Goal: Task Accomplishment & Management: Manage account settings

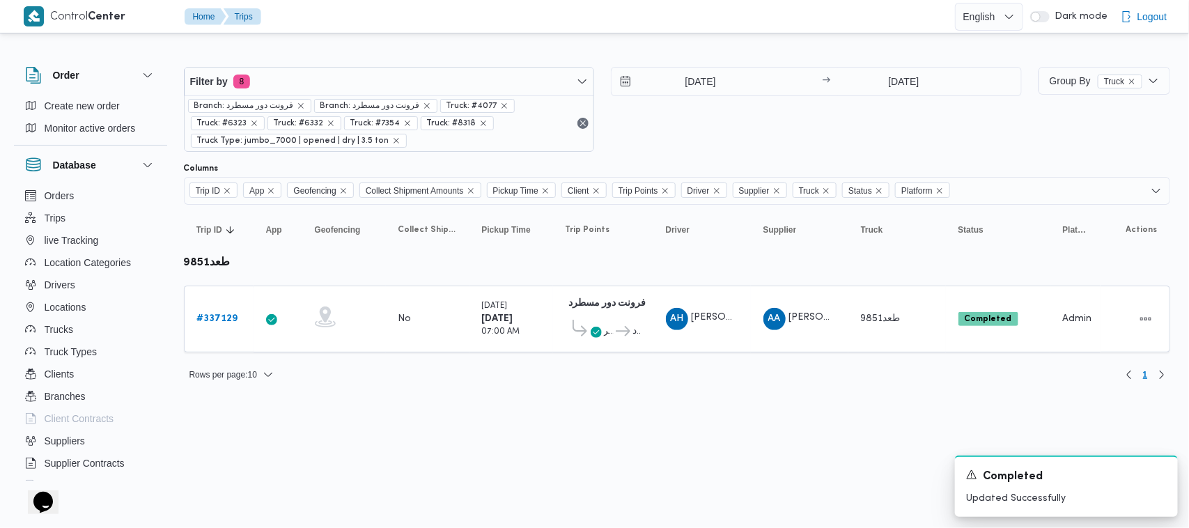
click at [396, 417] on html "Control Center Home Trips English عربي Dark mode Logout Order Create new order …" at bounding box center [594, 264] width 1189 height 528
click at [673, 127] on div "15/9/2025 → 15/9/2025" at bounding box center [816, 109] width 411 height 85
click at [774, 120] on div "15/9/2025 → 15/9/2025" at bounding box center [816, 109] width 411 height 85
click at [346, 454] on html "Control Center Home Trips English عربي Dark mode Logout Order Create new order …" at bounding box center [594, 264] width 1189 height 528
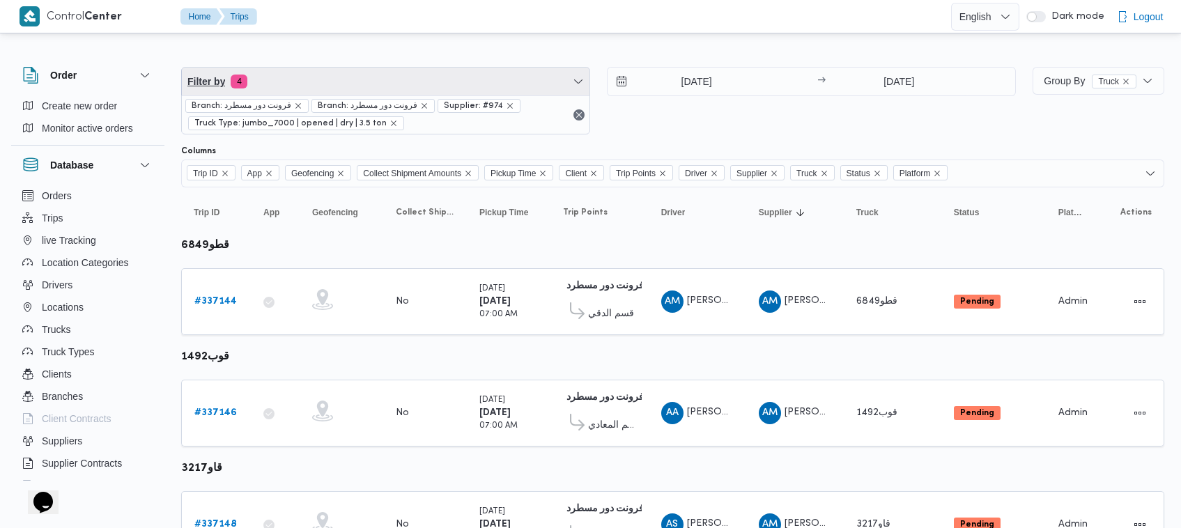
click at [350, 80] on span "Filter by 4" at bounding box center [385, 82] width 407 height 28
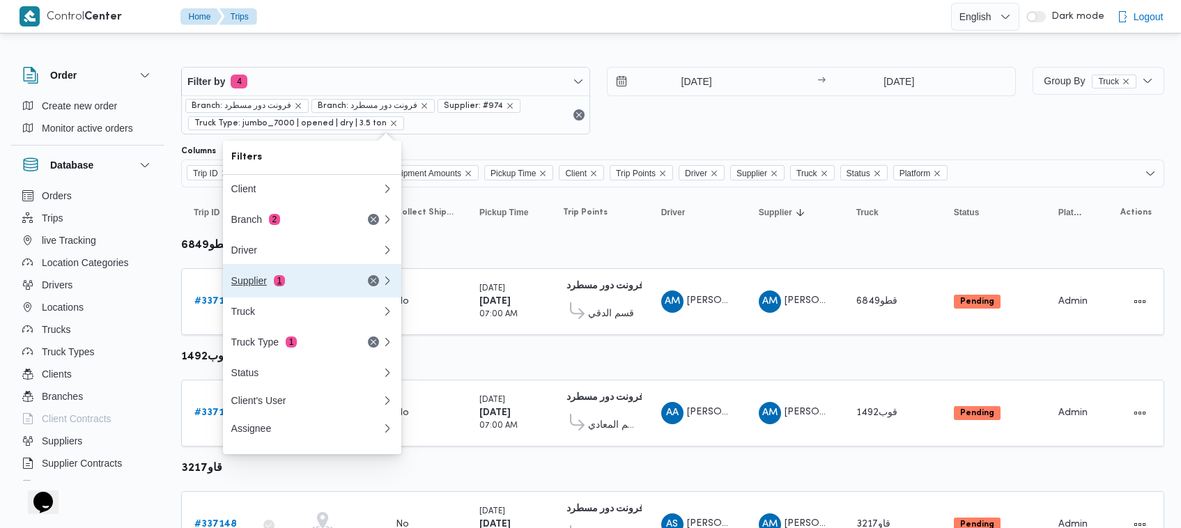
click at [327, 293] on button "Supplier 1" at bounding box center [312, 280] width 178 height 33
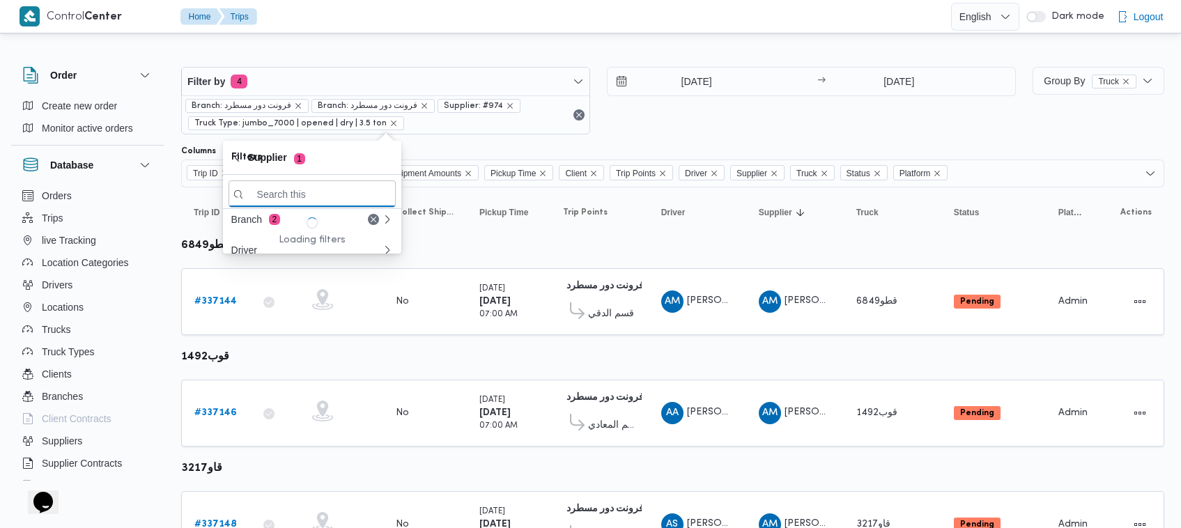
paste input "[PERSON_NAME]"
type input "[PERSON_NAME]"
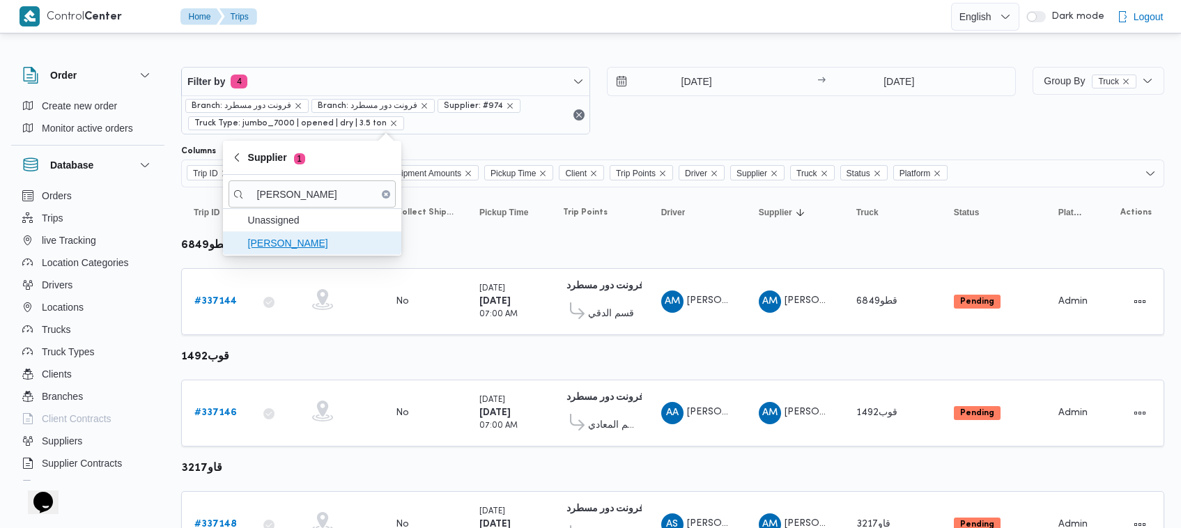
click at [293, 245] on span "[PERSON_NAME]" at bounding box center [320, 243] width 145 height 17
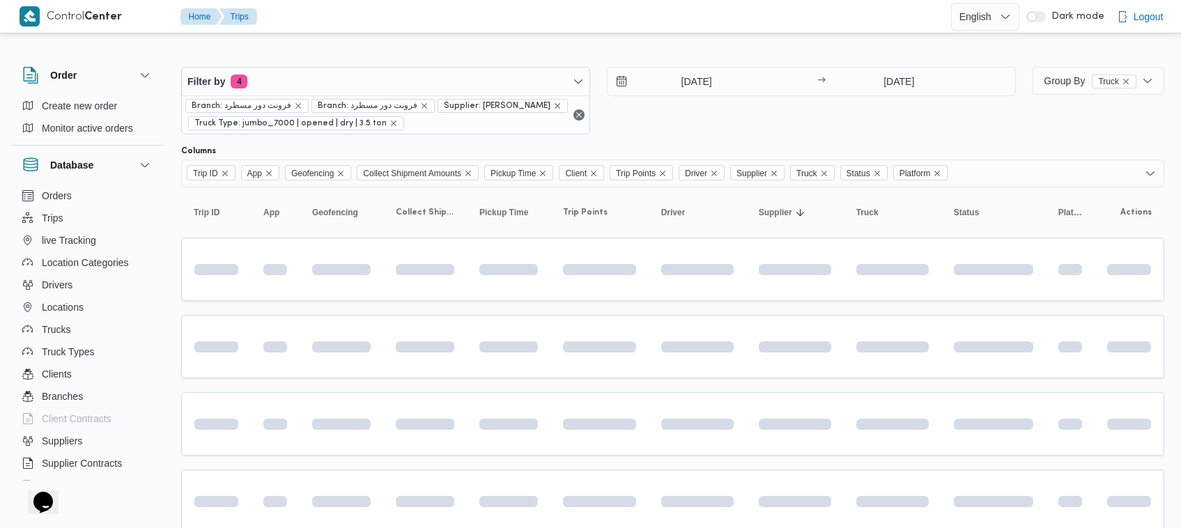
click at [694, 111] on div "16/9/2025 → 16/9/2025" at bounding box center [811, 101] width 409 height 68
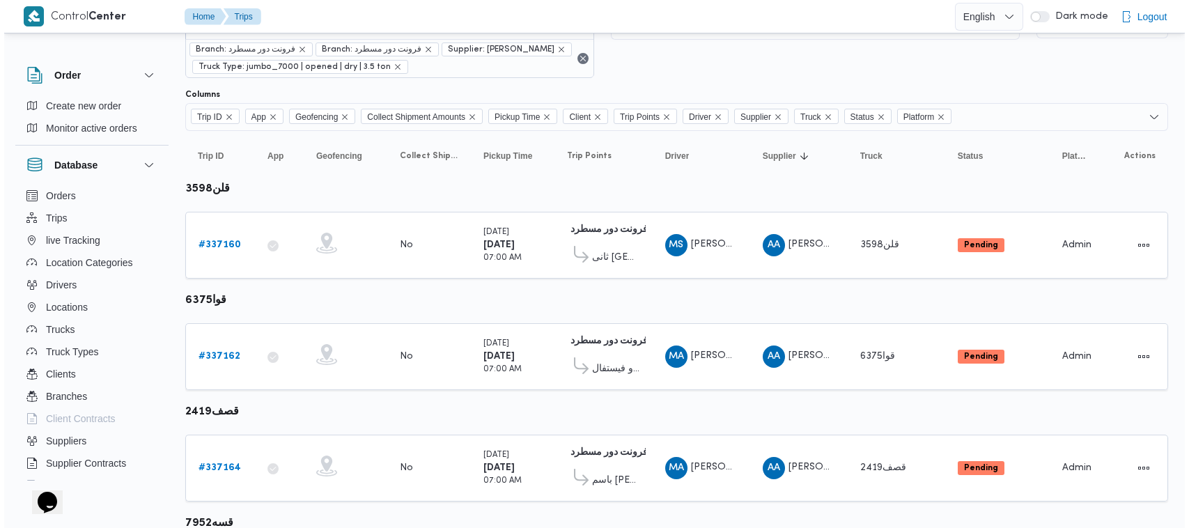
scroll to position [36, 0]
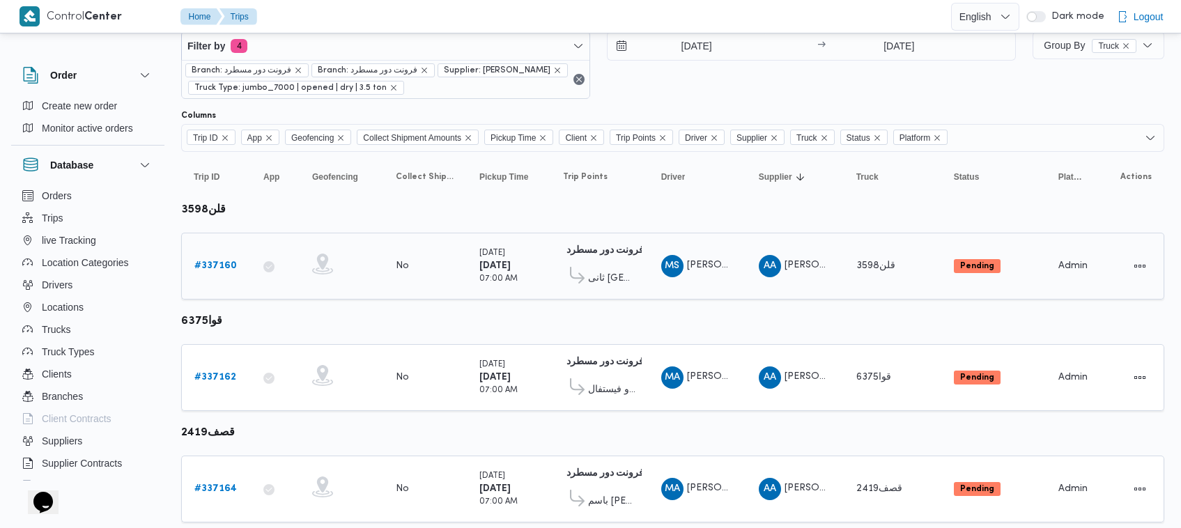
click at [217, 258] on link "# 337160" at bounding box center [215, 266] width 42 height 17
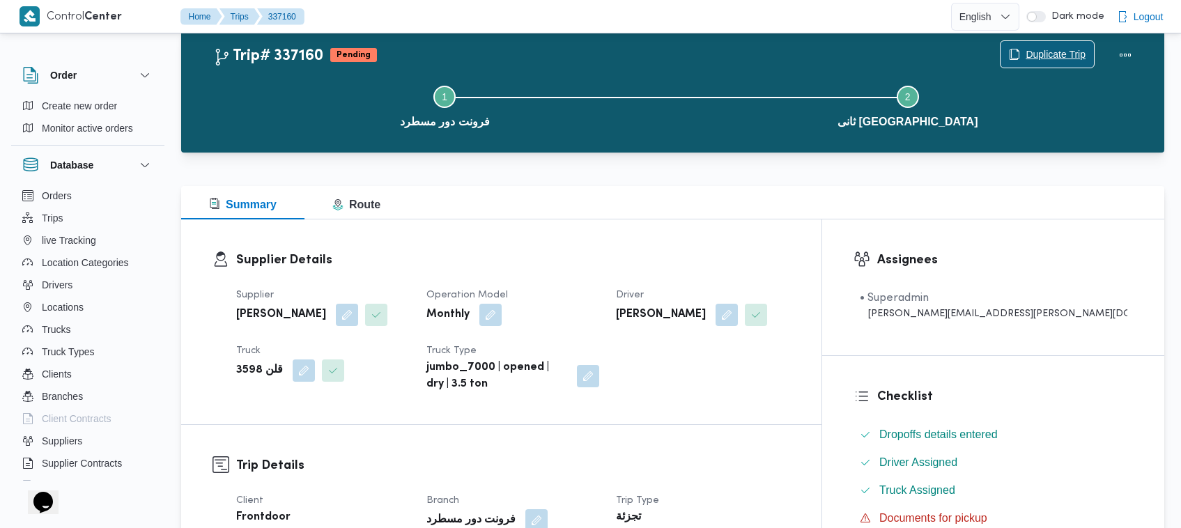
click at [1033, 47] on span "Duplicate Trip" at bounding box center [1055, 54] width 60 height 17
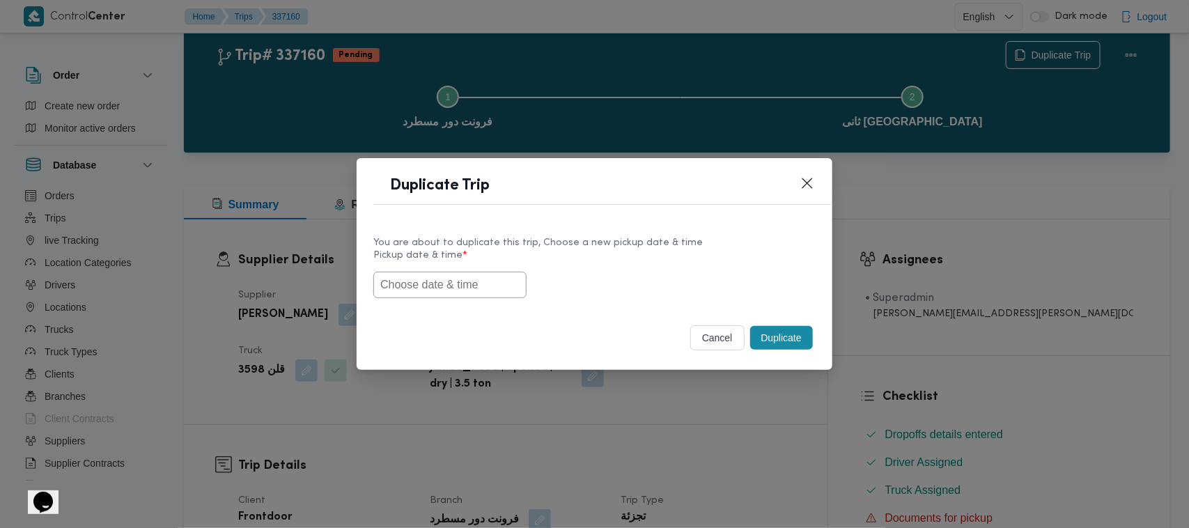
click at [444, 286] on input "text" at bounding box center [449, 285] width 153 height 26
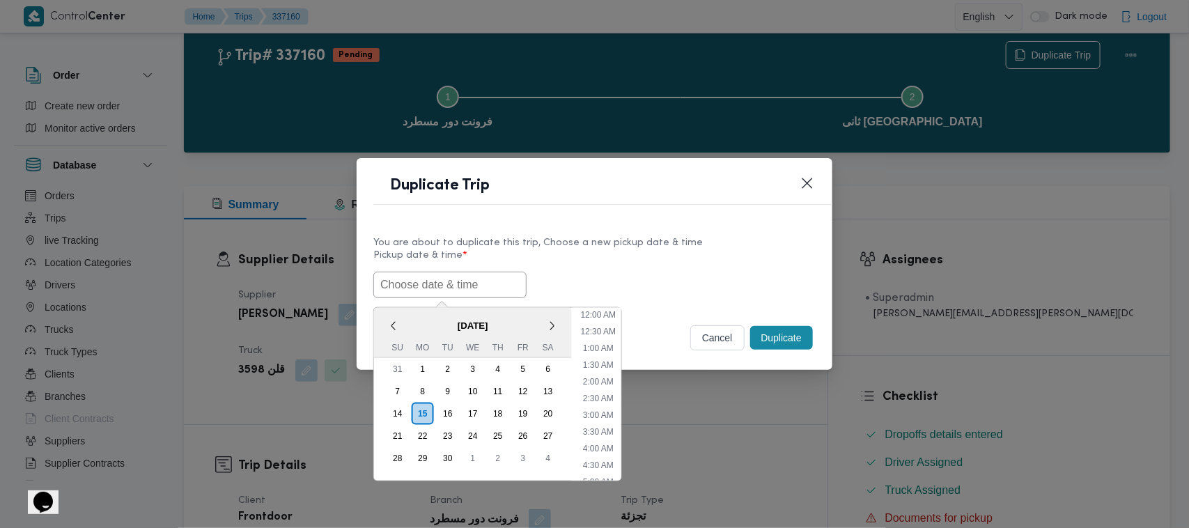
paste input "17/09/2025 7:00AM"
type input "17/09/2025 7:00AM"
click at [653, 267] on label "Pickup date & time *" at bounding box center [594, 261] width 442 height 22
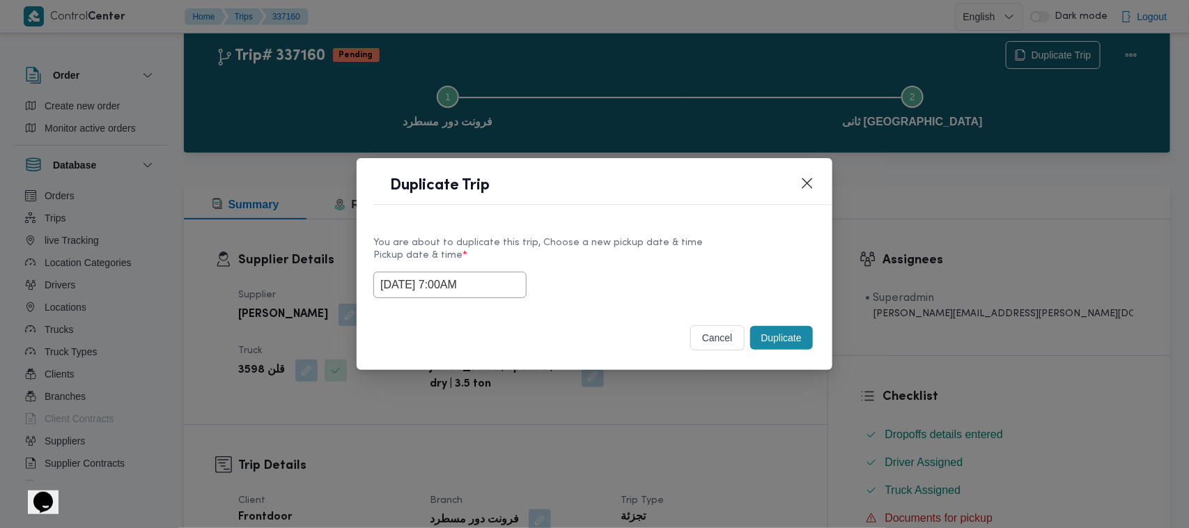
click at [781, 326] on button "Duplicate" at bounding box center [781, 338] width 63 height 24
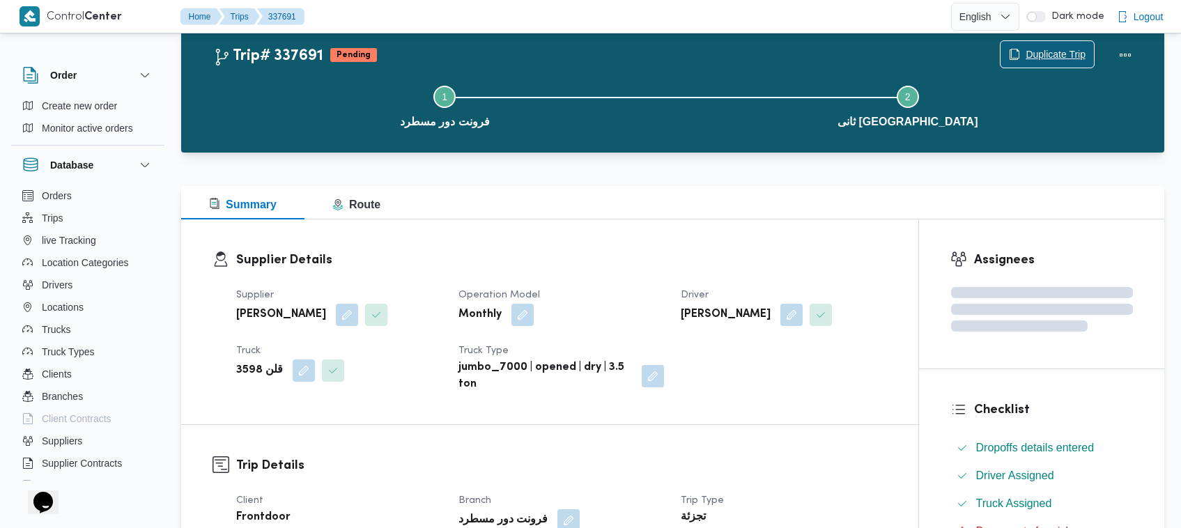
click at [1045, 46] on span "Duplicate Trip" at bounding box center [1055, 54] width 60 height 17
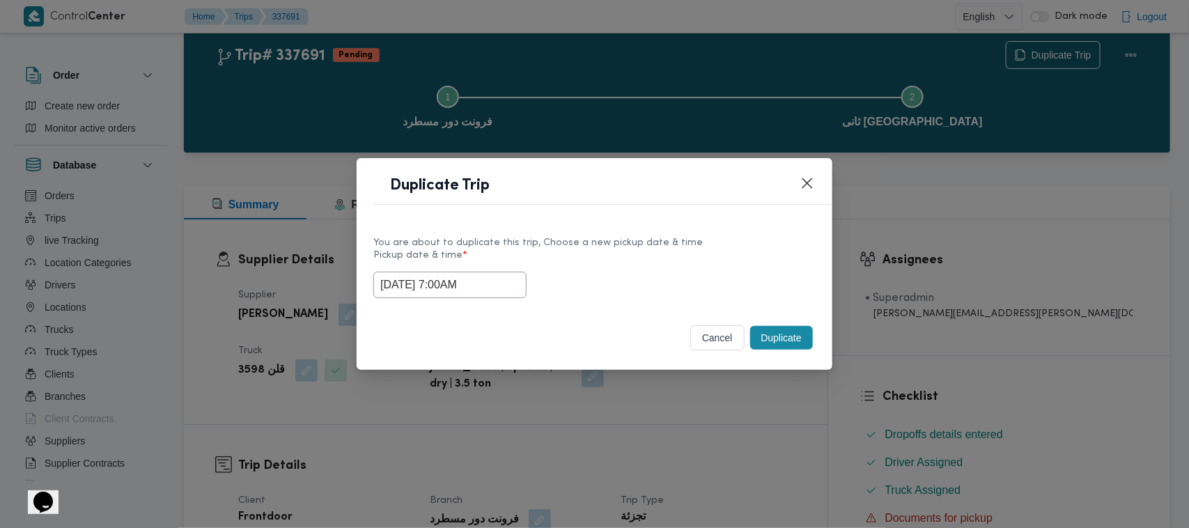
click at [499, 293] on input "17/09/2025 7:00AM" at bounding box center [449, 285] width 153 height 26
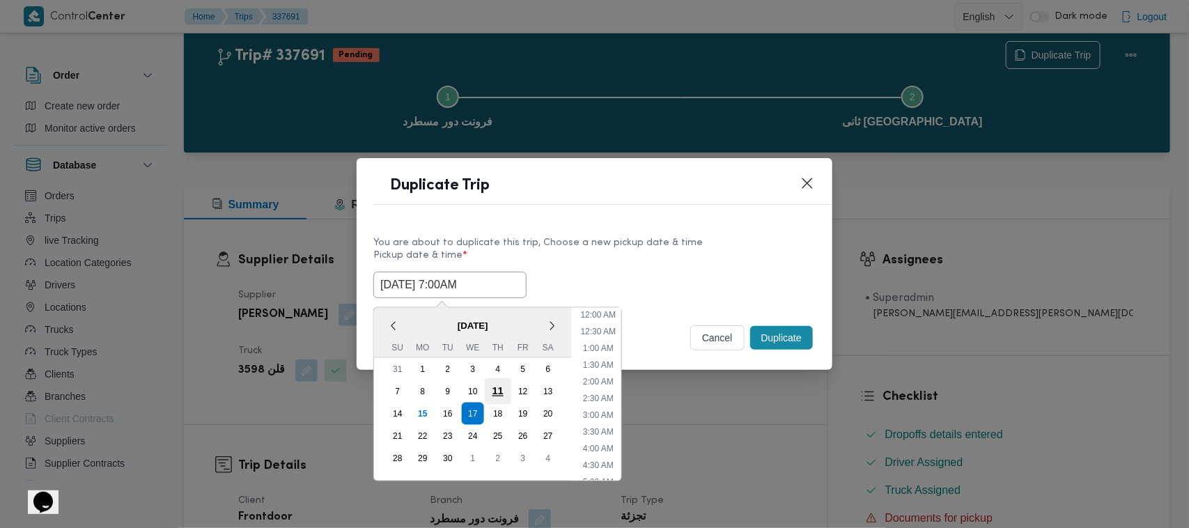
scroll to position [155, 0]
click at [495, 411] on div "18" at bounding box center [498, 413] width 26 height 26
type input "18/09/2025 7:00AM"
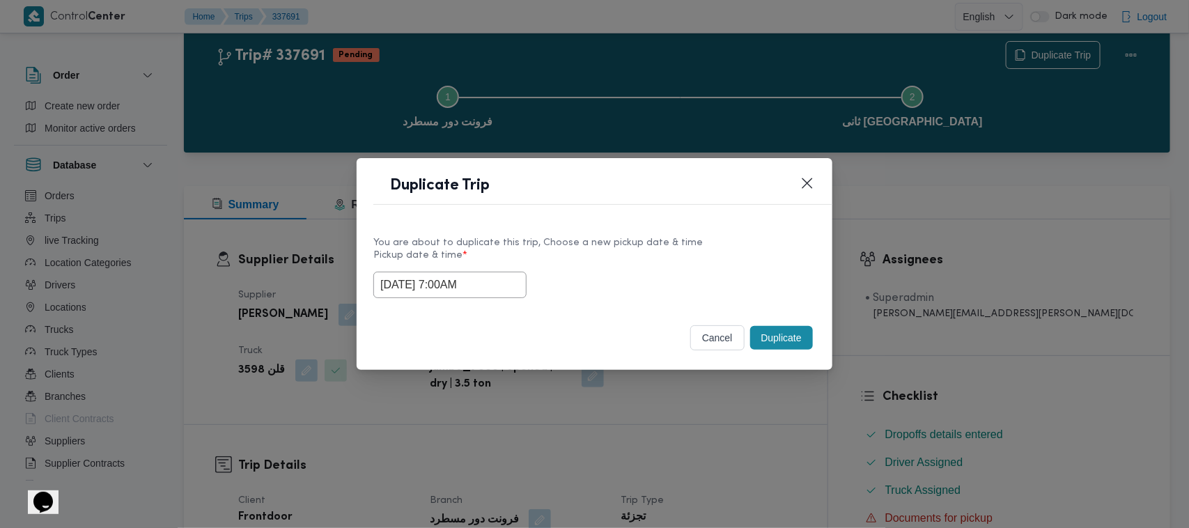
click at [730, 224] on div "You are about to duplicate this trip, Choose a new pickup date & time Pickup da…" at bounding box center [595, 265] width 476 height 89
click at [777, 335] on button "Duplicate" at bounding box center [781, 338] width 63 height 24
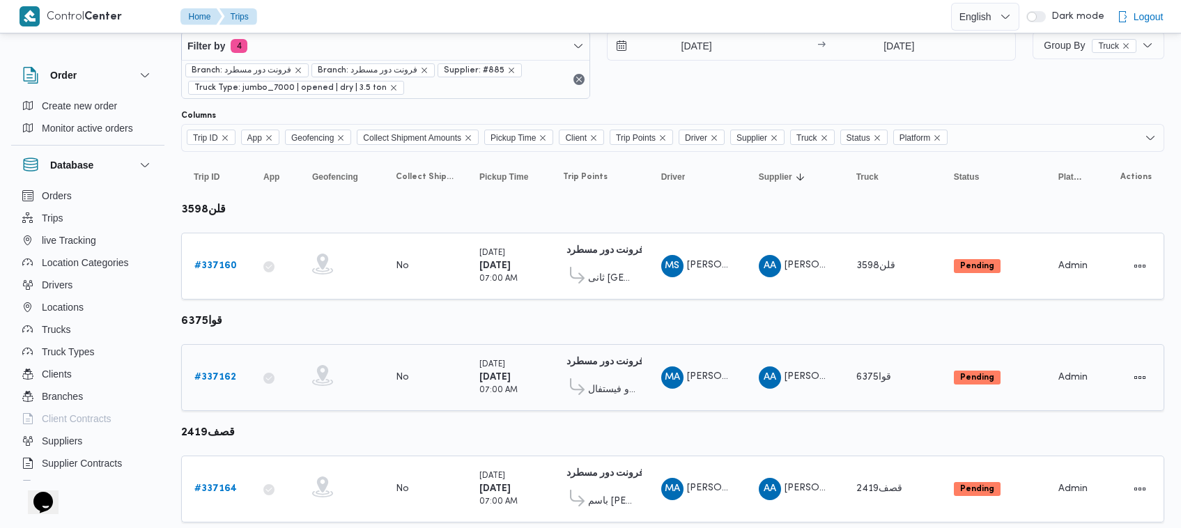
click at [228, 373] on b "# 337162" at bounding box center [215, 377] width 42 height 9
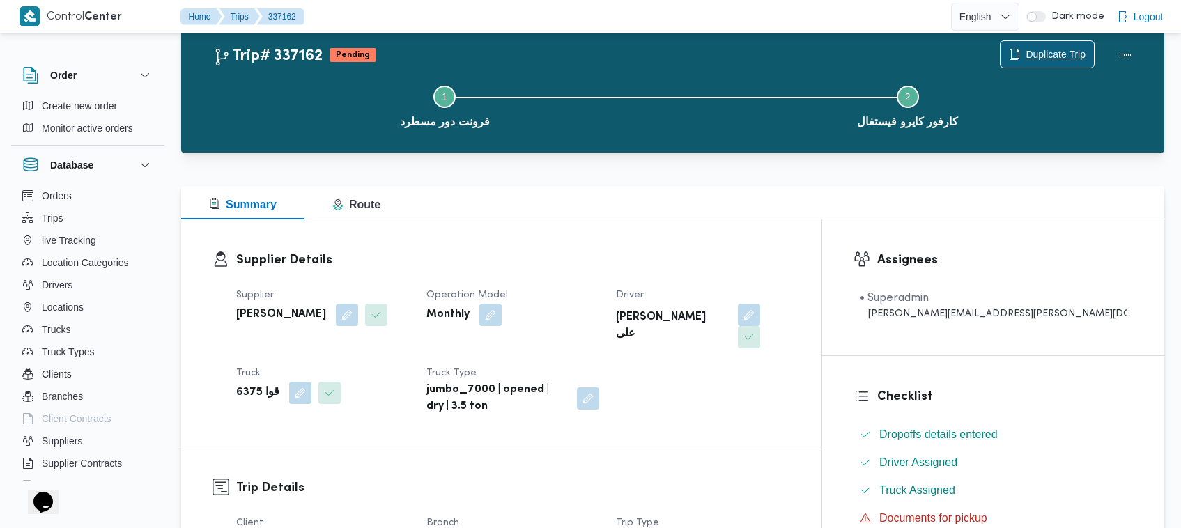
click at [1059, 47] on span "Duplicate Trip" at bounding box center [1055, 54] width 60 height 17
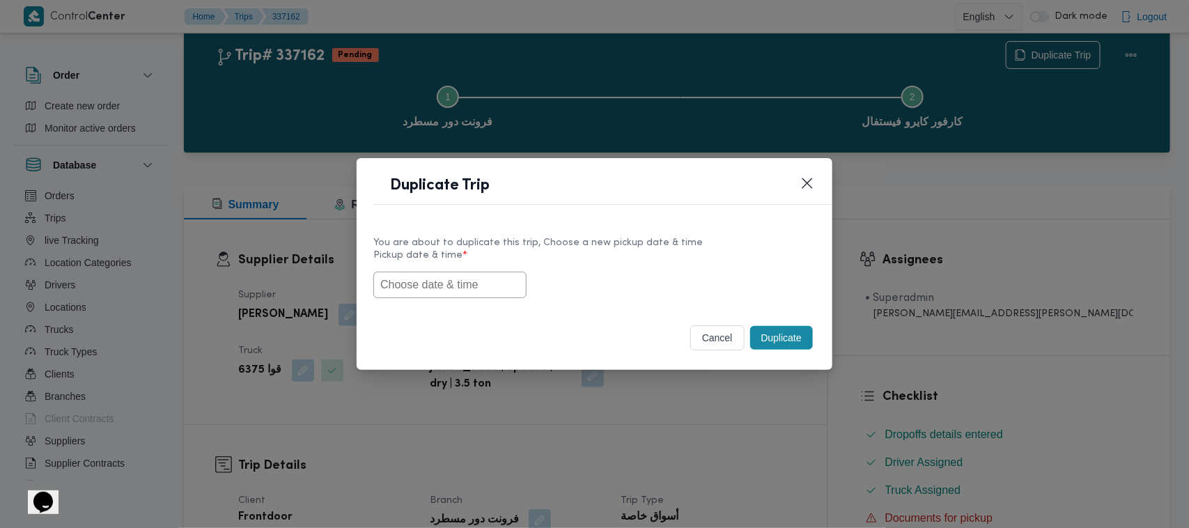
click at [643, 71] on div "Duplicate Trip You are about to duplicate this trip, Choose a new pickup date &…" at bounding box center [594, 264] width 1189 height 528
click at [416, 282] on input "text" at bounding box center [449, 285] width 153 height 26
paste input "17/09/2025 7:00AM"
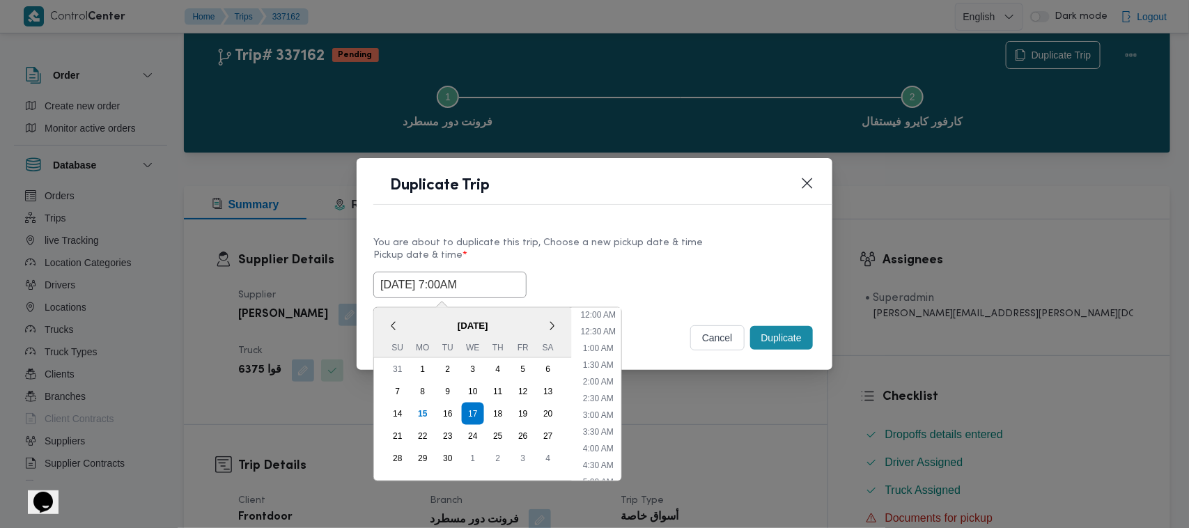
scroll to position [456, 0]
type input "17/09/2025 7:00AM"
click at [732, 296] on div "17/09/2025 7:00AM < September 2025 > Su Mo Tu We Th Fr Sa 31 1 2 3 4 5 6 7 8 9 …" at bounding box center [594, 285] width 442 height 26
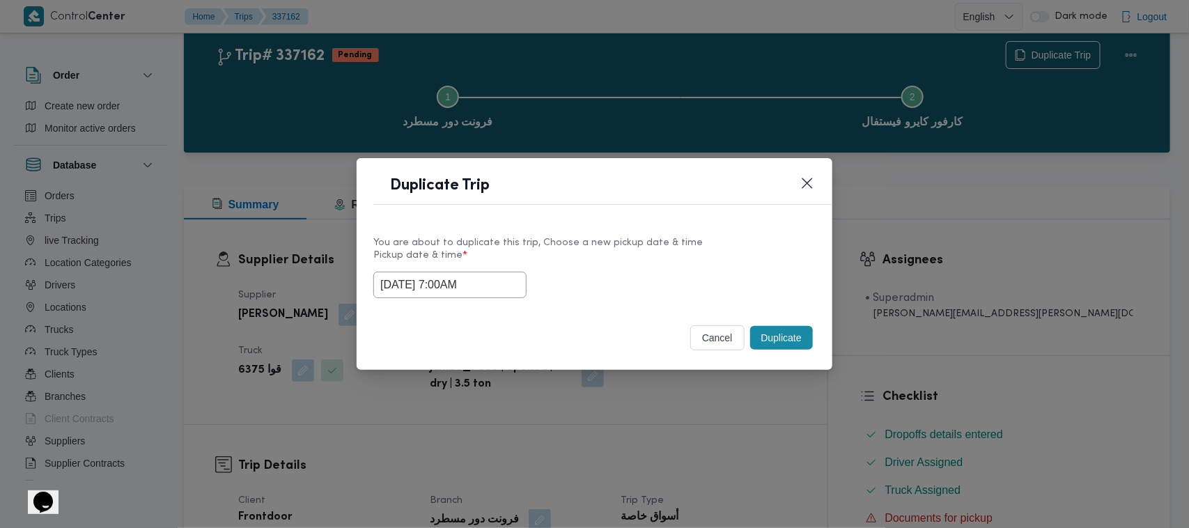
click at [779, 335] on button "Duplicate" at bounding box center [781, 338] width 63 height 24
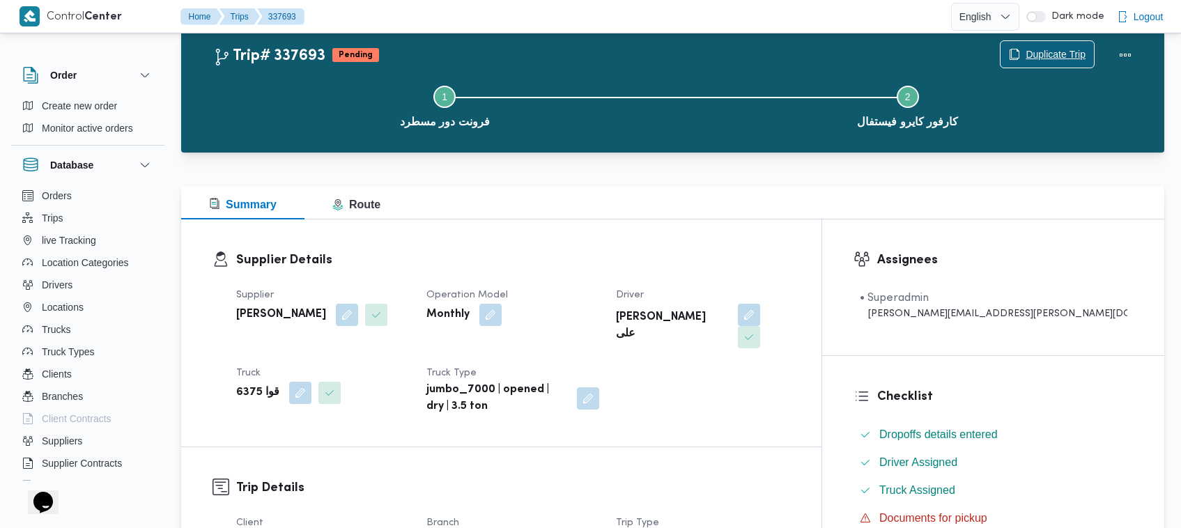
click at [1036, 45] on span "Duplicate Trip" at bounding box center [1046, 54] width 93 height 26
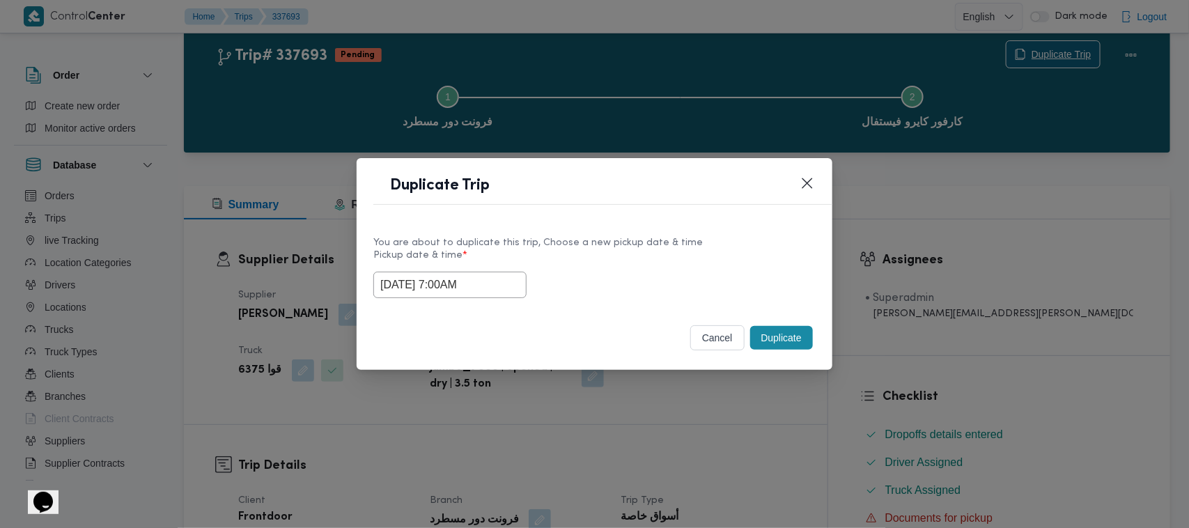
click at [1038, 61] on div "Duplicate Trip You are about to duplicate this trip, Choose a new pickup date &…" at bounding box center [594, 264] width 1189 height 528
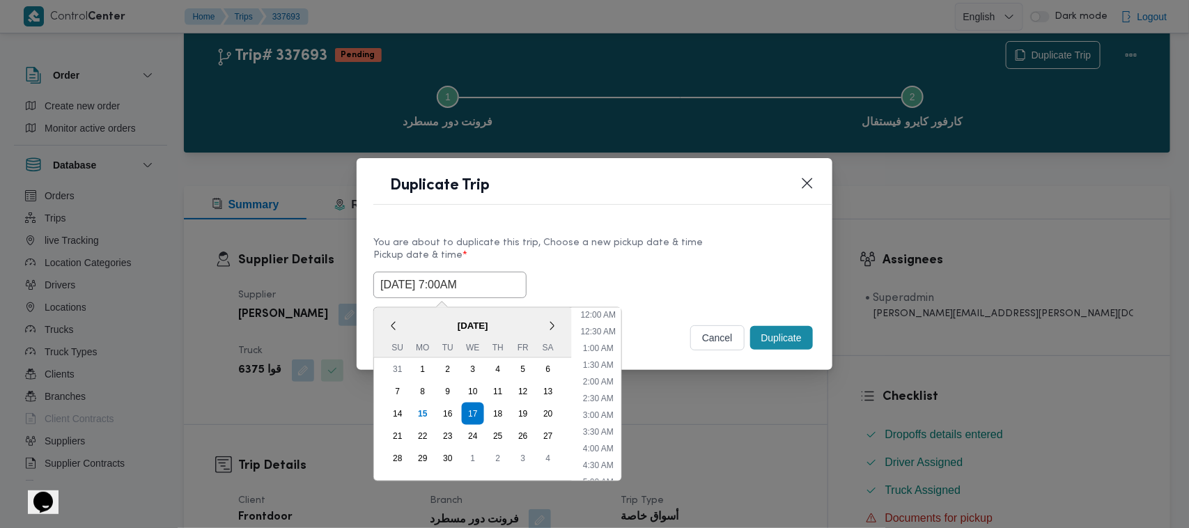
click at [505, 286] on input "17/09/2025 7:00AM" at bounding box center [449, 285] width 153 height 26
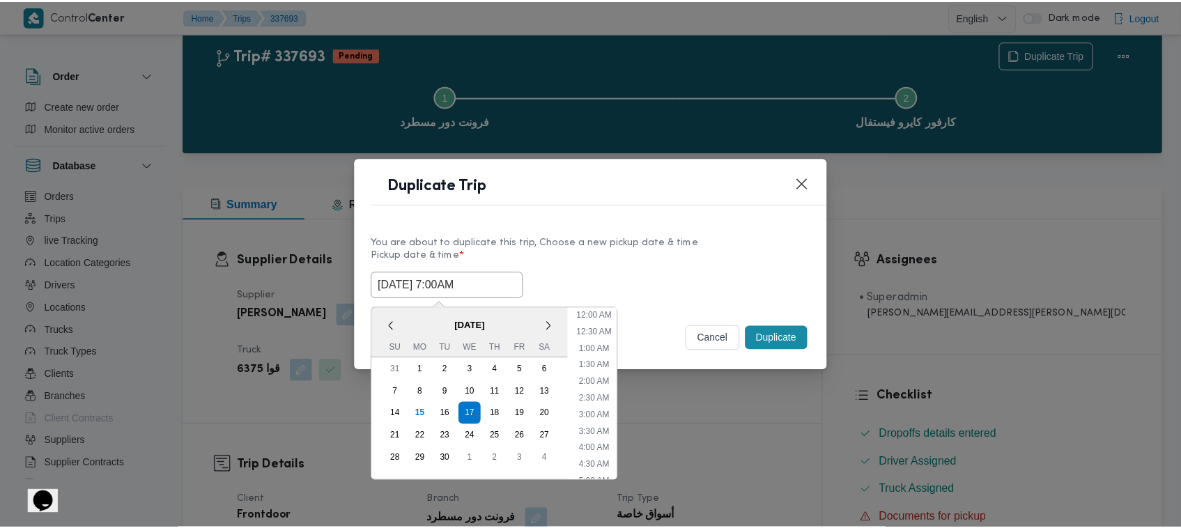
scroll to position [155, 0]
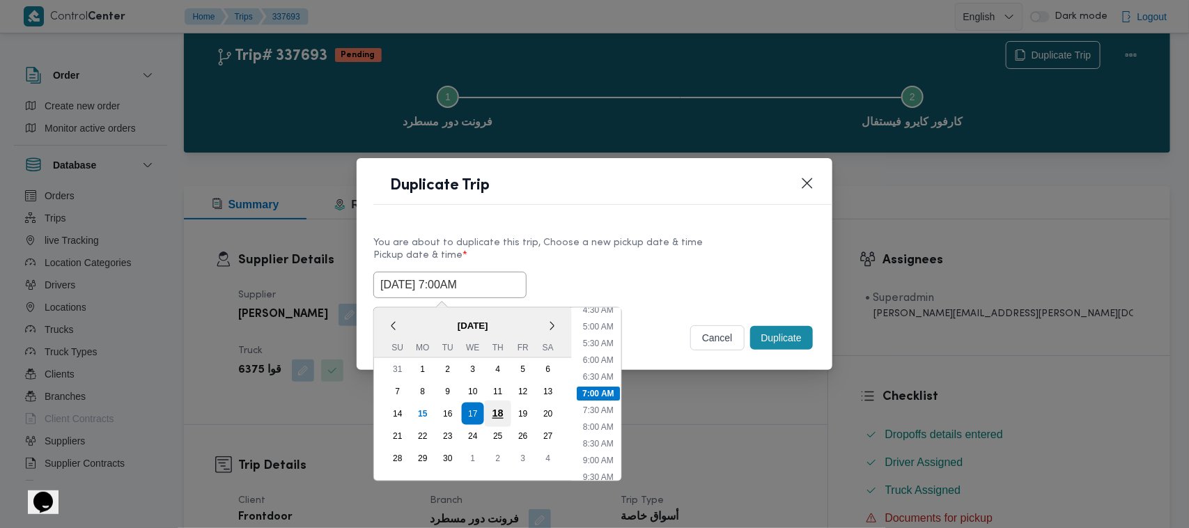
click at [499, 416] on div "18" at bounding box center [498, 413] width 26 height 26
type input "18/09/2025 7:00AM"
click at [634, 272] on div "18/09/2025 7:00AM < September 2025 > Su Mo Tu We Th Fr Sa 31 1 2 3 4 5 6 7 8 9 …" at bounding box center [594, 285] width 442 height 26
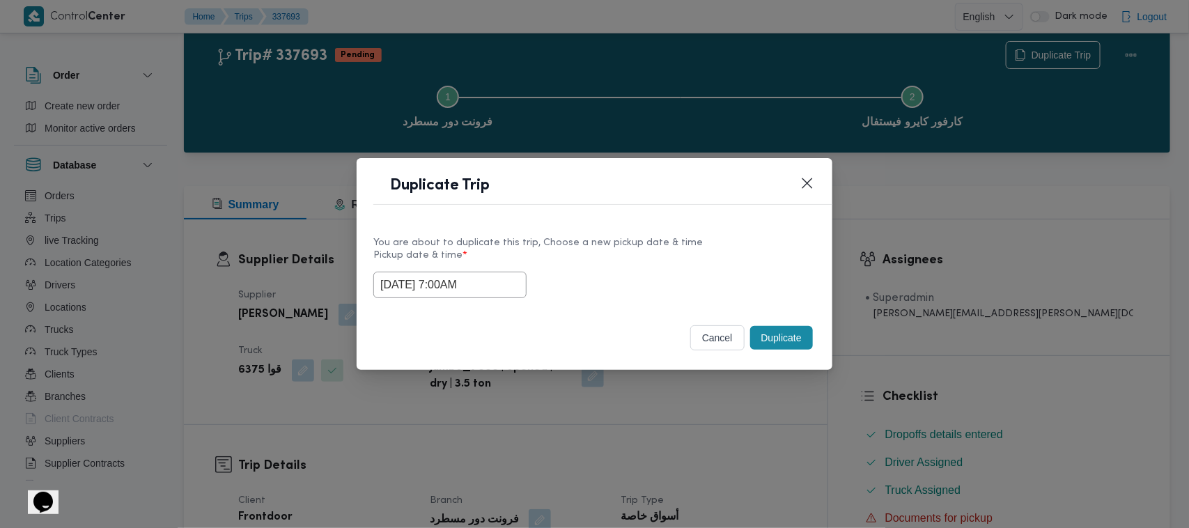
click at [768, 338] on button "Duplicate" at bounding box center [781, 338] width 63 height 24
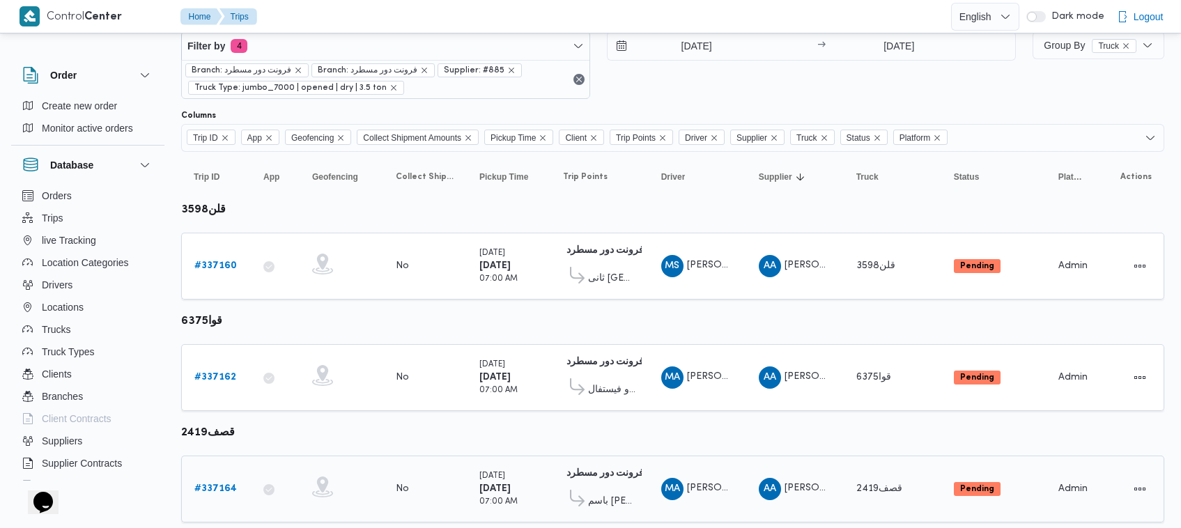
click at [214, 485] on b "# 337164" at bounding box center [215, 488] width 42 height 9
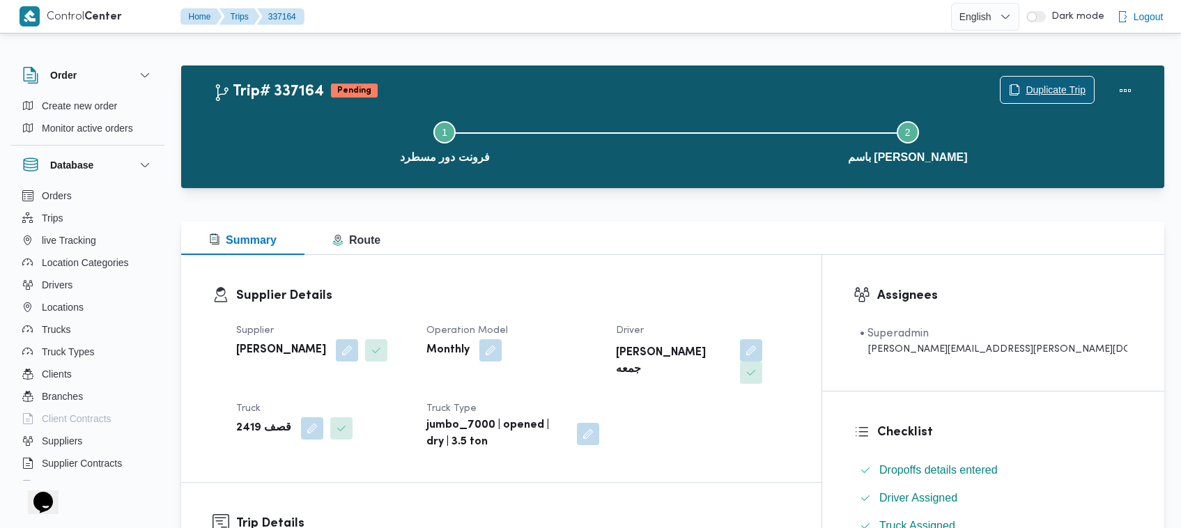
click at [1055, 87] on span "Duplicate Trip" at bounding box center [1055, 89] width 60 height 17
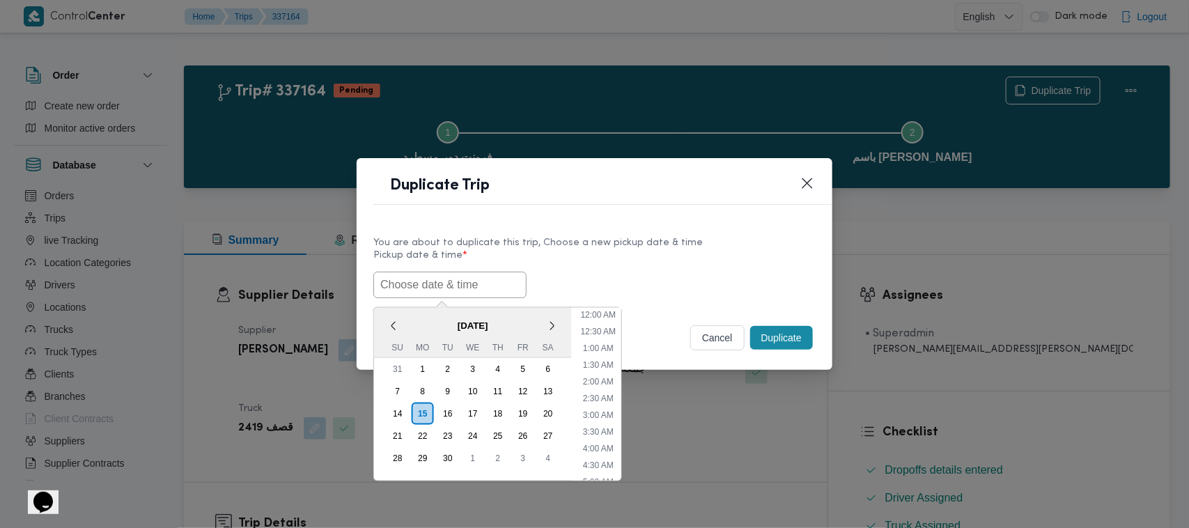
scroll to position [456, 0]
paste input "17/09/2025 7:00AM"
type input "17/09/2025 7:00AM"
click at [664, 259] on label "Pickup date & time *" at bounding box center [594, 261] width 442 height 22
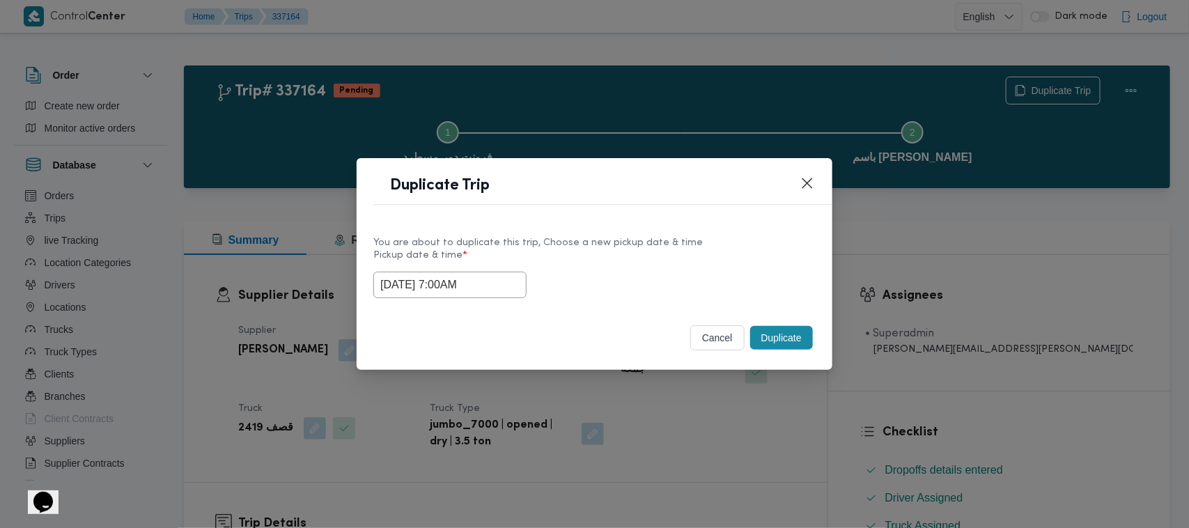
click at [785, 338] on button "Duplicate" at bounding box center [781, 338] width 63 height 24
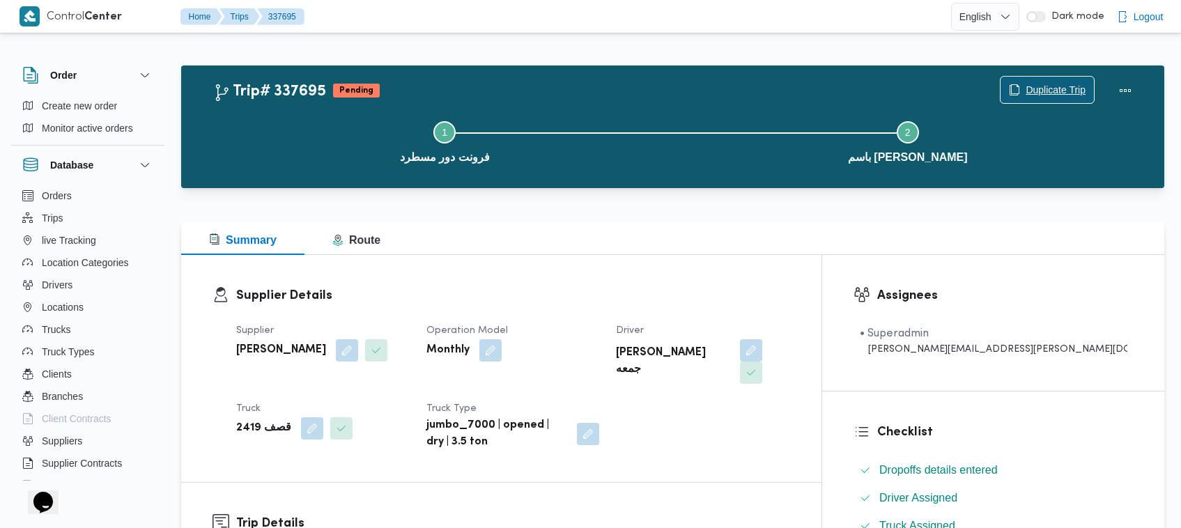
click at [1038, 91] on span "Duplicate Trip" at bounding box center [1055, 89] width 60 height 17
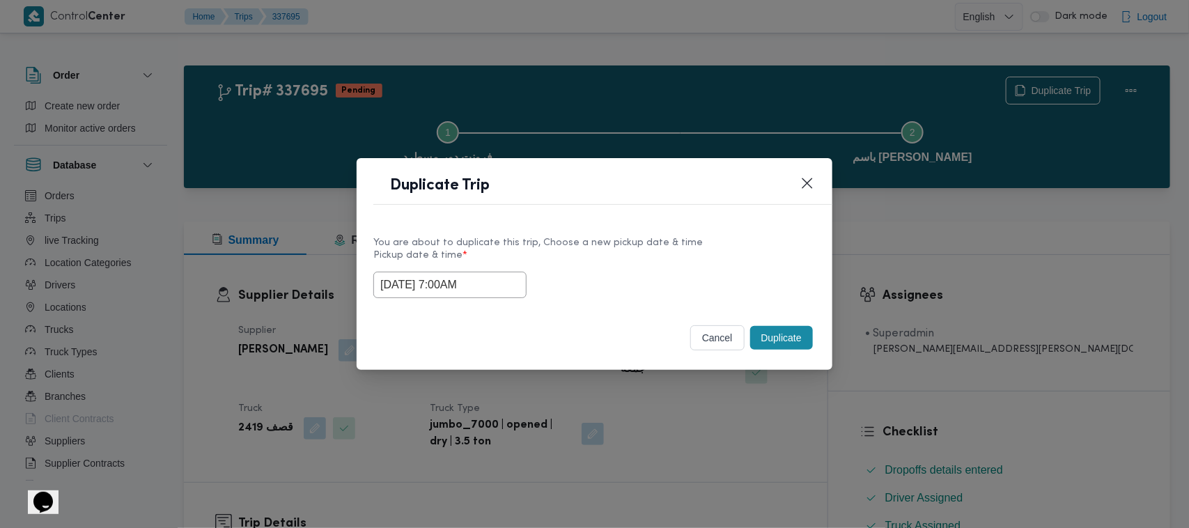
click at [491, 289] on input "17/09/2025 7:00AM" at bounding box center [449, 285] width 153 height 26
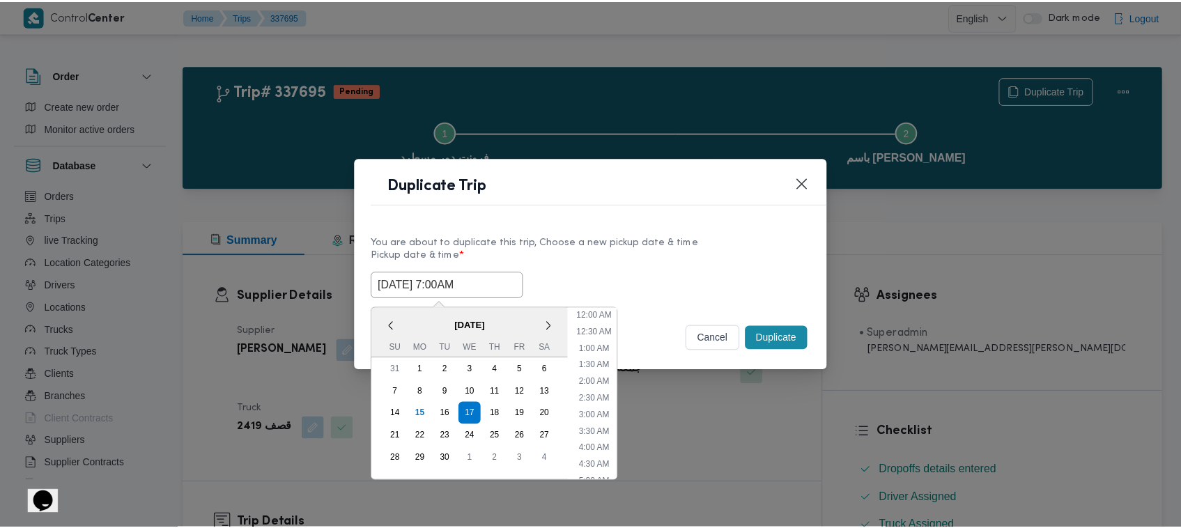
scroll to position [155, 0]
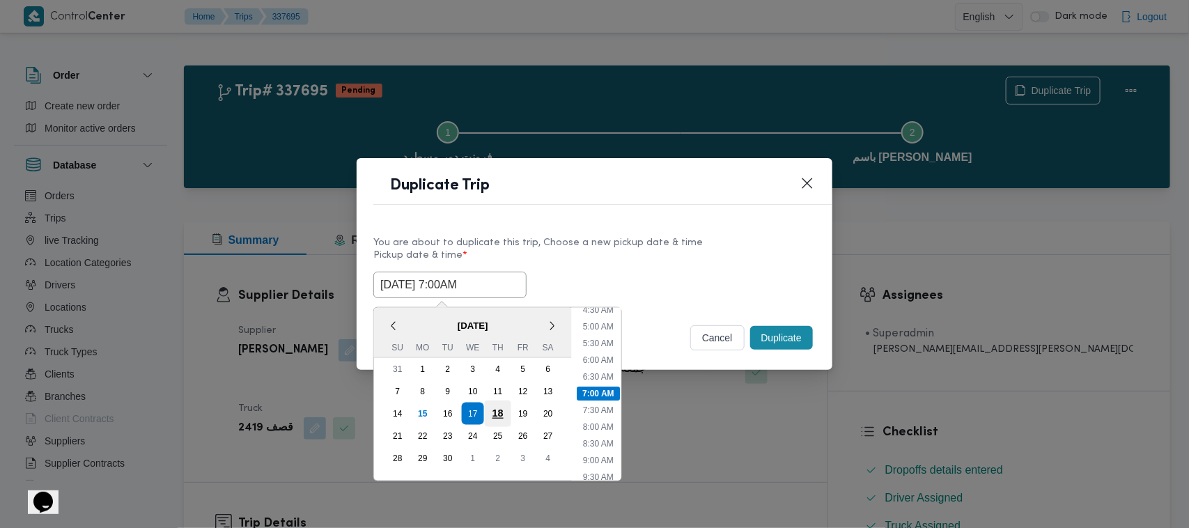
click at [501, 415] on div "18" at bounding box center [498, 413] width 26 height 26
type input "18/09/2025 7:00AM"
click at [608, 244] on div "You are about to duplicate this trip, Choose a new pickup date & time" at bounding box center [594, 242] width 442 height 15
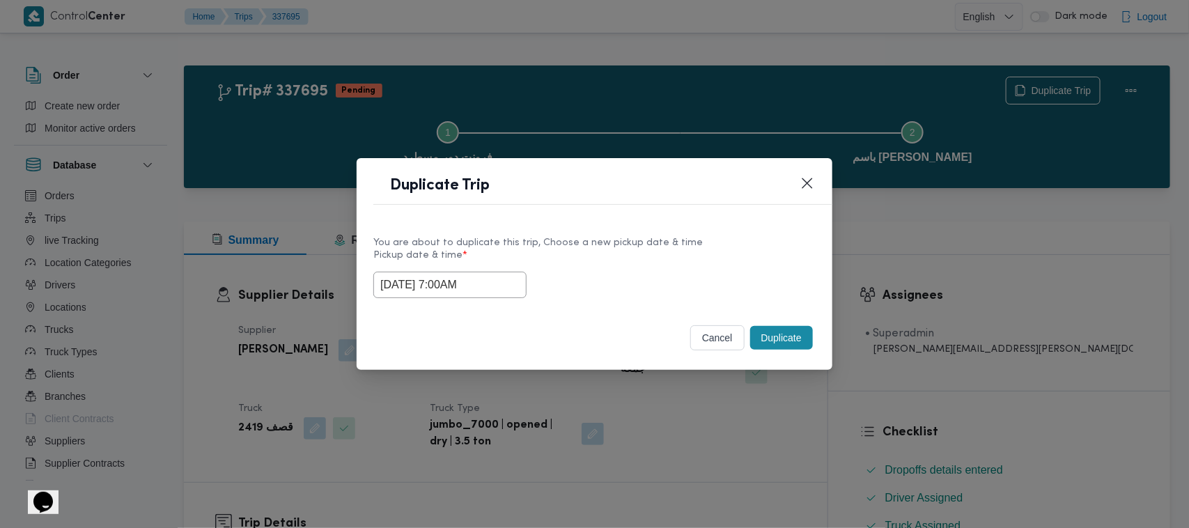
click at [794, 342] on button "Duplicate" at bounding box center [781, 338] width 63 height 24
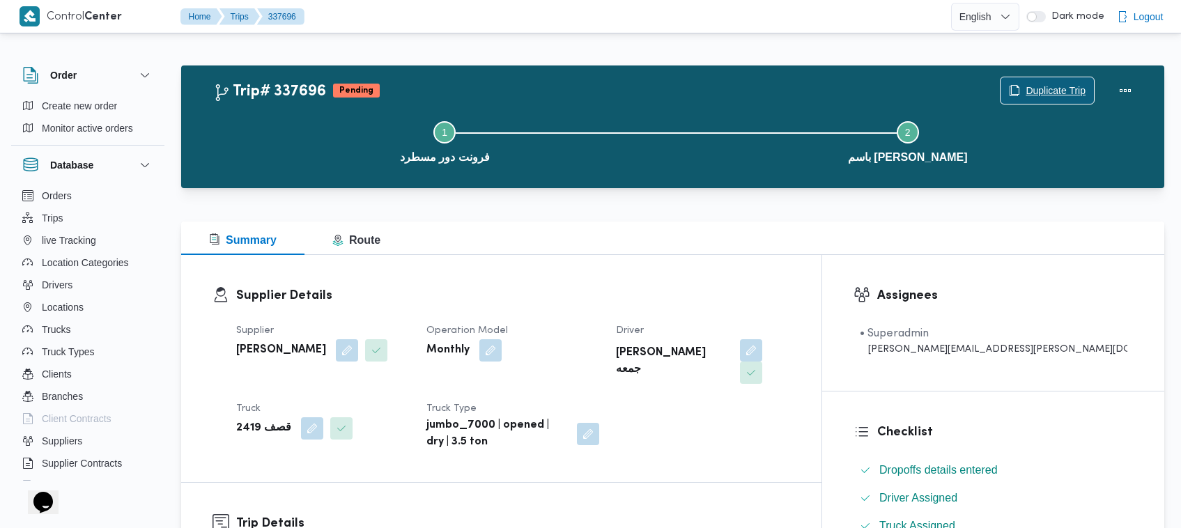
scroll to position [462, 0]
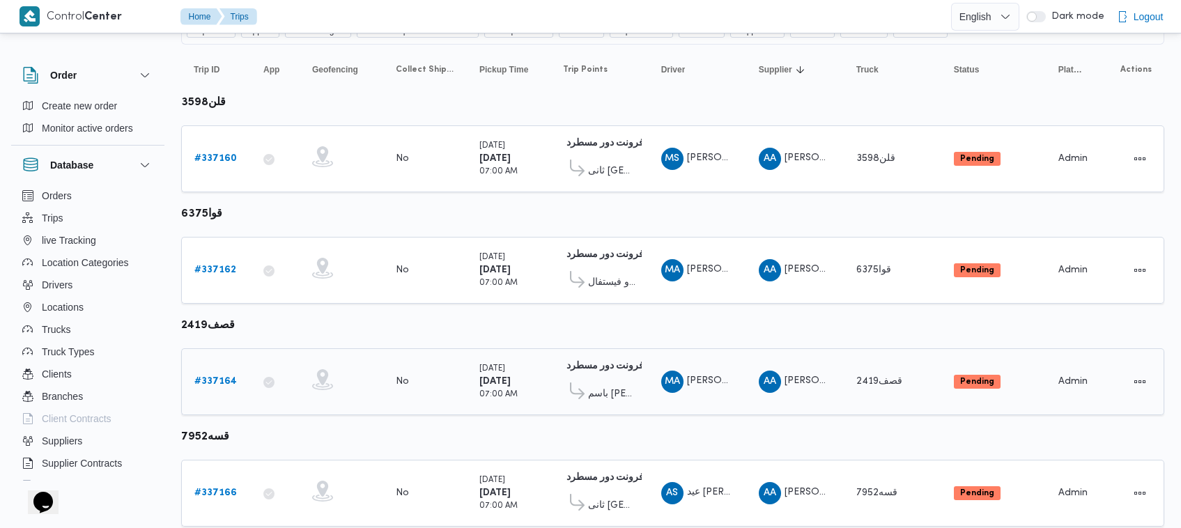
scroll to position [185, 0]
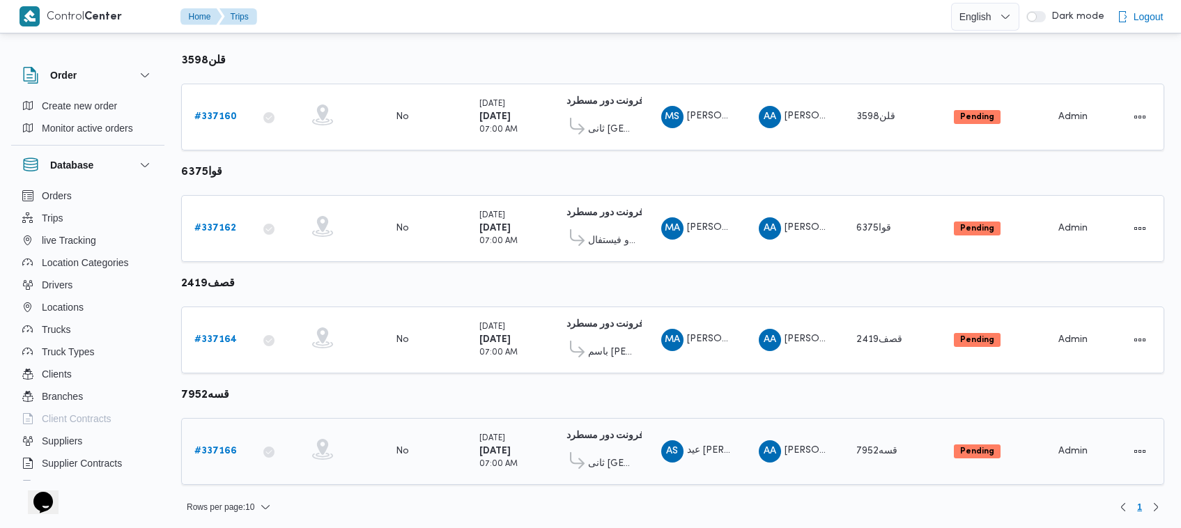
click at [201, 446] on b "# 337166" at bounding box center [215, 450] width 42 height 9
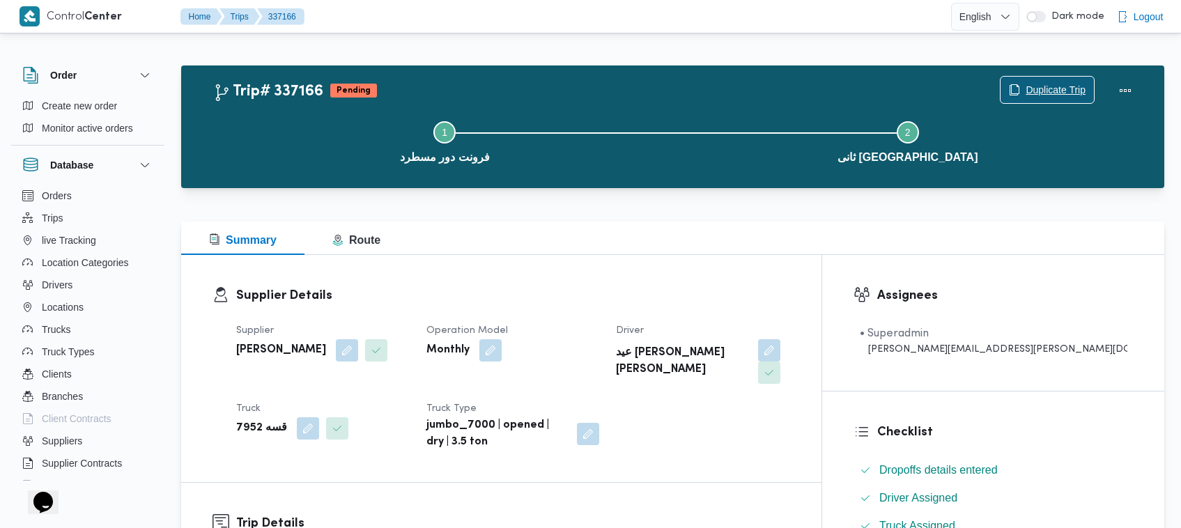
click at [1040, 88] on span "Duplicate Trip" at bounding box center [1055, 89] width 60 height 17
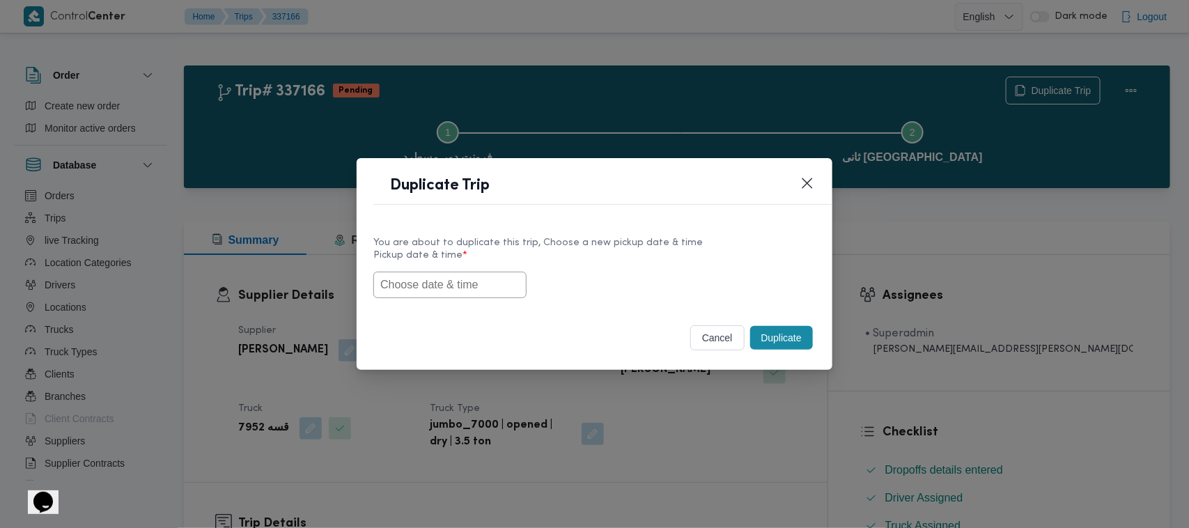
click at [453, 301] on div "You are about to duplicate this trip, Choose a new pickup date & time Pickup da…" at bounding box center [595, 265] width 476 height 89
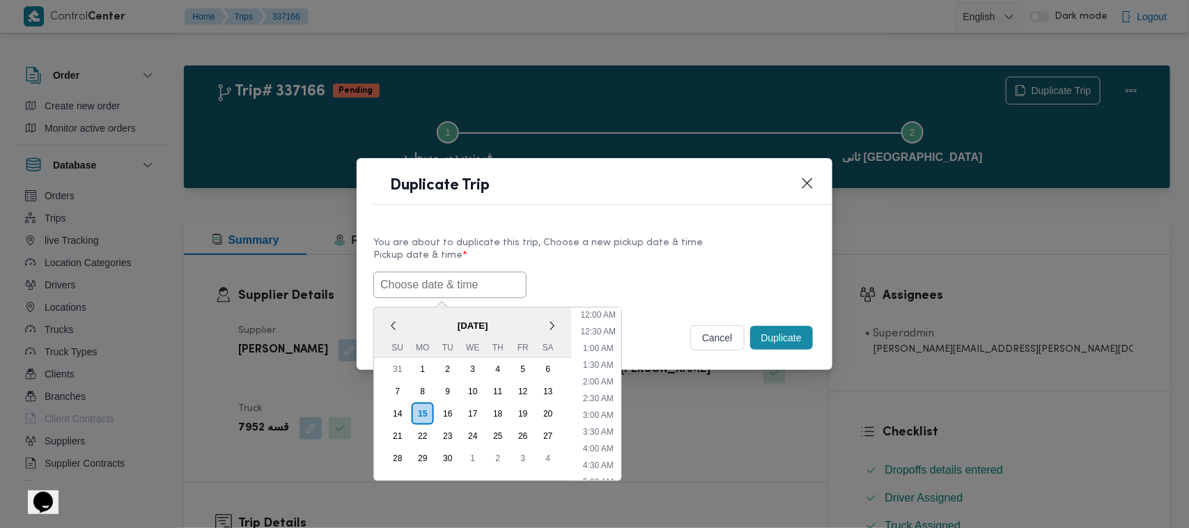
click at [451, 295] on input "text" at bounding box center [449, 285] width 153 height 26
paste input "17/09/2025 7:00AM"
type input "17/09/2025 7:00AM"
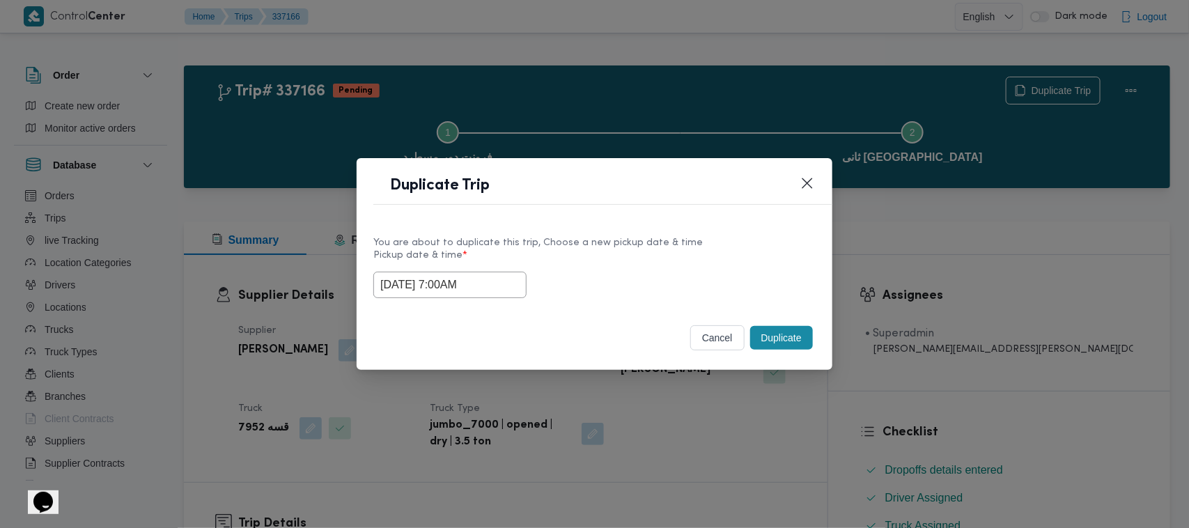
click at [713, 272] on div "17/09/2025 7:00AM" at bounding box center [594, 285] width 442 height 26
click at [781, 340] on button "Duplicate" at bounding box center [781, 338] width 63 height 24
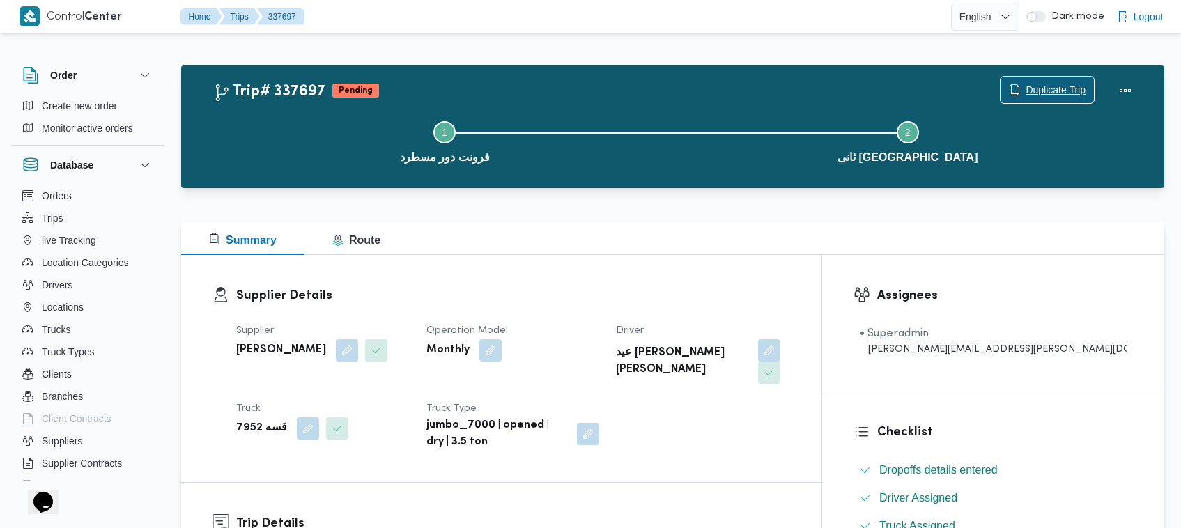
click at [1042, 84] on span "Duplicate Trip" at bounding box center [1055, 89] width 60 height 17
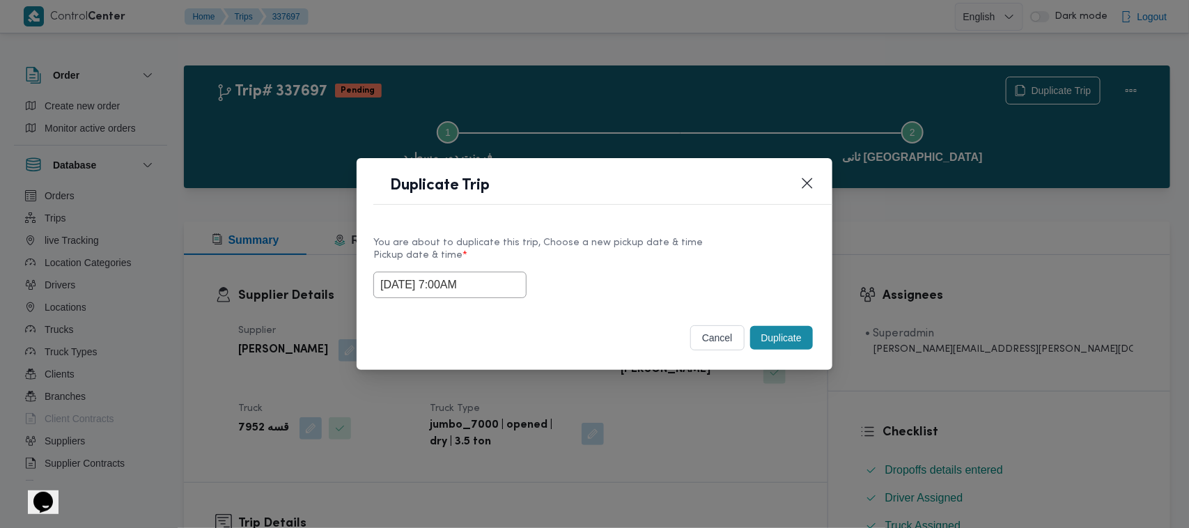
click at [502, 291] on input "17/09/2025 7:00AM" at bounding box center [449, 285] width 153 height 26
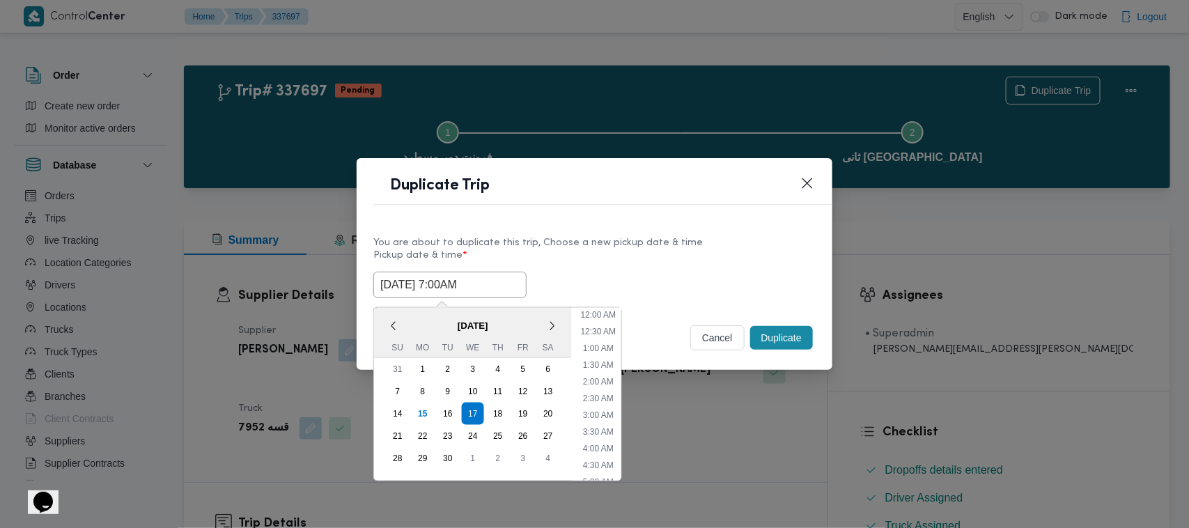
scroll to position [155, 0]
click at [495, 406] on div "18" at bounding box center [498, 413] width 26 height 26
type input "18/09/2025 7:00AM"
click at [733, 216] on div "Duplicate Trip" at bounding box center [595, 189] width 476 height 63
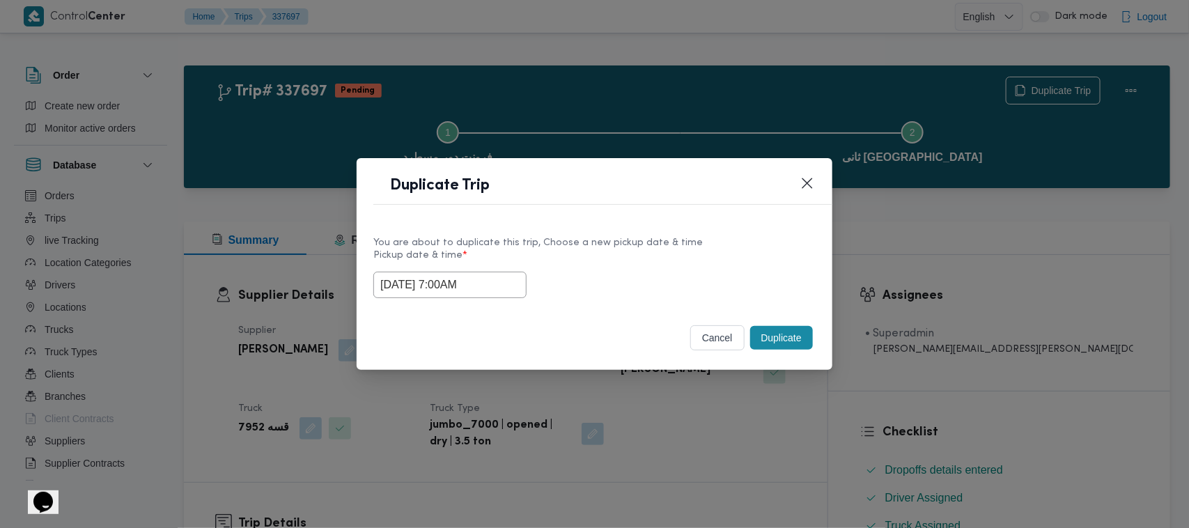
click at [806, 343] on button "Duplicate" at bounding box center [781, 338] width 63 height 24
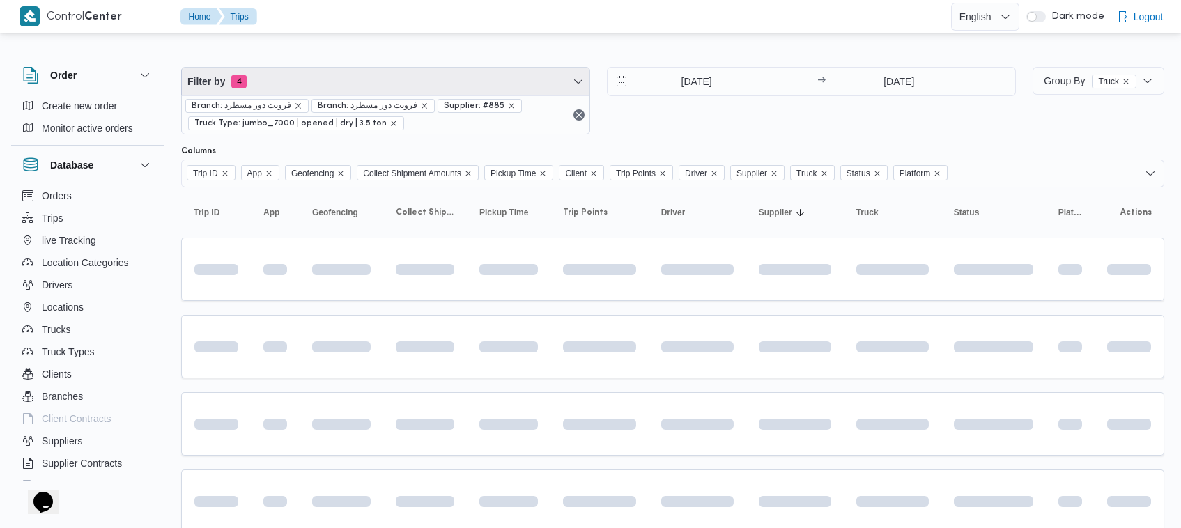
click at [380, 72] on span "Filter by 4" at bounding box center [385, 82] width 407 height 28
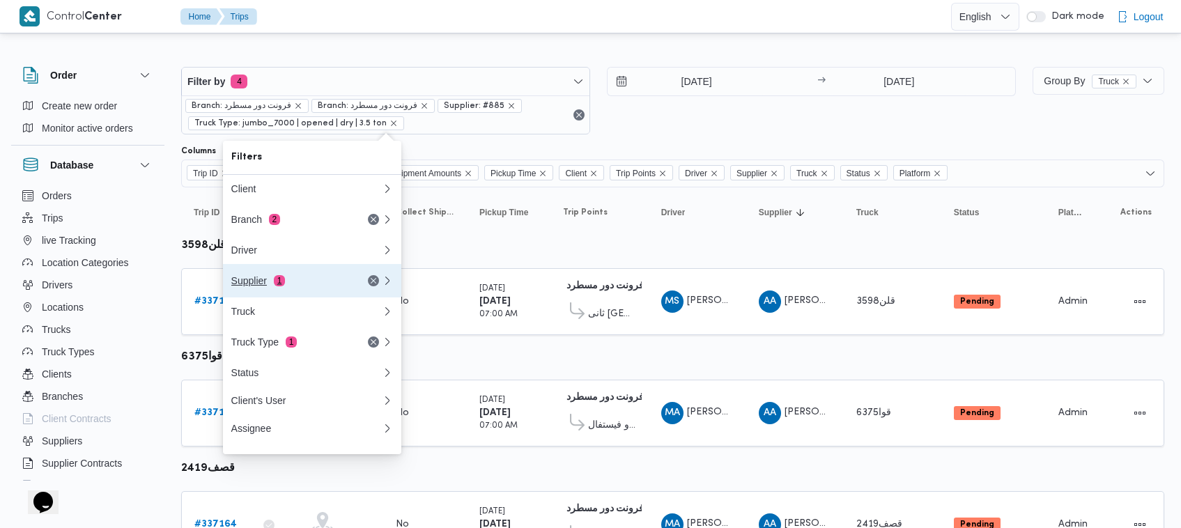
click at [294, 283] on div "Supplier 1" at bounding box center [289, 280] width 117 height 11
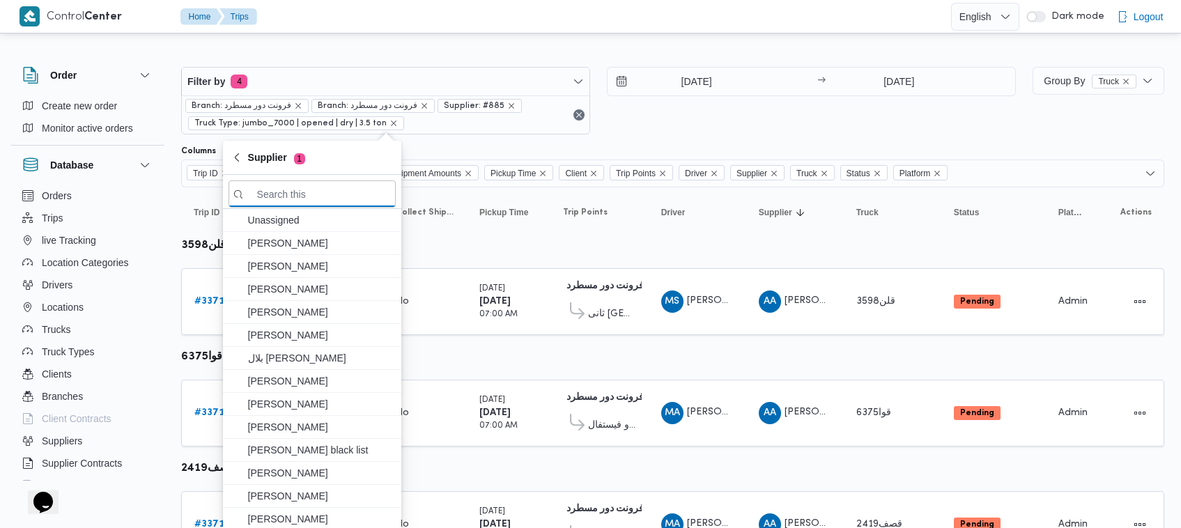
paste input "محمد صلاح عبداللطيف الشريف"
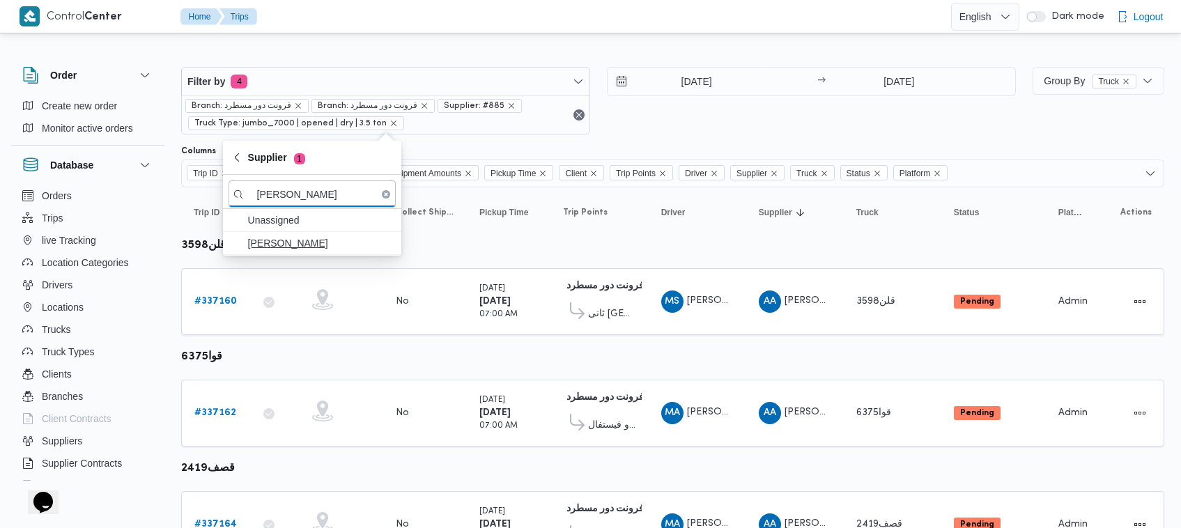
type input "محمد صلاح عبداللطيف الشريف"
click at [284, 240] on span "محمد صلاح عبداللطيف الشريف" at bounding box center [320, 243] width 145 height 17
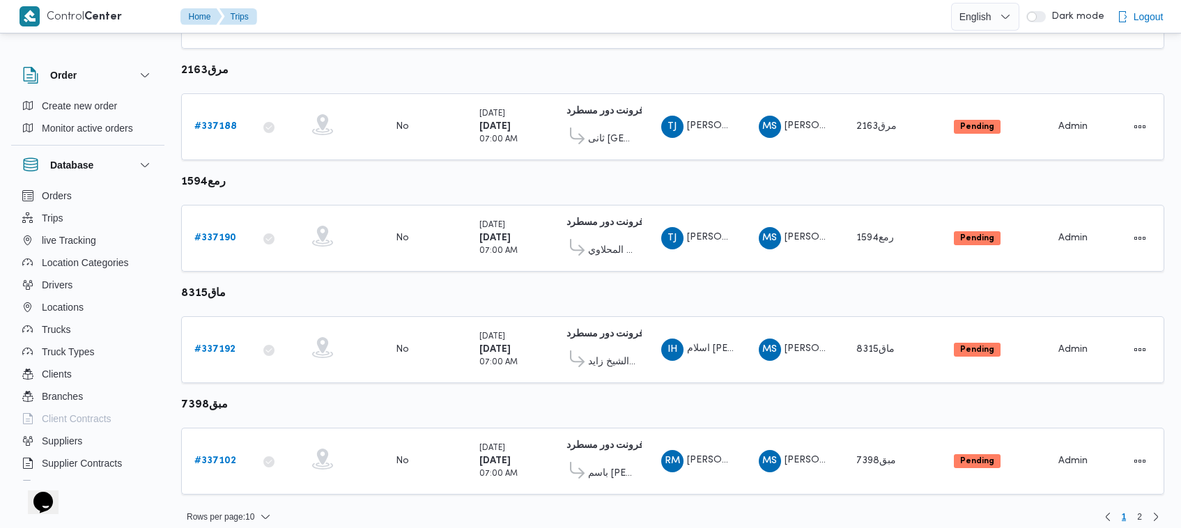
scroll to position [846, 0]
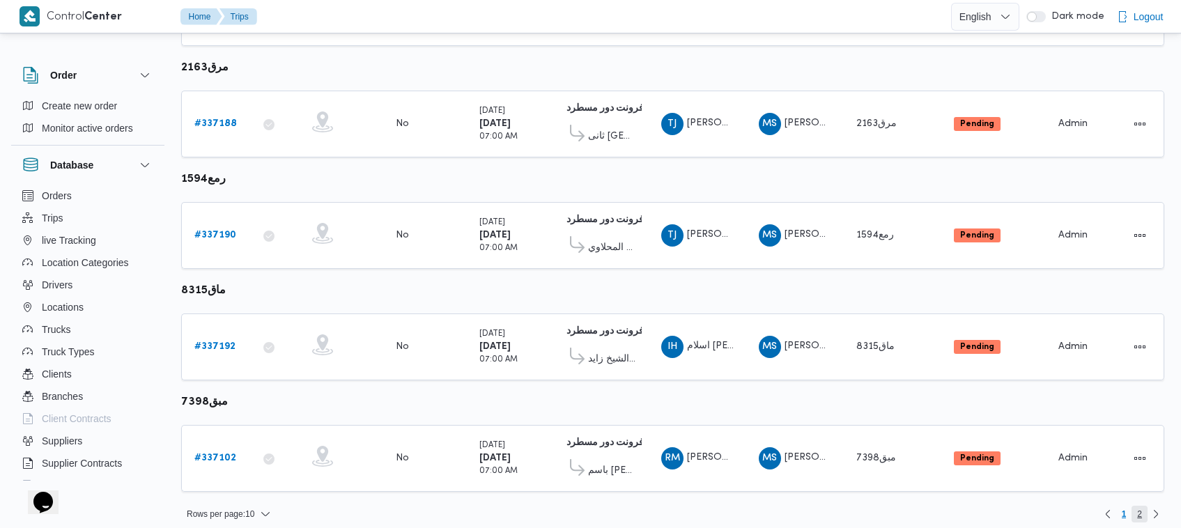
click at [1133, 507] on span "2" at bounding box center [1139, 514] width 16 height 17
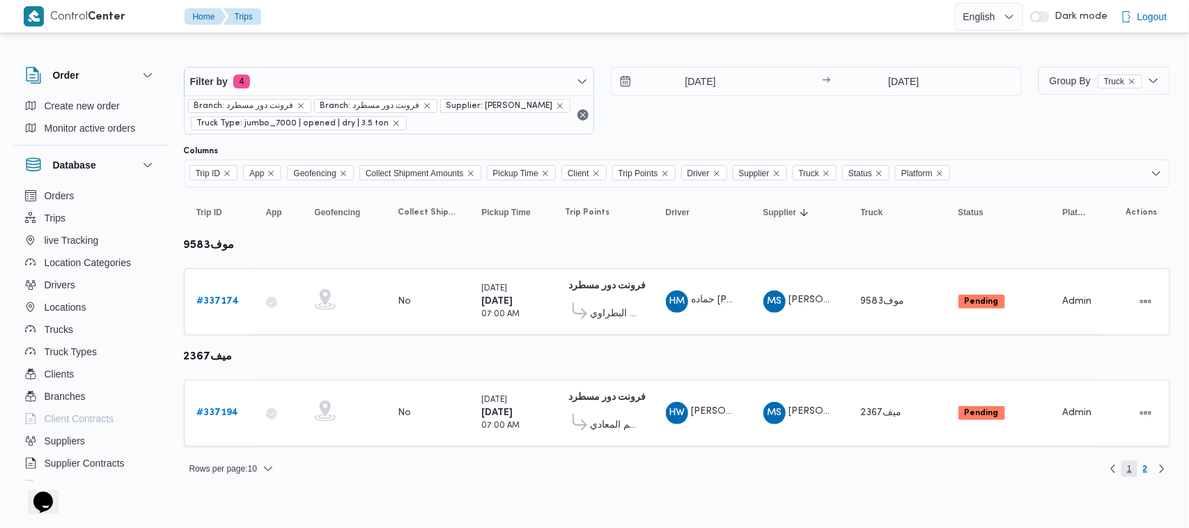
click at [1126, 465] on span "1" at bounding box center [1129, 468] width 16 height 17
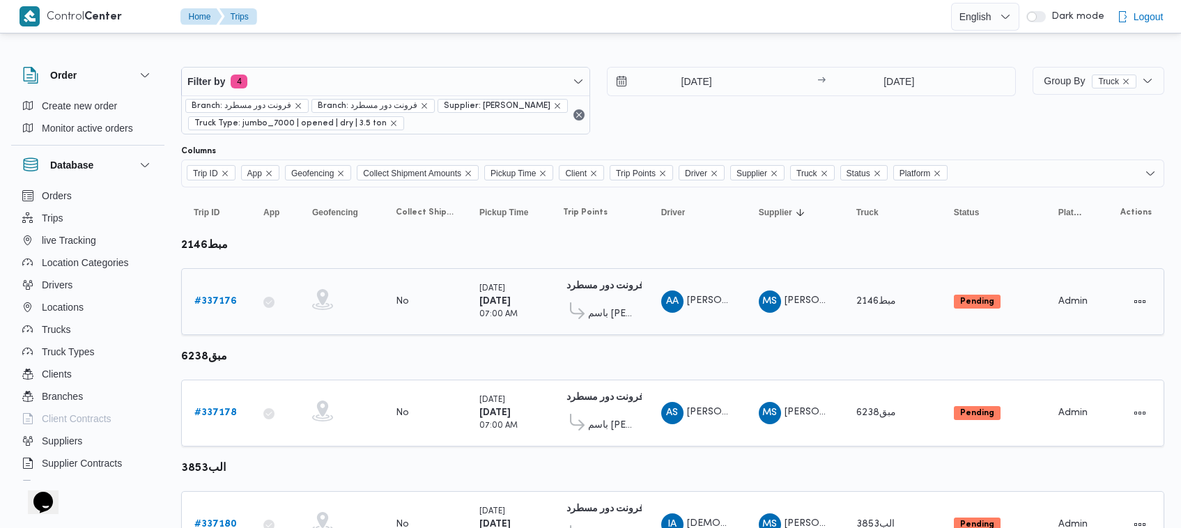
click at [208, 300] on b "# 337176" at bounding box center [215, 301] width 42 height 9
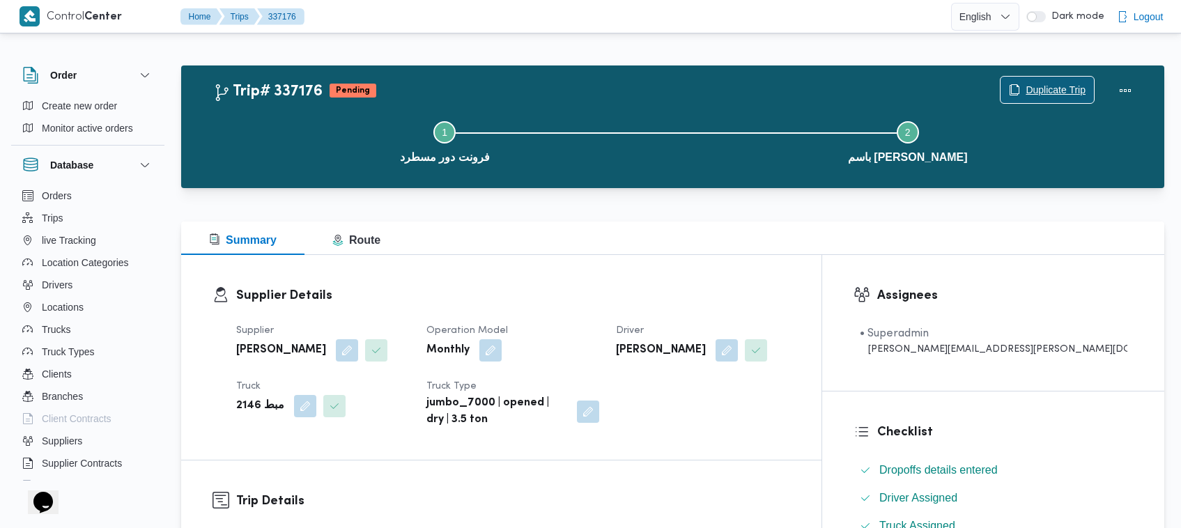
click at [1062, 77] on span "Duplicate Trip" at bounding box center [1046, 90] width 93 height 26
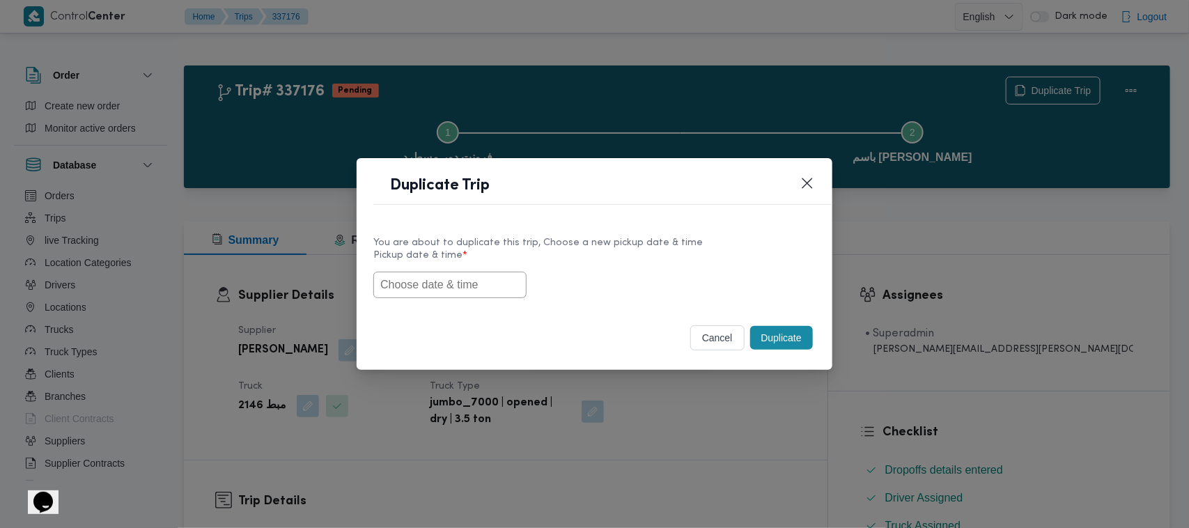
drag, startPoint x: 455, startPoint y: 284, endPoint x: 463, endPoint y: 282, distance: 8.6
click at [455, 284] on input "text" at bounding box center [449, 285] width 153 height 26
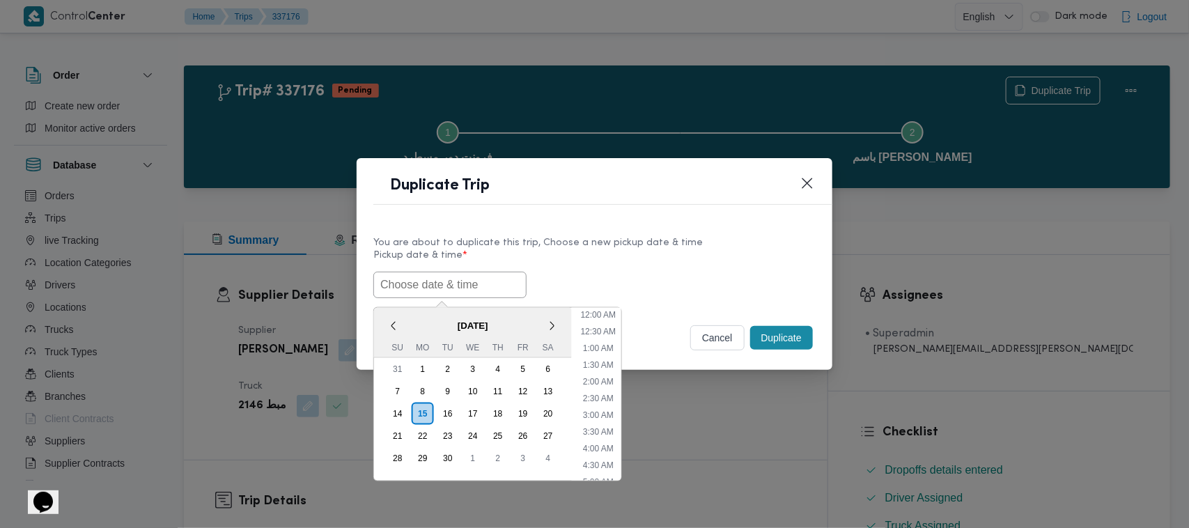
paste input "17/09/2025 7:00AM"
type input "17/09/2025 7:00AM"
click at [643, 260] on label "Pickup date & time *" at bounding box center [594, 261] width 442 height 22
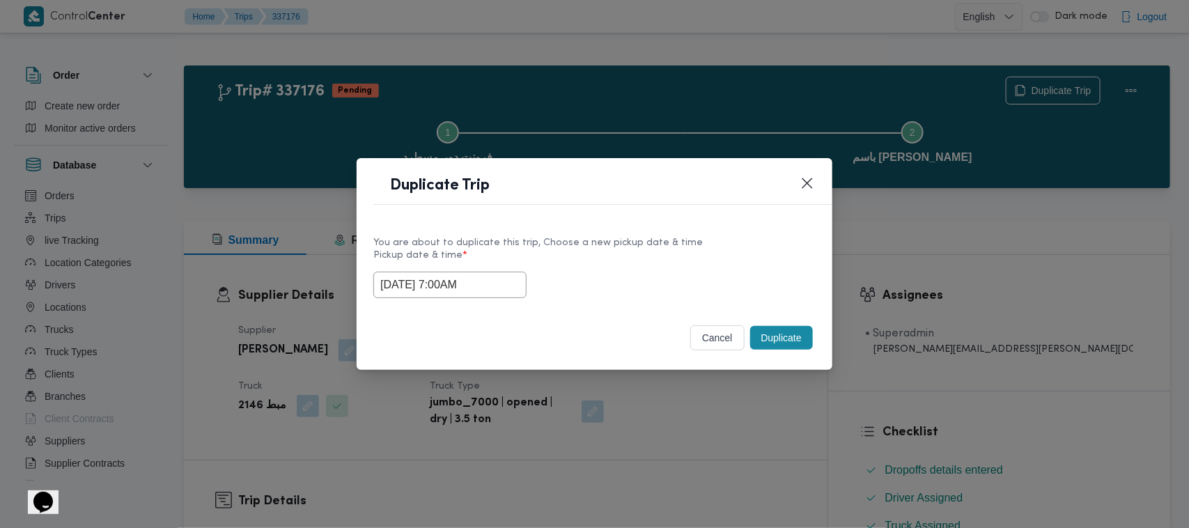
click at [768, 338] on button "Duplicate" at bounding box center [781, 338] width 63 height 24
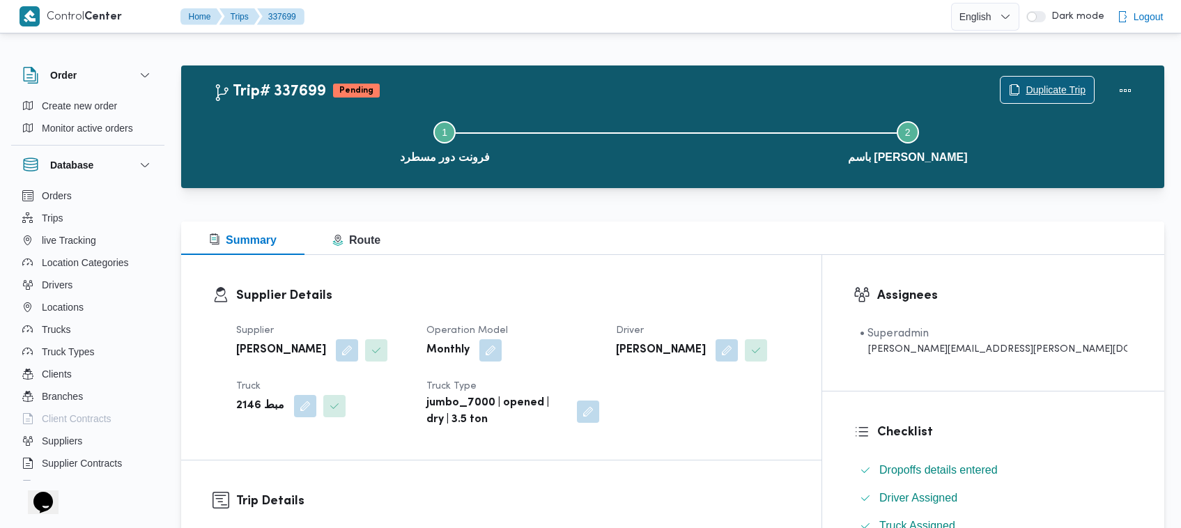
click at [1042, 88] on span "Duplicate Trip" at bounding box center [1055, 89] width 60 height 17
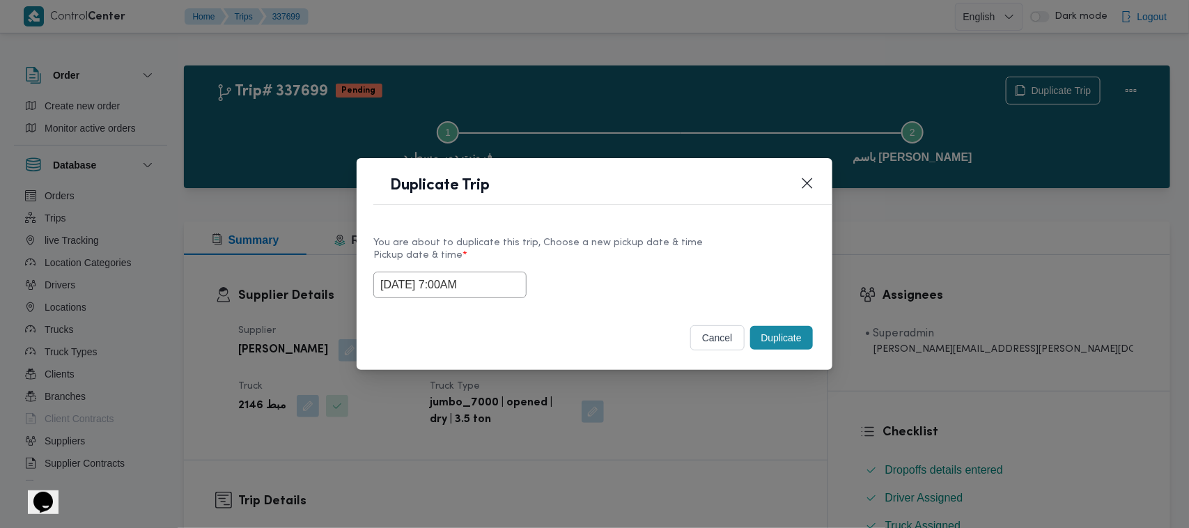
click at [519, 279] on div "17/09/2025 7:00AM" at bounding box center [594, 285] width 442 height 26
drag, startPoint x: 518, startPoint y: 279, endPoint x: 505, endPoint y: 279, distance: 12.5
click at [515, 279] on div "17/09/2025 7:00AM" at bounding box center [594, 285] width 442 height 26
click at [504, 279] on input "17/09/2025 7:00AM" at bounding box center [449, 285] width 153 height 26
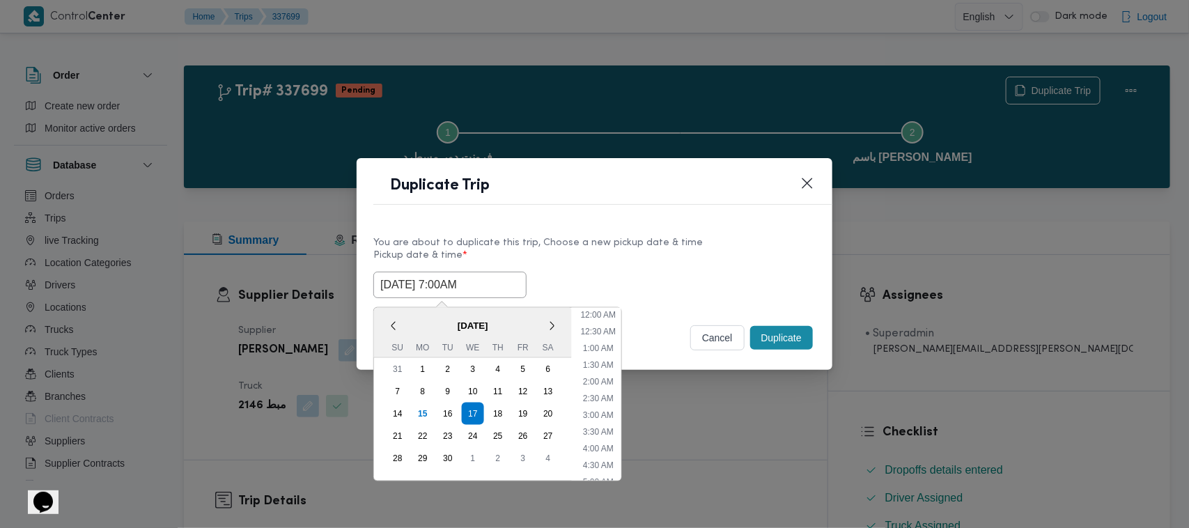
scroll to position [155, 0]
click at [499, 412] on div "18" at bounding box center [498, 413] width 26 height 26
type input "18/09/2025 7:00AM"
click at [644, 213] on div "Duplicate Trip" at bounding box center [595, 189] width 476 height 63
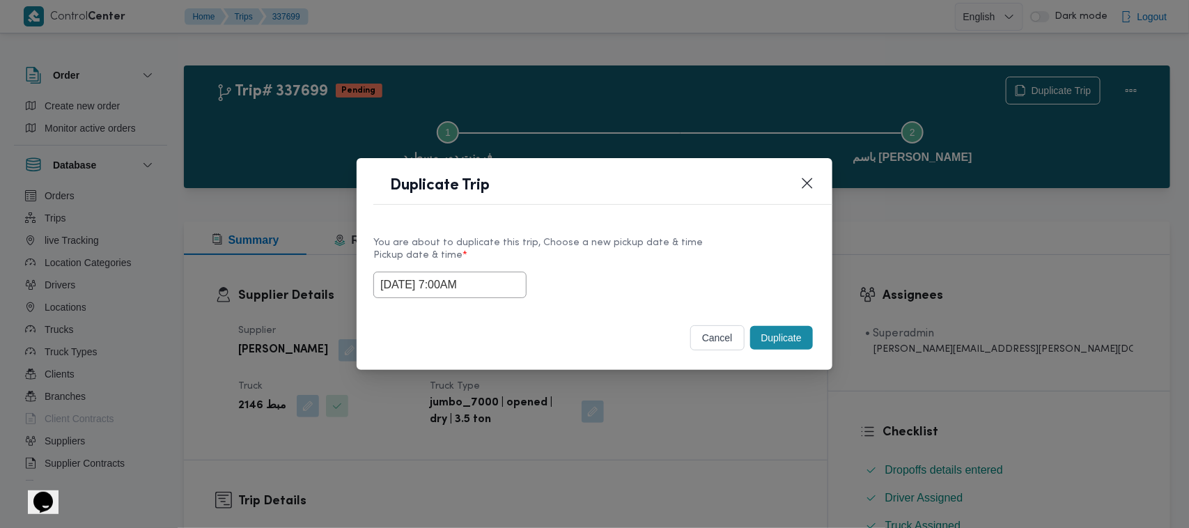
drag, startPoint x: 775, startPoint y: 339, endPoint x: 758, endPoint y: 340, distance: 16.7
click at [777, 340] on button "Duplicate" at bounding box center [781, 338] width 63 height 24
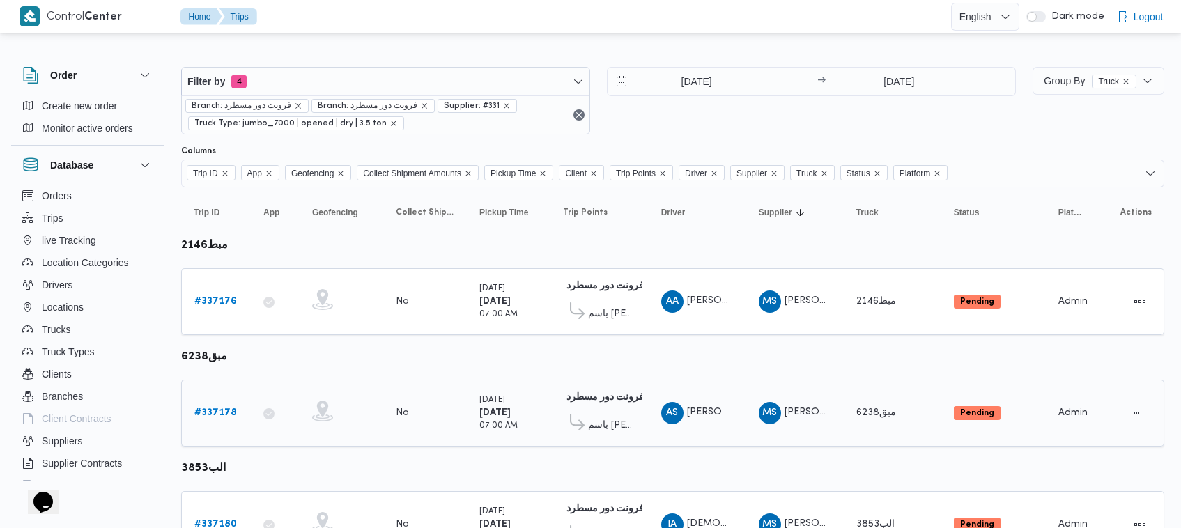
click at [214, 416] on b "# 337178" at bounding box center [215, 412] width 42 height 9
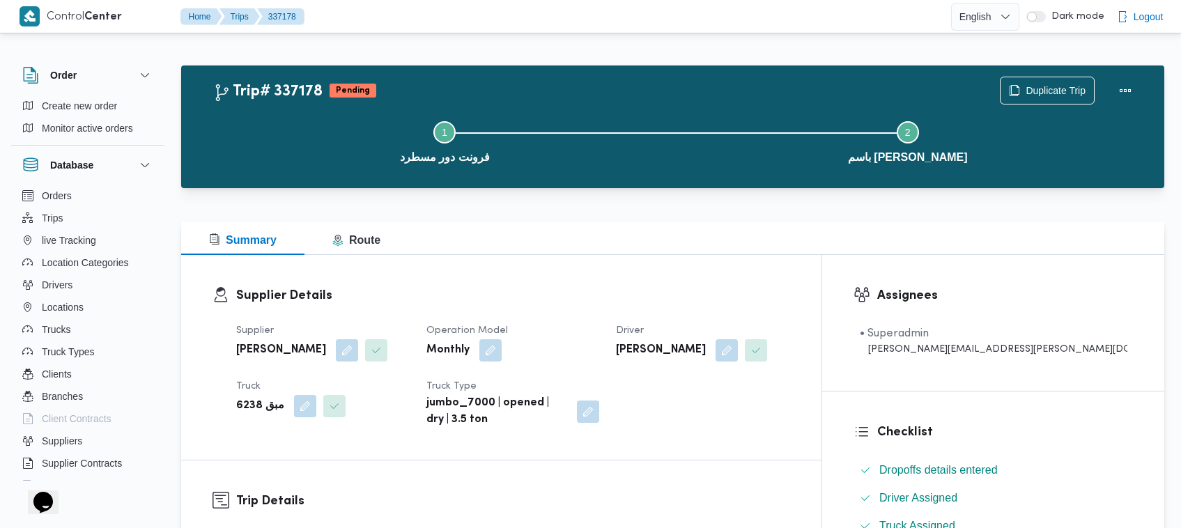
click at [1039, 96] on div "Step 1 is incomplete 1 فرونت دور مسطرد Step 2 is incomplete 2 باسم ماركت هيليوب…" at bounding box center [676, 140] width 942 height 89
click at [1034, 94] on span "Duplicate Trip" at bounding box center [1055, 89] width 60 height 17
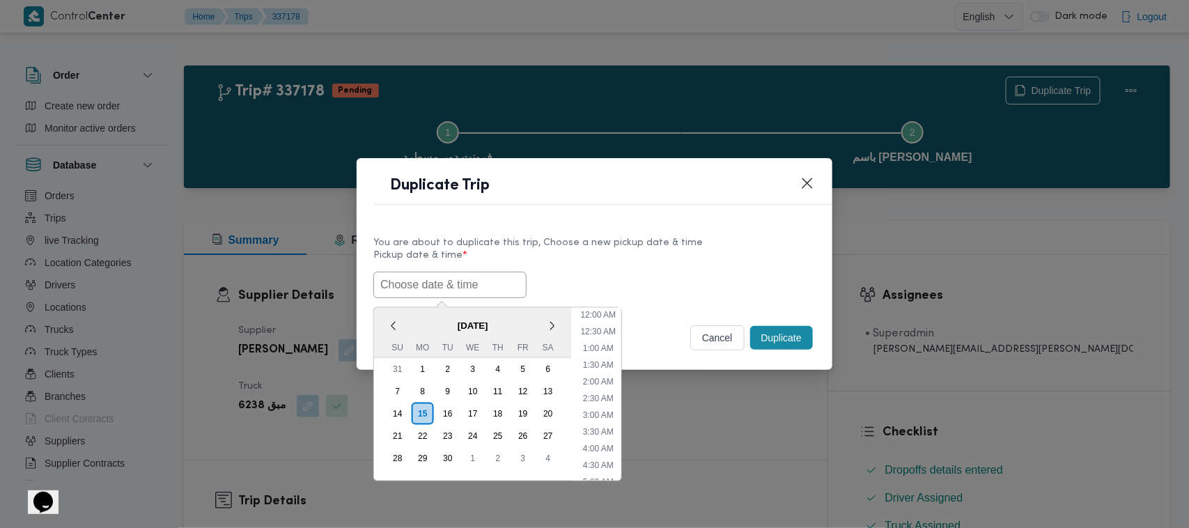
drag, startPoint x: 495, startPoint y: 274, endPoint x: 500, endPoint y: 266, distance: 9.5
click at [488, 274] on input "text" at bounding box center [449, 285] width 153 height 26
paste input "17/09/2025 7:00AM"
type input "17/09/2025 7:00AM"
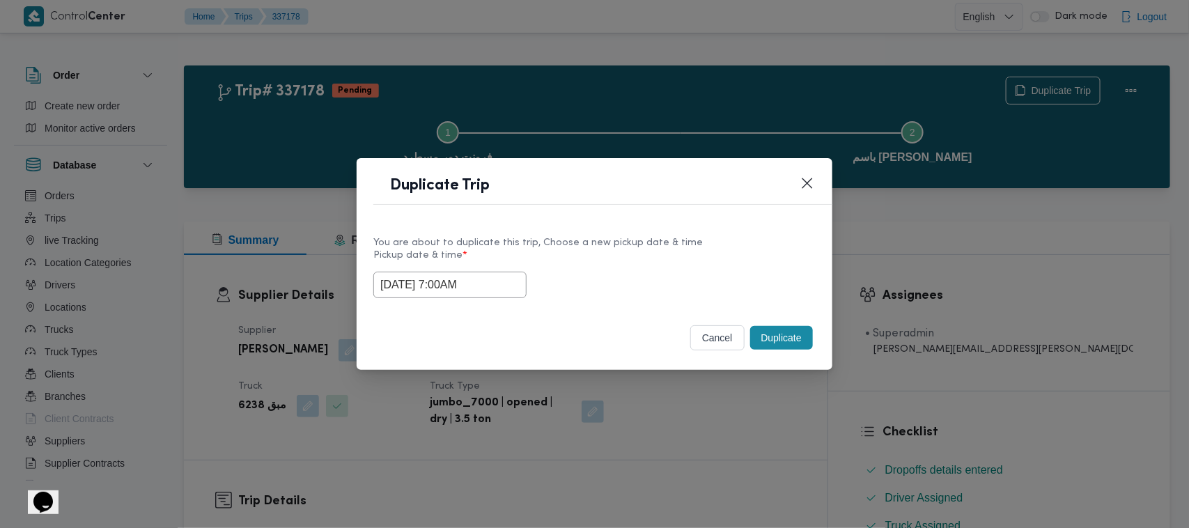
click at [641, 260] on label "Pickup date & time *" at bounding box center [594, 261] width 442 height 22
click at [788, 343] on button "Duplicate" at bounding box center [781, 338] width 63 height 24
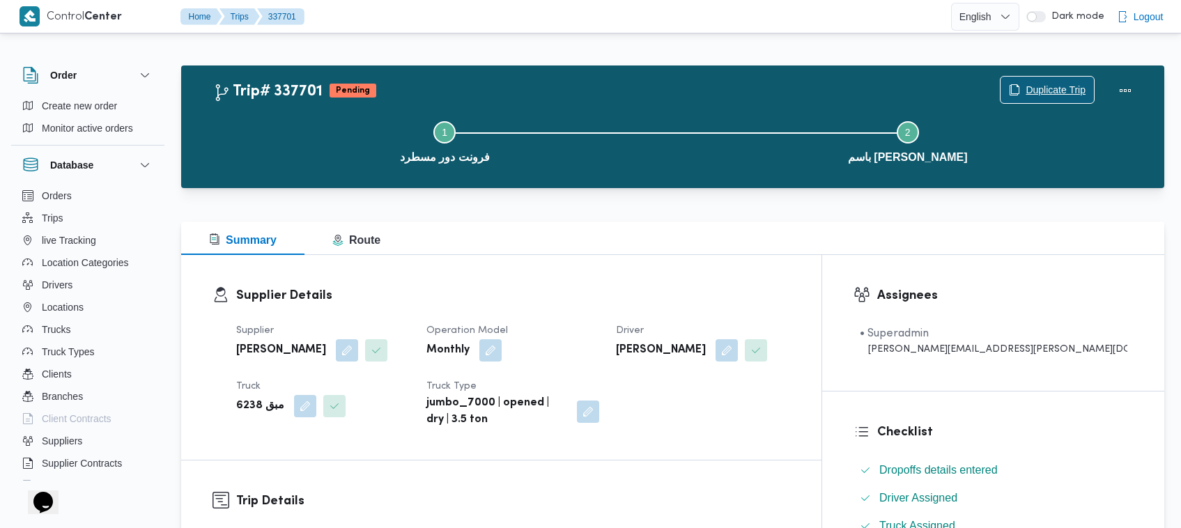
click at [1029, 93] on span "Duplicate Trip" at bounding box center [1055, 89] width 60 height 17
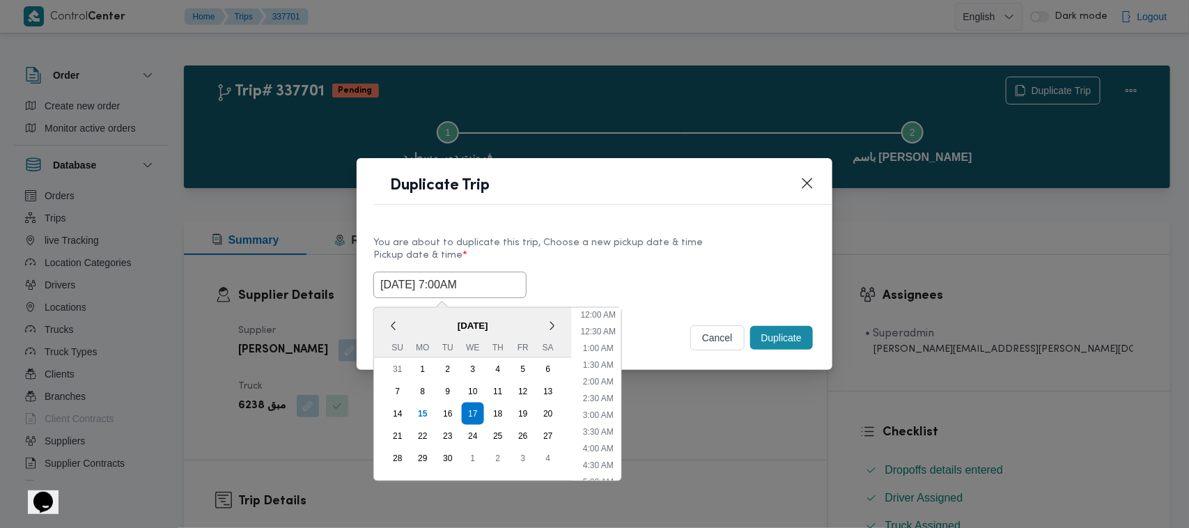
click at [482, 284] on input "[DATE] 7:00AM" at bounding box center [449, 285] width 153 height 26
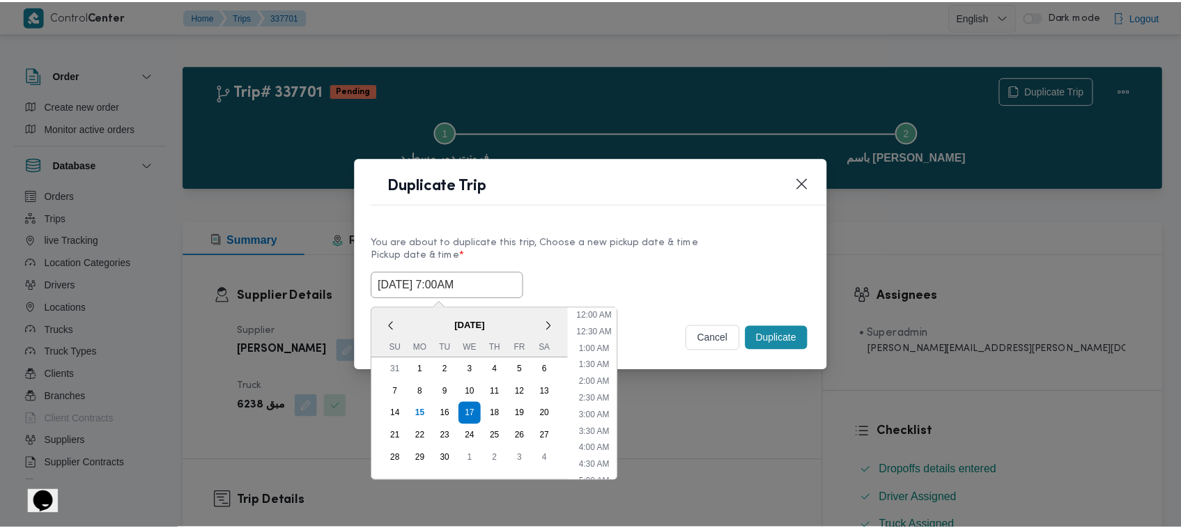
scroll to position [155, 0]
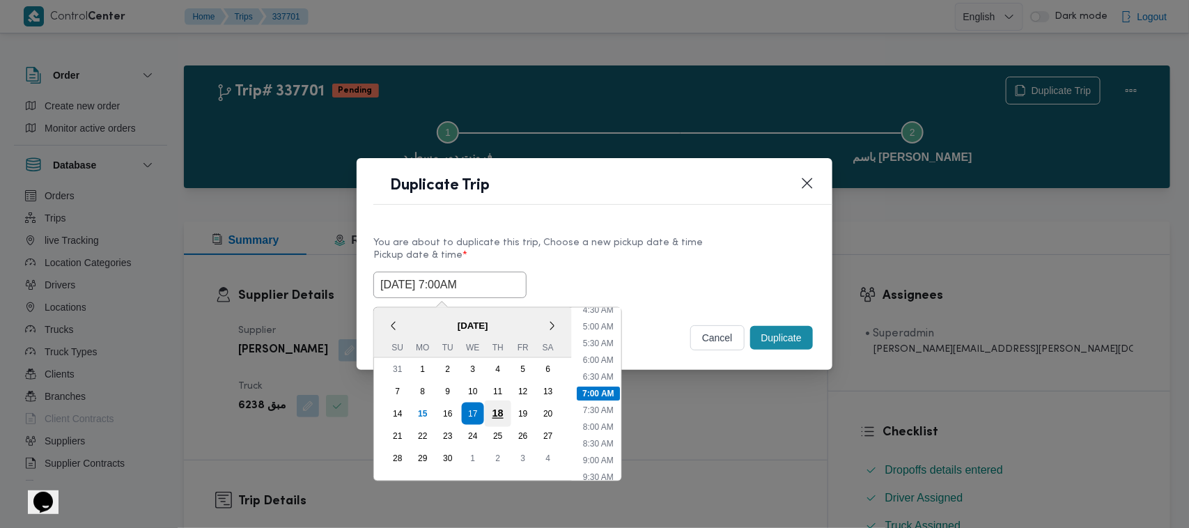
click at [495, 409] on div "18" at bounding box center [498, 413] width 26 height 26
type input "[DATE] 7:00AM"
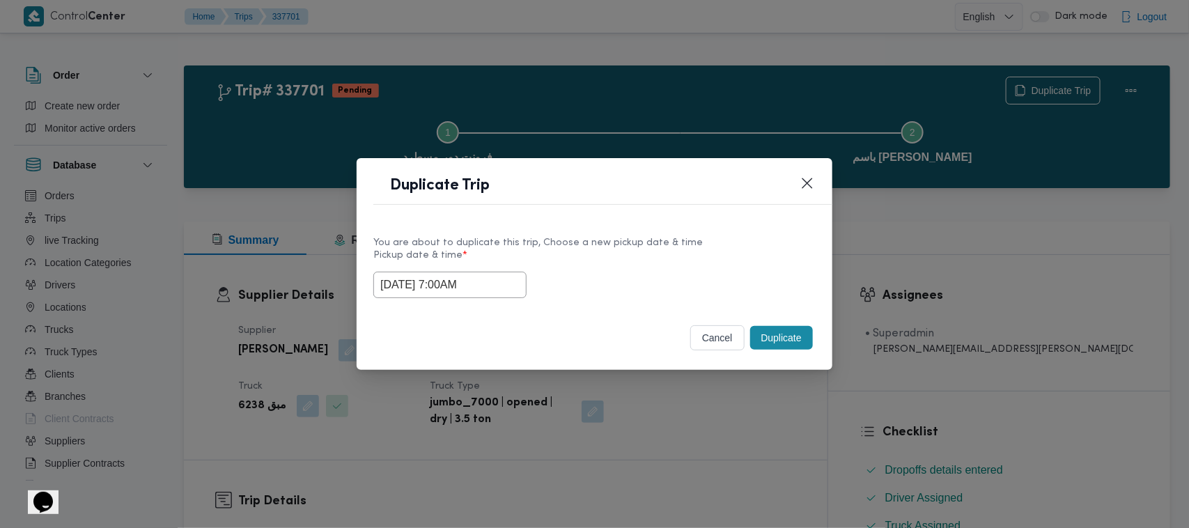
click at [616, 246] on div "You are about to duplicate this trip, Choose a new pickup date & time Pickup da…" at bounding box center [594, 266] width 442 height 63
click at [778, 350] on button "Duplicate" at bounding box center [781, 338] width 63 height 24
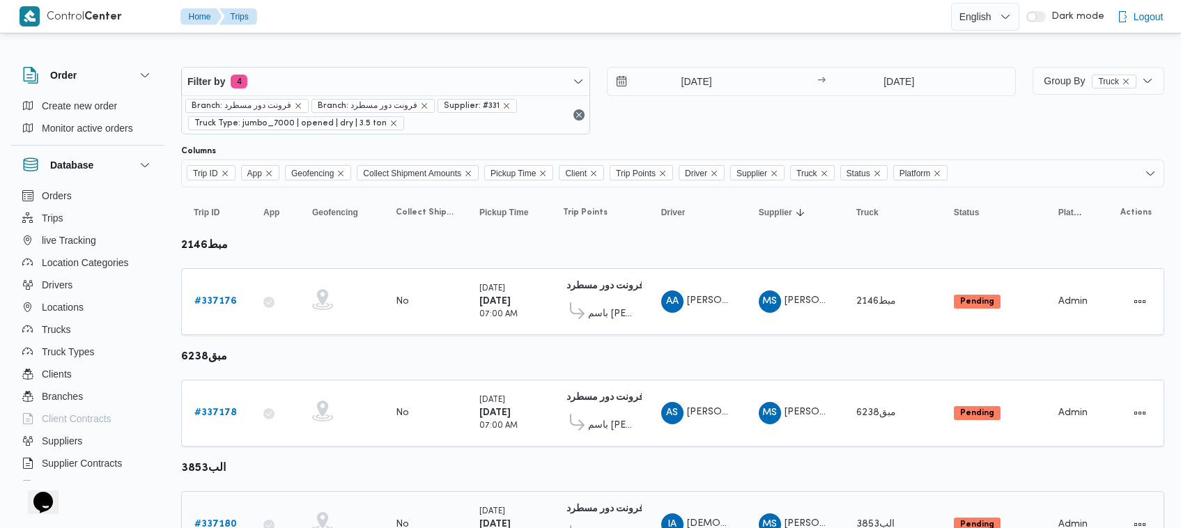
click at [220, 523] on b "# 337180" at bounding box center [215, 524] width 42 height 9
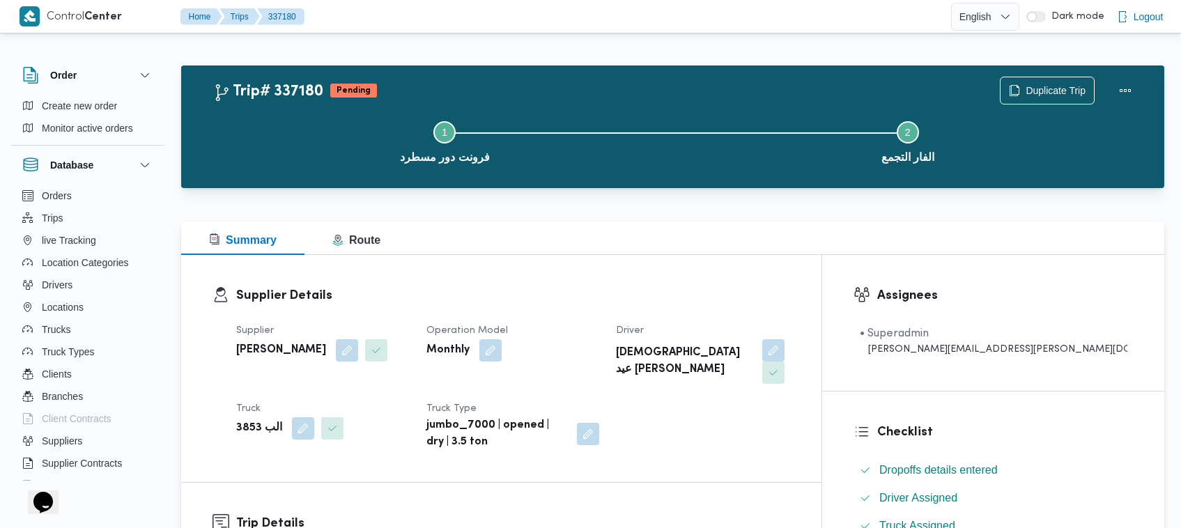
drag, startPoint x: 622, startPoint y: 248, endPoint x: 639, endPoint y: 253, distance: 18.1
click at [622, 248] on div "Summary Route" at bounding box center [672, 237] width 983 height 33
click at [1064, 94] on span "Duplicate Trip" at bounding box center [1055, 89] width 60 height 17
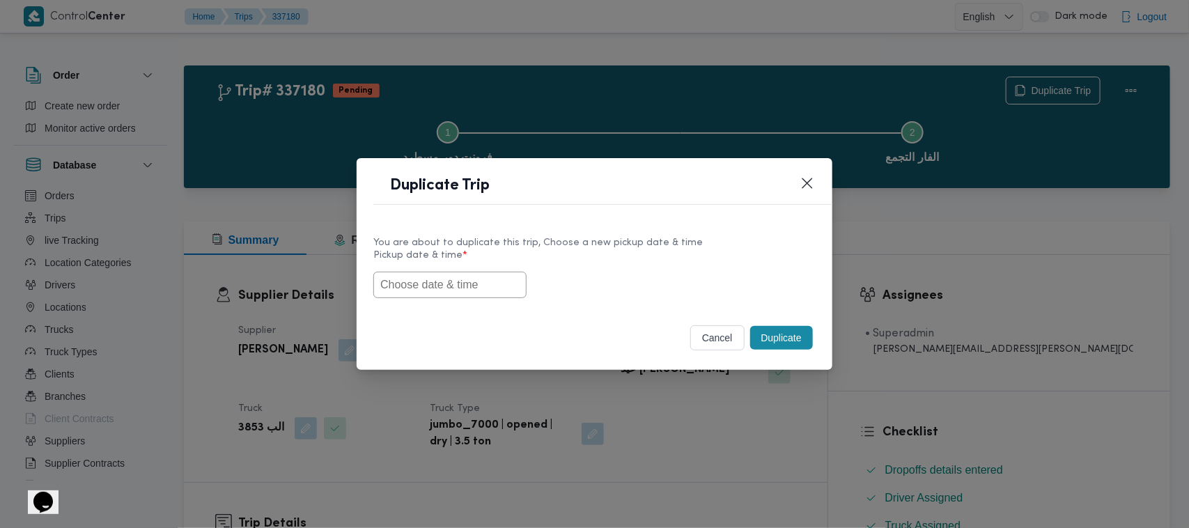
drag, startPoint x: 474, startPoint y: 304, endPoint x: 464, endPoint y: 283, distance: 24.0
click at [474, 303] on div "You are about to duplicate this trip, Choose a new pickup date & time Pickup da…" at bounding box center [595, 265] width 476 height 89
click at [463, 279] on input "text" at bounding box center [449, 285] width 153 height 26
paste input "17/09/2025 7:00AM"
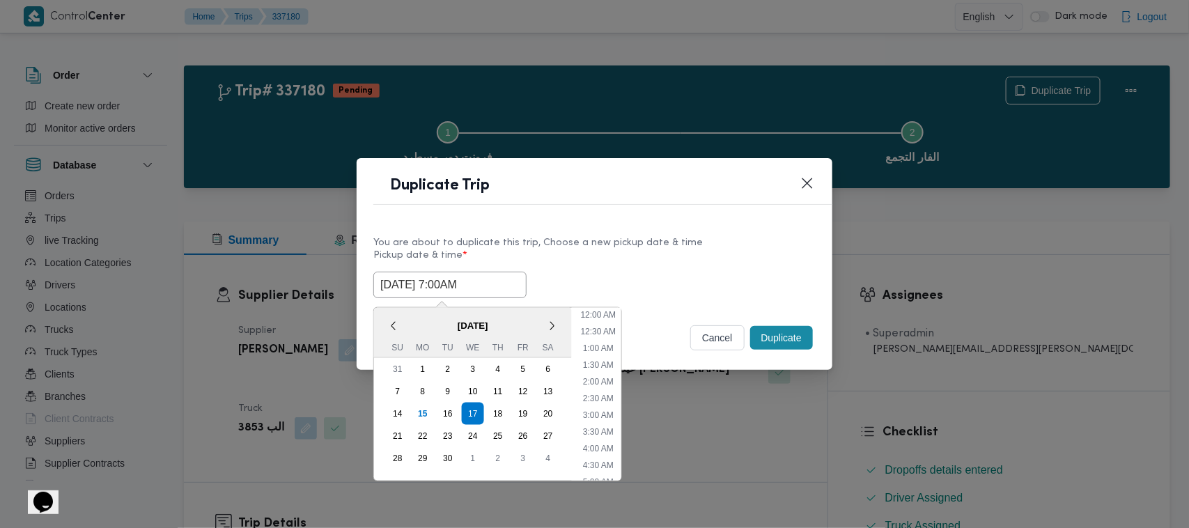
scroll to position [456, 0]
type input "17/09/2025 7:00AM"
click at [655, 279] on div "17/09/2025 7:00AM < September 2025 > Su Mo Tu We Th Fr Sa 31 1 2 3 4 5 6 7 8 9 …" at bounding box center [594, 285] width 442 height 26
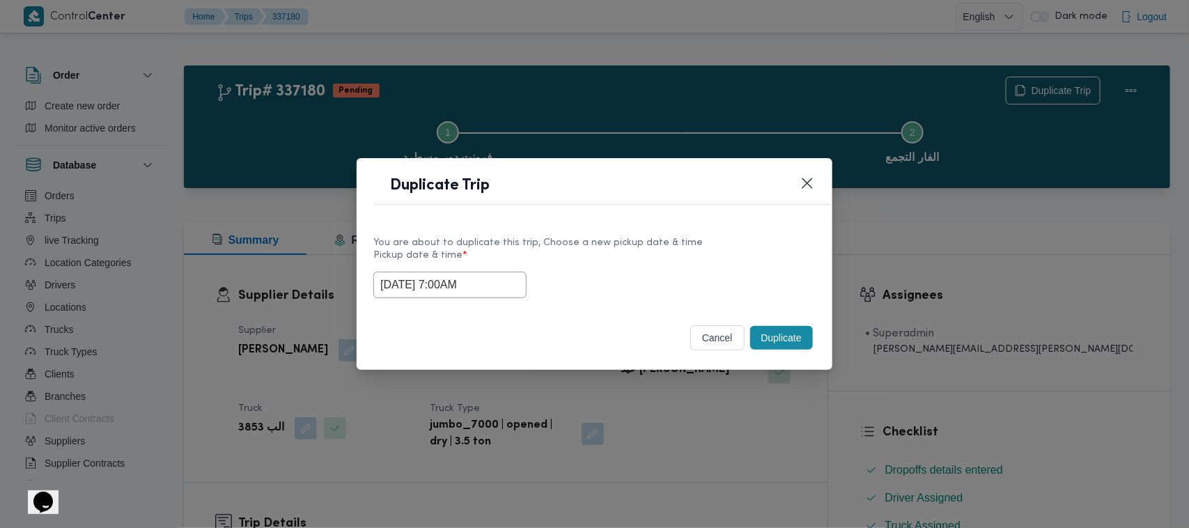
click at [777, 339] on button "Duplicate" at bounding box center [781, 338] width 63 height 24
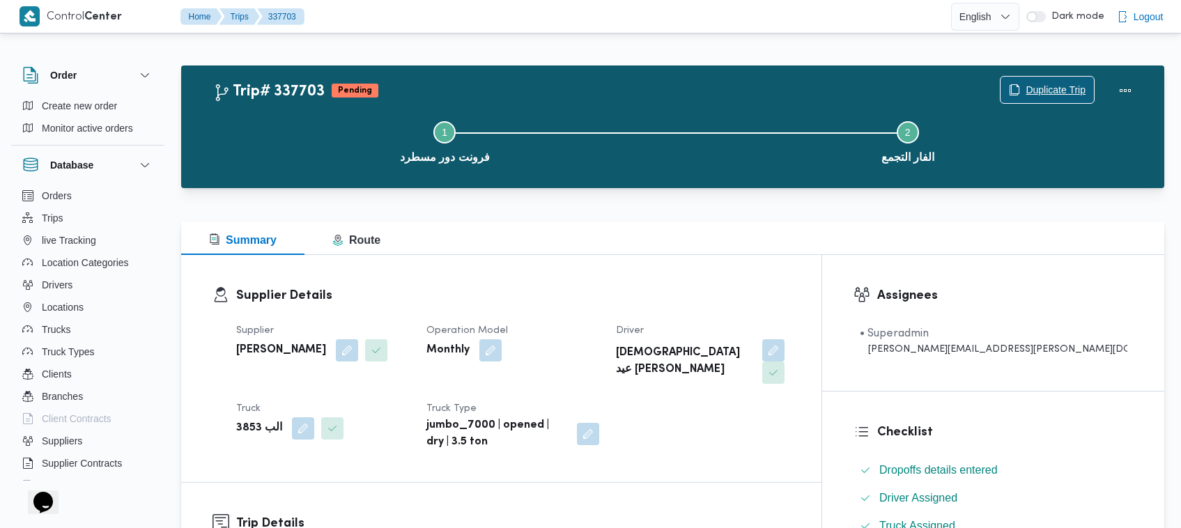
click at [1036, 95] on span "Duplicate Trip" at bounding box center [1055, 89] width 60 height 17
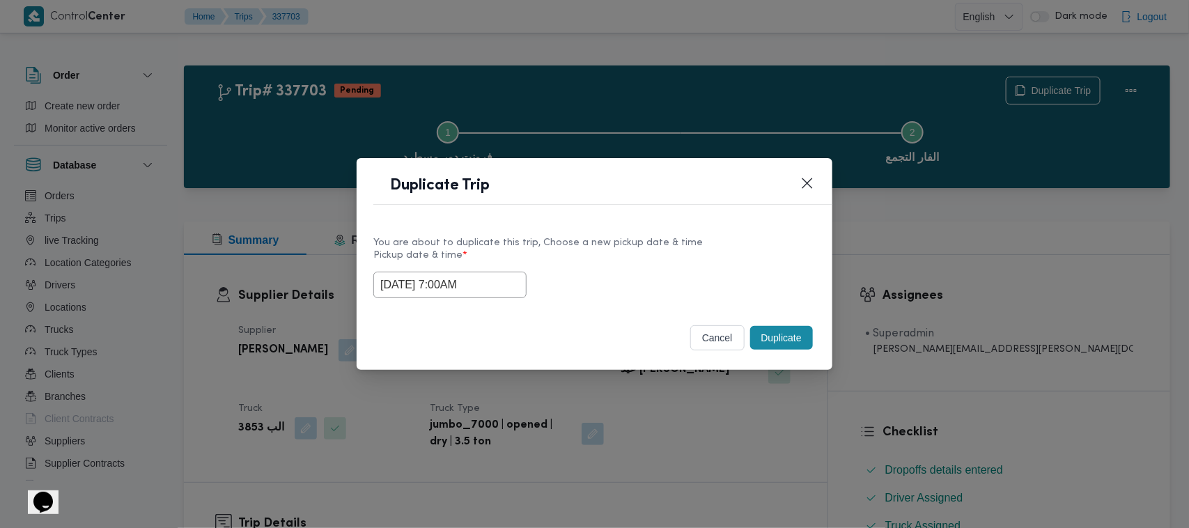
click at [506, 280] on input "17/09/2025 7:00AM" at bounding box center [449, 285] width 153 height 26
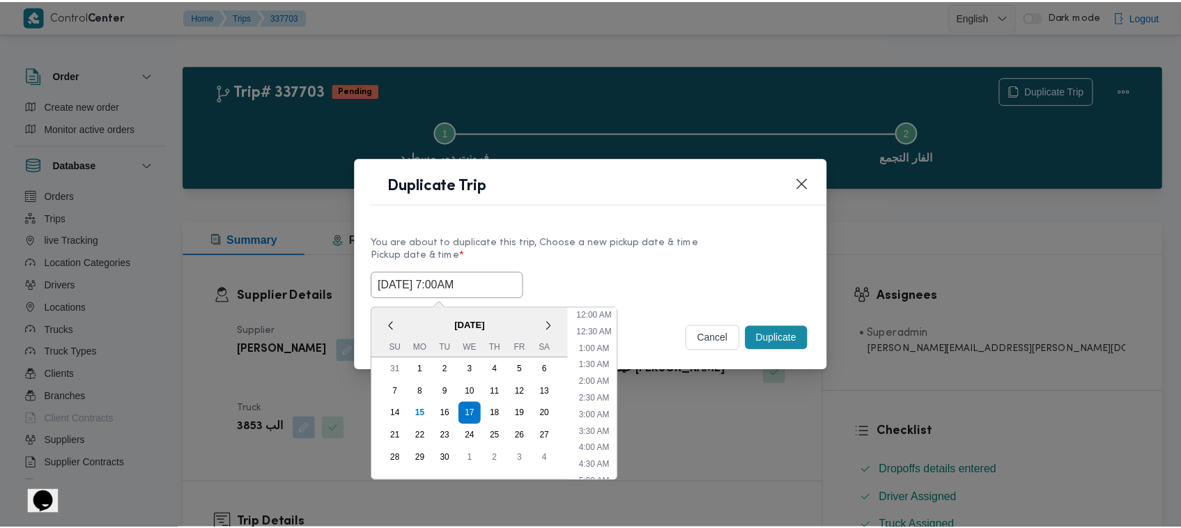
scroll to position [155, 0]
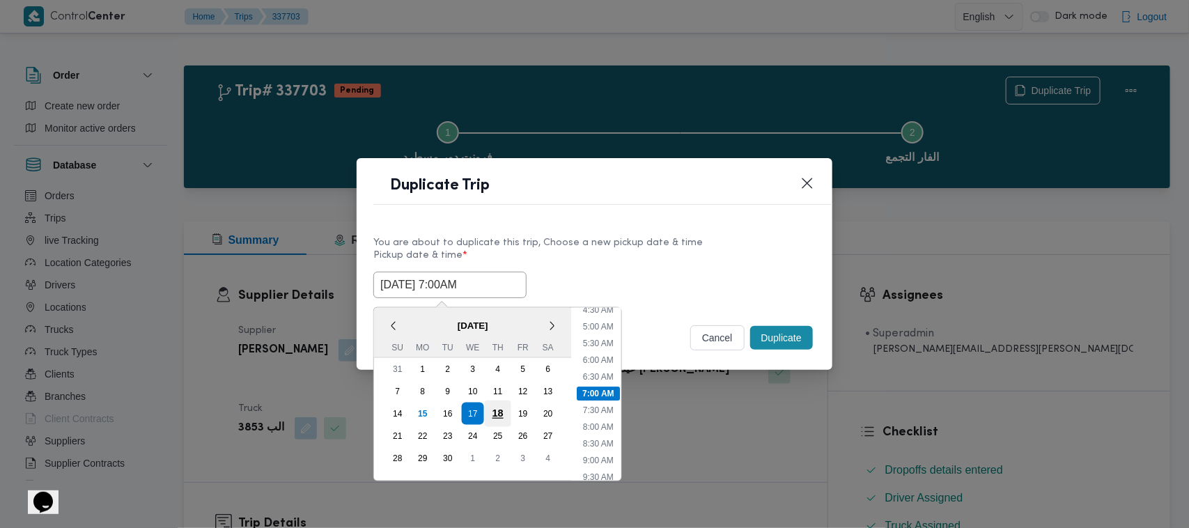
click at [495, 407] on div "18" at bounding box center [498, 413] width 26 height 26
type input "18/09/2025 7:00AM"
drag, startPoint x: 665, startPoint y: 251, endPoint x: 708, endPoint y: 255, distance: 42.6
click at [669, 251] on label "Pickup date & time *" at bounding box center [594, 261] width 442 height 22
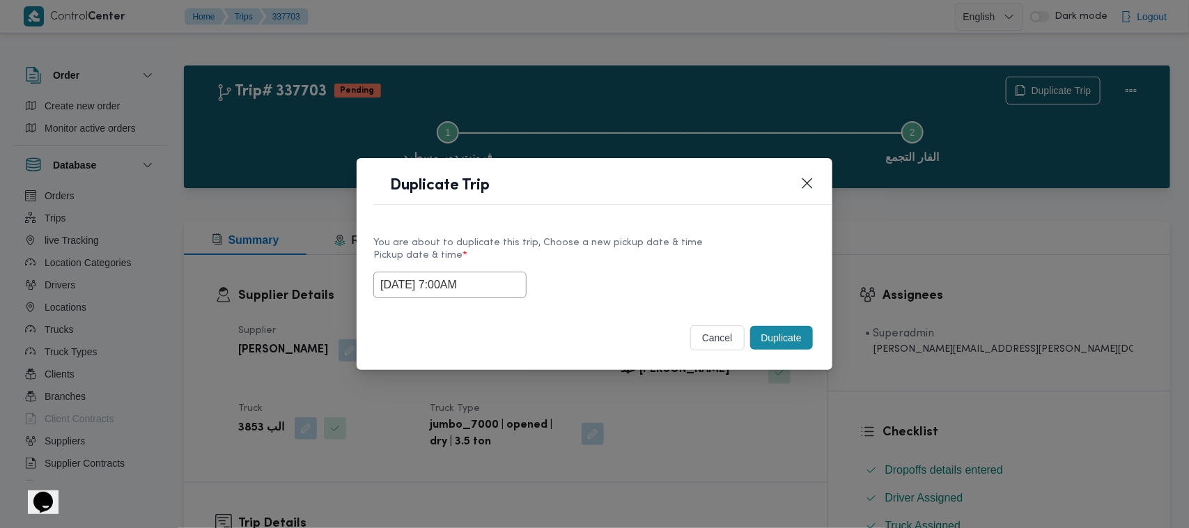
click at [802, 336] on button "Duplicate" at bounding box center [781, 338] width 63 height 24
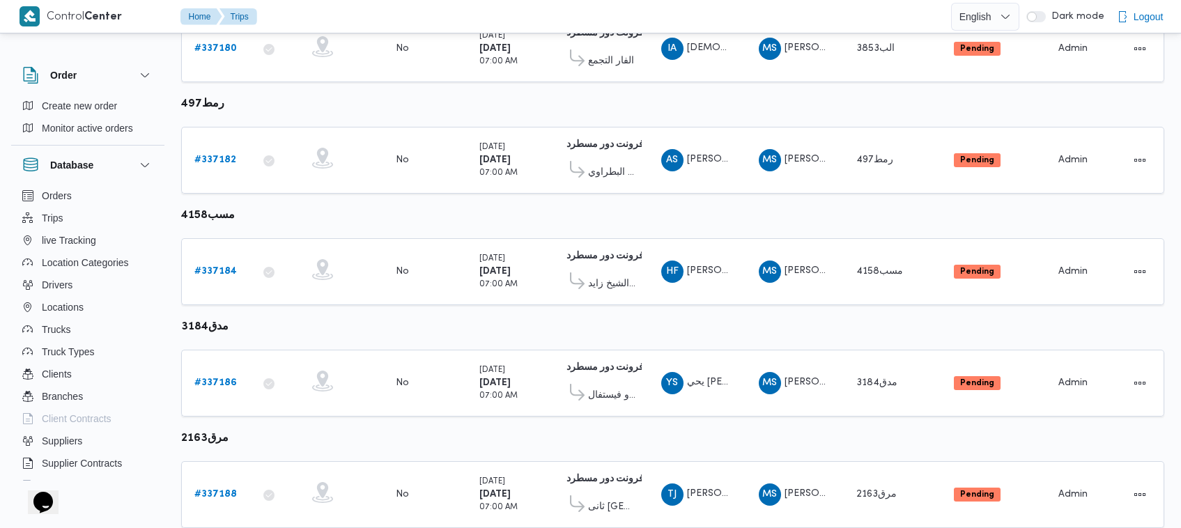
scroll to position [478, 0]
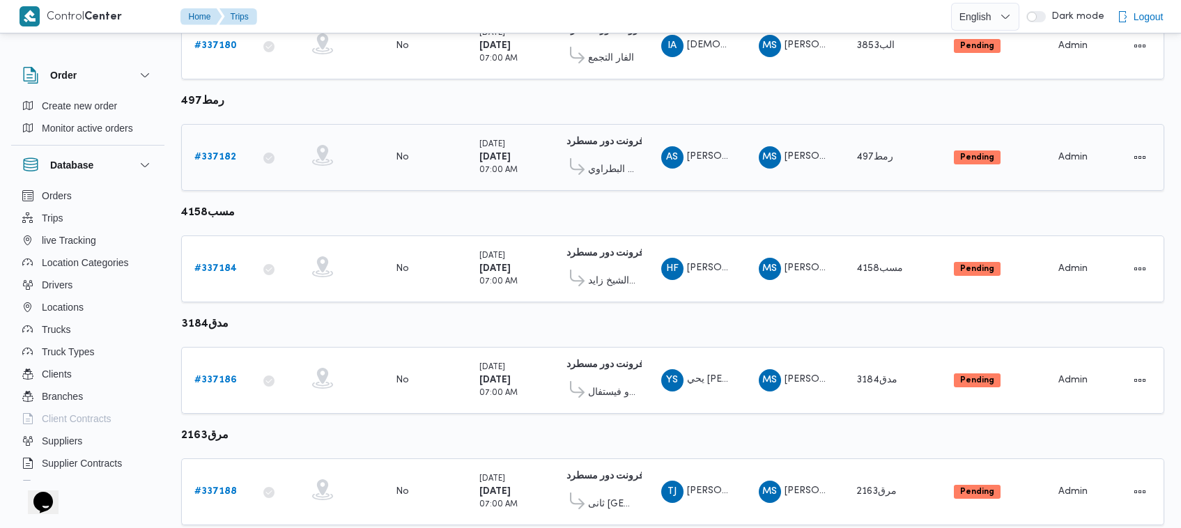
click at [224, 155] on b "# 337182" at bounding box center [215, 157] width 42 height 9
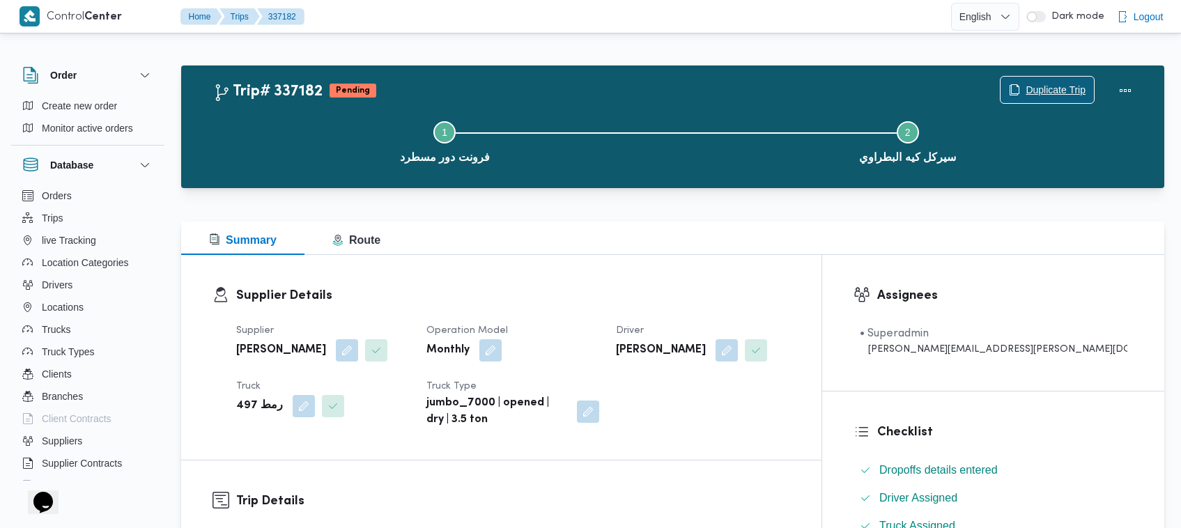
click at [1047, 95] on span "Duplicate Trip" at bounding box center [1055, 89] width 60 height 17
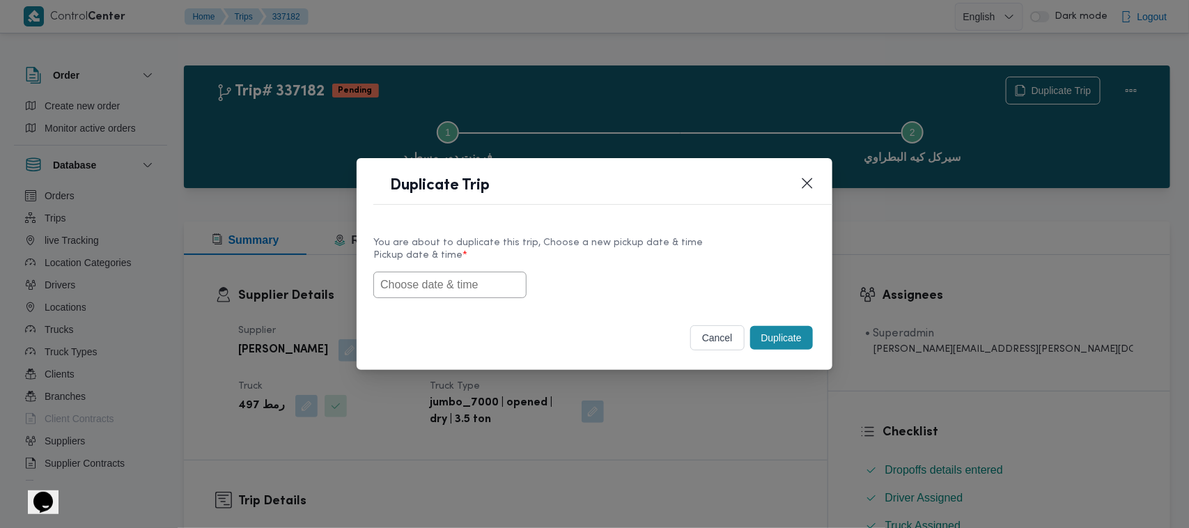
click at [444, 289] on input "text" at bounding box center [449, 285] width 153 height 26
paste input "17/09/2025 7:00AM"
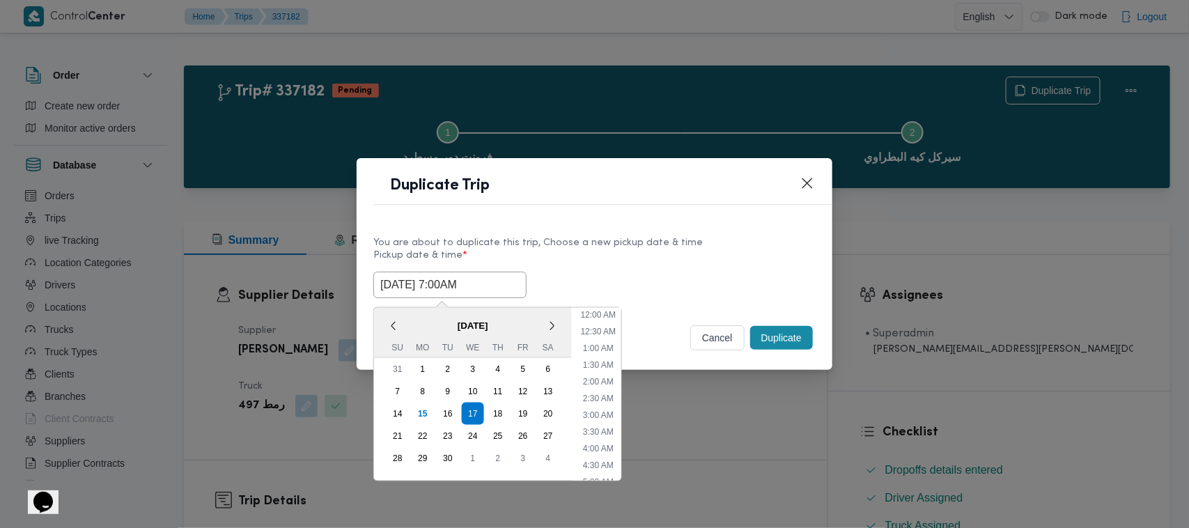
type input "17/09/2025 7:00AM"
drag, startPoint x: 663, startPoint y: 251, endPoint x: 697, endPoint y: 260, distance: 35.1
click at [664, 251] on label "Pickup date & time *" at bounding box center [594, 261] width 442 height 22
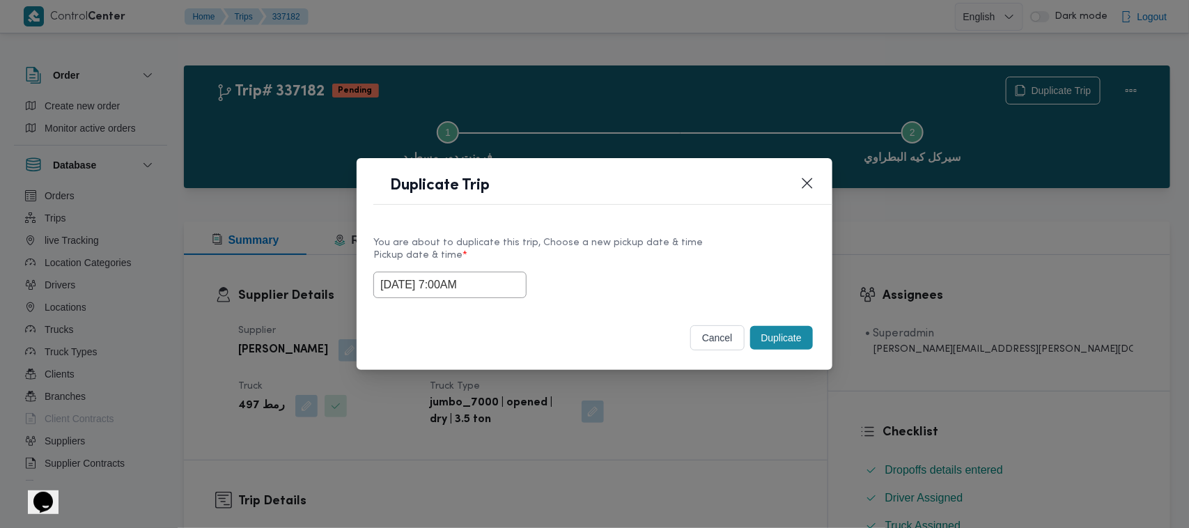
click at [795, 336] on button "Duplicate" at bounding box center [781, 338] width 63 height 24
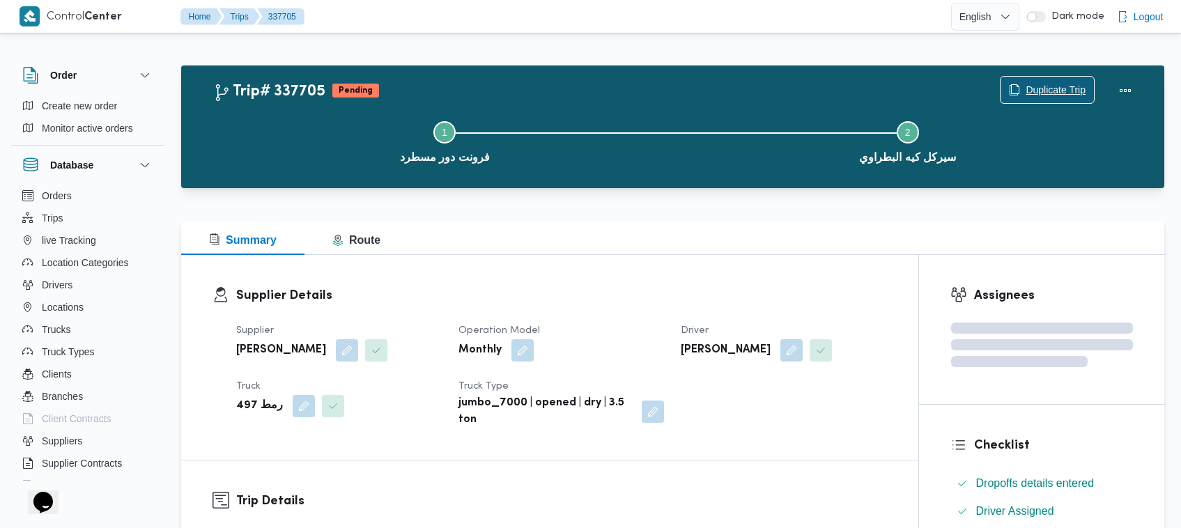
click at [1011, 81] on span "Duplicate Trip" at bounding box center [1046, 90] width 93 height 26
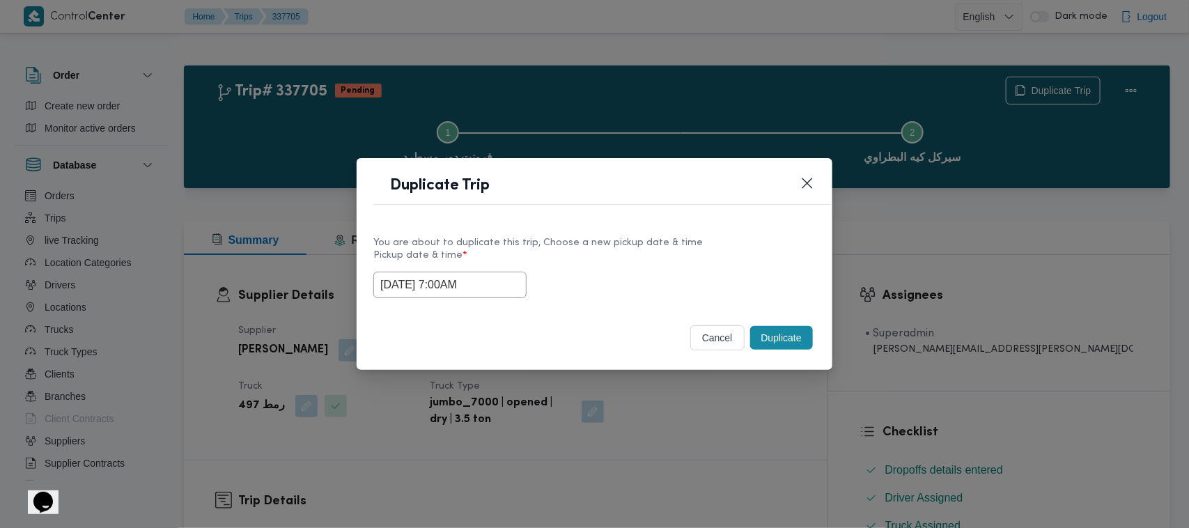
click at [506, 279] on input "17/09/2025 7:00AM" at bounding box center [449, 285] width 153 height 26
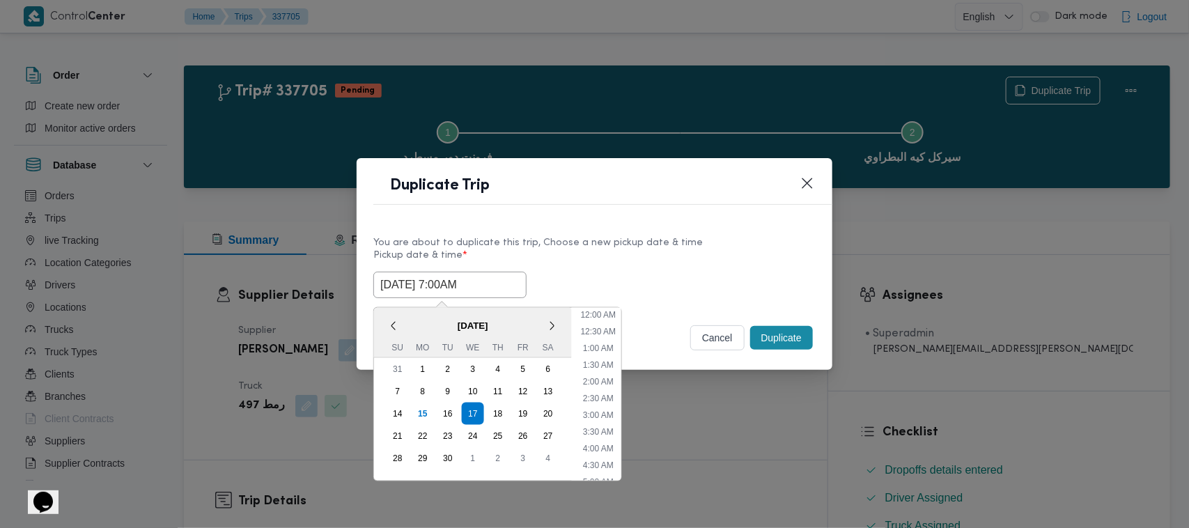
scroll to position [155, 0]
drag, startPoint x: 498, startPoint y: 413, endPoint x: 503, endPoint y: 405, distance: 9.7
click at [498, 413] on div "18" at bounding box center [498, 413] width 26 height 26
type input "18/09/2025 7:00AM"
click at [625, 240] on div "You are about to duplicate this trip, Choose a new pickup date & time" at bounding box center [594, 242] width 442 height 15
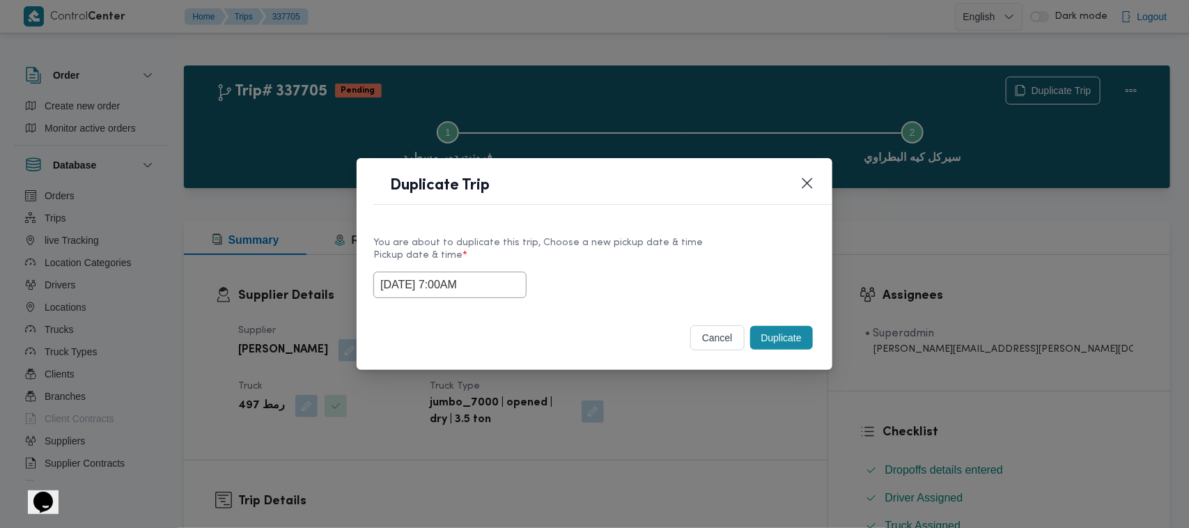
click at [766, 338] on button "Duplicate" at bounding box center [781, 338] width 63 height 24
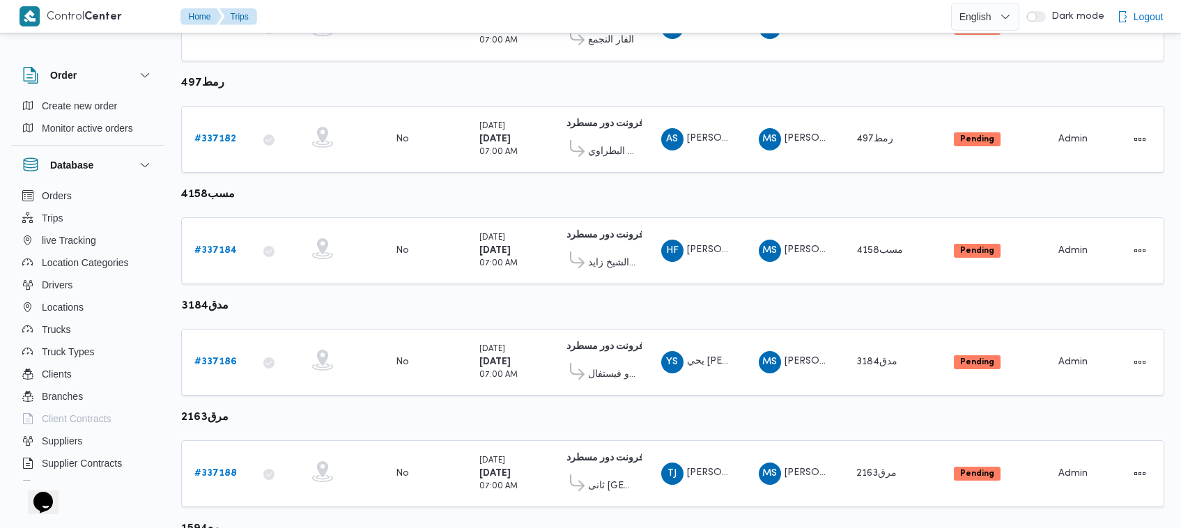
scroll to position [624, 0]
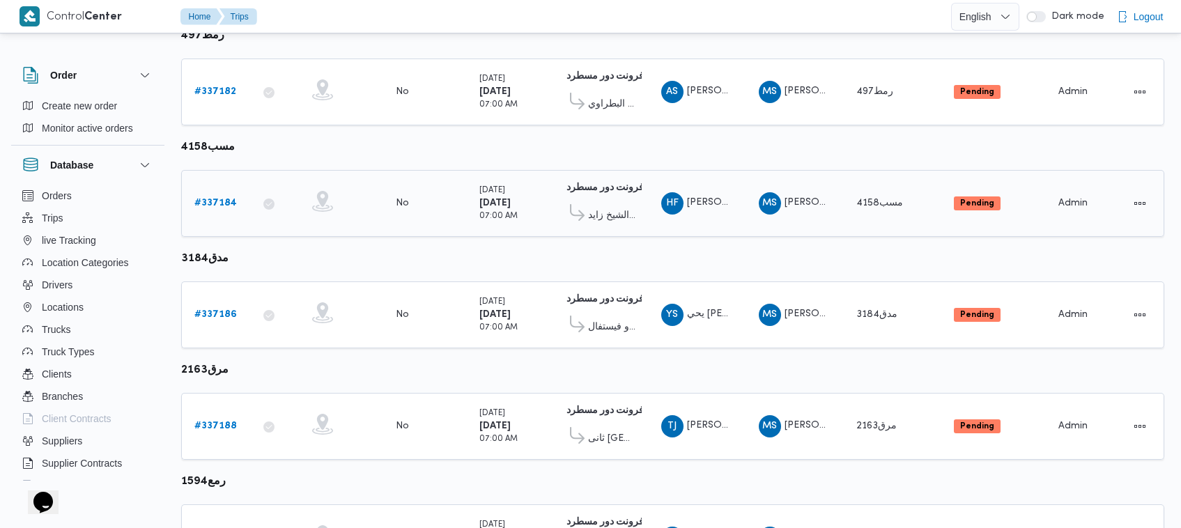
click at [215, 205] on link "# 337184" at bounding box center [215, 203] width 42 height 17
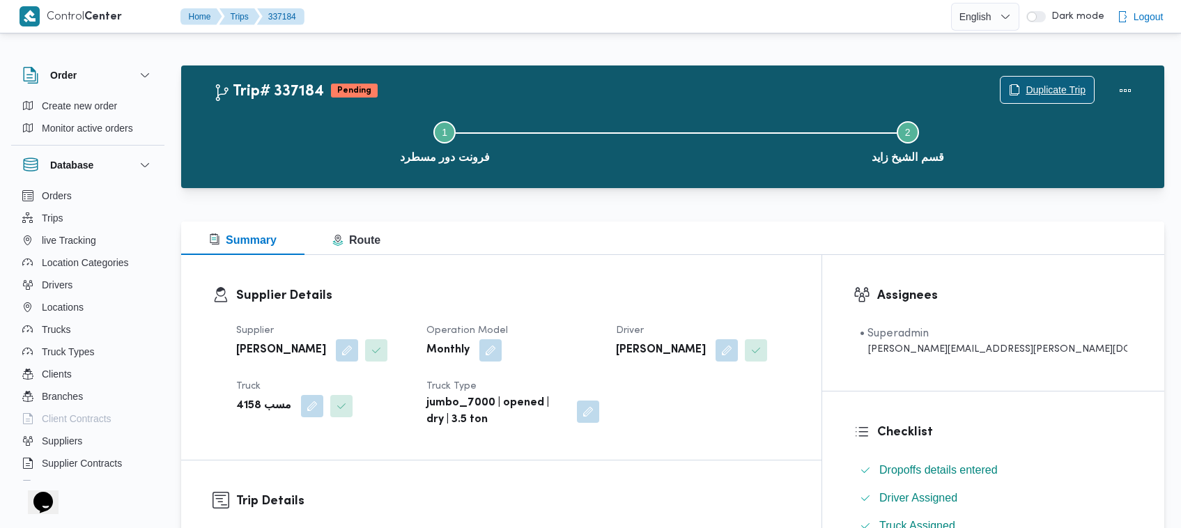
click at [1060, 77] on div "Duplicate Trip" at bounding box center [1046, 91] width 95 height 28
click at [1059, 78] on span "Duplicate Trip" at bounding box center [1046, 90] width 93 height 26
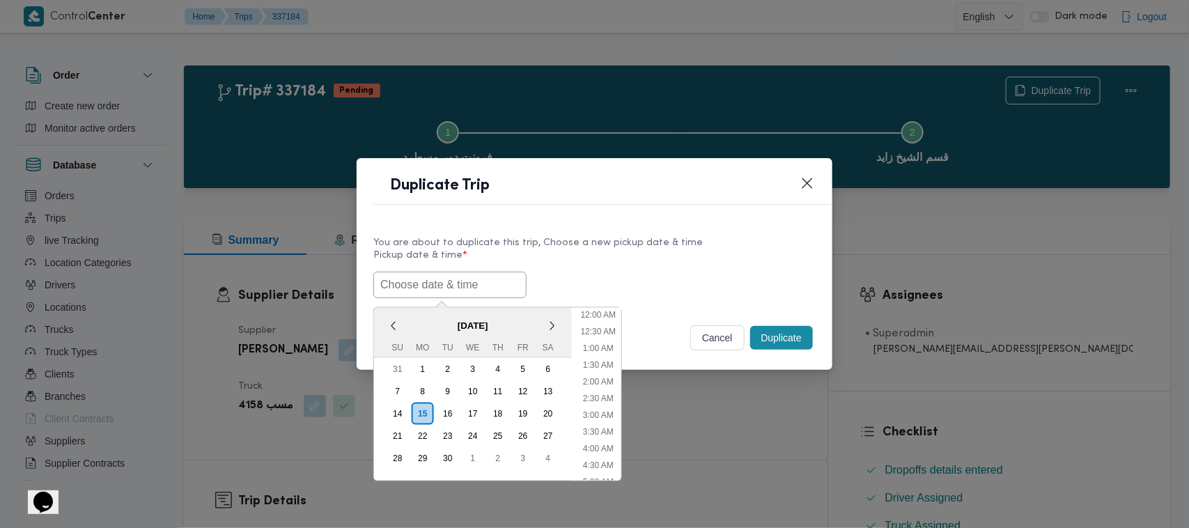
drag, startPoint x: 478, startPoint y: 277, endPoint x: 491, endPoint y: 277, distance: 13.2
click at [478, 277] on input "text" at bounding box center [449, 285] width 153 height 26
paste input "17/09/2025 7:00AM"
type input "17/09/2025 7:00AM"
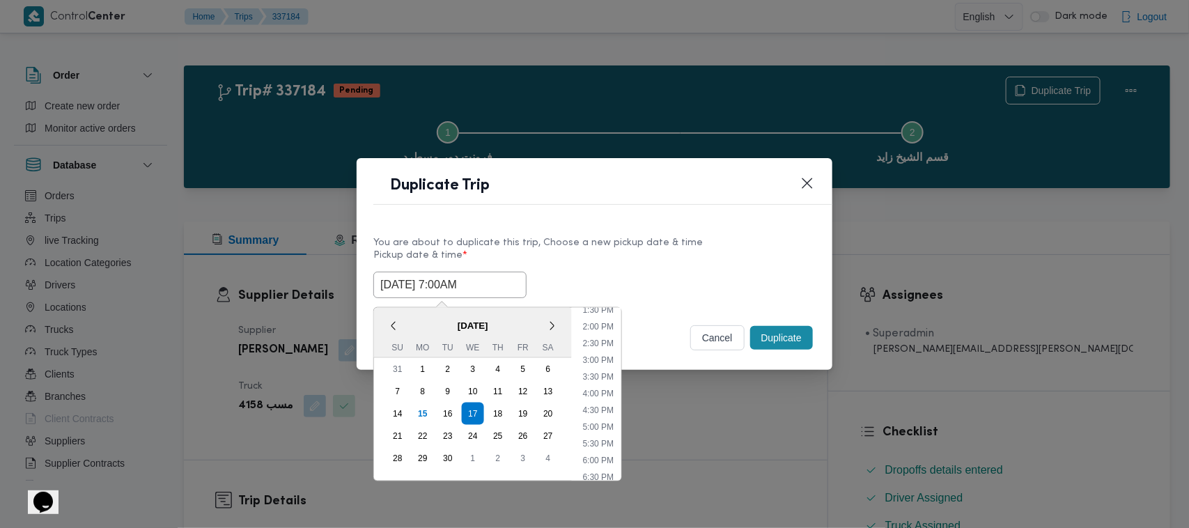
click at [621, 272] on div "17/09/2025 7:00AM < September 2025 > Su Mo Tu We Th Fr Sa 31 1 2 3 4 5 6 7 8 9 …" at bounding box center [594, 285] width 442 height 26
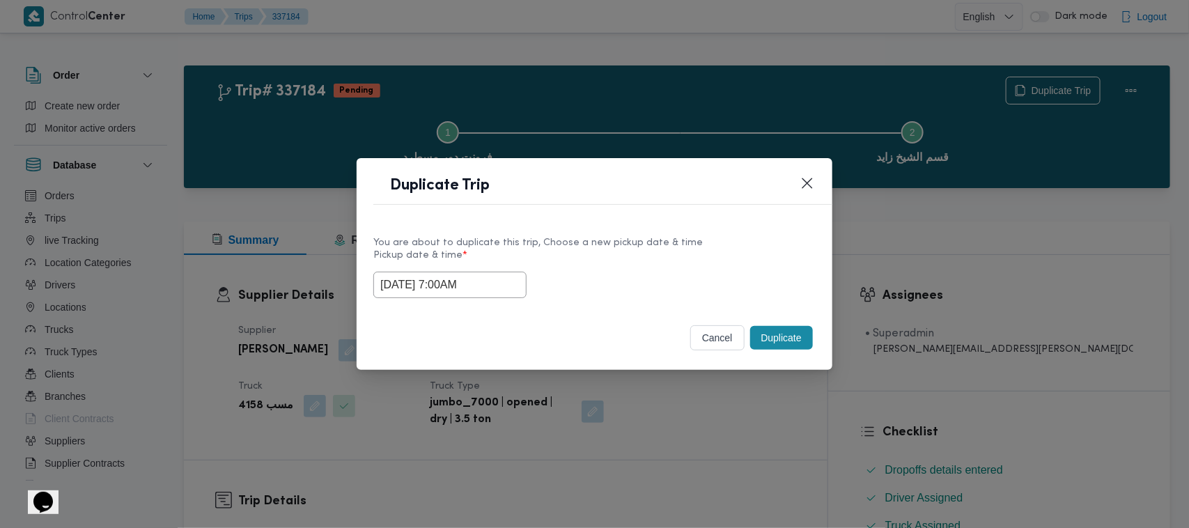
drag, startPoint x: 757, startPoint y: 340, endPoint x: 764, endPoint y: 343, distance: 7.8
click at [763, 342] on button "Duplicate" at bounding box center [781, 338] width 63 height 24
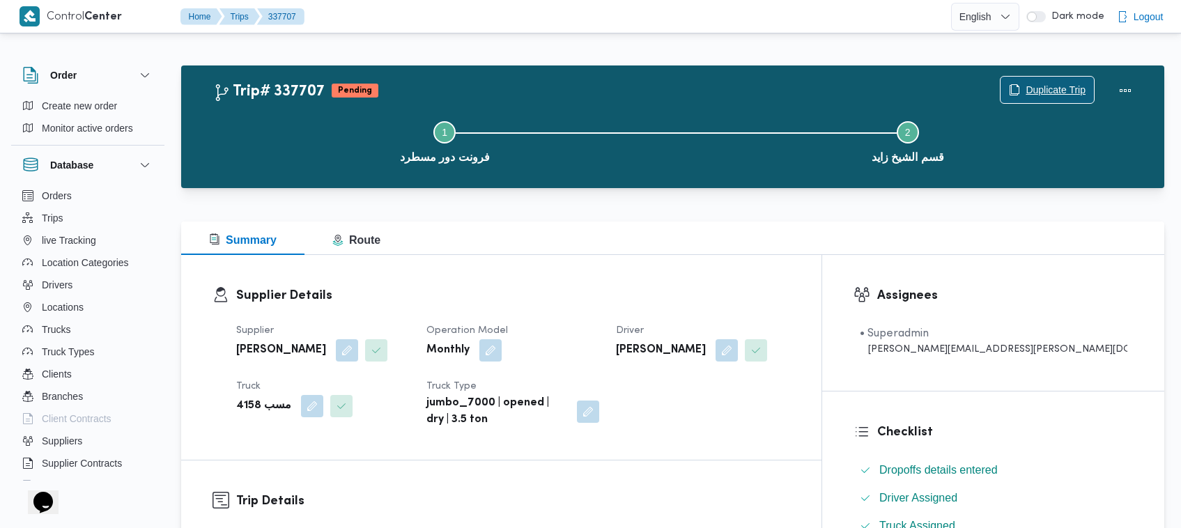
click at [1064, 88] on span "Duplicate Trip" at bounding box center [1055, 89] width 60 height 17
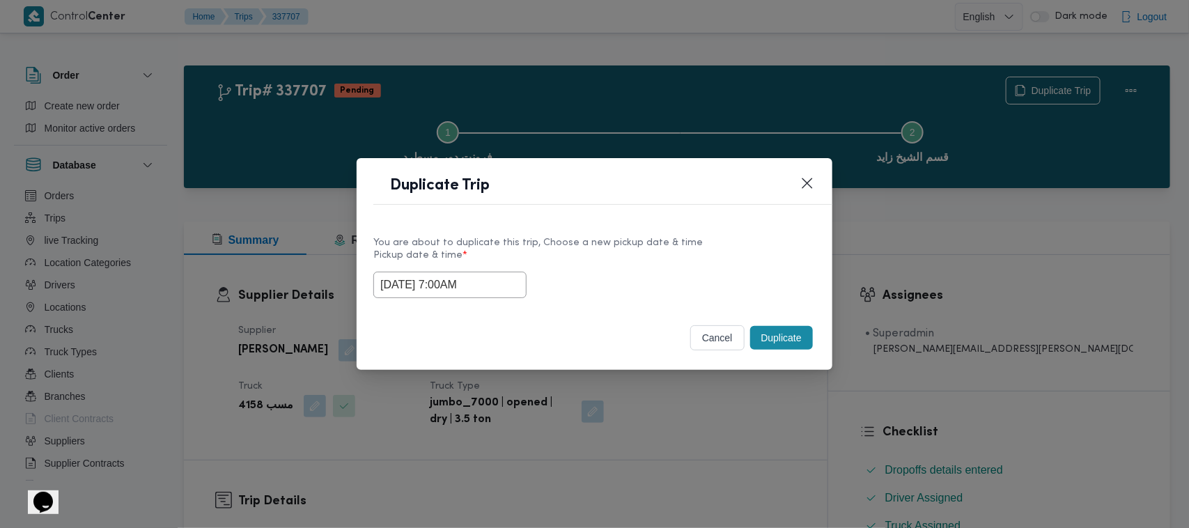
click at [504, 277] on input "17/09/2025 7:00AM" at bounding box center [449, 285] width 153 height 26
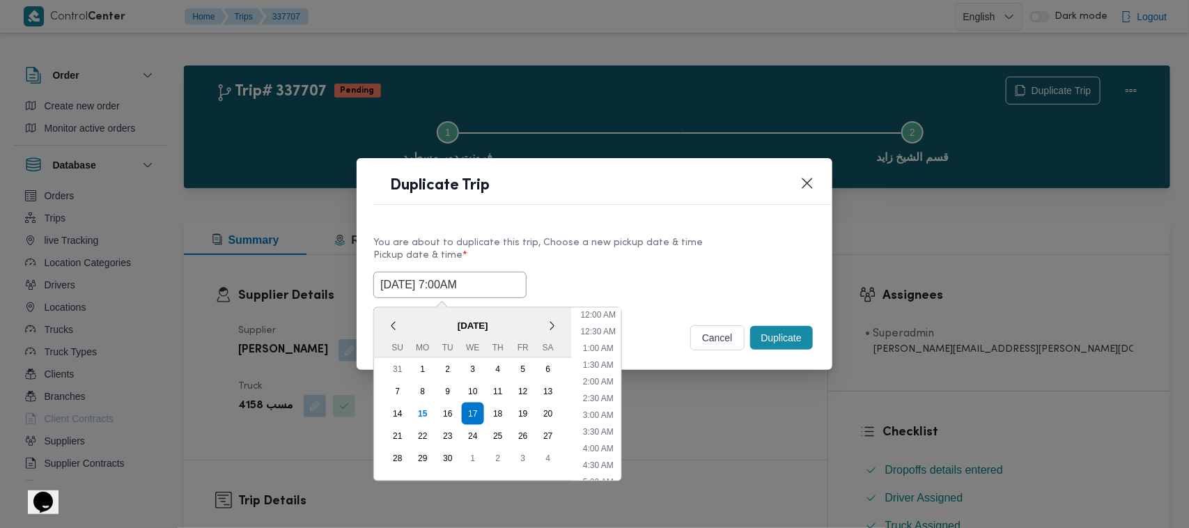
scroll to position [155, 0]
click at [497, 406] on div "18" at bounding box center [498, 413] width 26 height 26
type input "18/09/2025 7:00AM"
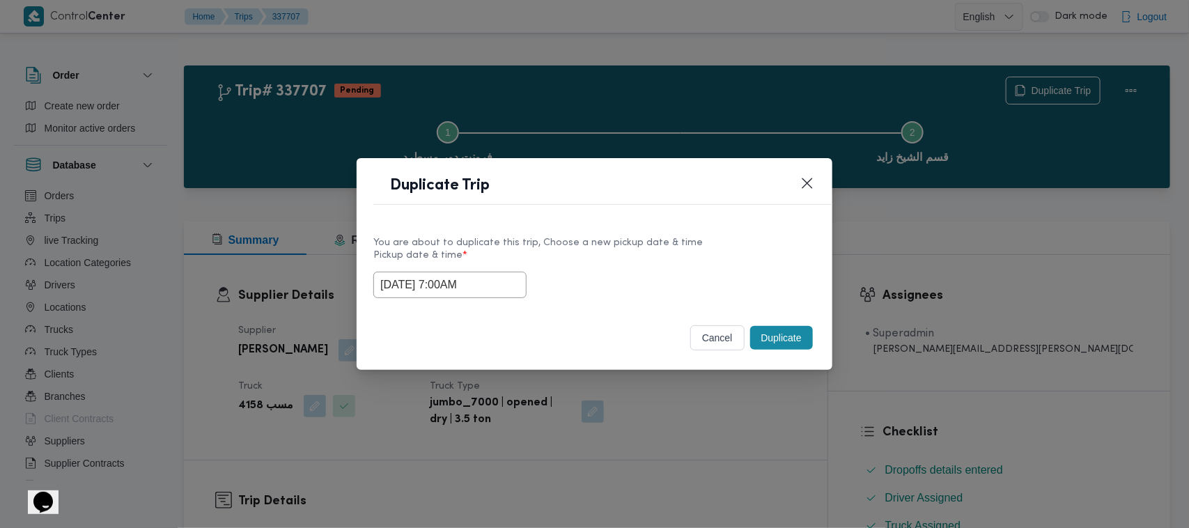
click at [644, 253] on label "Pickup date & time *" at bounding box center [594, 261] width 442 height 22
click at [777, 343] on button "Duplicate" at bounding box center [781, 338] width 63 height 24
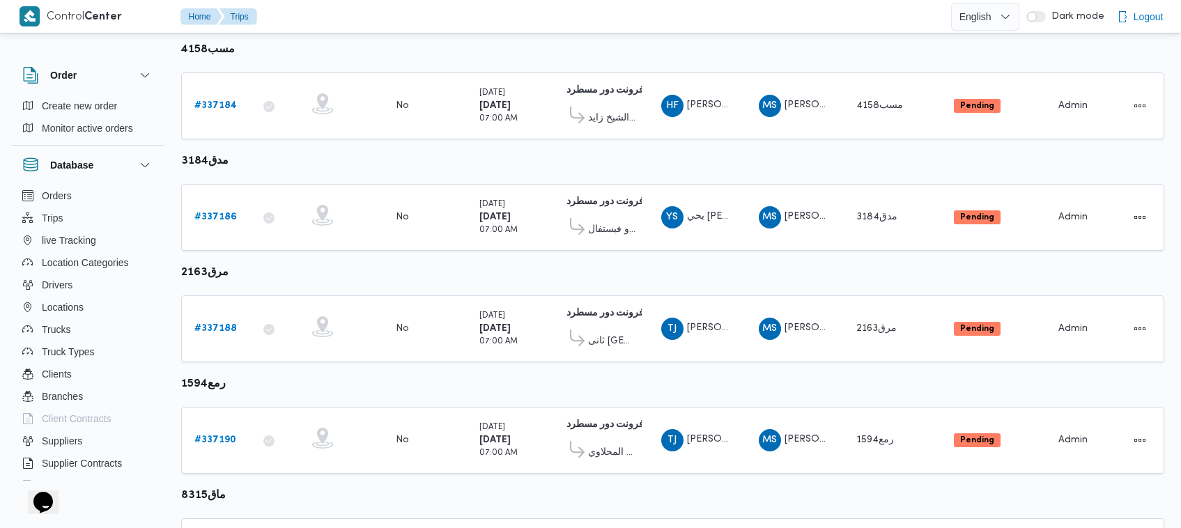
scroll to position [639, 0]
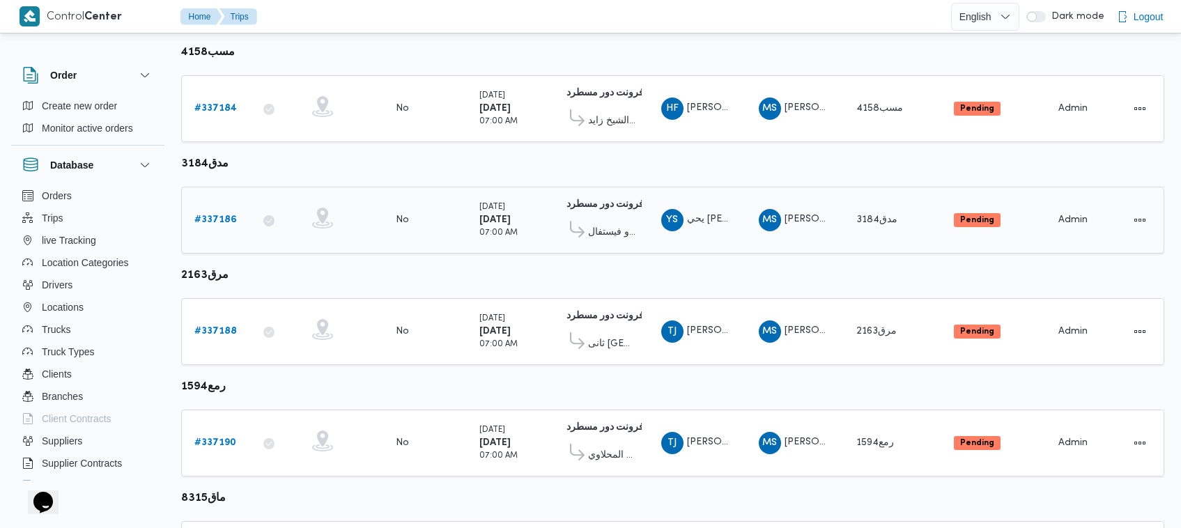
click at [217, 206] on div "# 337186" at bounding box center [216, 220] width 55 height 28
click at [219, 212] on link "# 337186" at bounding box center [215, 220] width 42 height 17
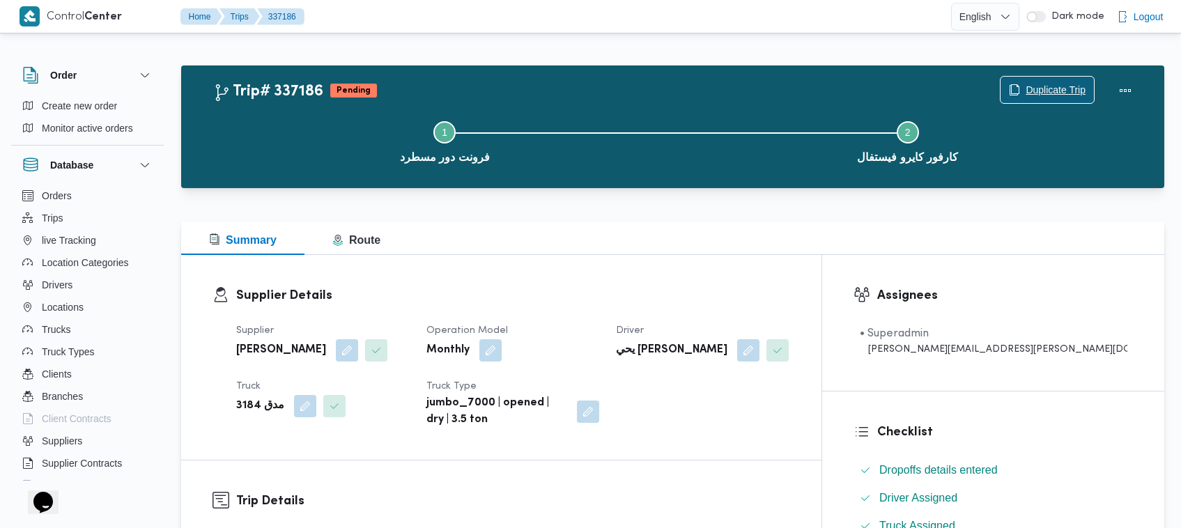
click at [1018, 89] on span "Duplicate Trip" at bounding box center [1046, 90] width 93 height 26
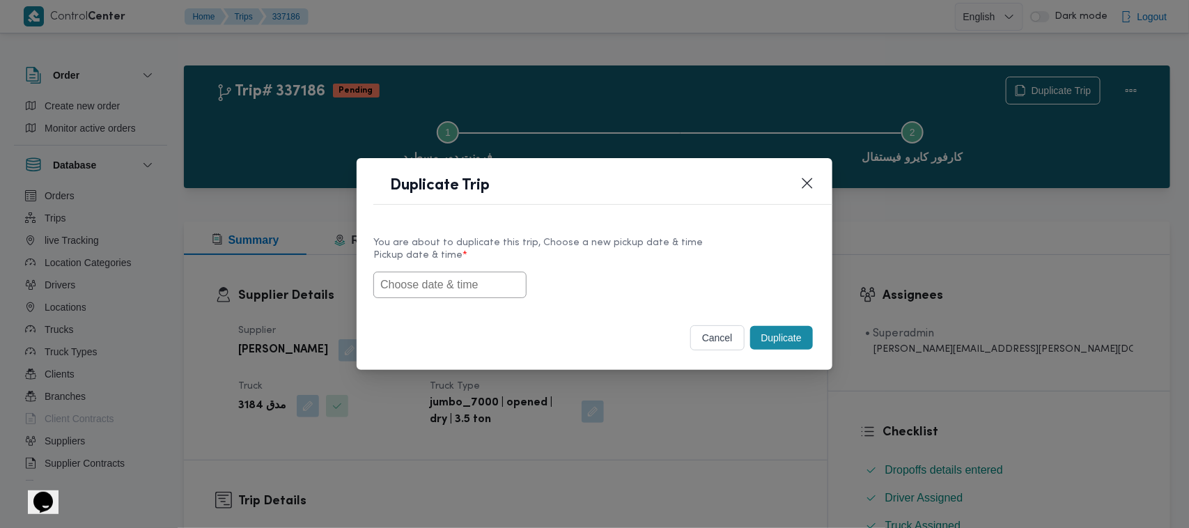
click at [492, 269] on div "Pickup date & time *" at bounding box center [594, 274] width 442 height 48
click at [421, 295] on input "text" at bounding box center [449, 285] width 153 height 26
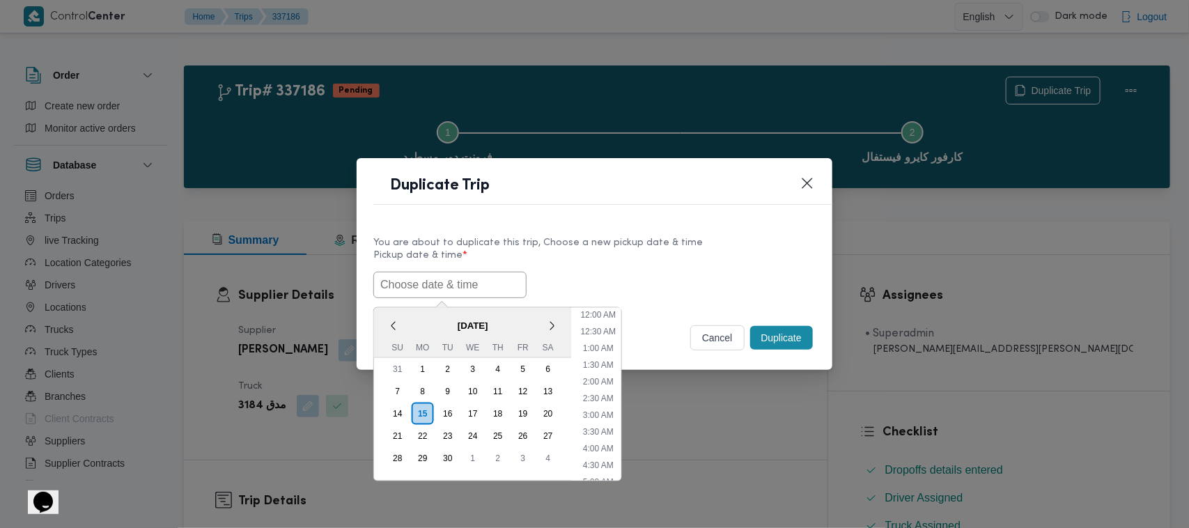
scroll to position [456, 0]
paste input "17/09/2025 7:00AM"
type input "17/09/2025 7:00AM"
drag, startPoint x: 652, startPoint y: 266, endPoint x: 694, endPoint y: 279, distance: 43.8
click at [653, 266] on label "Pickup date & time *" at bounding box center [594, 261] width 442 height 22
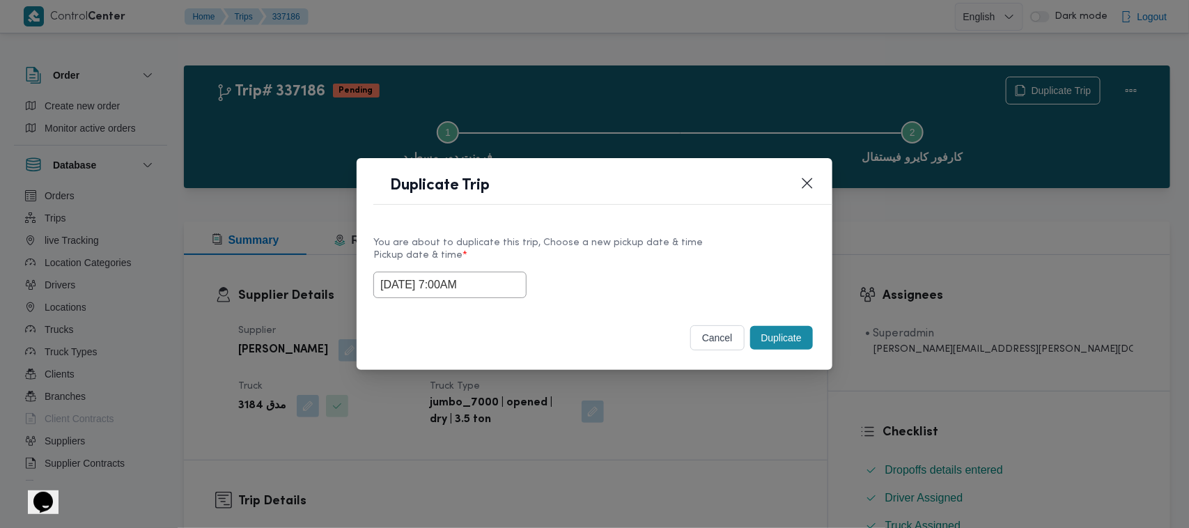
click at [780, 338] on button "Duplicate" at bounding box center [781, 338] width 63 height 24
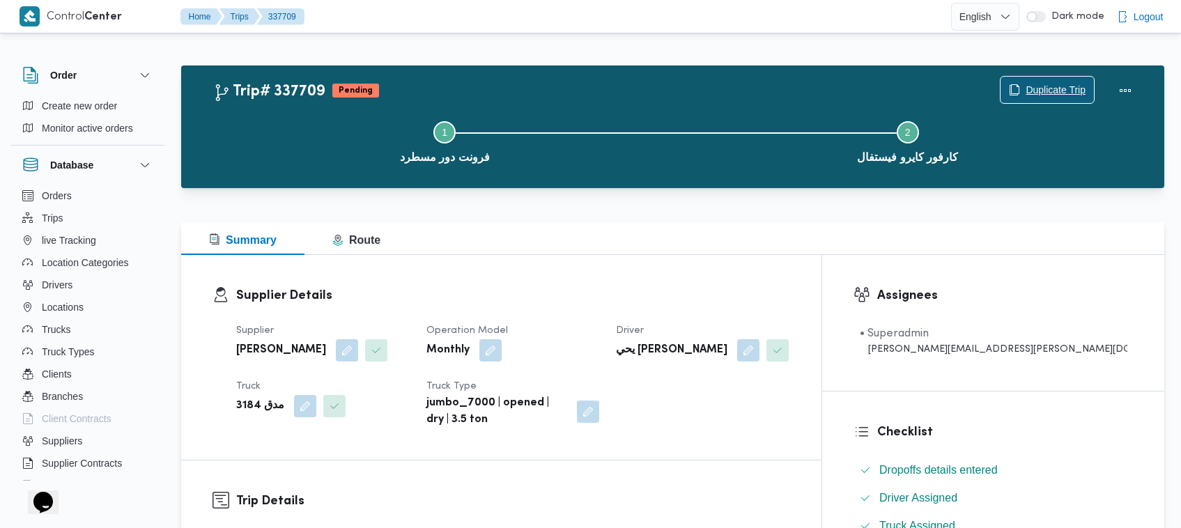
click at [1042, 88] on span "Duplicate Trip" at bounding box center [1055, 89] width 60 height 17
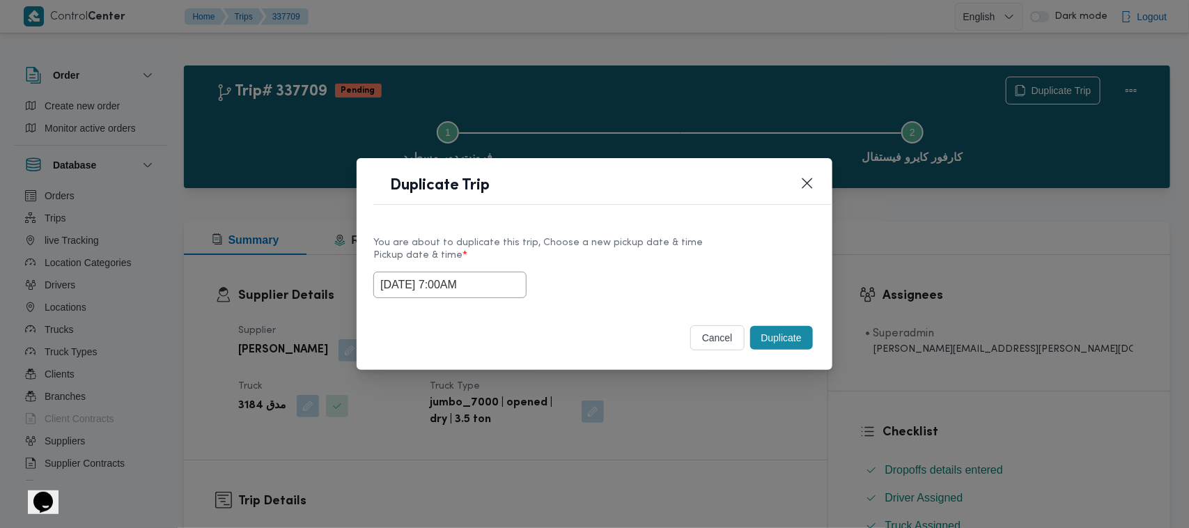
click at [508, 284] on input "17/09/2025 7:00AM" at bounding box center [449, 285] width 153 height 26
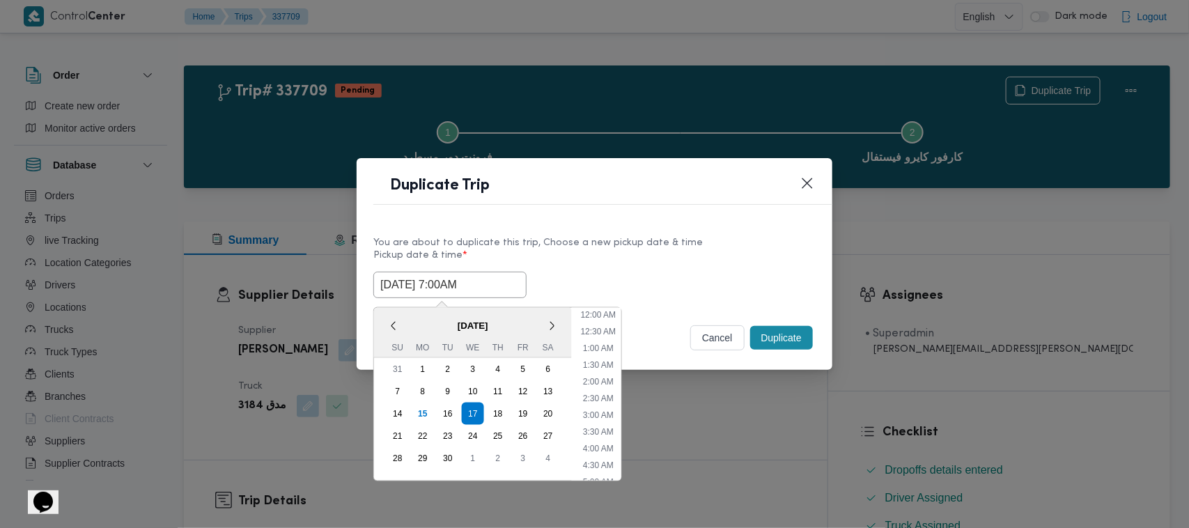
scroll to position [155, 0]
click at [495, 409] on div "18" at bounding box center [498, 414] width 22 height 22
click at [667, 218] on div "Duplicate Trip" at bounding box center [595, 189] width 476 height 63
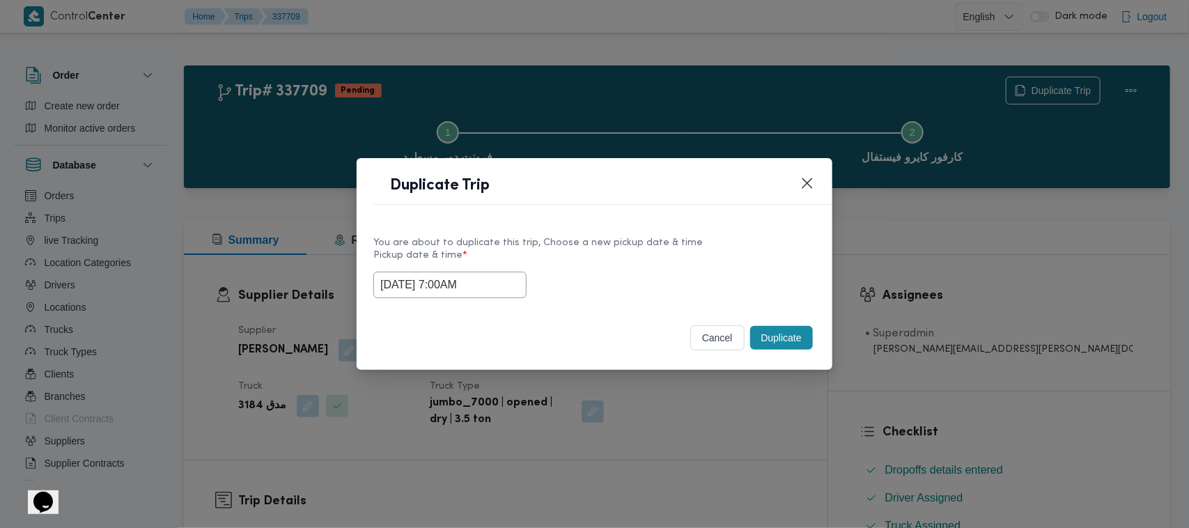
type input "18/09/2025 7:00AM"
click at [784, 339] on button "Duplicate" at bounding box center [781, 338] width 63 height 24
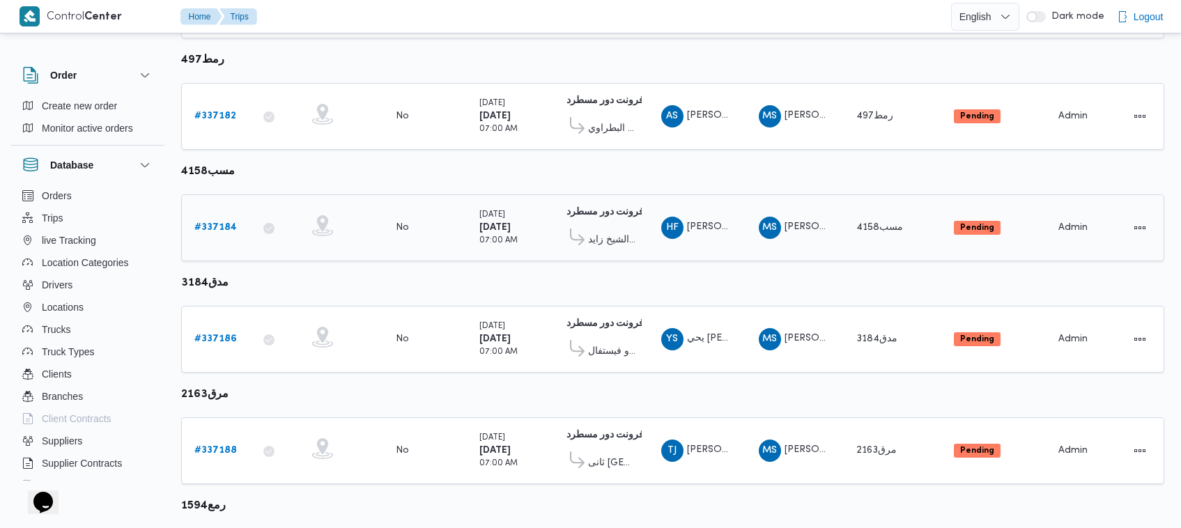
scroll to position [648, 0]
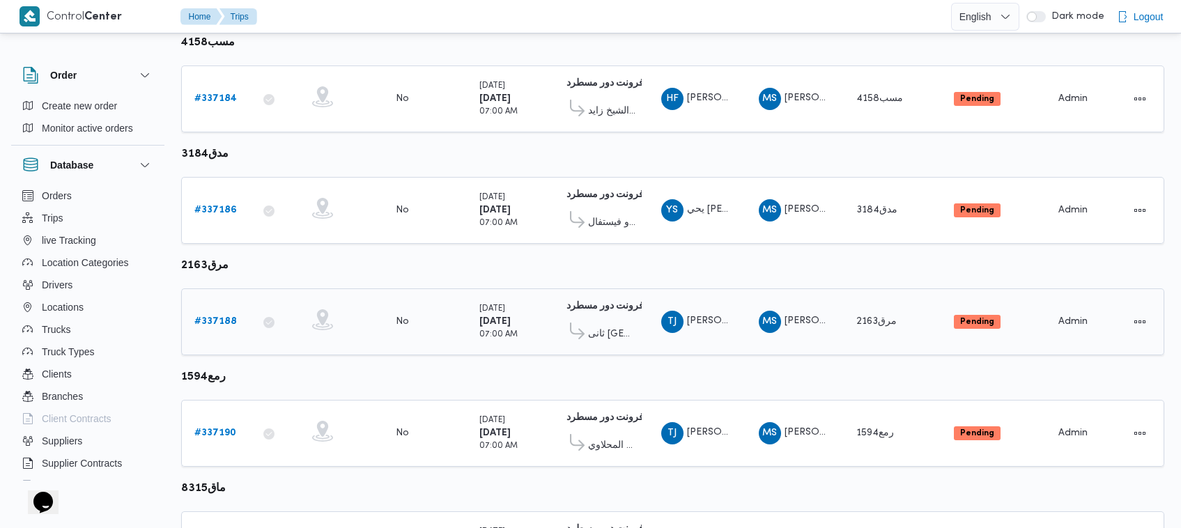
click at [223, 317] on b "# 337188" at bounding box center [215, 321] width 42 height 9
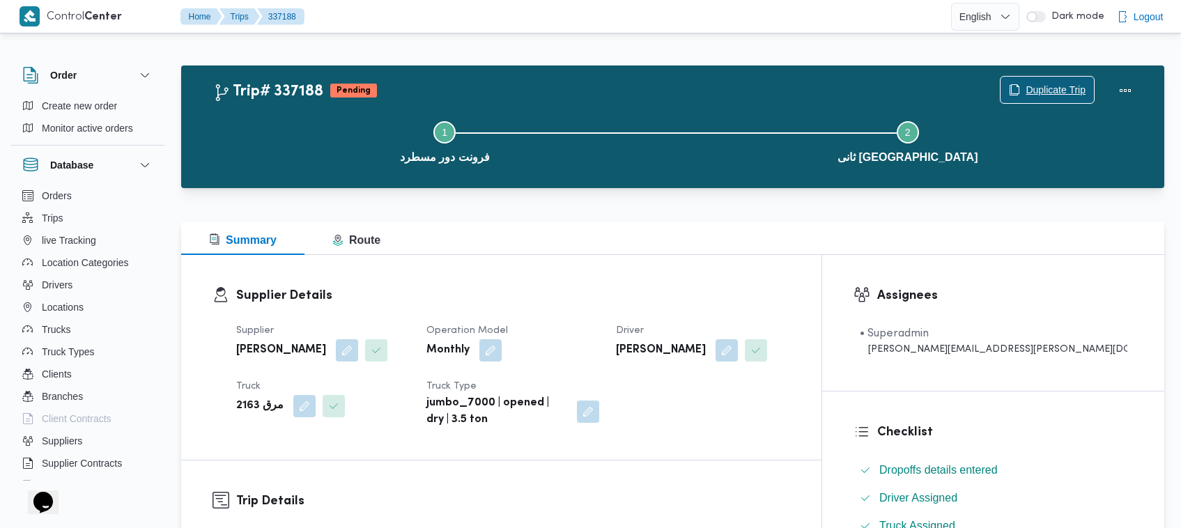
click at [1061, 87] on span "Duplicate Trip" at bounding box center [1055, 89] width 60 height 17
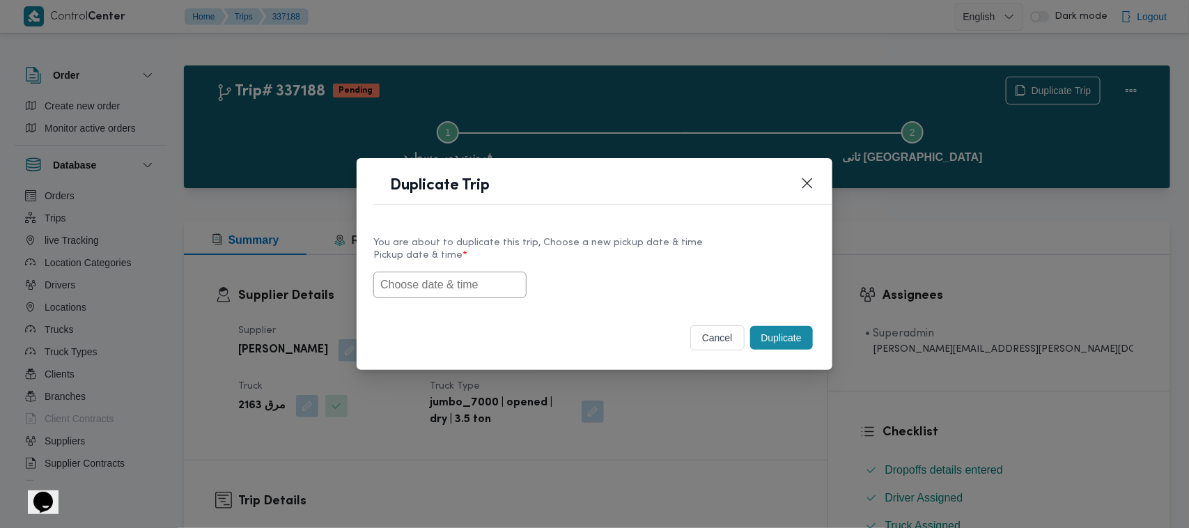
click at [417, 290] on input "text" at bounding box center [449, 285] width 153 height 26
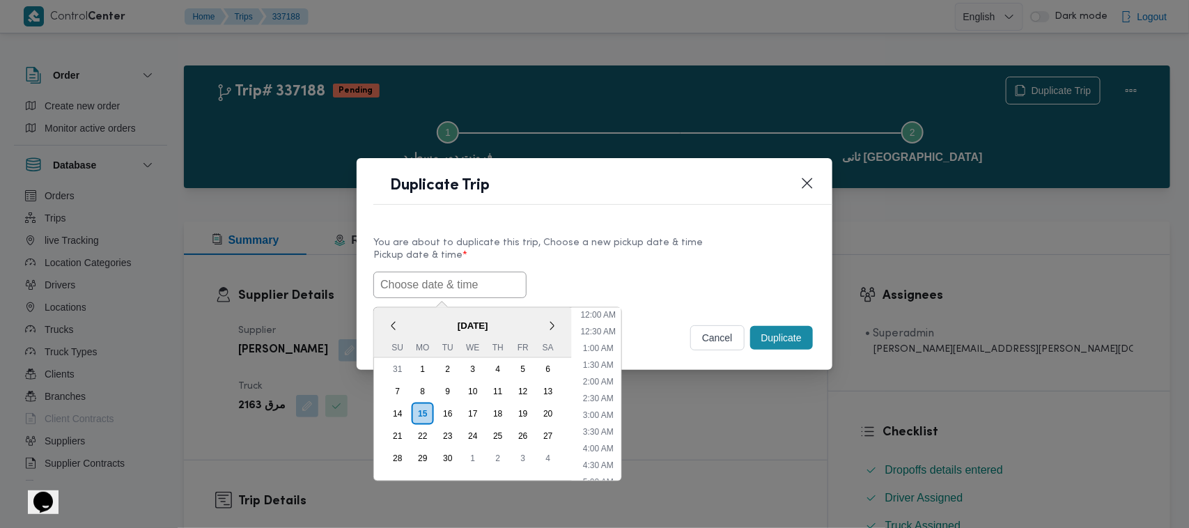
paste input "17/09/2025 7:00AM"
type input "17/09/2025 7:00AM"
drag, startPoint x: 622, startPoint y: 261, endPoint x: 637, endPoint y: 265, distance: 15.7
click at [623, 261] on label "Pickup date & time *" at bounding box center [594, 261] width 442 height 22
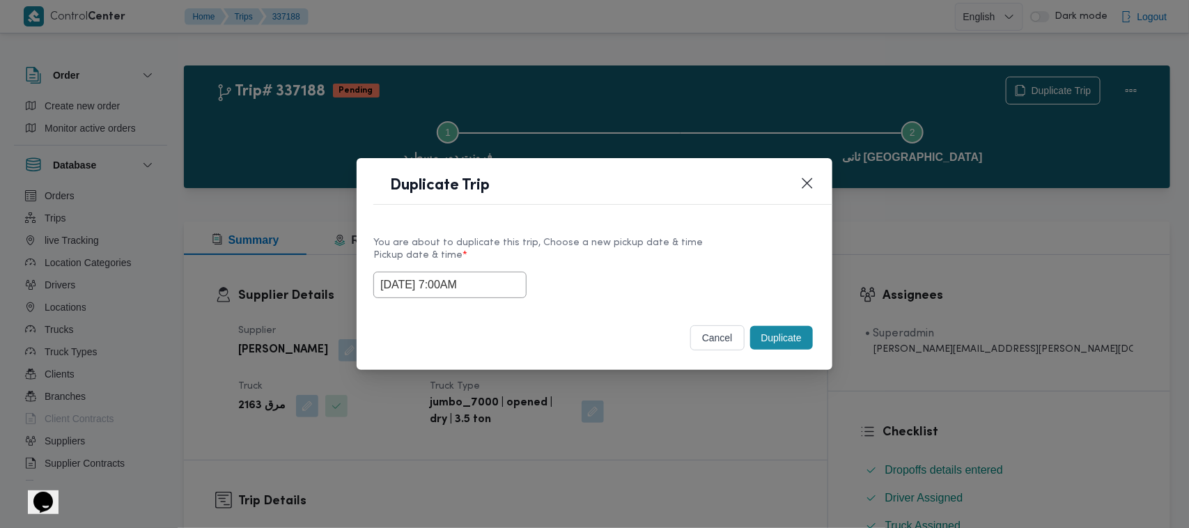
click at [787, 332] on button "Duplicate" at bounding box center [781, 338] width 63 height 24
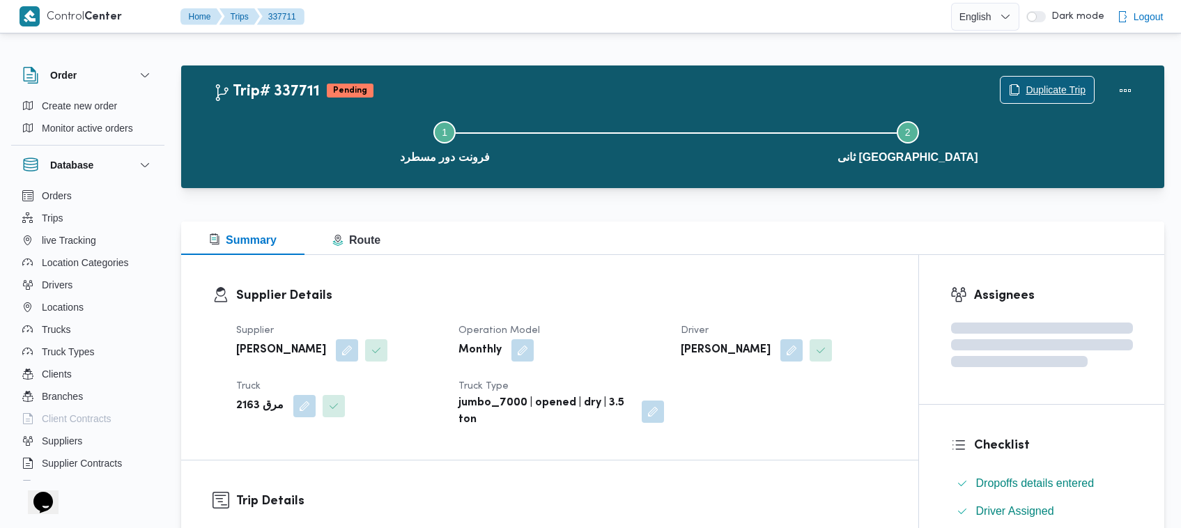
click at [1050, 79] on span "Duplicate Trip" at bounding box center [1046, 90] width 93 height 26
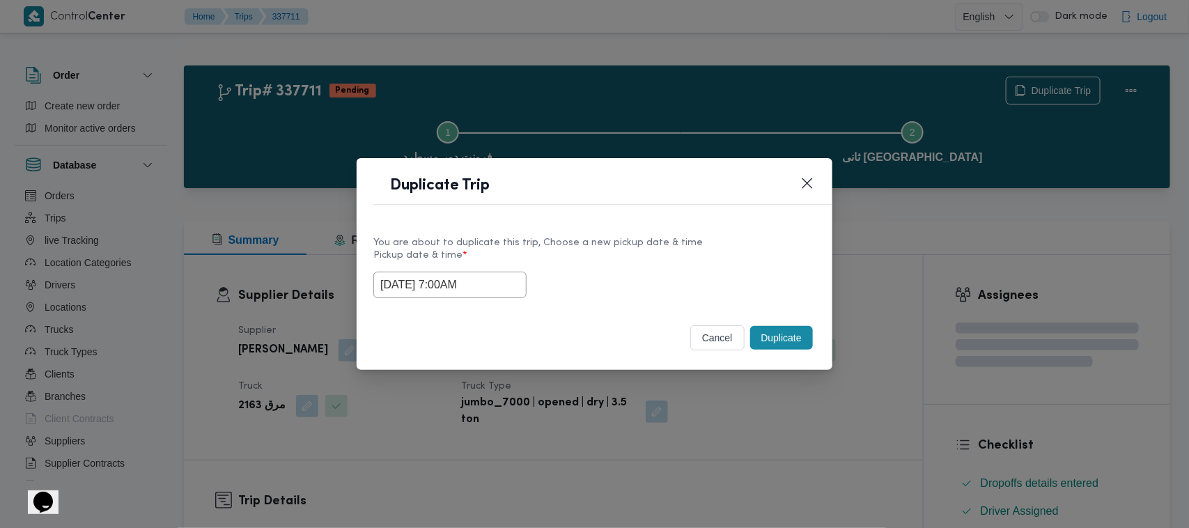
click at [498, 290] on input "17/09/2025 7:00AM" at bounding box center [449, 285] width 153 height 26
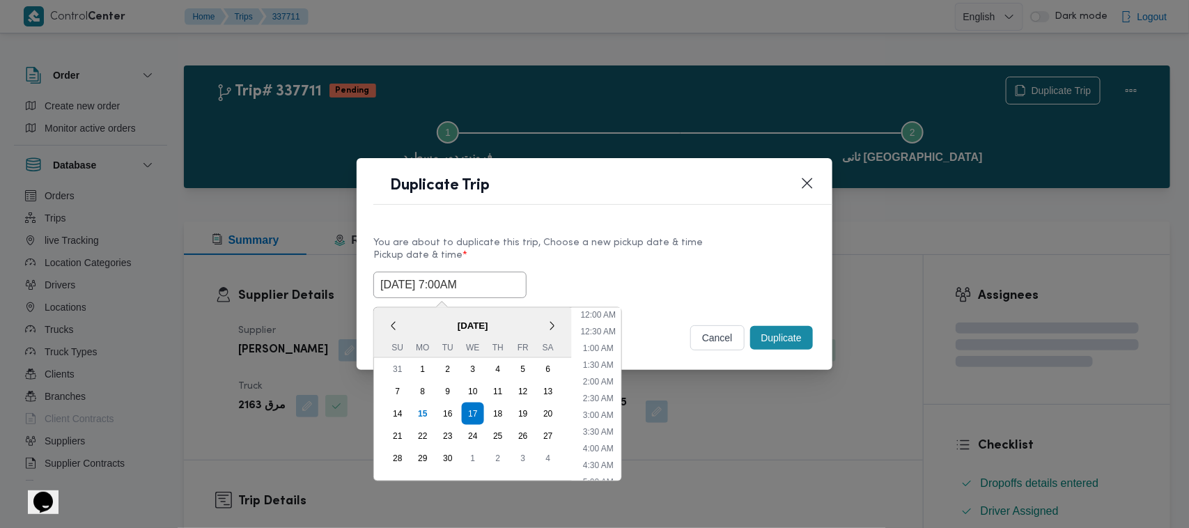
scroll to position [155, 0]
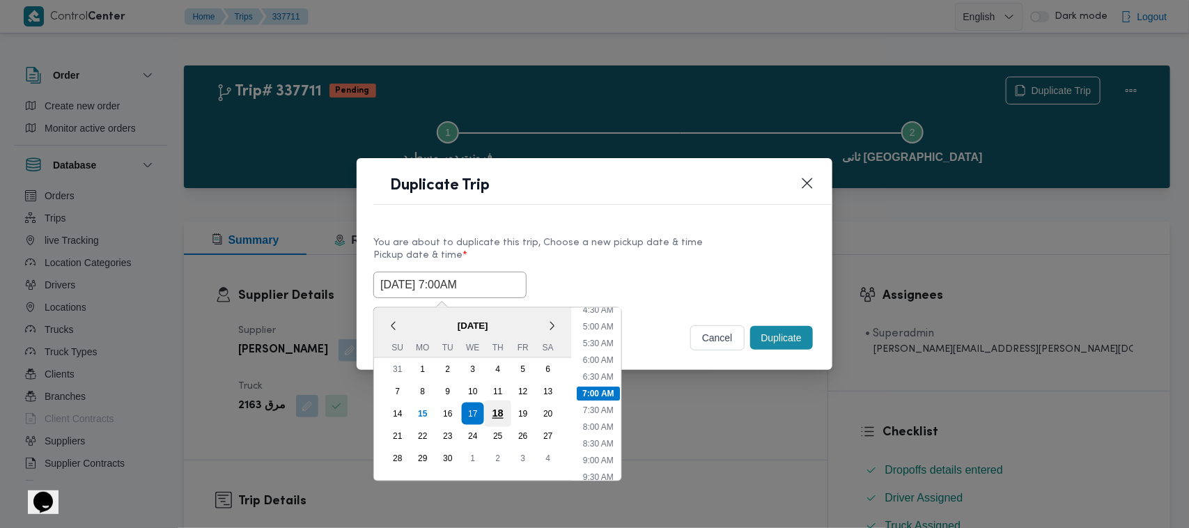
click at [490, 410] on div "18" at bounding box center [498, 413] width 26 height 26
type input "18/09/2025 7:00AM"
click at [674, 224] on div "You are about to duplicate this trip, Choose a new pickup date & time Pickup da…" at bounding box center [595, 265] width 476 height 89
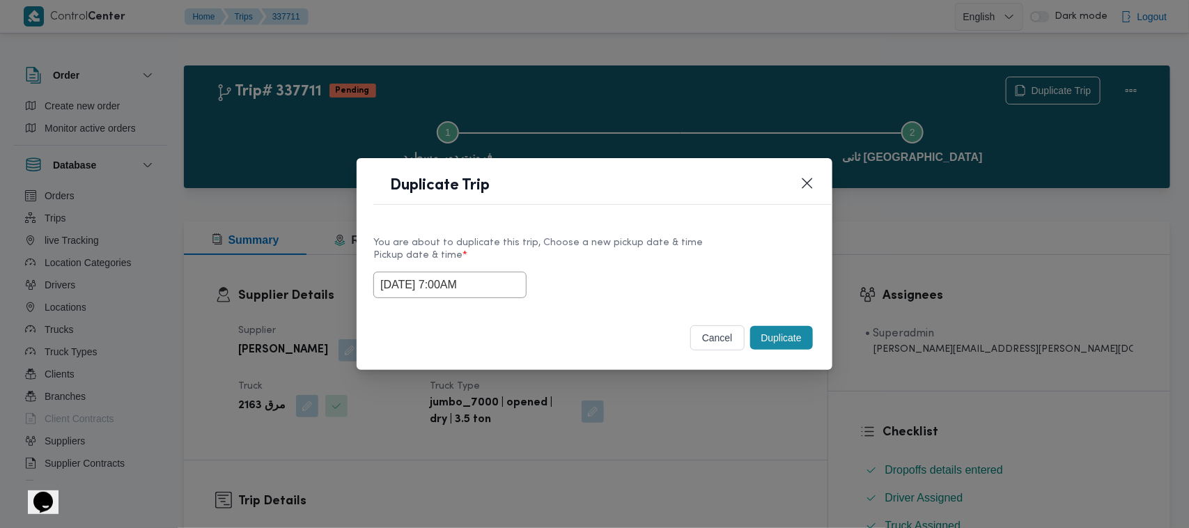
click at [793, 333] on button "Duplicate" at bounding box center [781, 338] width 63 height 24
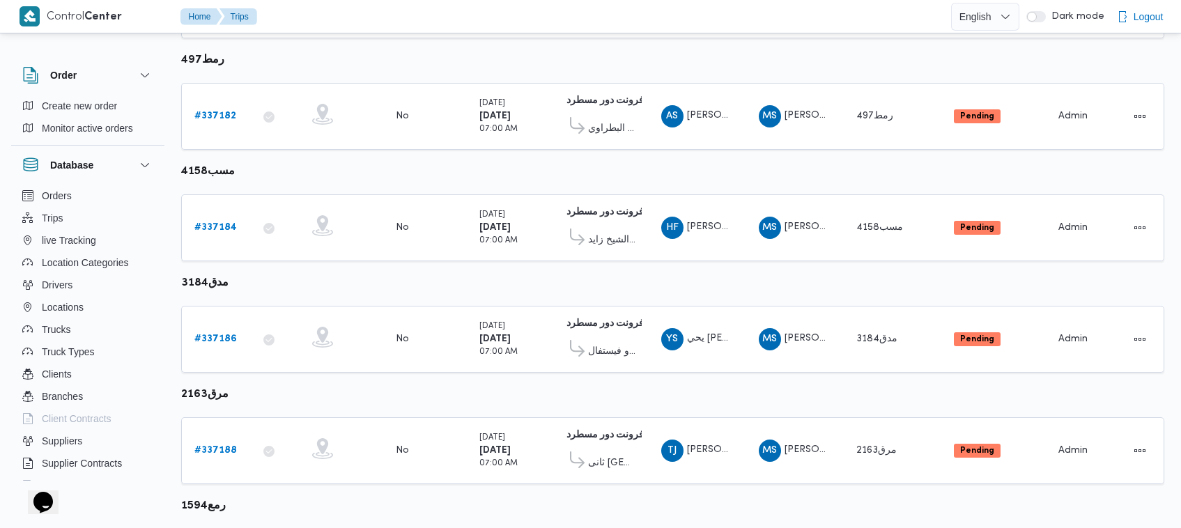
scroll to position [648, 0]
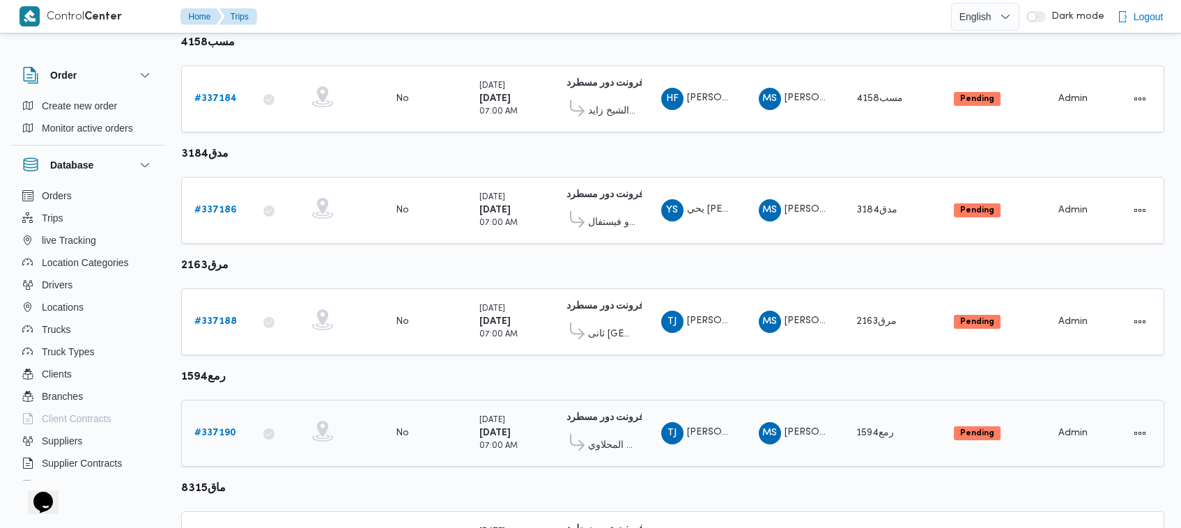
click at [227, 428] on b "# 337190" at bounding box center [215, 432] width 42 height 9
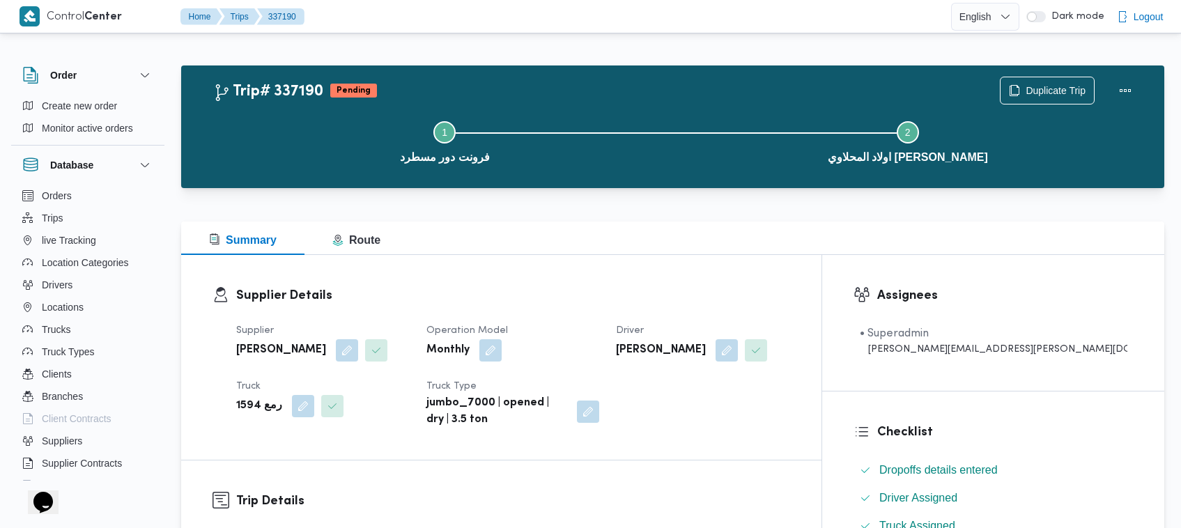
click at [1001, 98] on div "Step 1 is incomplete 1 فرونت دور مسطرد Step 2 is incomplete 2 اولاد المحلاوي مص…" at bounding box center [676, 140] width 942 height 89
click at [1005, 91] on span "Duplicate Trip" at bounding box center [1046, 90] width 93 height 26
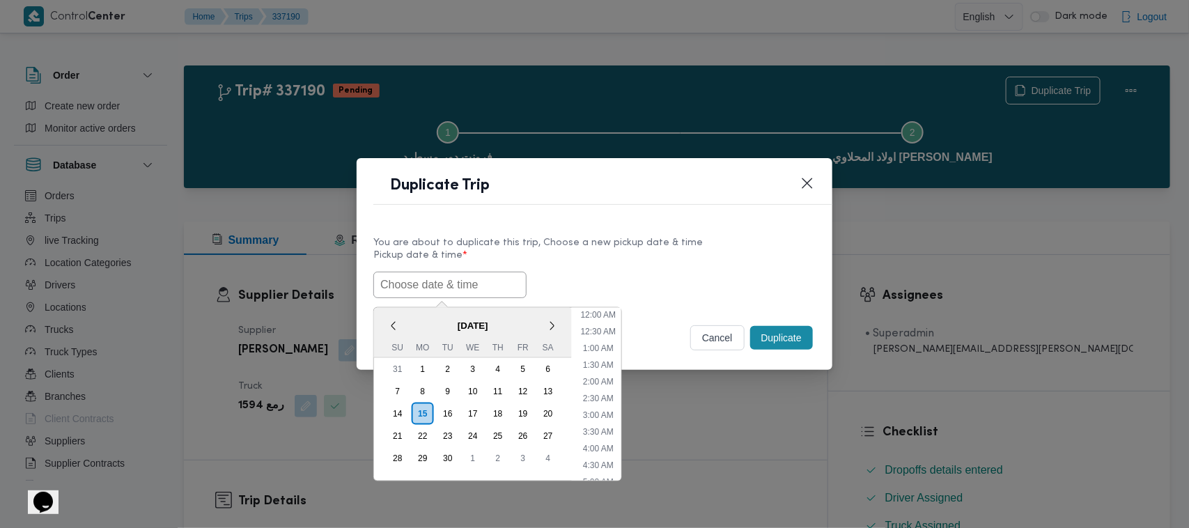
scroll to position [456, 0]
paste input "17/09/2025 7:00AM"
type input "17/09/2025 7:00AM"
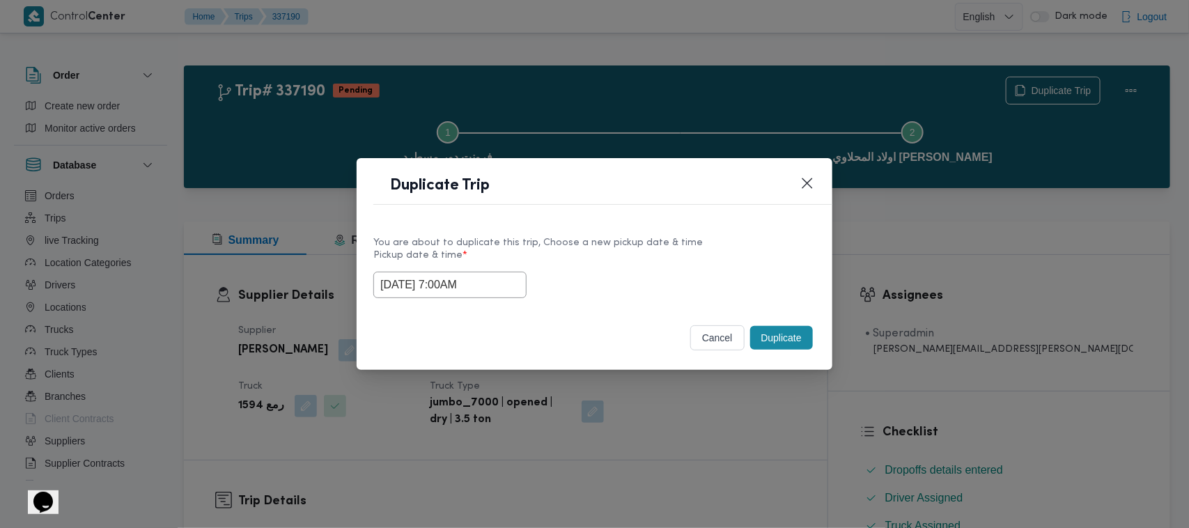
click at [712, 298] on div "You are about to duplicate this trip, Choose a new pickup date & time Pickup da…" at bounding box center [595, 265] width 476 height 89
click at [772, 336] on button "Duplicate" at bounding box center [781, 338] width 63 height 24
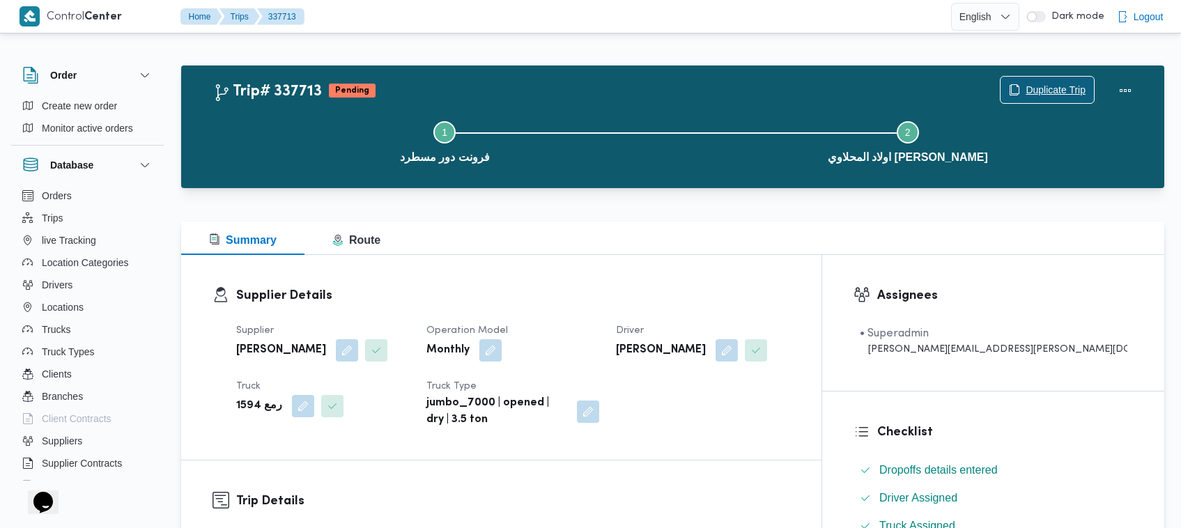
click at [1038, 91] on span "Duplicate Trip" at bounding box center [1055, 89] width 60 height 17
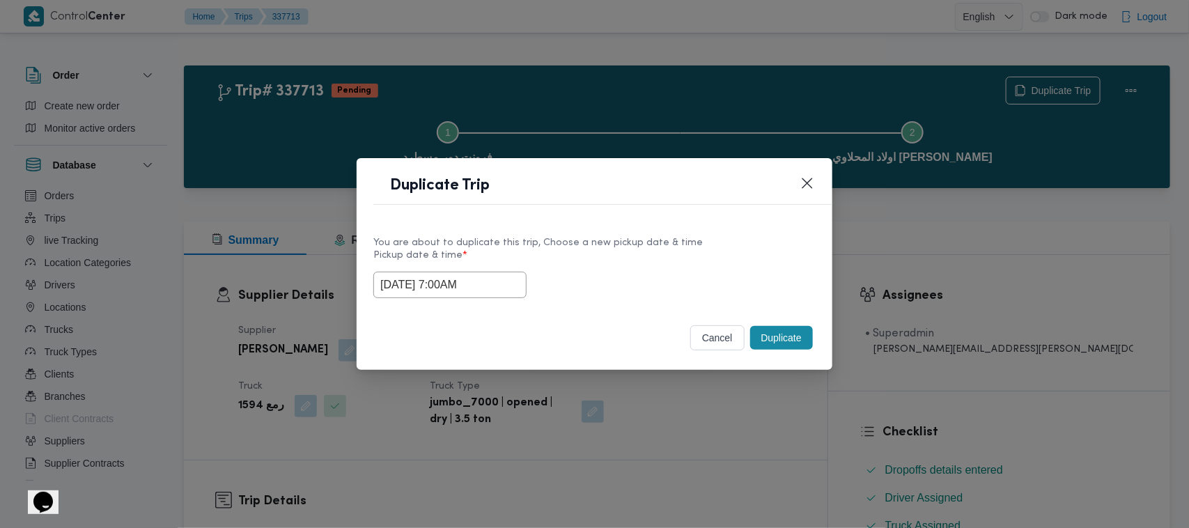
click at [505, 286] on input "17/09/2025 7:00AM" at bounding box center [449, 285] width 153 height 26
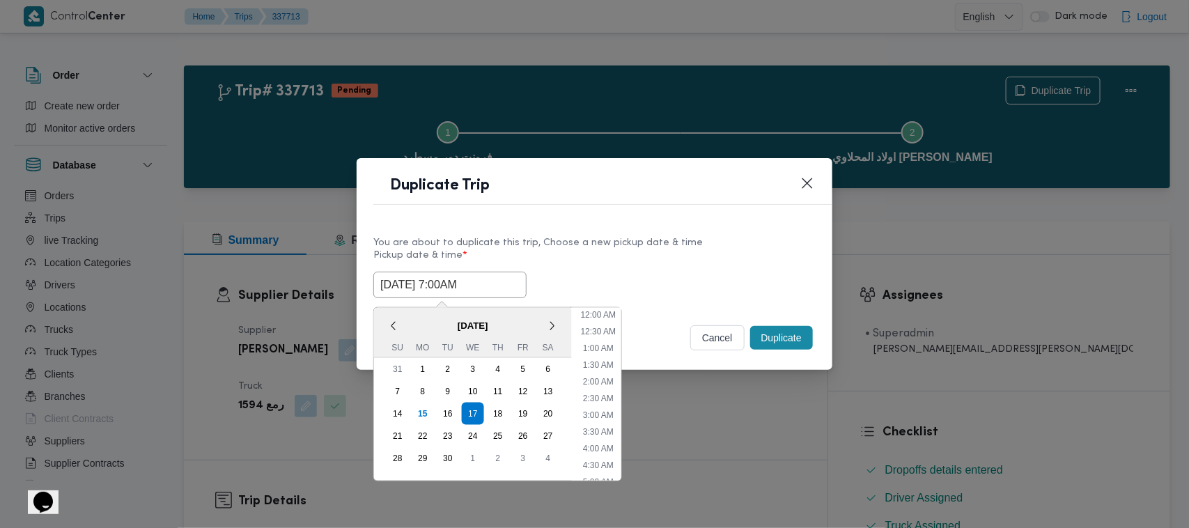
scroll to position [155, 0]
click at [493, 413] on div "18" at bounding box center [498, 413] width 26 height 26
type input "18/09/2025 7:00AM"
click at [655, 265] on label "Pickup date & time *" at bounding box center [594, 261] width 442 height 22
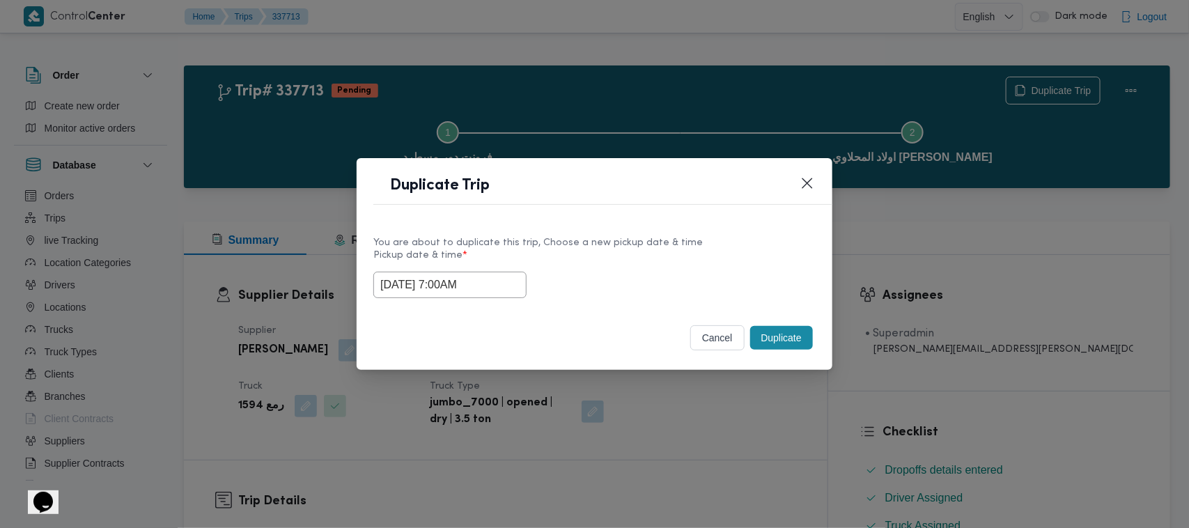
click at [763, 331] on button "Duplicate" at bounding box center [781, 338] width 63 height 24
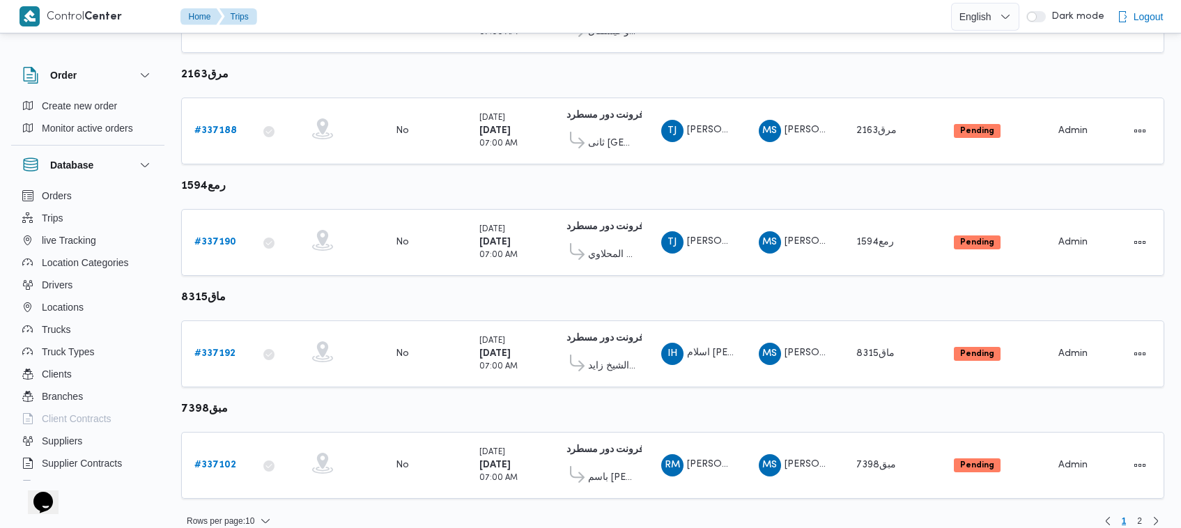
scroll to position [846, 0]
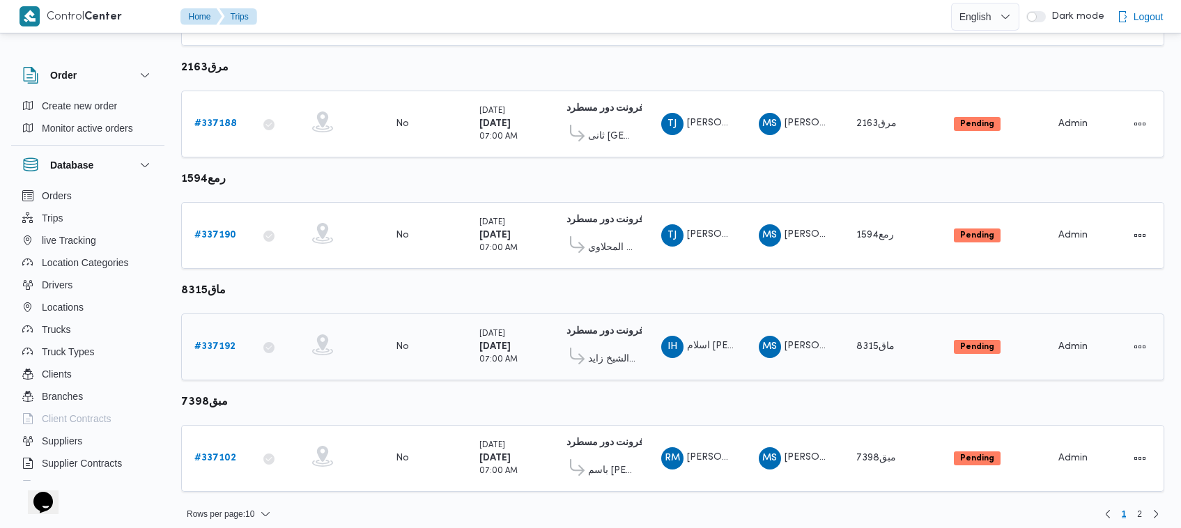
click at [217, 342] on b "# 337192" at bounding box center [214, 346] width 41 height 9
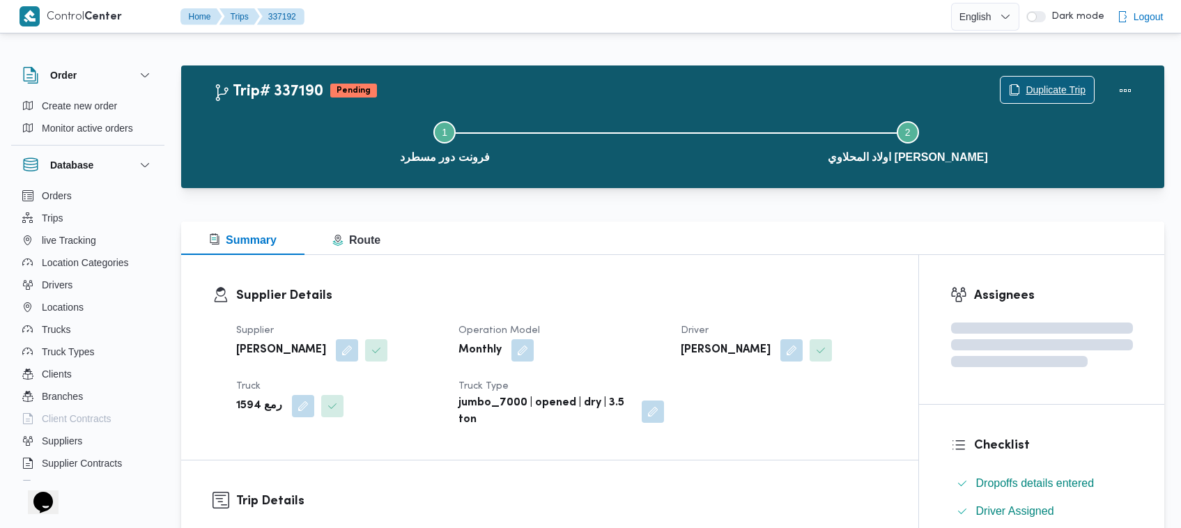
click at [1032, 89] on span "Duplicate Trip" at bounding box center [1055, 89] width 60 height 17
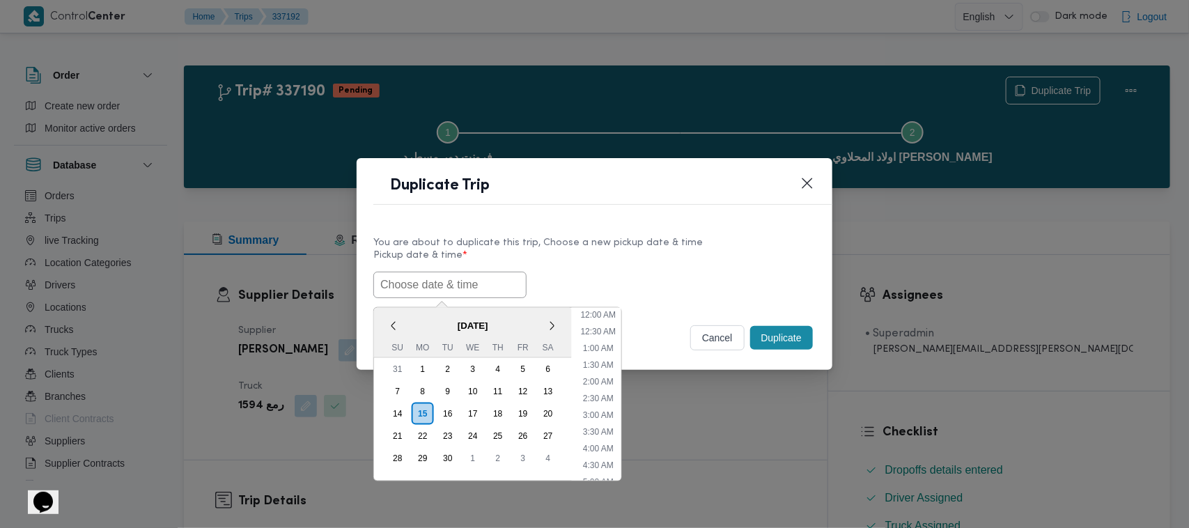
scroll to position [456, 0]
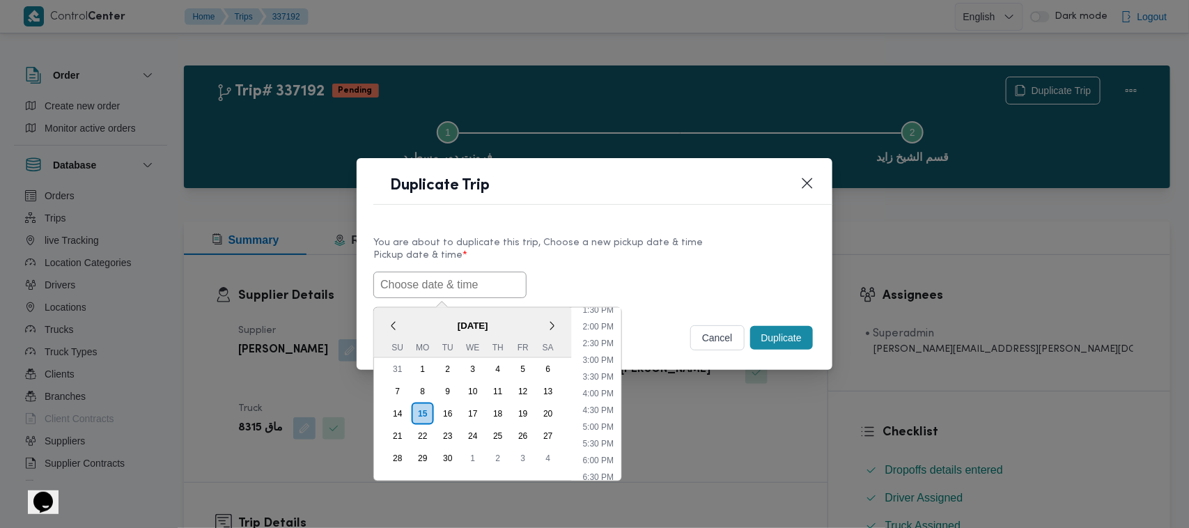
paste input "17/09/2025 7:00AM"
type input "17/09/2025 7:00AM"
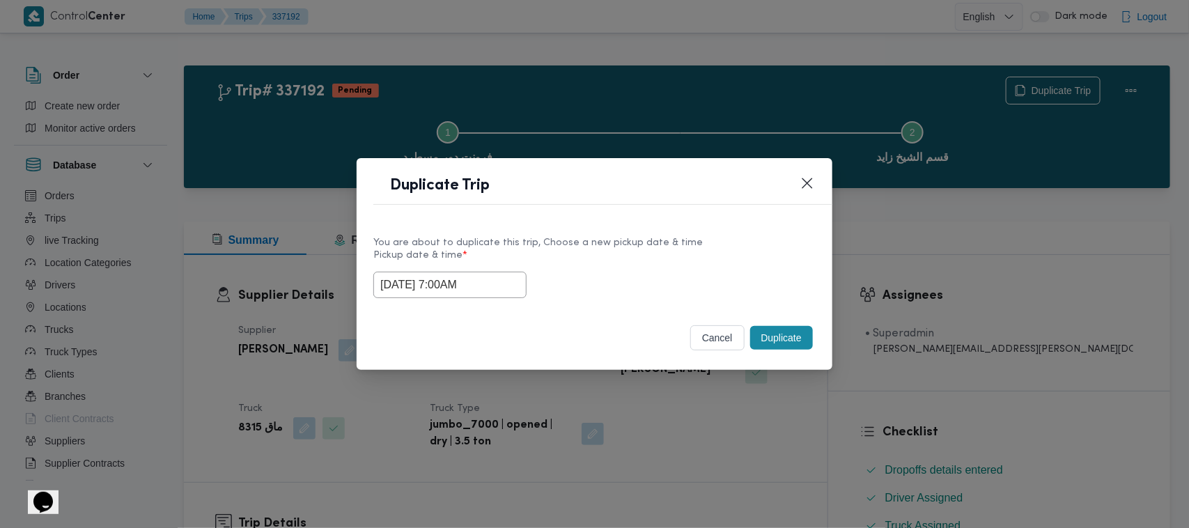
click at [703, 240] on div "You are about to duplicate this trip, Choose a new pickup date & time" at bounding box center [594, 242] width 442 height 15
click at [773, 338] on button "Duplicate" at bounding box center [781, 338] width 63 height 24
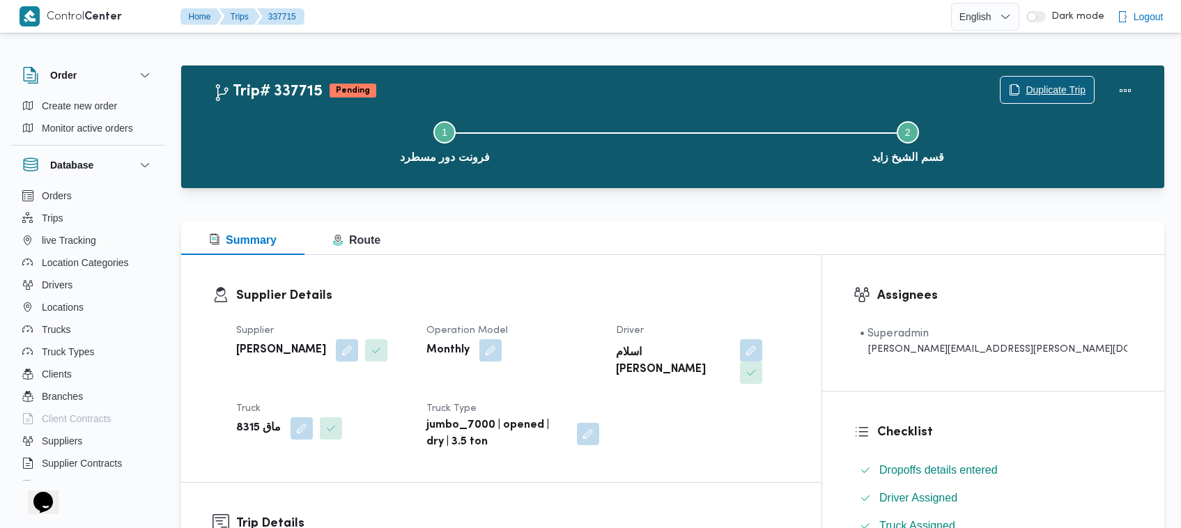
click at [1042, 84] on span "Duplicate Trip" at bounding box center [1055, 89] width 60 height 17
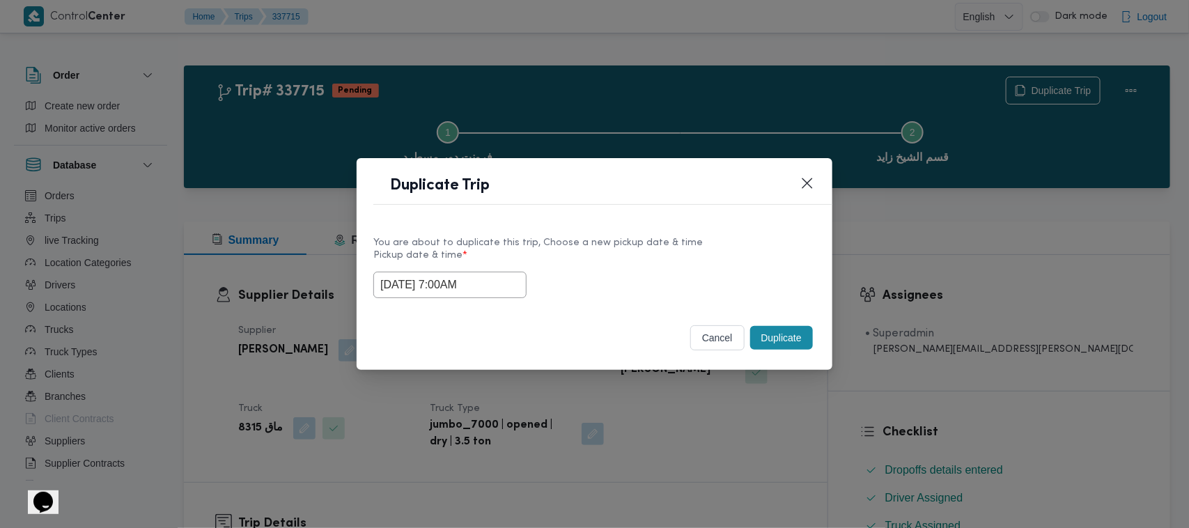
click at [506, 281] on input "17/09/2025 7:00AM" at bounding box center [449, 285] width 153 height 26
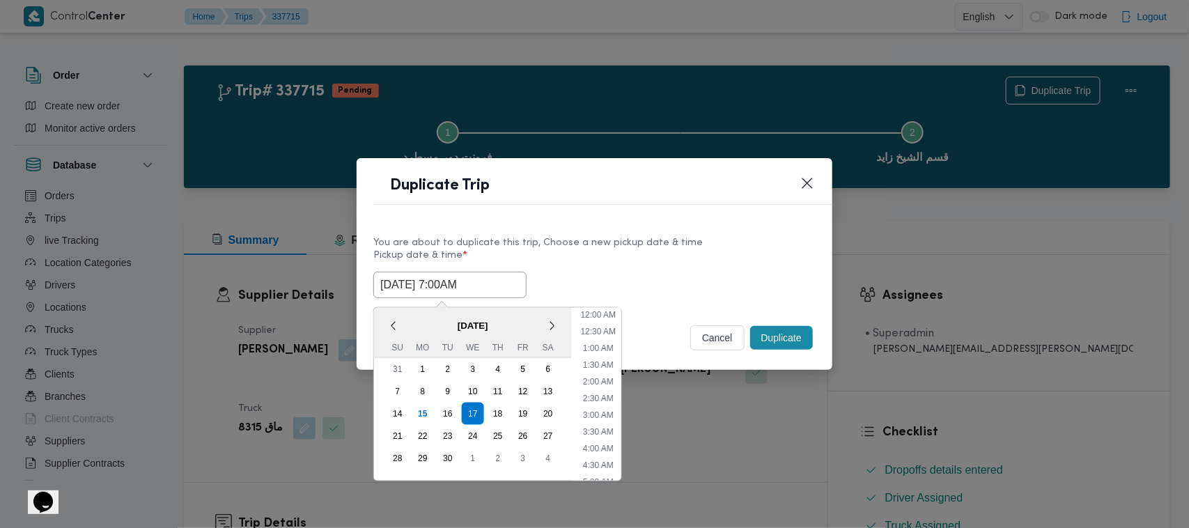
scroll to position [155, 0]
click at [489, 406] on div "18" at bounding box center [498, 413] width 26 height 26
type input "18/09/2025 7:00AM"
click at [637, 277] on div "18/09/2025 7:00AM < September 2025 > Su Mo Tu We Th Fr Sa 31 1 2 3 4 5 6 7 8 9 …" at bounding box center [594, 285] width 442 height 26
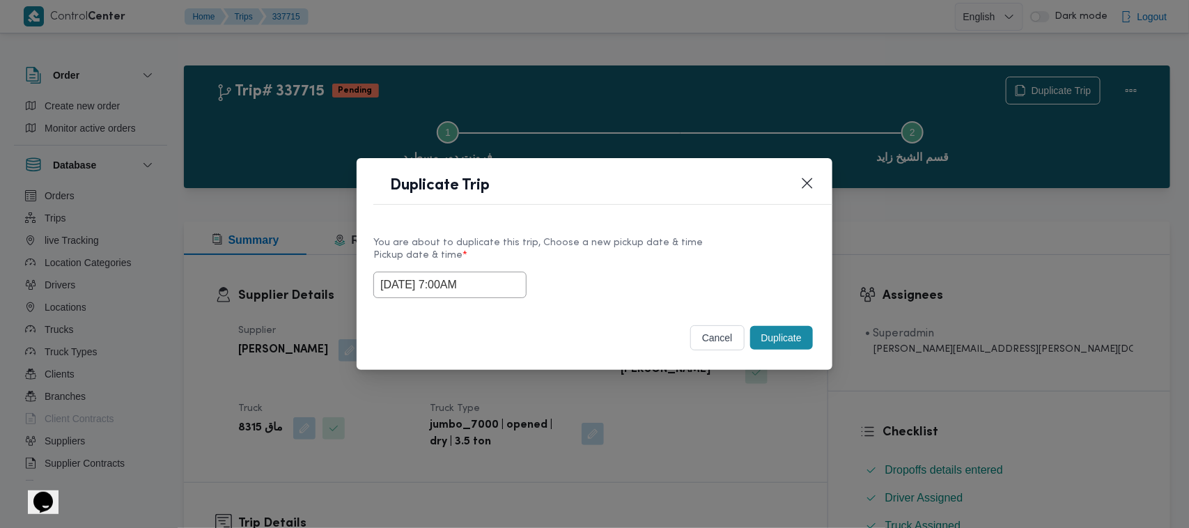
click at [785, 335] on button "Duplicate" at bounding box center [781, 338] width 63 height 24
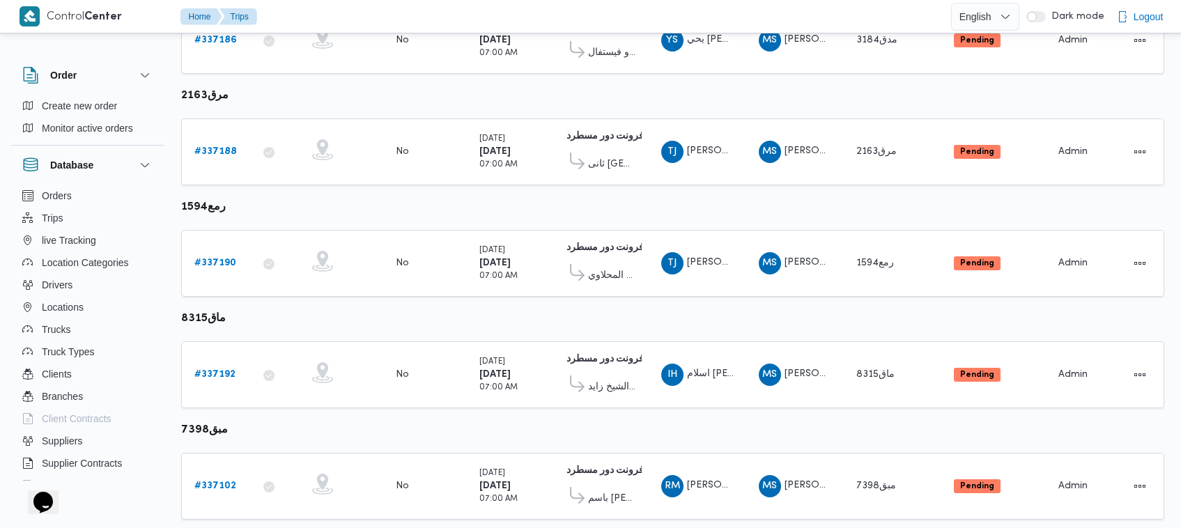
scroll to position [846, 0]
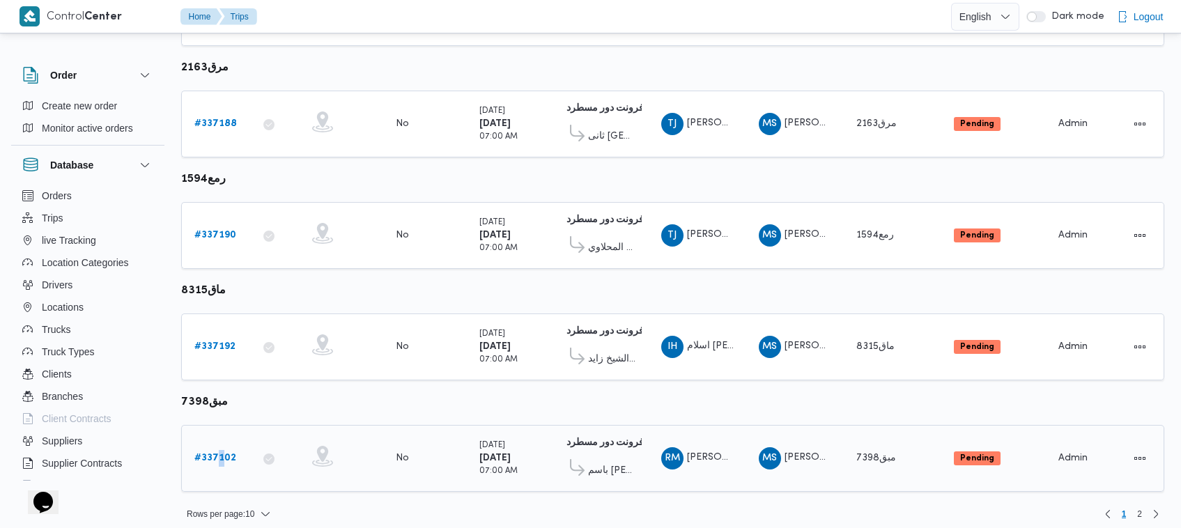
drag, startPoint x: 221, startPoint y: 437, endPoint x: 225, endPoint y: 443, distance: 7.5
click at [225, 444] on div "# 337102" at bounding box center [216, 458] width 55 height 28
click at [225, 453] on b "# 337102" at bounding box center [215, 457] width 42 height 9
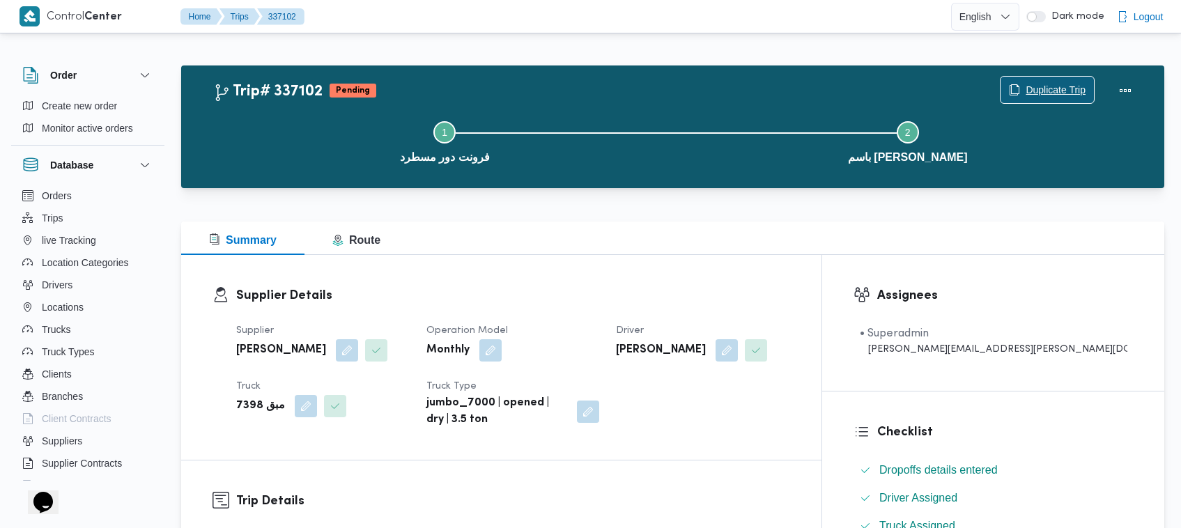
click at [1064, 86] on span "Duplicate Trip" at bounding box center [1055, 89] width 60 height 17
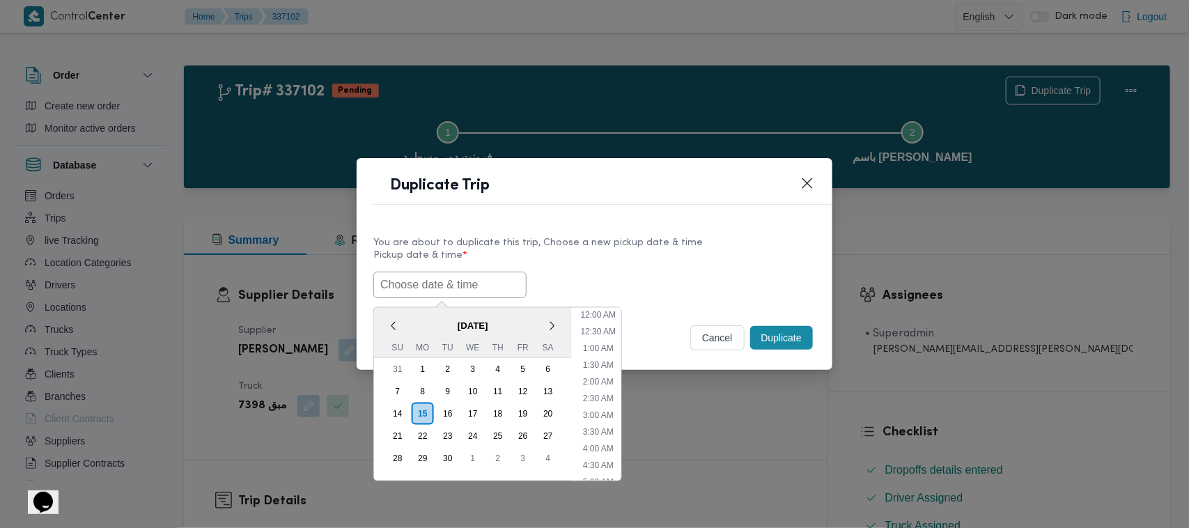
scroll to position [456, 0]
paste input "17/09/2025 7:00AM"
type input "17/09/2025 7:00AM"
drag, startPoint x: 638, startPoint y: 268, endPoint x: 709, endPoint y: 279, distance: 71.8
click at [639, 268] on label "Pickup date & time *" at bounding box center [594, 261] width 442 height 22
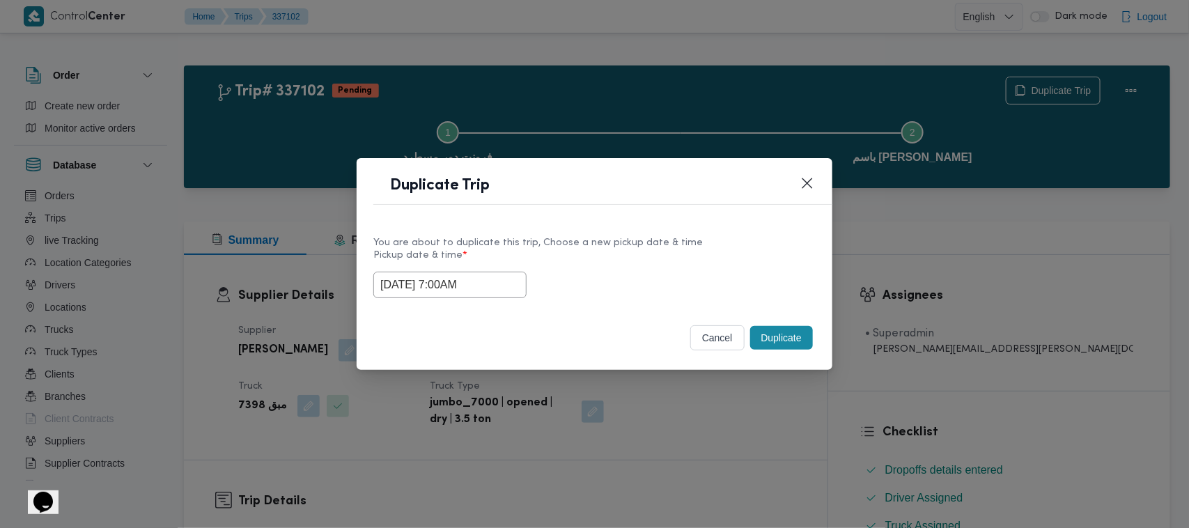
click at [771, 335] on button "Duplicate" at bounding box center [781, 338] width 63 height 24
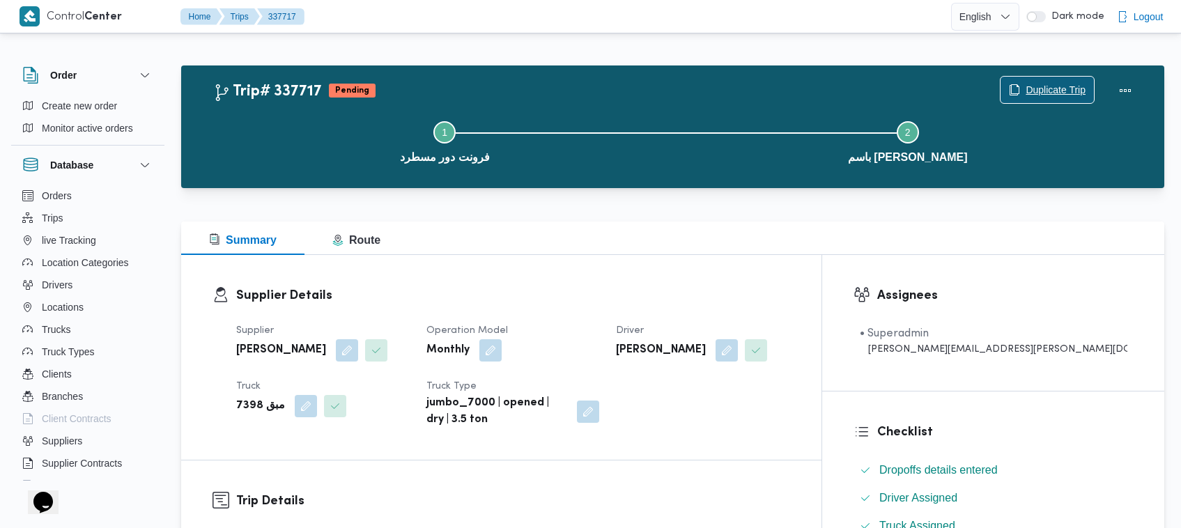
click at [1069, 89] on span "Duplicate Trip" at bounding box center [1055, 89] width 60 height 17
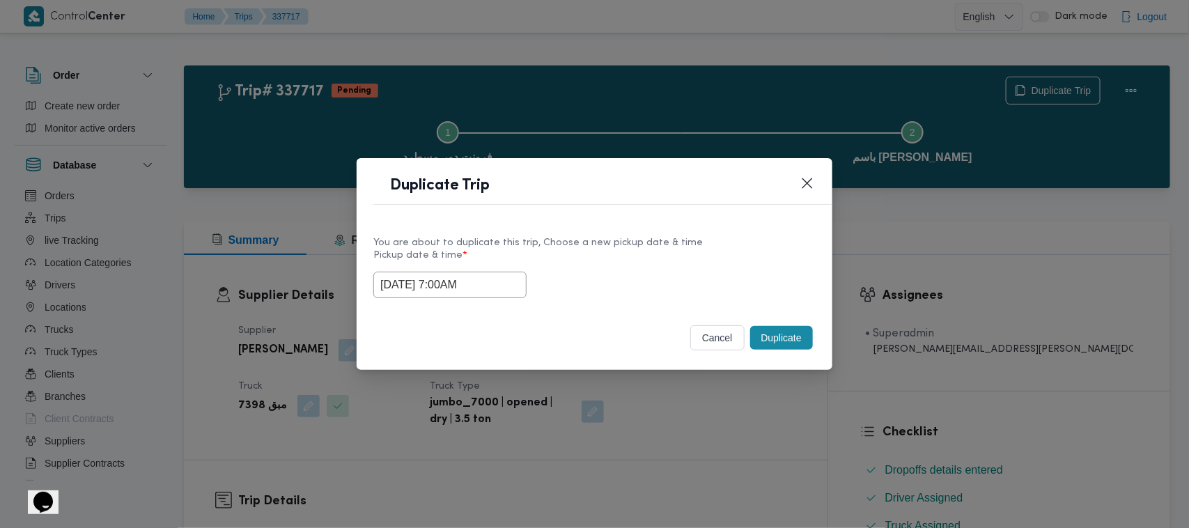
drag, startPoint x: 503, startPoint y: 281, endPoint x: 508, endPoint y: 296, distance: 16.3
click at [503, 281] on input "17/09/2025 7:00AM" at bounding box center [449, 285] width 153 height 26
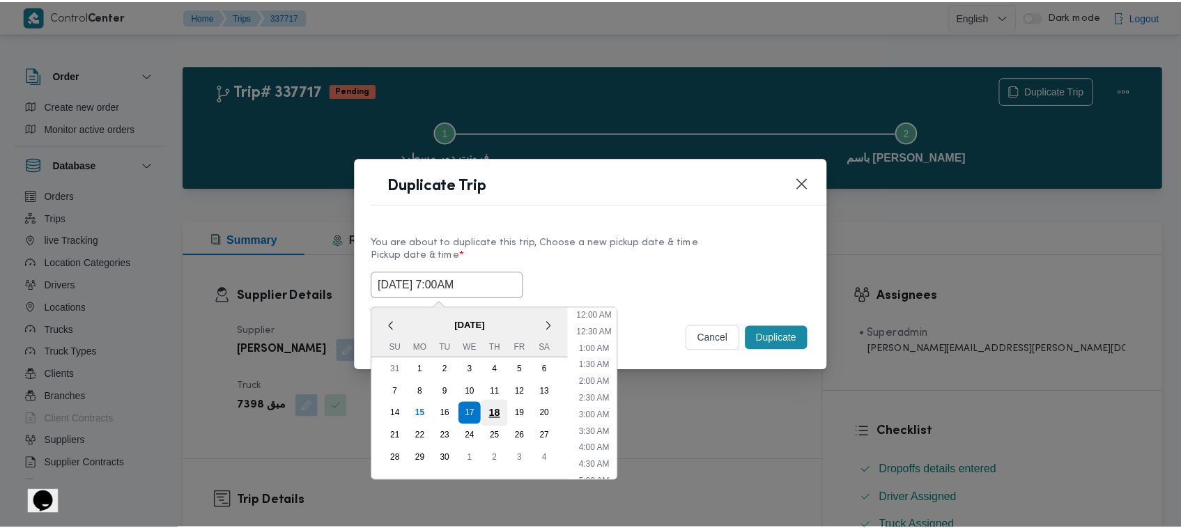
scroll to position [155, 0]
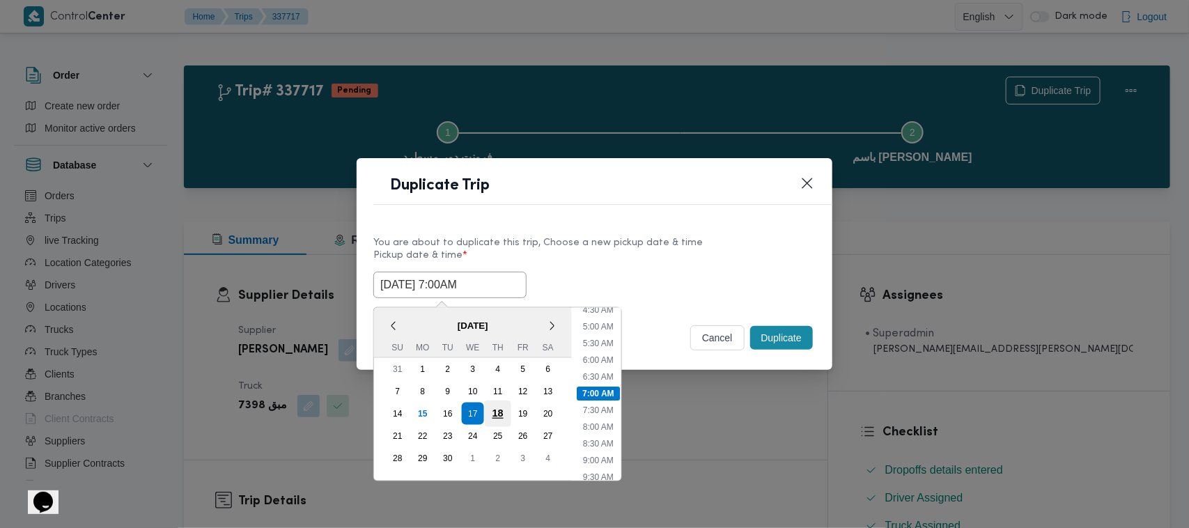
click at [498, 406] on div "18" at bounding box center [498, 413] width 26 height 26
type input "18/09/2025 7:00AM"
click at [651, 237] on div "You are about to duplicate this trip, Choose a new pickup date & time" at bounding box center [594, 242] width 442 height 15
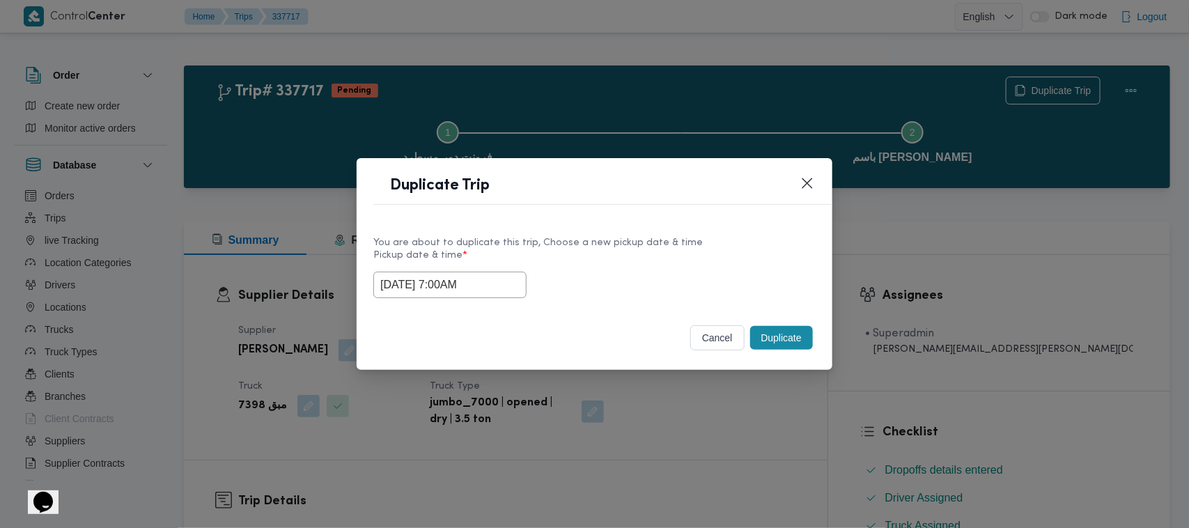
click at [777, 336] on button "Duplicate" at bounding box center [781, 338] width 63 height 24
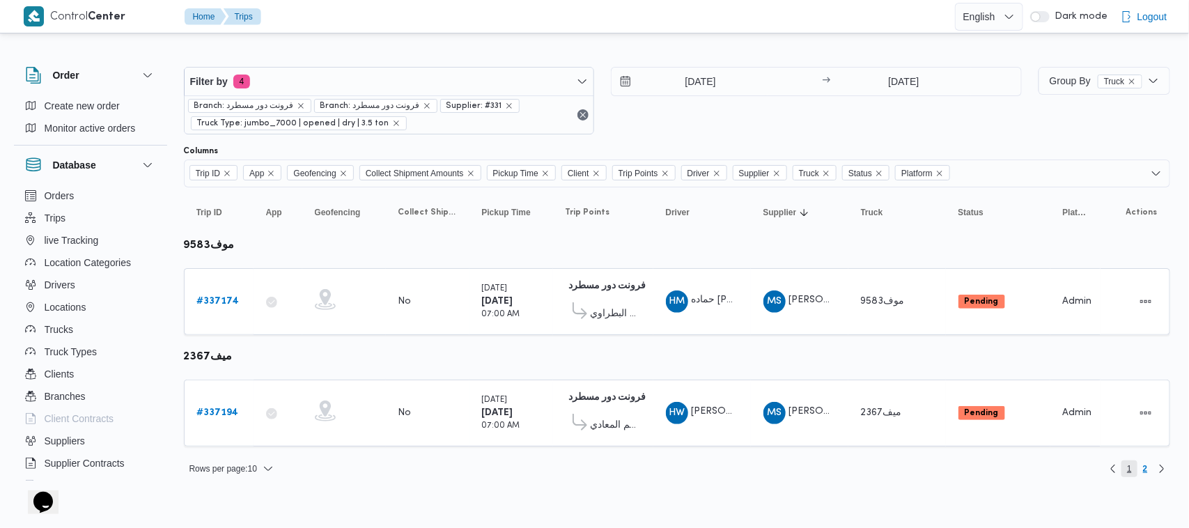
click at [1133, 467] on span "1" at bounding box center [1129, 468] width 16 height 17
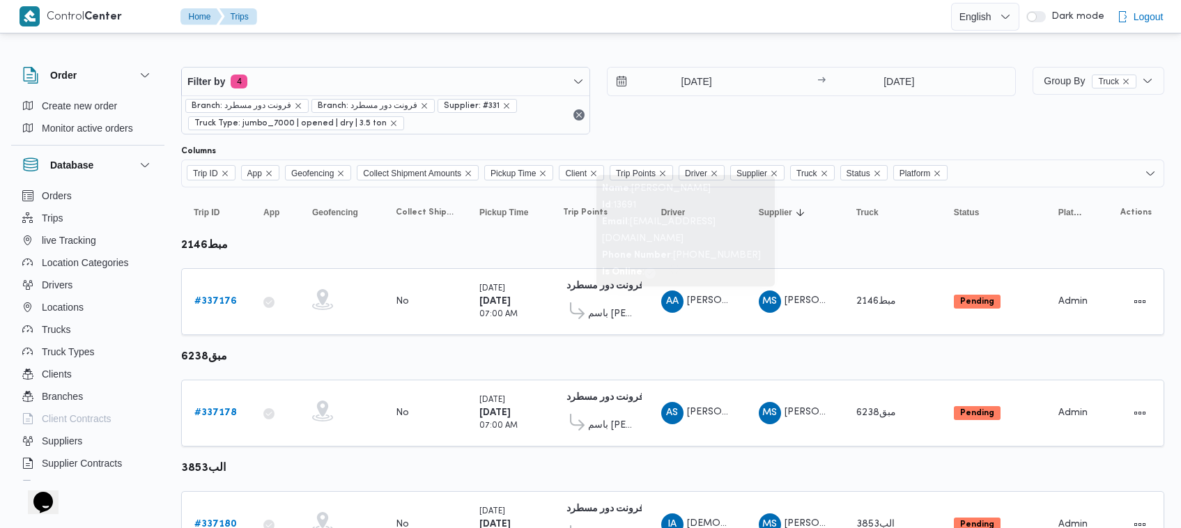
scroll to position [846, 0]
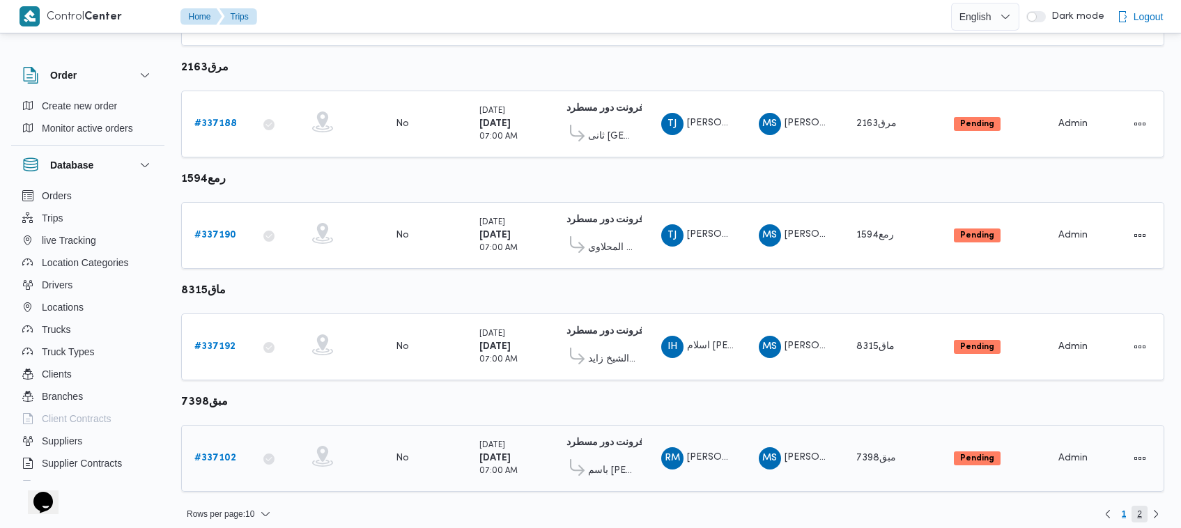
click at [1142, 507] on span "2" at bounding box center [1139, 514] width 16 height 17
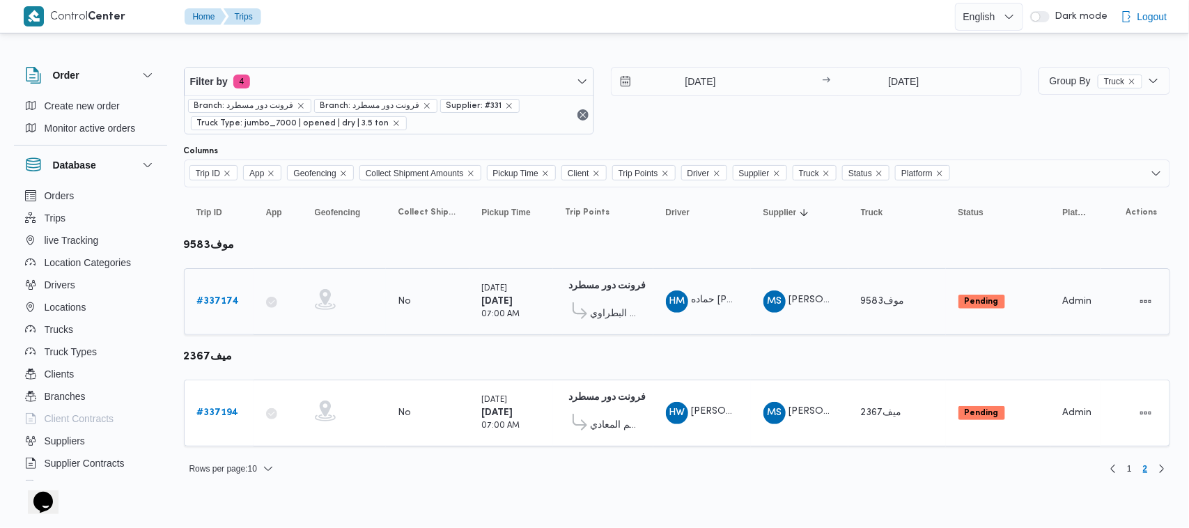
click at [228, 303] on b "# 337174" at bounding box center [218, 301] width 42 height 9
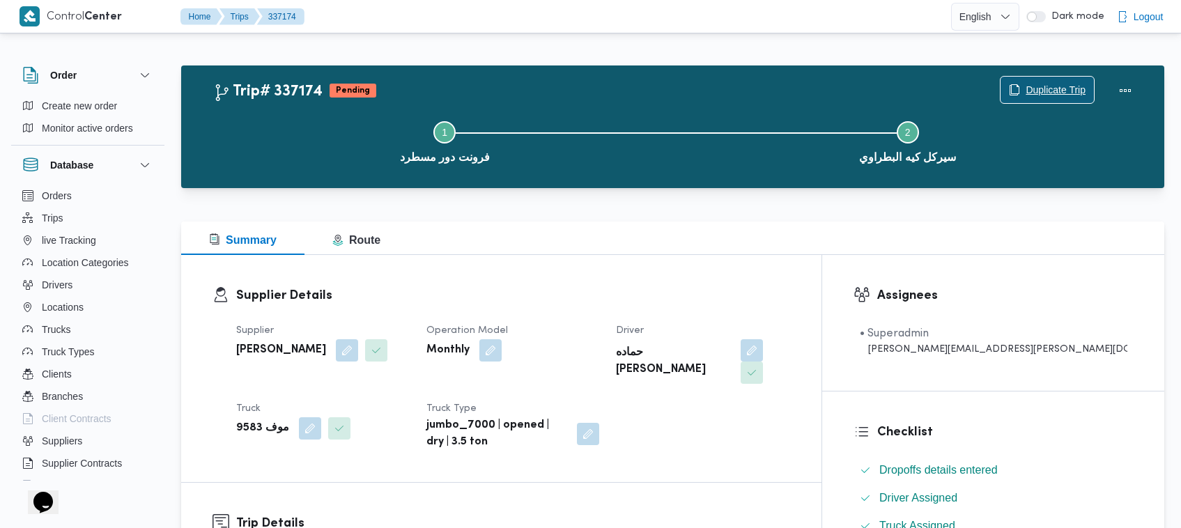
click at [1018, 89] on span "Duplicate Trip" at bounding box center [1046, 90] width 93 height 26
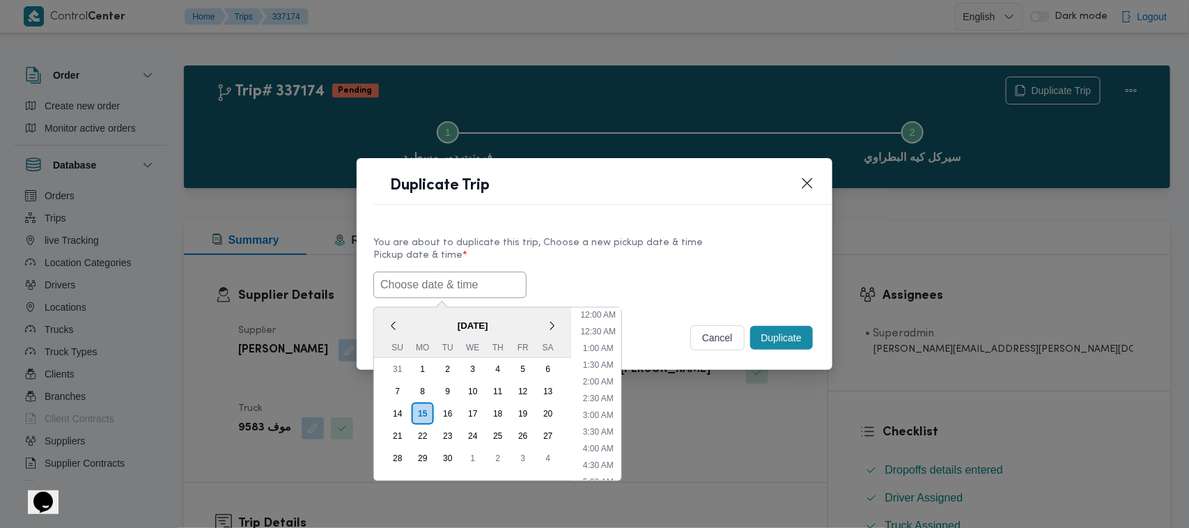
scroll to position [456, 0]
paste input "17/09/2025 7:00AM"
type input "17/09/2025 7:00AM"
click at [704, 263] on label "Pickup date & time *" at bounding box center [594, 261] width 442 height 22
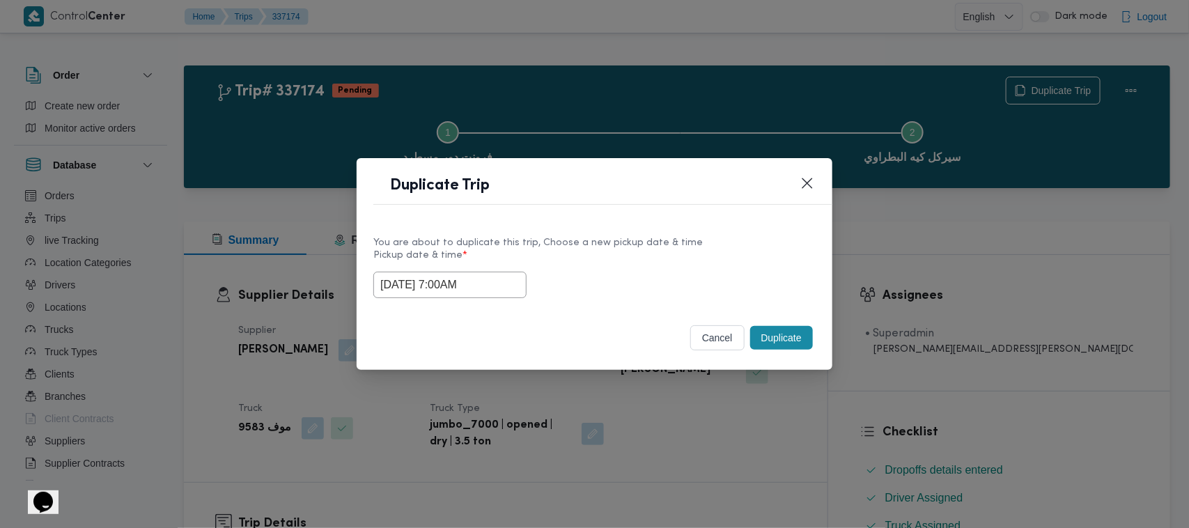
click at [803, 345] on button "Duplicate" at bounding box center [781, 338] width 63 height 24
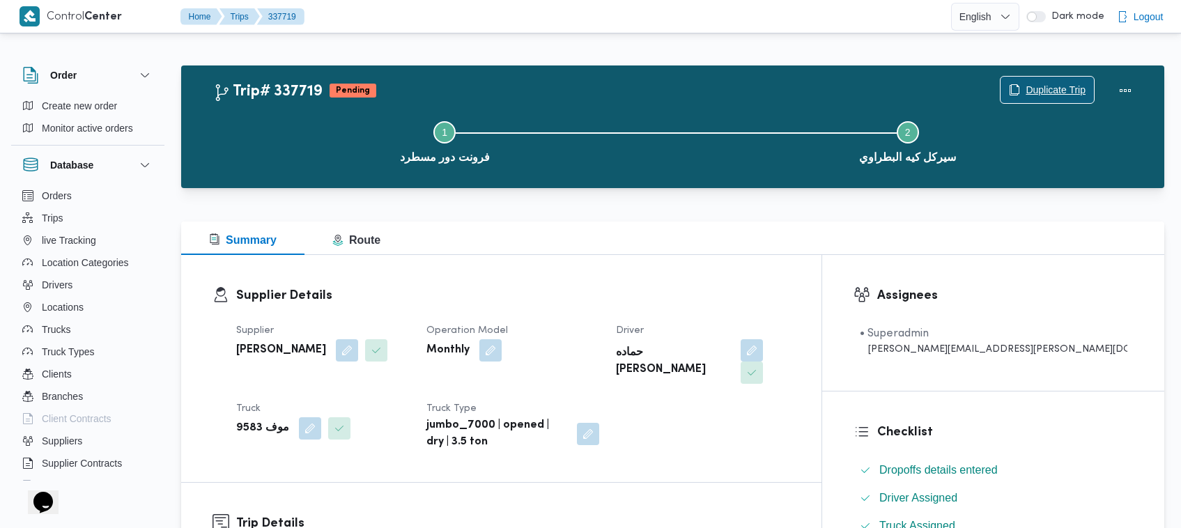
click at [1045, 80] on span "Duplicate Trip" at bounding box center [1046, 90] width 93 height 26
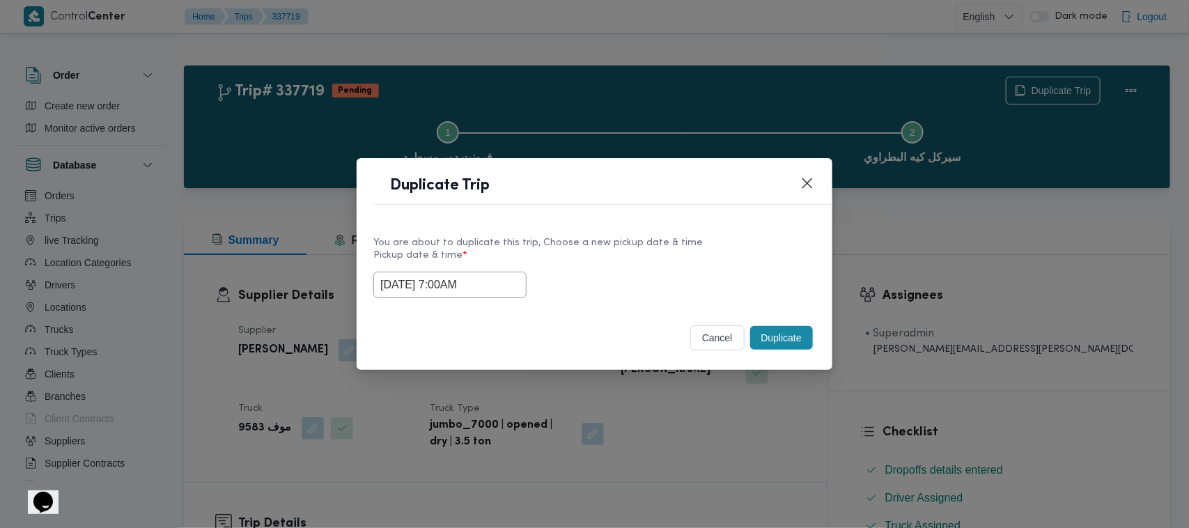
click at [499, 290] on input "17/09/2025 7:00AM" at bounding box center [449, 285] width 153 height 26
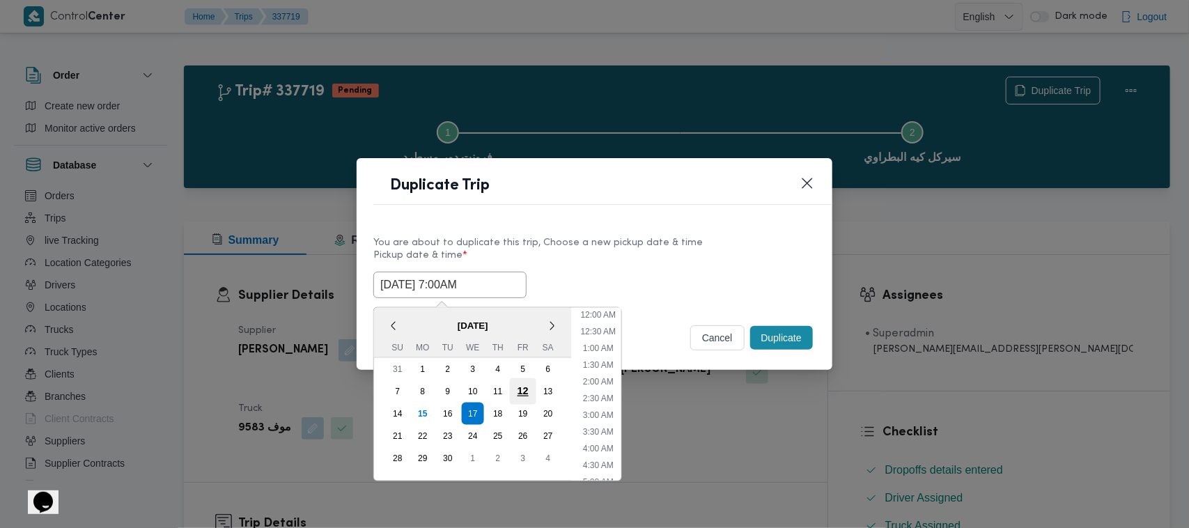
scroll to position [155, 0]
drag, startPoint x: 495, startPoint y: 408, endPoint x: 613, endPoint y: 291, distance: 166.5
click at [496, 408] on div "18" at bounding box center [498, 414] width 22 height 22
type input "18/09/2025 7:00AM"
click at [623, 284] on div "18/09/2025 7:00AM < September 2025 > Su Mo Tu We Th Fr Sa 31 1 2 3 4 5 6 7 8 9 …" at bounding box center [594, 285] width 442 height 26
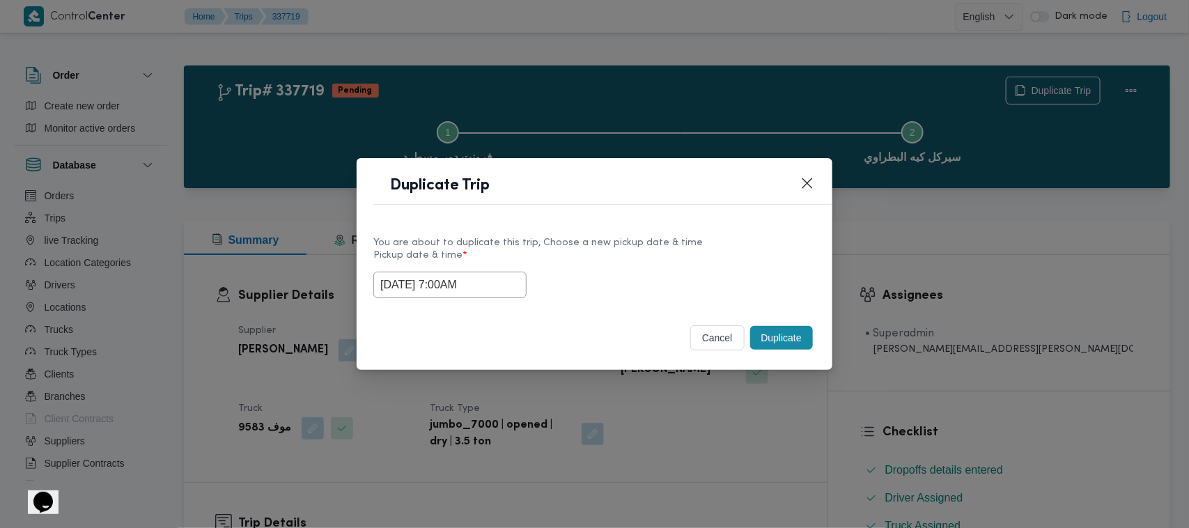
click at [763, 336] on button "Duplicate" at bounding box center [781, 338] width 63 height 24
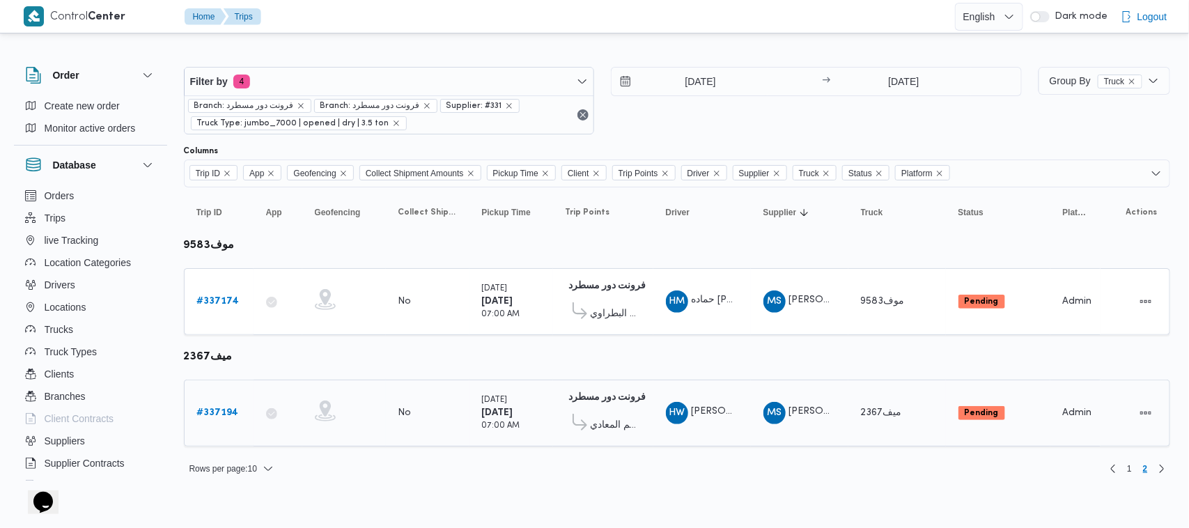
click at [224, 411] on b "# 337194" at bounding box center [218, 412] width 42 height 9
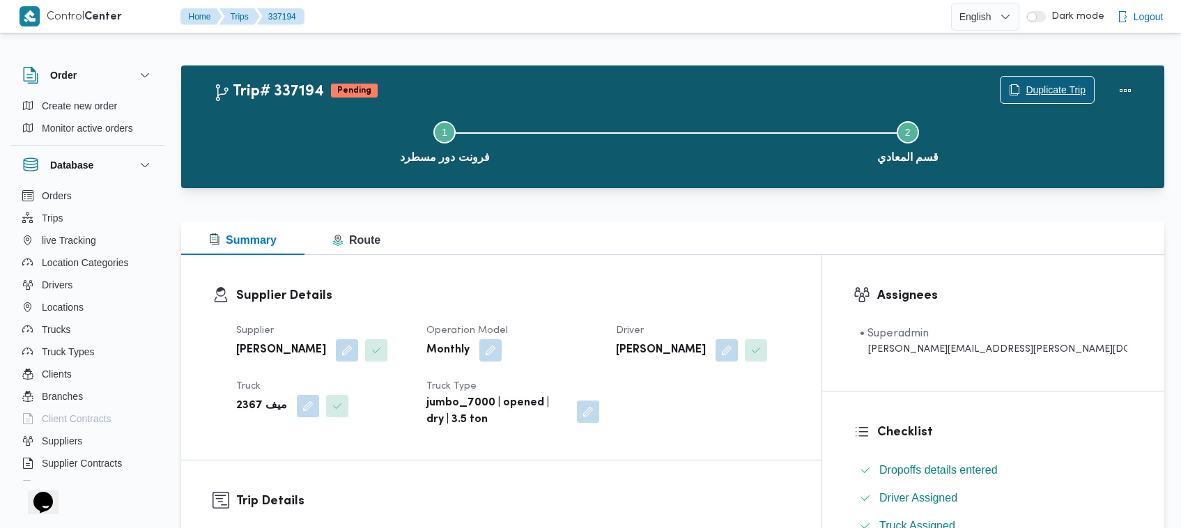
click at [1039, 84] on span "Duplicate Trip" at bounding box center [1055, 89] width 60 height 17
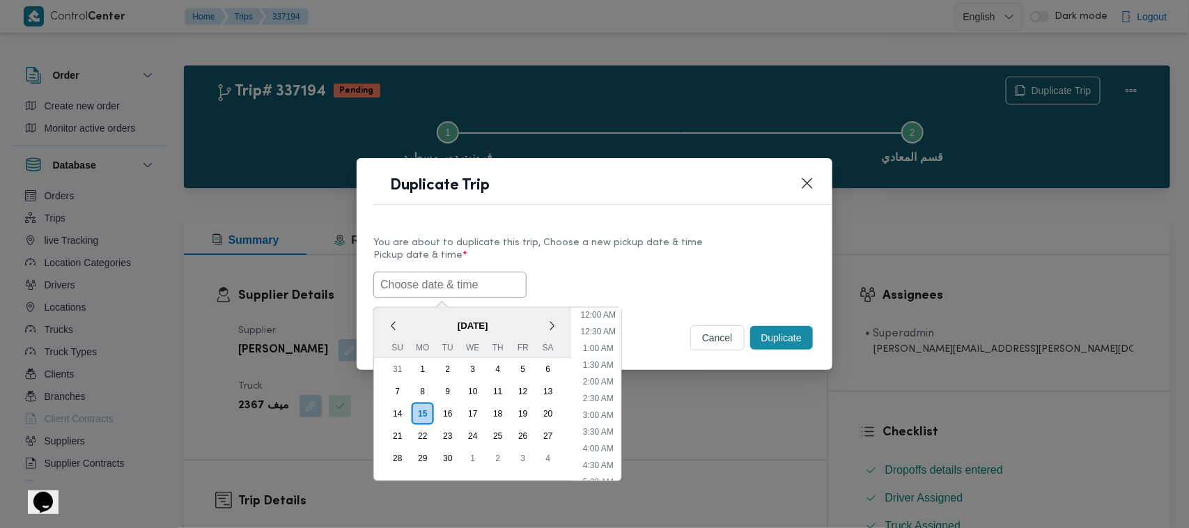
scroll to position [456, 0]
paste input "17/09/2025 7:00AM"
type input "17/09/2025 7:00AM"
click at [656, 252] on label "Pickup date & time *" at bounding box center [594, 261] width 442 height 22
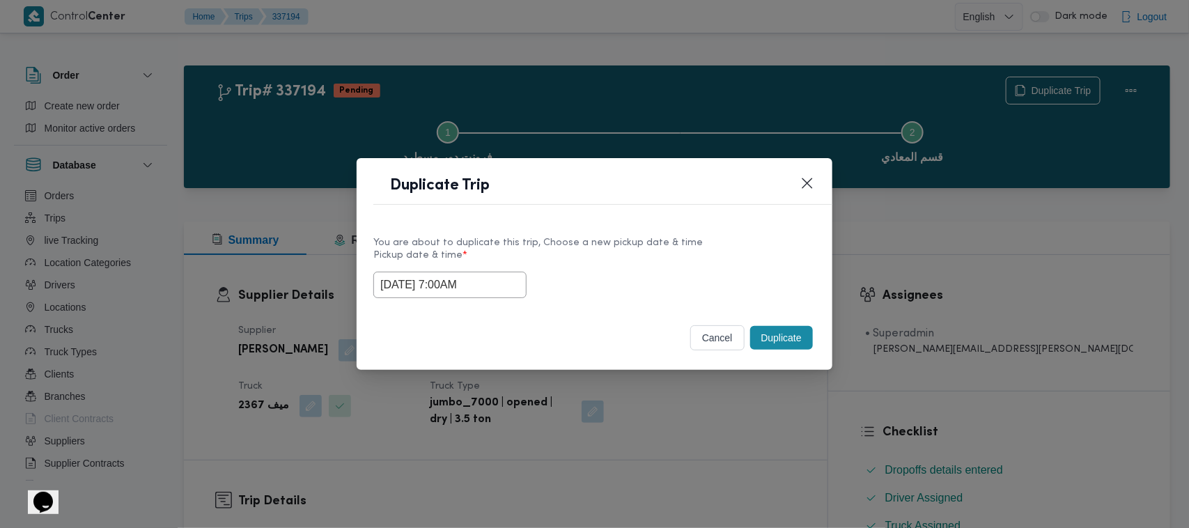
click at [784, 342] on button "Duplicate" at bounding box center [781, 338] width 63 height 24
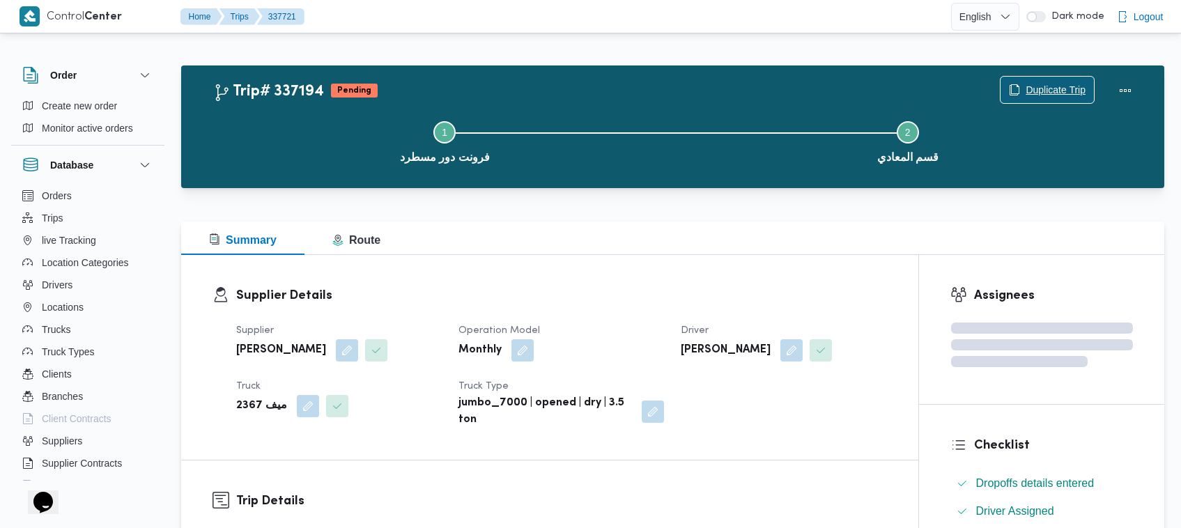
click at [1045, 92] on span "Duplicate Trip" at bounding box center [1055, 89] width 60 height 17
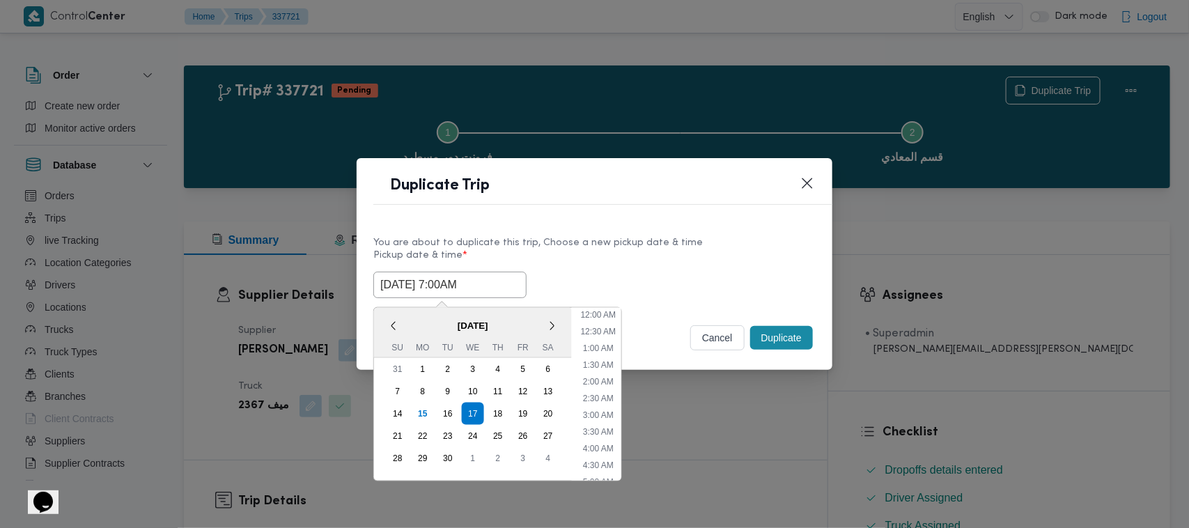
click at [499, 289] on input "17/09/2025 7:00AM" at bounding box center [449, 285] width 153 height 26
click at [495, 399] on div "11" at bounding box center [498, 391] width 26 height 26
click at [613, 282] on div "11/09/2025 7:00AM < September 2025 > Su Mo Tu We Th Fr Sa 31 1 2 3 4 5 6 7 8 9 …" at bounding box center [594, 285] width 442 height 26
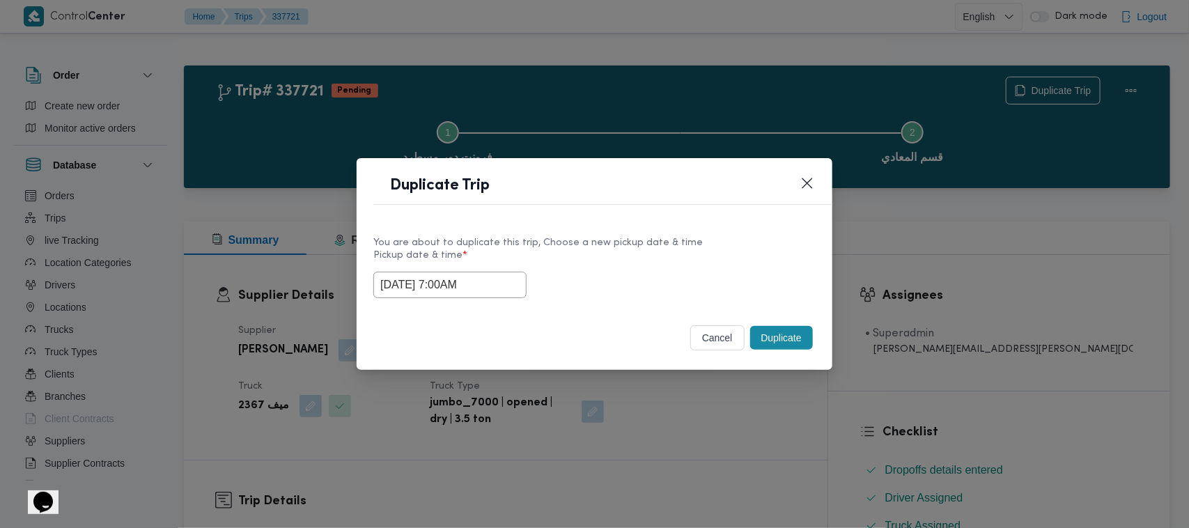
click at [493, 283] on input "11/09/2025 7:00AM" at bounding box center [449, 285] width 153 height 26
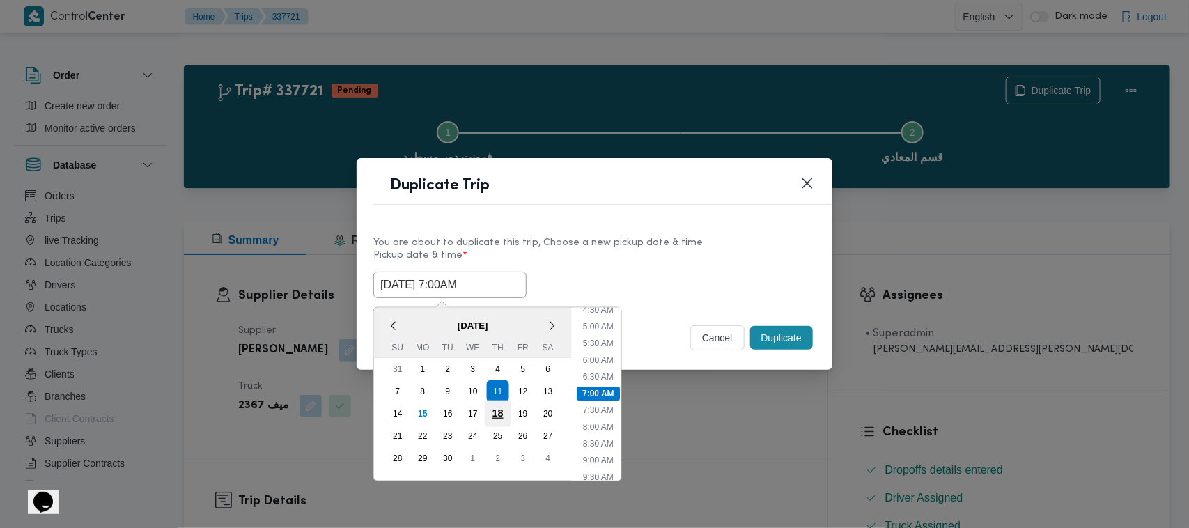
click at [500, 405] on div "18" at bounding box center [498, 413] width 26 height 26
type input "18/09/2025 7:00AM"
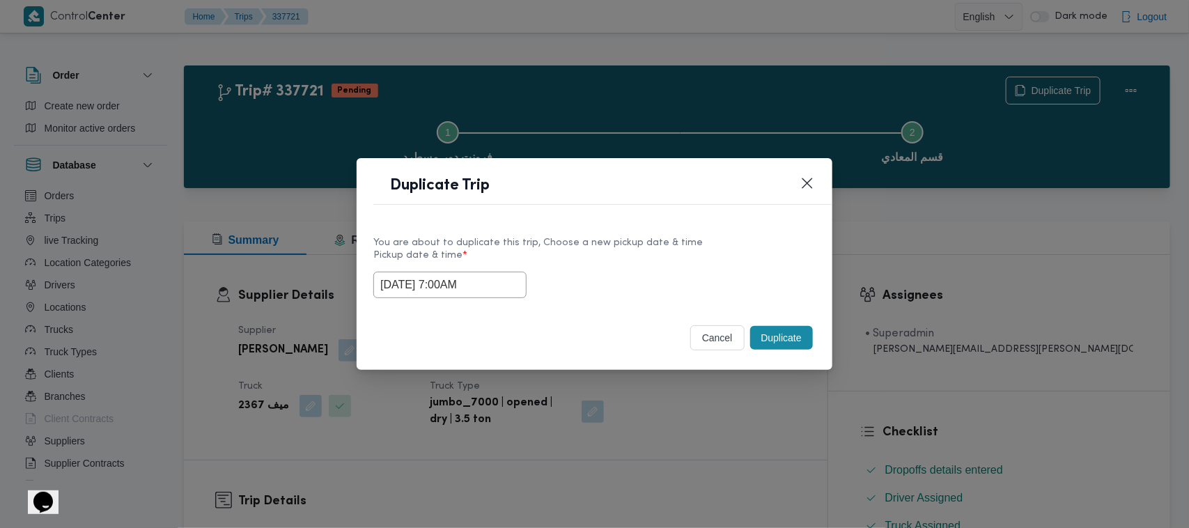
click at [678, 290] on div "18/09/2025 7:00AM" at bounding box center [594, 285] width 442 height 26
click at [775, 345] on button "Duplicate" at bounding box center [781, 338] width 63 height 24
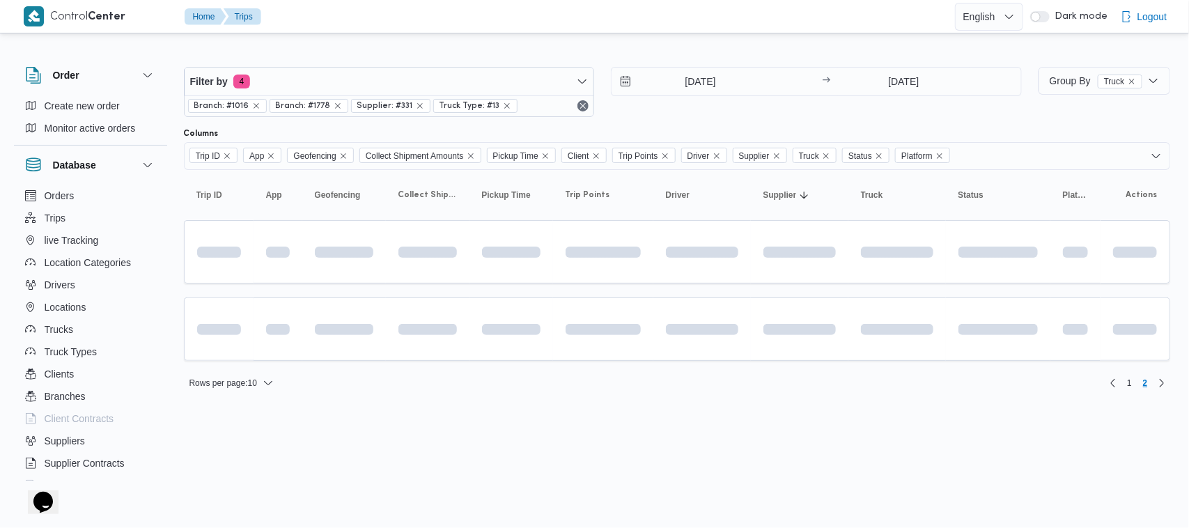
click at [419, 61] on div "Filter by 4 Branch: #1016 Branch: #1778 Supplier: #331 Truck Type: #13 16/9/202…" at bounding box center [603, 92] width 855 height 67
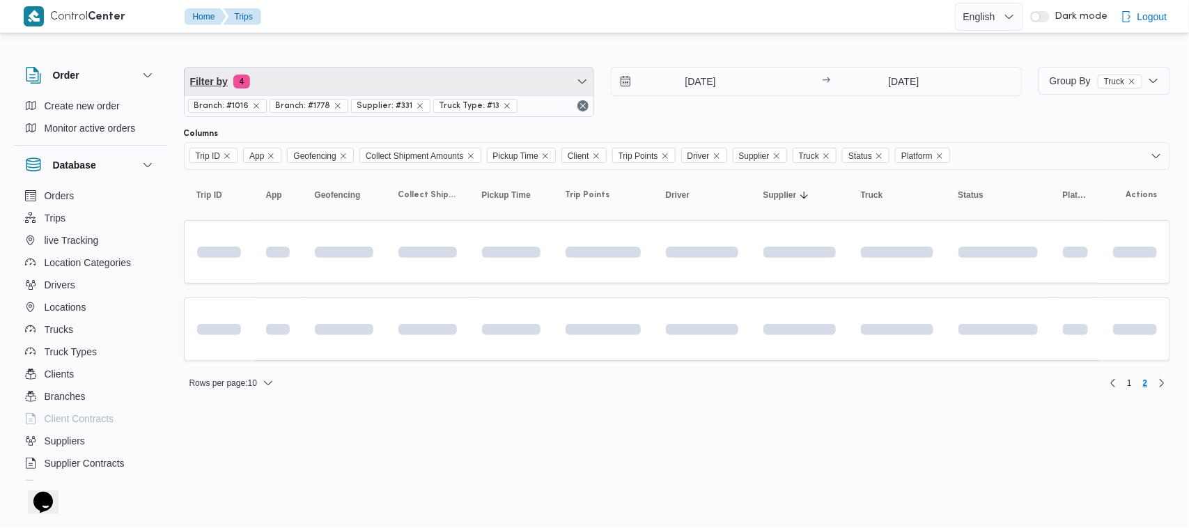
click at [423, 81] on span "Filter by 4" at bounding box center [390, 82] width 410 height 28
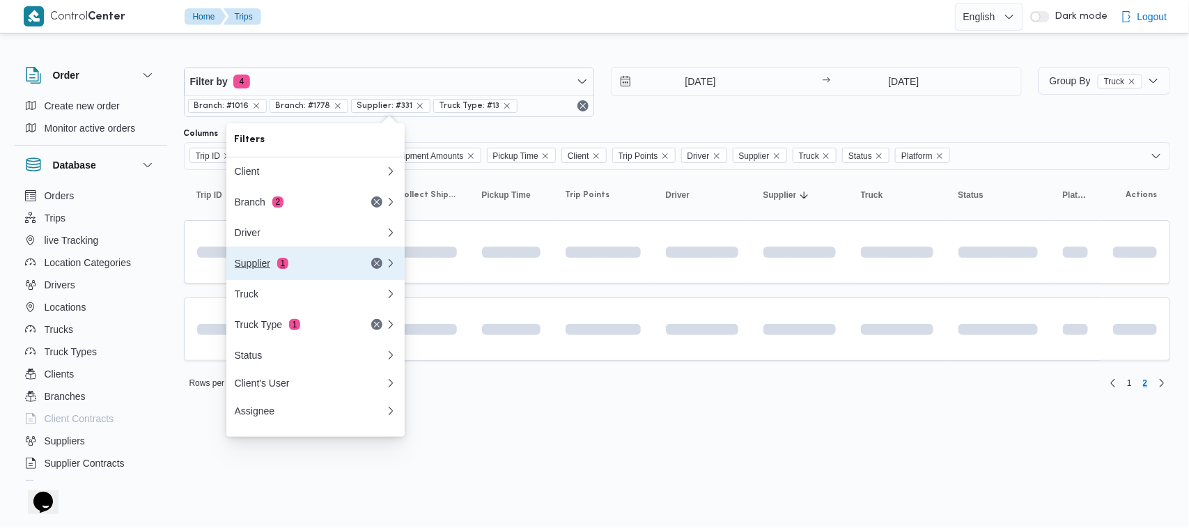
click at [338, 262] on div "Supplier 1" at bounding box center [293, 263] width 117 height 11
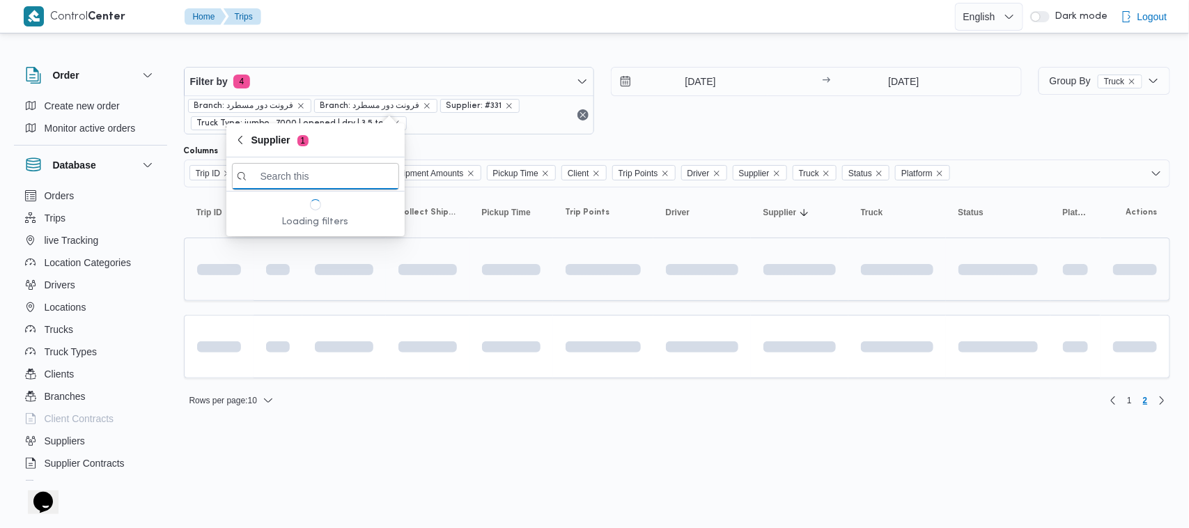
paste input "عبدالله عيد عبدالسلام عبدالحافظ"
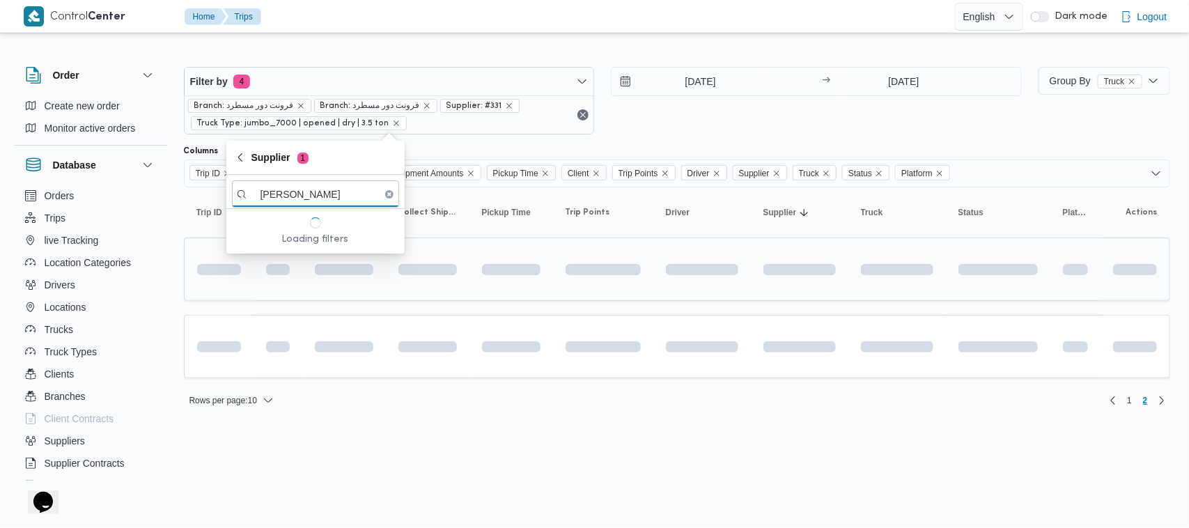
scroll to position [0, 126]
click at [347, 196] on input "عبدالله عيد عبدالسلام عبدالحافظعبدالله عيد عبدالسلام عبدالحافظ" at bounding box center [315, 193] width 167 height 27
paste input "search filters"
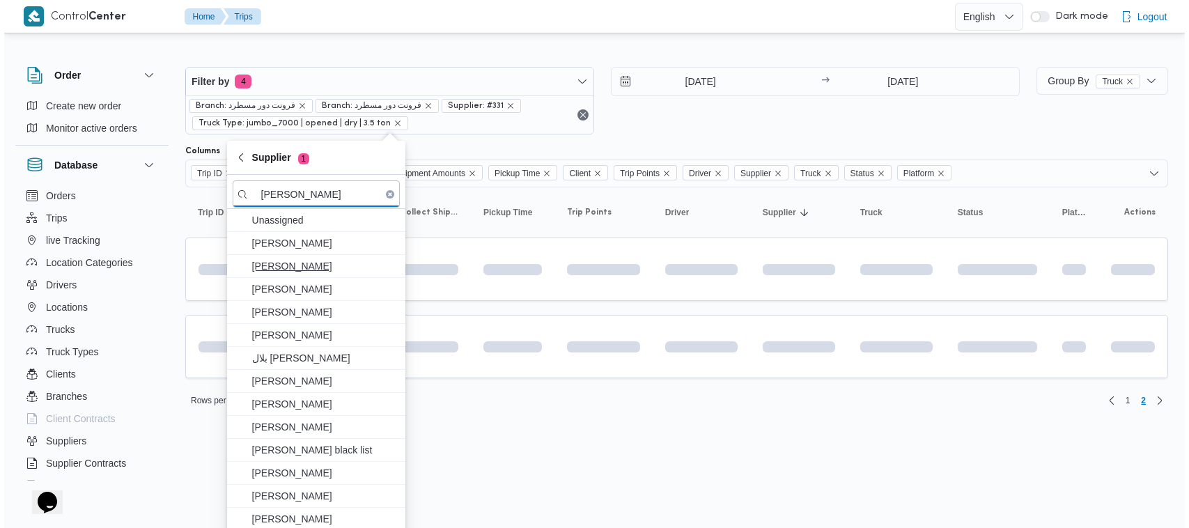
scroll to position [0, 1]
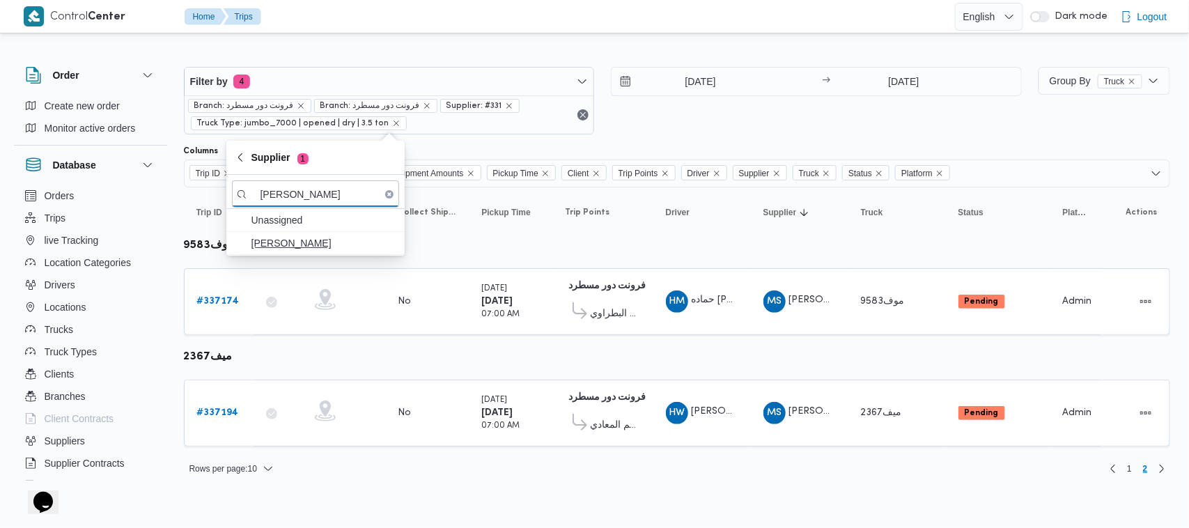
type input "عبدالله عيد عبدالسلام عبدالحافظ"
click at [312, 241] on span "عبدالله عيد عبدالسلام عبدالحافظ" at bounding box center [323, 243] width 145 height 17
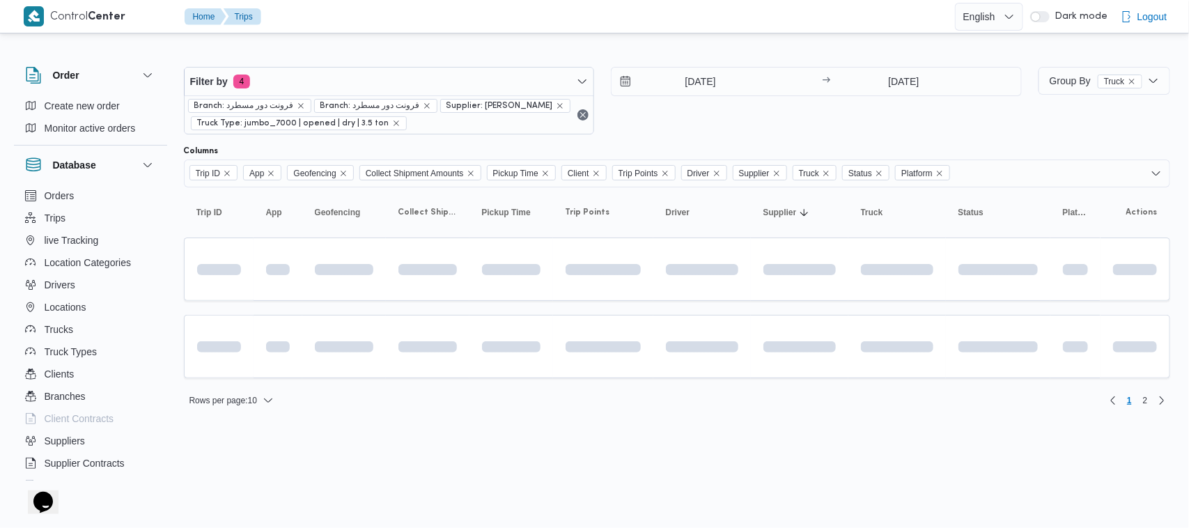
click at [728, 130] on div "16/9/2025 → 16/9/2025" at bounding box center [816, 101] width 411 height 68
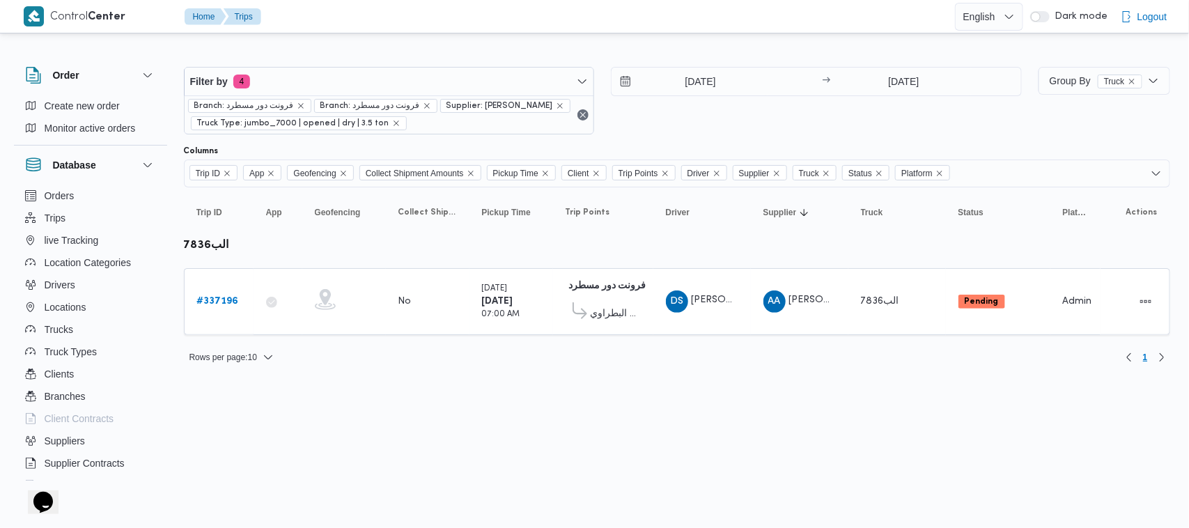
drag, startPoint x: 690, startPoint y: 380, endPoint x: 886, endPoint y: 349, distance: 198.1
click at [690, 381] on div "Filter by 4 Branch: فرونت دور مسطرد Branch: فرونت دور مسطرد Supplier: عبدالله ع…" at bounding box center [586, 209] width 1184 height 347
click at [1130, 295] on div at bounding box center [1134, 301] width 55 height 33
click at [1143, 297] on button "Actions" at bounding box center [1146, 301] width 22 height 22
click at [1105, 290] on button "Open" at bounding box center [1090, 301] width 78 height 28
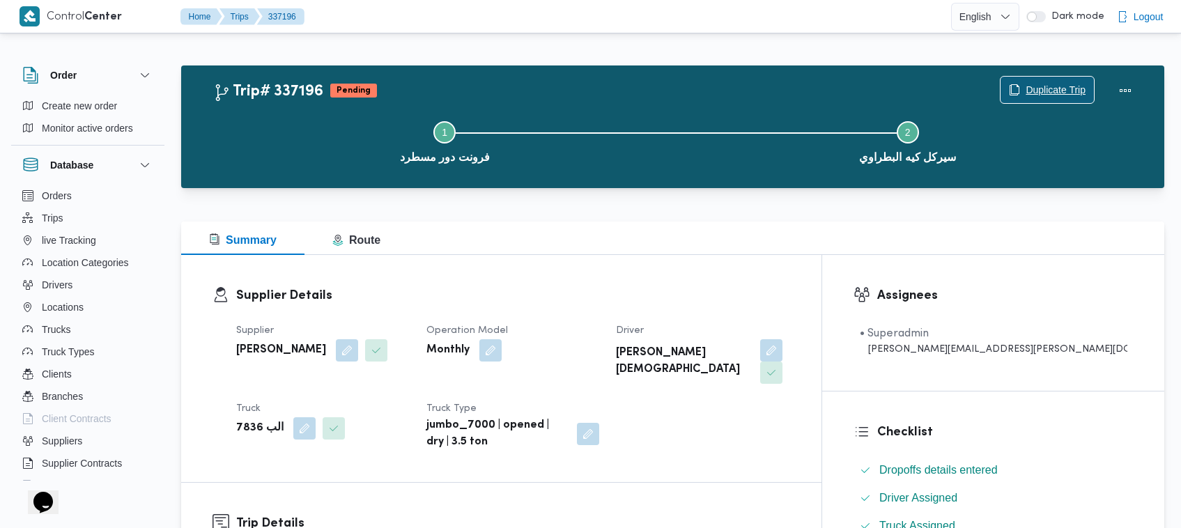
click at [1038, 95] on span "Duplicate Trip" at bounding box center [1055, 89] width 60 height 17
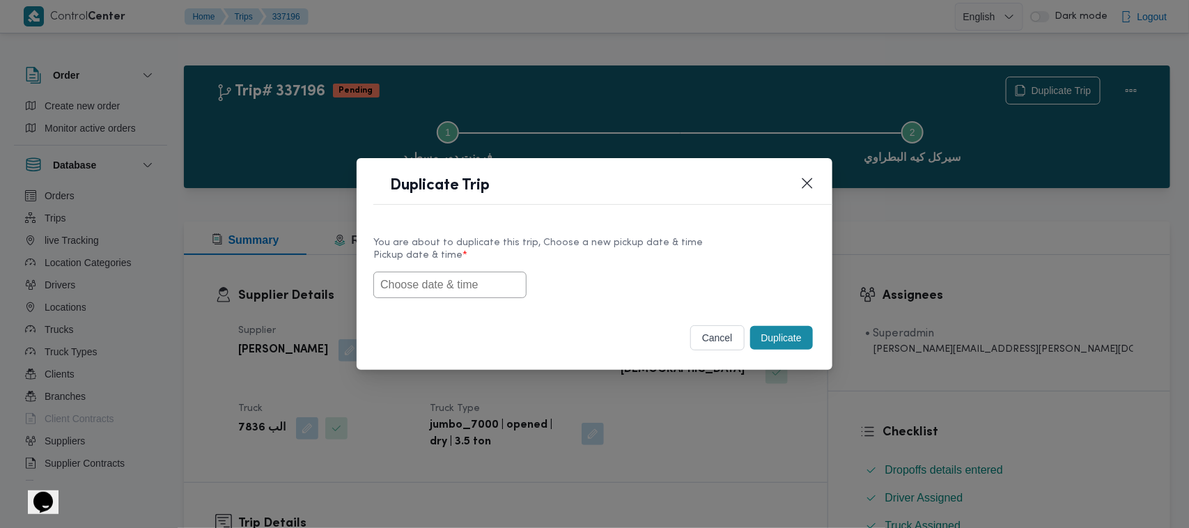
click at [484, 290] on input "text" at bounding box center [449, 285] width 153 height 26
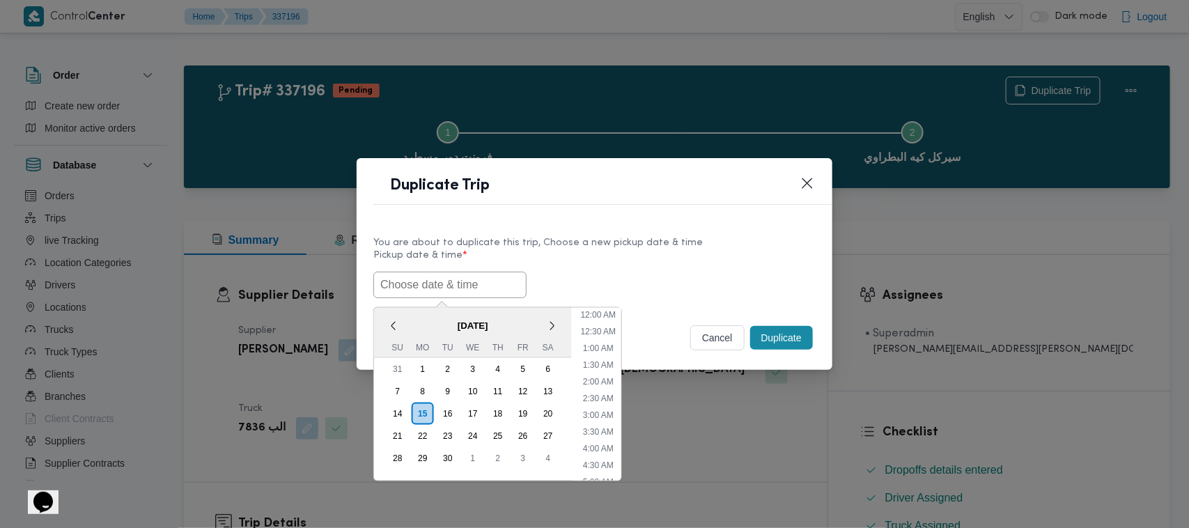
paste input "17/09/2025 7:00AM"
type input "17/09/2025 7:00AM"
click at [615, 289] on div "17/09/2025 7:00AM < September 2025 > Su Mo Tu We Th Fr Sa 31 1 2 3 4 5 6 7 8 9 …" at bounding box center [594, 285] width 442 height 26
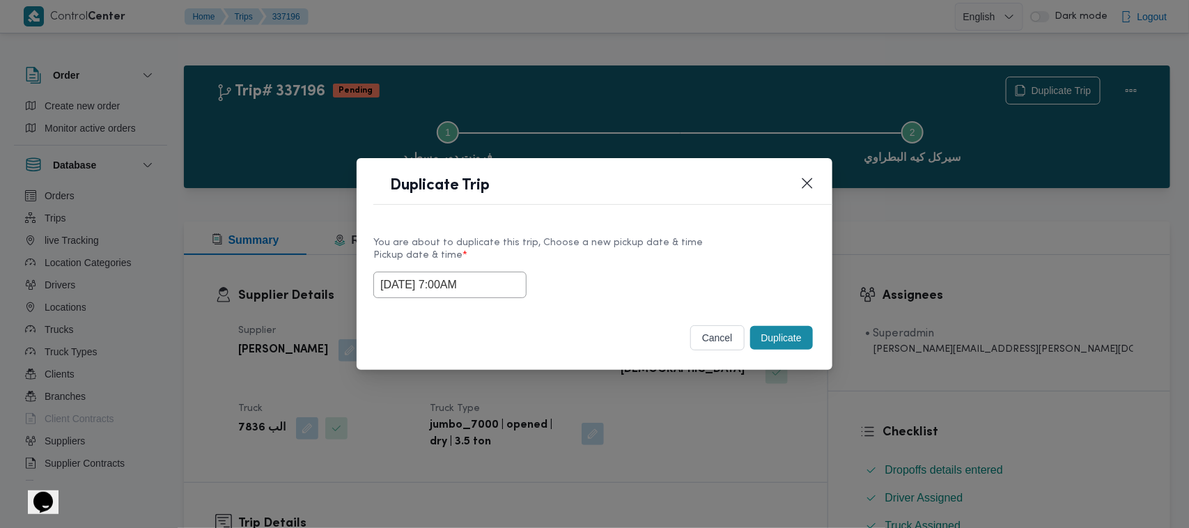
click at [777, 340] on button "Duplicate" at bounding box center [781, 338] width 63 height 24
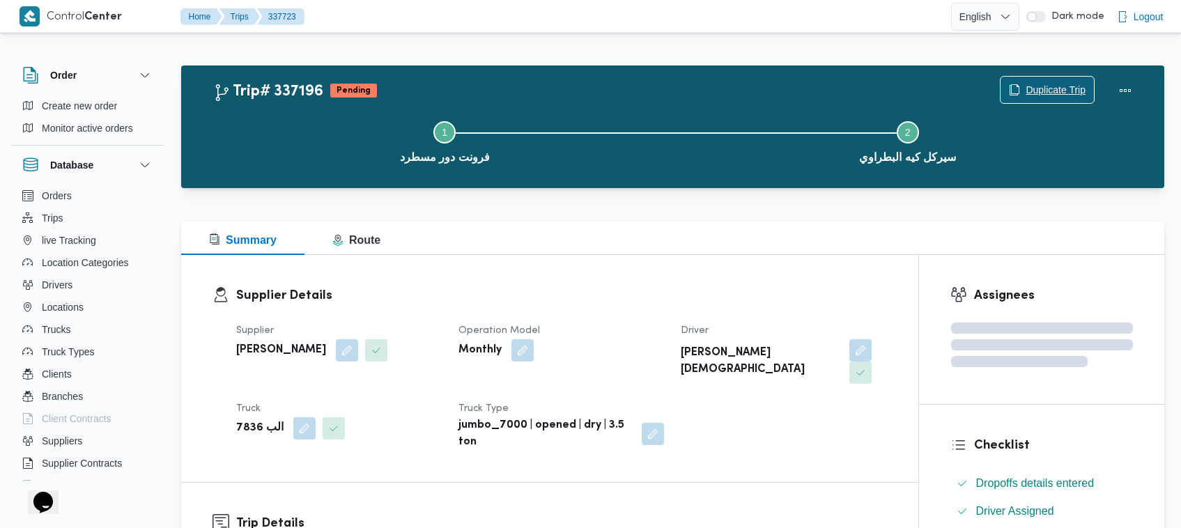
click at [1057, 77] on span "Duplicate Trip" at bounding box center [1046, 90] width 93 height 26
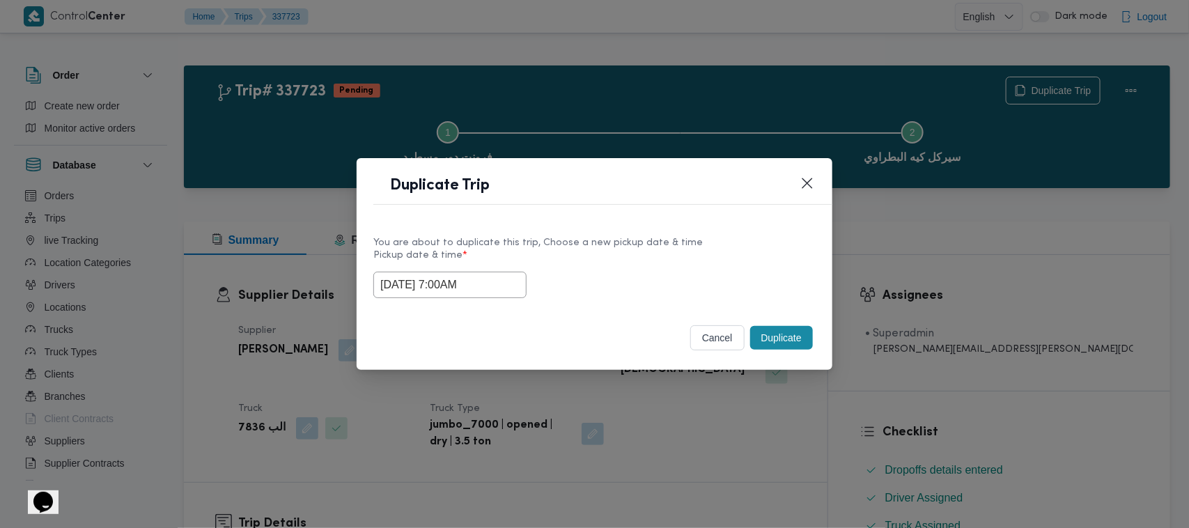
click at [504, 289] on input "17/09/2025 7:00AM" at bounding box center [449, 285] width 153 height 26
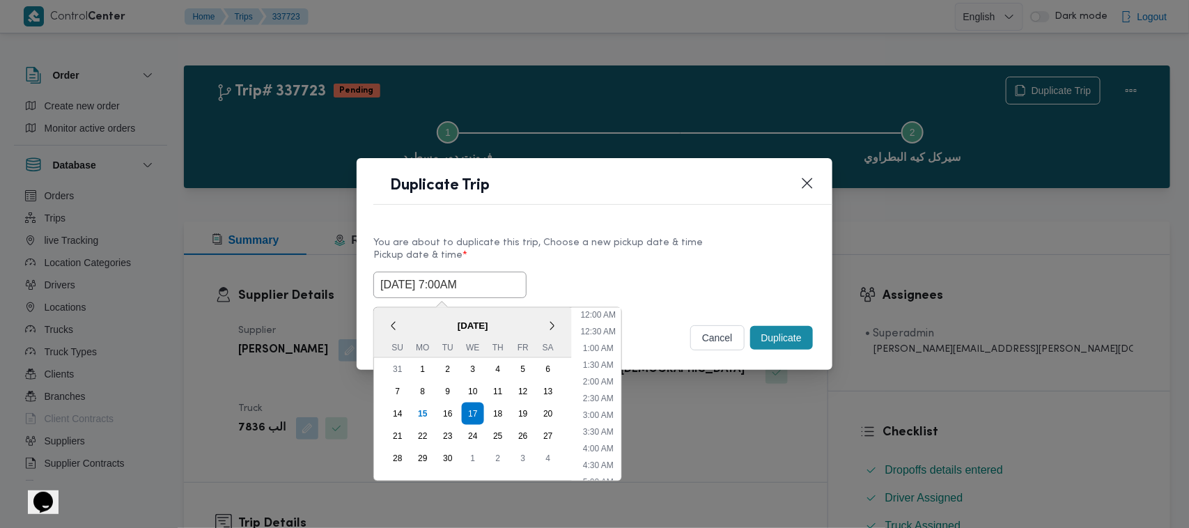
scroll to position [155, 0]
click at [499, 408] on div "18" at bounding box center [498, 413] width 26 height 26
type input "18/09/2025 7:00AM"
click at [641, 262] on label "Pickup date & time *" at bounding box center [594, 261] width 442 height 22
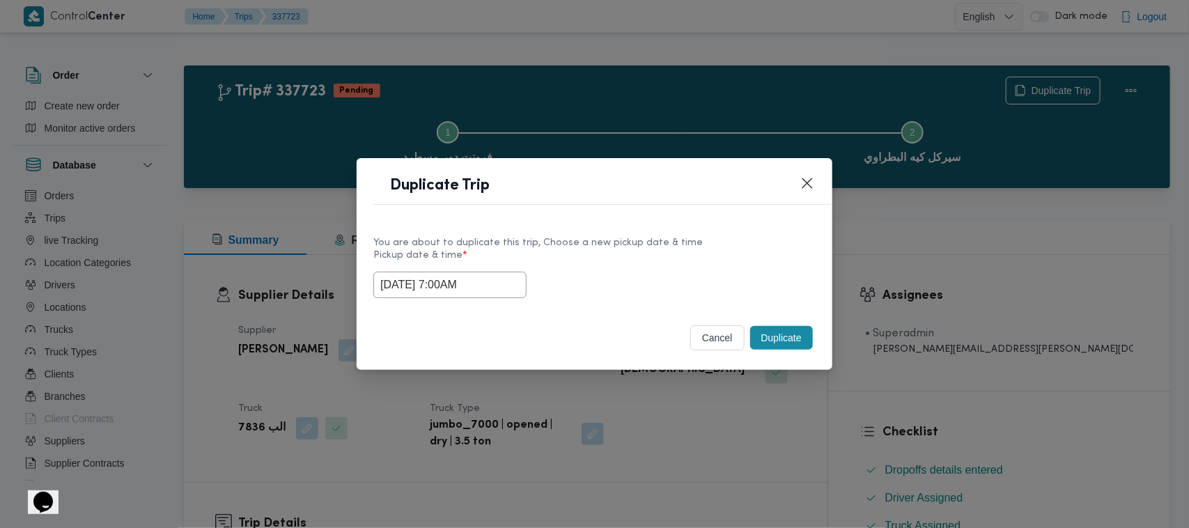
click at [795, 350] on button "Duplicate" at bounding box center [781, 338] width 63 height 24
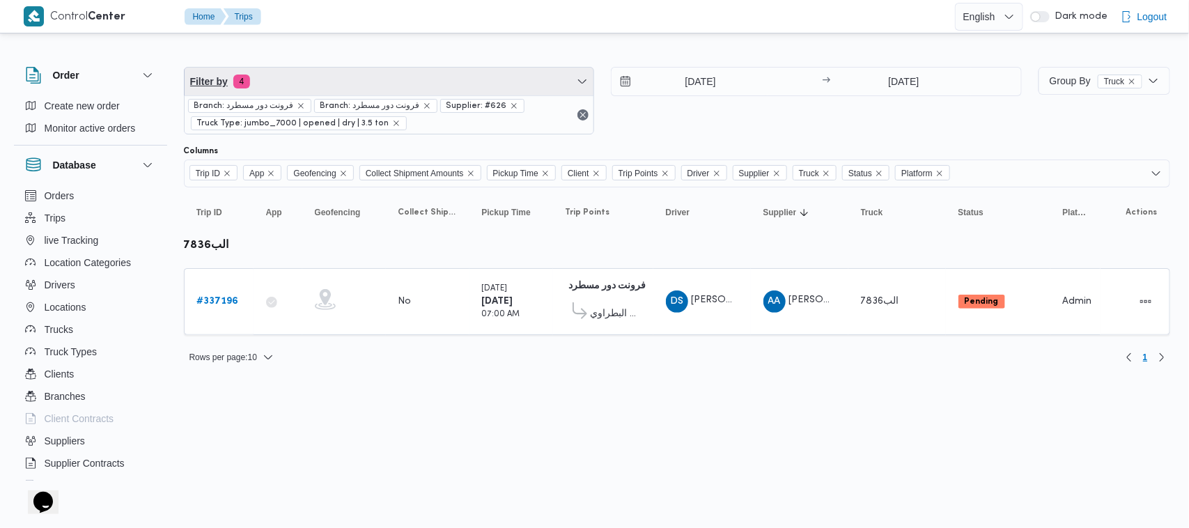
click at [341, 93] on span "Filter by 4" at bounding box center [390, 82] width 410 height 28
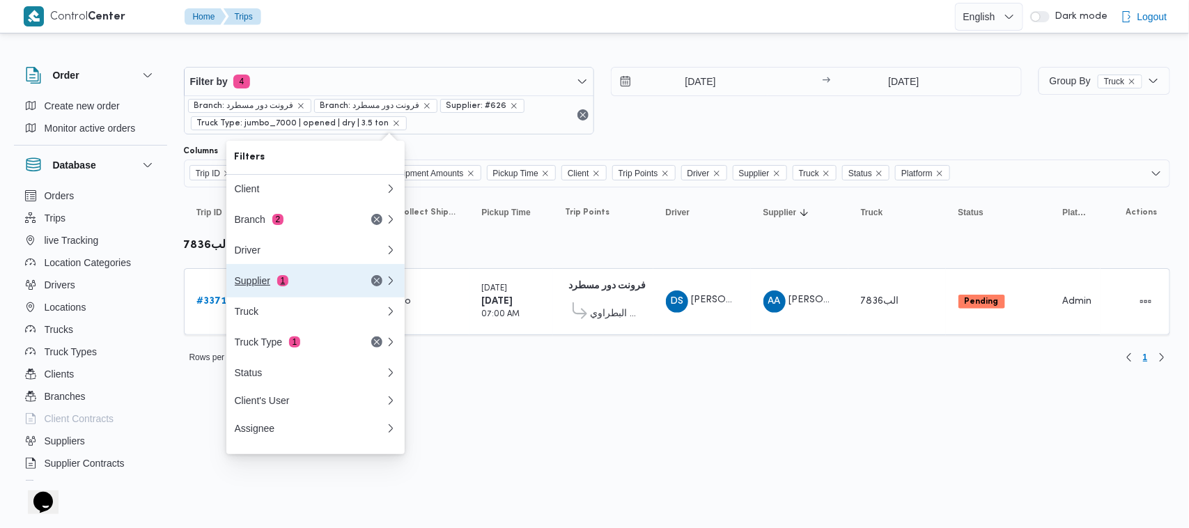
click at [304, 286] on div "Supplier 1" at bounding box center [293, 280] width 117 height 11
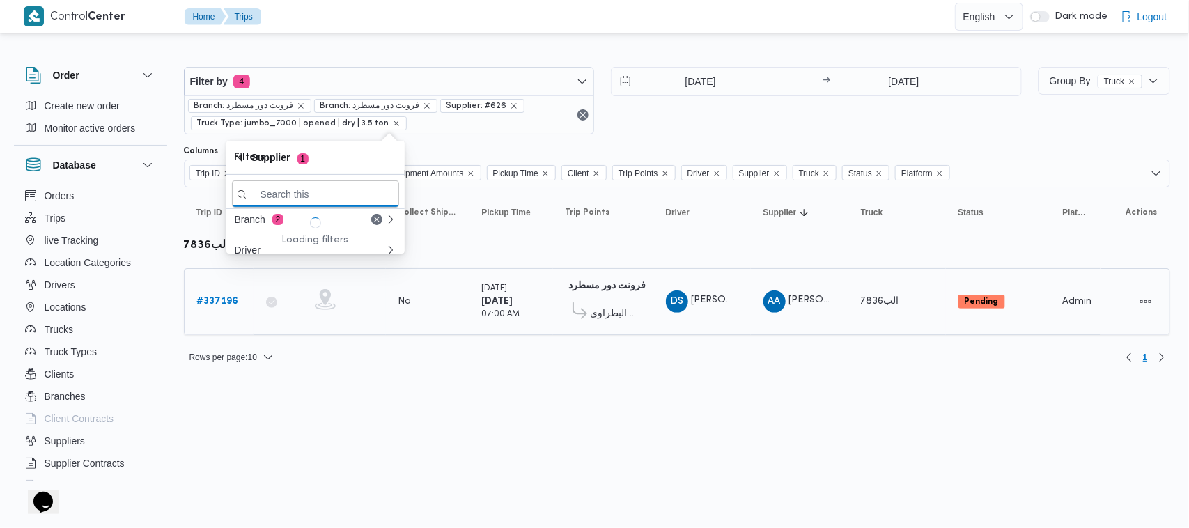
paste input "محمد عيد عبدالسلام عبدالحافظ"
type input "محمد عيد عبدالسلام عبدالحافظ"
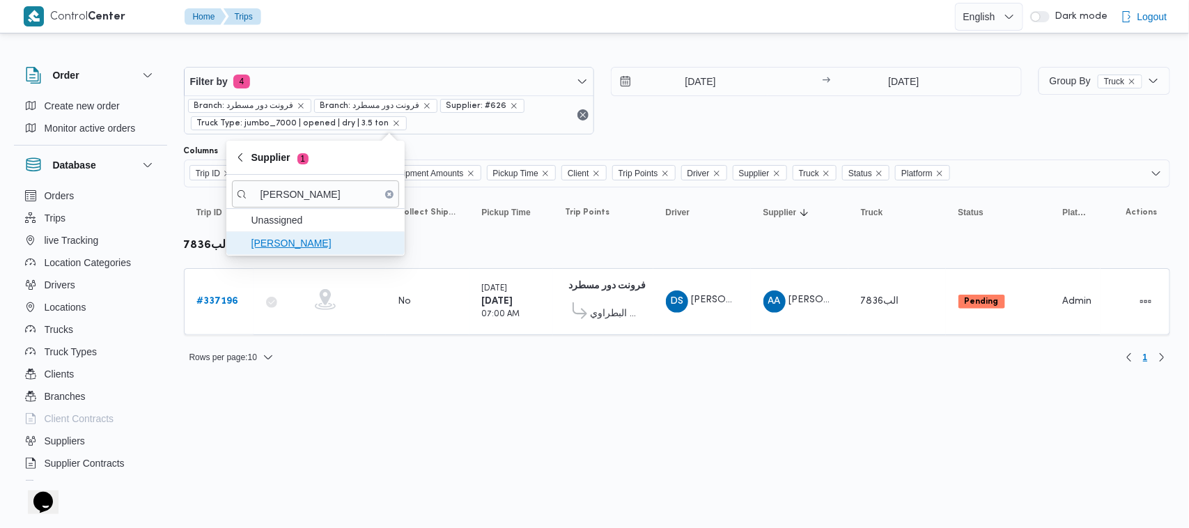
click at [295, 244] on span "محمد عيد عبدالسلام عبدالحافظ" at bounding box center [323, 243] width 145 height 17
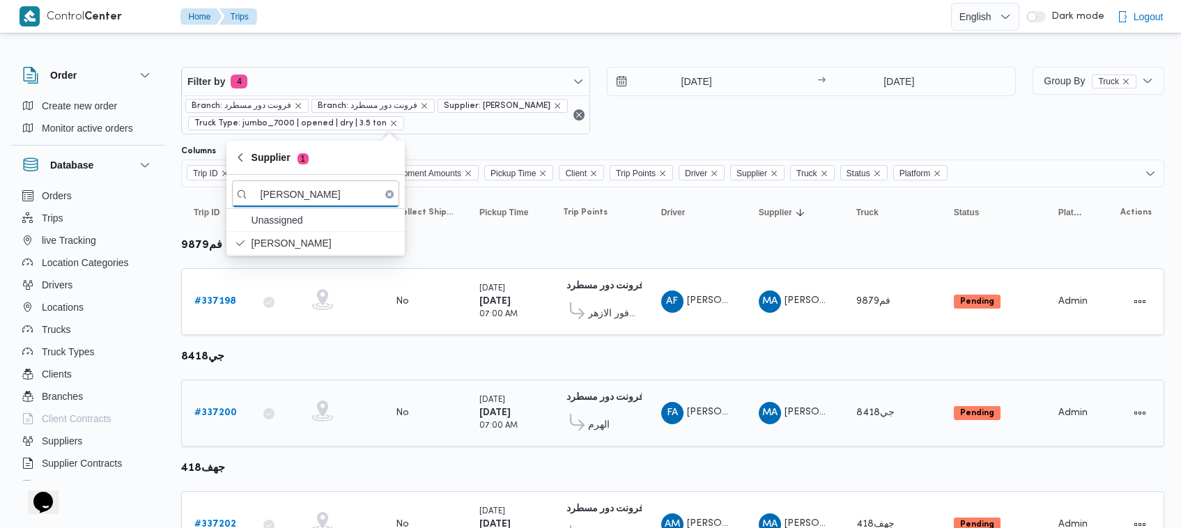
click at [315, 412] on icon at bounding box center [322, 410] width 21 height 21
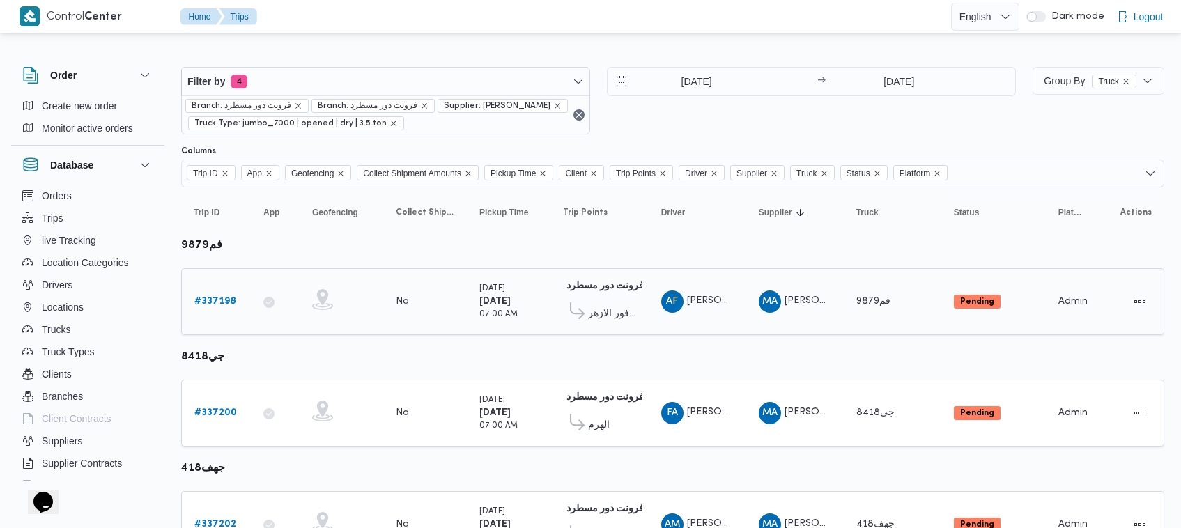
click at [224, 304] on b "# 337198" at bounding box center [215, 301] width 42 height 9
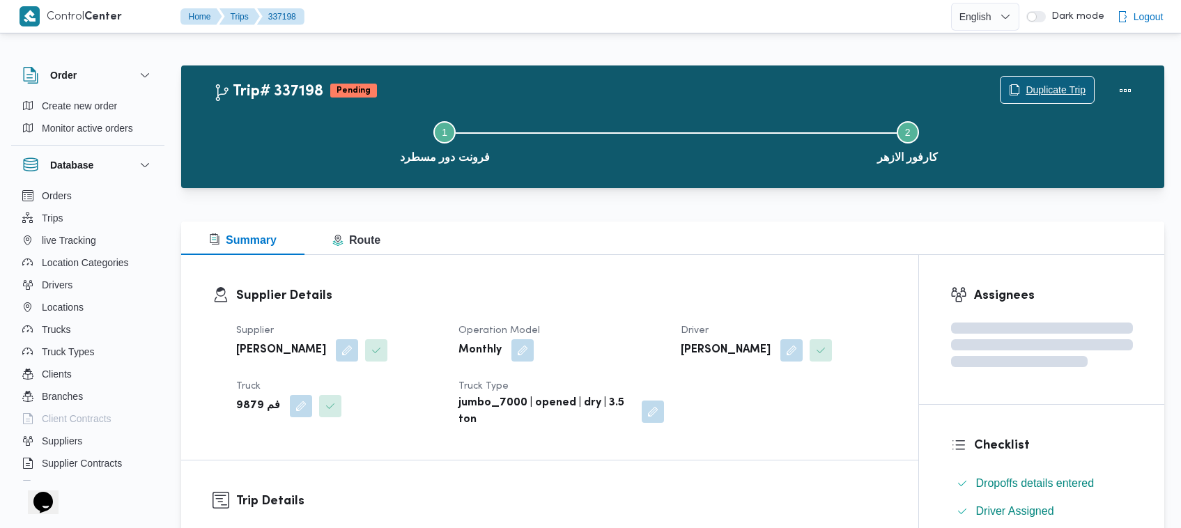
drag, startPoint x: 1042, startPoint y: 68, endPoint x: 1043, endPoint y: 79, distance: 10.5
click at [1043, 68] on div "Duplicate Trip" at bounding box center [1069, 90] width 156 height 45
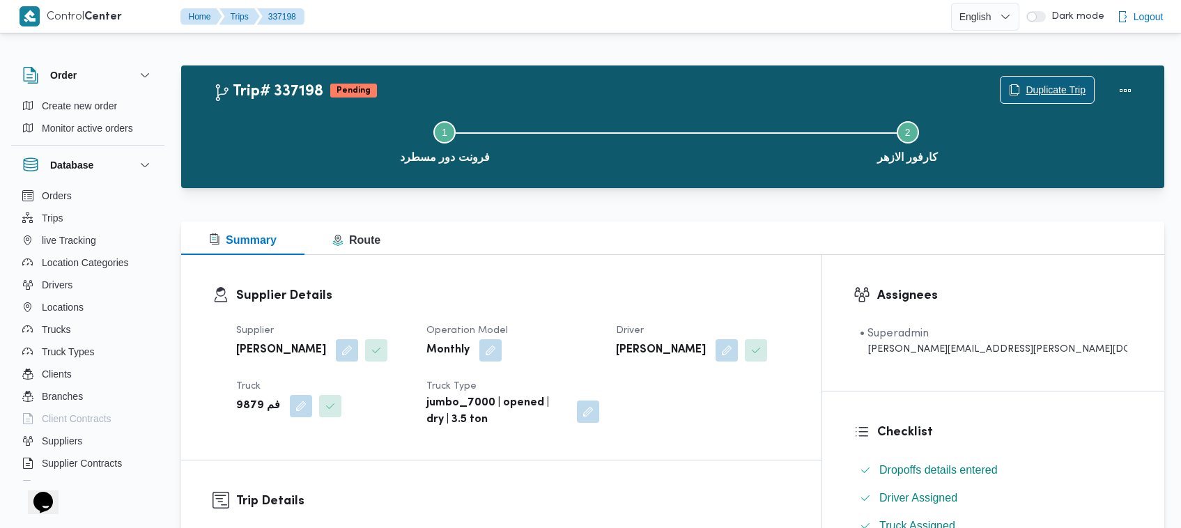
click at [1043, 84] on span "Duplicate Trip" at bounding box center [1055, 89] width 60 height 17
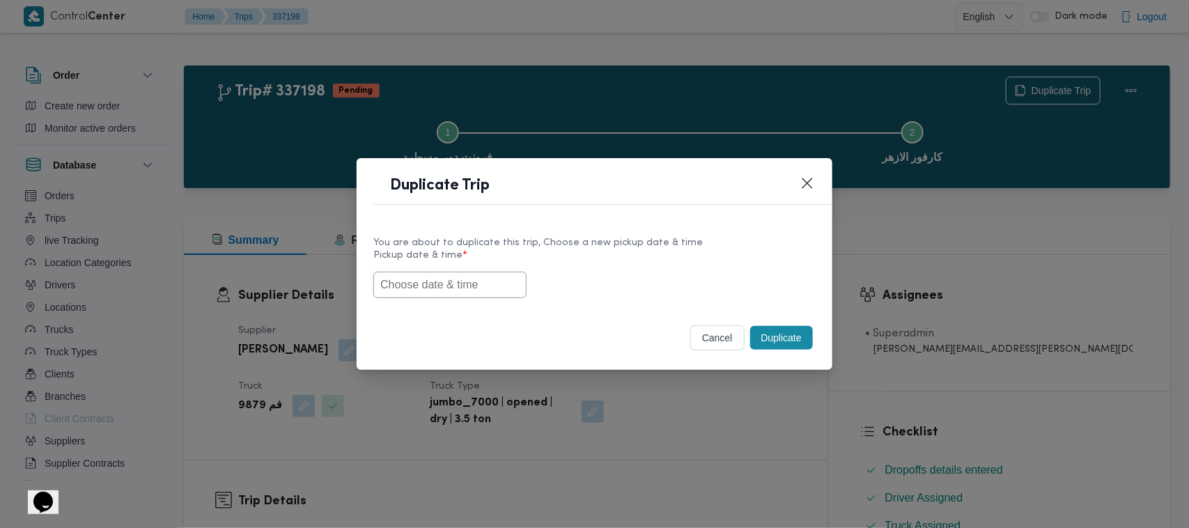
click at [512, 272] on input "text" at bounding box center [449, 285] width 153 height 26
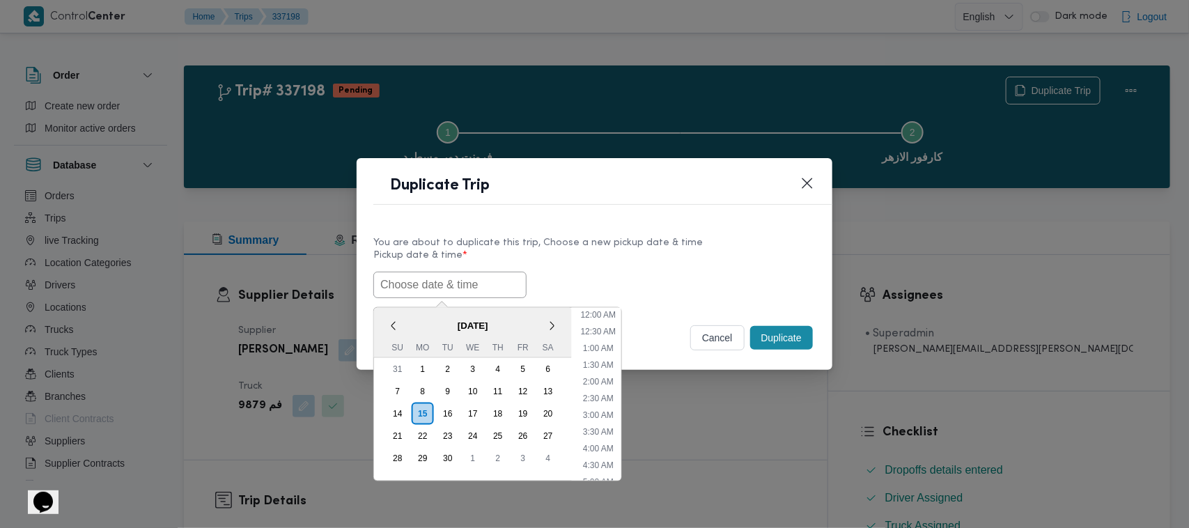
scroll to position [456, 0]
paste input "17/09/2025 7:00AM"
type input "17/09/2025 7:00AM"
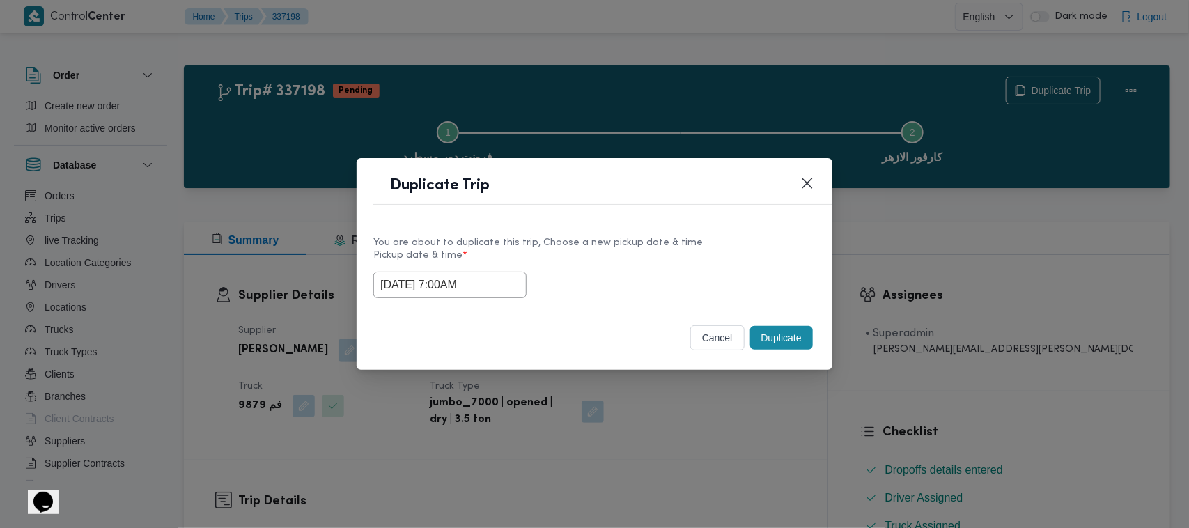
click at [676, 265] on label "Pickup date & time *" at bounding box center [594, 261] width 442 height 22
click at [789, 338] on button "Duplicate" at bounding box center [781, 338] width 63 height 24
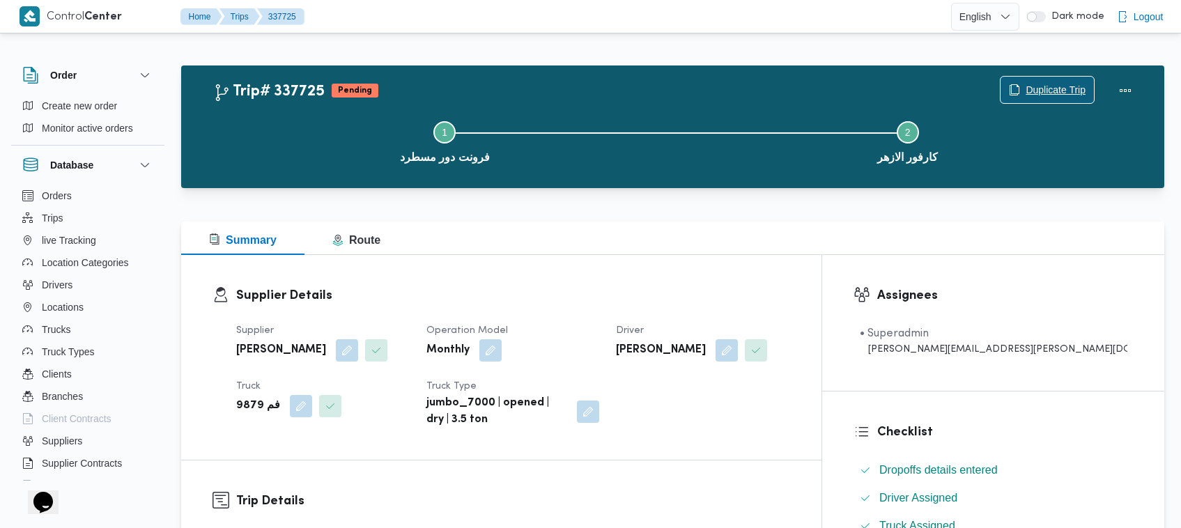
click at [1040, 80] on span "Duplicate Trip" at bounding box center [1046, 90] width 93 height 26
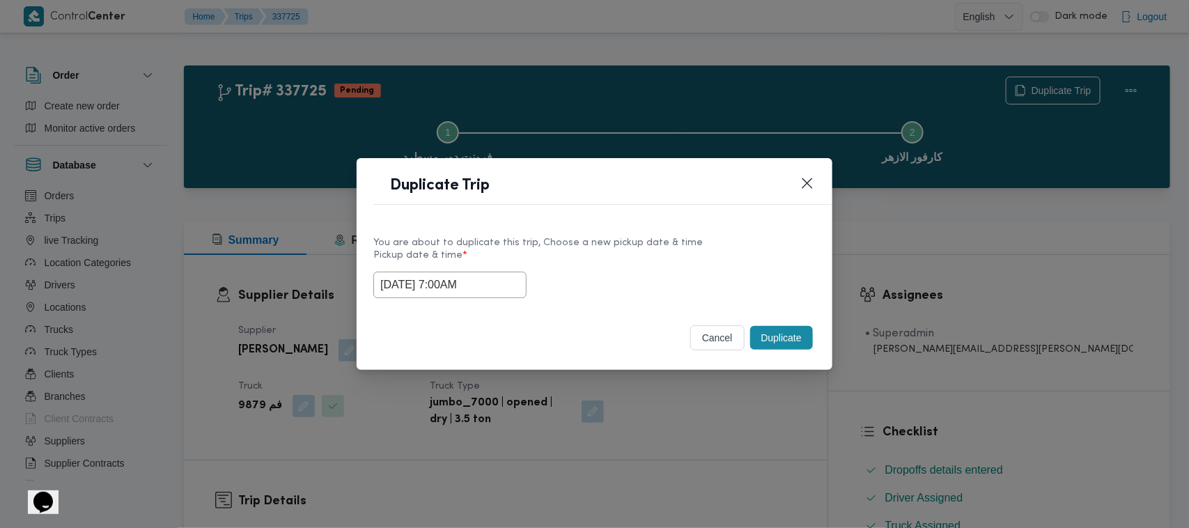
click at [507, 283] on input "17/09/2025 7:00AM" at bounding box center [449, 285] width 153 height 26
click at [505, 272] on input "17/09/2025 7:00AM" at bounding box center [449, 285] width 153 height 26
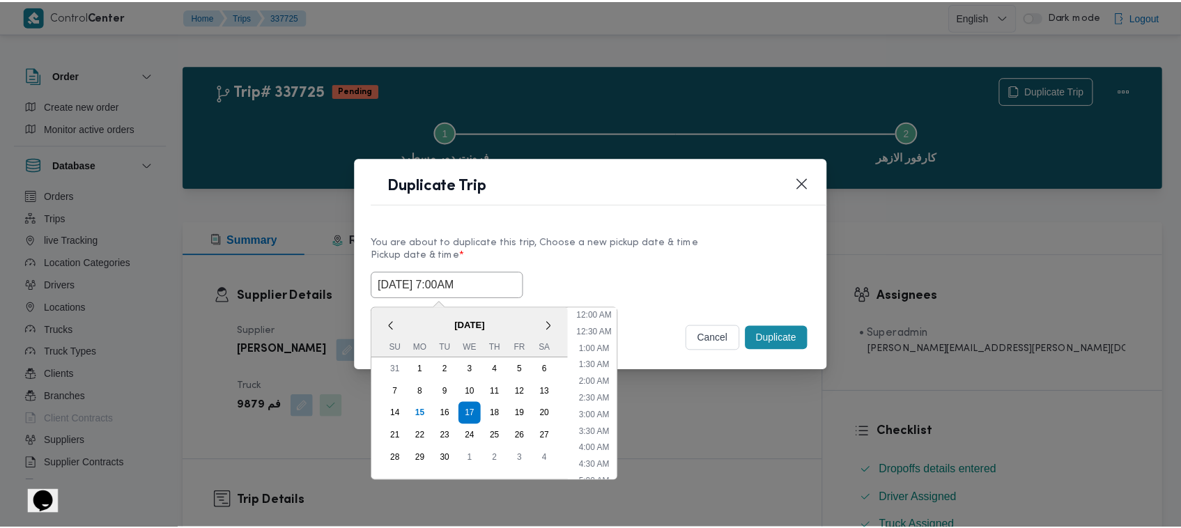
scroll to position [155, 0]
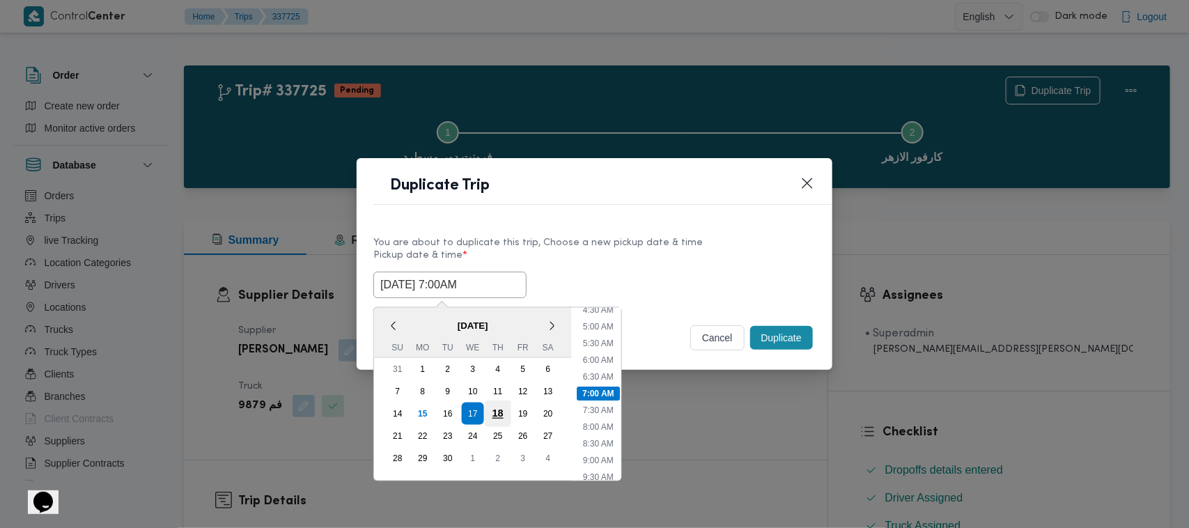
click at [504, 405] on div "18" at bounding box center [498, 413] width 26 height 26
type input "18/09/2025 7:00AM"
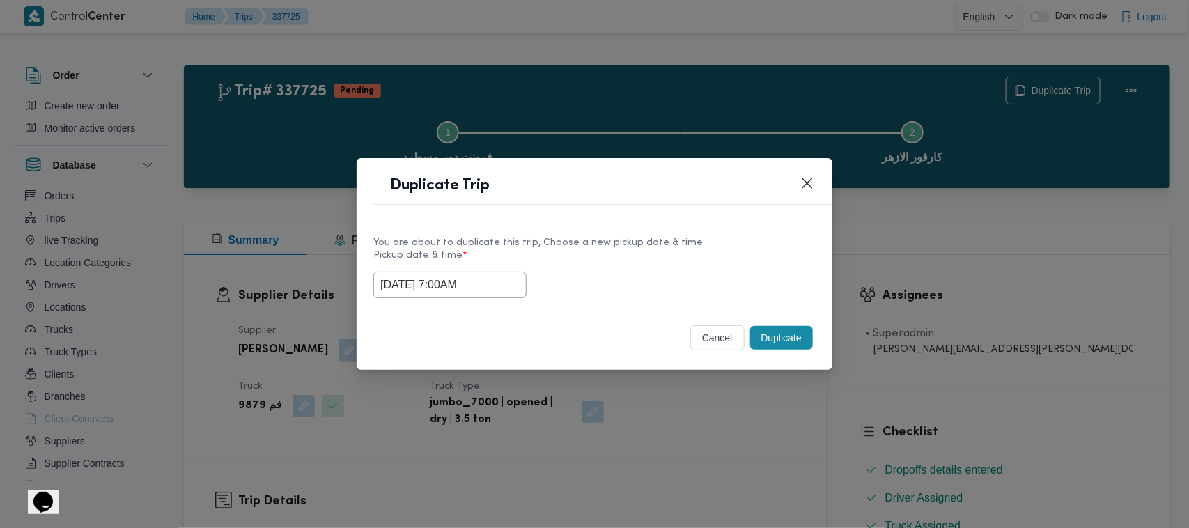
click at [614, 227] on div "You are about to duplicate this trip, Choose a new pickup date & time Pickup da…" at bounding box center [595, 265] width 476 height 89
click at [785, 343] on button "Duplicate" at bounding box center [781, 338] width 63 height 24
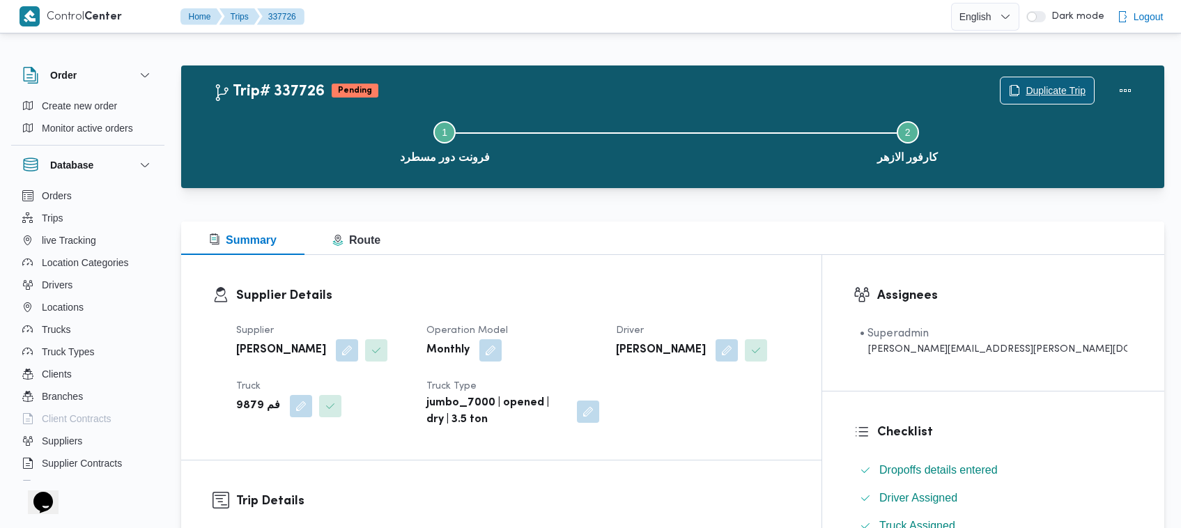
scroll to position [462, 0]
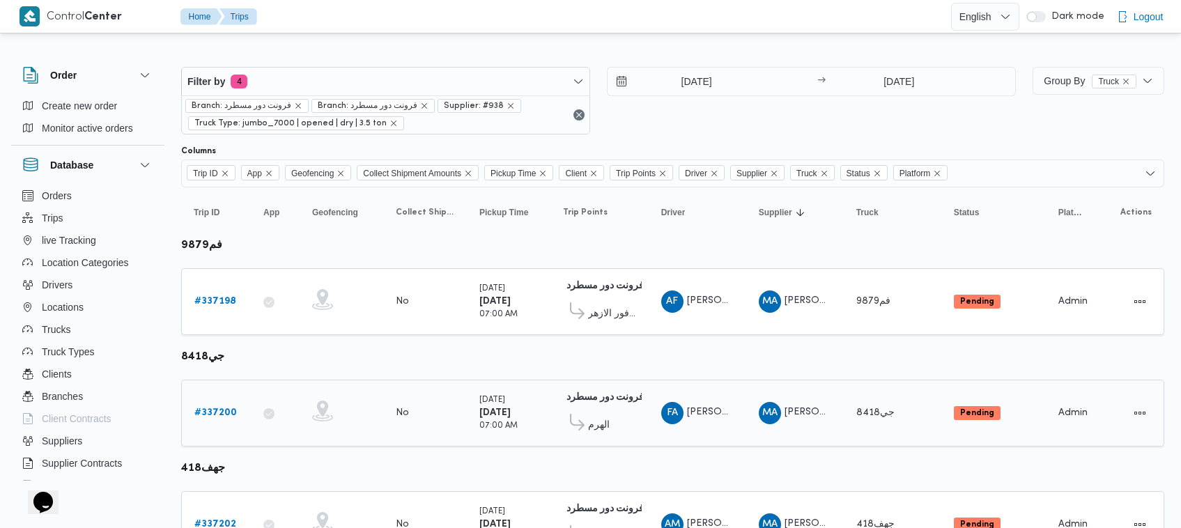
click at [224, 408] on b "# 337200" at bounding box center [215, 412] width 42 height 9
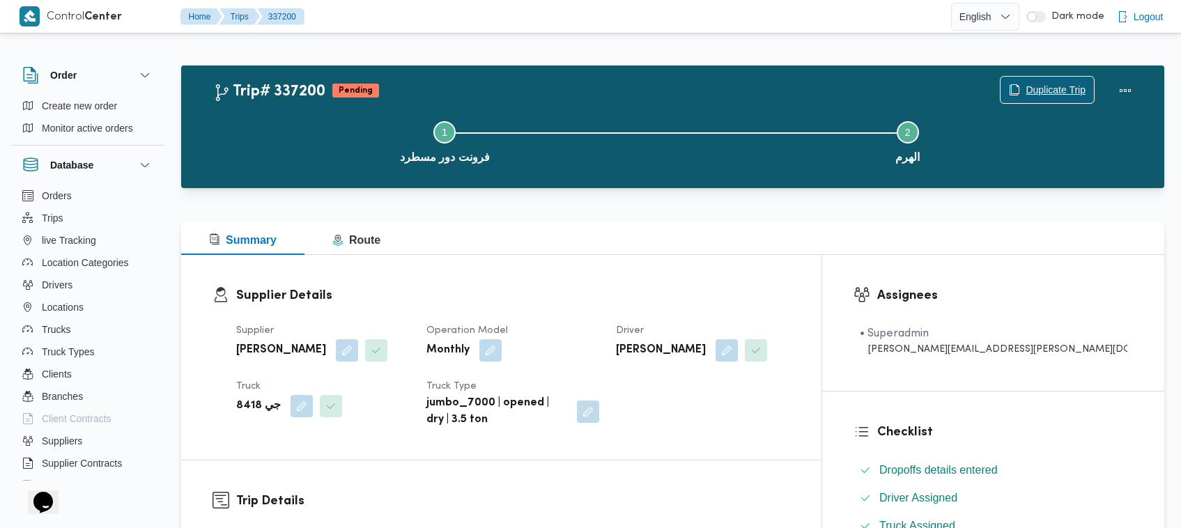
click at [1076, 84] on span "Duplicate Trip" at bounding box center [1055, 89] width 60 height 17
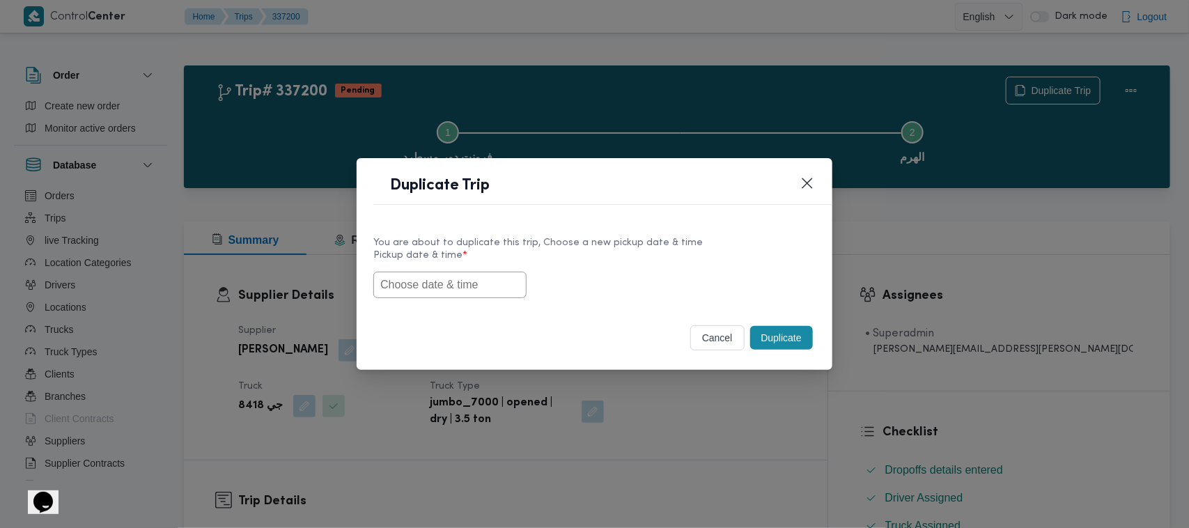
click at [422, 272] on input "text" at bounding box center [449, 285] width 153 height 26
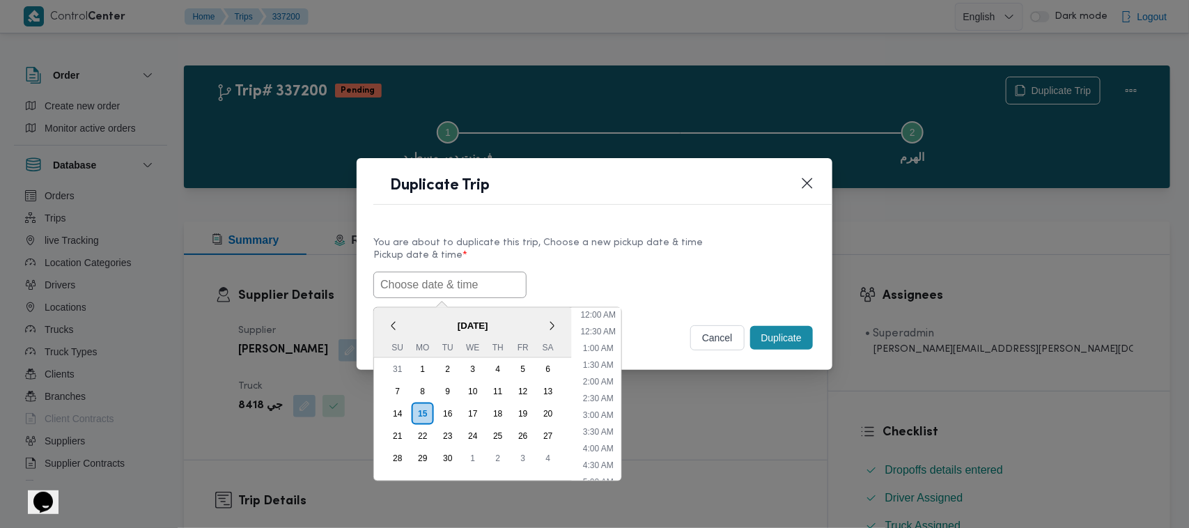
paste input "17/09/2025 7:00AM"
type input "17/09/2025 7:00AM"
click at [729, 231] on div "You are about to duplicate this trip, Choose a new pickup date & time Pickup da…" at bounding box center [595, 265] width 476 height 89
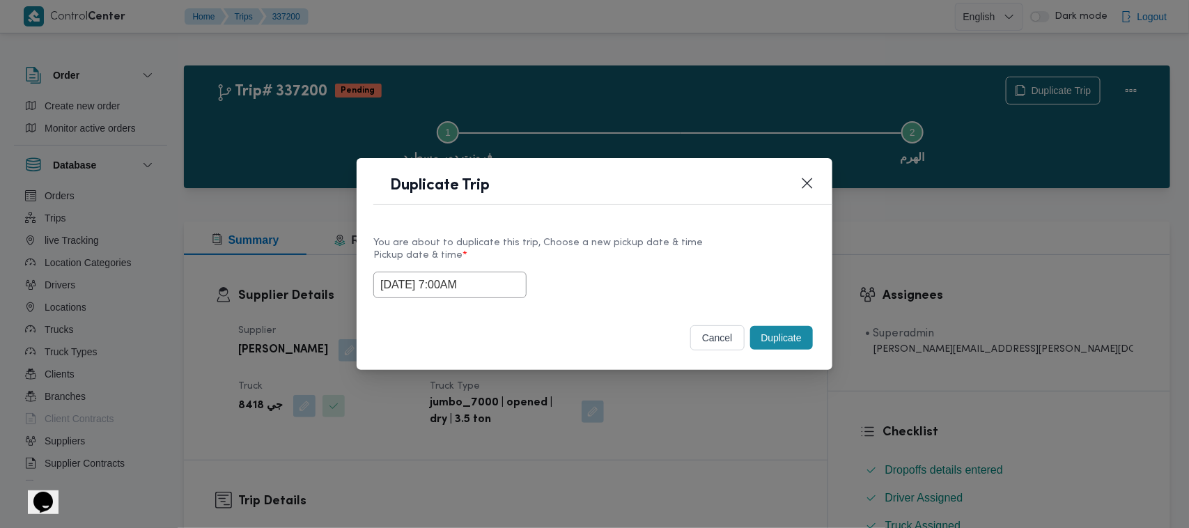
click at [784, 334] on button "Duplicate" at bounding box center [781, 338] width 63 height 24
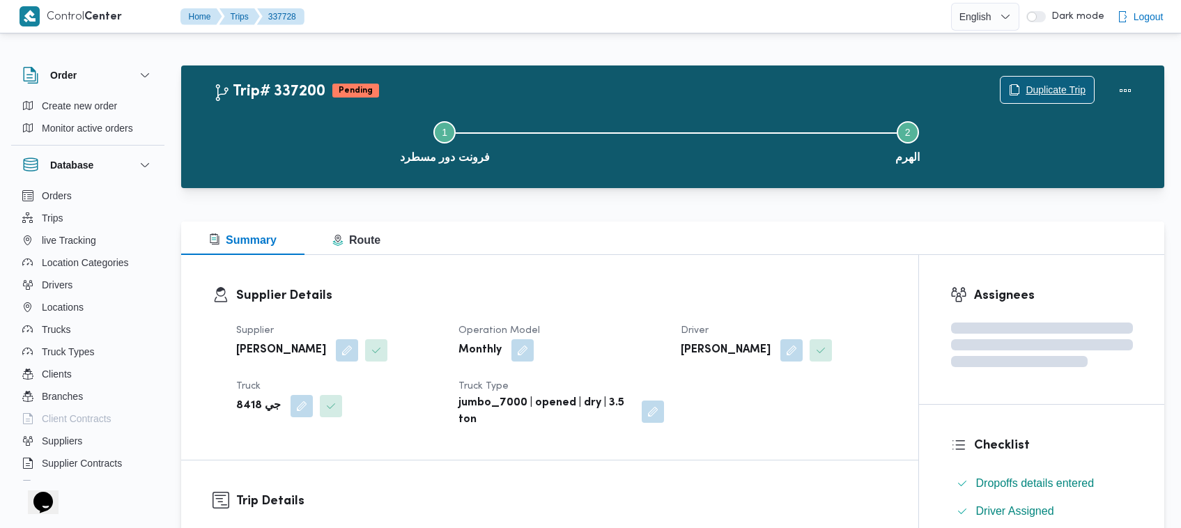
click at [1014, 89] on icon "button" at bounding box center [1014, 89] width 11 height 11
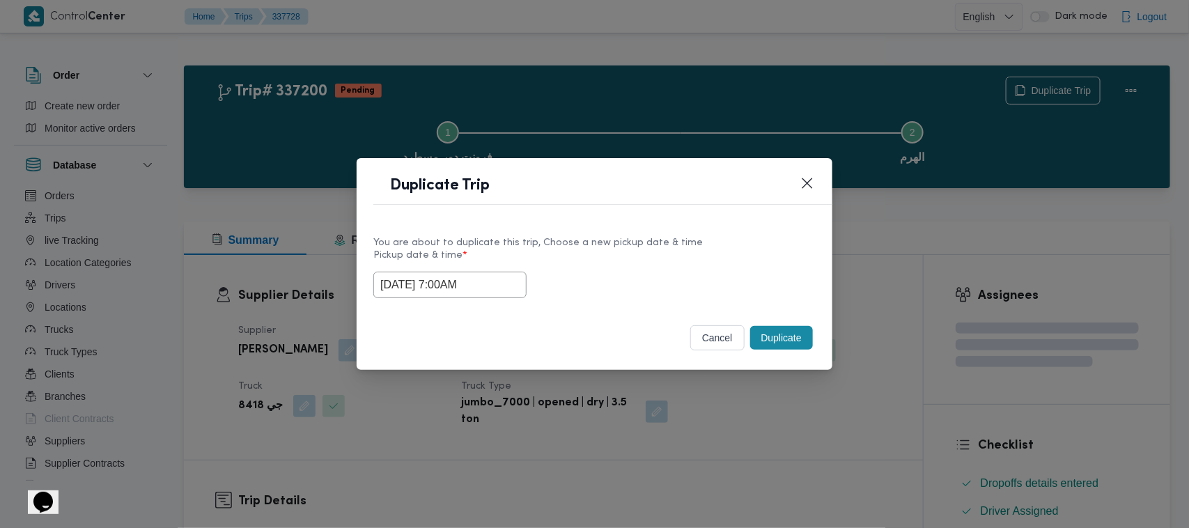
click at [510, 277] on input "17/09/2025 7:00AM" at bounding box center [449, 285] width 153 height 26
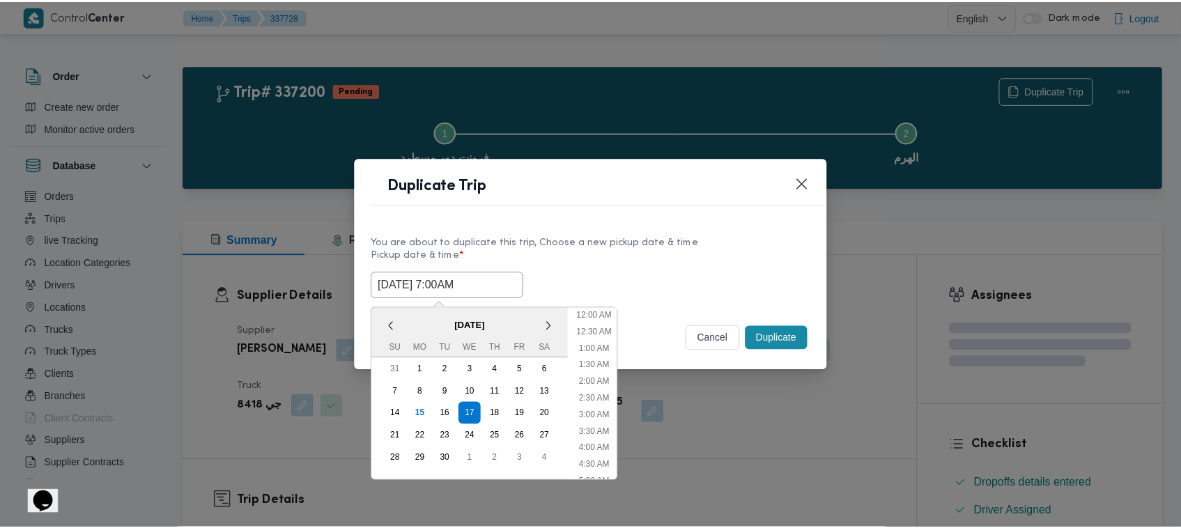
scroll to position [155, 0]
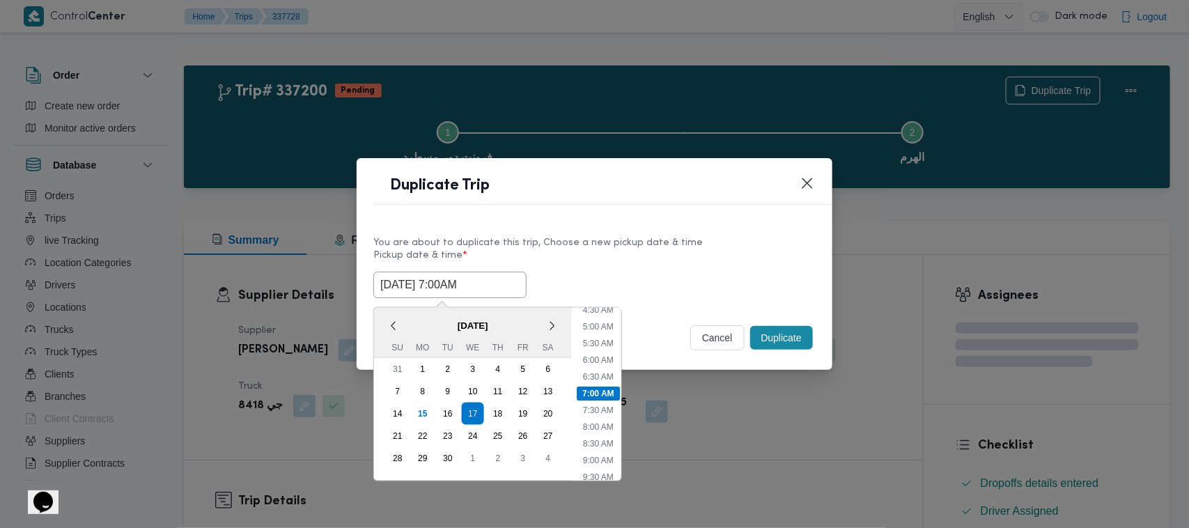
click at [497, 411] on div "18" at bounding box center [498, 414] width 22 height 22
type input "18/09/2025 7:00AM"
click at [665, 210] on div "Duplicate Trip" at bounding box center [595, 189] width 476 height 63
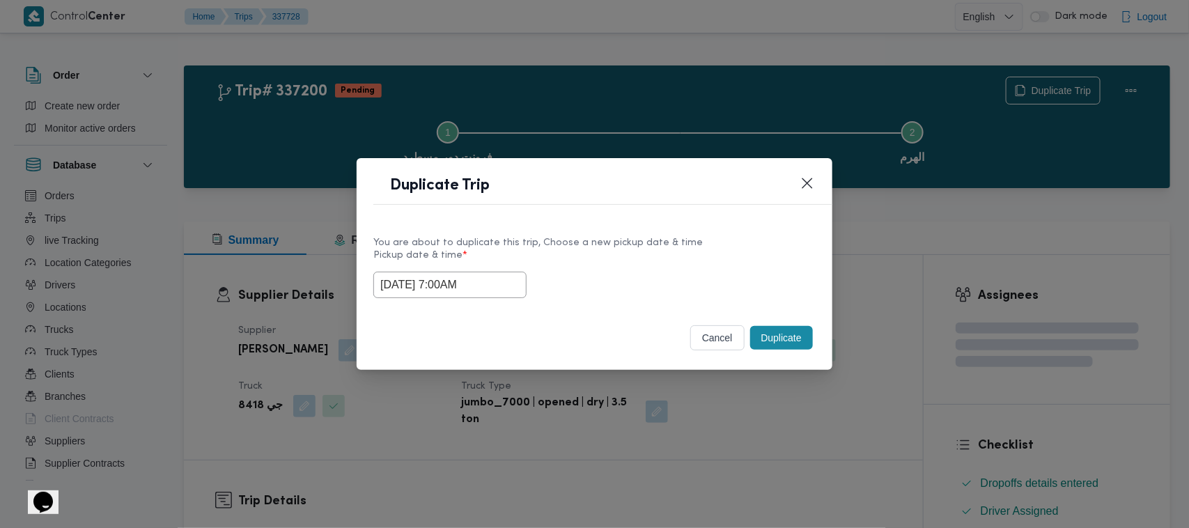
click at [779, 333] on button "Duplicate" at bounding box center [781, 338] width 63 height 24
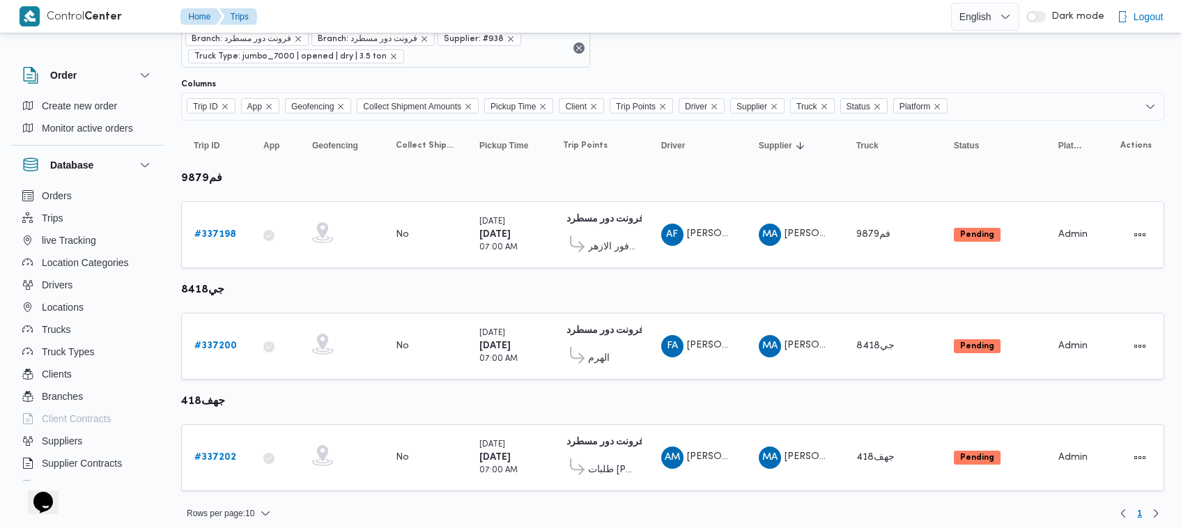
scroll to position [75, 0]
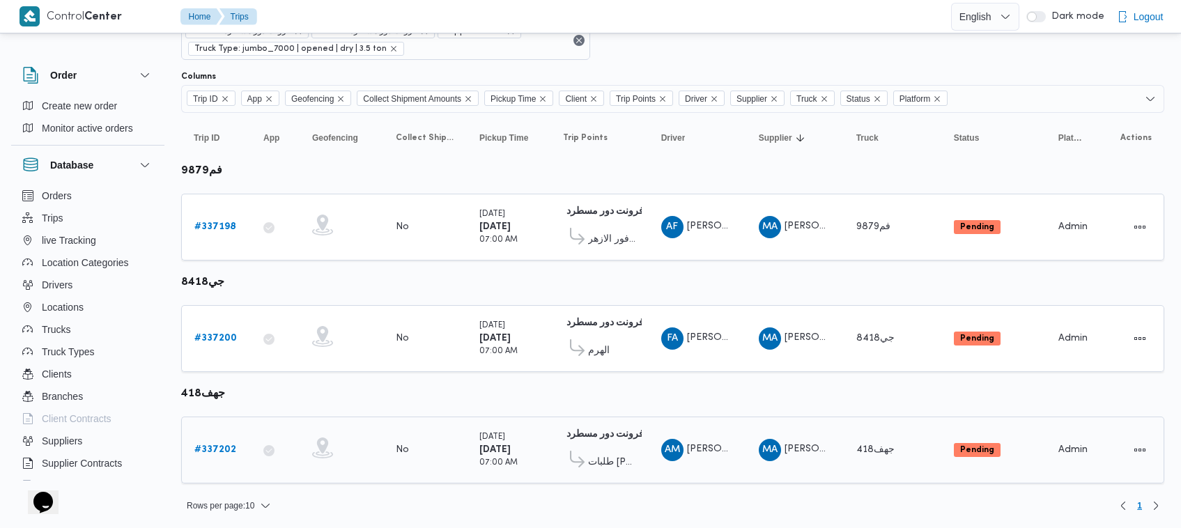
click at [217, 445] on b "# 337202" at bounding box center [215, 449] width 42 height 9
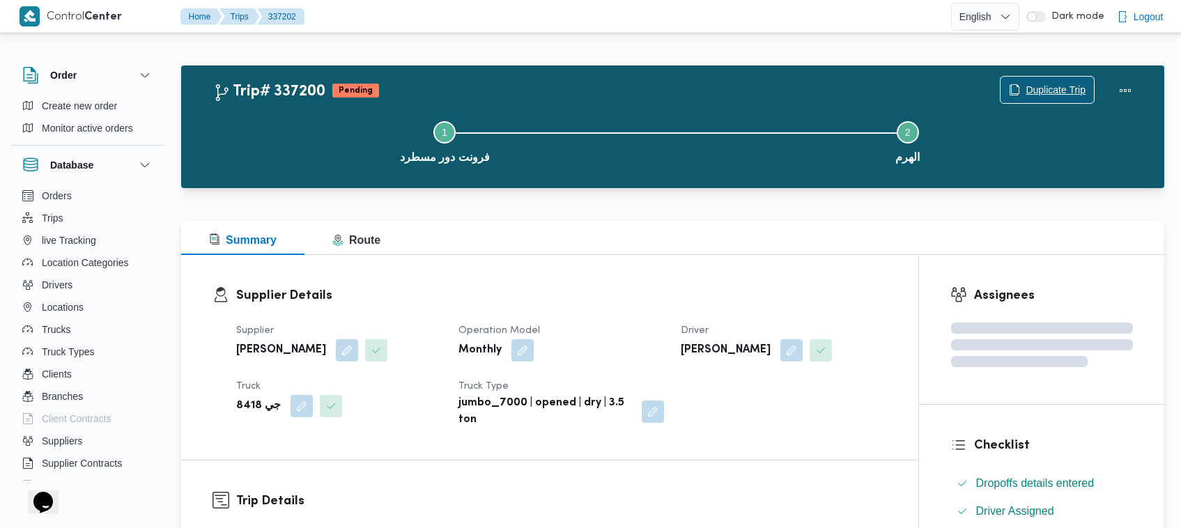
click at [1055, 84] on span "Duplicate Trip" at bounding box center [1055, 89] width 60 height 17
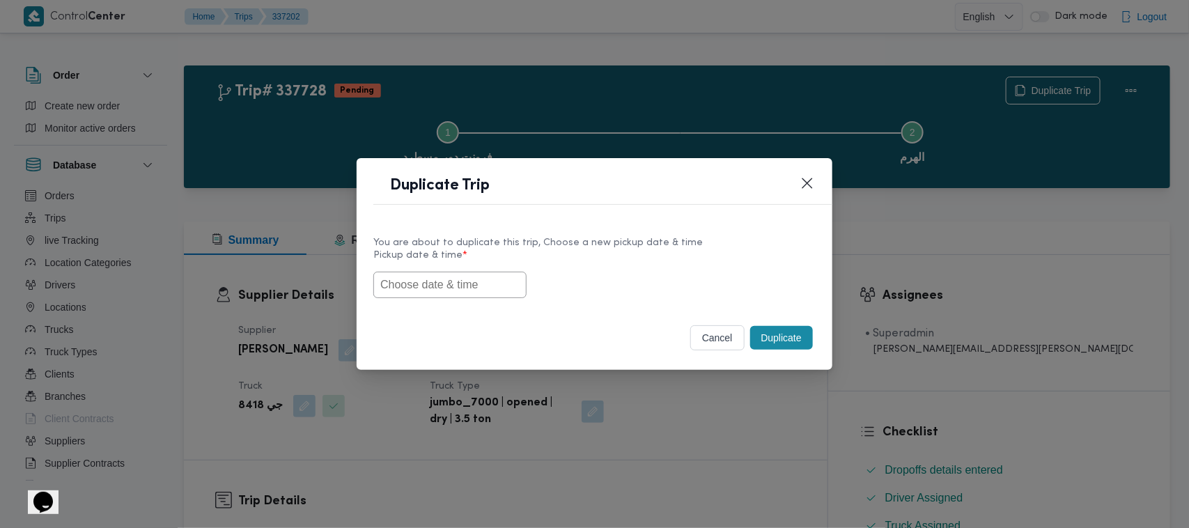
click at [409, 283] on input "text" at bounding box center [449, 285] width 153 height 26
paste input "17/09/2025 7:00AM"
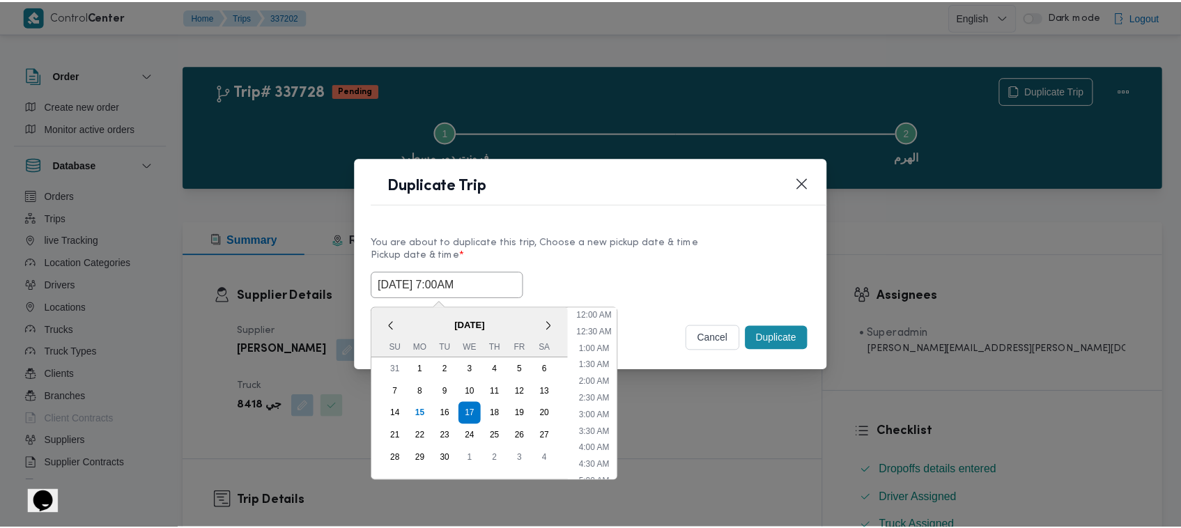
scroll to position [155, 0]
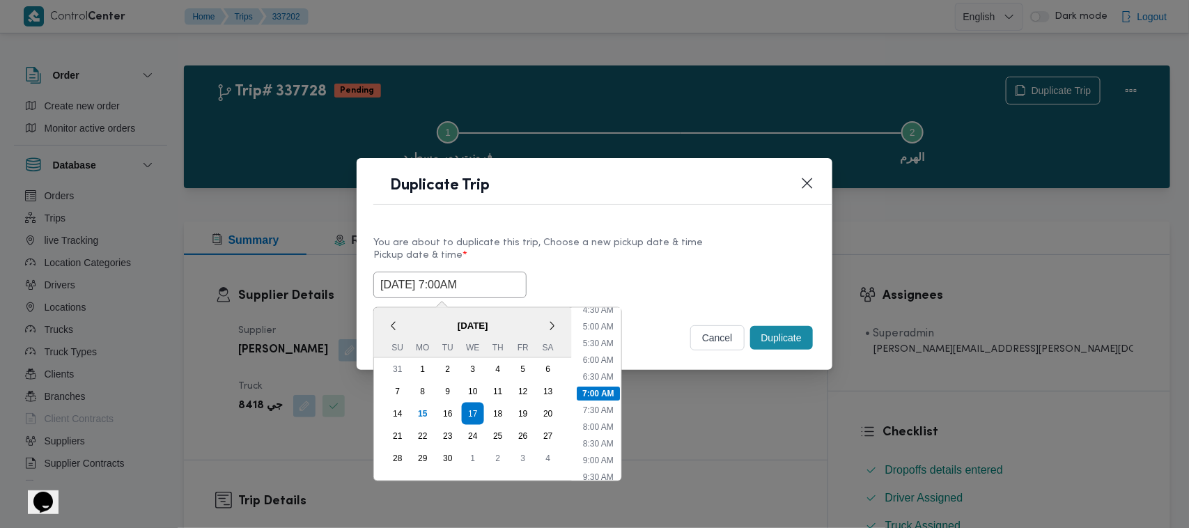
type input "17/09/2025 7:00AM"
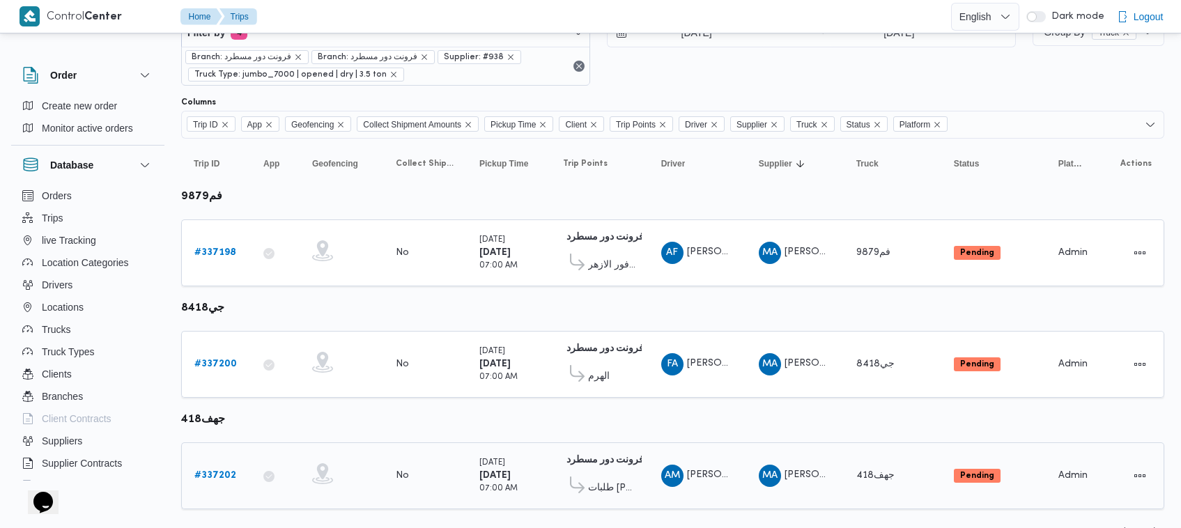
scroll to position [75, 0]
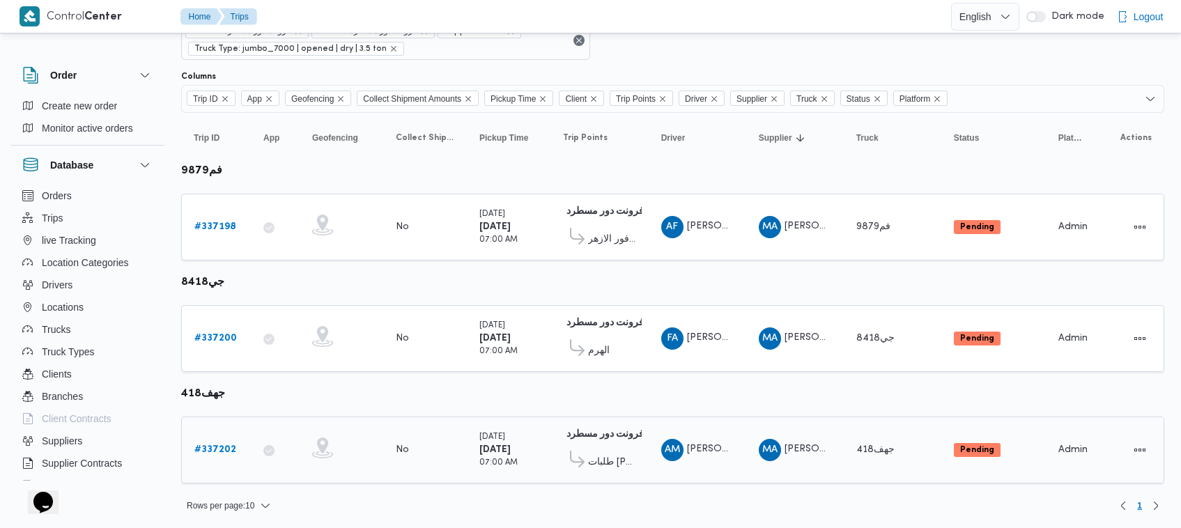
click at [235, 451] on div "# 337202" at bounding box center [216, 450] width 55 height 28
click at [213, 445] on b "# 337202" at bounding box center [215, 449] width 42 height 9
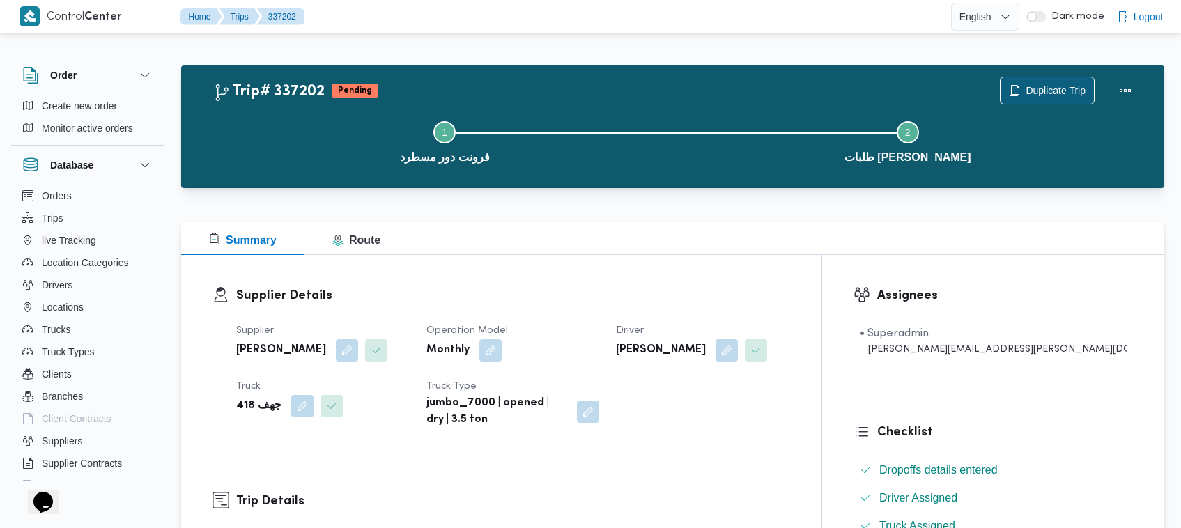
click at [1031, 87] on span "Duplicate Trip" at bounding box center [1055, 90] width 60 height 17
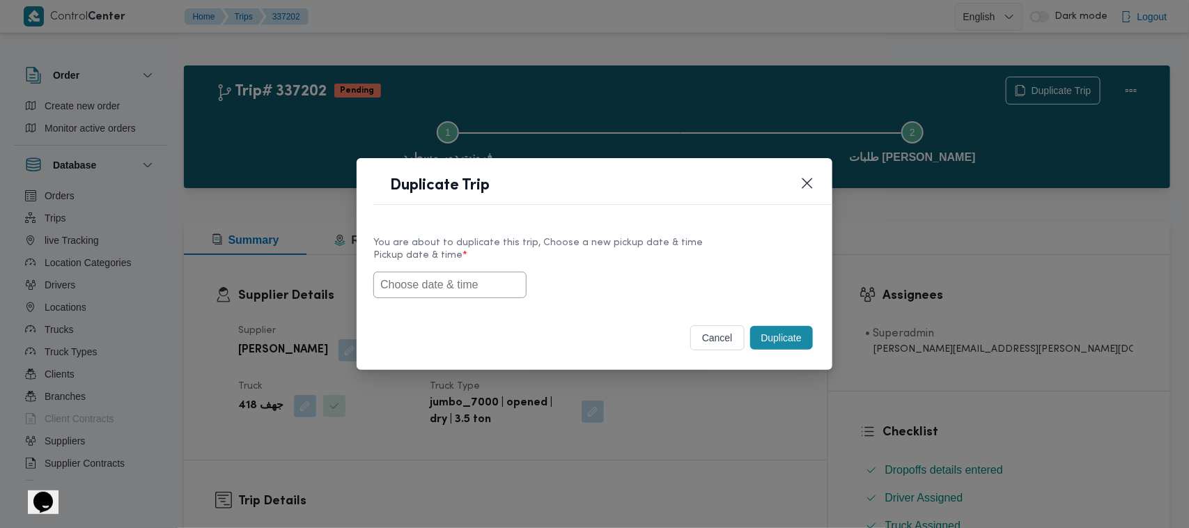
click at [382, 297] on input "text" at bounding box center [449, 285] width 153 height 26
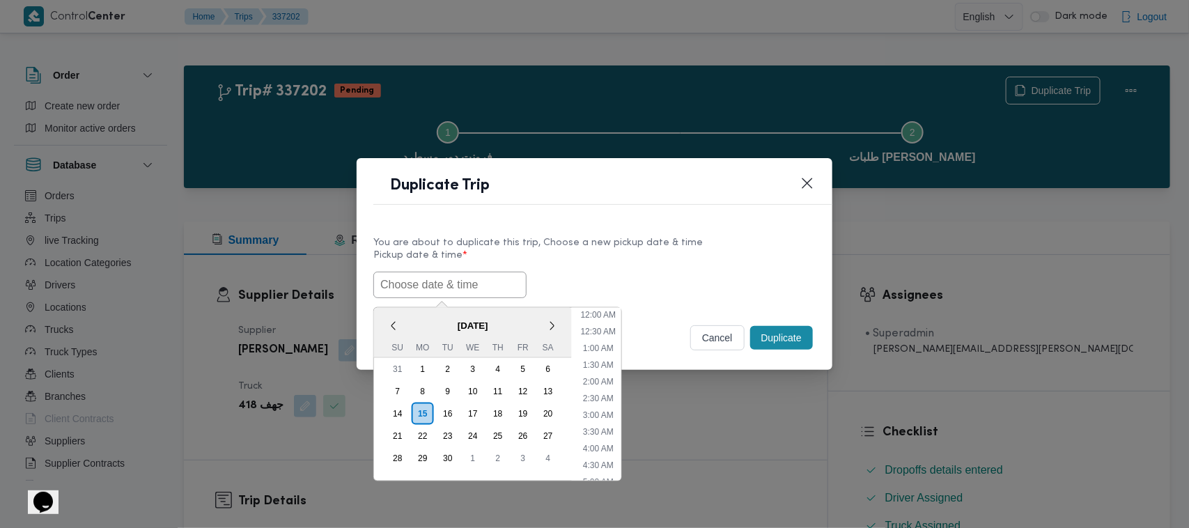
scroll to position [456, 0]
paste input "17/09/2025 7:00AM"
type input "17/09/2025 7:00AM"
click at [706, 242] on div "You are about to duplicate this trip, Choose a new pickup date & time" at bounding box center [594, 242] width 442 height 15
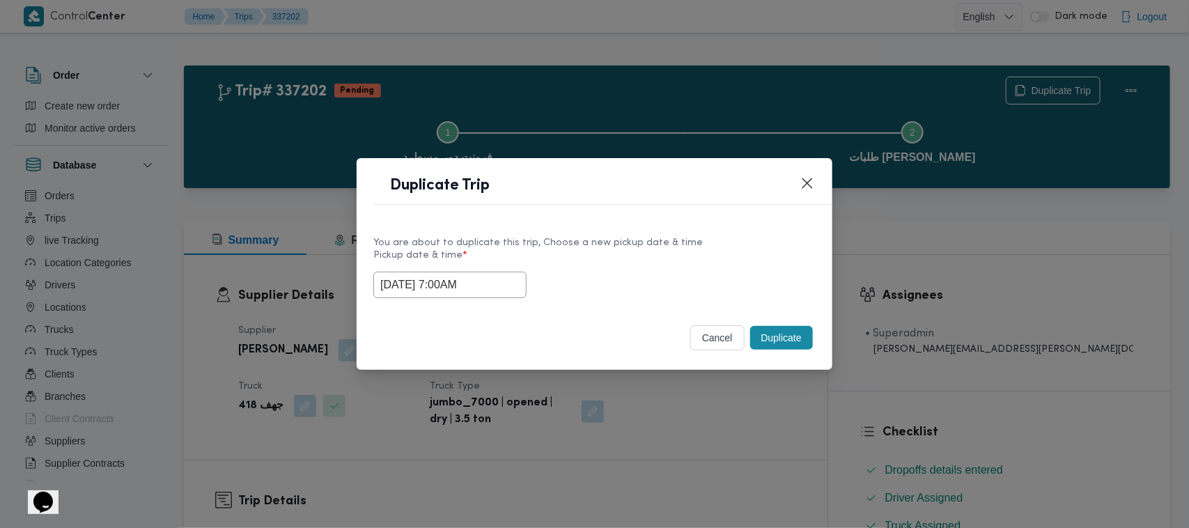
click at [774, 333] on button "Duplicate" at bounding box center [781, 338] width 63 height 24
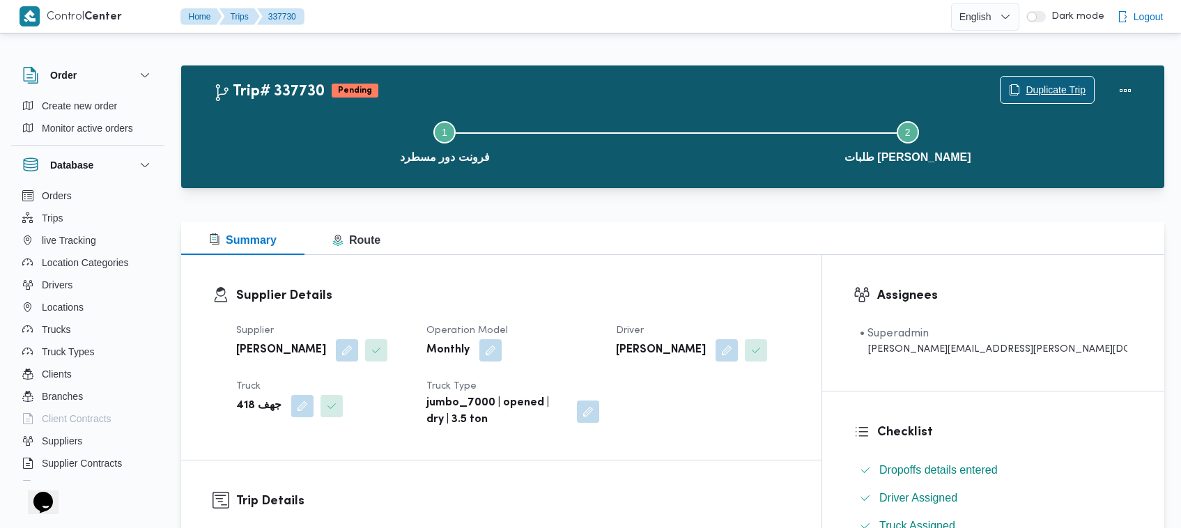
click at [1059, 88] on span "Duplicate Trip" at bounding box center [1055, 89] width 60 height 17
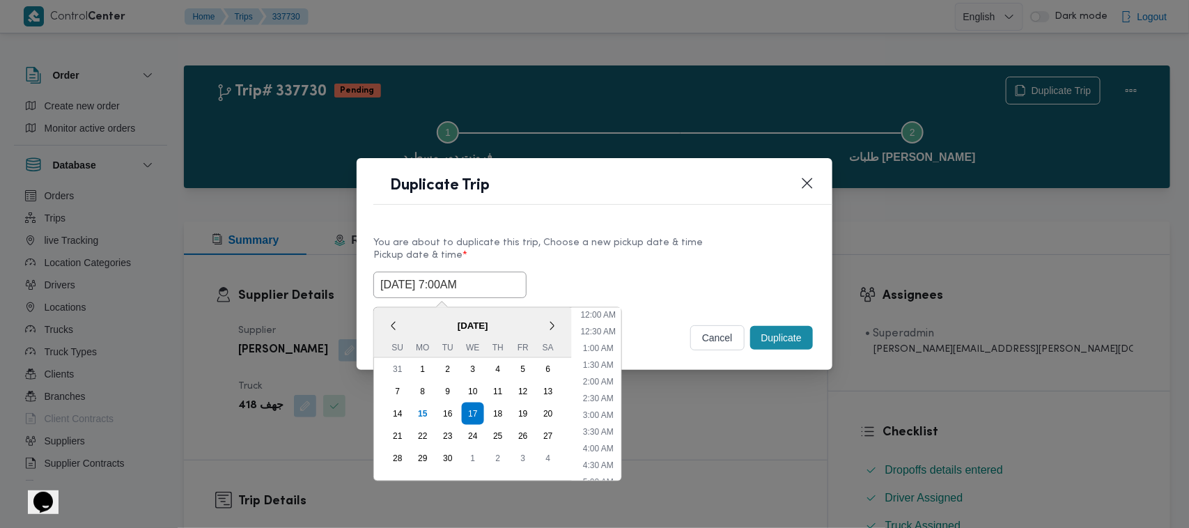
click at [508, 283] on input "17/09/2025 7:00AM" at bounding box center [449, 285] width 153 height 26
click at [502, 405] on div "18" at bounding box center [498, 413] width 26 height 26
type input "18/09/2025 7:00AM"
drag, startPoint x: 586, startPoint y: 242, endPoint x: 618, endPoint y: 254, distance: 34.2
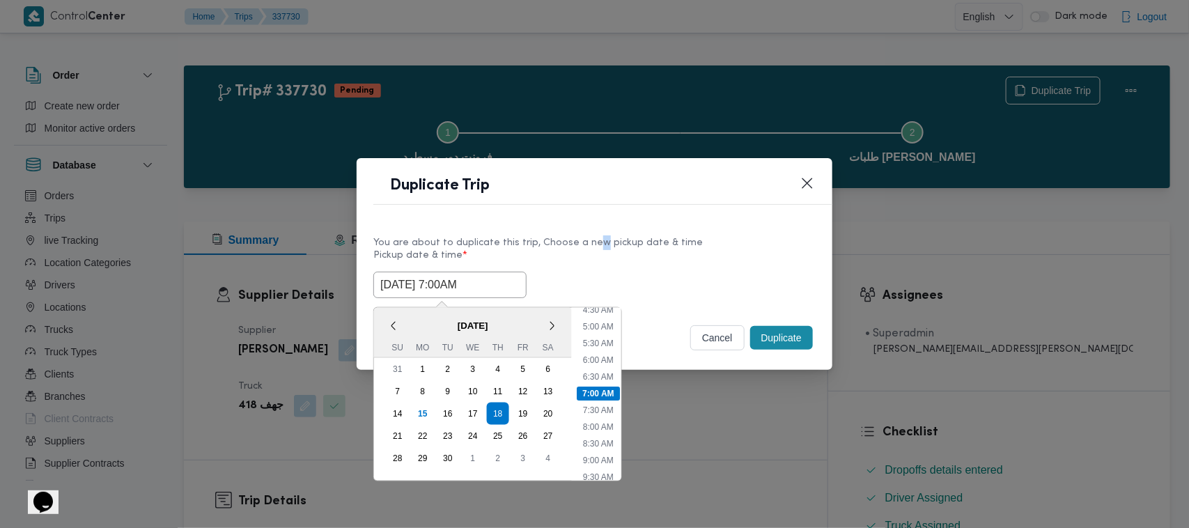
click at [590, 241] on div "You are about to duplicate this trip, Choose a new pickup date & time" at bounding box center [594, 242] width 442 height 15
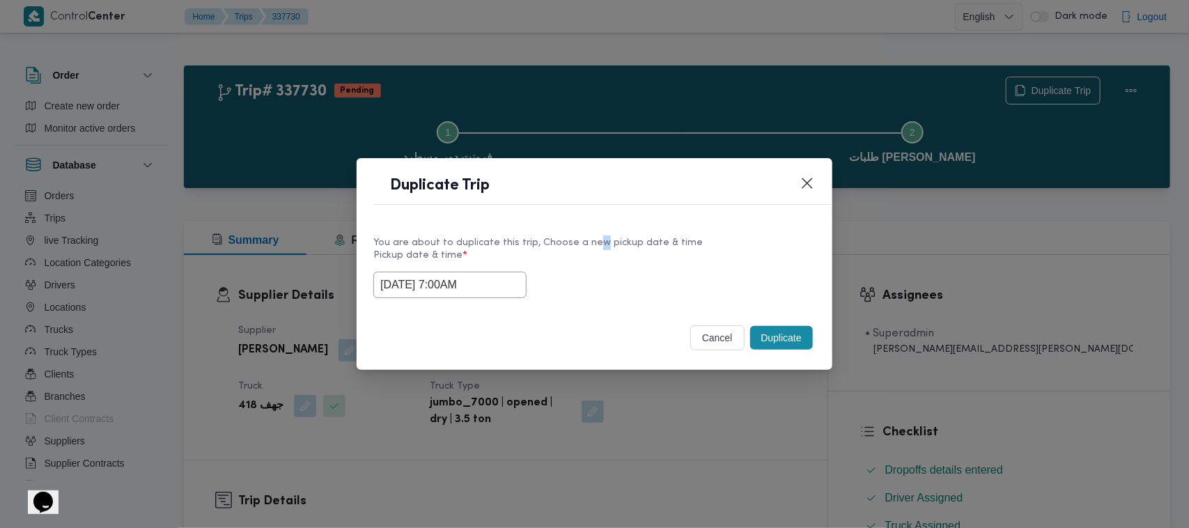
click at [768, 328] on button "Duplicate" at bounding box center [781, 338] width 63 height 24
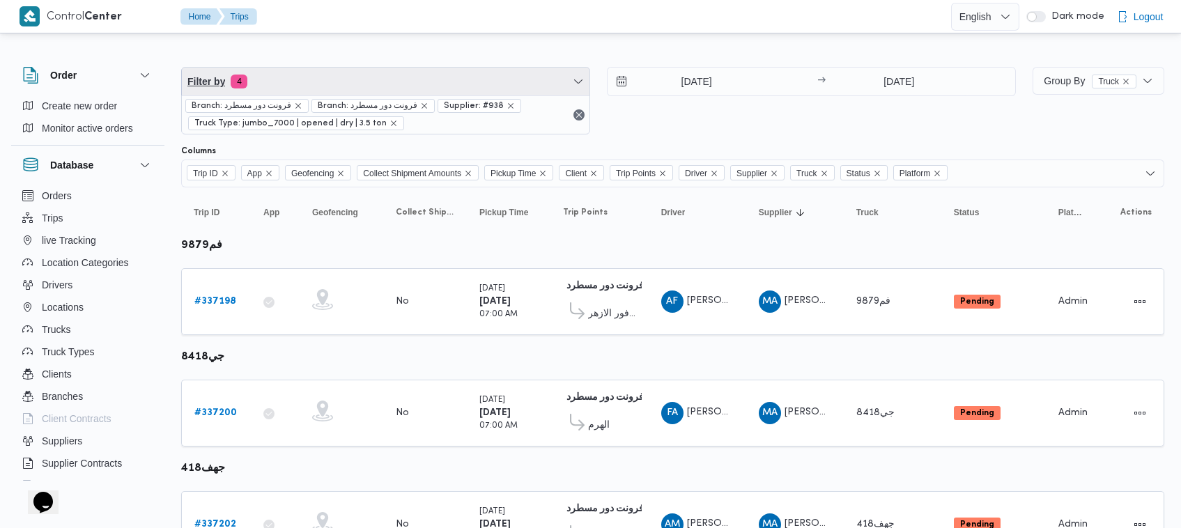
click at [327, 68] on span "Filter by 4" at bounding box center [385, 82] width 407 height 28
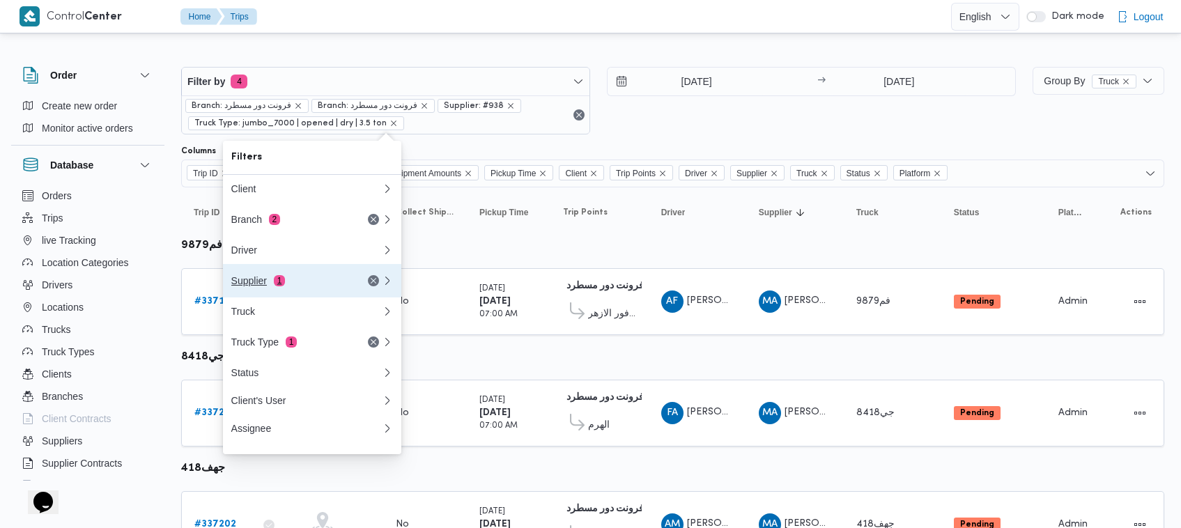
click at [341, 282] on div "Supplier 1" at bounding box center [289, 280] width 117 height 11
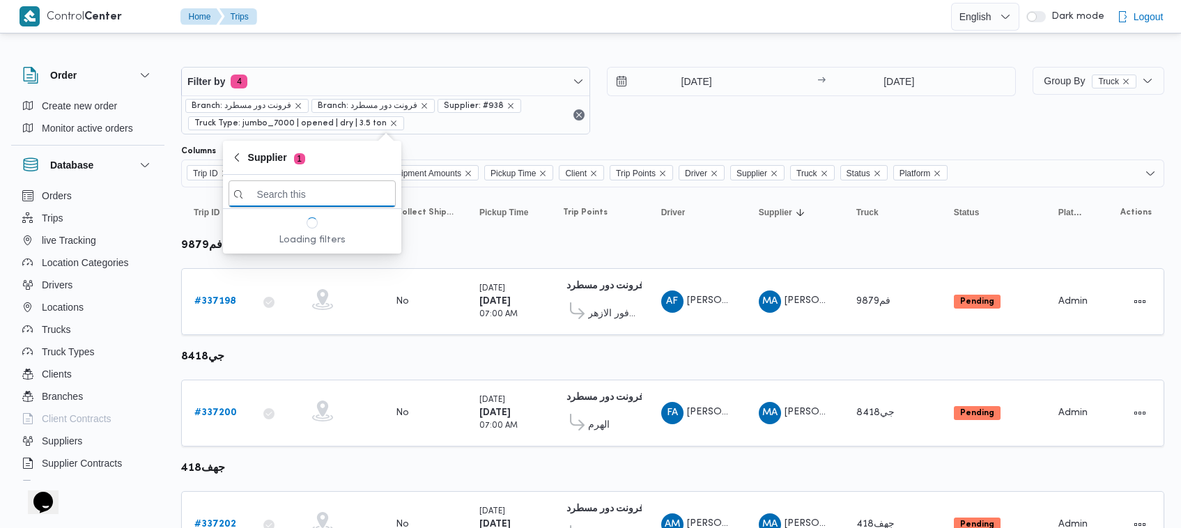
paste input "عليوه سراج الدين عليوه محمد"
type input "عليوه سراج الدين عليوه محمد"
click at [284, 245] on span "عليوه سراج الدين عليوه محمد" at bounding box center [320, 243] width 145 height 17
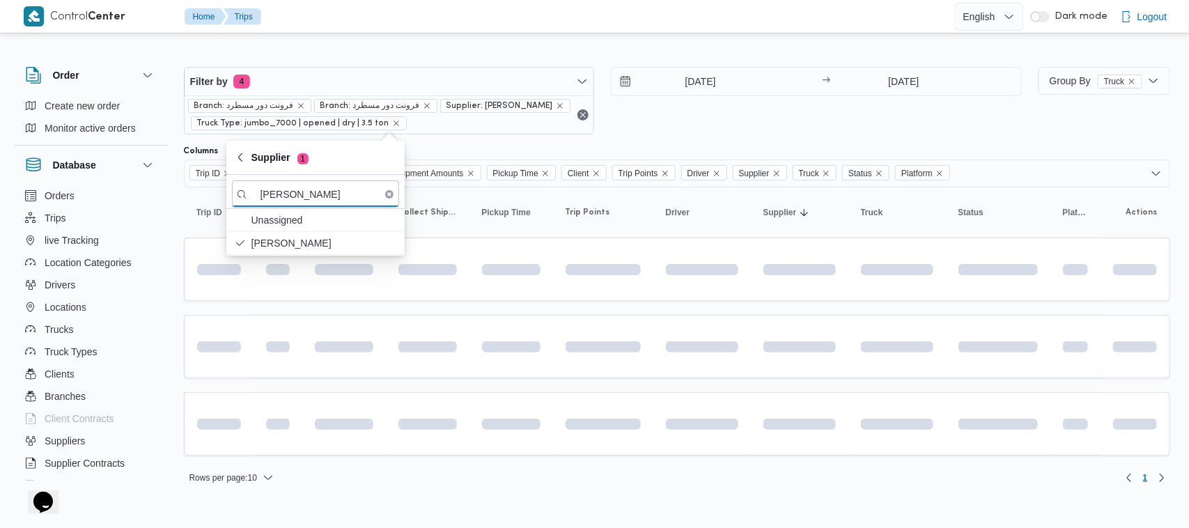
click at [735, 136] on div "Filter by 4 Branch: فرونت دور مسطرد Branch: فرونت دور مسطرد Supplier: عليوه سرا…" at bounding box center [603, 101] width 855 height 84
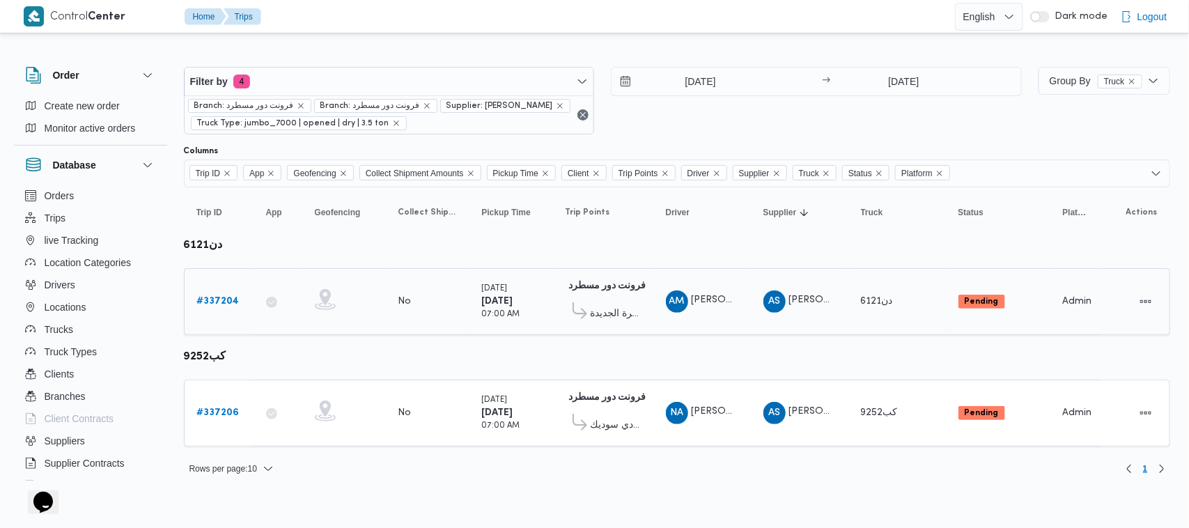
click at [213, 298] on b "# 337204" at bounding box center [218, 301] width 42 height 9
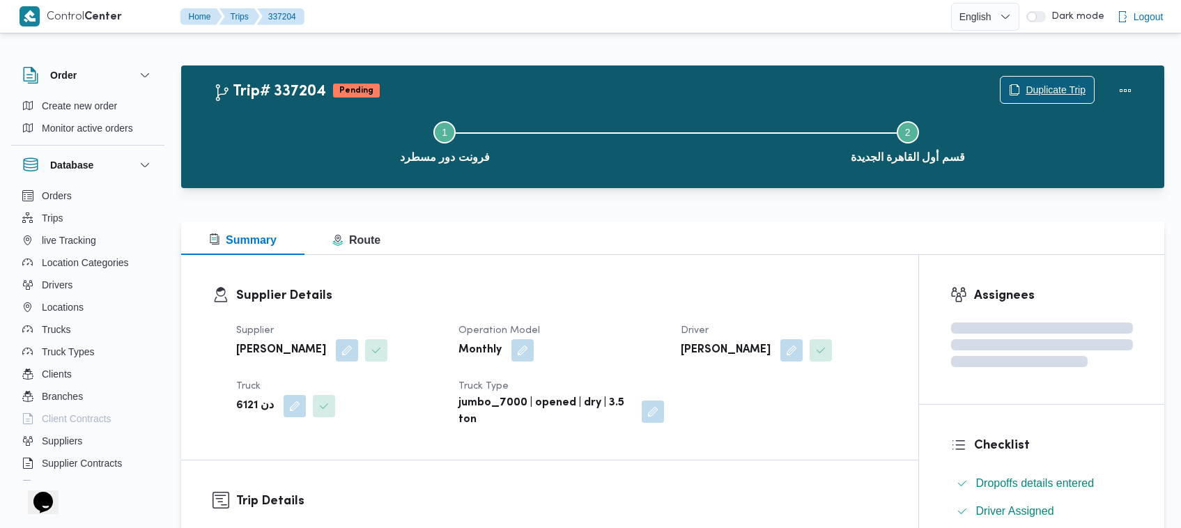
click at [1025, 84] on span "Duplicate Trip" at bounding box center [1055, 89] width 60 height 17
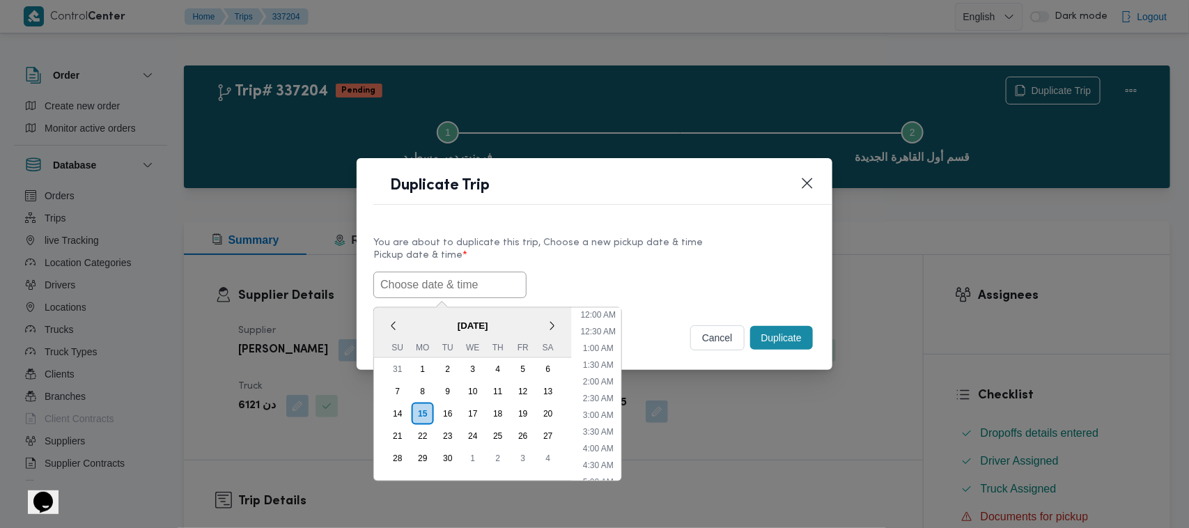
drag, startPoint x: 423, startPoint y: 279, endPoint x: 437, endPoint y: 280, distance: 13.9
click at [423, 279] on input "text" at bounding box center [449, 285] width 153 height 26
paste input "17/09/2025 7:00AM"
type input "17/09/2025 7:00AM"
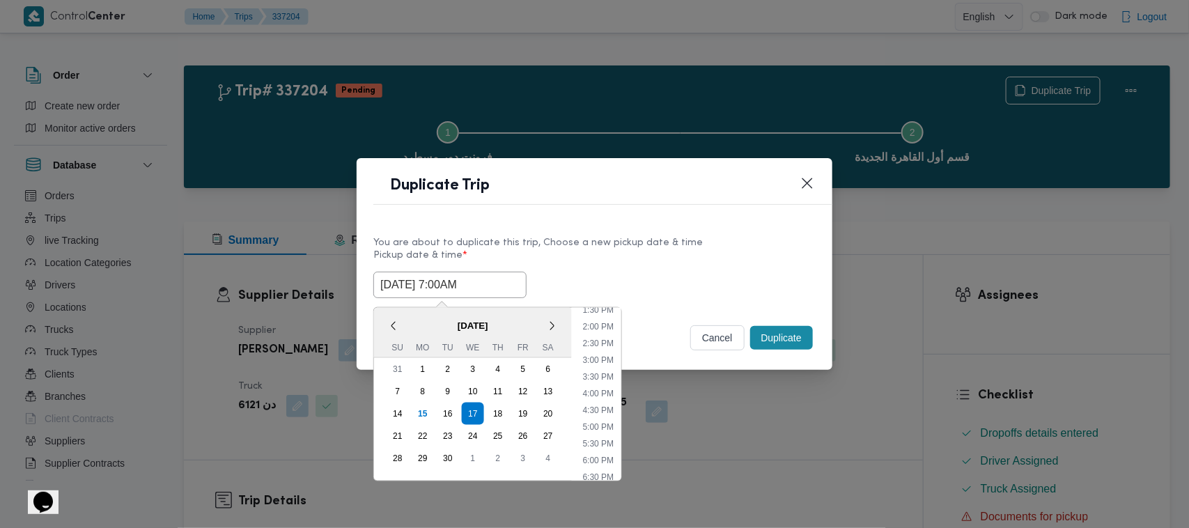
click at [687, 267] on label "Pickup date & time *" at bounding box center [594, 261] width 442 height 22
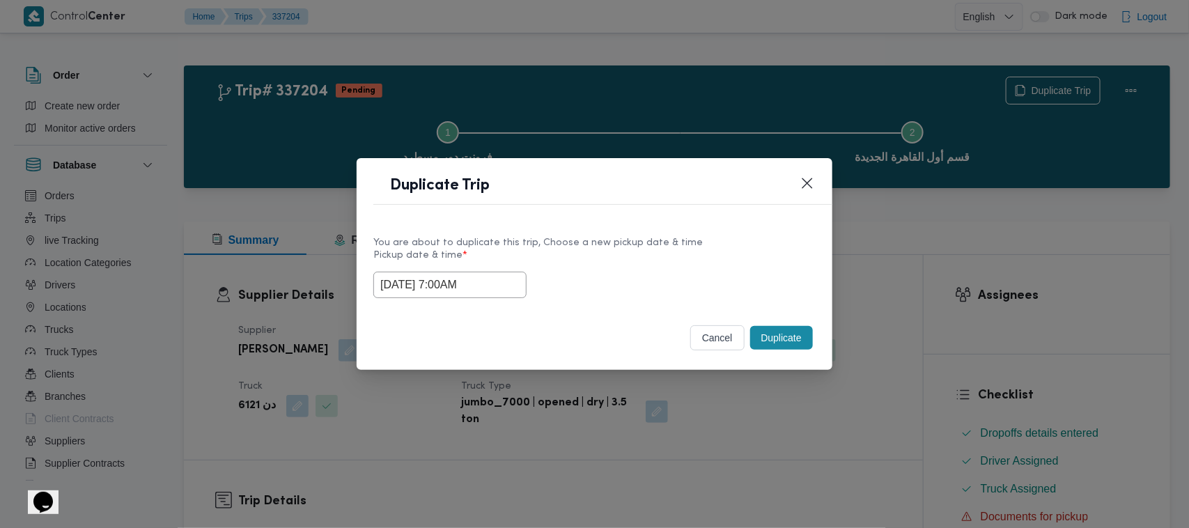
click at [802, 350] on button "Duplicate" at bounding box center [781, 338] width 63 height 24
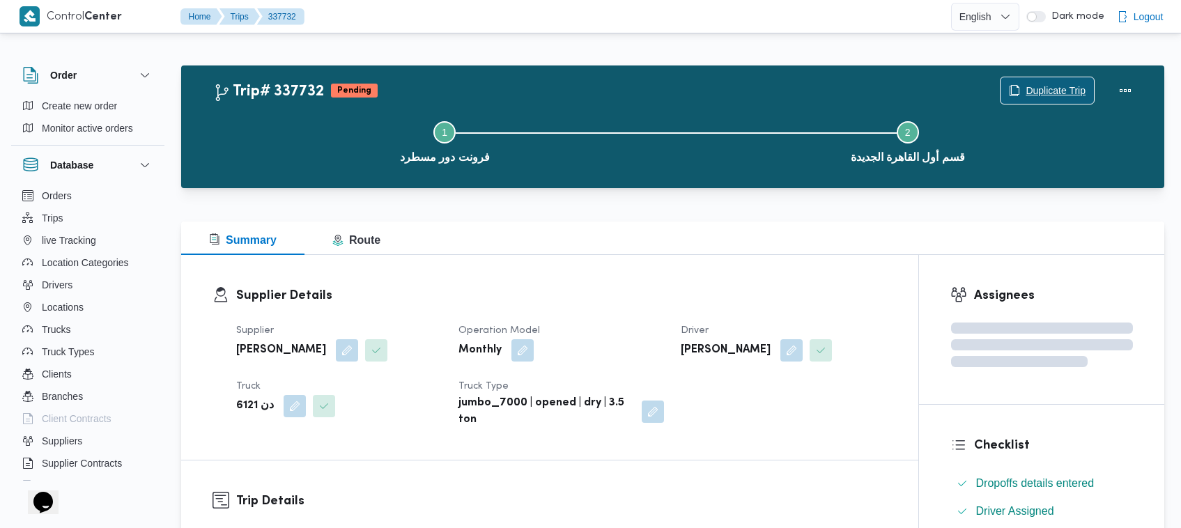
click at [1041, 78] on span "Duplicate Trip" at bounding box center [1046, 90] width 93 height 26
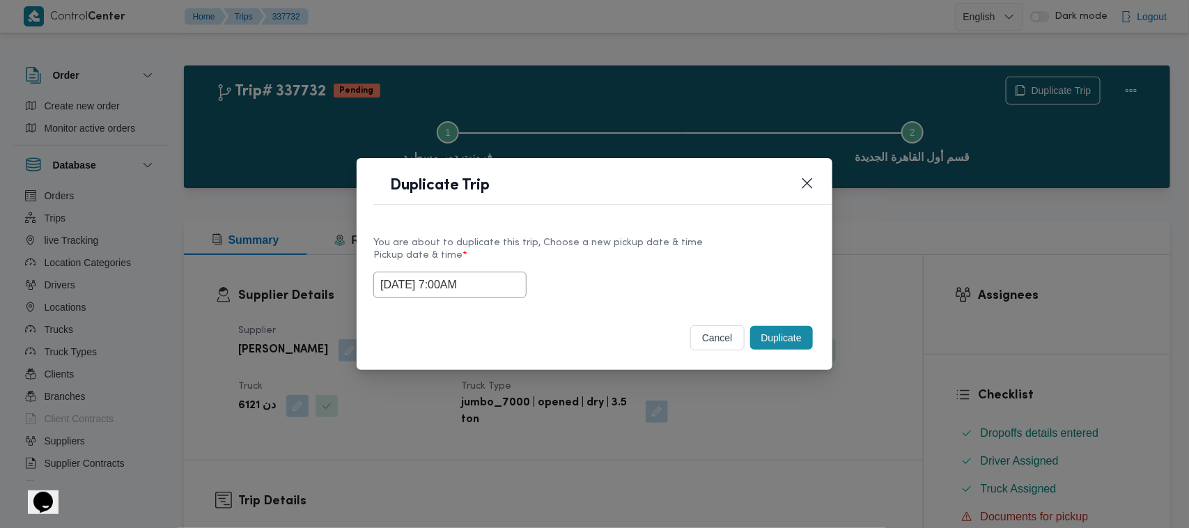
click at [497, 267] on label "Pickup date & time *" at bounding box center [594, 261] width 442 height 22
click at [496, 272] on input "17/09/2025 7:00AM" at bounding box center [449, 285] width 153 height 26
click at [495, 293] on input "17/09/2025 7:00AM" at bounding box center [449, 285] width 153 height 26
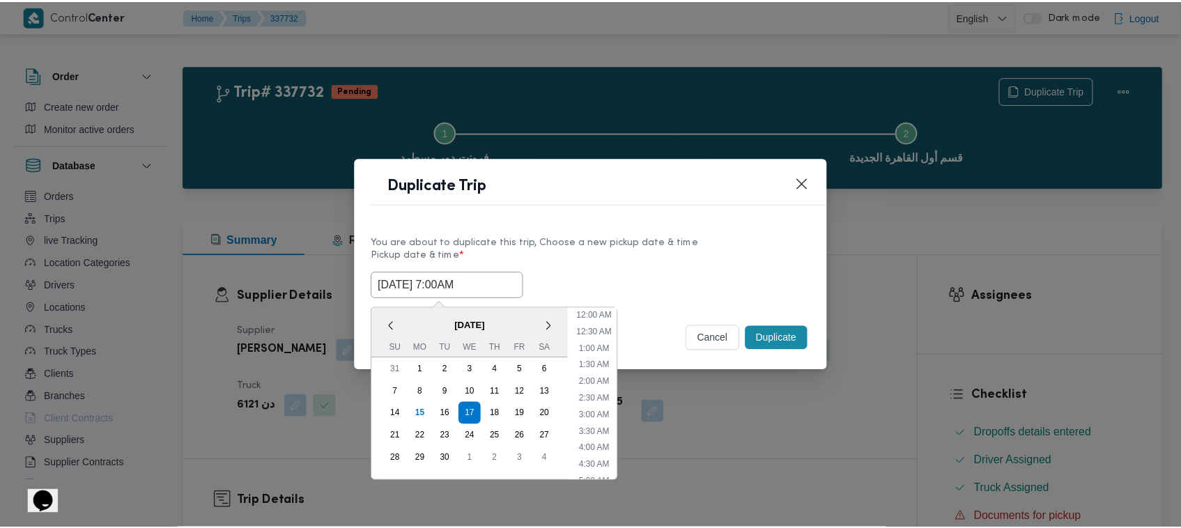
scroll to position [155, 0]
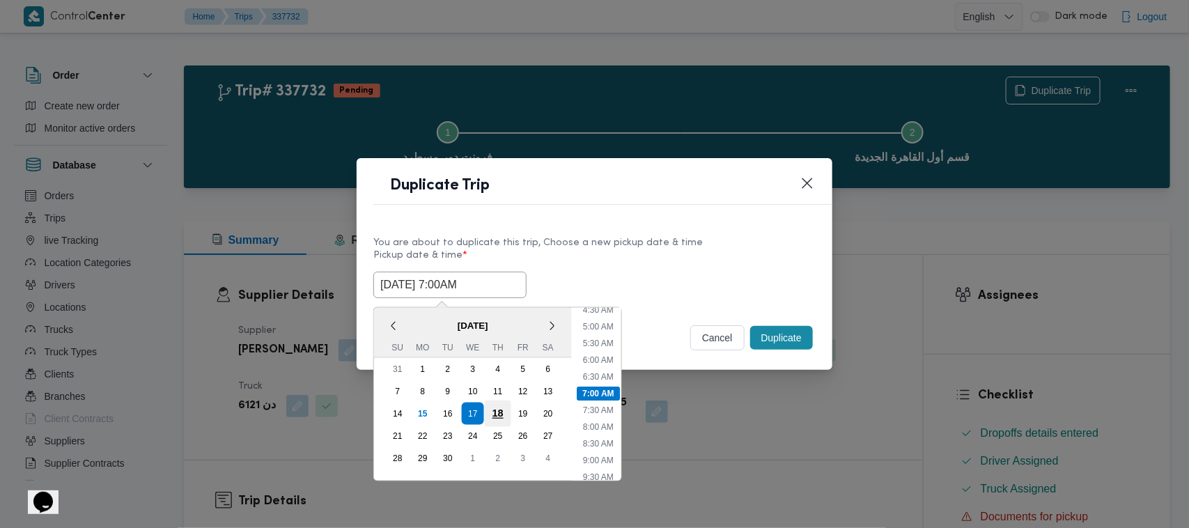
click at [495, 412] on div "18" at bounding box center [498, 413] width 26 height 26
type input "18/09/2025 7:00AM"
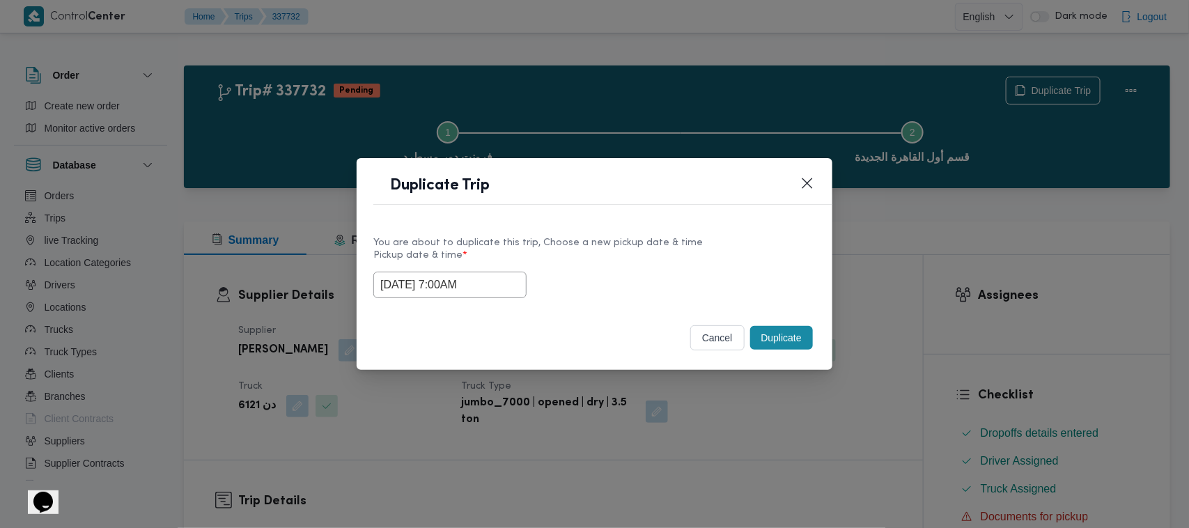
click at [685, 277] on div "18/09/2025 7:00AM" at bounding box center [594, 285] width 442 height 26
click at [789, 336] on button "Duplicate" at bounding box center [781, 338] width 63 height 24
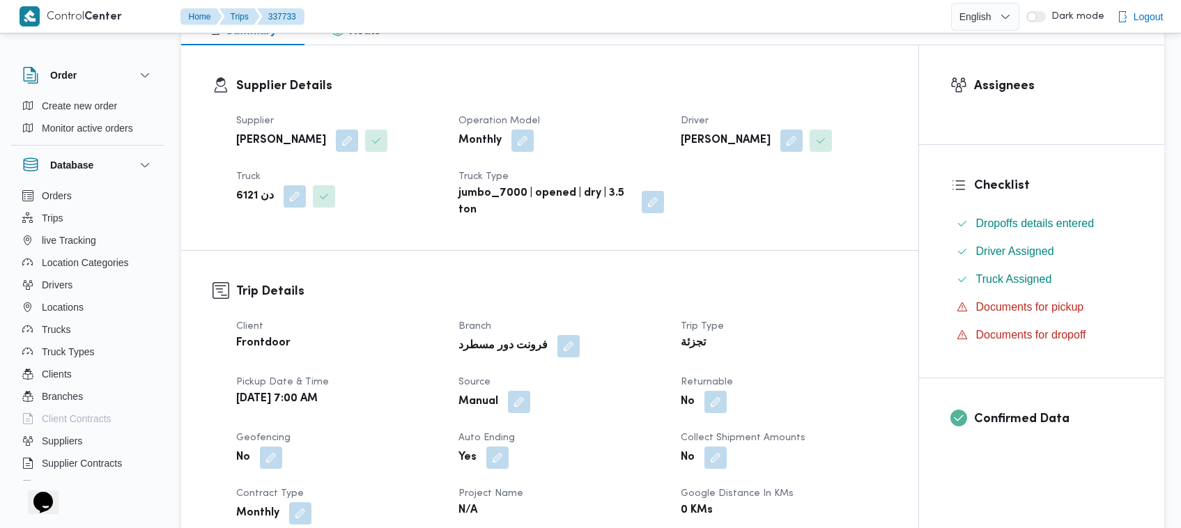
scroll to position [259, 0]
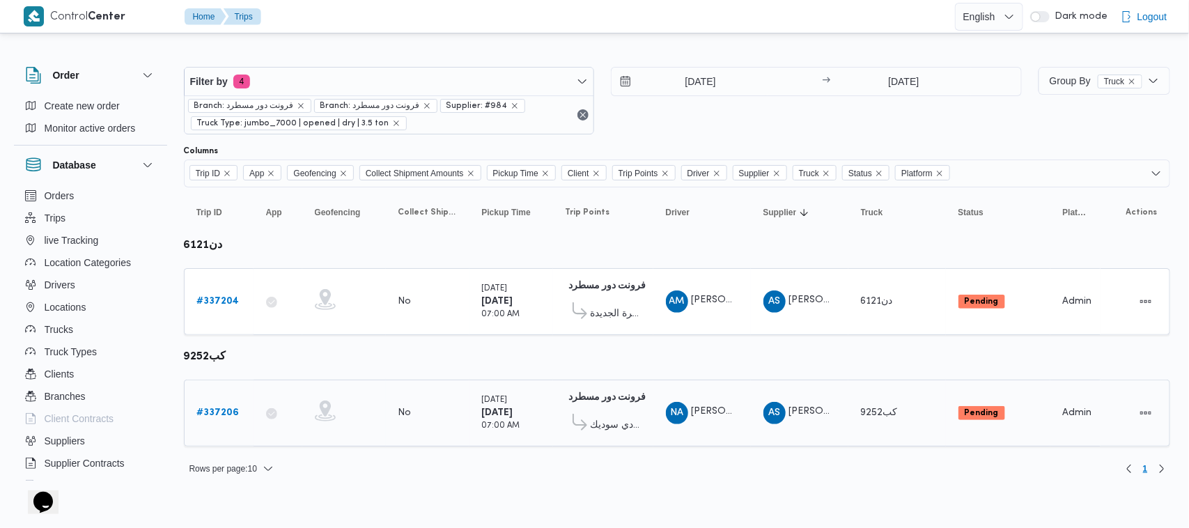
click at [215, 400] on div "# 337206" at bounding box center [219, 413] width 55 height 28
click at [220, 413] on b "# 337206" at bounding box center [218, 412] width 42 height 9
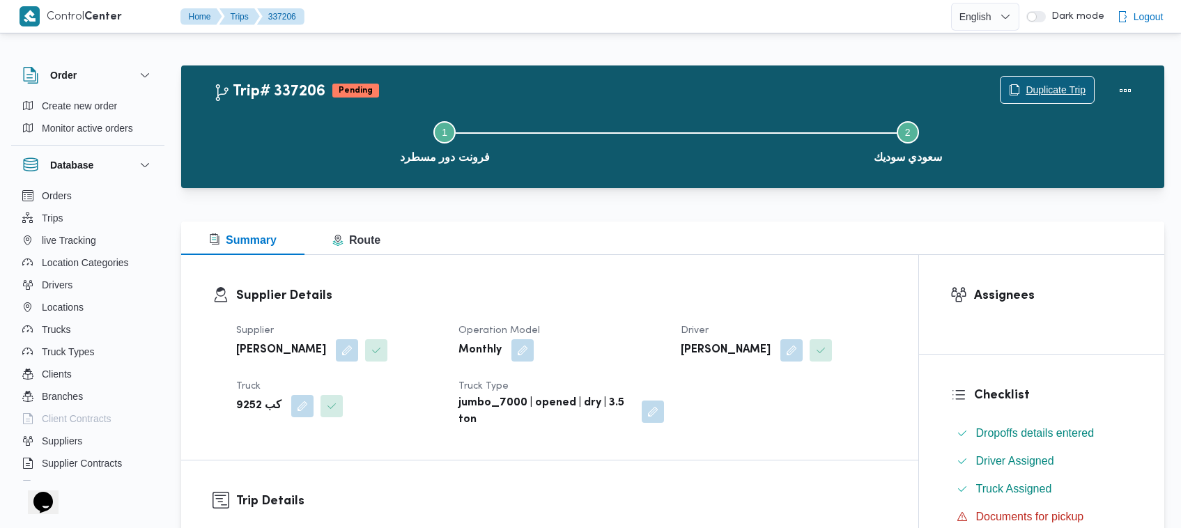
click at [1040, 88] on span "Duplicate Trip" at bounding box center [1055, 89] width 60 height 17
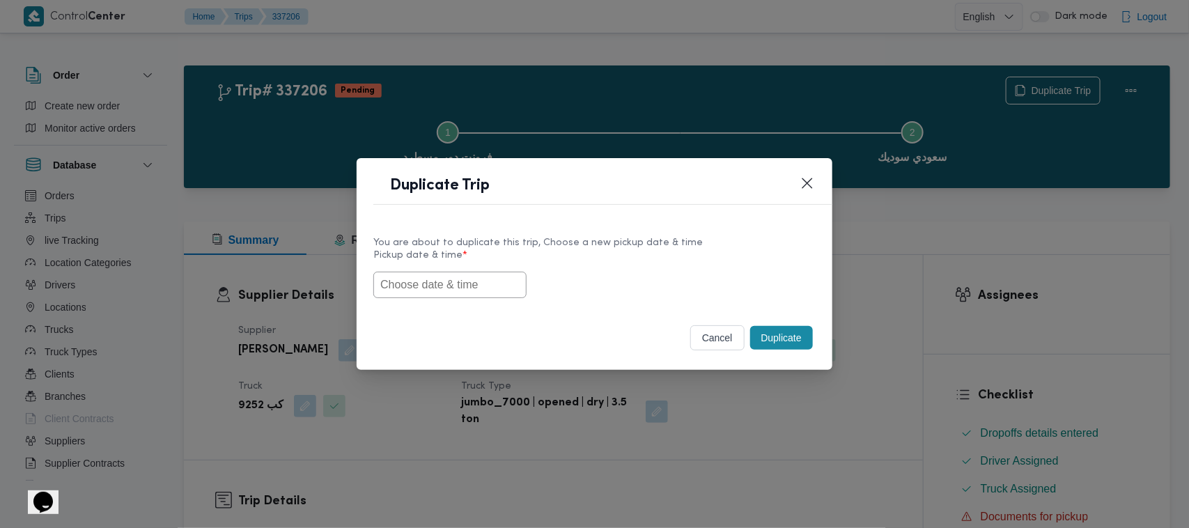
click at [453, 267] on label "Pickup date & time *" at bounding box center [594, 261] width 442 height 22
click at [460, 284] on input "text" at bounding box center [449, 285] width 153 height 26
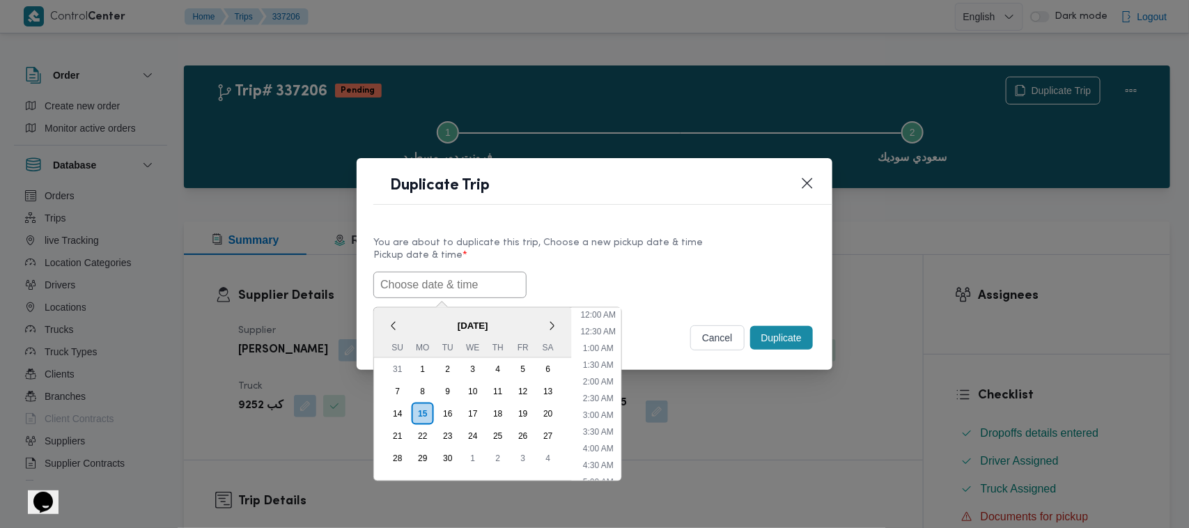
paste input "17/09/2025 7:00AM"
type input "17/09/2025 7:00AM"
click at [629, 261] on label "Pickup date & time *" at bounding box center [594, 261] width 442 height 22
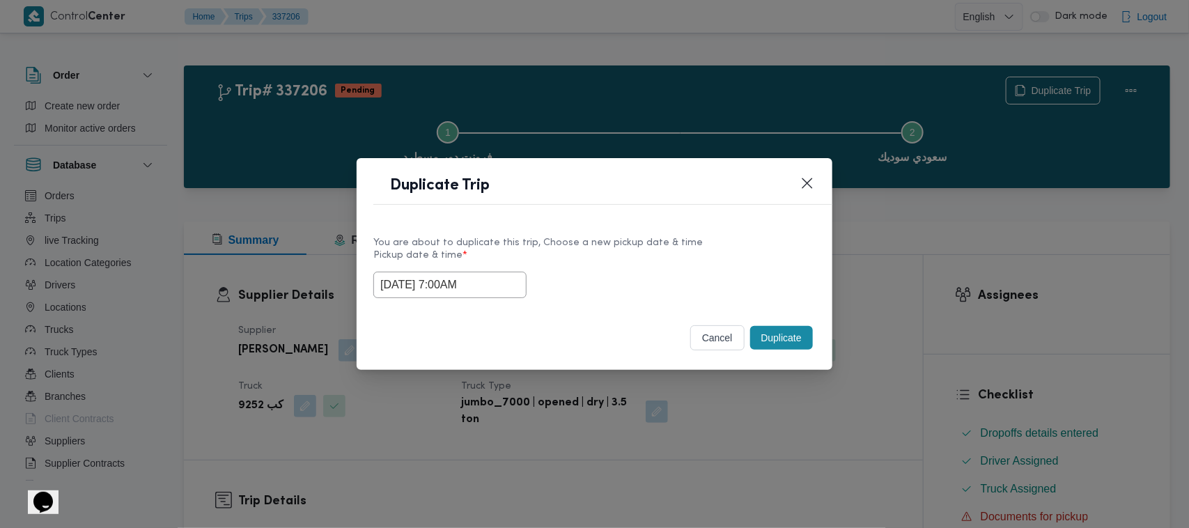
click at [791, 343] on button "Duplicate" at bounding box center [781, 338] width 63 height 24
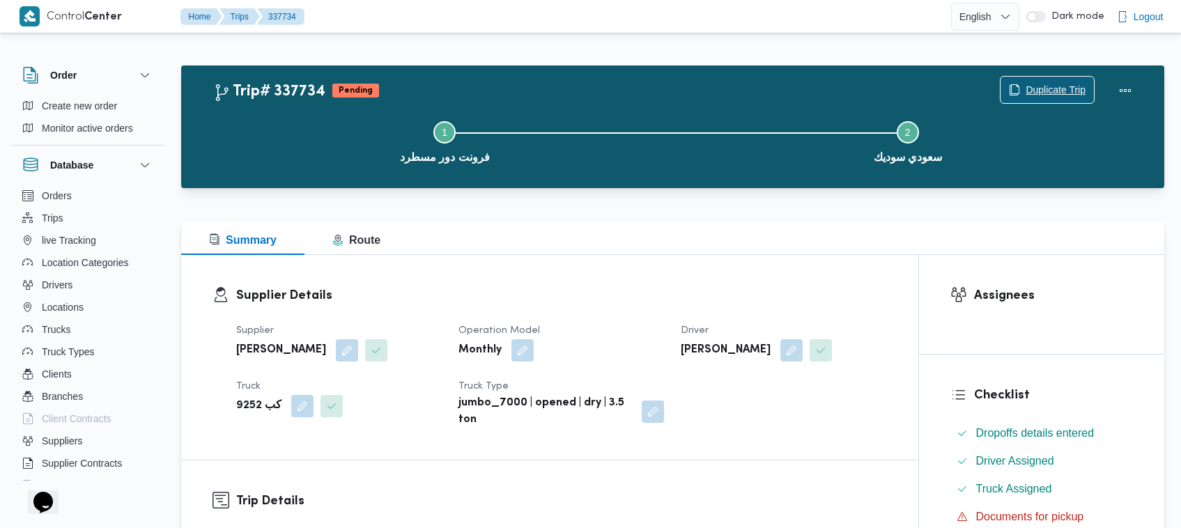
click at [1050, 98] on span "Duplicate Trip" at bounding box center [1055, 89] width 60 height 17
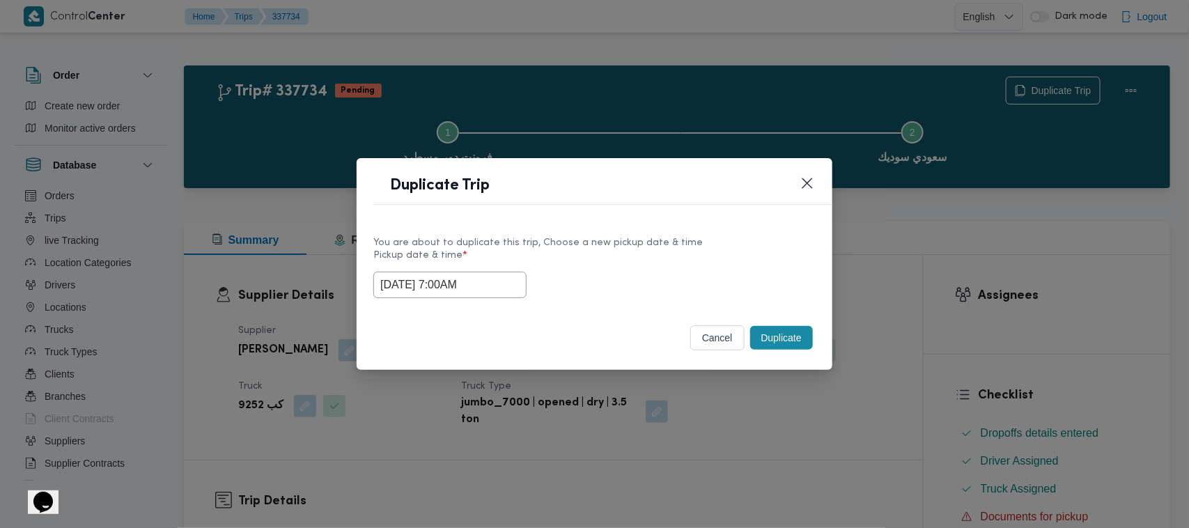
click at [509, 279] on input "17/09/2025 7:00AM" at bounding box center [449, 285] width 153 height 26
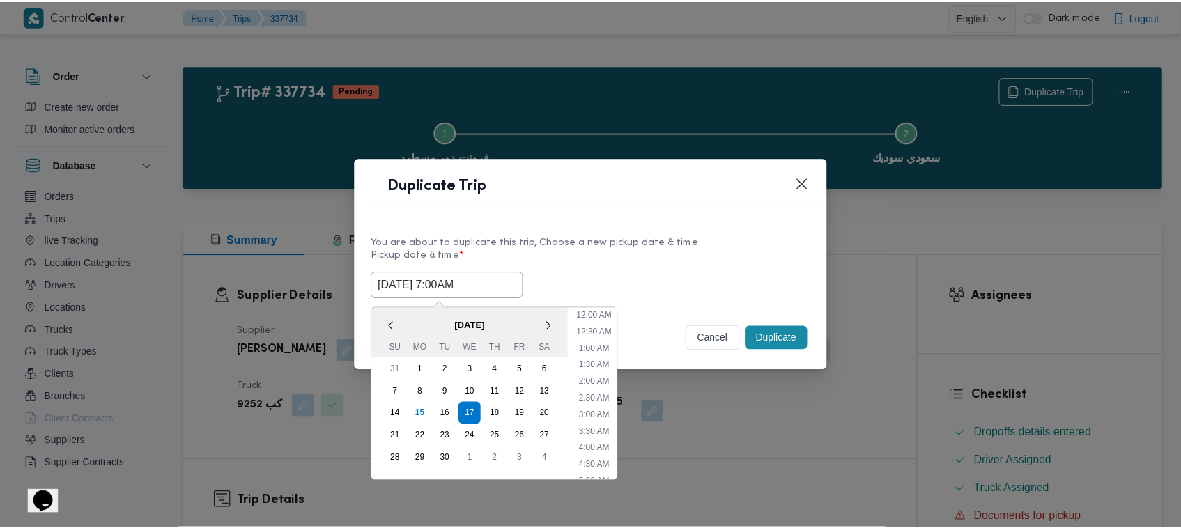
scroll to position [155, 0]
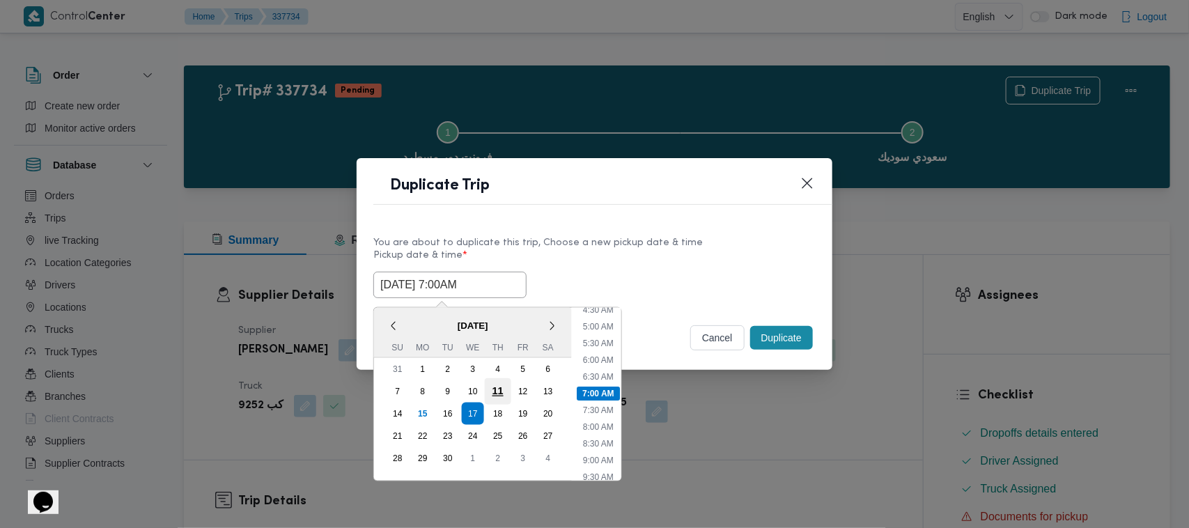
click at [506, 408] on div "18" at bounding box center [498, 414] width 22 height 22
type input "18/09/2025 7:00AM"
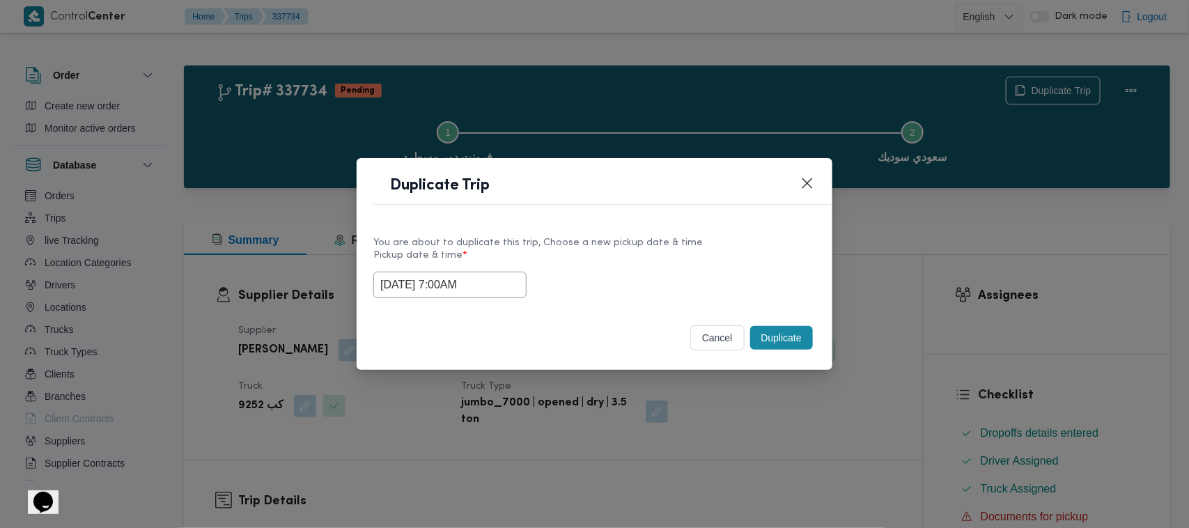
click at [669, 263] on label "Pickup date & time *" at bounding box center [594, 261] width 442 height 22
click at [763, 336] on button "Duplicate" at bounding box center [781, 338] width 63 height 24
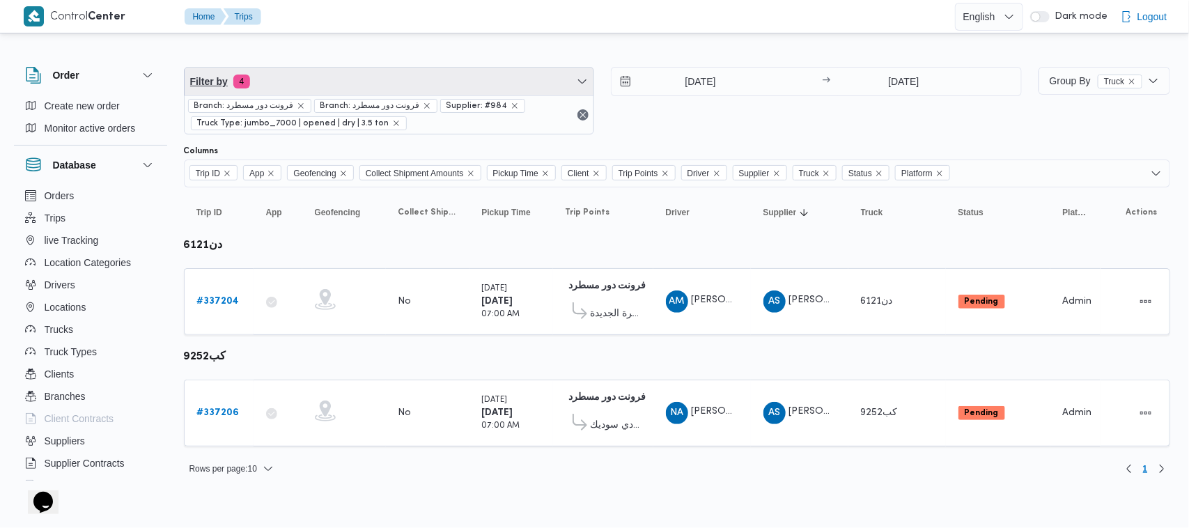
click at [342, 68] on span "Filter by 4" at bounding box center [390, 82] width 410 height 28
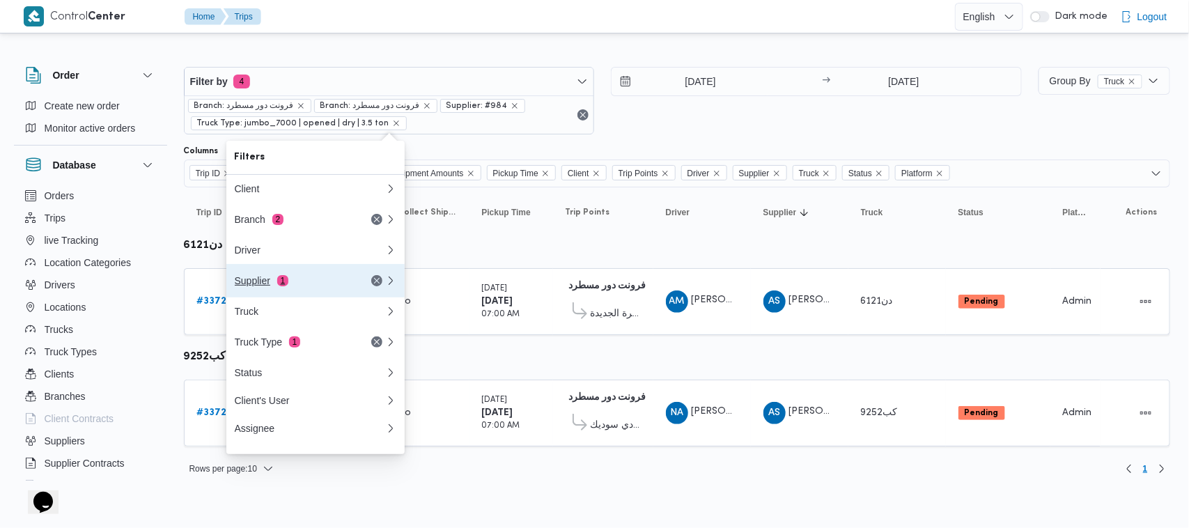
click at [286, 277] on div "Supplier 1" at bounding box center [293, 280] width 117 height 11
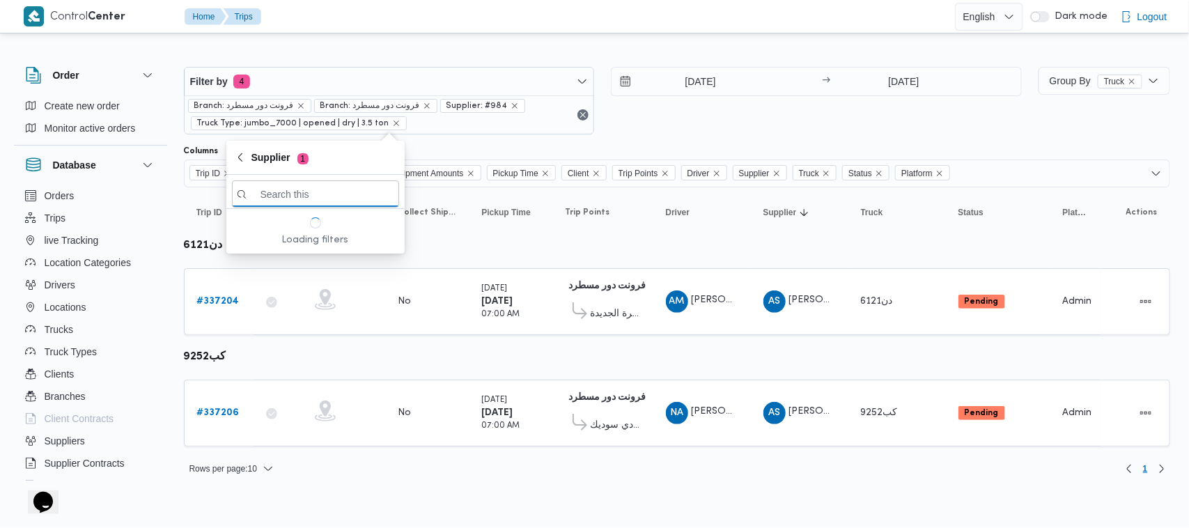
paste input "ربيع عيد قطب هلال"
type input "ربيع عيد قطب هلال"
click at [313, 247] on span "ربيع عيد قطب هلال" at bounding box center [323, 243] width 145 height 17
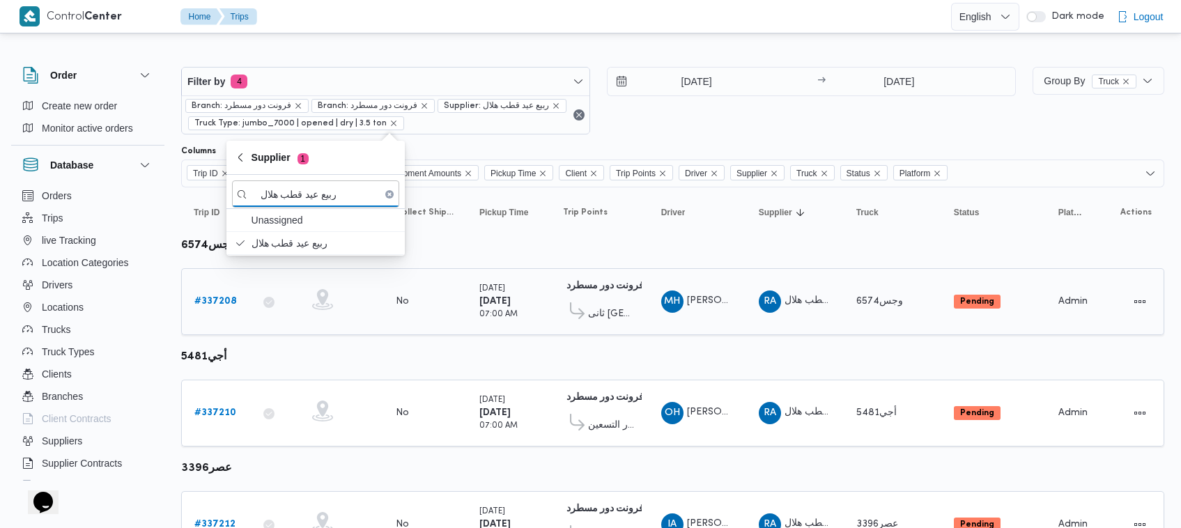
click at [221, 310] on link "# 337208" at bounding box center [215, 301] width 42 height 17
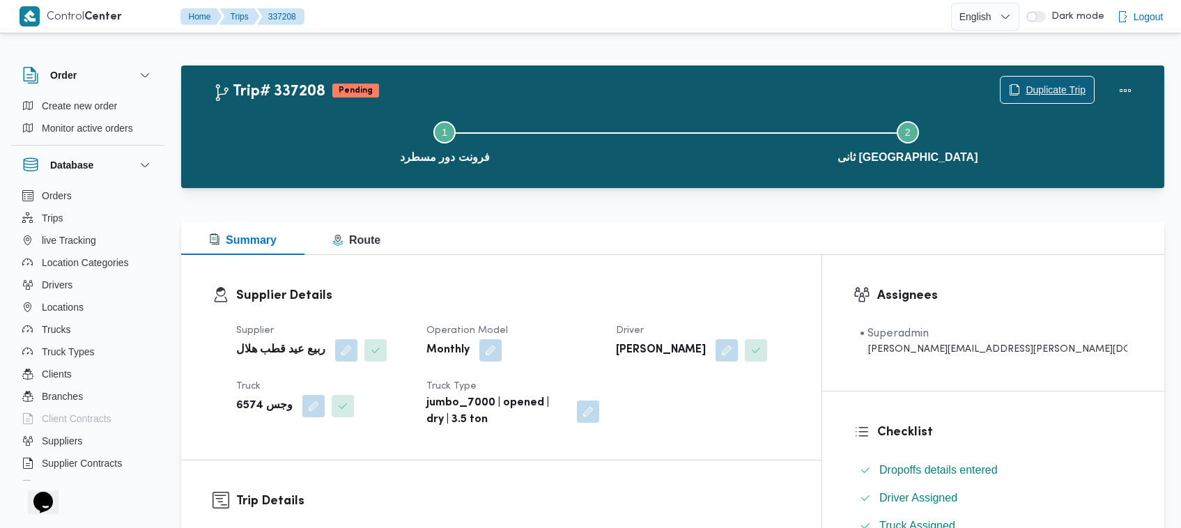
click at [1052, 82] on span "Duplicate Trip" at bounding box center [1055, 89] width 60 height 17
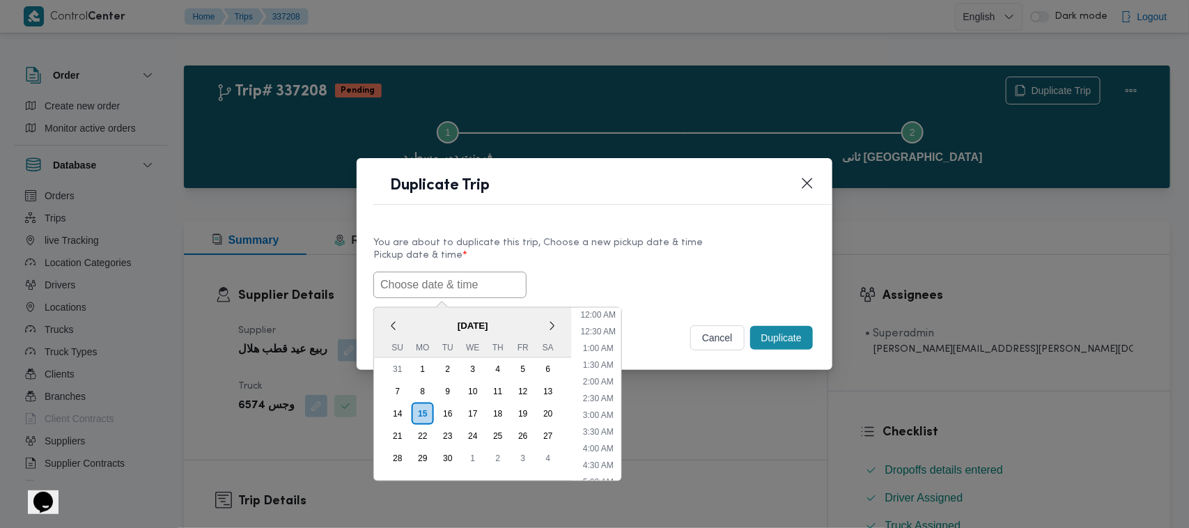
click at [451, 290] on input "text" at bounding box center [449, 285] width 153 height 26
paste input "17/09/2025 7:00AM"
type input "17/09/2025 7:00AM"
click at [655, 299] on div "You are about to duplicate this trip, Choose a new pickup date & time Pickup da…" at bounding box center [595, 265] width 476 height 89
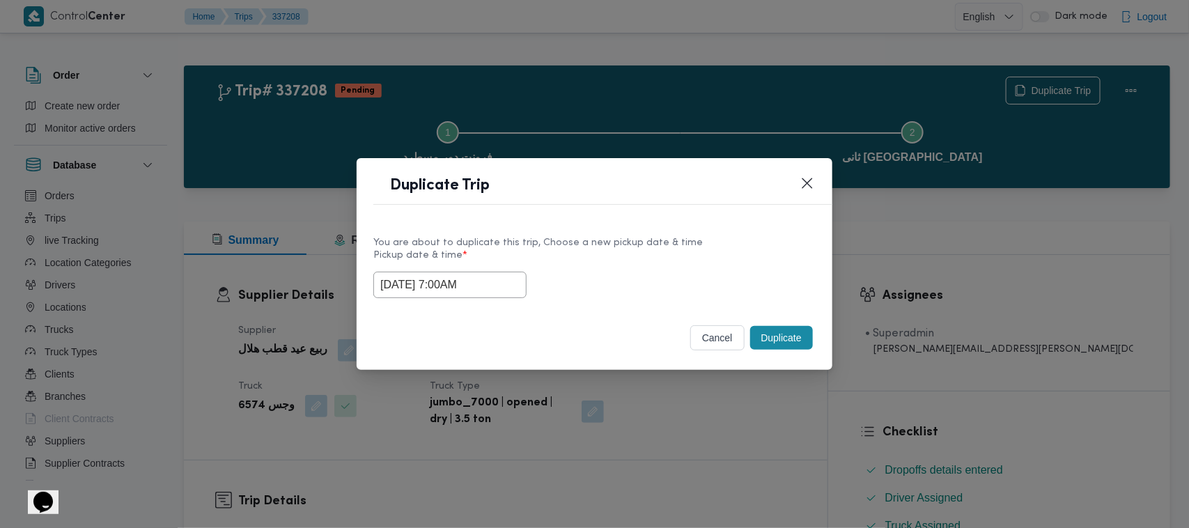
click at [788, 340] on button "Duplicate" at bounding box center [781, 338] width 63 height 24
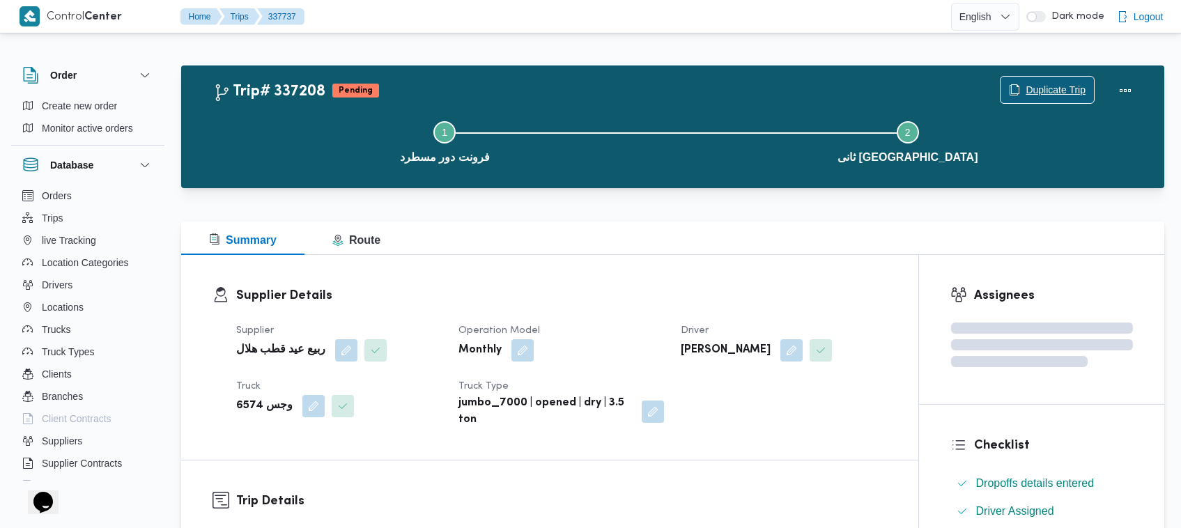
click at [1081, 84] on span "Duplicate Trip" at bounding box center [1055, 89] width 60 height 17
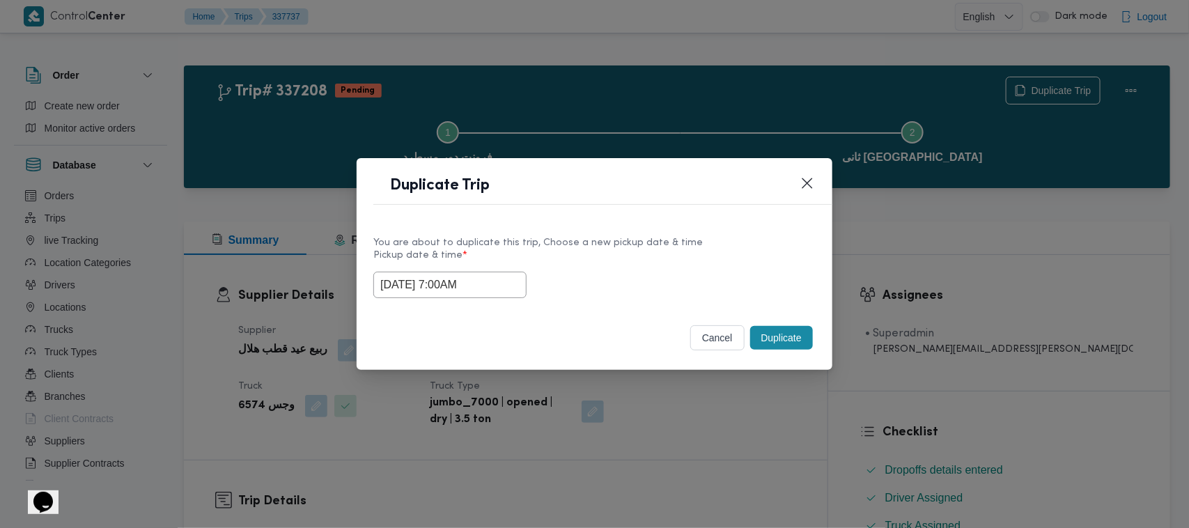
click at [495, 288] on input "17/09/2025 7:00AM" at bounding box center [449, 285] width 153 height 26
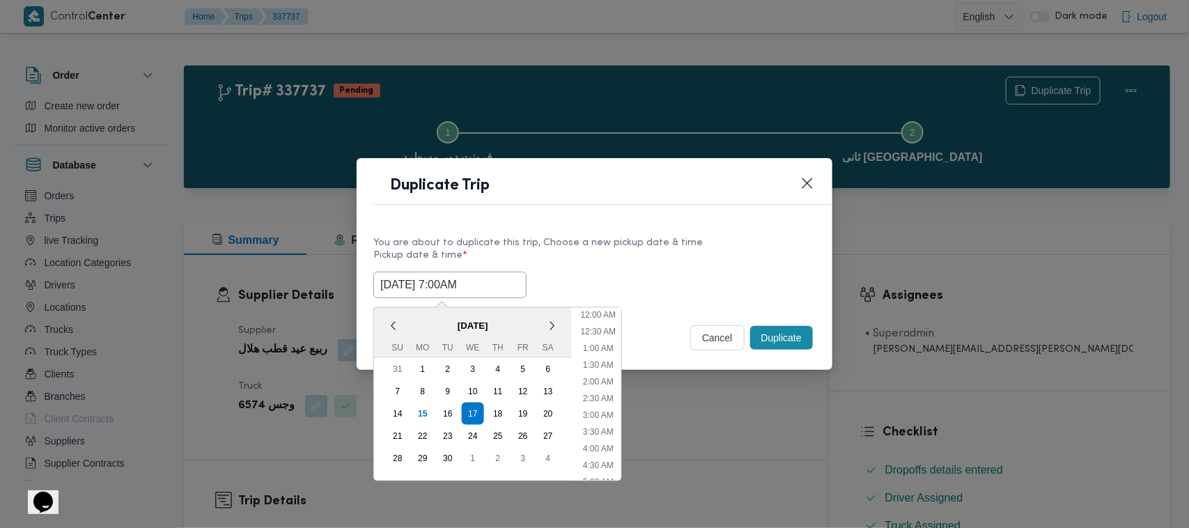
scroll to position [155, 0]
click at [498, 412] on div "18" at bounding box center [498, 414] width 22 height 22
type input "18/09/2025 7:00AM"
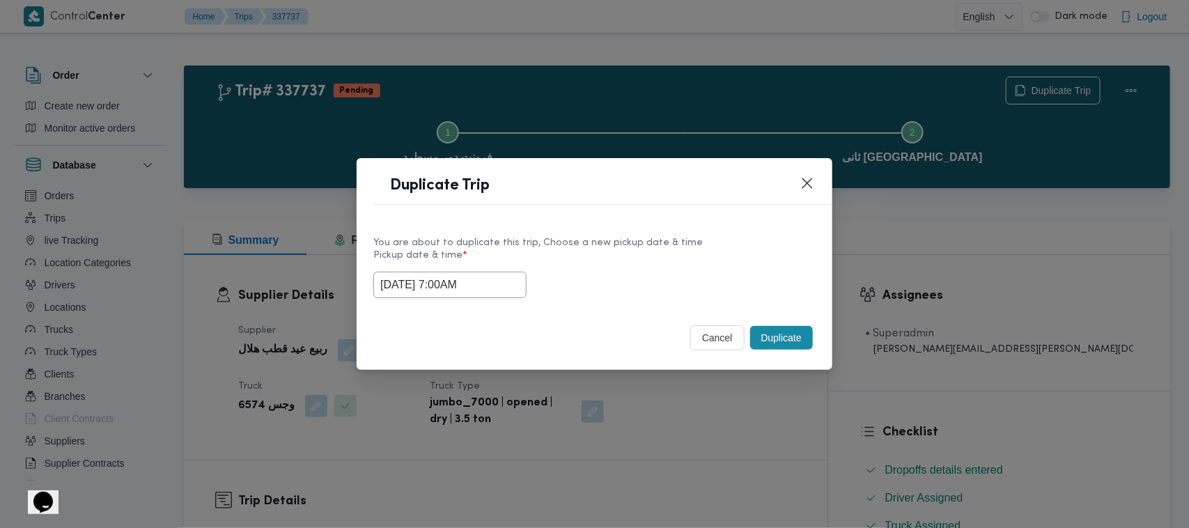
click at [615, 252] on label "Pickup date & time *" at bounding box center [594, 261] width 442 height 22
click at [793, 338] on button "Duplicate" at bounding box center [781, 338] width 63 height 24
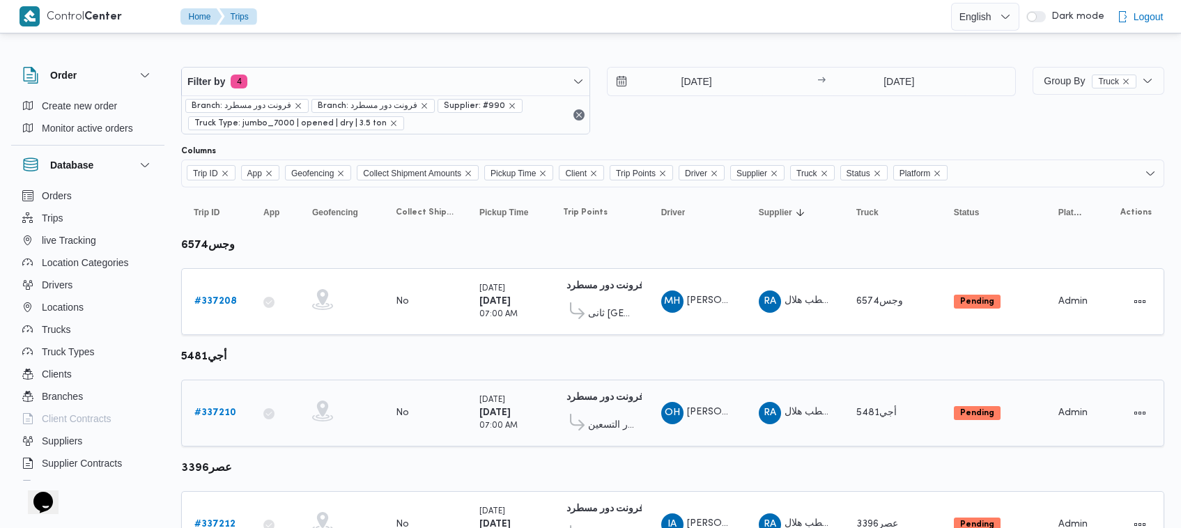
click at [224, 408] on b "# 337210" at bounding box center [215, 412] width 42 height 9
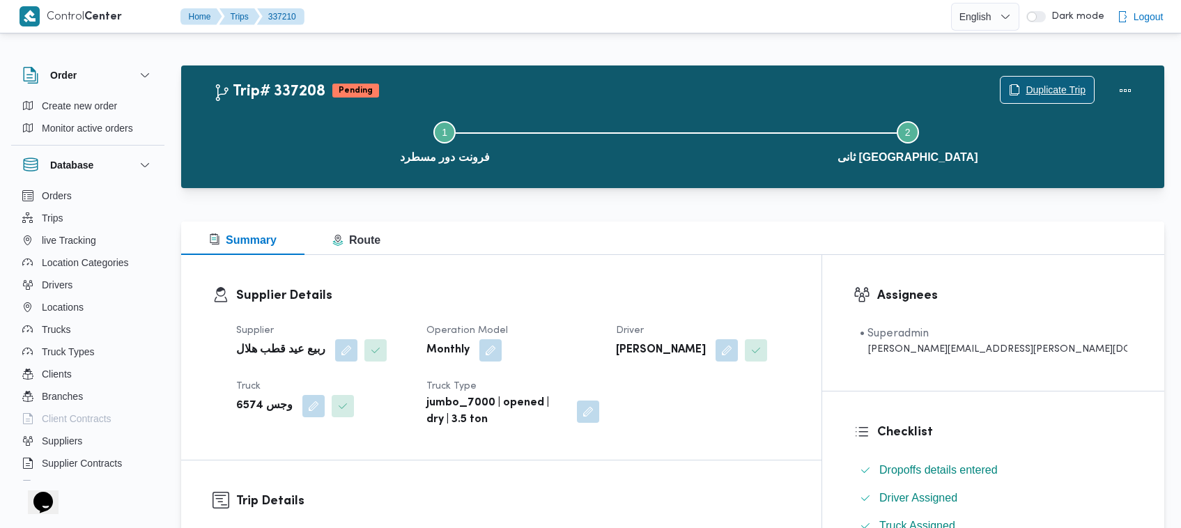
click at [1055, 88] on span "Duplicate Trip" at bounding box center [1055, 89] width 60 height 17
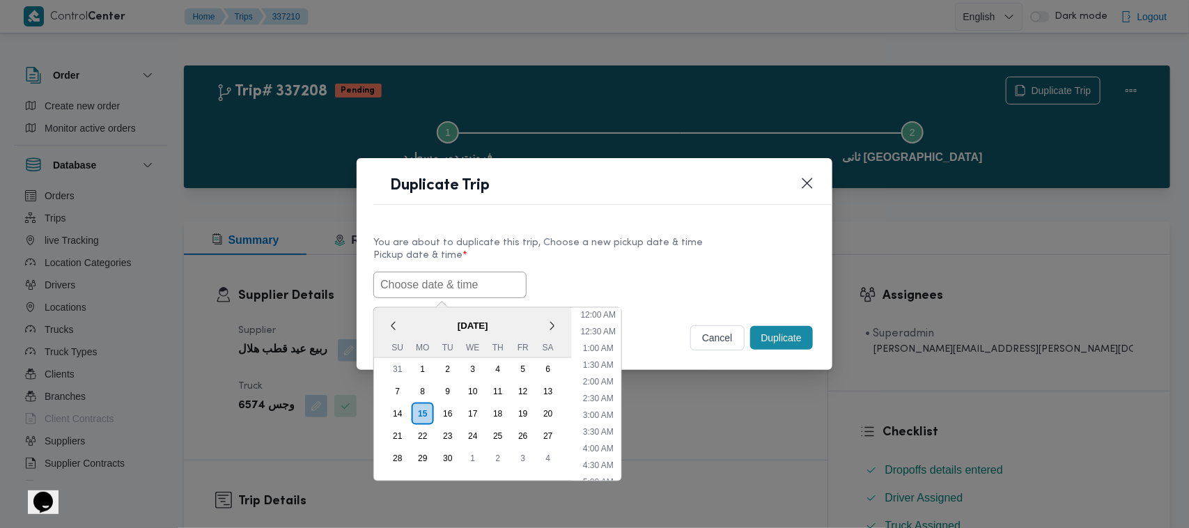
scroll to position [474, 0]
paste input "17/09/2025 7:00AM"
type input "17/09/2025 7:00AM"
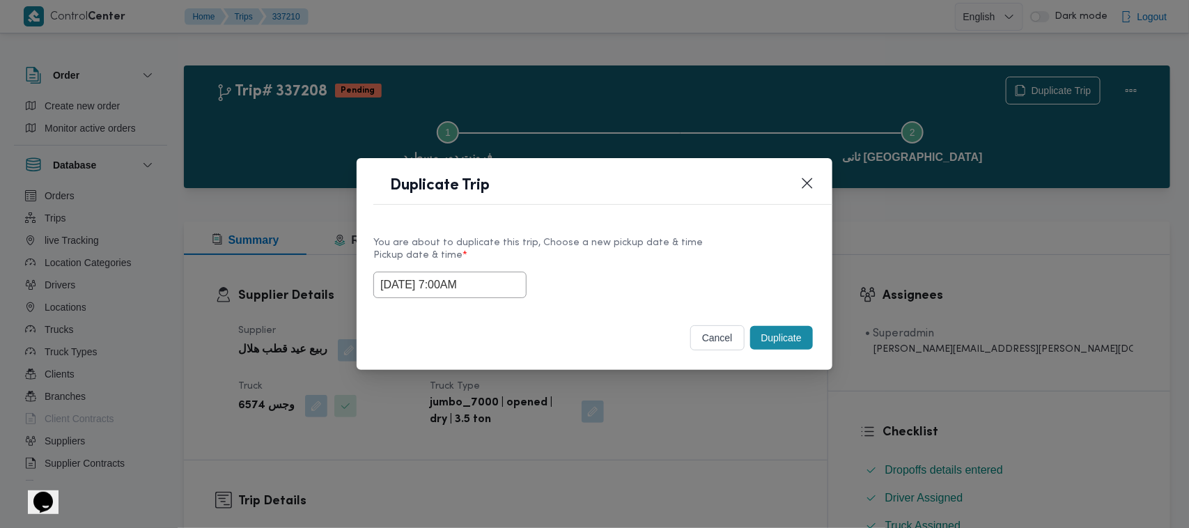
click at [662, 254] on label "Pickup date & time *" at bounding box center [594, 261] width 442 height 22
click at [795, 329] on button "Duplicate" at bounding box center [781, 338] width 63 height 24
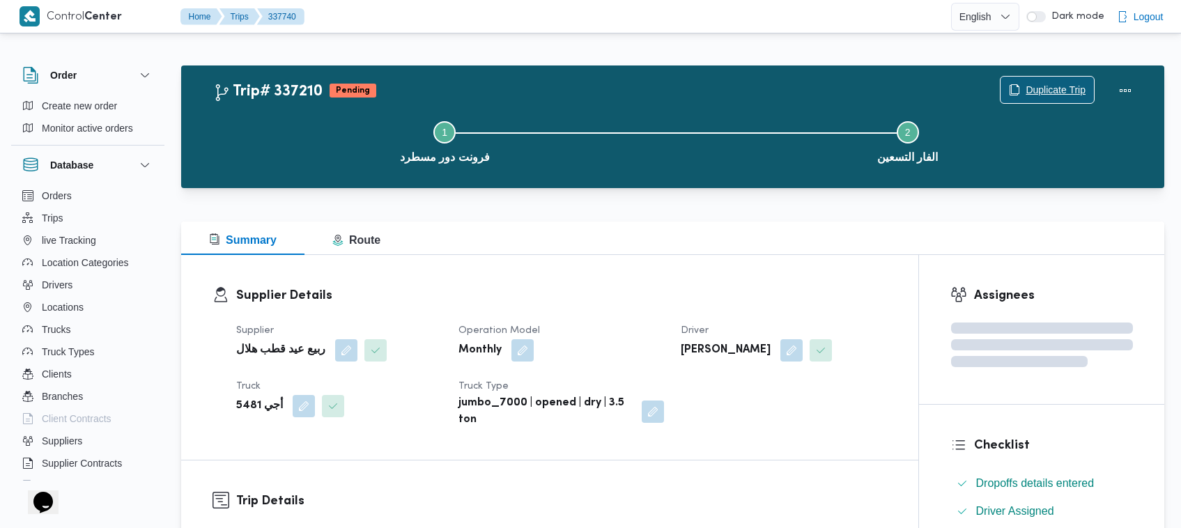
click at [1039, 81] on span "Duplicate Trip" at bounding box center [1055, 89] width 60 height 17
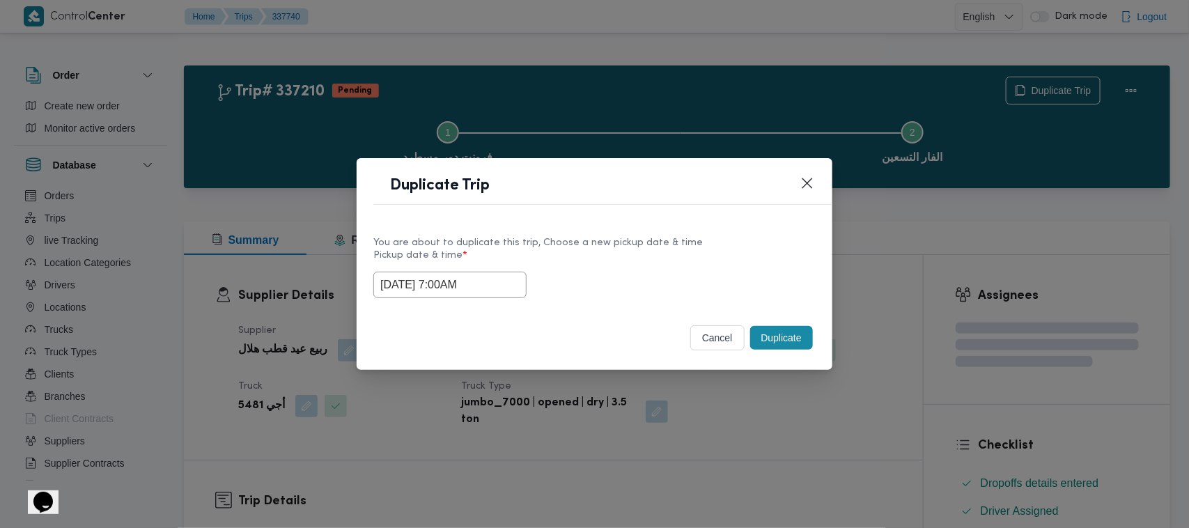
click at [493, 293] on input "17/09/2025 7:00AM" at bounding box center [449, 285] width 153 height 26
click at [498, 281] on input "17/09/2025 7:00AM" at bounding box center [449, 285] width 153 height 26
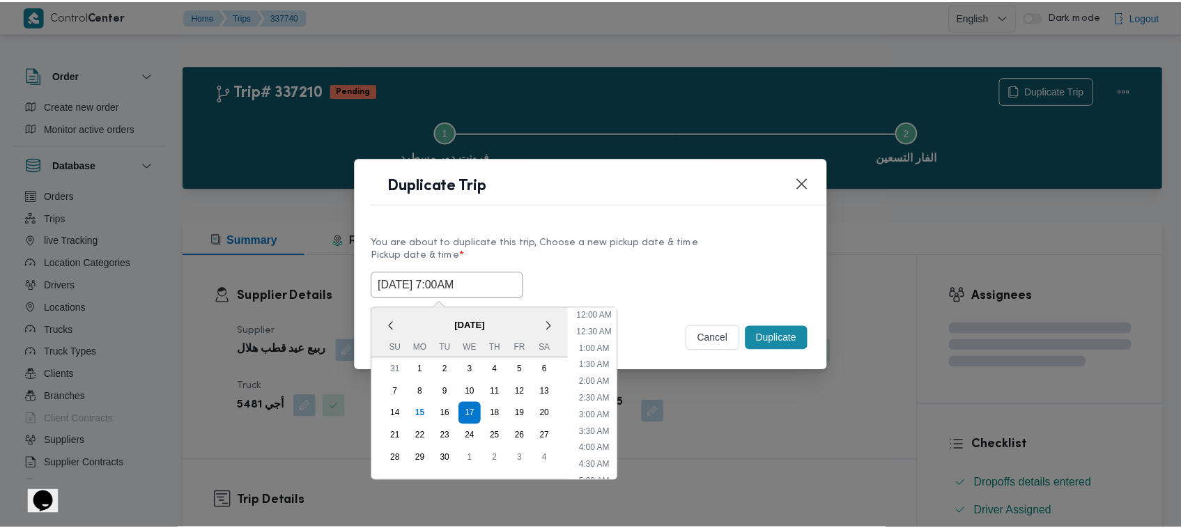
scroll to position [155, 0]
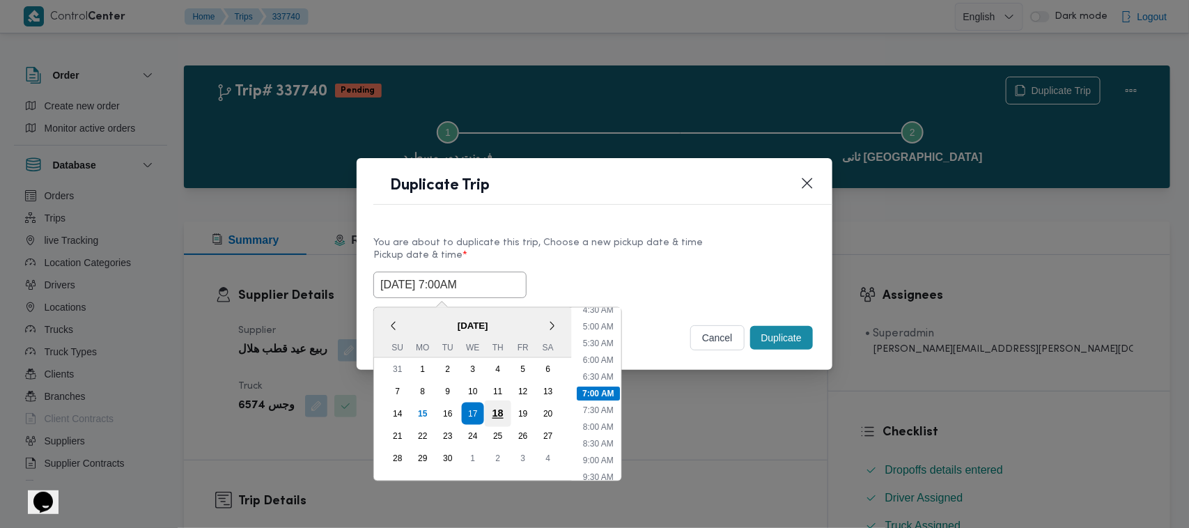
click at [499, 407] on div "18" at bounding box center [498, 413] width 26 height 26
type input "18/09/2025 7:00AM"
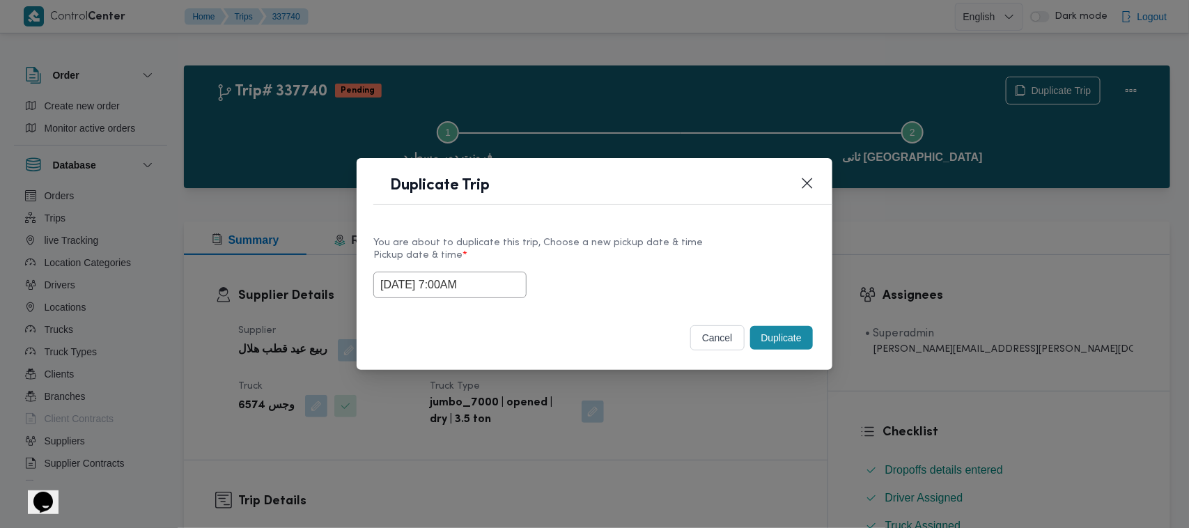
click at [659, 246] on div "You are about to duplicate this trip, Choose a new pickup date & time" at bounding box center [594, 242] width 442 height 15
click at [777, 340] on button "Duplicate" at bounding box center [781, 338] width 63 height 24
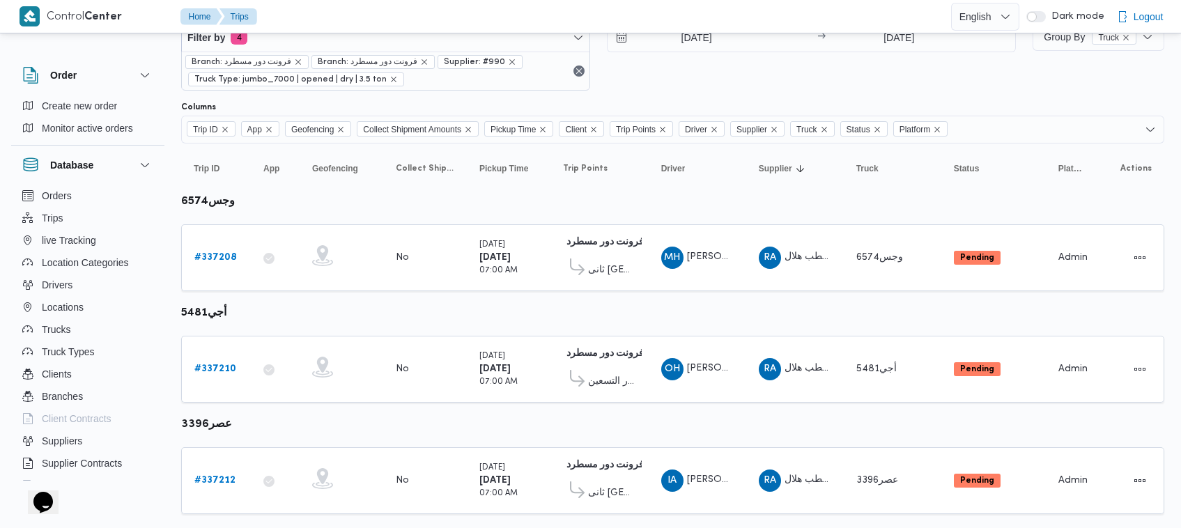
scroll to position [116, 0]
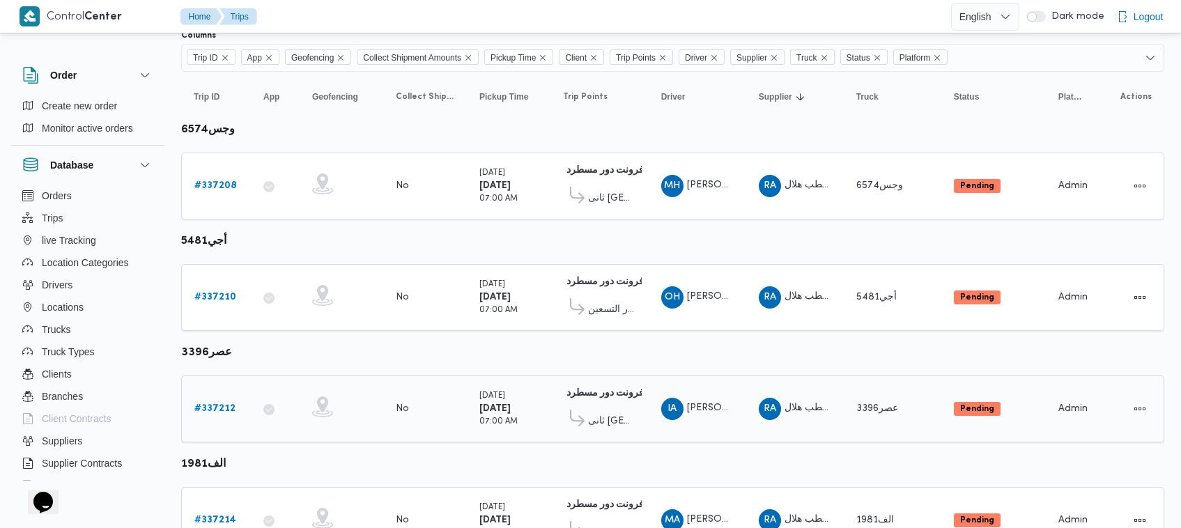
click at [235, 405] on div "# 337212" at bounding box center [216, 409] width 55 height 28
click at [196, 407] on b "# 337212" at bounding box center [214, 408] width 41 height 9
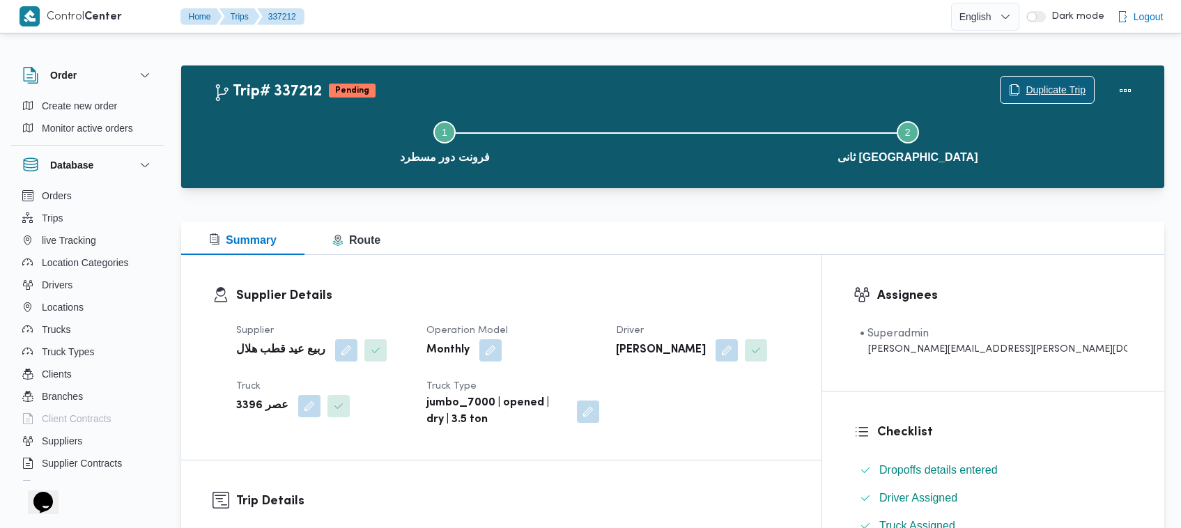
click at [1036, 94] on span "Duplicate Trip" at bounding box center [1055, 89] width 60 height 17
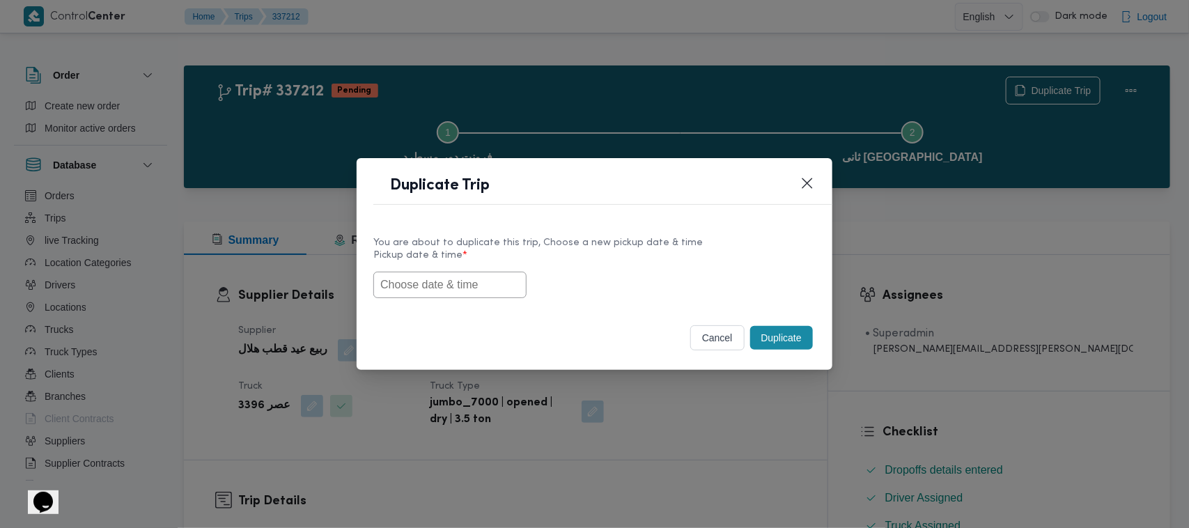
drag, startPoint x: 441, startPoint y: 281, endPoint x: 455, endPoint y: 282, distance: 14.0
click at [441, 282] on input "text" at bounding box center [449, 285] width 153 height 26
paste input "17/09/2025 7:00AM"
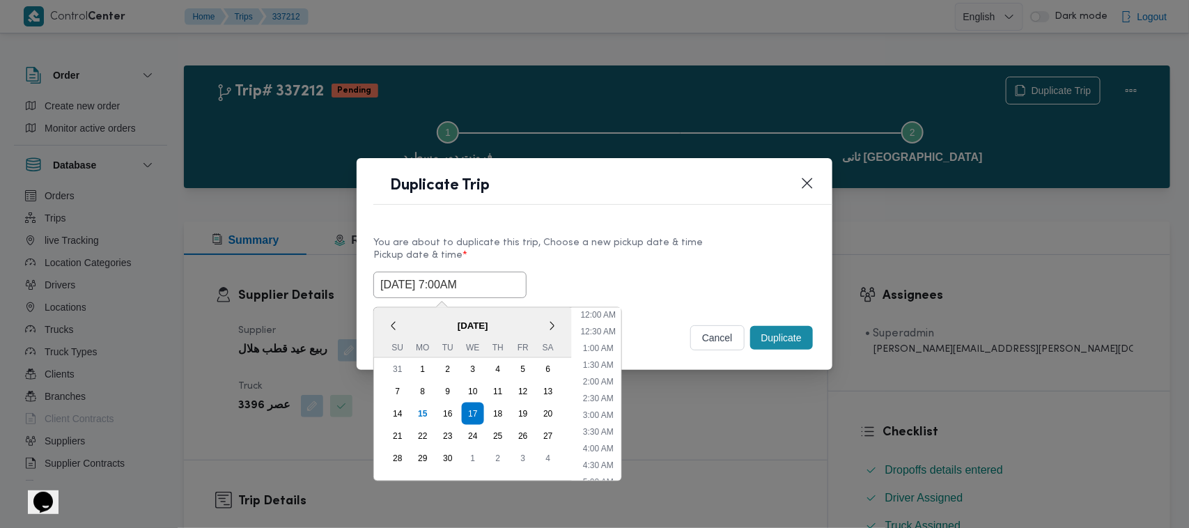
scroll to position [474, 0]
type input "17/09/2025 7:00AM"
click at [714, 235] on div "You are about to duplicate this trip, Choose a new pickup date & time" at bounding box center [594, 242] width 442 height 15
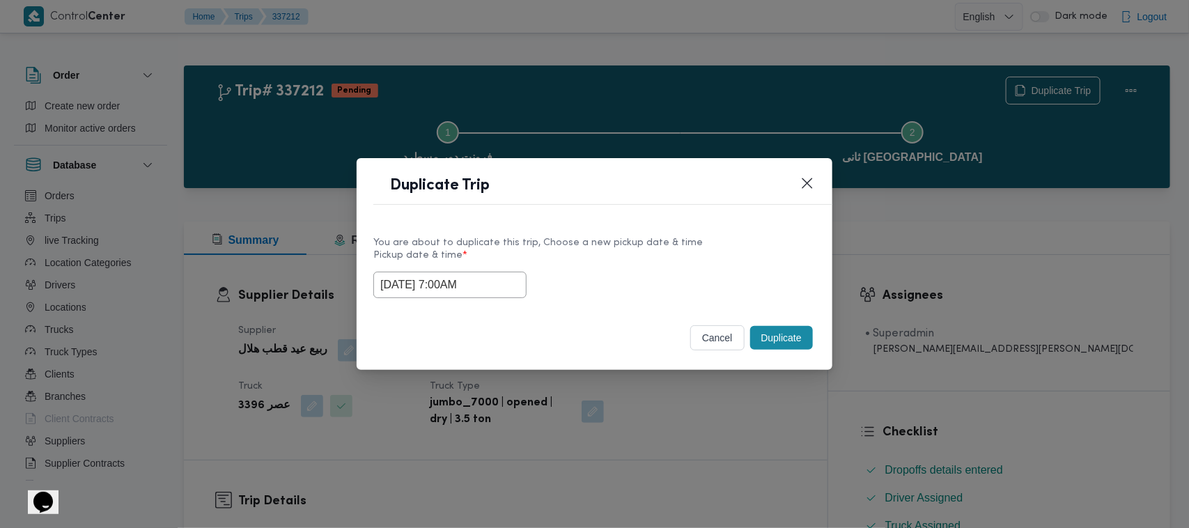
click at [806, 339] on button "Duplicate" at bounding box center [781, 338] width 63 height 24
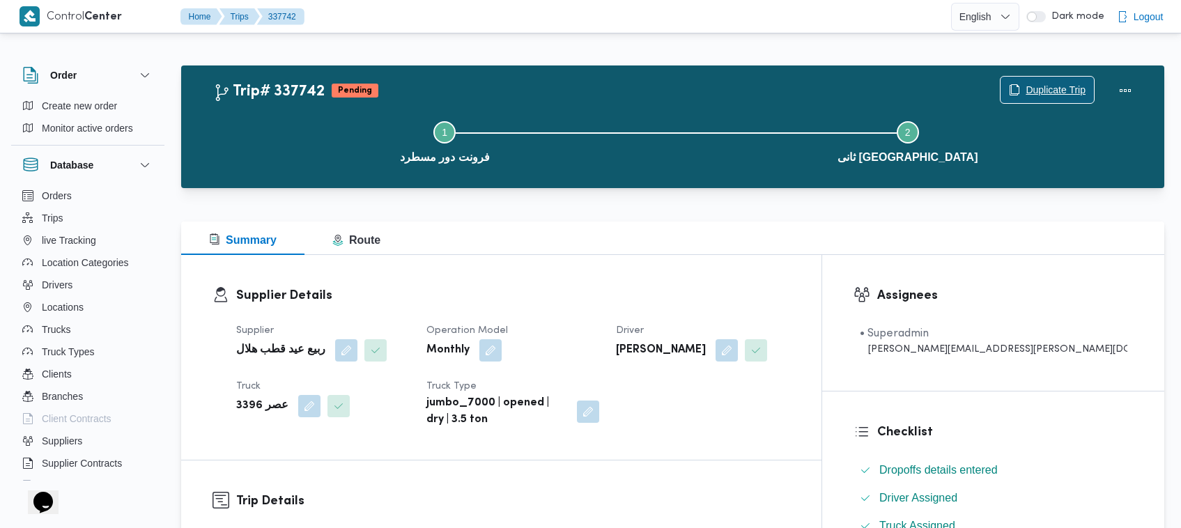
click at [1076, 81] on span "Duplicate Trip" at bounding box center [1055, 89] width 60 height 17
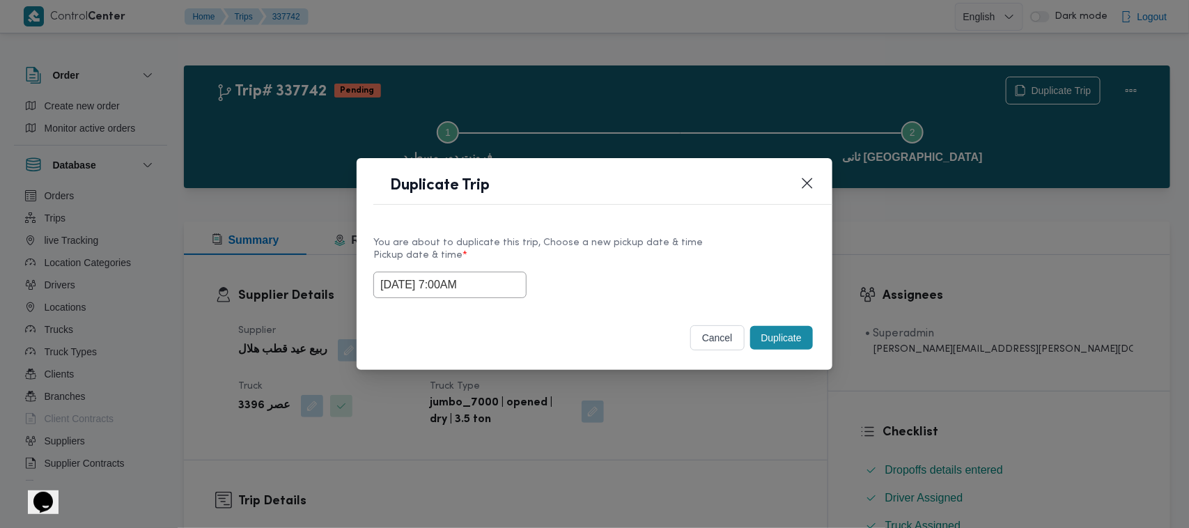
click at [499, 297] on input "17/09/2025 7:00AM" at bounding box center [449, 285] width 153 height 26
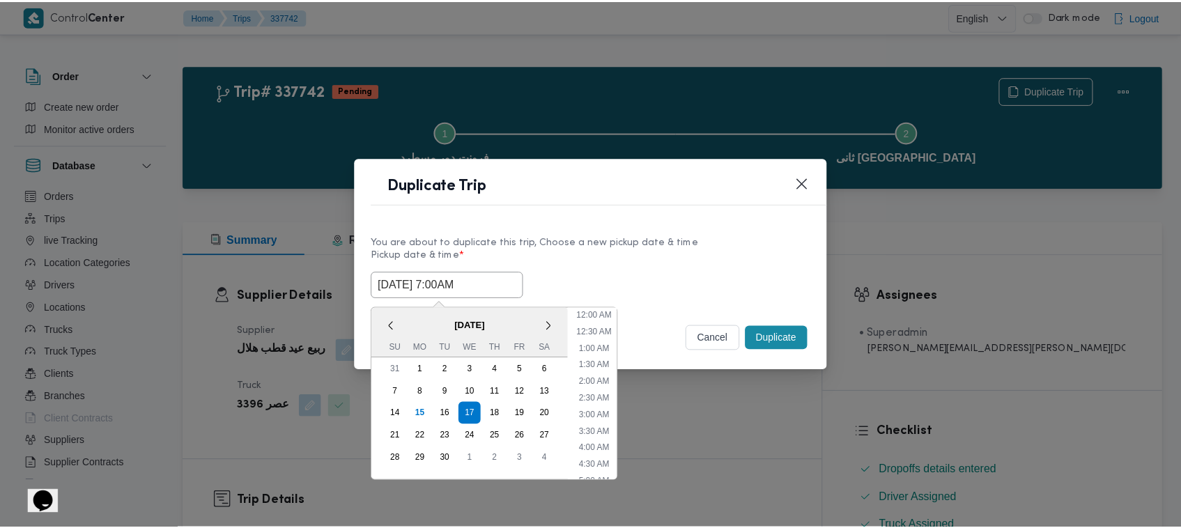
scroll to position [155, 0]
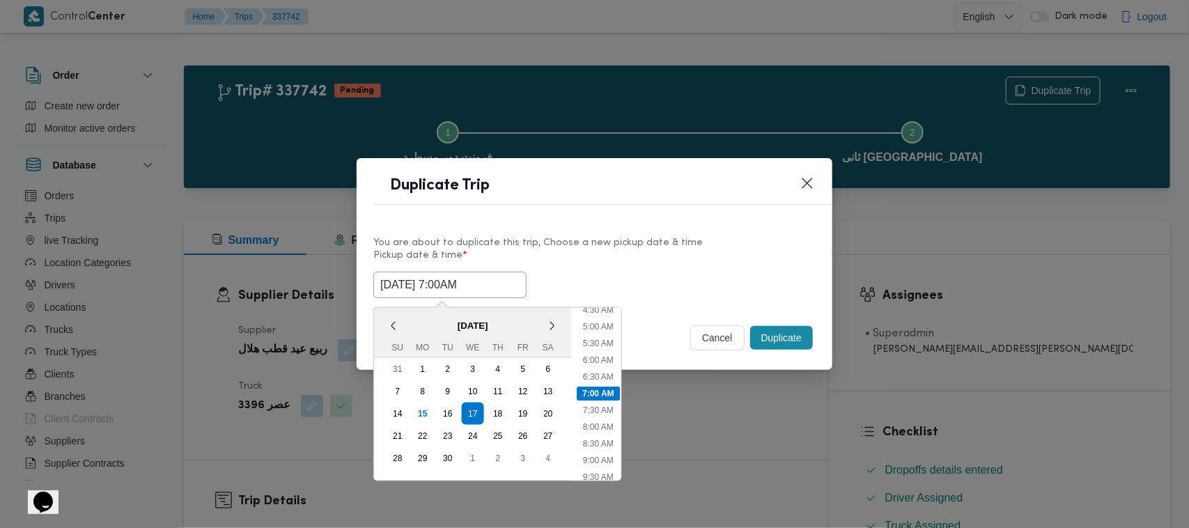
click at [504, 404] on div "18" at bounding box center [498, 414] width 22 height 22
type input "18/09/2025 7:00AM"
click at [677, 247] on div "You are about to duplicate this trip, Choose a new pickup date & time" at bounding box center [594, 242] width 442 height 15
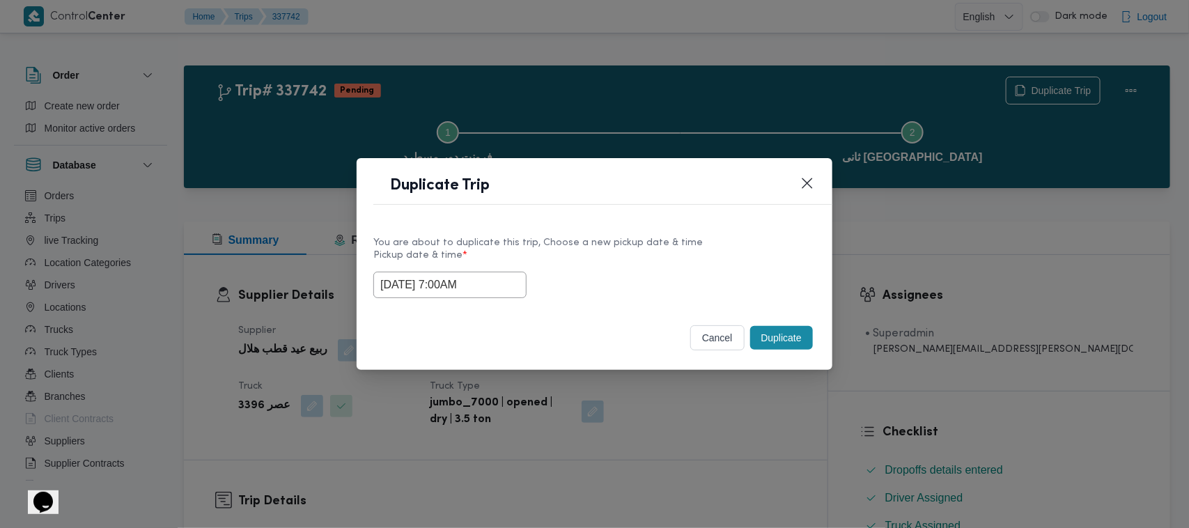
click at [747, 334] on div "Duplicate" at bounding box center [781, 337] width 68 height 29
click at [756, 341] on button "Duplicate" at bounding box center [781, 338] width 63 height 24
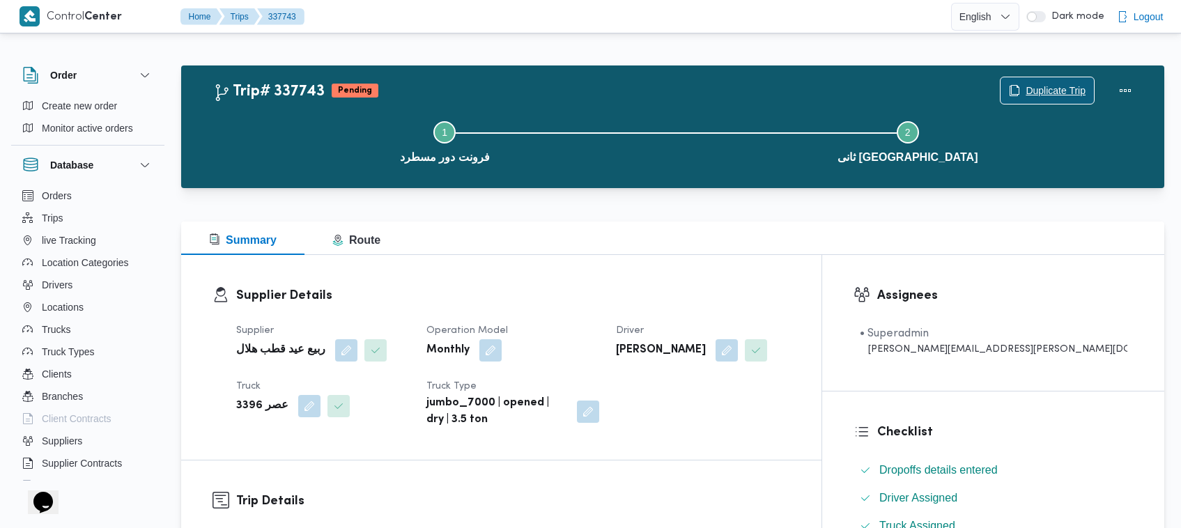
scroll to position [462, 0]
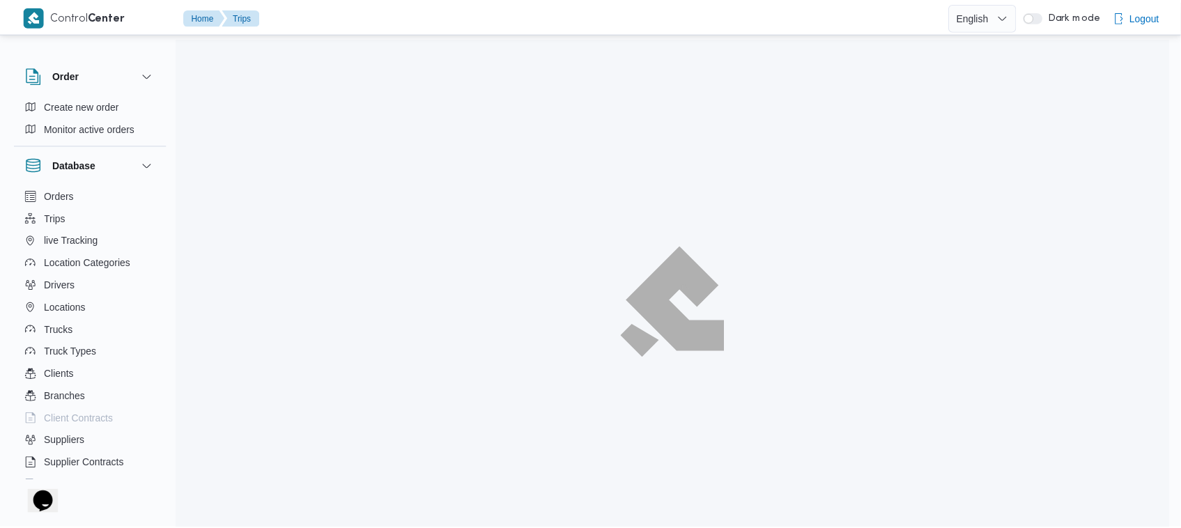
scroll to position [37, 0]
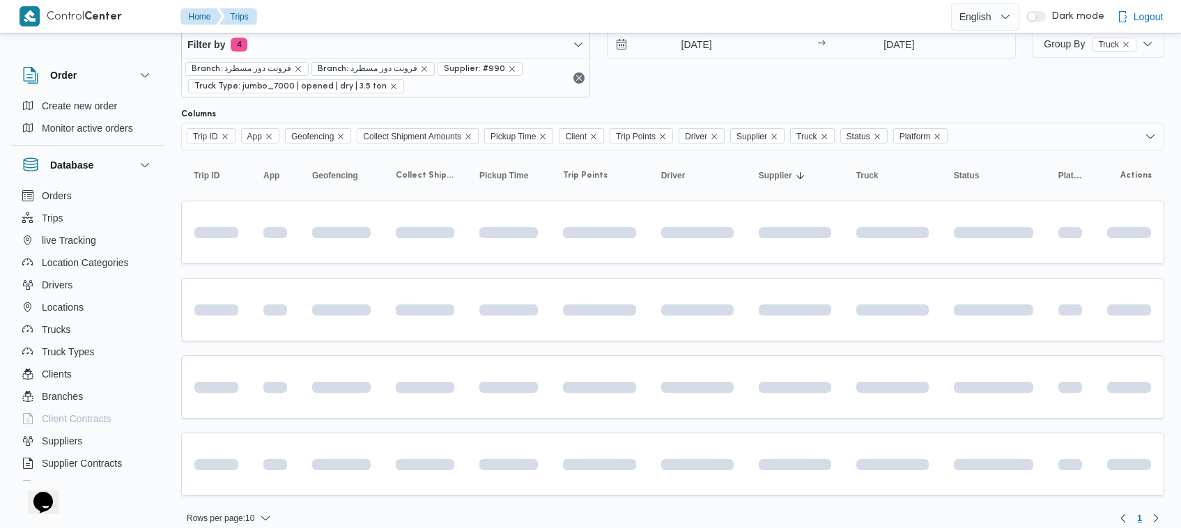
click at [747, 91] on div "16/9/2025 → 16/9/2025" at bounding box center [811, 64] width 409 height 68
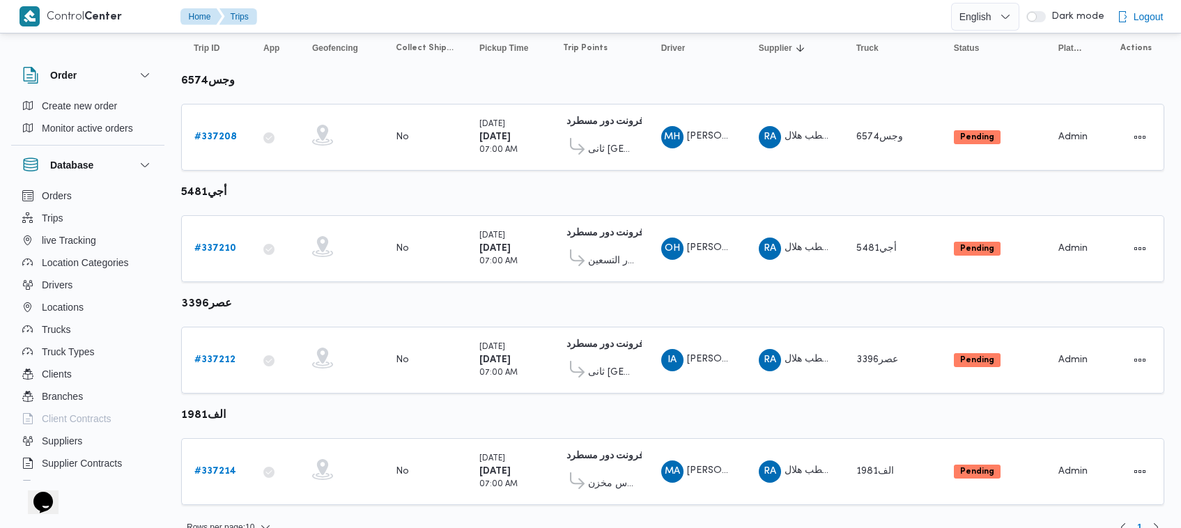
scroll to position [185, 0]
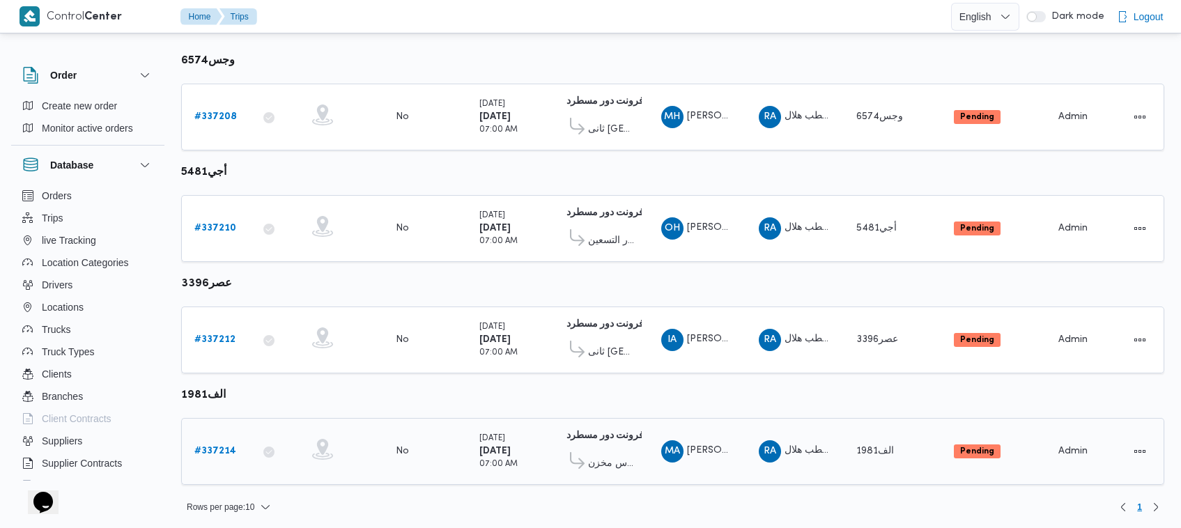
click at [221, 453] on b "# 337214" at bounding box center [215, 450] width 42 height 9
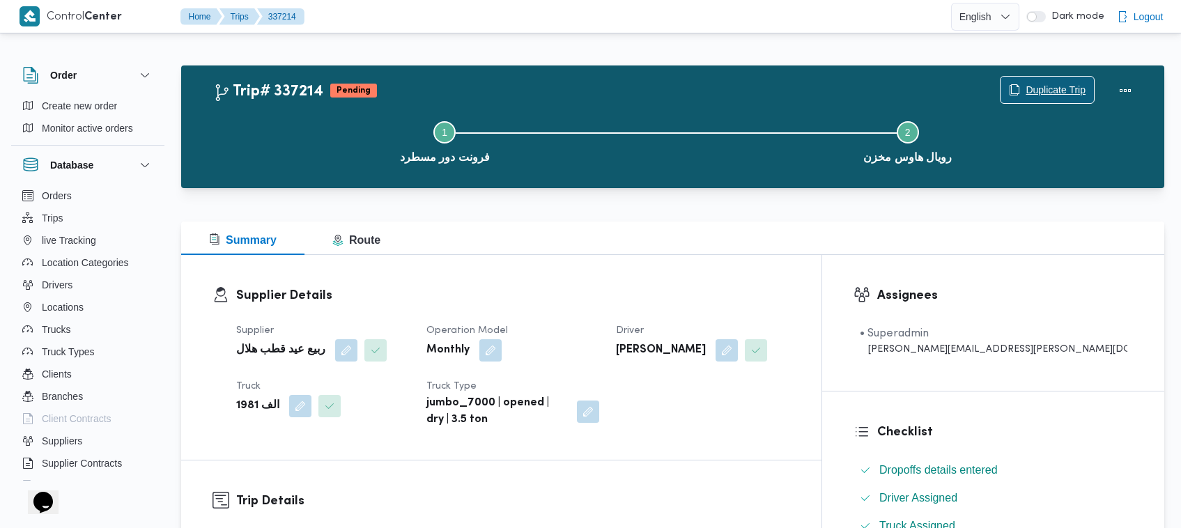
click at [1039, 91] on span "Duplicate Trip" at bounding box center [1055, 89] width 60 height 17
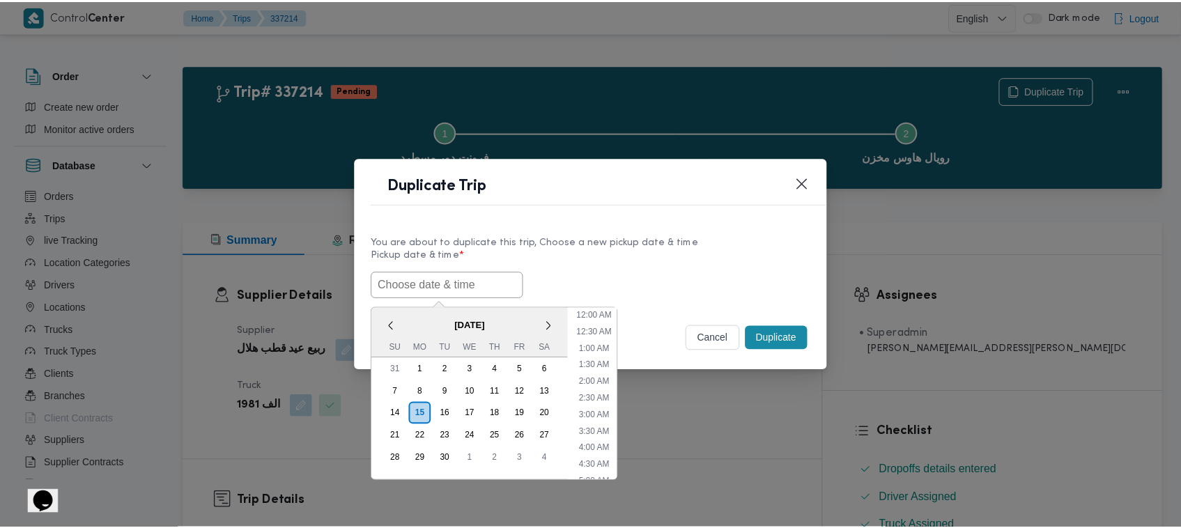
scroll to position [474, 0]
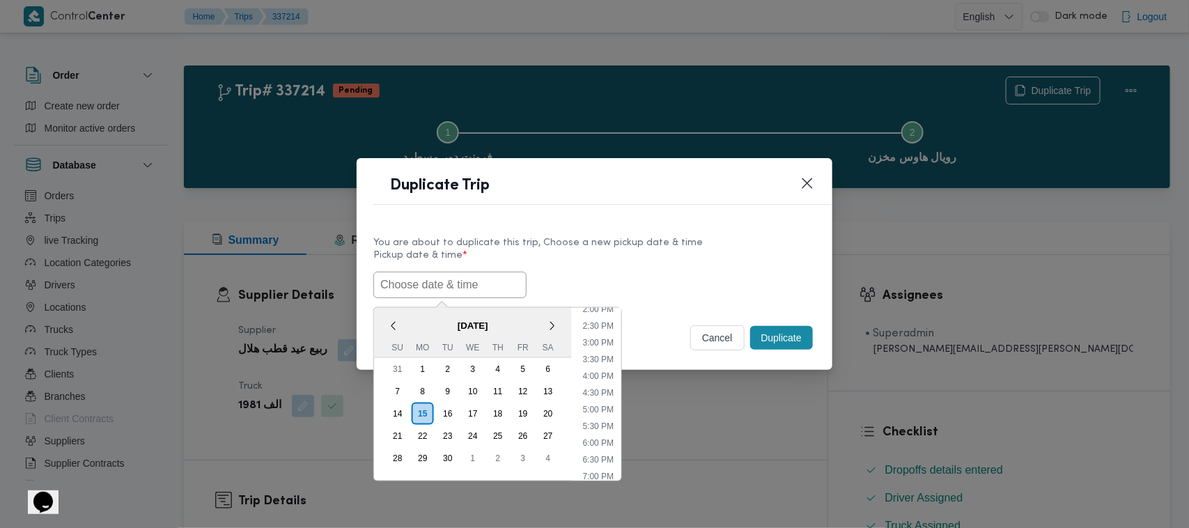
paste input "17/09/2025 7:00AM"
type input "17/09/2025 7:00AM"
drag, startPoint x: 659, startPoint y: 244, endPoint x: 674, endPoint y: 244, distance: 14.6
click at [659, 244] on div "You are about to duplicate this trip, Choose a new pickup date & time" at bounding box center [594, 242] width 442 height 15
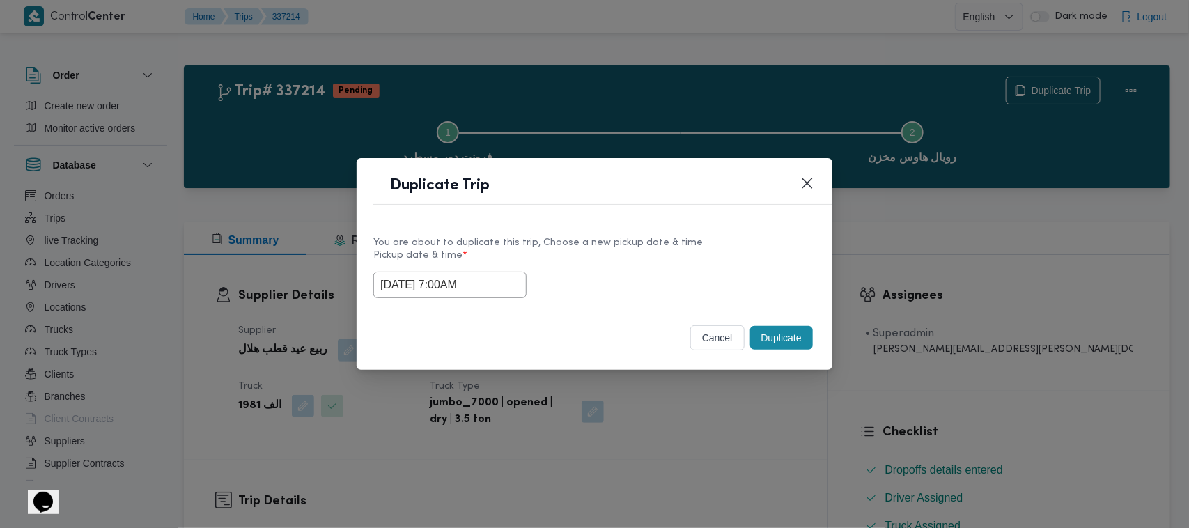
click at [784, 350] on button "Duplicate" at bounding box center [781, 338] width 63 height 24
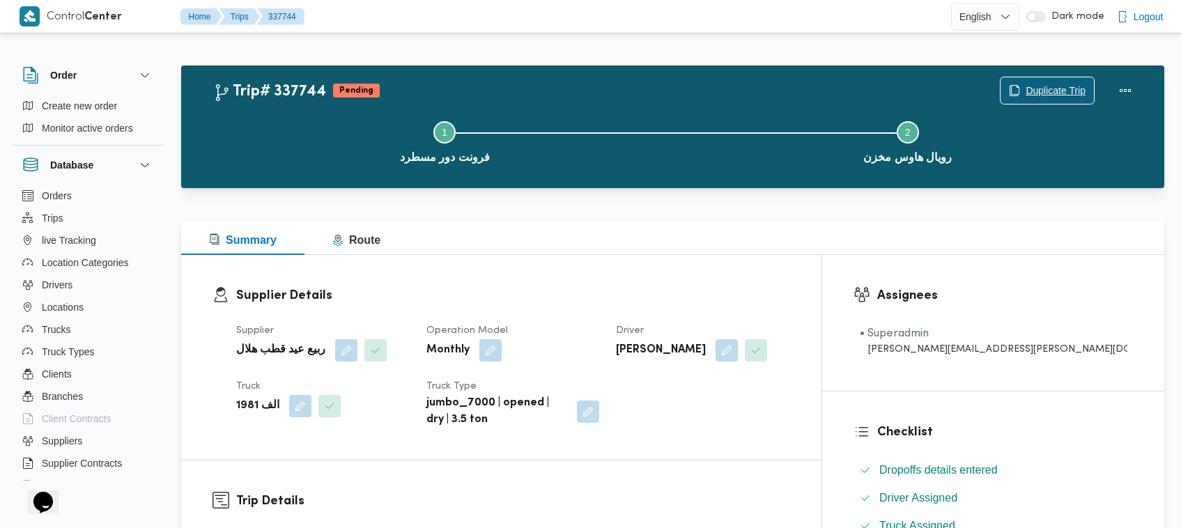
scroll to position [462, 0]
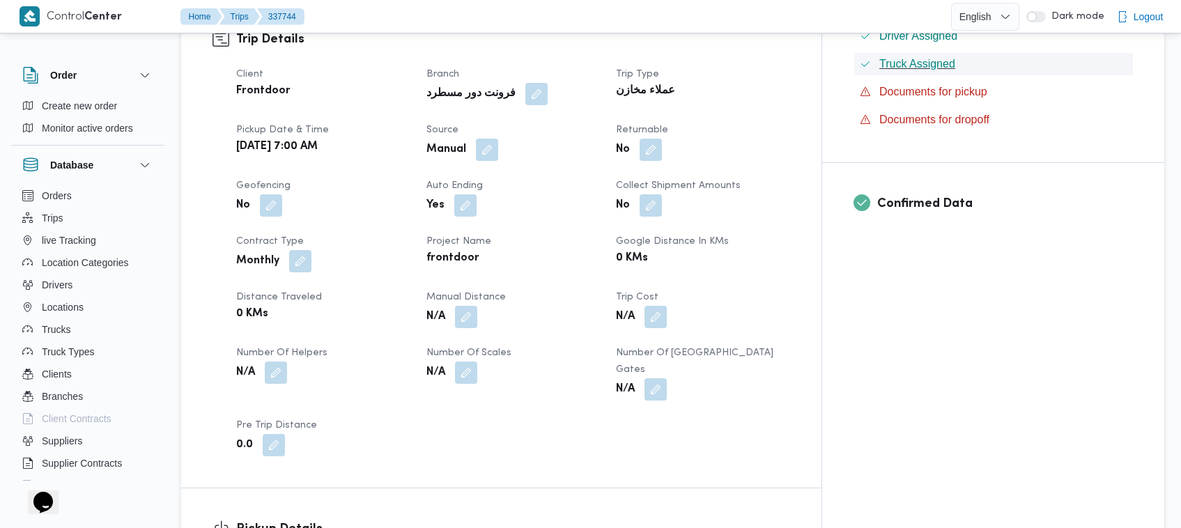
click at [1032, 82] on ul "Dropoffs details entered Driver Assigned Truck Assigned Documents for pickup Do…" at bounding box center [993, 64] width 279 height 134
click at [955, 70] on span "Truck Assigned" at bounding box center [917, 64] width 76 height 12
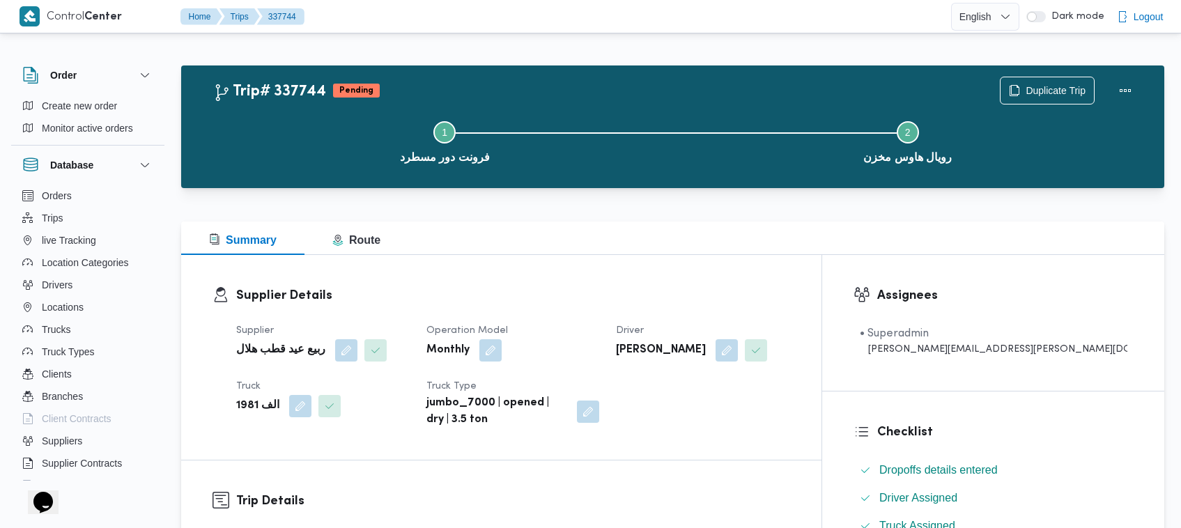
drag, startPoint x: 787, startPoint y: 89, endPoint x: 792, endPoint y: 95, distance: 7.9
click at [792, 95] on div "Trip# 337744 Pending Duplicate Trip Step 1 is incomplete 1 فرونت دور مسطرد Step…" at bounding box center [676, 127] width 926 height 100
click at [1029, 87] on span "Duplicate Trip" at bounding box center [1055, 89] width 60 height 17
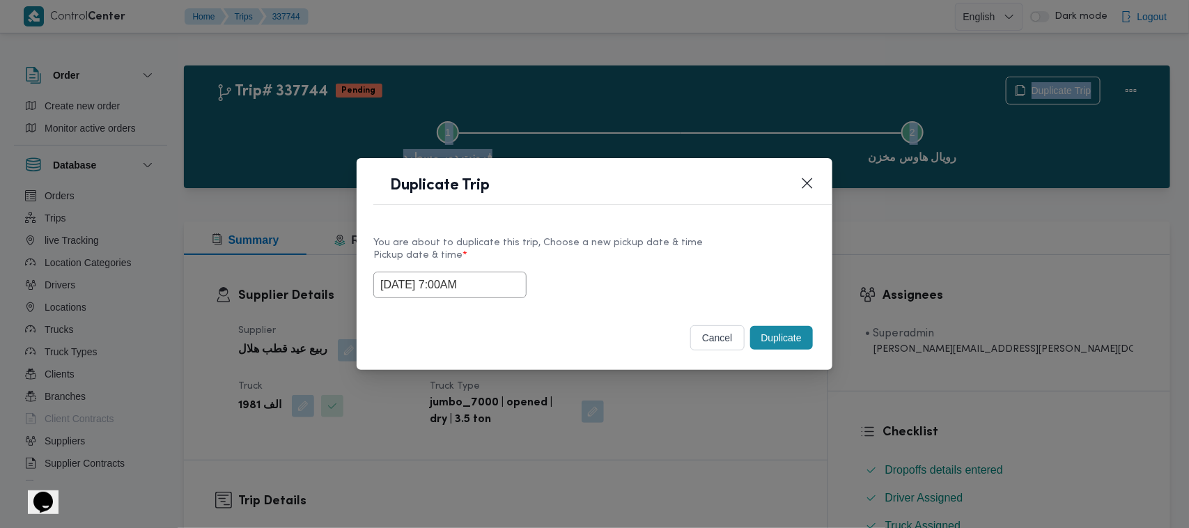
click at [491, 284] on input "17/09/2025 7:00AM" at bounding box center [449, 285] width 153 height 26
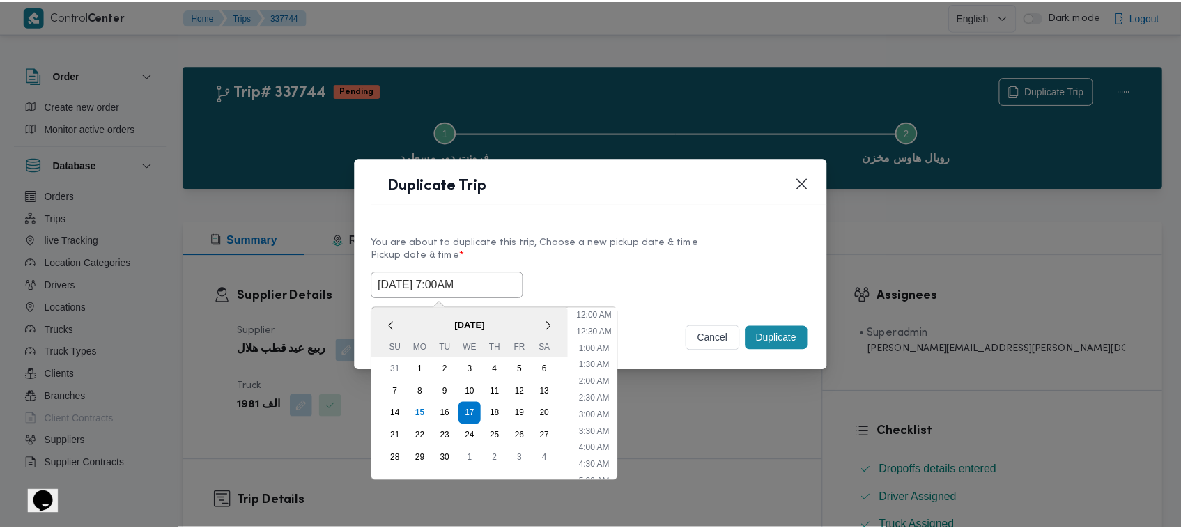
scroll to position [155, 0]
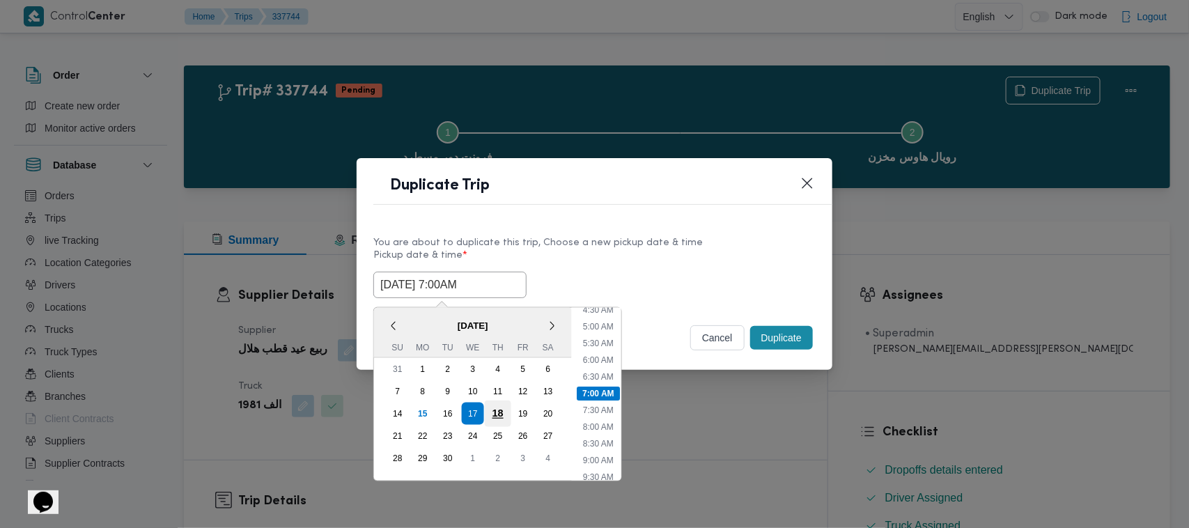
click at [500, 403] on div "18" at bounding box center [498, 413] width 26 height 26
type input "18/09/2025 7:00AM"
click at [639, 259] on label "Pickup date & time *" at bounding box center [594, 261] width 442 height 22
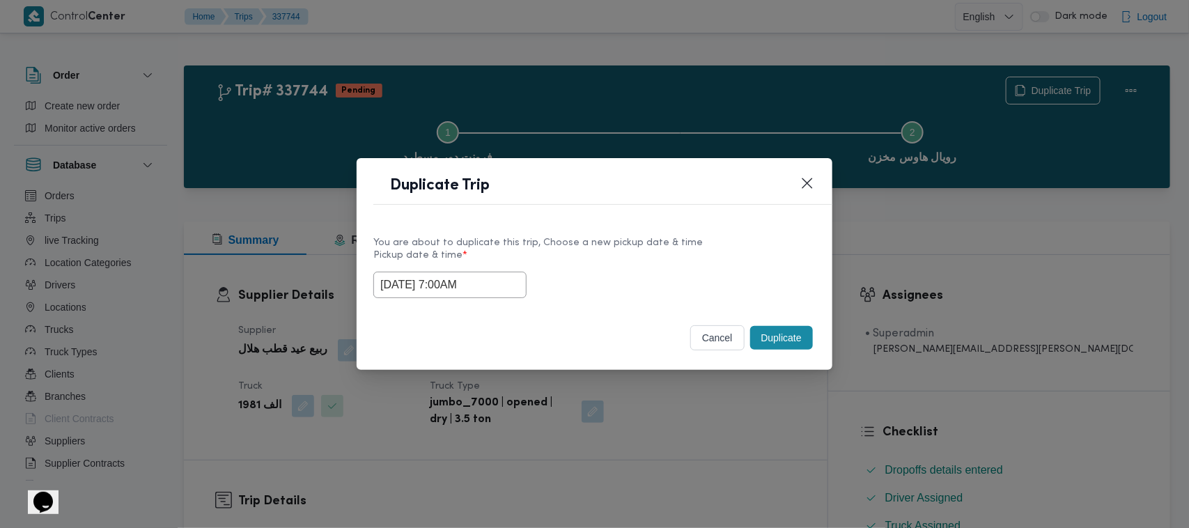
click at [777, 336] on button "Duplicate" at bounding box center [781, 338] width 63 height 24
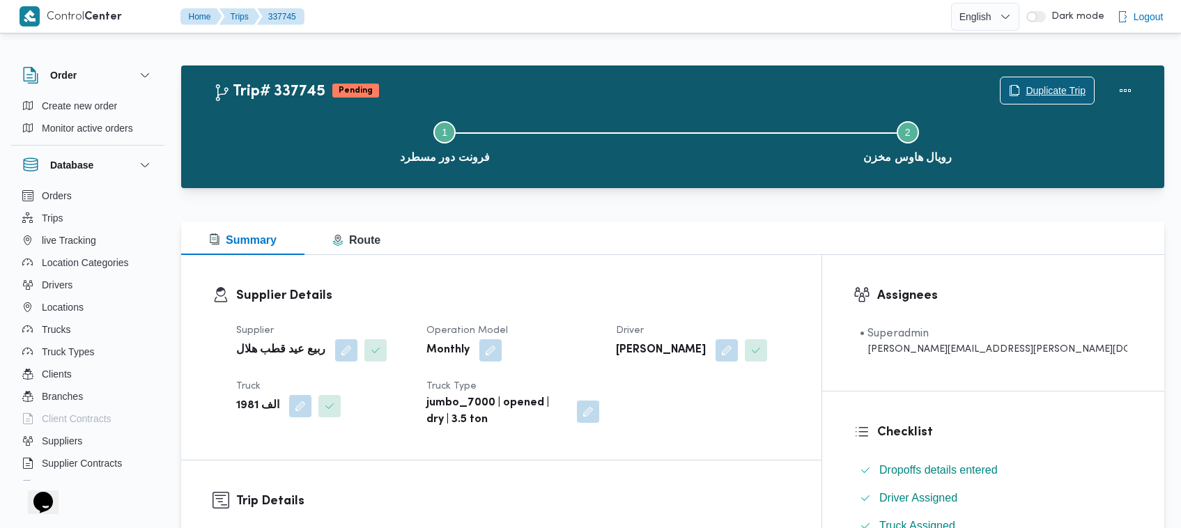
scroll to position [462, 0]
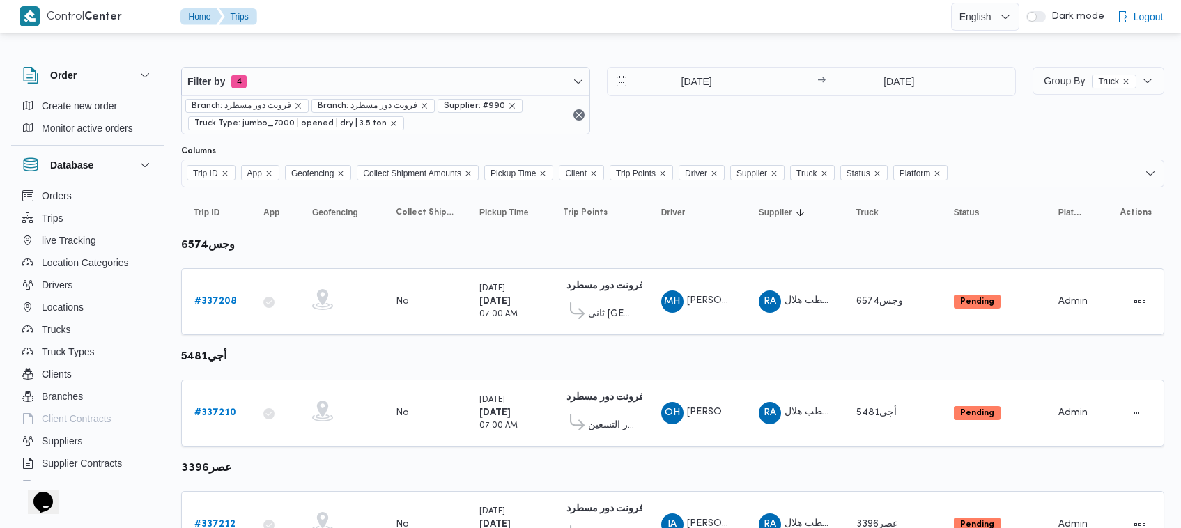
click at [207, 364] on h3 "أجي5481" at bounding box center [216, 357] width 70 height 17
copy tbody "أجي5481 Trip ID"
click at [697, 423] on span "OH عمر هاشم جاب الله محمد" at bounding box center [697, 413] width 72 height 22
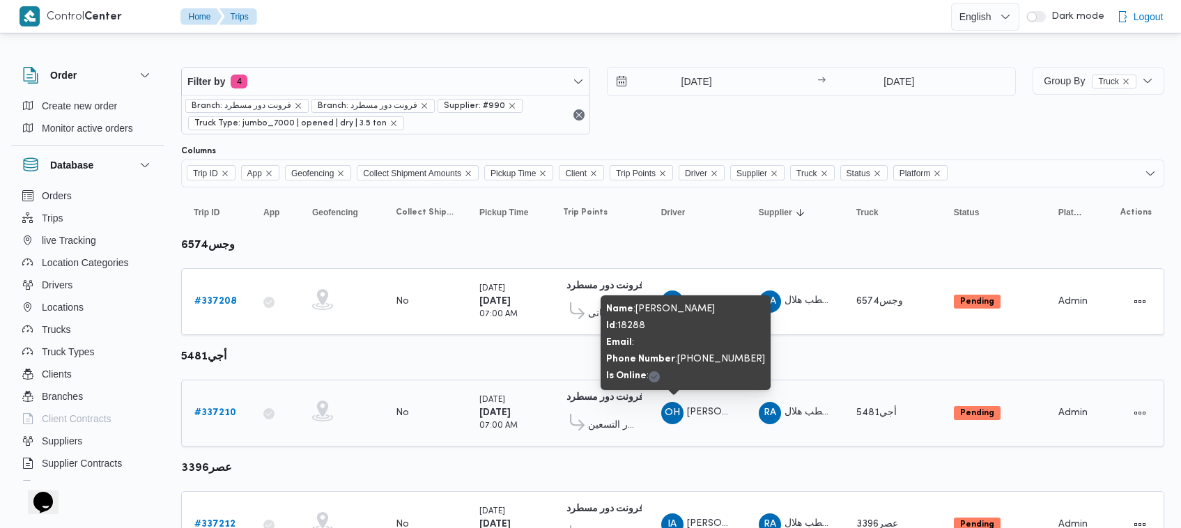
click at [718, 412] on span "عمر هاشم جاب الله محمد" at bounding box center [726, 411] width 79 height 9
copy tr "عمر هاشم جاب الله محمد Supplier"
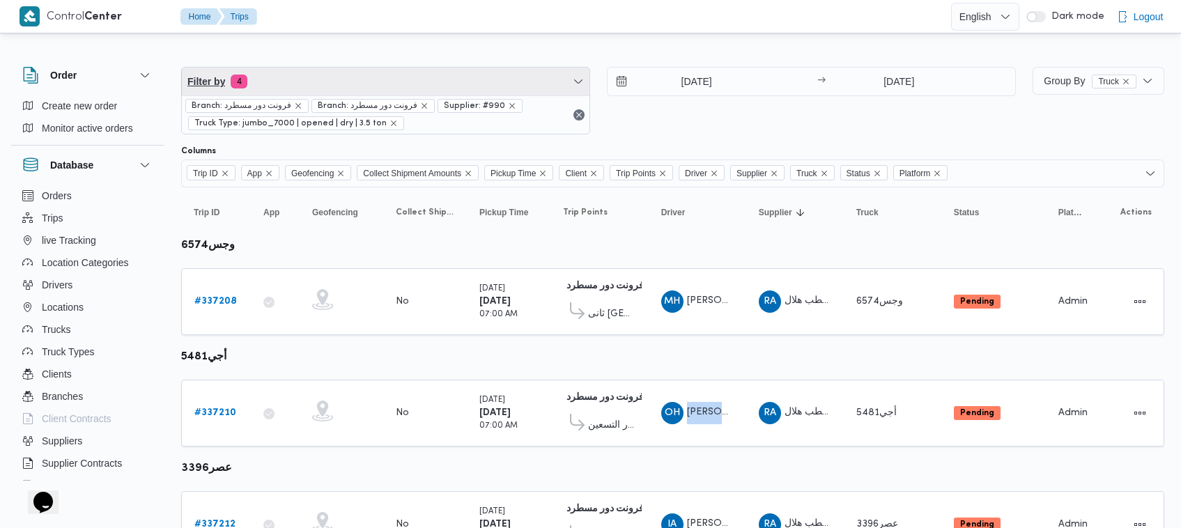
click at [280, 88] on span "Filter by 4" at bounding box center [385, 82] width 407 height 28
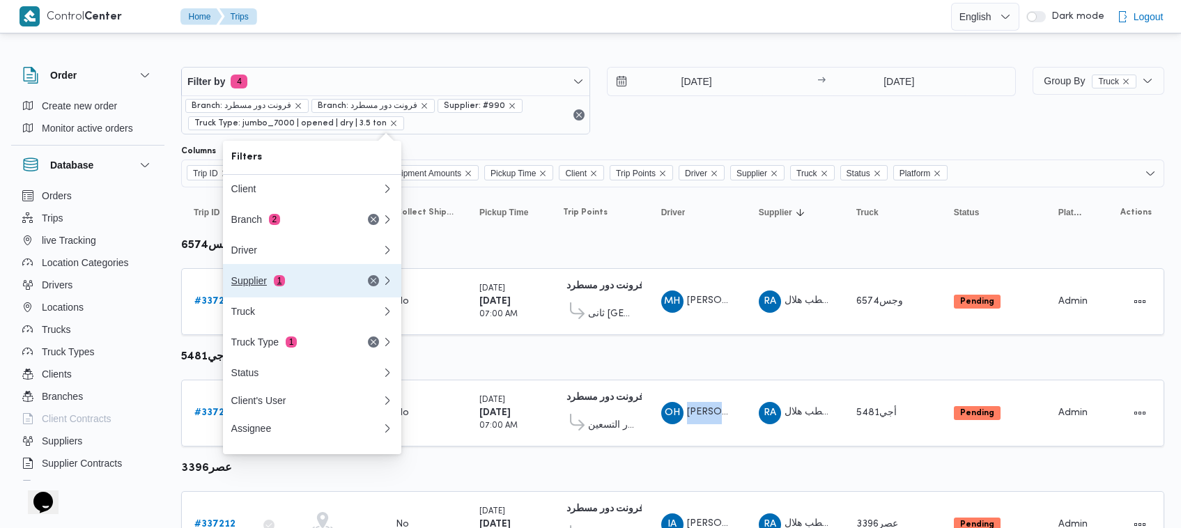
click at [270, 284] on div "Supplier 1" at bounding box center [289, 280] width 117 height 11
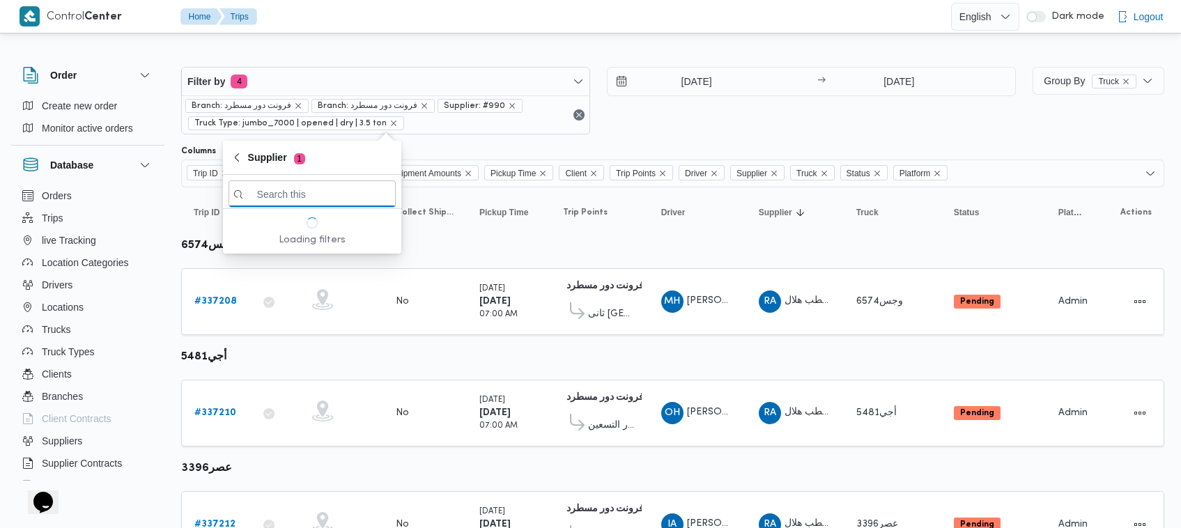
paste input "محمد هاني محمد جوده محمود"
type input "محمد هاني محمد جوده محمود"
click at [279, 248] on span "محمد هاني محمد جوده محمود" at bounding box center [320, 243] width 145 height 17
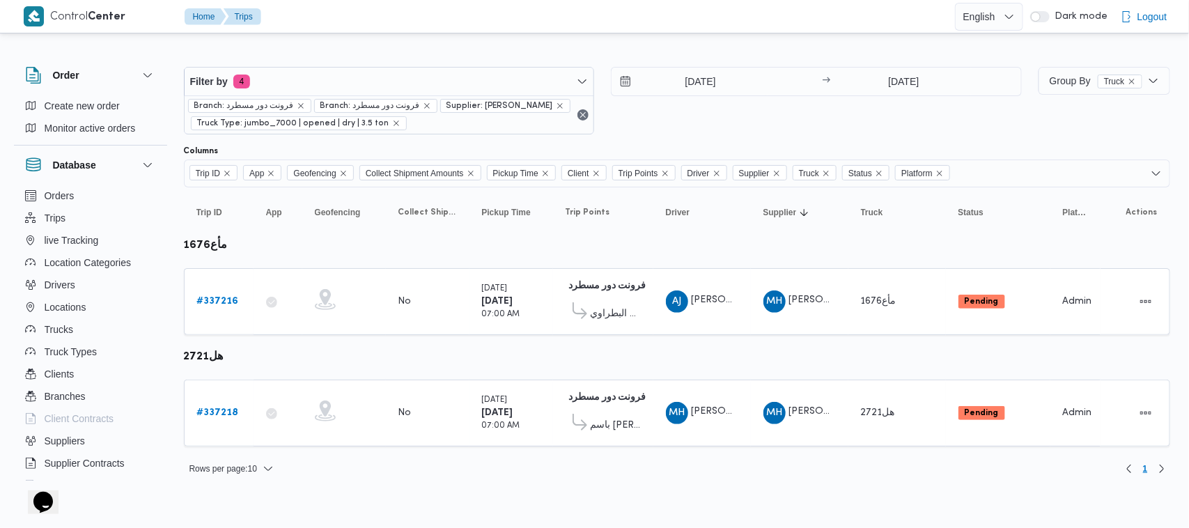
click at [332, 362] on table "Trip ID Click to sort in ascending order App Click to sort in ascending order G…" at bounding box center [677, 323] width 986 height 273
click at [225, 304] on b "# 337216" at bounding box center [218, 301] width 42 height 9
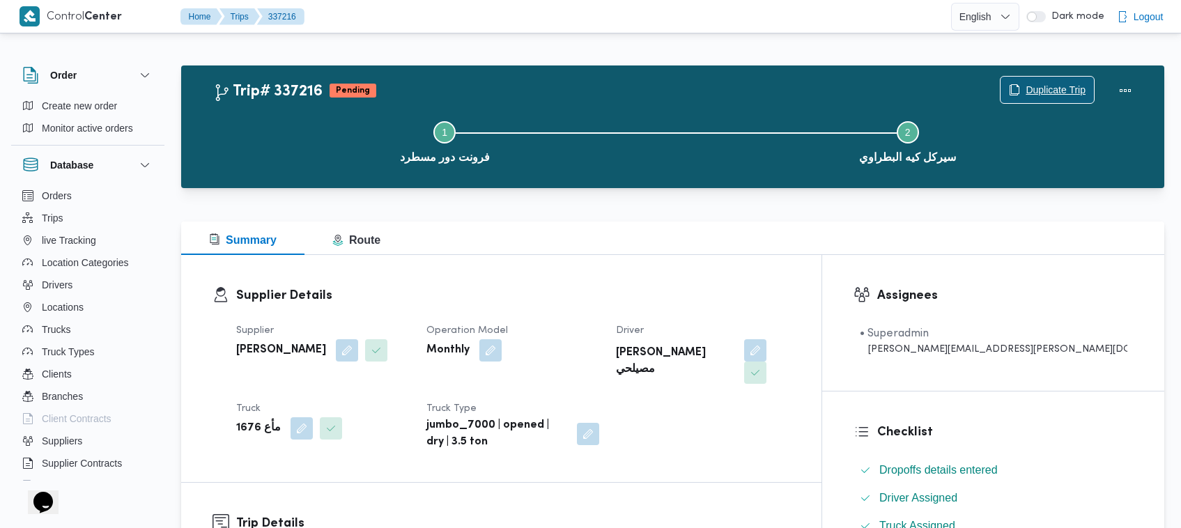
click at [1036, 85] on span "Duplicate Trip" at bounding box center [1055, 89] width 60 height 17
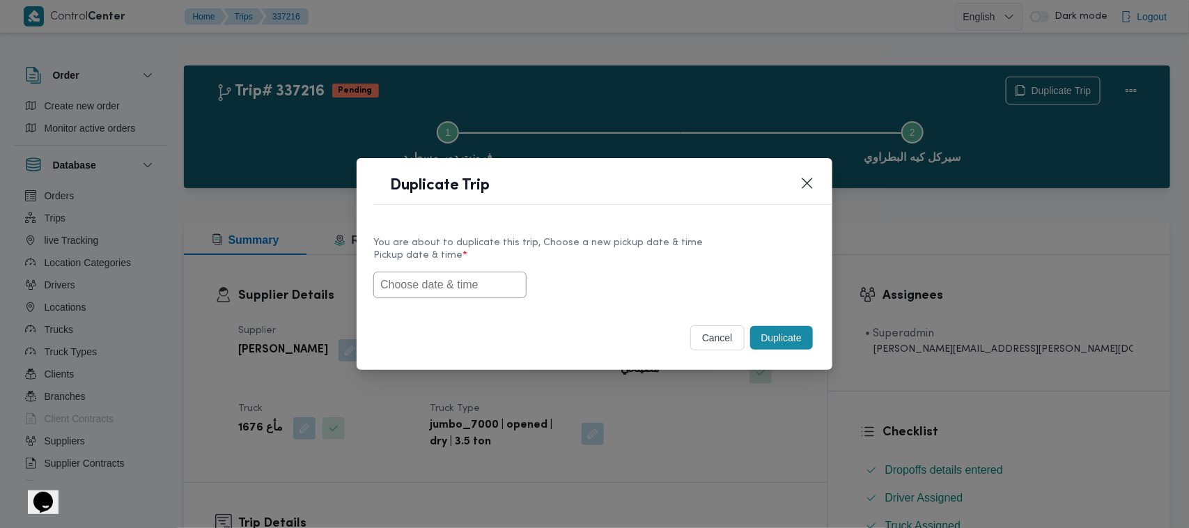
click at [423, 284] on input "text" at bounding box center [449, 285] width 153 height 26
paste input "17/09/2025 7:00AM"
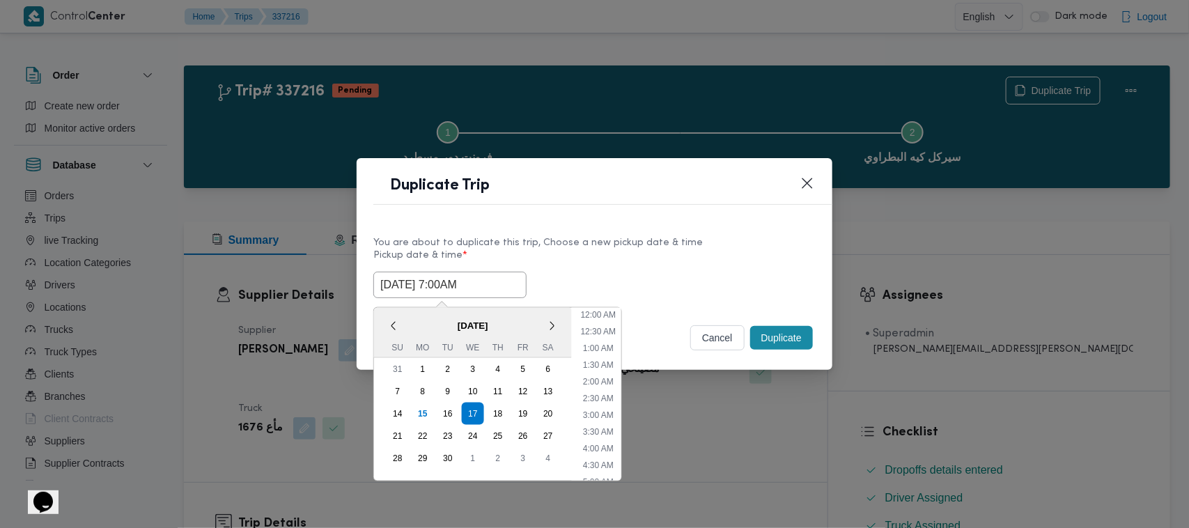
click at [461, 290] on input "17/09/2025 7:00AM" at bounding box center [449, 285] width 153 height 26
type input "17/09/2025 7:00AM"
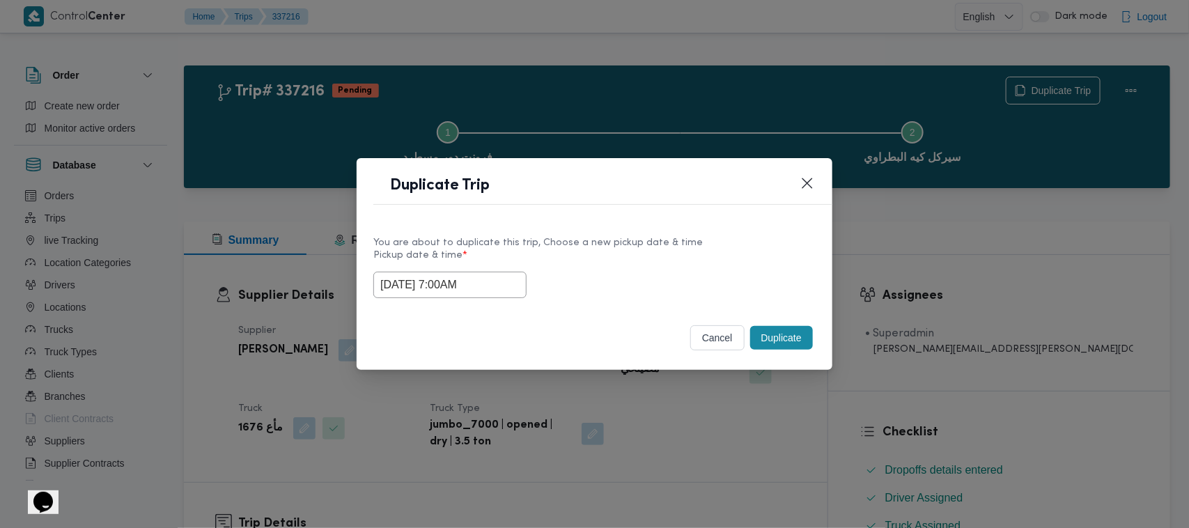
click at [662, 284] on div "17/09/2025 7:00AM" at bounding box center [594, 285] width 442 height 26
click at [808, 336] on button "Duplicate" at bounding box center [781, 338] width 63 height 24
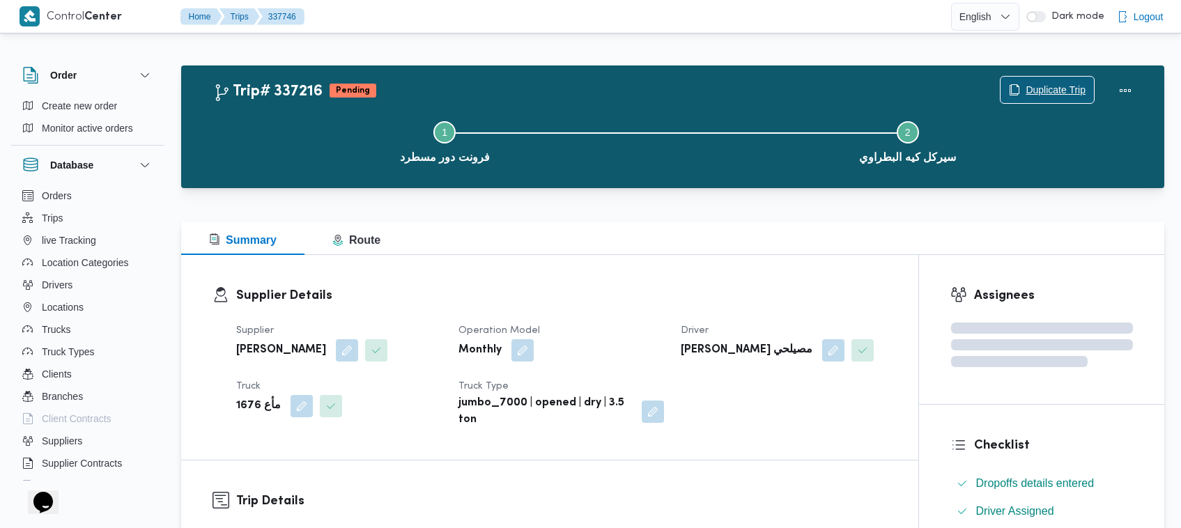
click at [1050, 81] on span "Duplicate Trip" at bounding box center [1055, 89] width 60 height 17
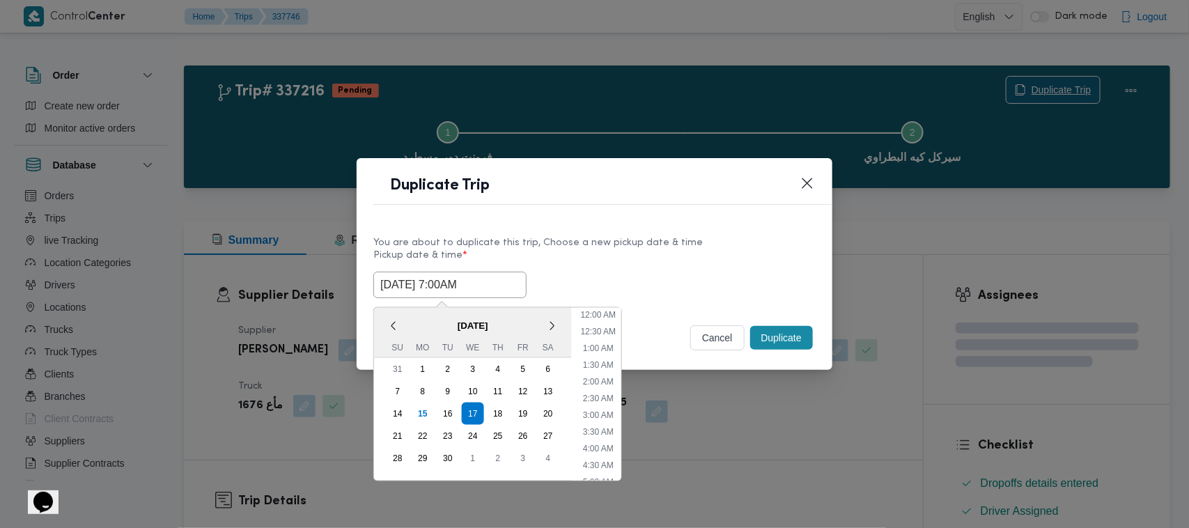
scroll to position [155, 0]
drag, startPoint x: 504, startPoint y: 405, endPoint x: 761, endPoint y: 316, distance: 272.3
click at [504, 405] on div "18" at bounding box center [498, 414] width 22 height 22
click at [650, 240] on div "You are about to duplicate this trip, Choose a new pickup date & time" at bounding box center [594, 242] width 442 height 15
click at [779, 342] on button "Duplicate" at bounding box center [781, 338] width 63 height 24
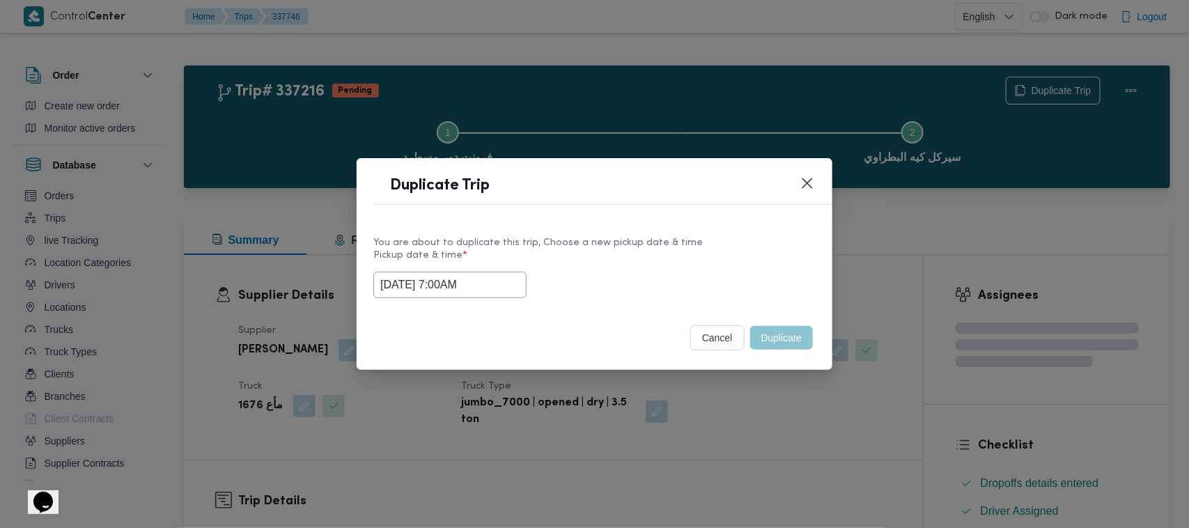
type input "18/09/2025 7:00AM"
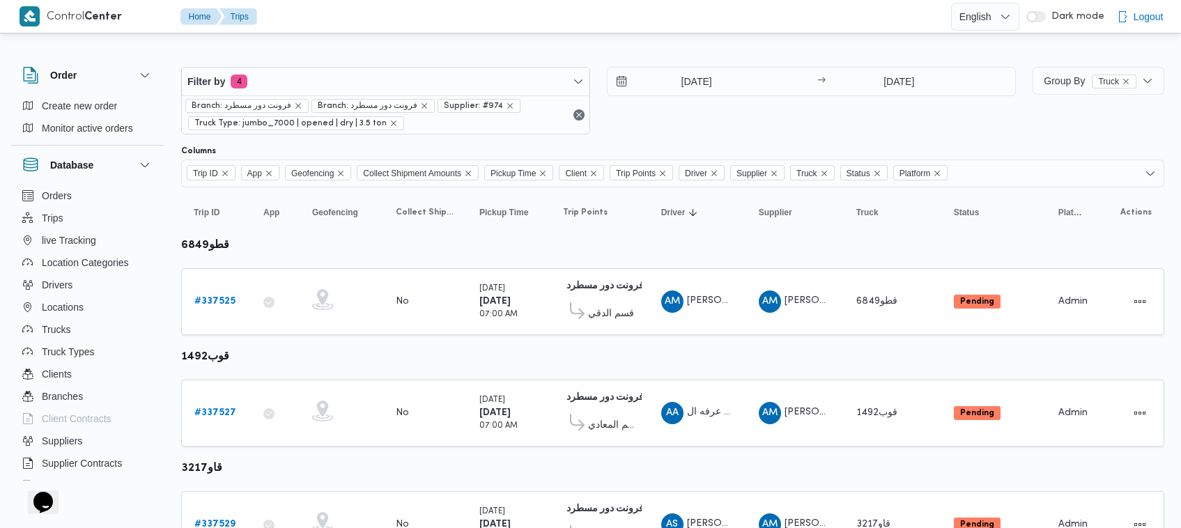
click at [674, 116] on div "17/9/2025 → 17/9/2025" at bounding box center [811, 101] width 409 height 68
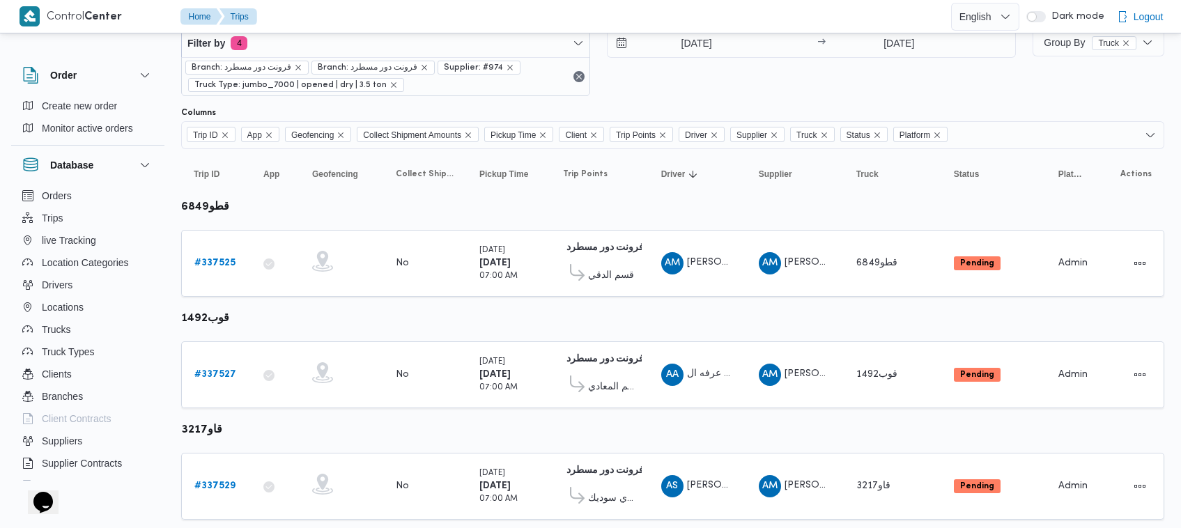
scroll to position [36, 0]
click at [218, 261] on b "# 337525" at bounding box center [214, 264] width 41 height 9
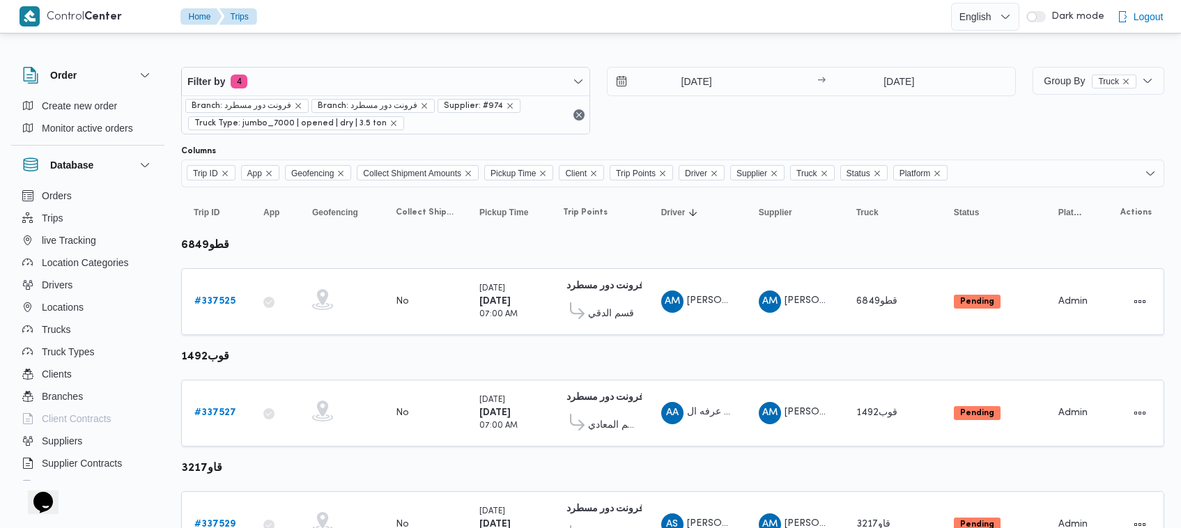
click at [373, 63] on div "Filter by 4 Branch: فرونت دور مسطرد Branch: فرونت دور مسطرد Supplier: #974 Truc…" at bounding box center [598, 101] width 851 height 84
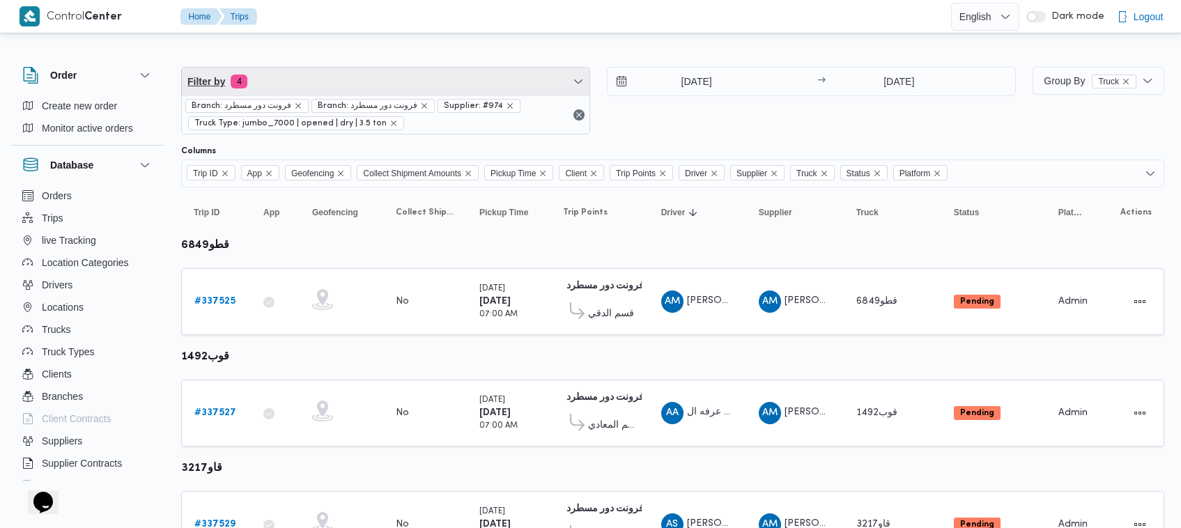
click at [324, 84] on span "Filter by 4" at bounding box center [385, 82] width 407 height 28
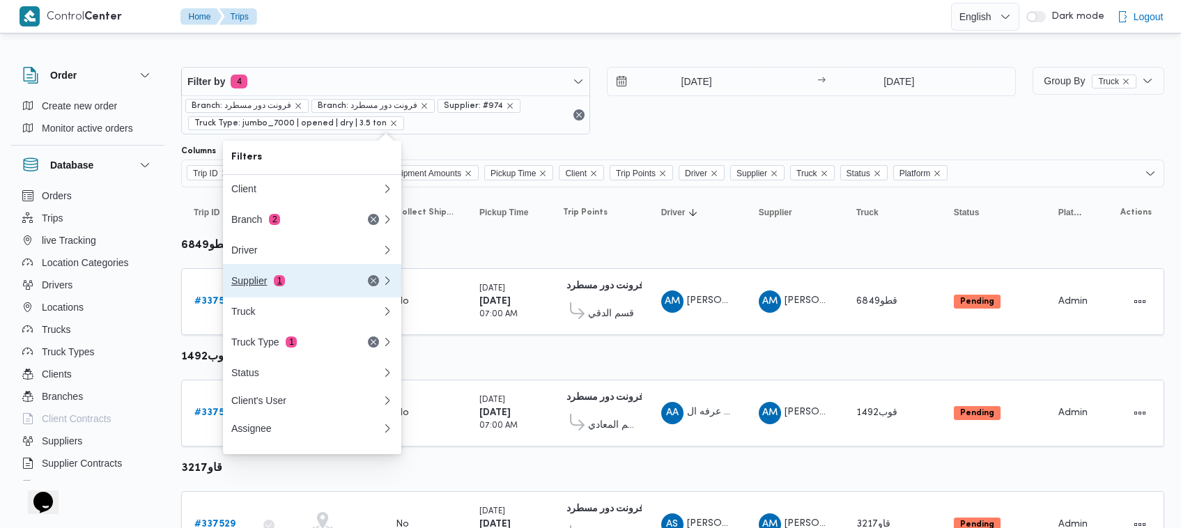
click at [306, 279] on div "Supplier 1" at bounding box center [289, 280] width 117 height 11
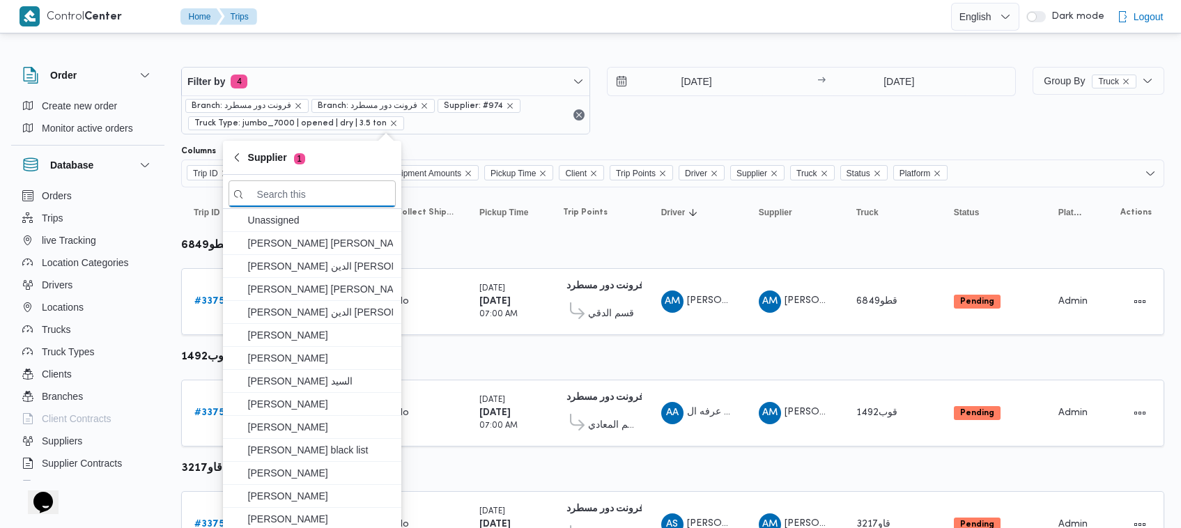
paste input "[PERSON_NAME]"
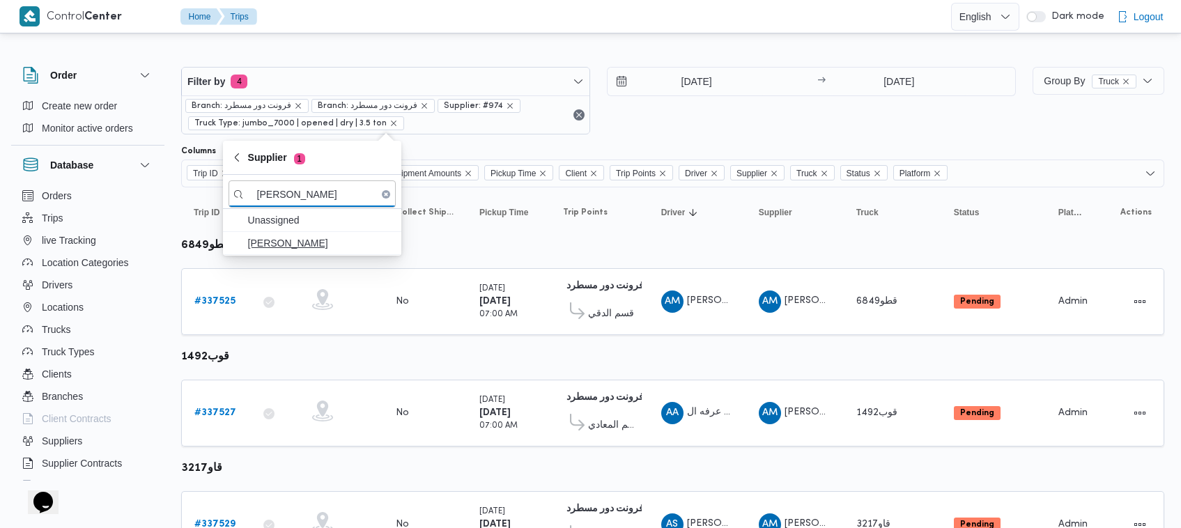
type input "[PERSON_NAME]"
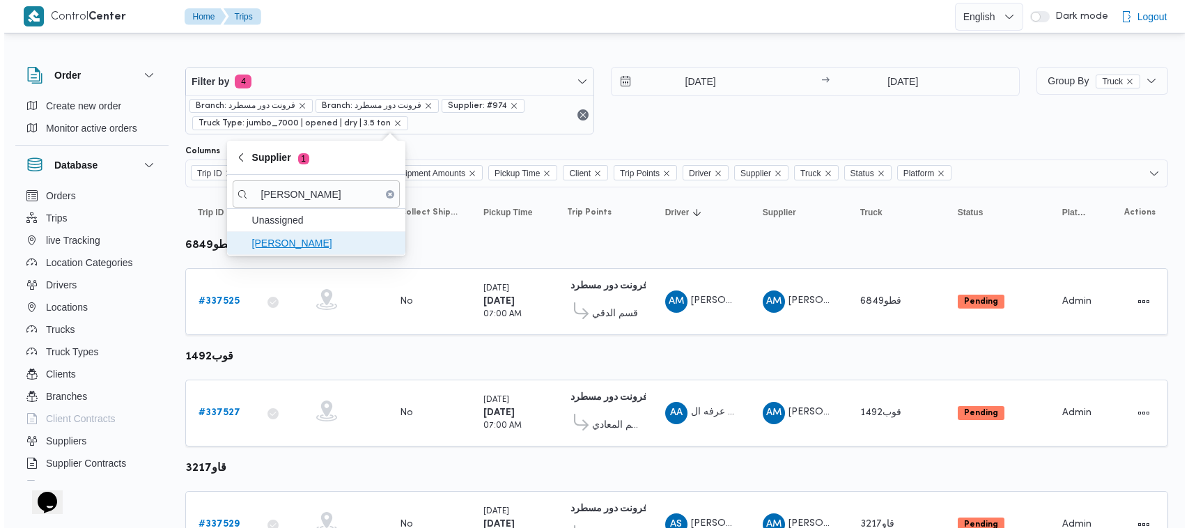
scroll to position [0, 0]
click at [280, 252] on span "عبدالقادر عادل عبدالقادر الحسيني" at bounding box center [311, 243] width 167 height 22
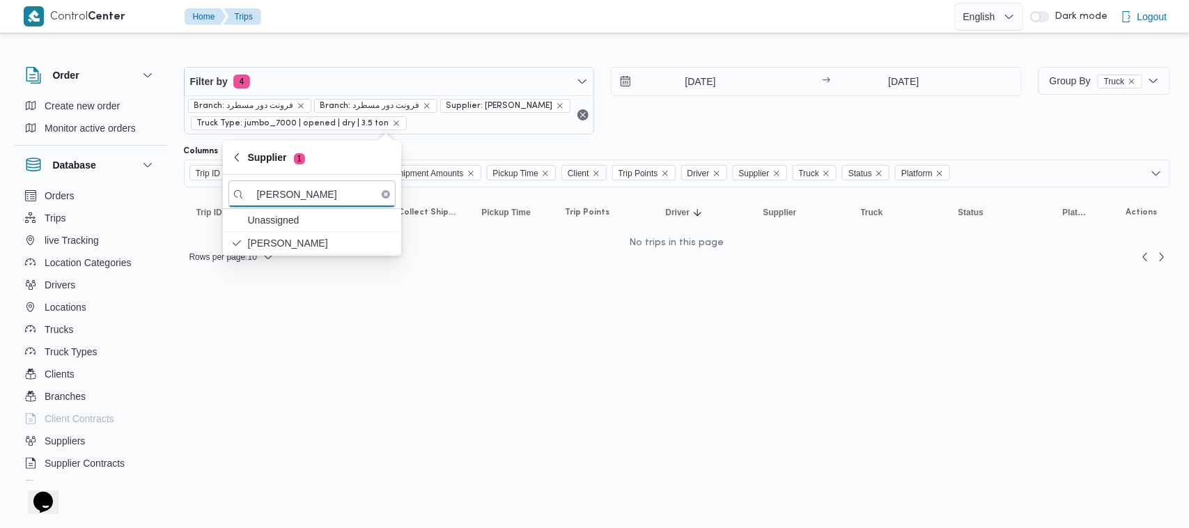
click at [691, 101] on div "17/9/2025 → 17/9/2025" at bounding box center [816, 101] width 411 height 68
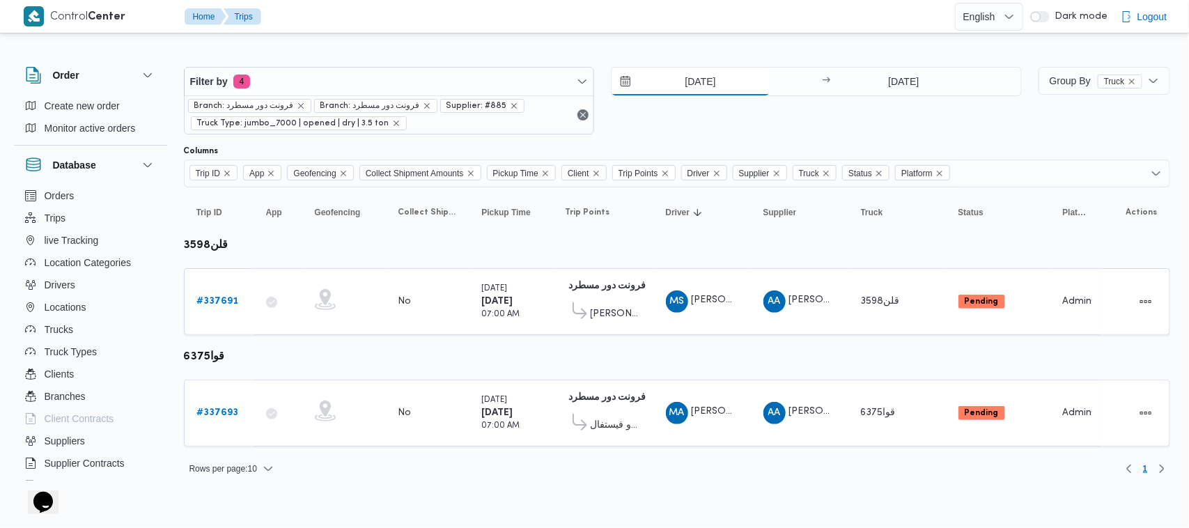
click at [704, 72] on input "17/9/2025" at bounding box center [691, 82] width 158 height 28
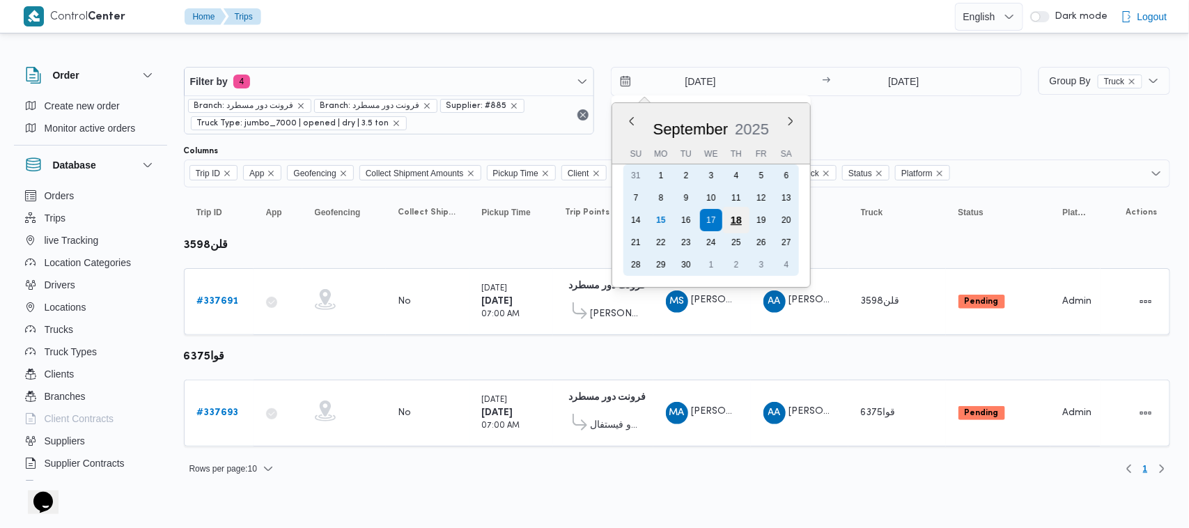
click at [742, 221] on div "18" at bounding box center [736, 220] width 26 height 26
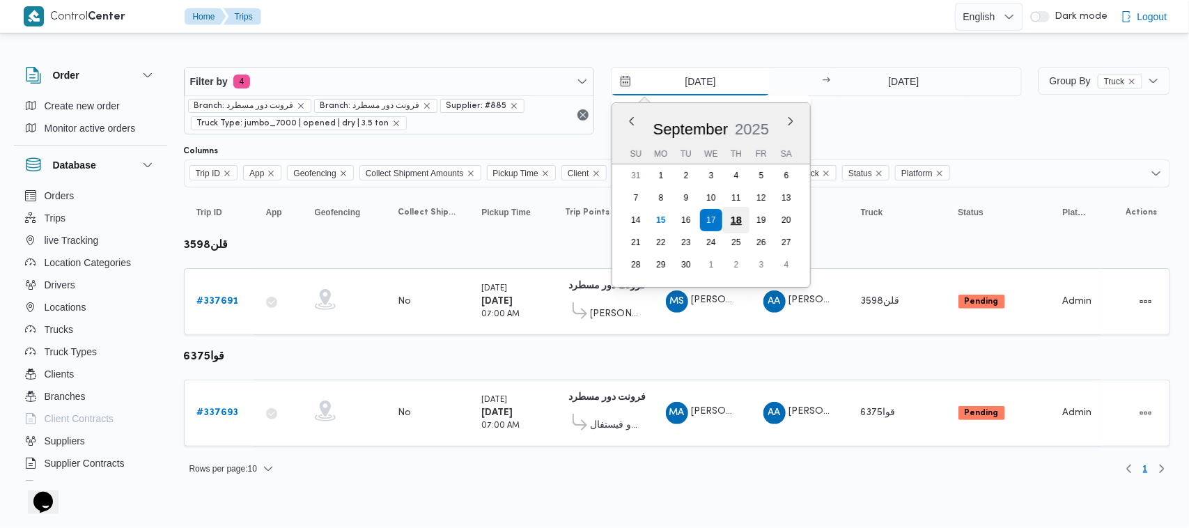
type input "18/9/2025"
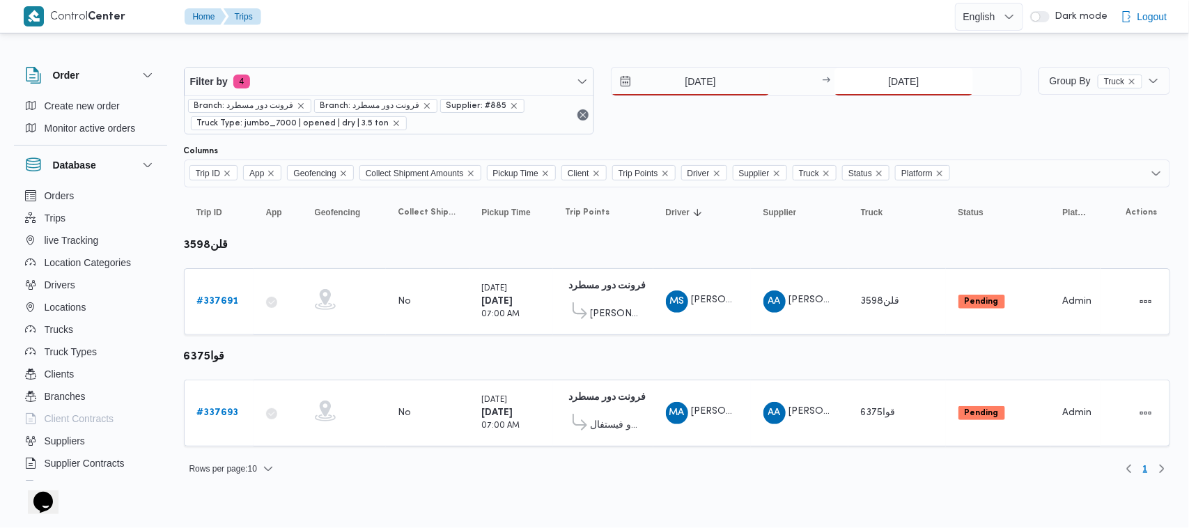
click at [949, 75] on input "17/9/2025" at bounding box center [903, 82] width 139 height 28
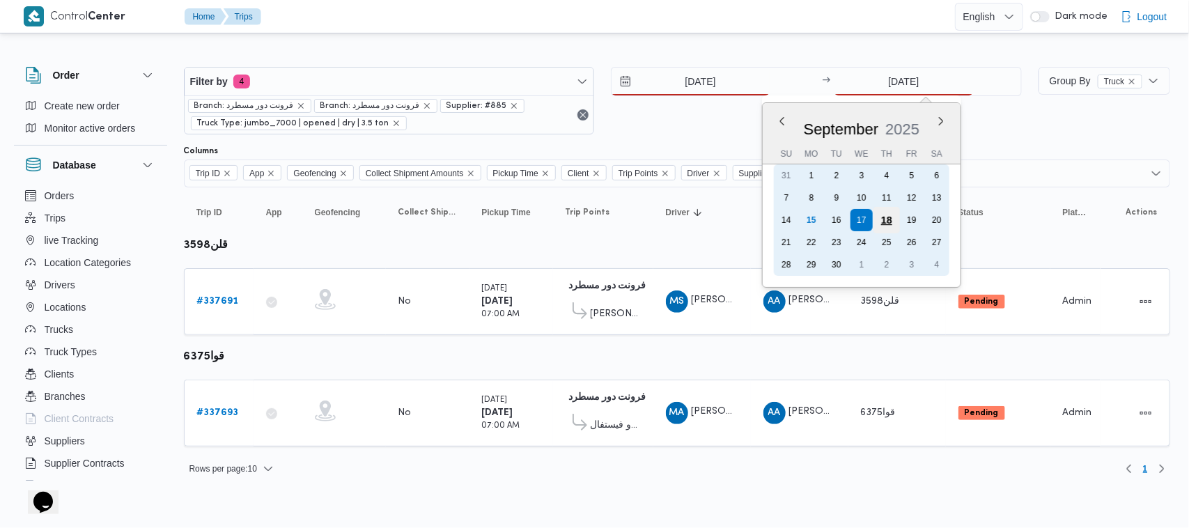
click at [889, 221] on div "18" at bounding box center [886, 220] width 26 height 26
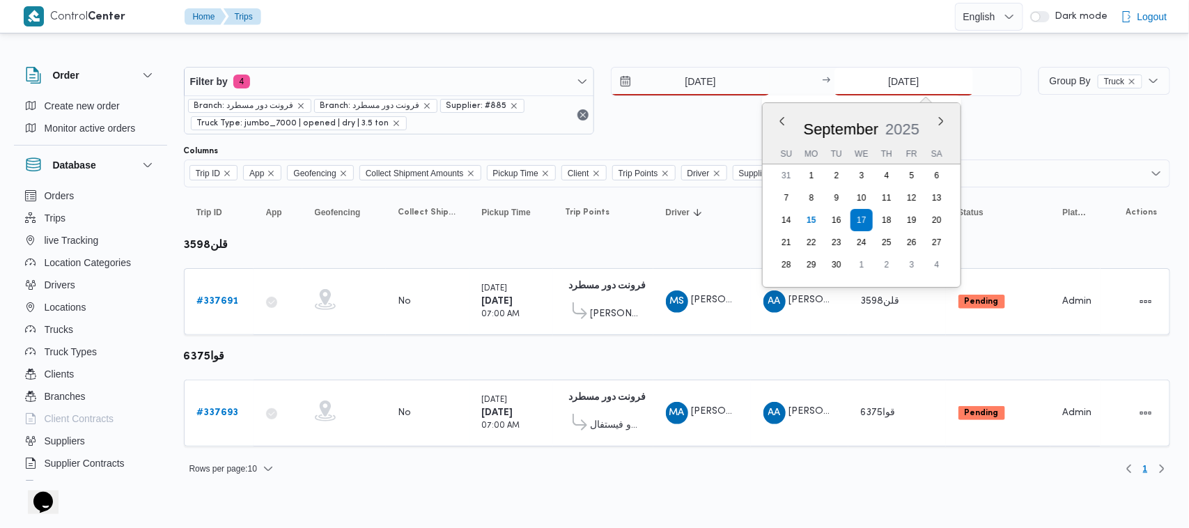
type input "[DATE]"
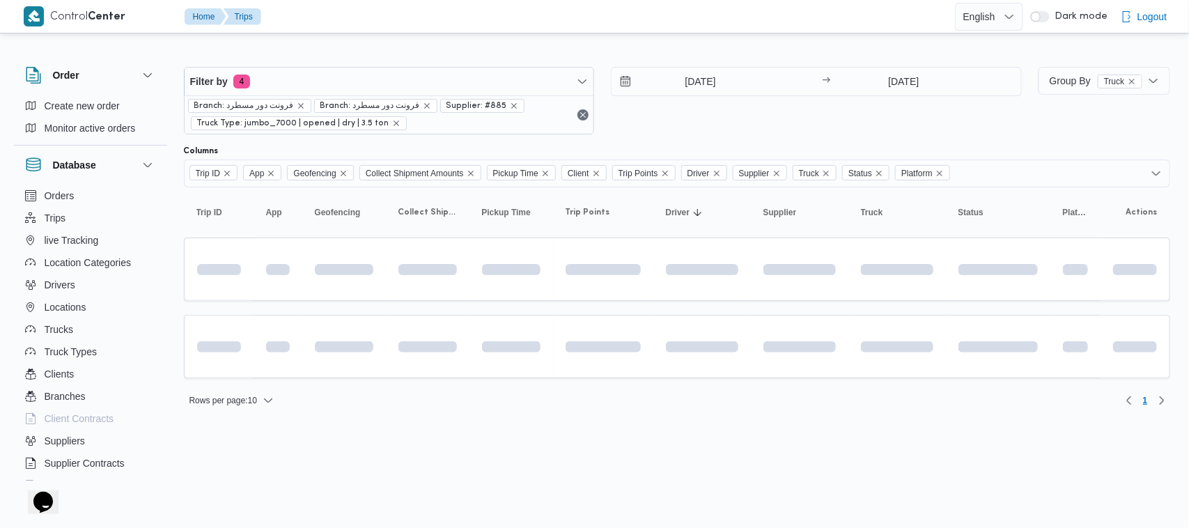
click at [761, 127] on div "[DATE] → [DATE]" at bounding box center [816, 101] width 411 height 68
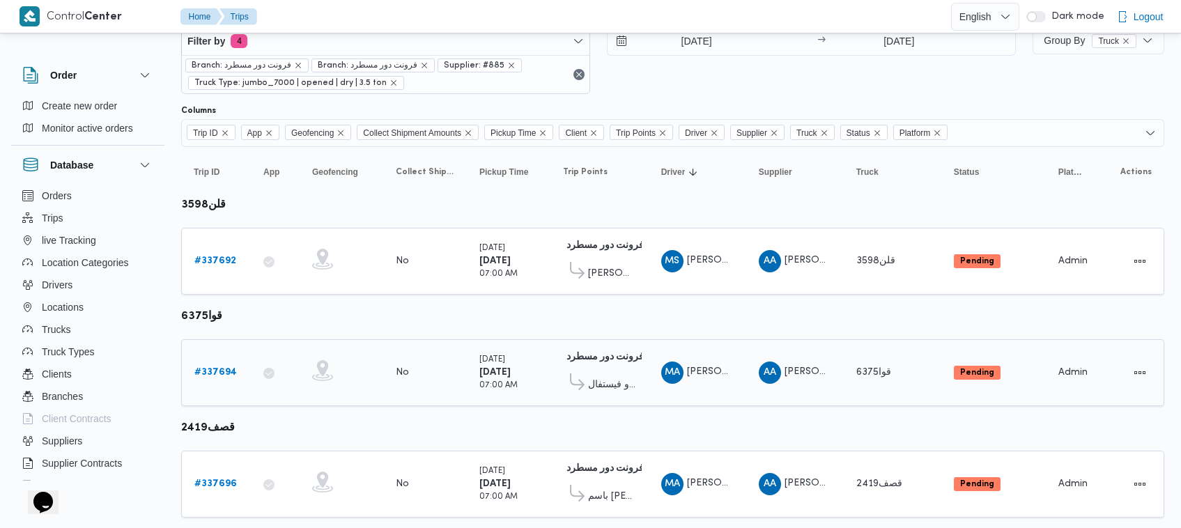
scroll to position [75, 0]
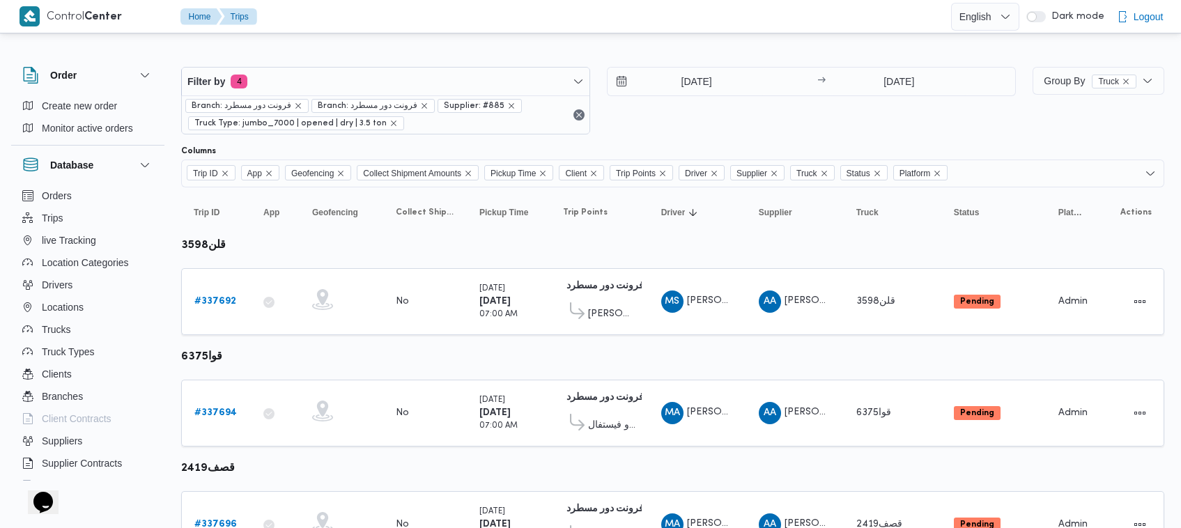
click at [900, 130] on div "[DATE] → [DATE]" at bounding box center [811, 101] width 409 height 68
click at [334, 96] on div "Branch: فرونت دور مسطرد Branch: فرونت دور مسطرد Supplier: #885 Truck Type: jumb…" at bounding box center [385, 114] width 407 height 38
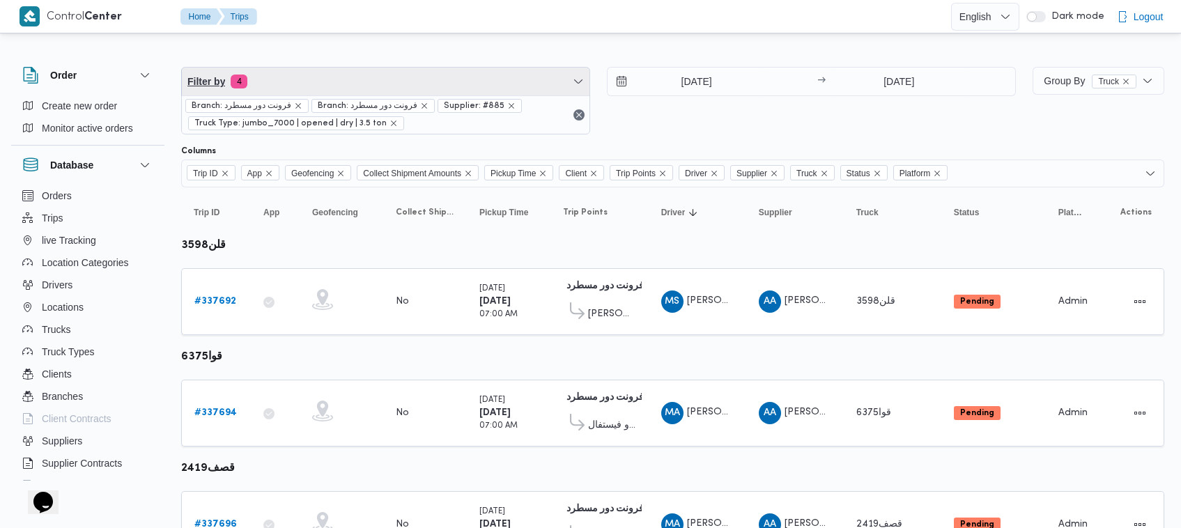
click at [331, 84] on span "Filter by 4" at bounding box center [385, 82] width 407 height 28
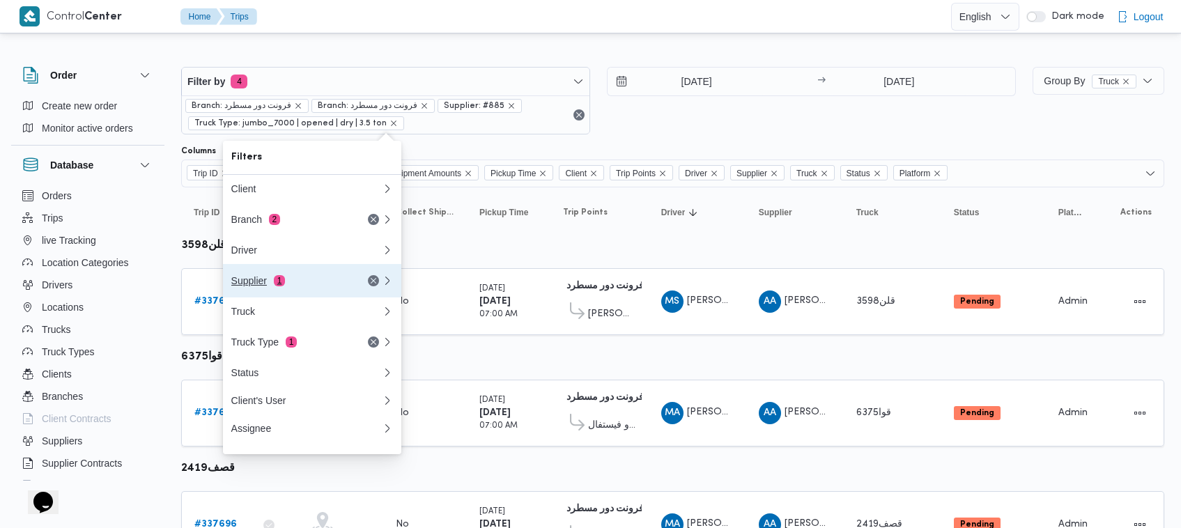
click at [269, 282] on div "Supplier 1" at bounding box center [289, 280] width 117 height 11
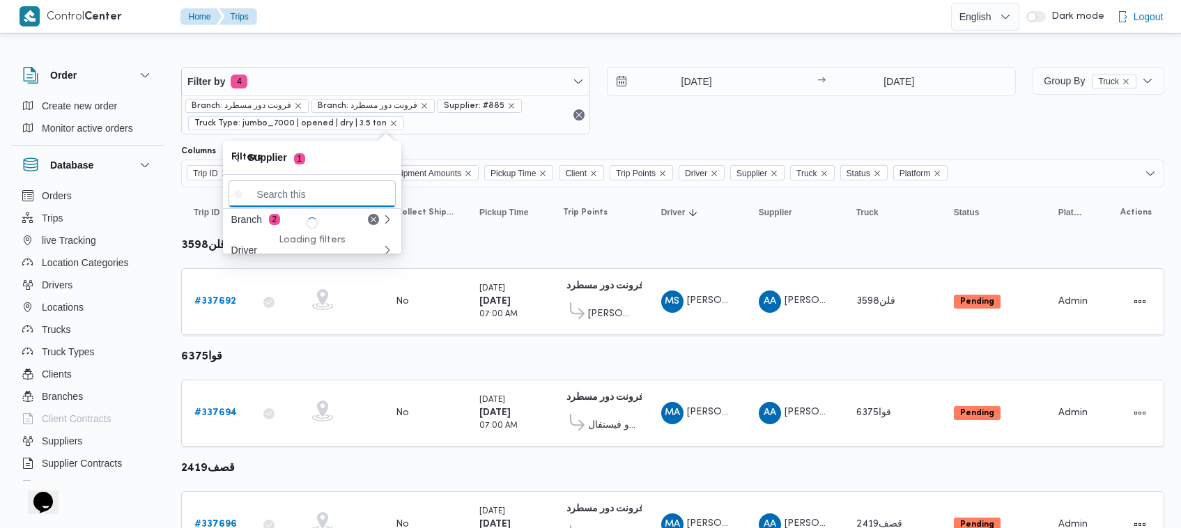
paste input "[PERSON_NAME]"
type input "[PERSON_NAME]"
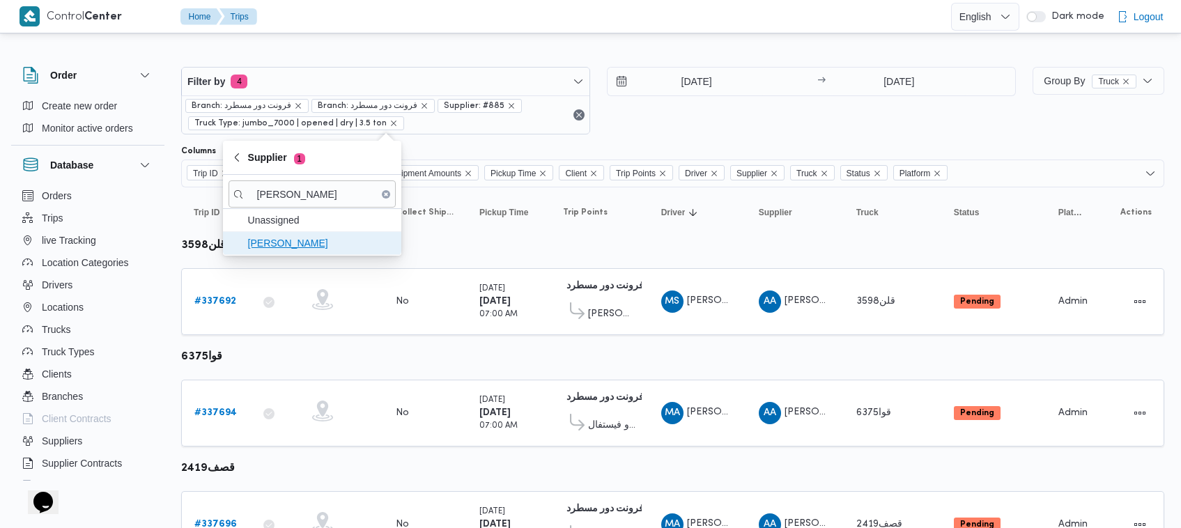
click at [293, 244] on span "[PERSON_NAME]" at bounding box center [320, 243] width 145 height 17
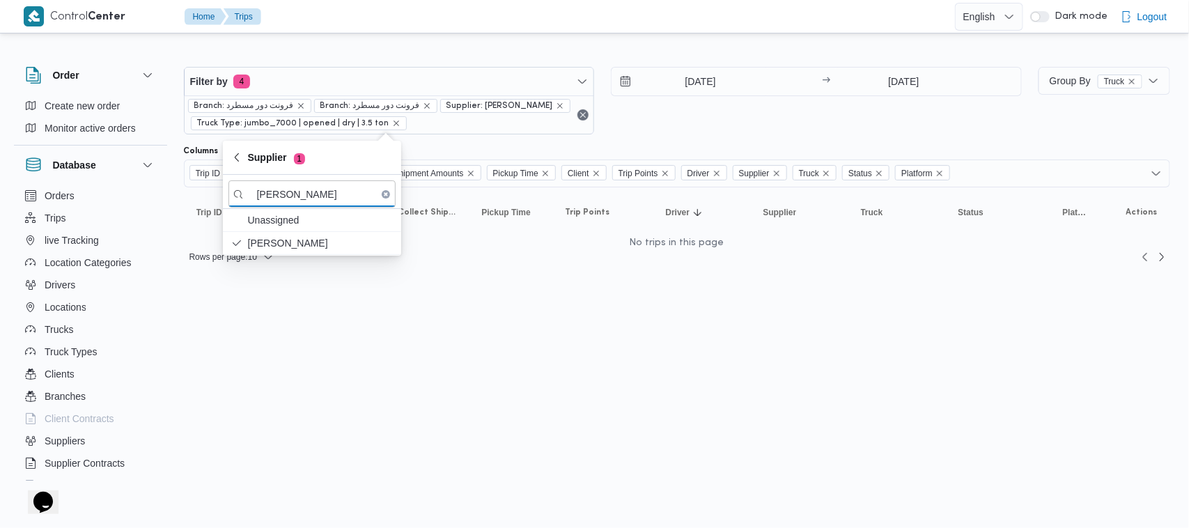
click at [651, 129] on div "18/9/2025 → 18/9/2025" at bounding box center [816, 101] width 411 height 68
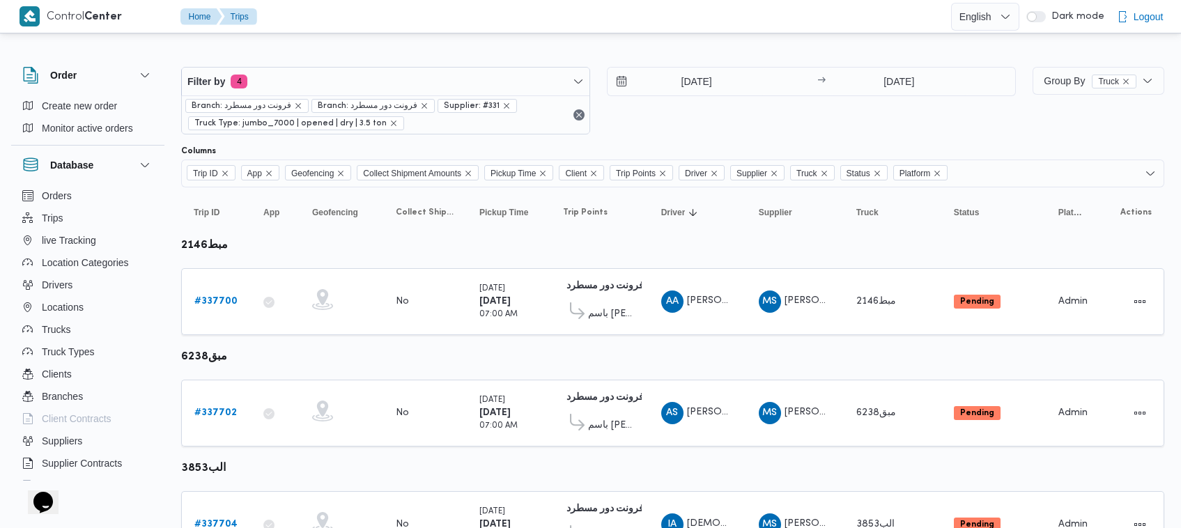
click at [750, 110] on div "18/9/2025 → 18/9/2025" at bounding box center [811, 101] width 409 height 68
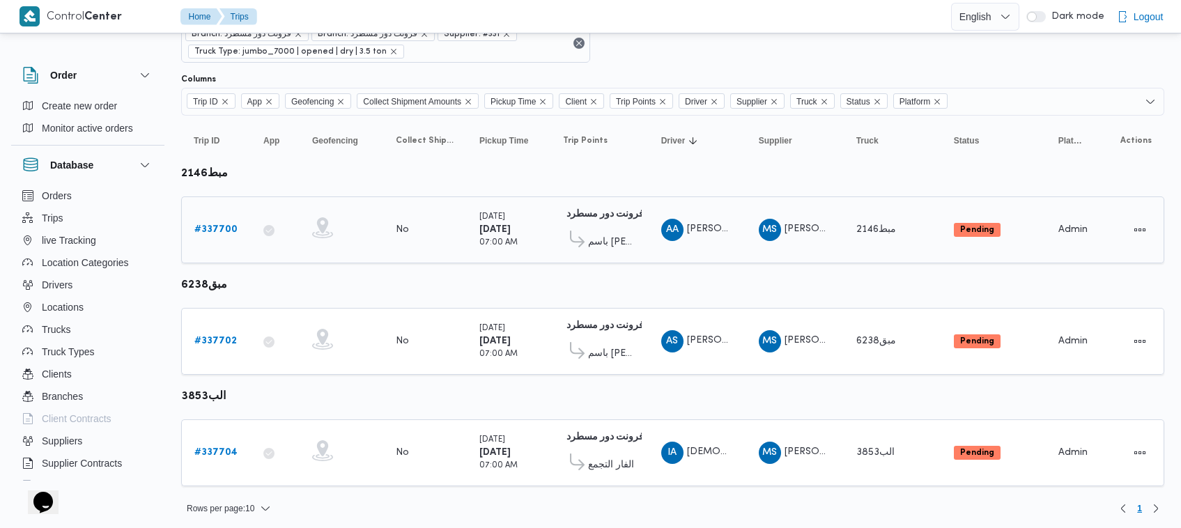
scroll to position [75, 0]
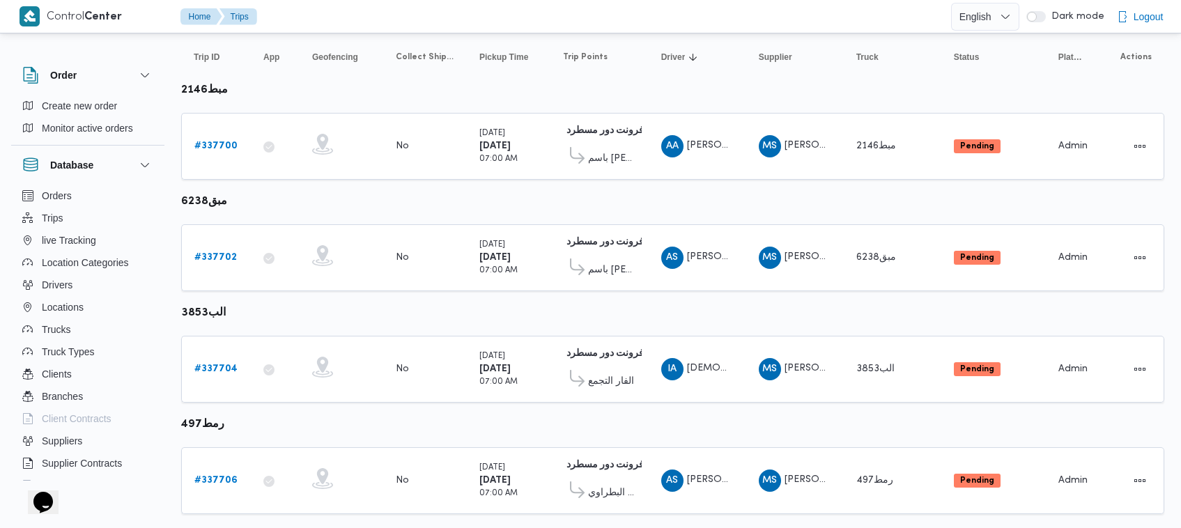
scroll to position [185, 0]
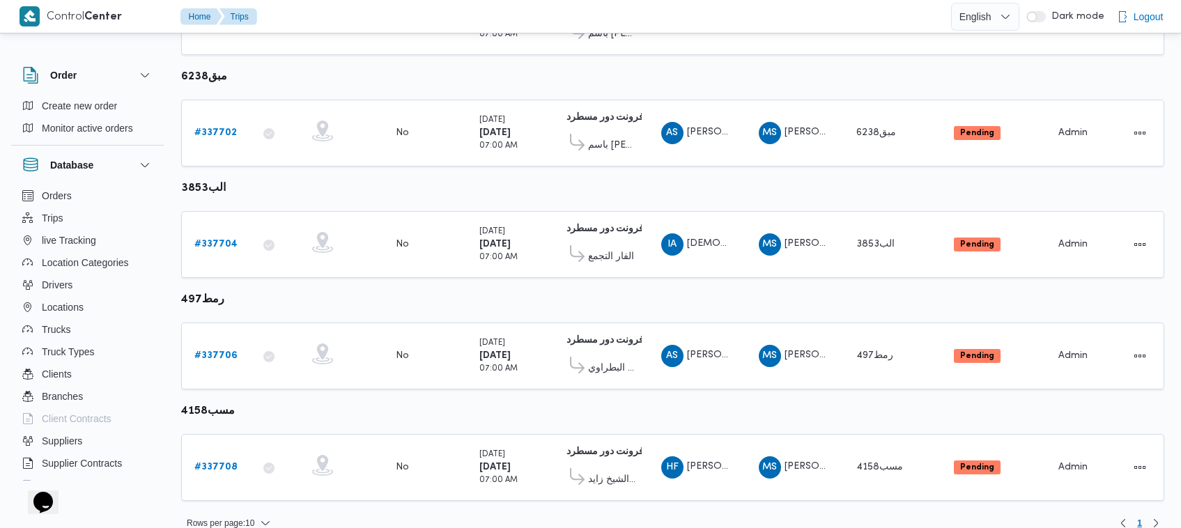
scroll to position [295, 0]
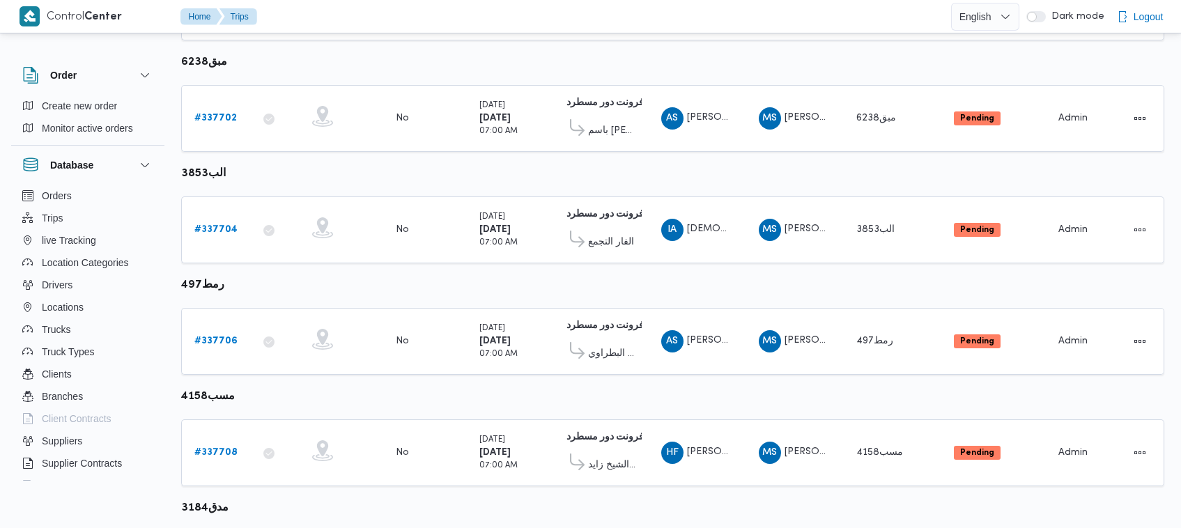
click at [542, 175] on table "Trip ID Click to sort in ascending order App Click to sort in ascending order G…" at bounding box center [672, 308] width 983 height 830
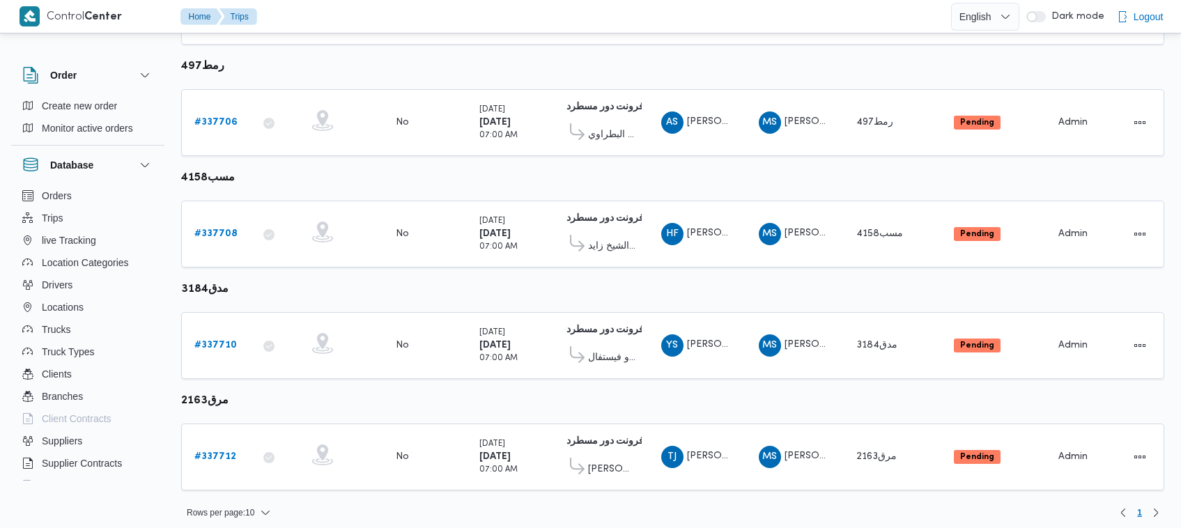
scroll to position [515, 0]
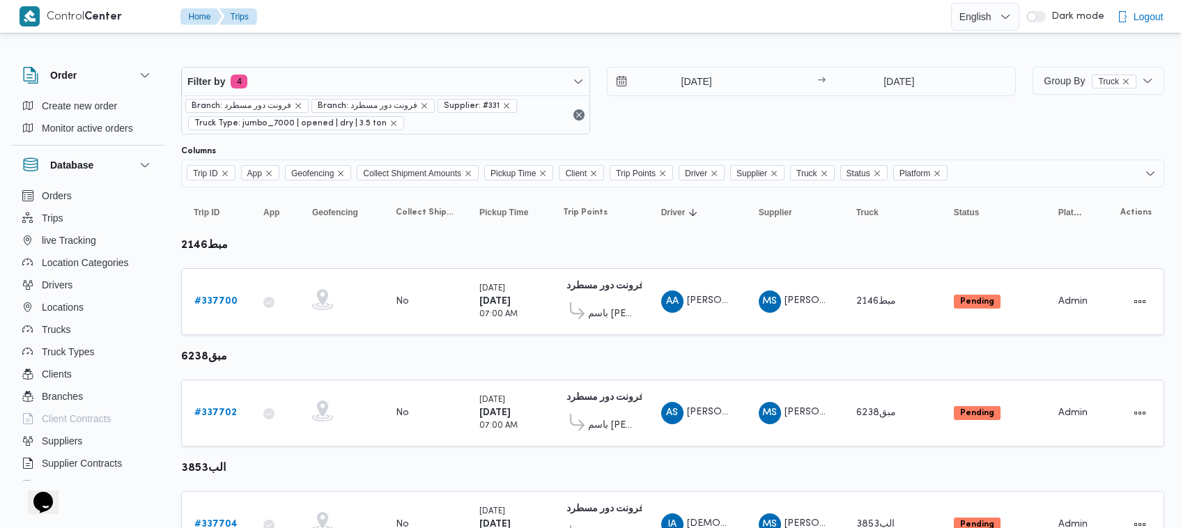
scroll to position [736, 0]
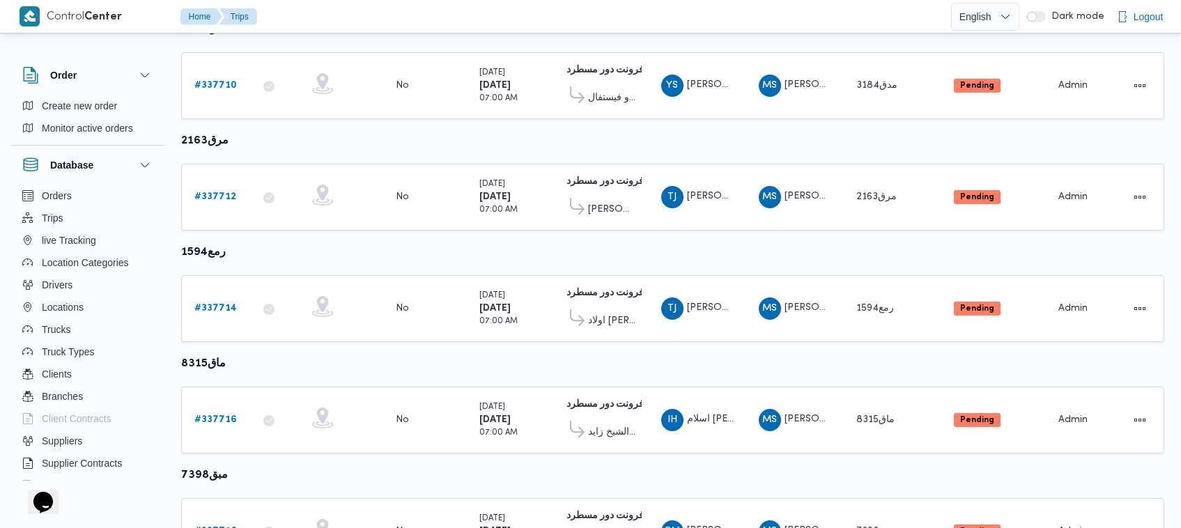
scroll to position [846, 0]
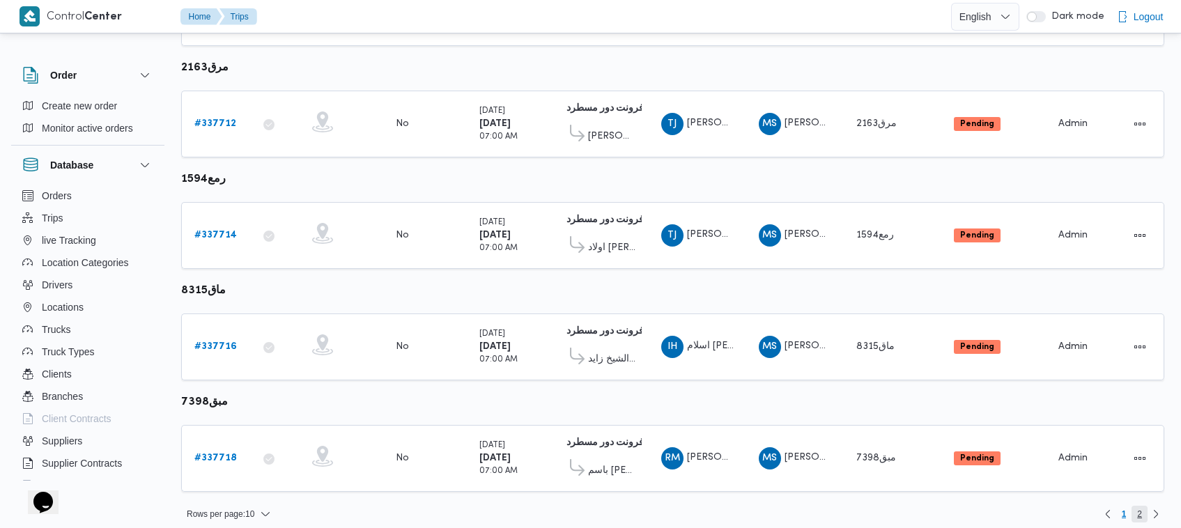
click at [1137, 506] on span "2" at bounding box center [1139, 514] width 5 height 17
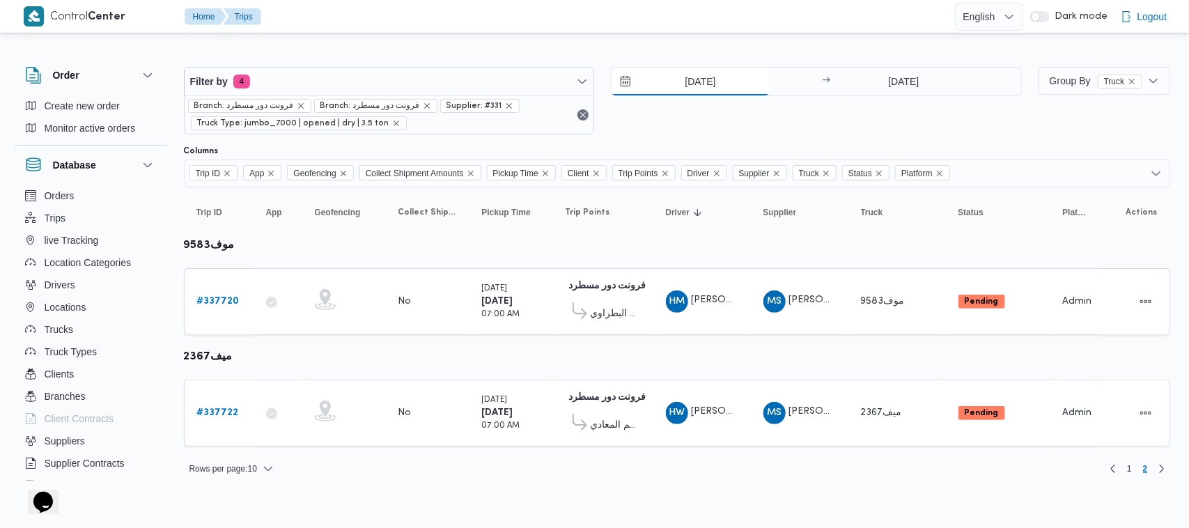
click at [750, 80] on input "[DATE]" at bounding box center [691, 82] width 158 height 28
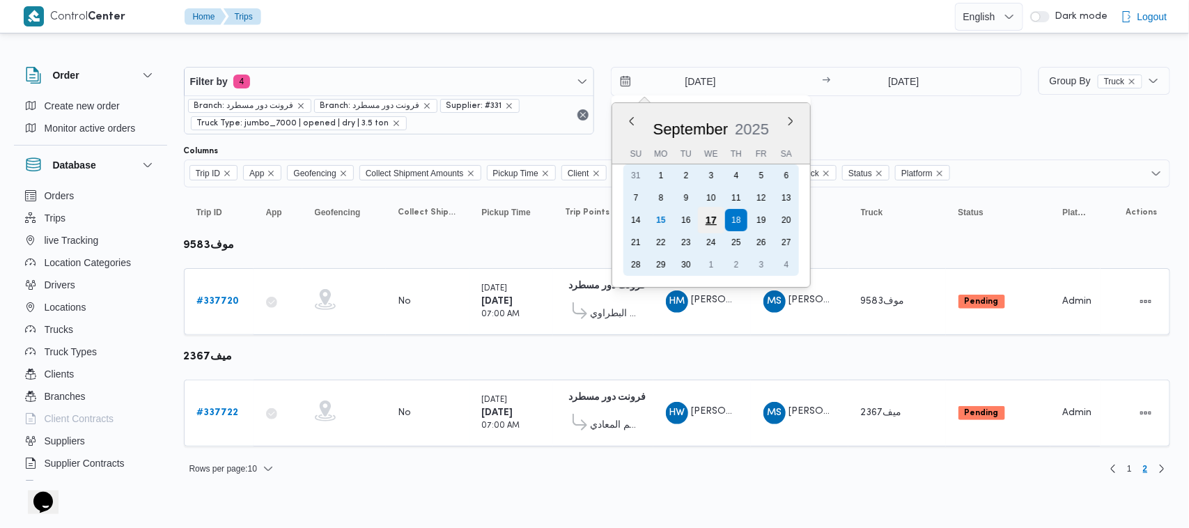
click at [722, 219] on div "17" at bounding box center [711, 220] width 26 height 26
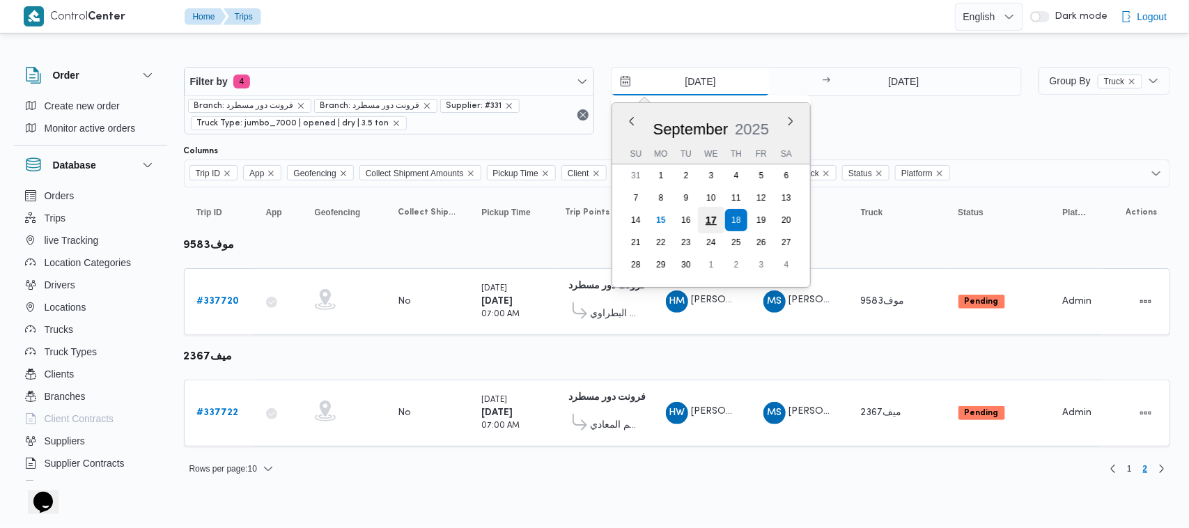
type input "[DATE]"
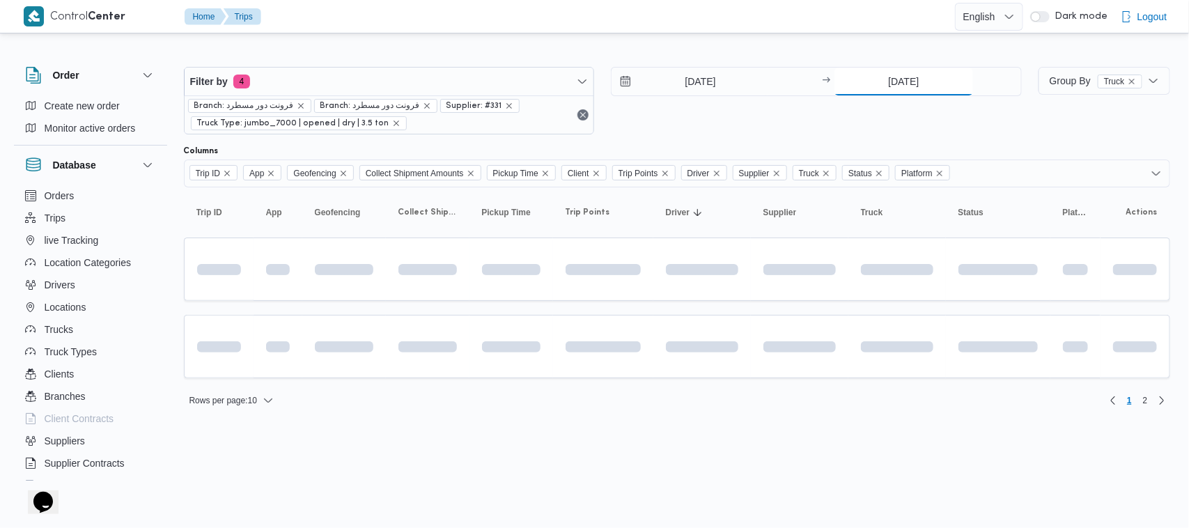
click at [885, 88] on input "[DATE]" at bounding box center [903, 82] width 139 height 28
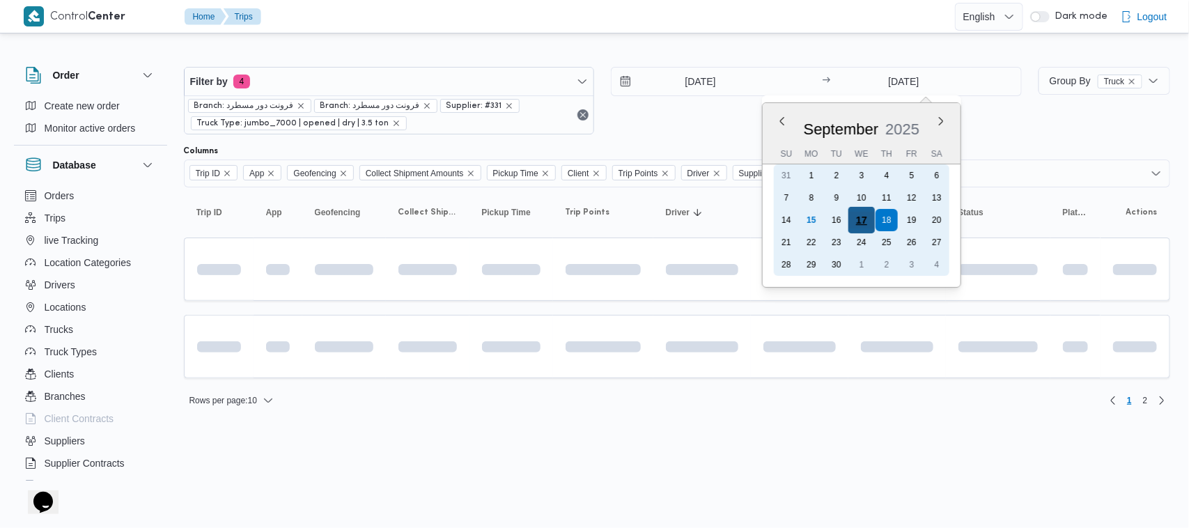
click at [857, 226] on div "17" at bounding box center [861, 220] width 26 height 26
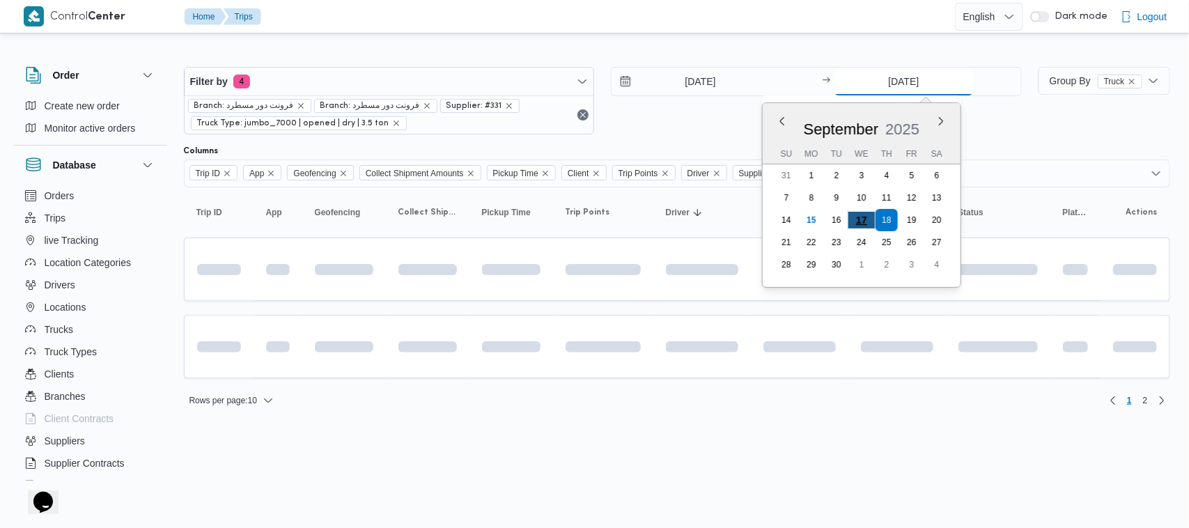
type input "[DATE]"
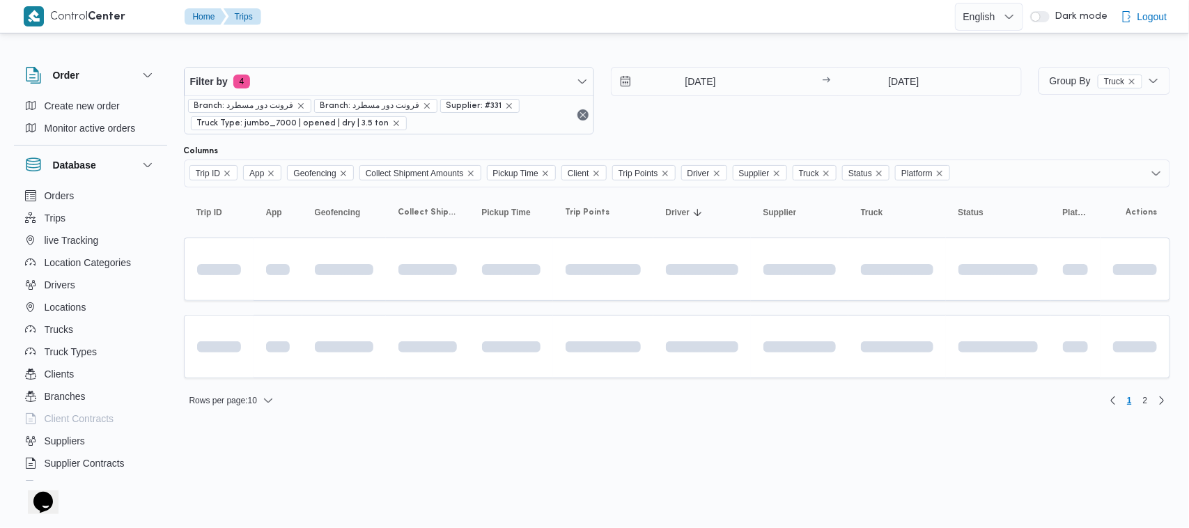
click at [896, 115] on div "17/9/2025 → 17/9/2025" at bounding box center [816, 101] width 411 height 68
click at [1150, 405] on span "2" at bounding box center [1145, 400] width 16 height 17
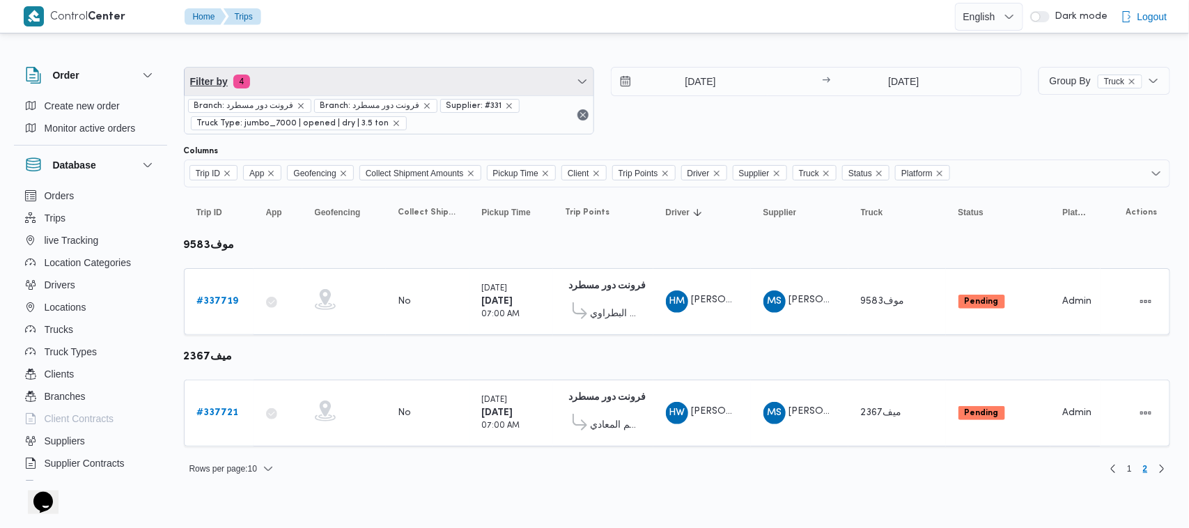
click at [359, 85] on span "Filter by 4" at bounding box center [390, 82] width 410 height 28
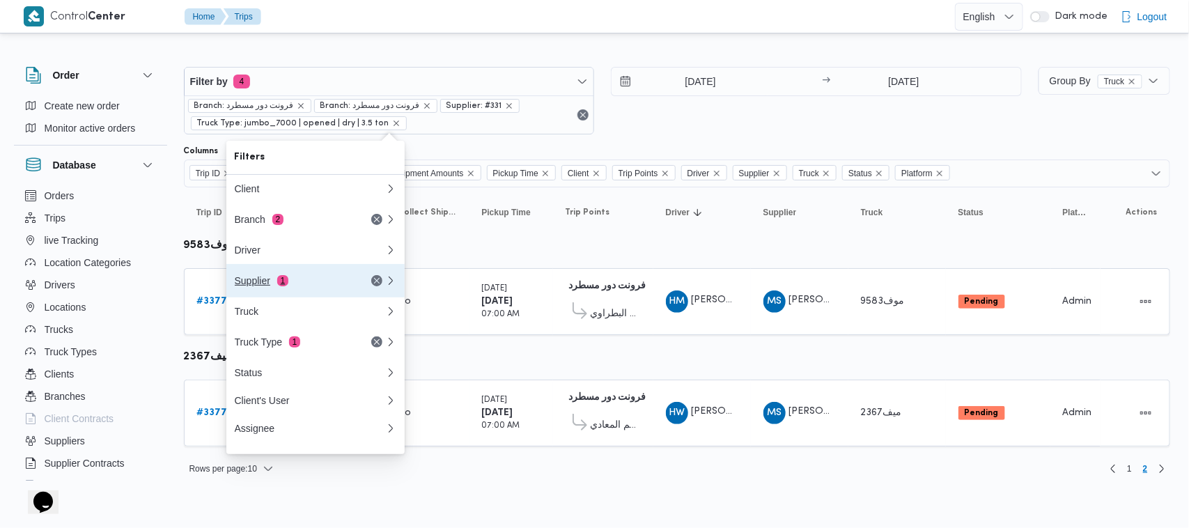
click at [279, 283] on span "1" at bounding box center [282, 280] width 11 height 11
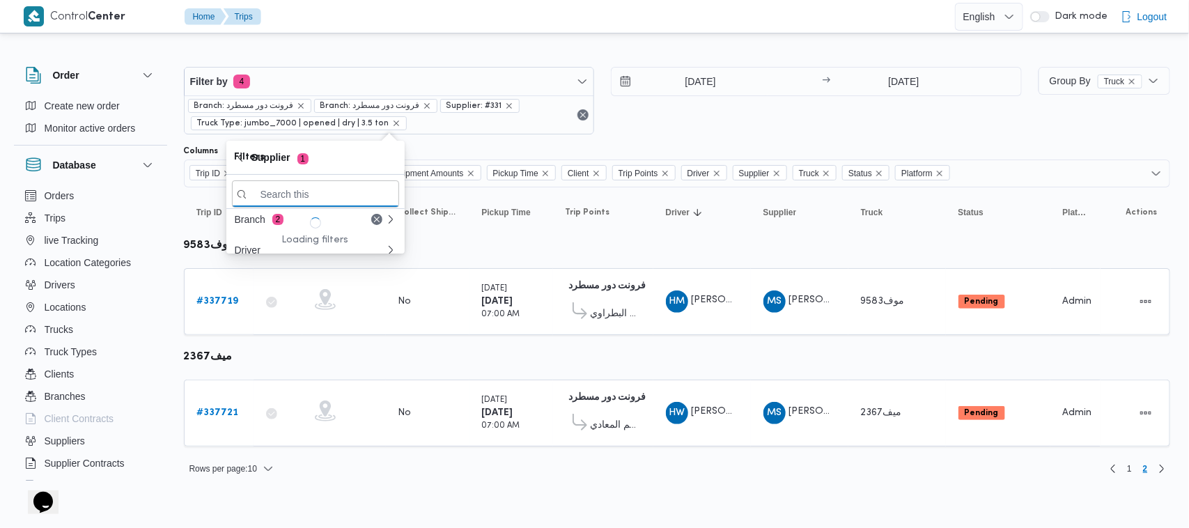
paste input "عبدالله عيد عبدالسلام عبدالحافظ"
type input "عبدالله عيد عبدالسلام عبدالحافظ"
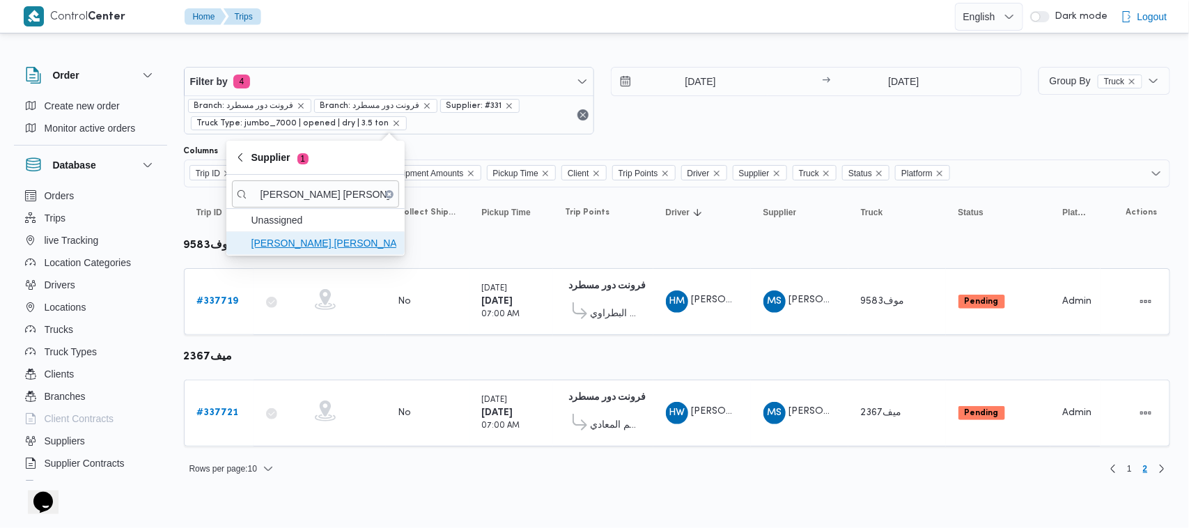
click at [308, 247] on span "عبدالله عيد عبدالسلام عبدالحافظ" at bounding box center [323, 243] width 145 height 17
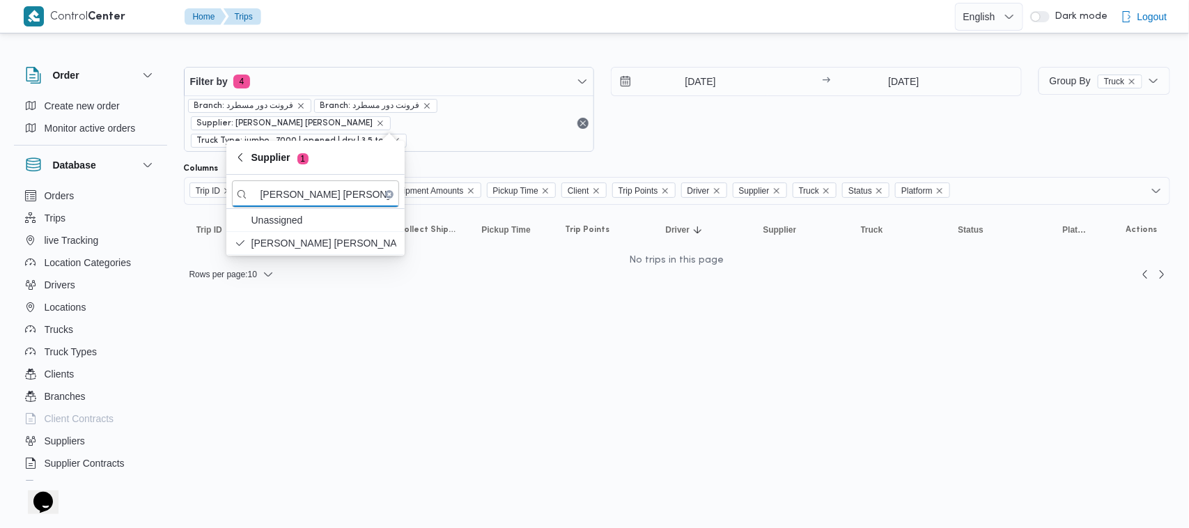
click at [906, 77] on input "[DATE]" at bounding box center [903, 82] width 139 height 28
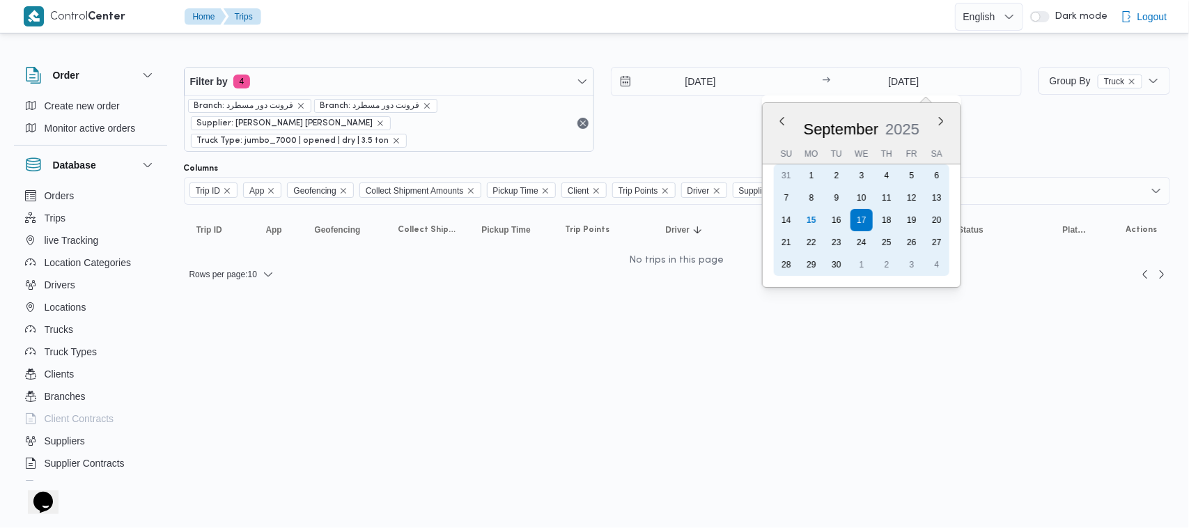
click at [893, 212] on div "18" at bounding box center [887, 220] width 22 height 22
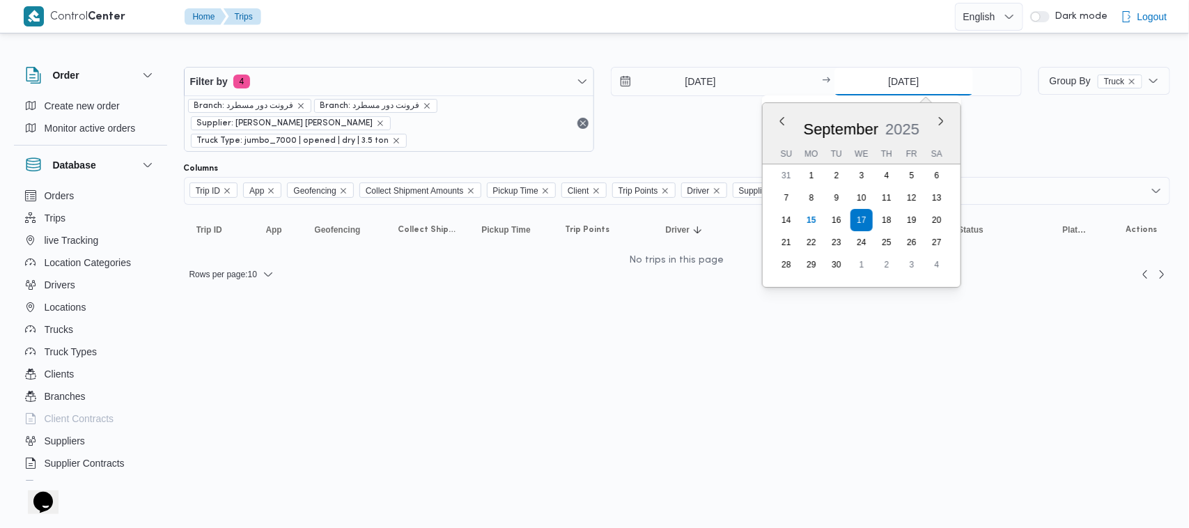
type input "[DATE]"
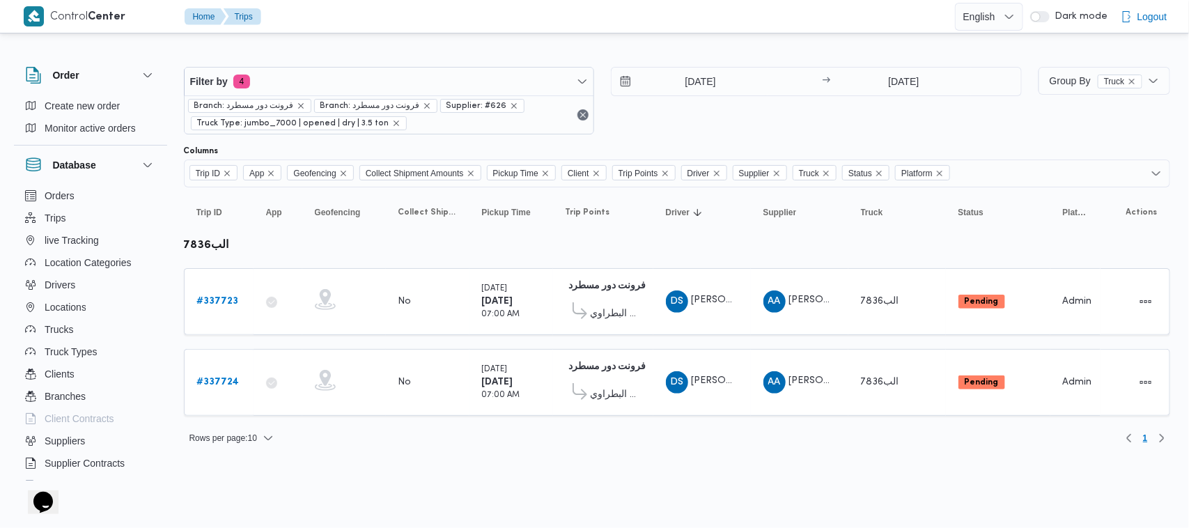
click at [481, 450] on div "Rows per page : 10 1" at bounding box center [677, 437] width 1003 height 33
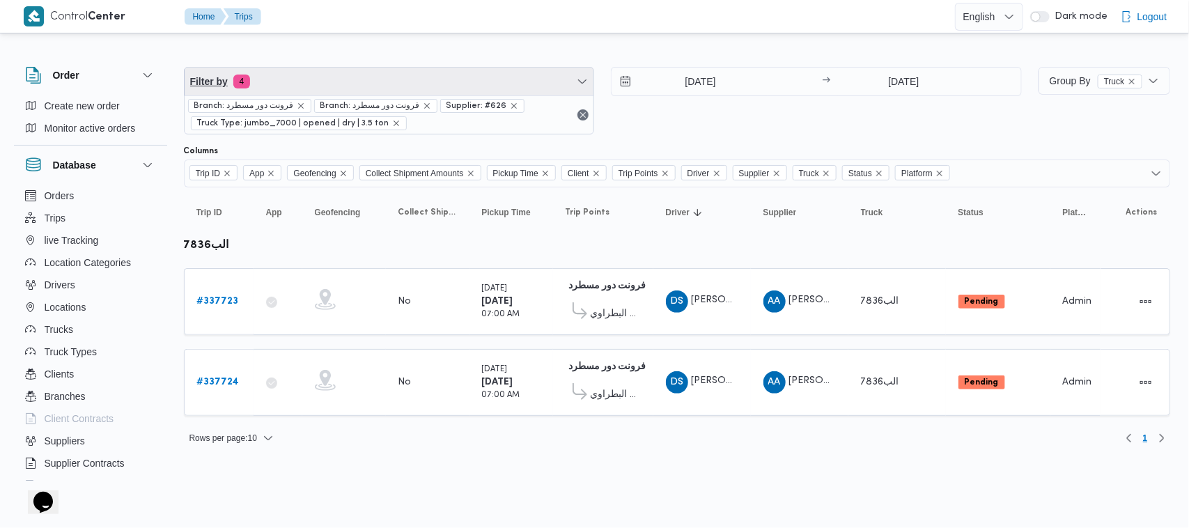
click at [443, 79] on span "Filter by 4" at bounding box center [390, 82] width 410 height 28
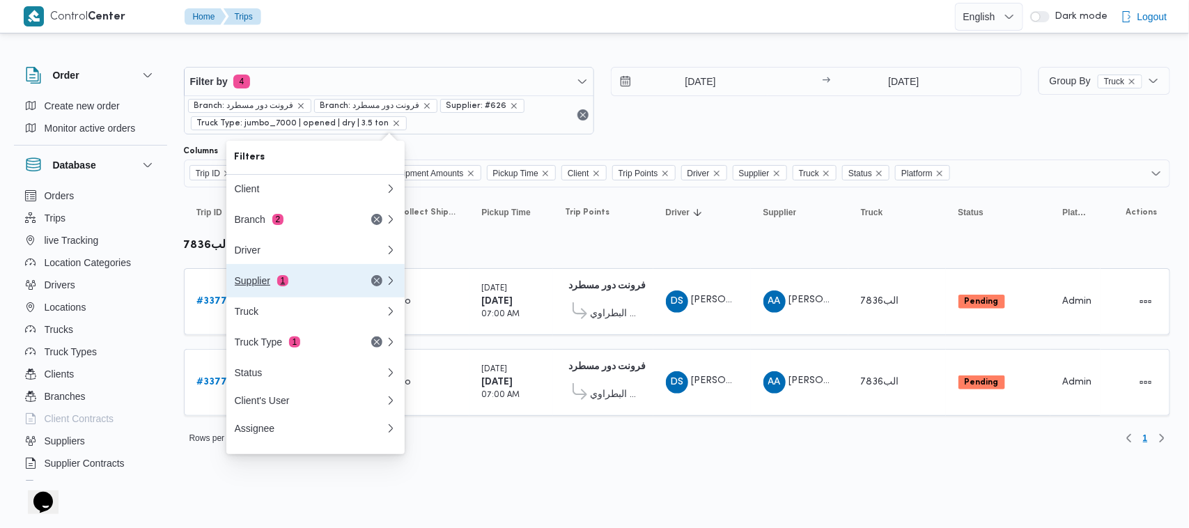
click at [317, 286] on div "Supplier 1" at bounding box center [293, 280] width 117 height 11
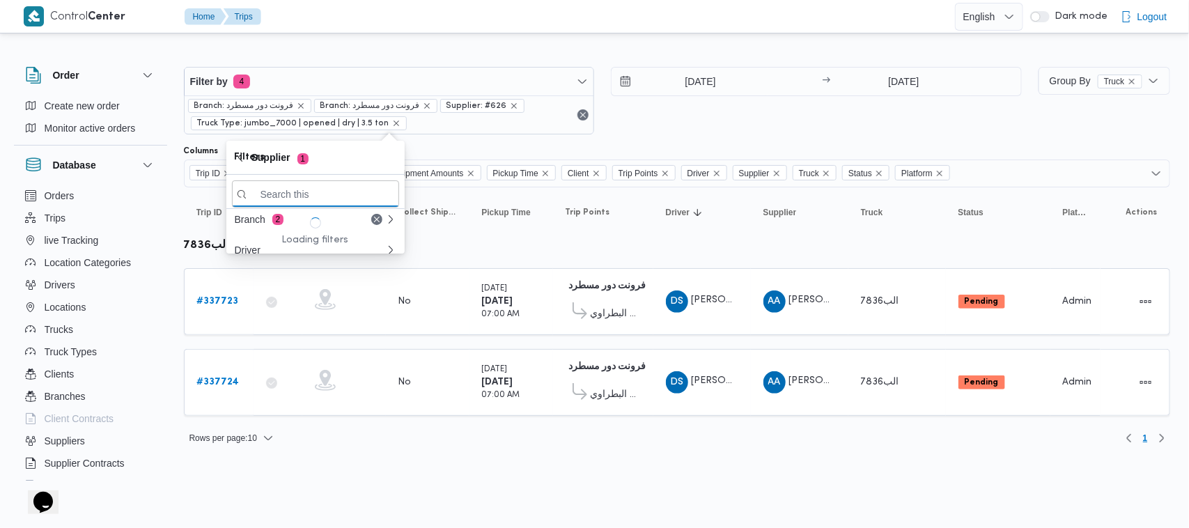
paste input "[PERSON_NAME] [PERSON_NAME]"
type input "[PERSON_NAME] [PERSON_NAME]"
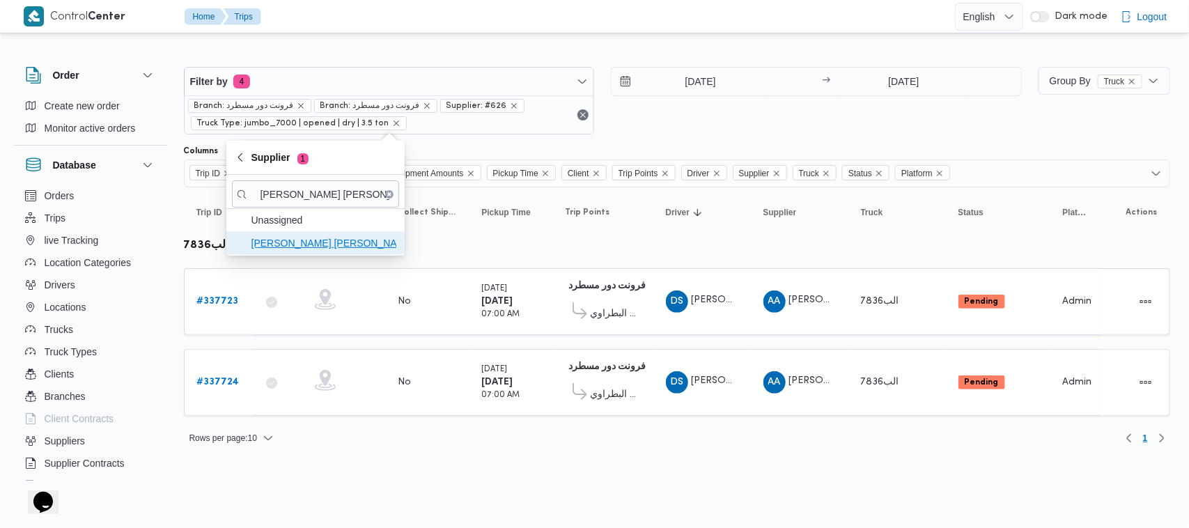
click at [291, 244] on span "[PERSON_NAME] [PERSON_NAME]" at bounding box center [323, 243] width 145 height 17
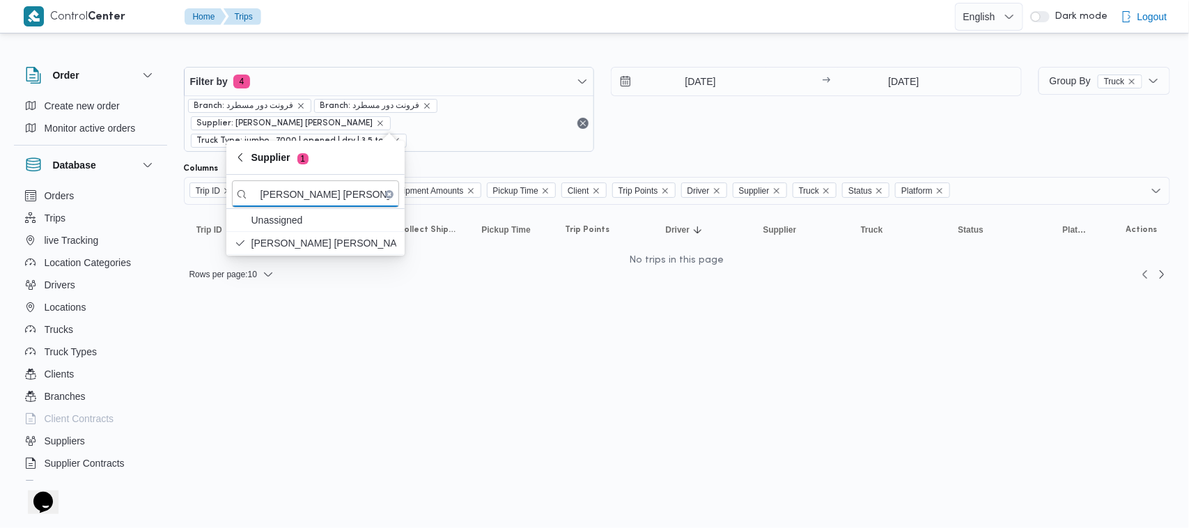
click at [695, 129] on div "17/9/2025 → 18/9/2025" at bounding box center [816, 109] width 411 height 85
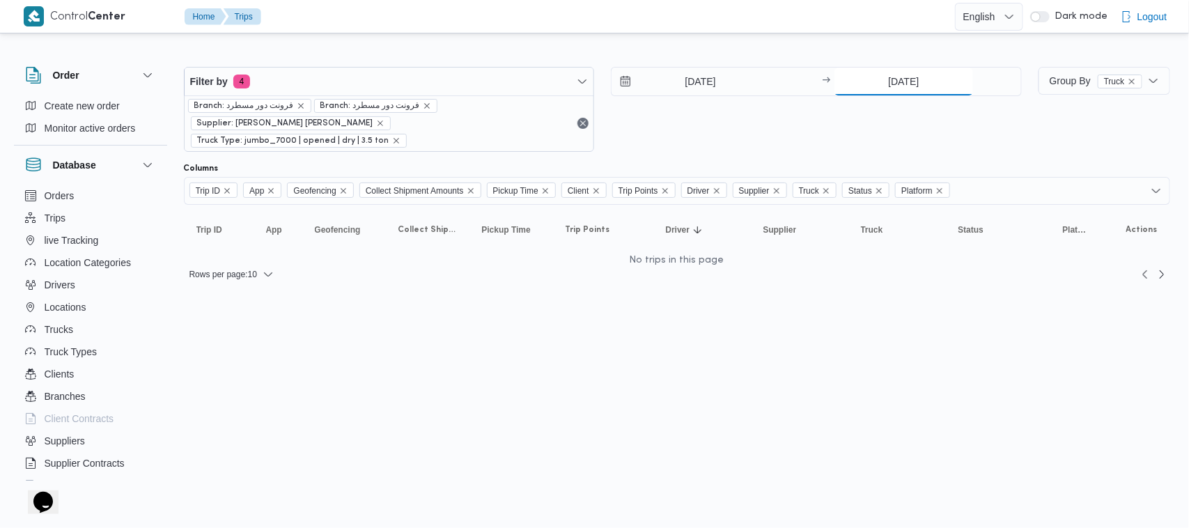
click at [913, 77] on input "[DATE]" at bounding box center [903, 82] width 139 height 28
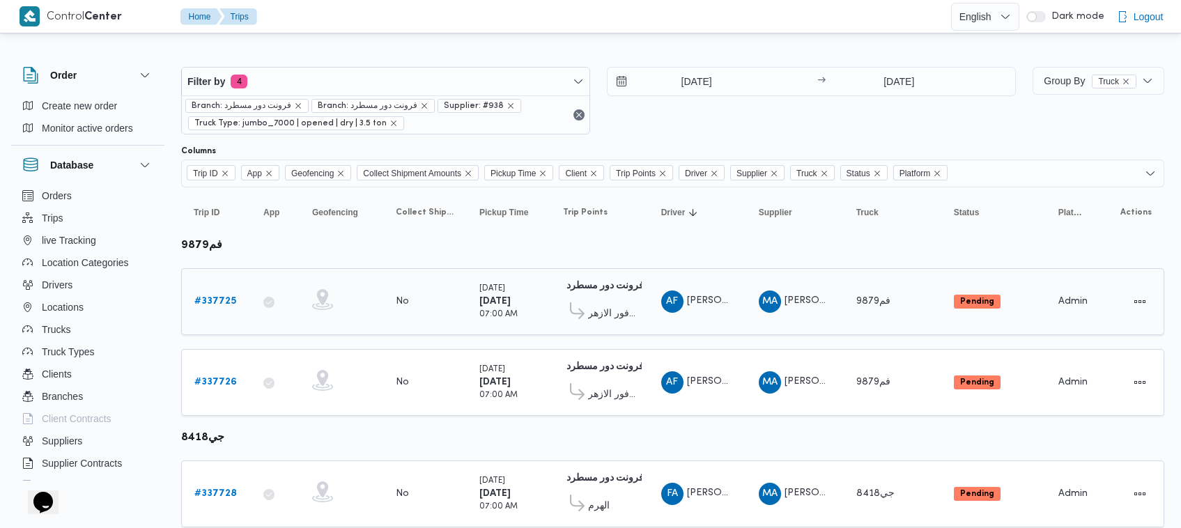
scroll to position [123, 0]
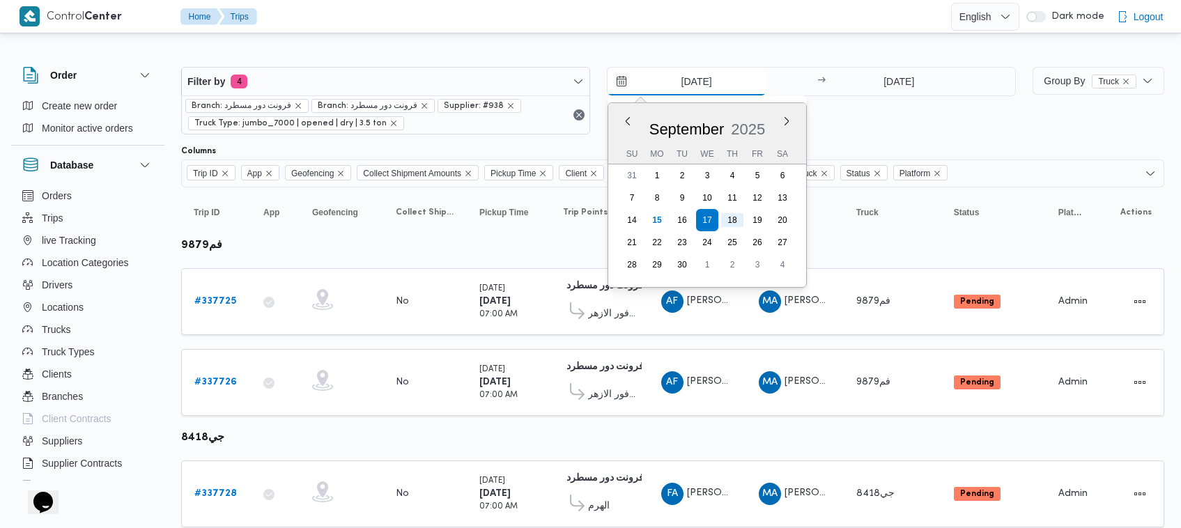
click at [694, 81] on input "[DATE]" at bounding box center [686, 82] width 158 height 28
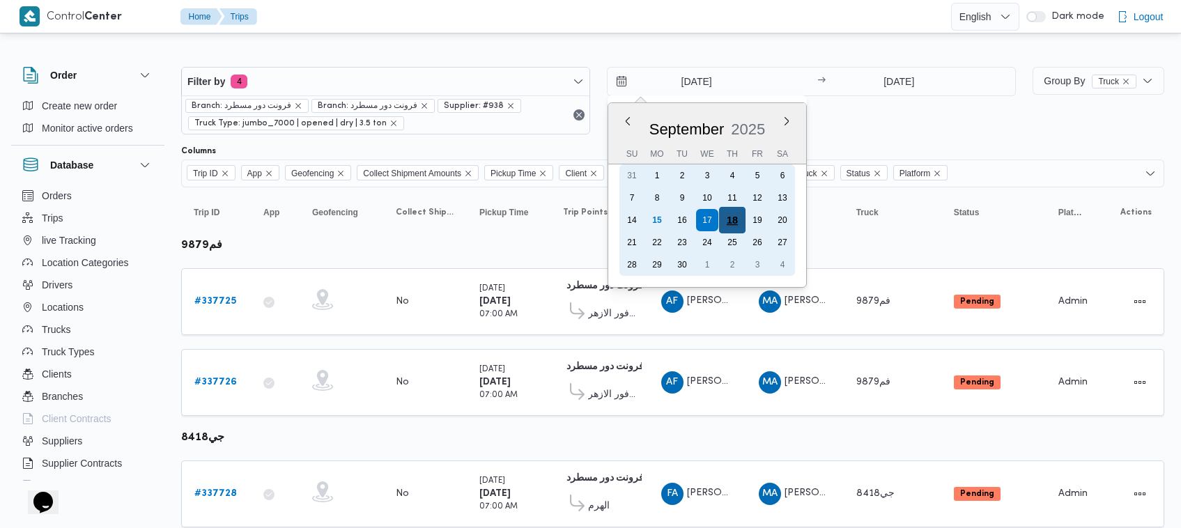
click at [740, 217] on div "18" at bounding box center [732, 220] width 26 height 26
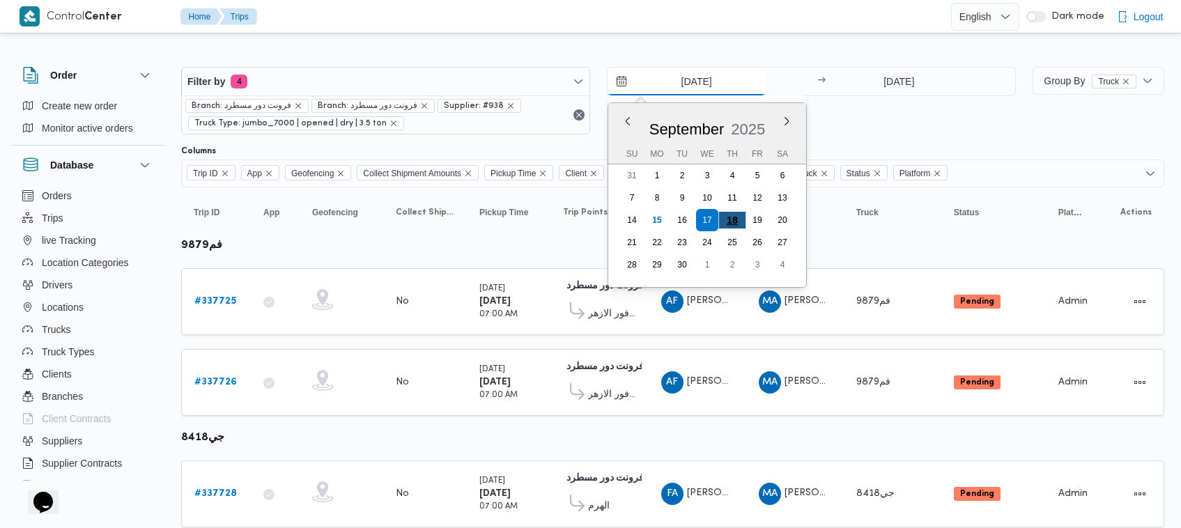
type input "[DATE]"
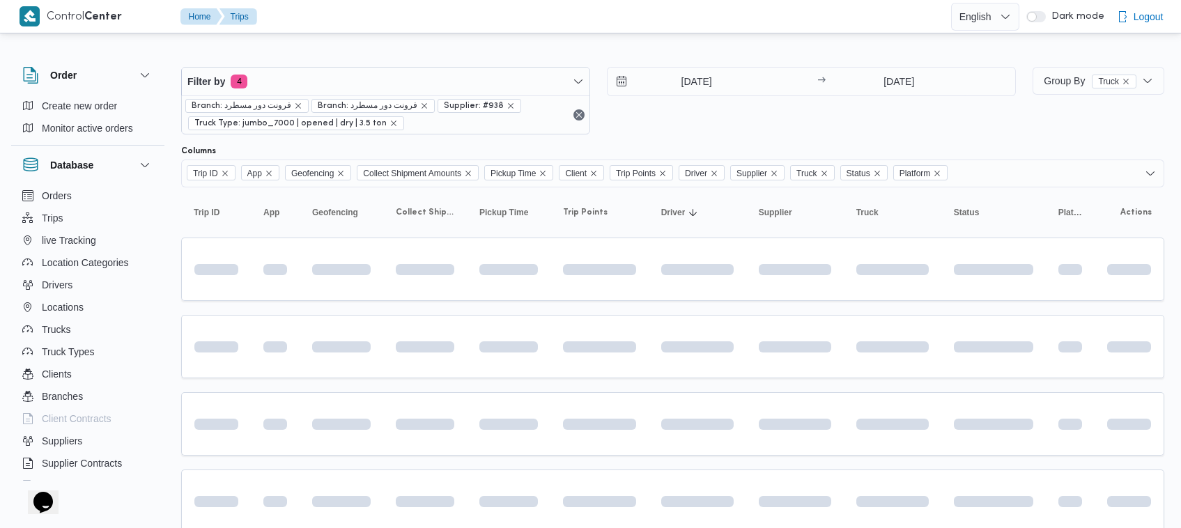
click at [740, 109] on div "18/9/2025 → 18/9/2025" at bounding box center [811, 101] width 409 height 68
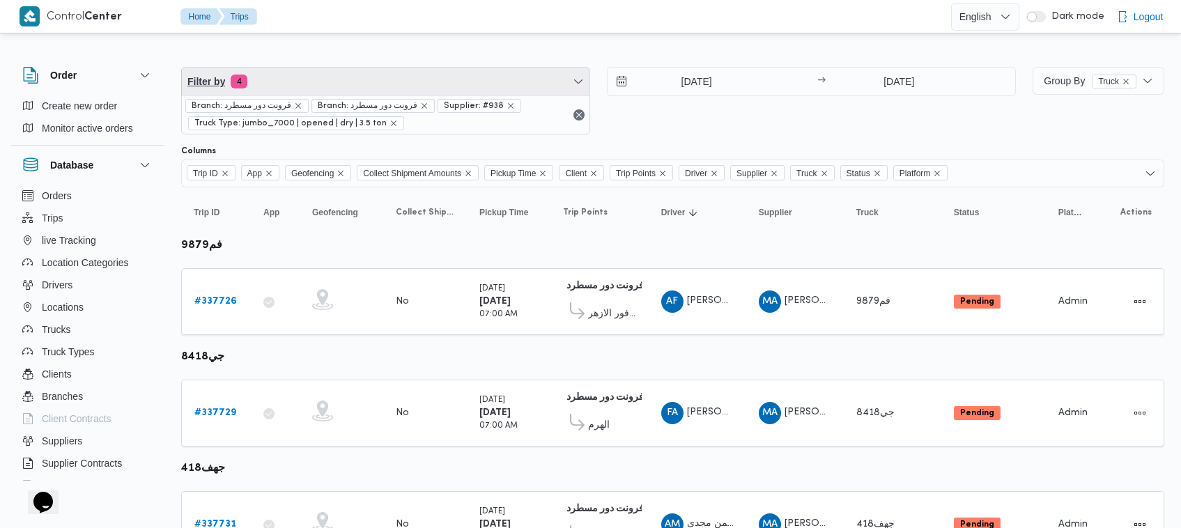
click at [315, 85] on span "Filter by 4" at bounding box center [385, 82] width 407 height 28
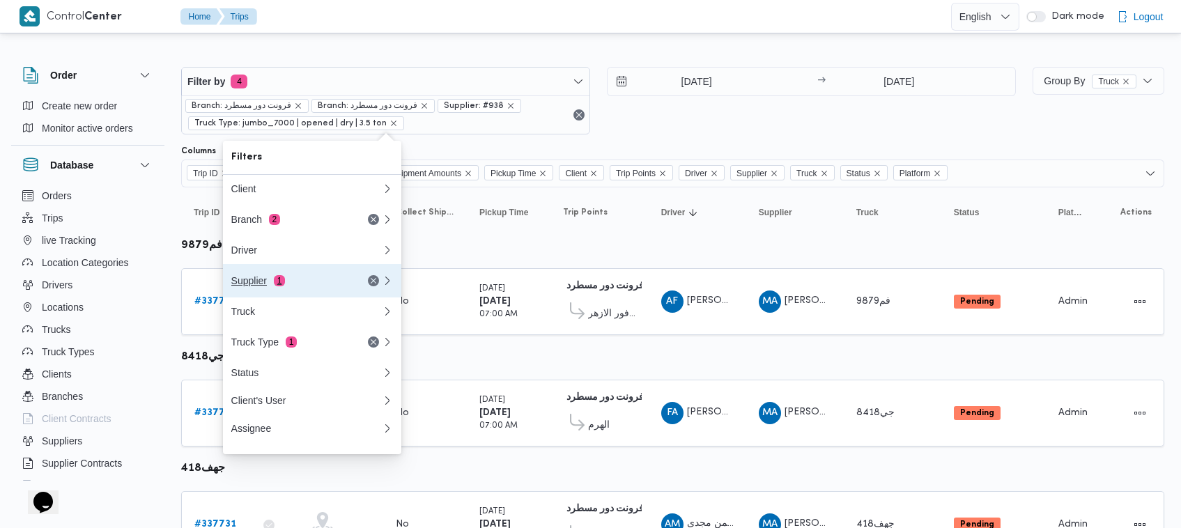
click at [311, 297] on button "Supplier 1" at bounding box center [312, 280] width 178 height 33
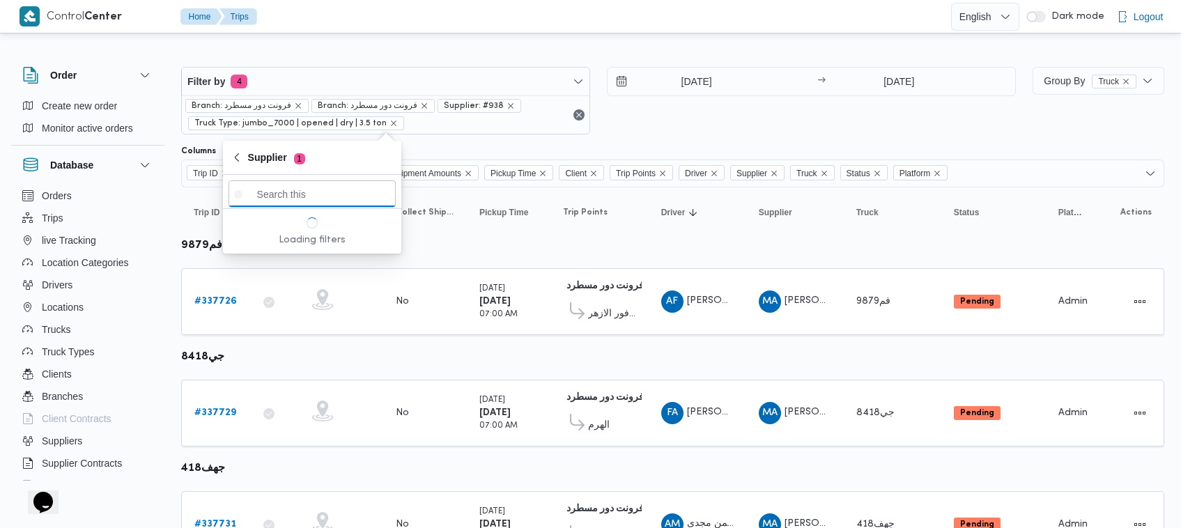
paste input "عليوه سراج الدين عليوه محمد"
type input "عليوه سراج الدين عليوه محمد"
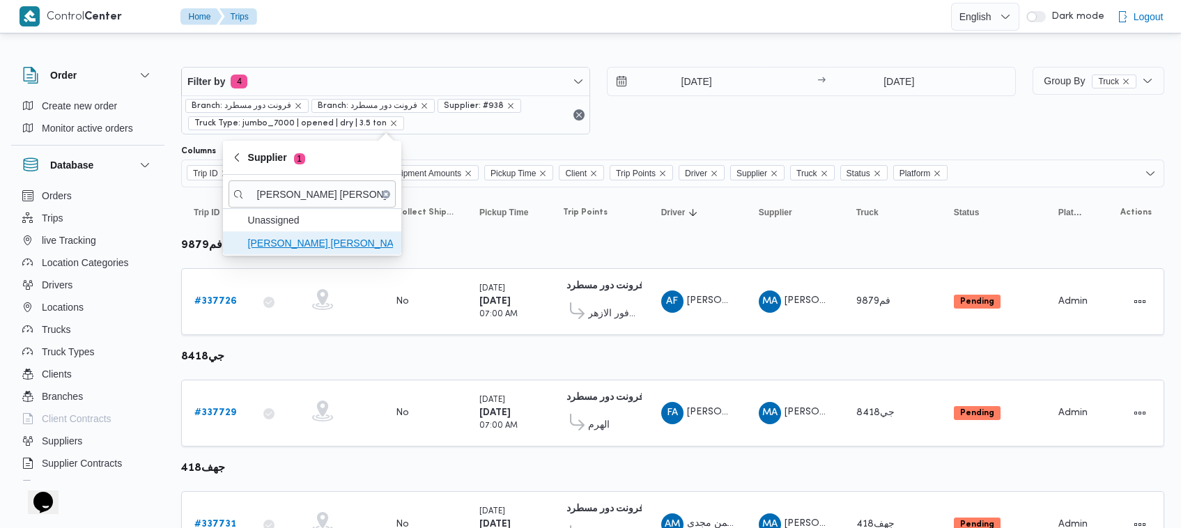
click at [281, 235] on span "عليوه سراج الدين عليوه محمد" at bounding box center [320, 243] width 145 height 17
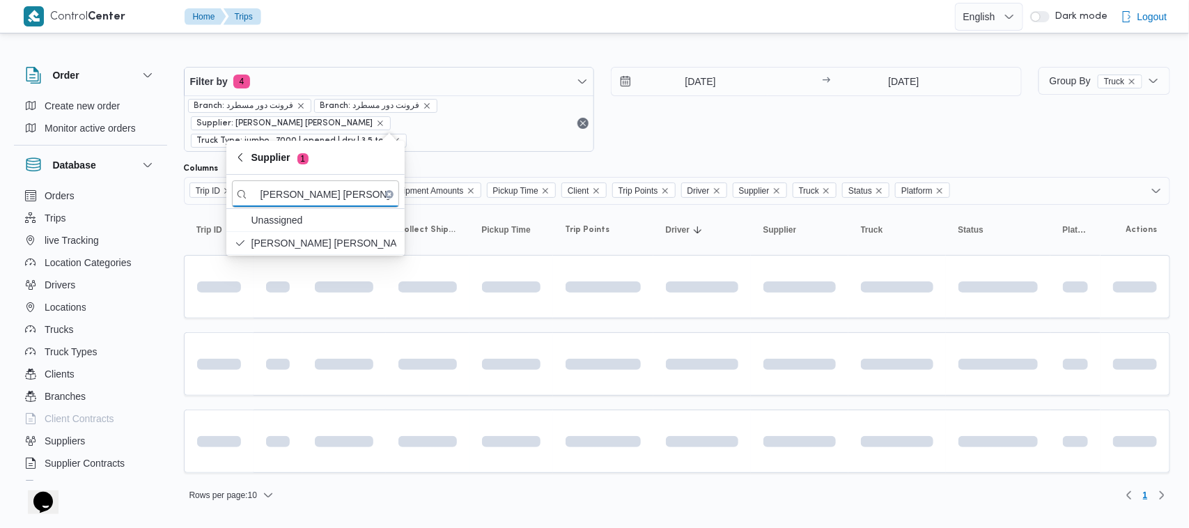
click at [691, 132] on div "18/9/2025 → 18/9/2025" at bounding box center [816, 109] width 411 height 85
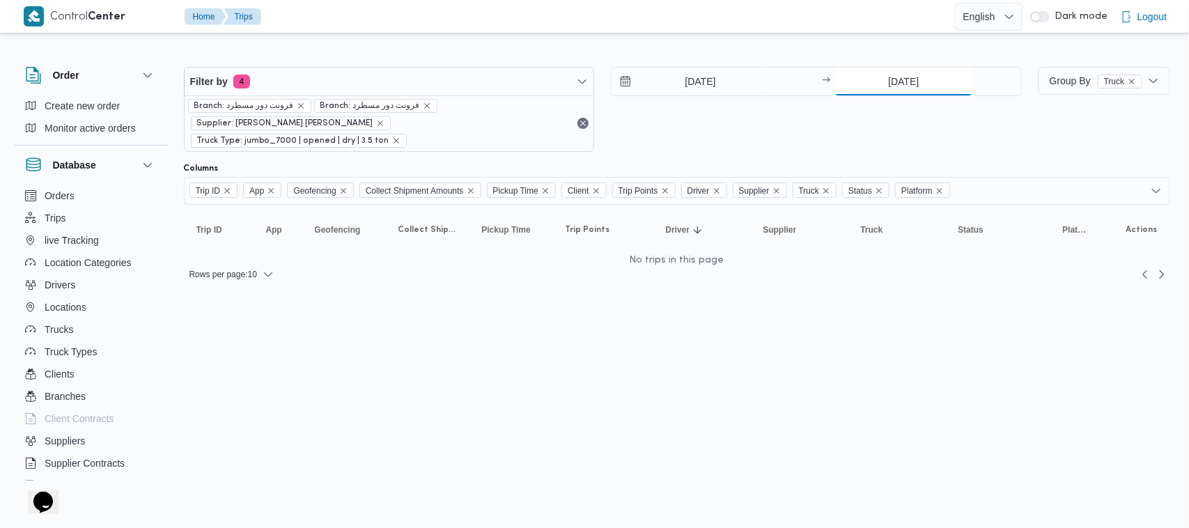
click at [916, 78] on input "[DATE]" at bounding box center [903, 82] width 139 height 28
click at [694, 54] on div at bounding box center [677, 56] width 986 height 22
click at [701, 75] on input "[DATE]" at bounding box center [691, 82] width 158 height 28
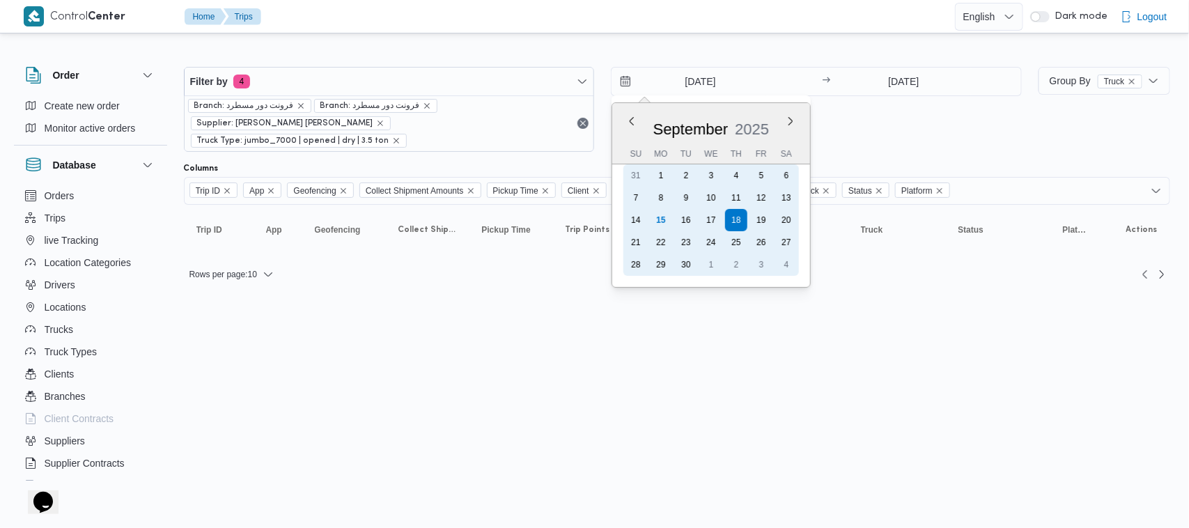
click at [706, 217] on div "17" at bounding box center [711, 220] width 22 height 22
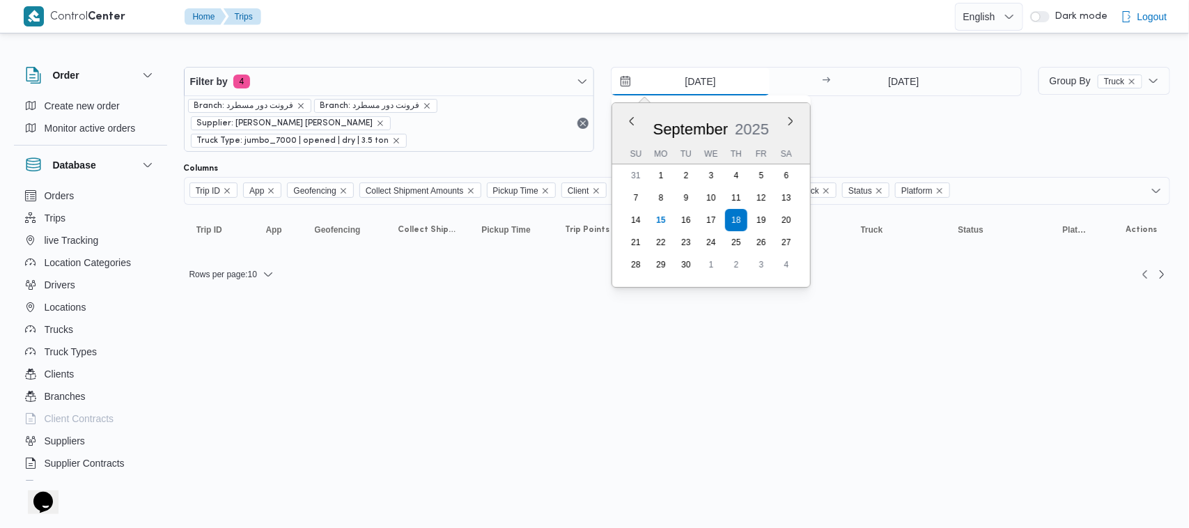
type input "[DATE]"
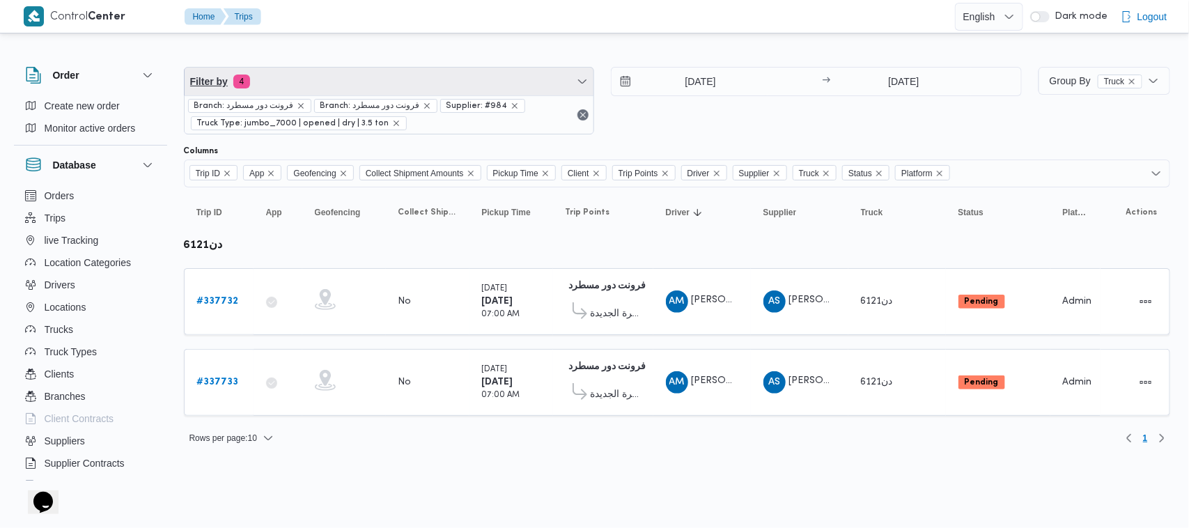
click at [405, 81] on span "Filter by 4" at bounding box center [390, 82] width 410 height 28
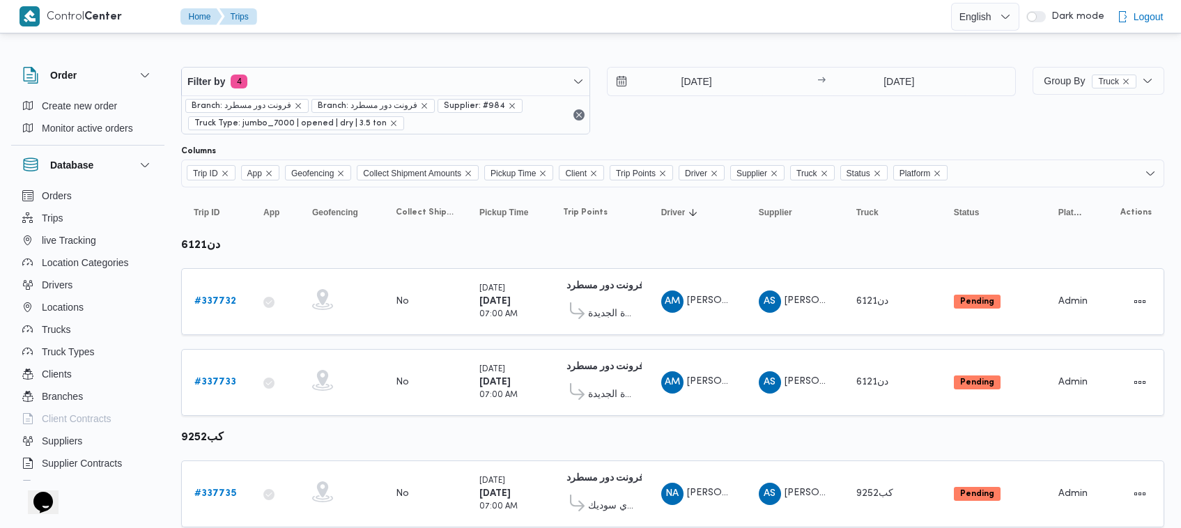
click at [343, 96] on div "Branch: فرونت دور مسطرد Branch: فرونت دور مسطرد Supplier: #984 Truck Type: jumb…" at bounding box center [385, 114] width 407 height 38
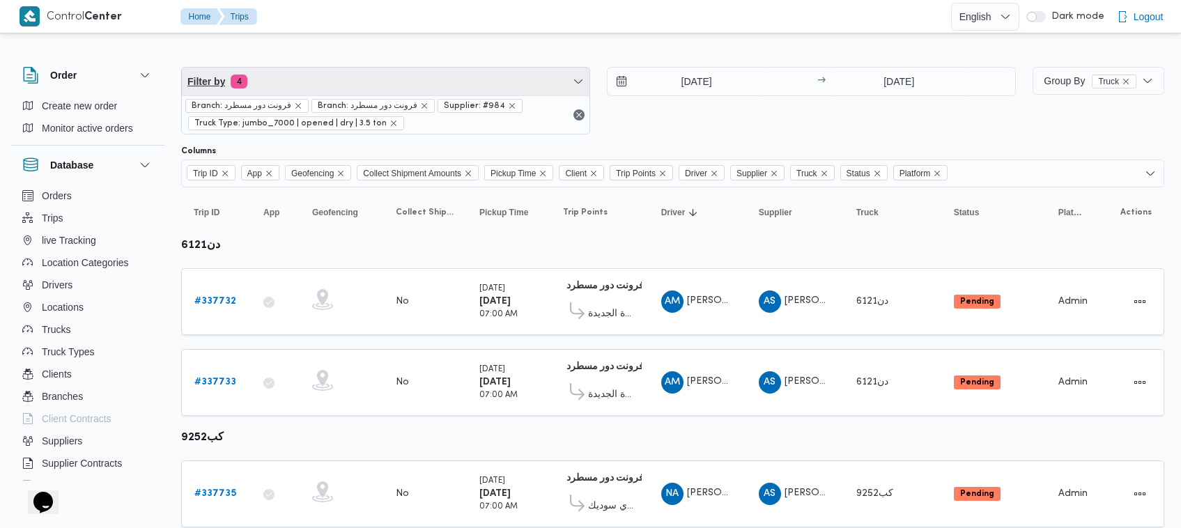
click at [315, 84] on span "Filter by 4" at bounding box center [385, 82] width 407 height 28
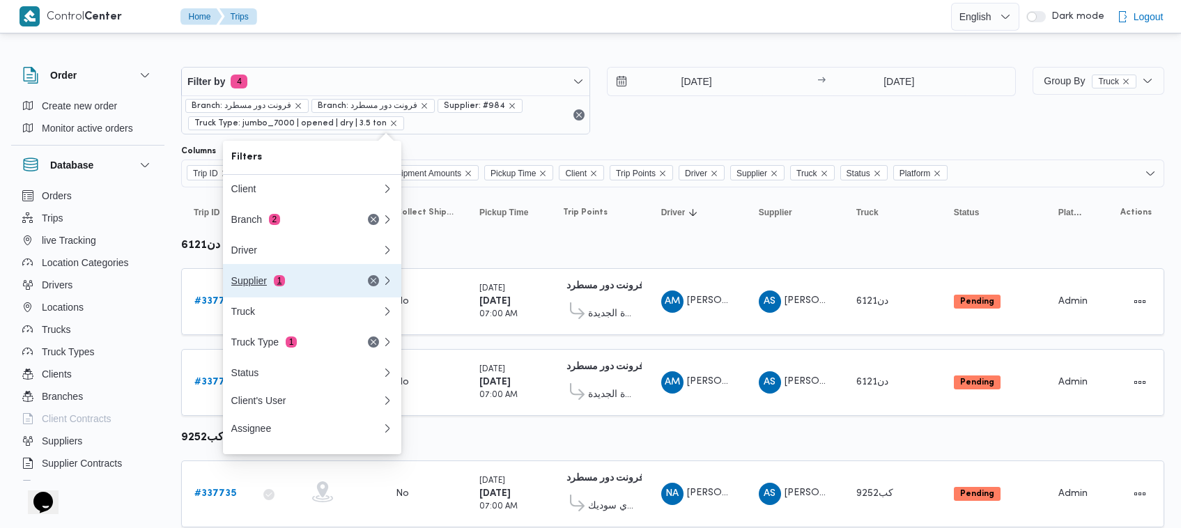
click at [299, 274] on button "Supplier 1" at bounding box center [312, 280] width 178 height 33
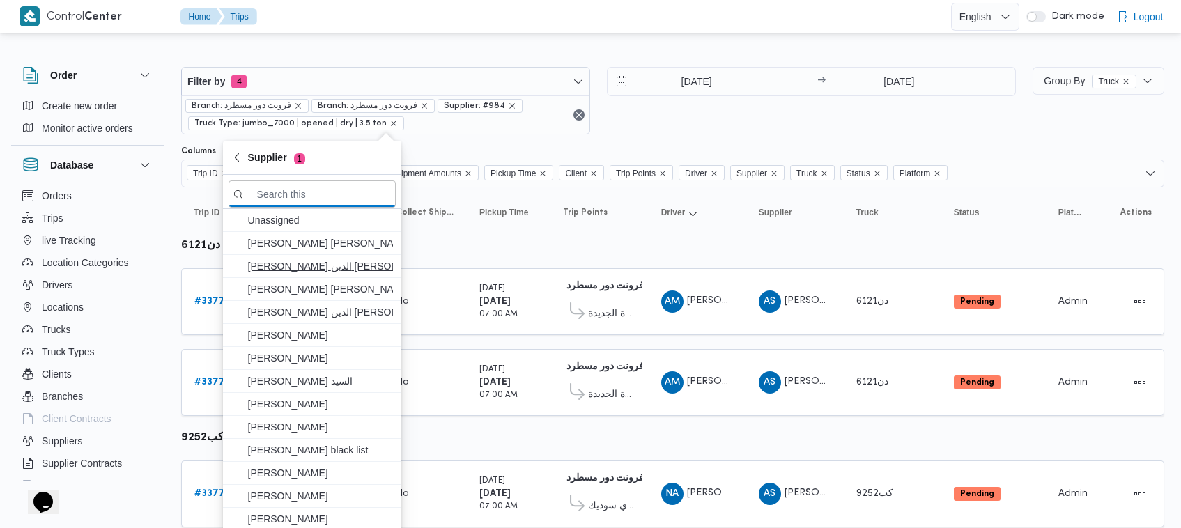
paste input "ربيع عيد قطب هلال"
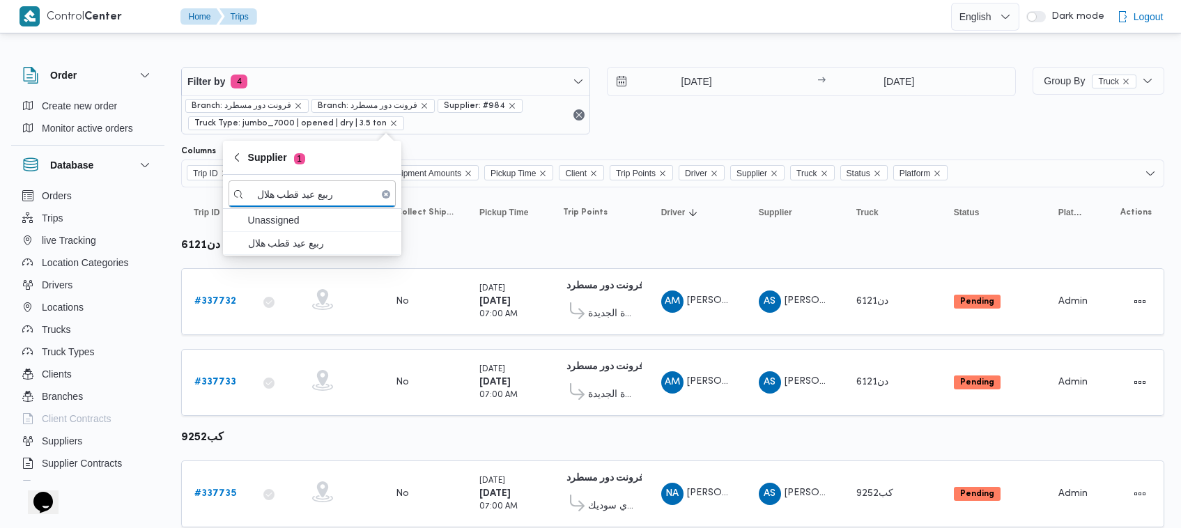
type input "ربيع عيد قطب هلال"
click at [318, 242] on span "ربيع عيد قطب هلال" at bounding box center [320, 243] width 145 height 17
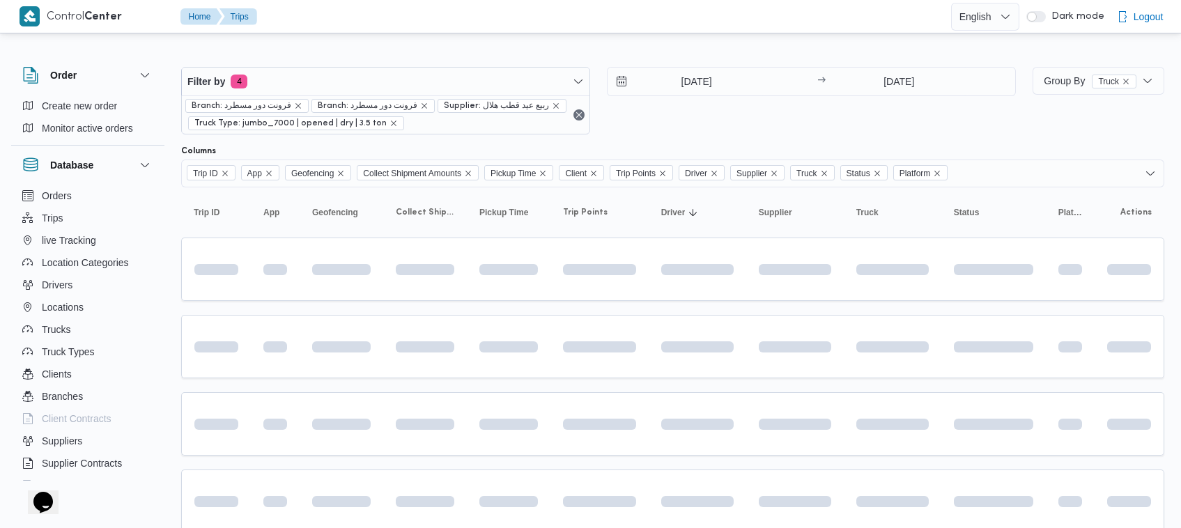
click at [731, 109] on div "17/9/2025 → 18/9/2025" at bounding box center [811, 101] width 409 height 68
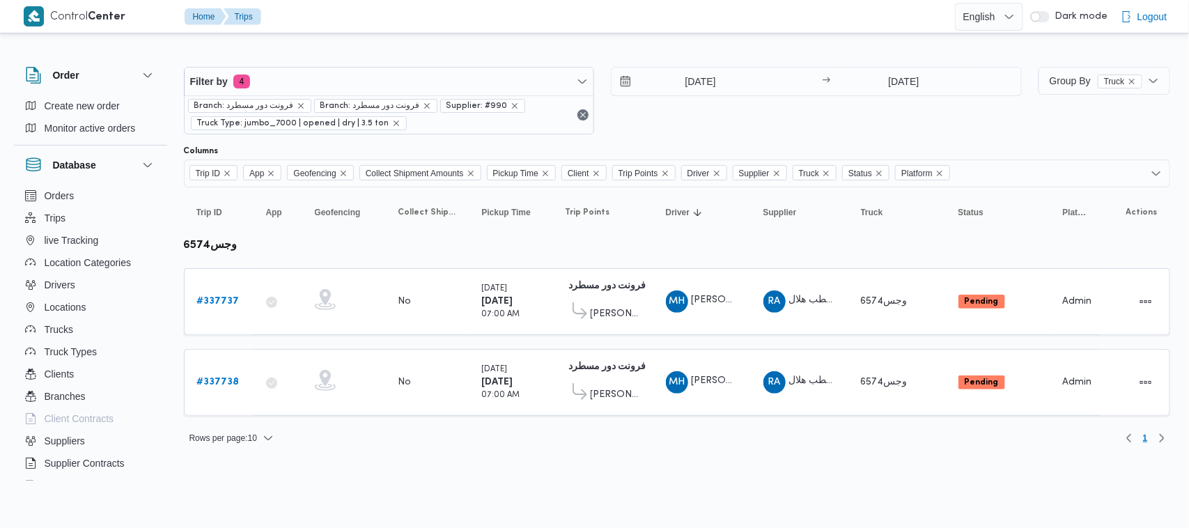
click at [704, 57] on div at bounding box center [677, 56] width 986 height 22
click at [707, 70] on input "[DATE]" at bounding box center [691, 82] width 158 height 28
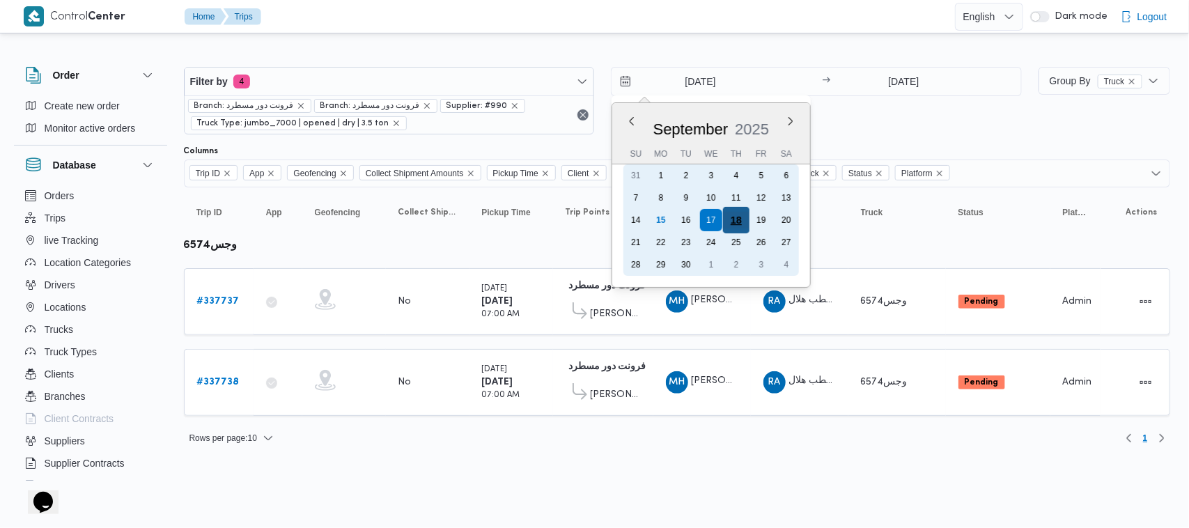
click at [738, 220] on div "18" at bounding box center [736, 220] width 26 height 26
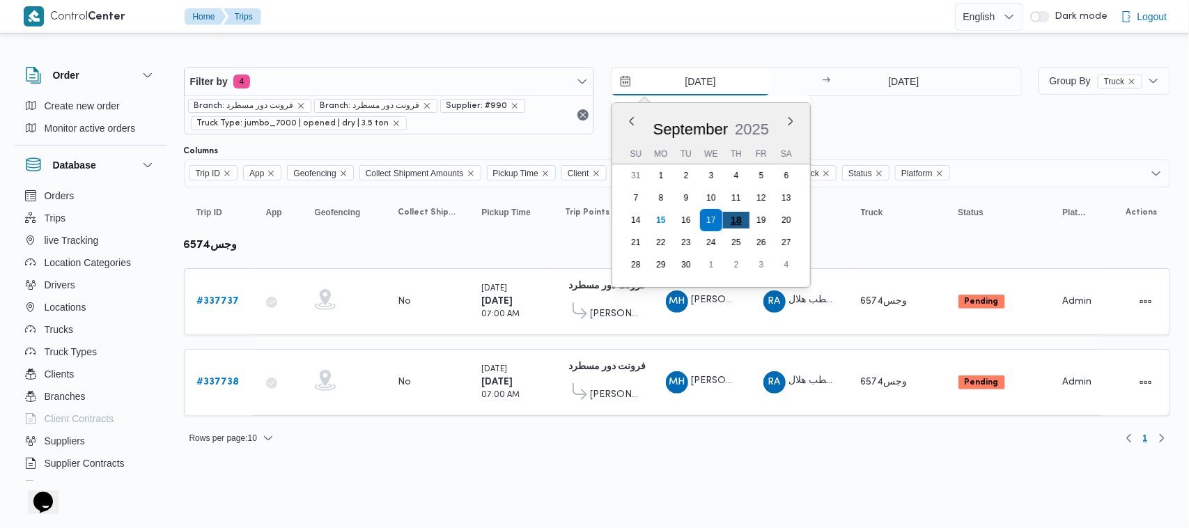
type input "[DATE]"
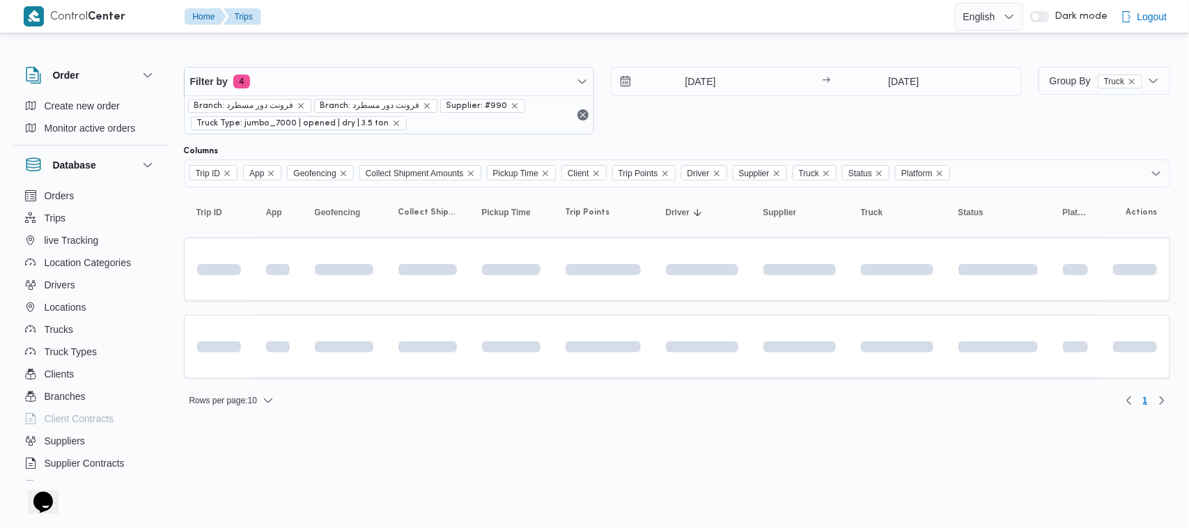
click at [709, 124] on div "[DATE] → [DATE]" at bounding box center [816, 101] width 411 height 68
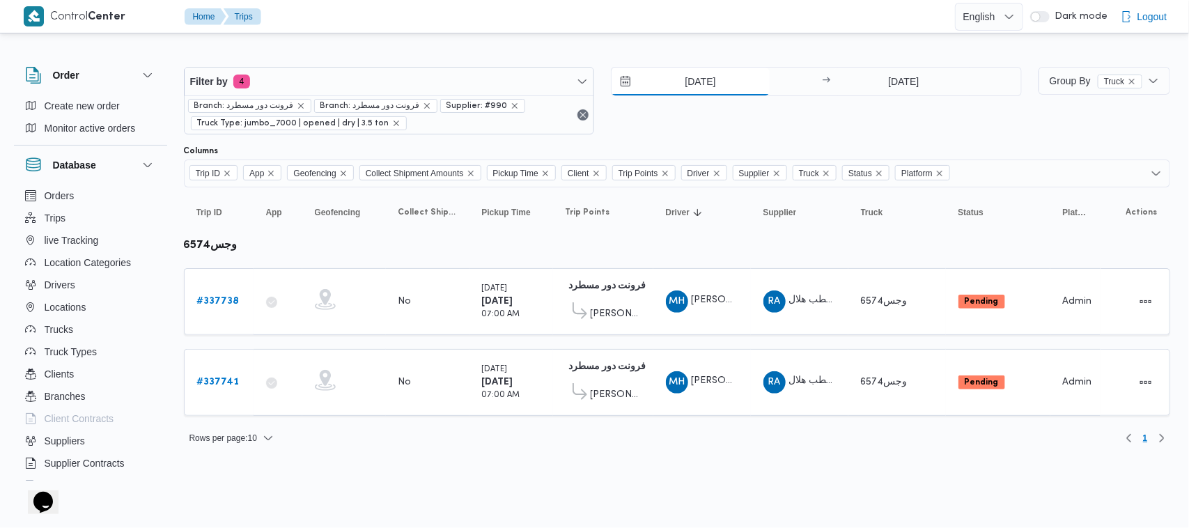
click at [730, 78] on input "[DATE]" at bounding box center [691, 82] width 158 height 28
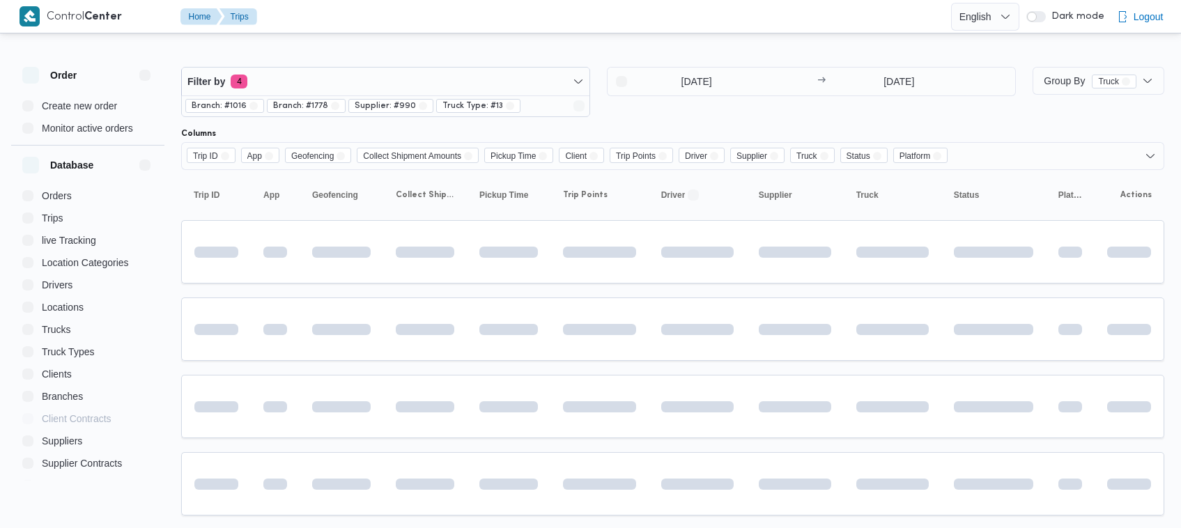
click at [670, 103] on div "[DATE] → [DATE]" at bounding box center [811, 92] width 409 height 50
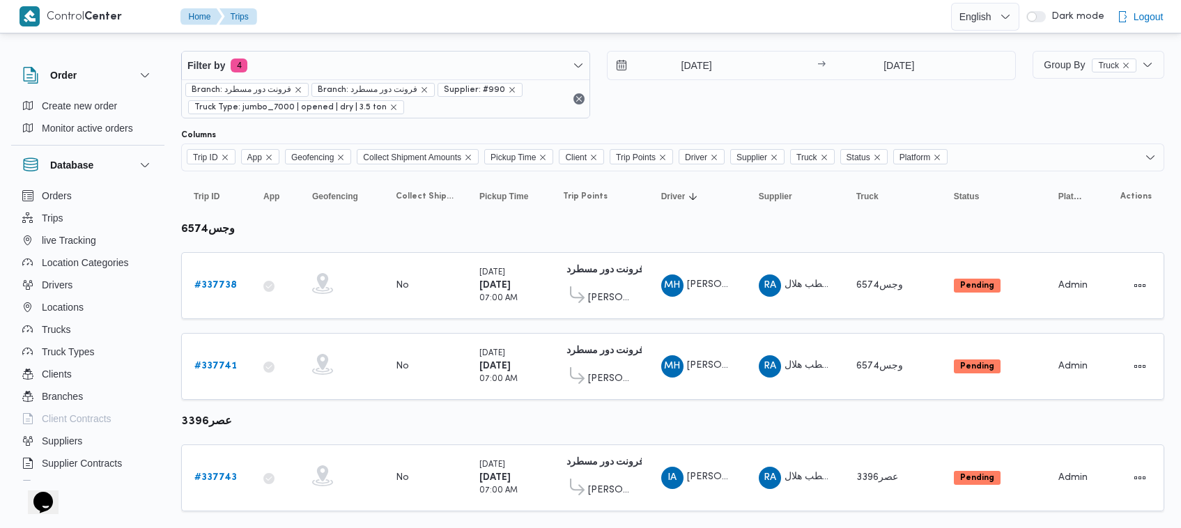
scroll to position [44, 0]
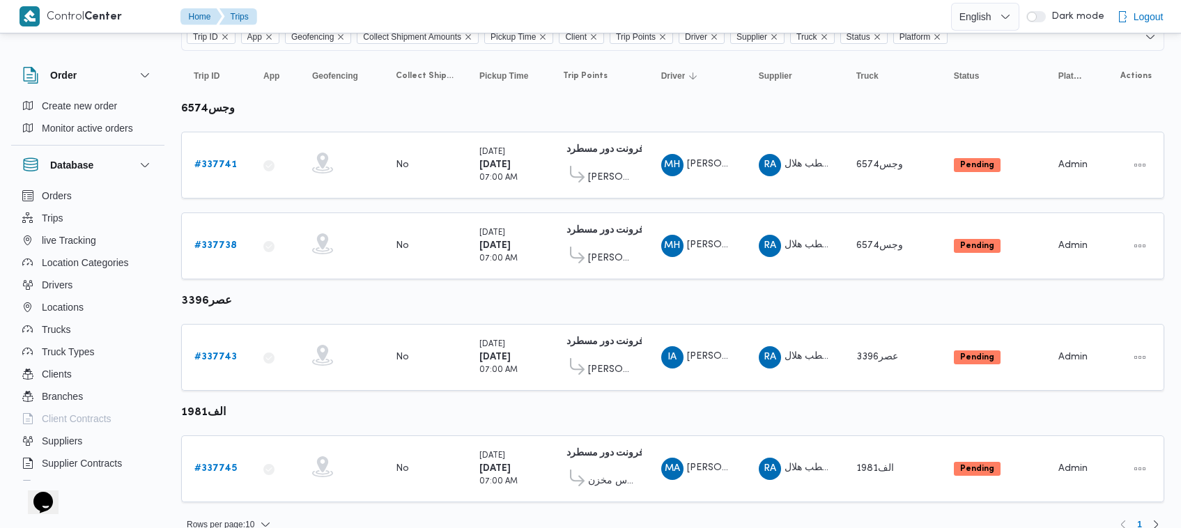
scroll to position [154, 0]
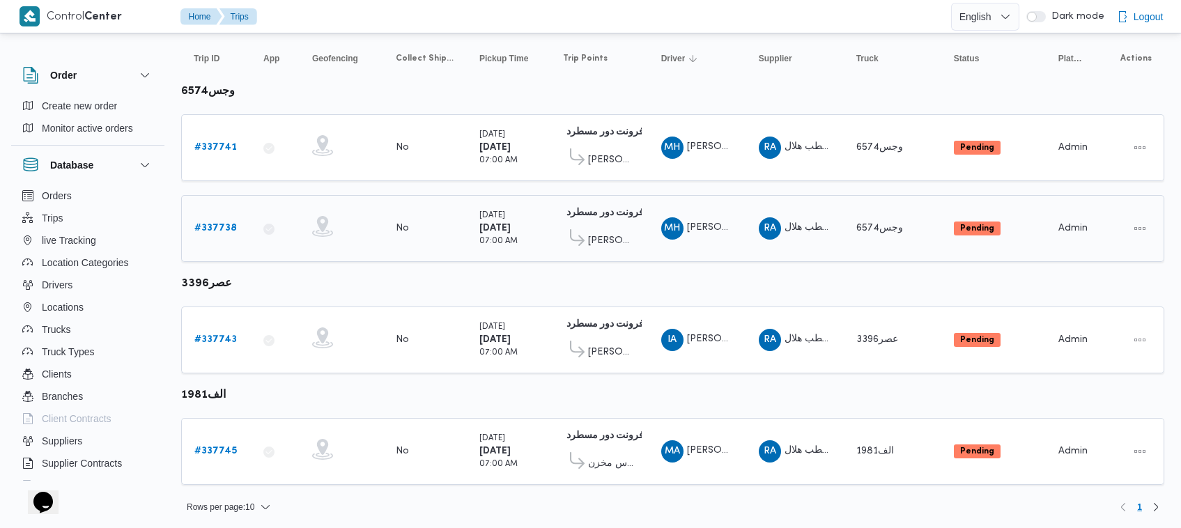
click at [221, 233] on link "# 337738" at bounding box center [215, 228] width 42 height 17
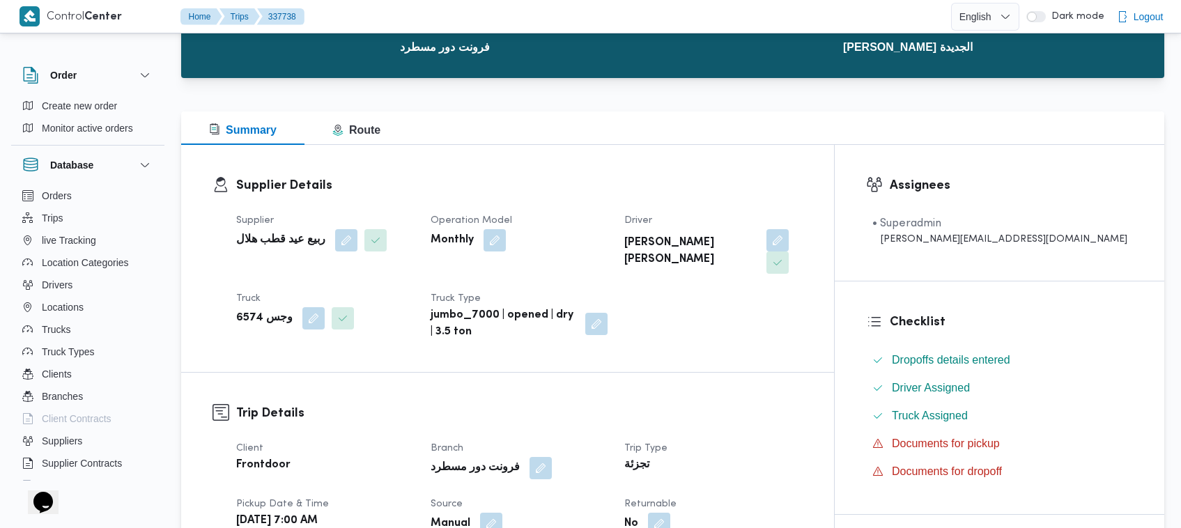
scroll to position [123, 0]
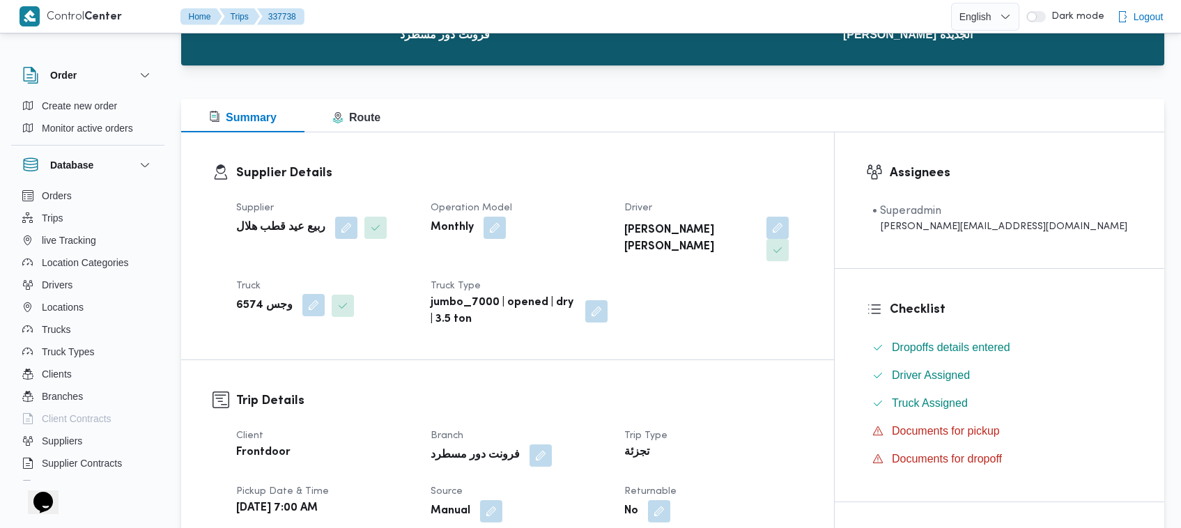
click at [310, 294] on button "button" at bounding box center [313, 305] width 22 height 22
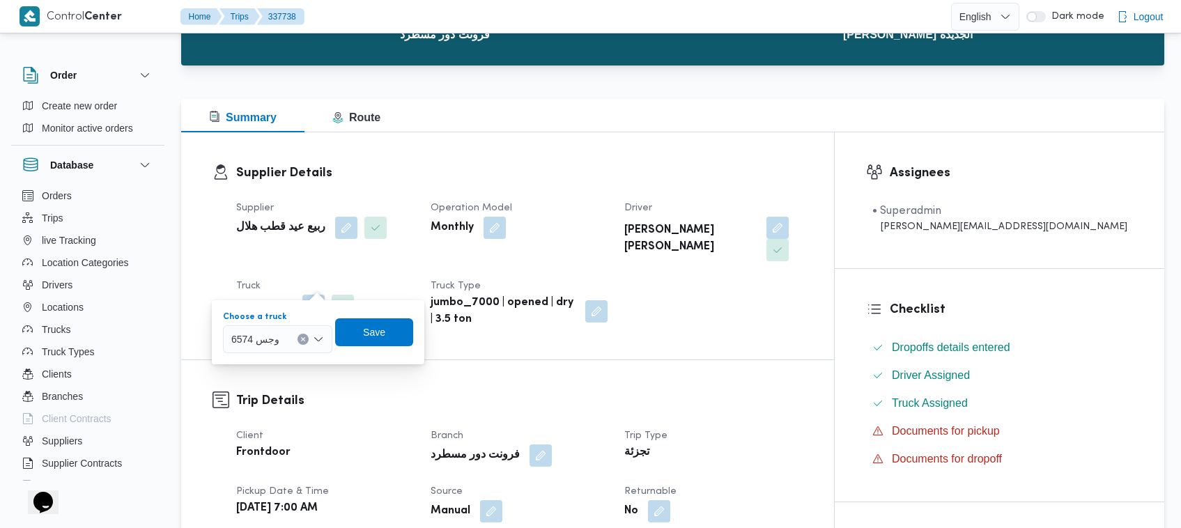
click at [297, 342] on button "Clear input" at bounding box center [302, 339] width 11 height 11
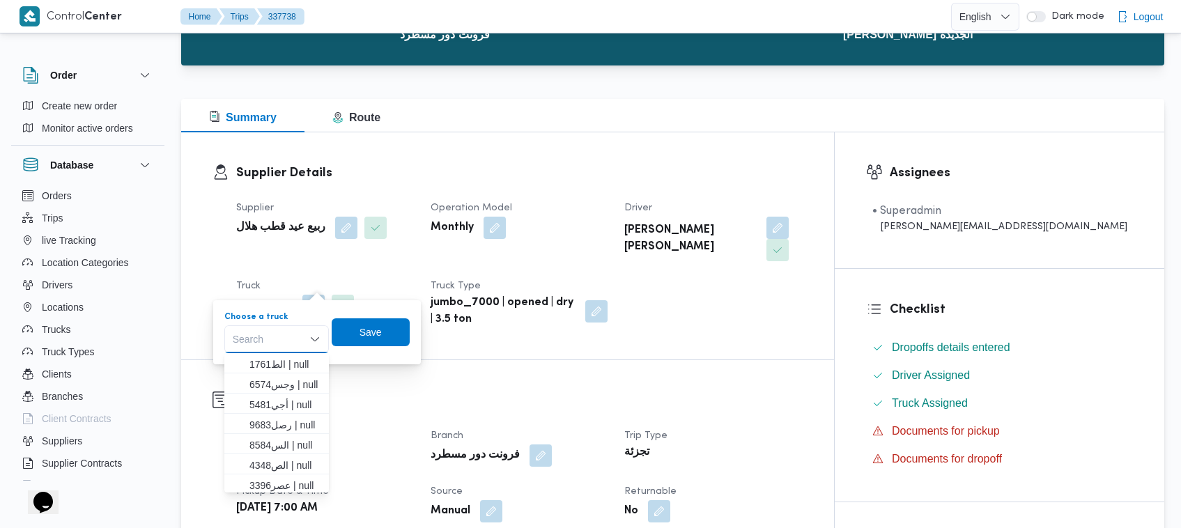
paste input "أجي5481"
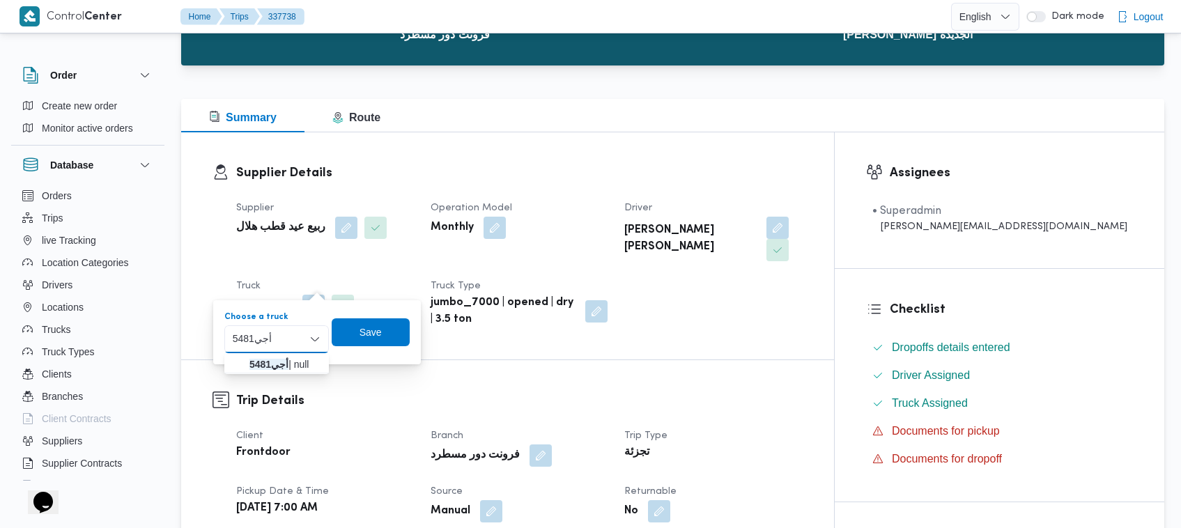
type input "أجي5481"
click at [255, 363] on mark "أجي5481" at bounding box center [268, 364] width 39 height 11
click at [410, 320] on span "Save" at bounding box center [380, 332] width 78 height 28
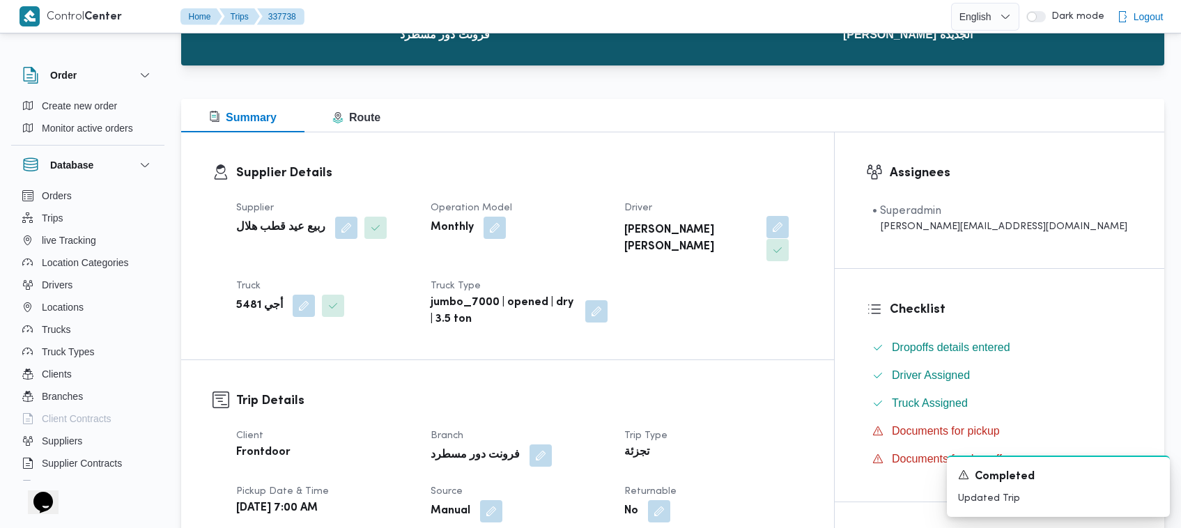
click at [788, 231] on button "button" at bounding box center [777, 227] width 22 height 22
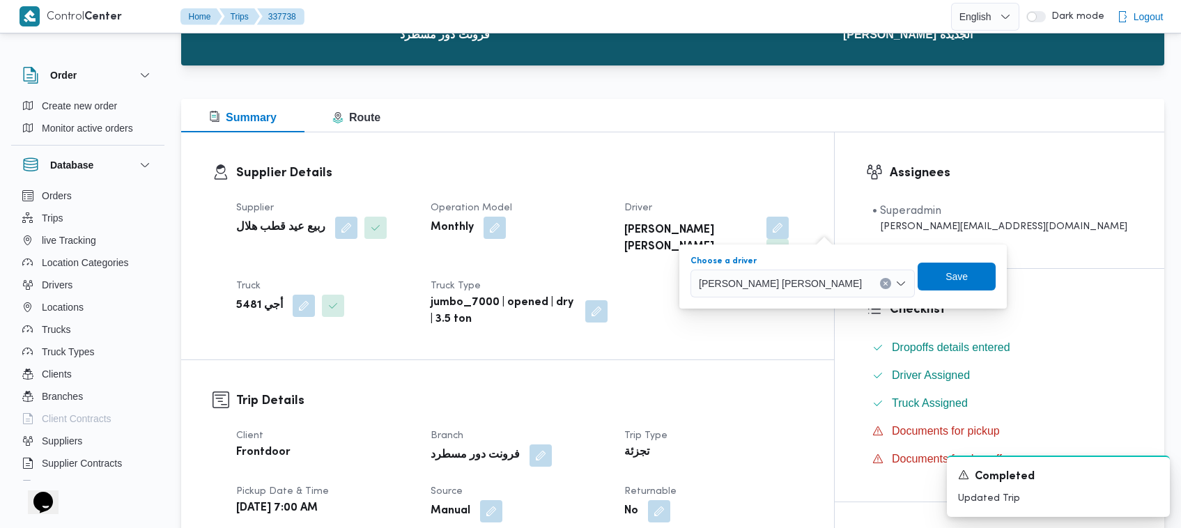
click at [788, 274] on div "[PERSON_NAME] [PERSON_NAME]" at bounding box center [802, 284] width 224 height 28
paste input "[PERSON_NAME]"
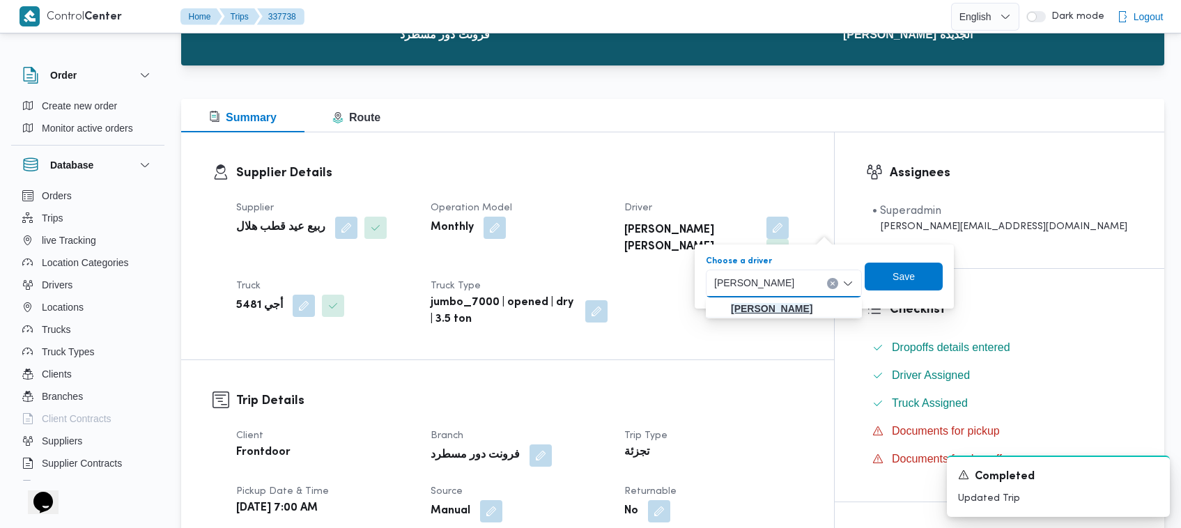
type input "[PERSON_NAME]"
click at [758, 305] on mark "[PERSON_NAME]" at bounding box center [771, 308] width 81 height 11
click at [893, 272] on span "Save" at bounding box center [886, 276] width 78 height 28
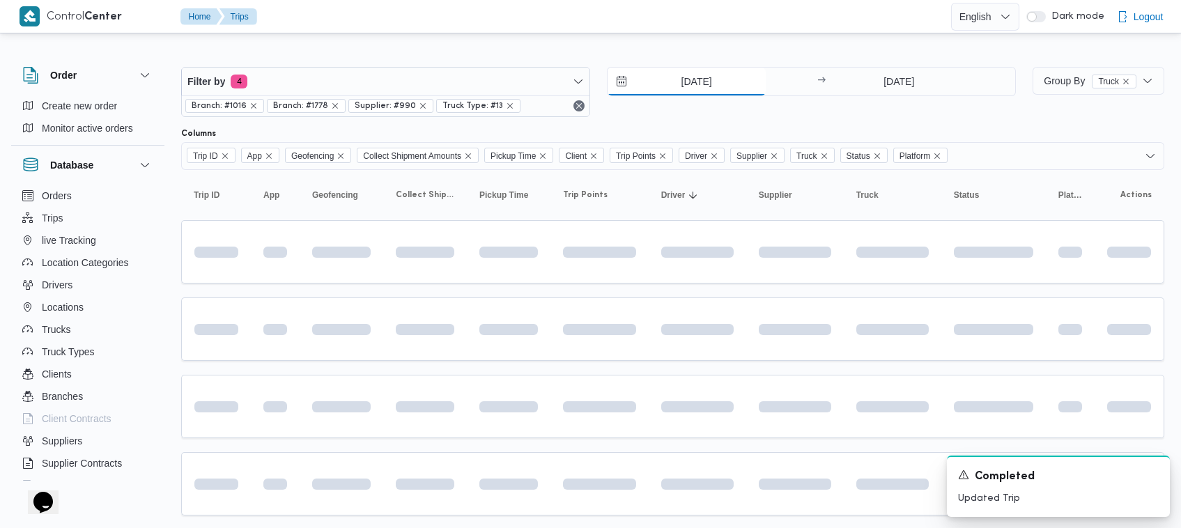
click at [698, 82] on input "[DATE]" at bounding box center [686, 82] width 158 height 28
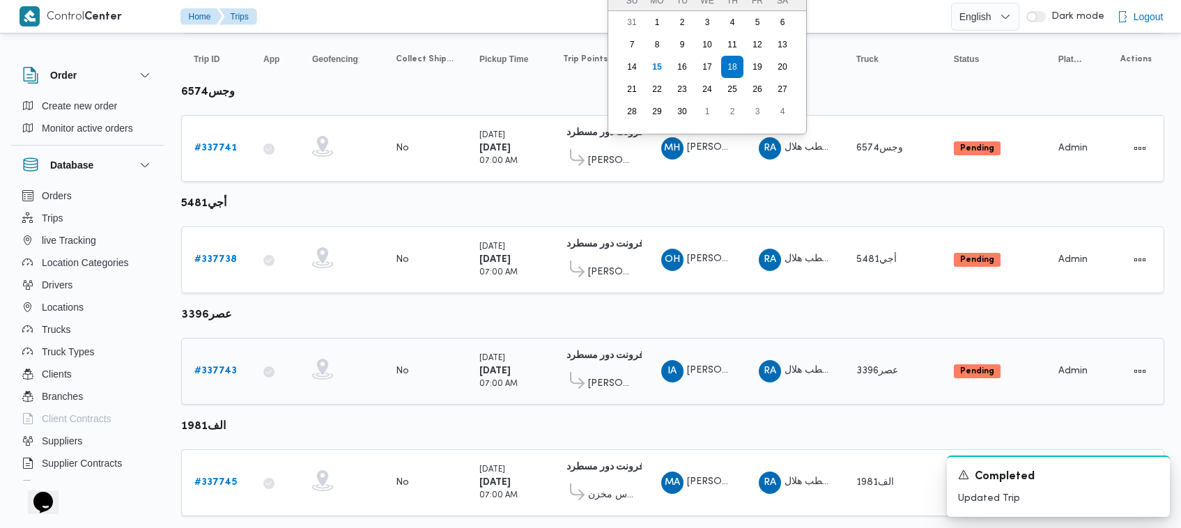
scroll to position [185, 0]
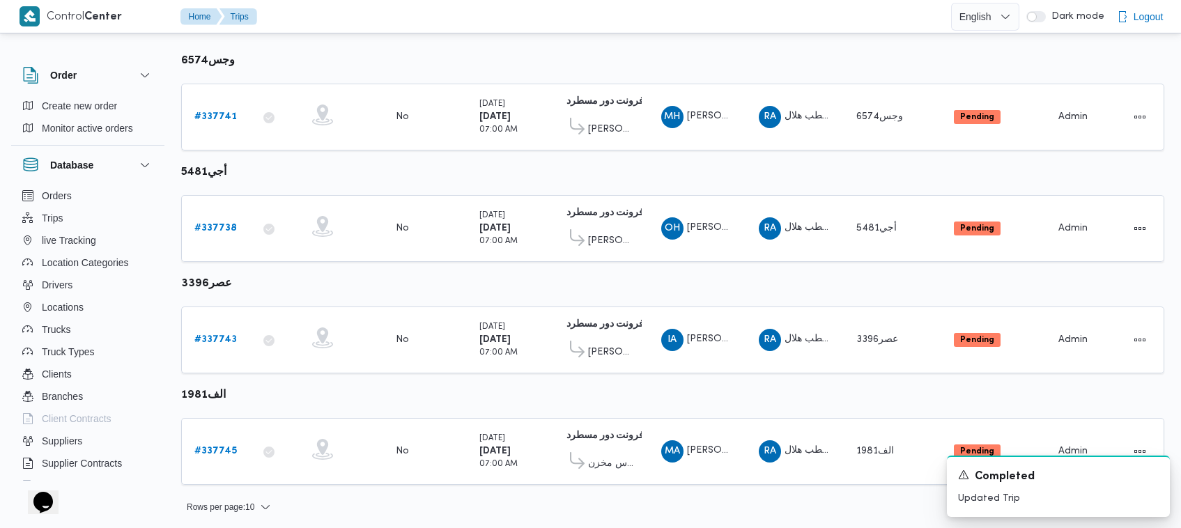
click at [212, 178] on b "أجي5481" at bounding box center [203, 172] width 45 height 10
copy tbody "أجي5481 Trip ID"
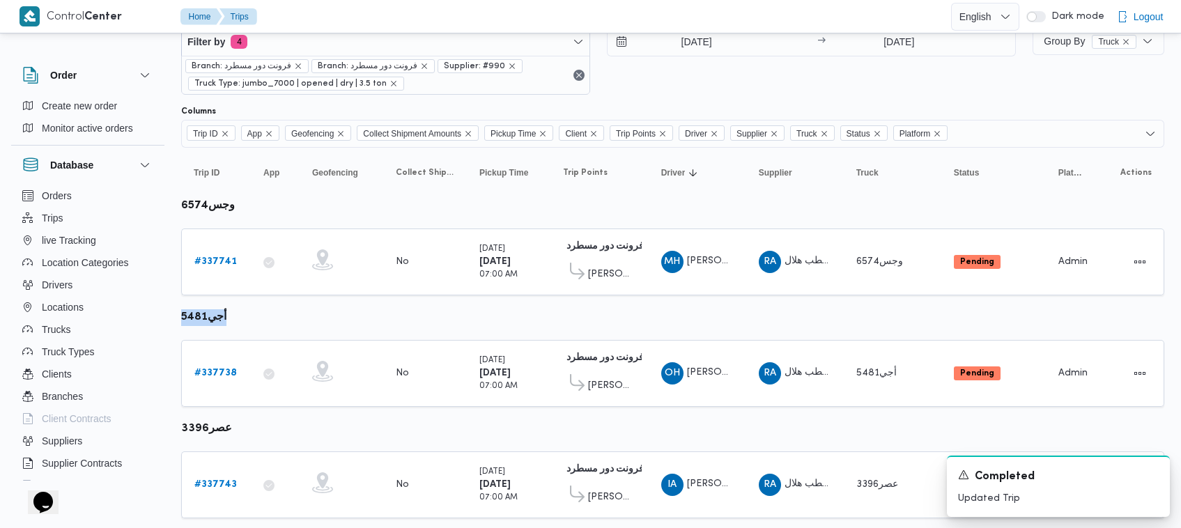
scroll to position [0, 0]
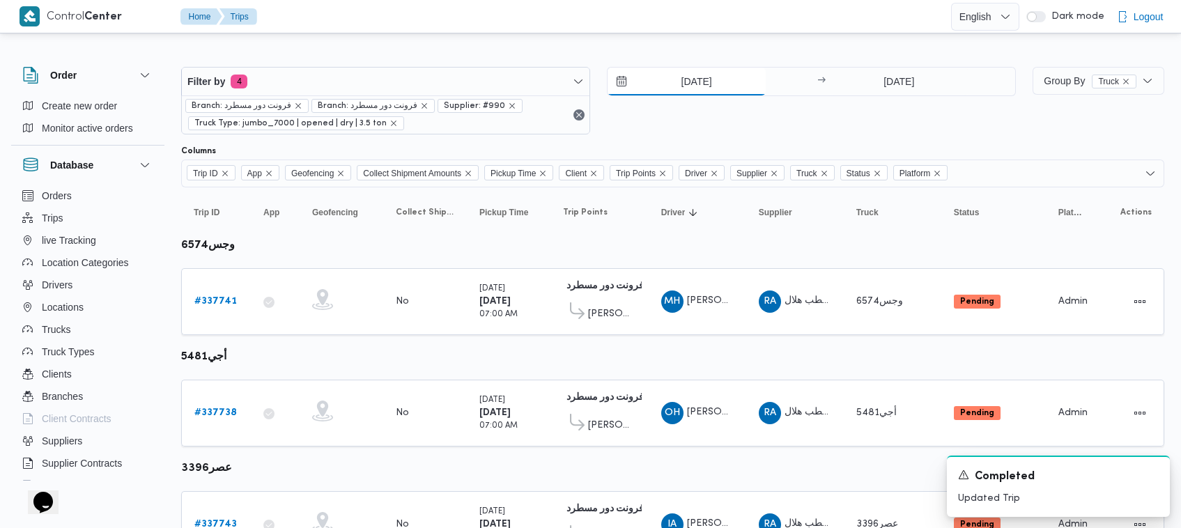
click at [695, 82] on input "[DATE]" at bounding box center [686, 82] width 158 height 28
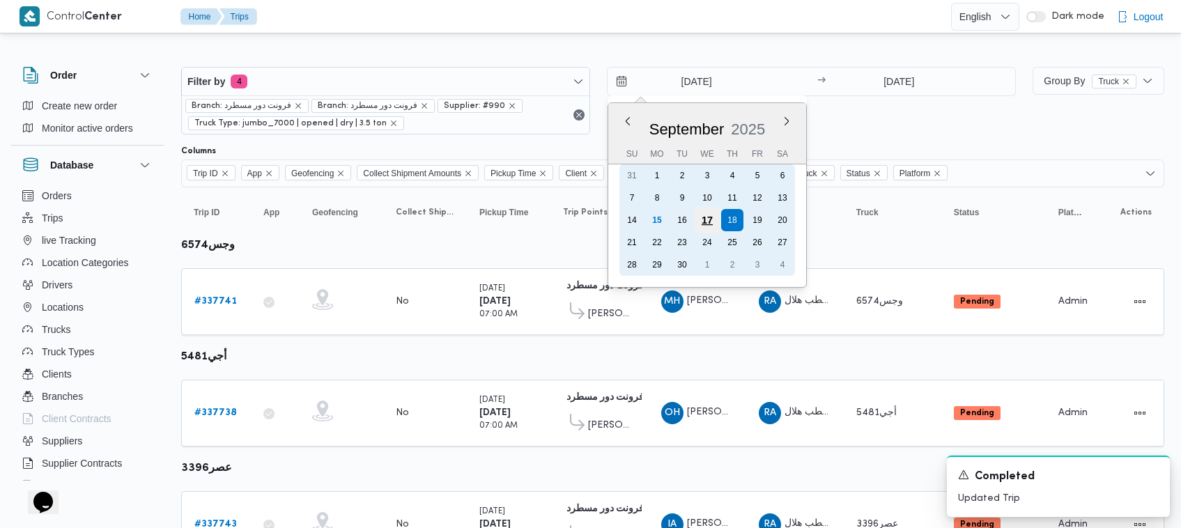
click at [712, 224] on div "17" at bounding box center [707, 220] width 26 height 26
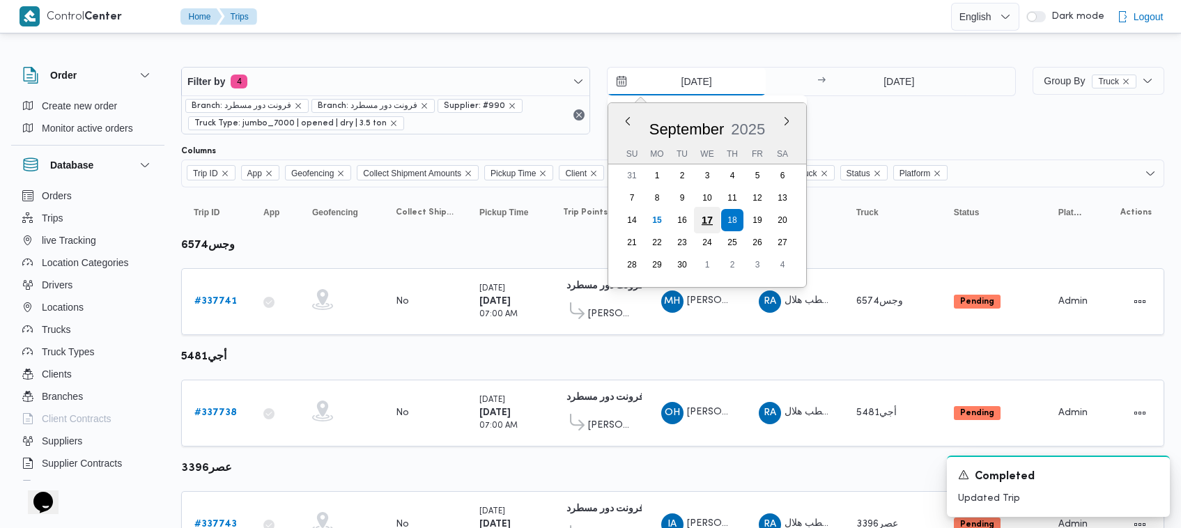
type input "[DATE]"
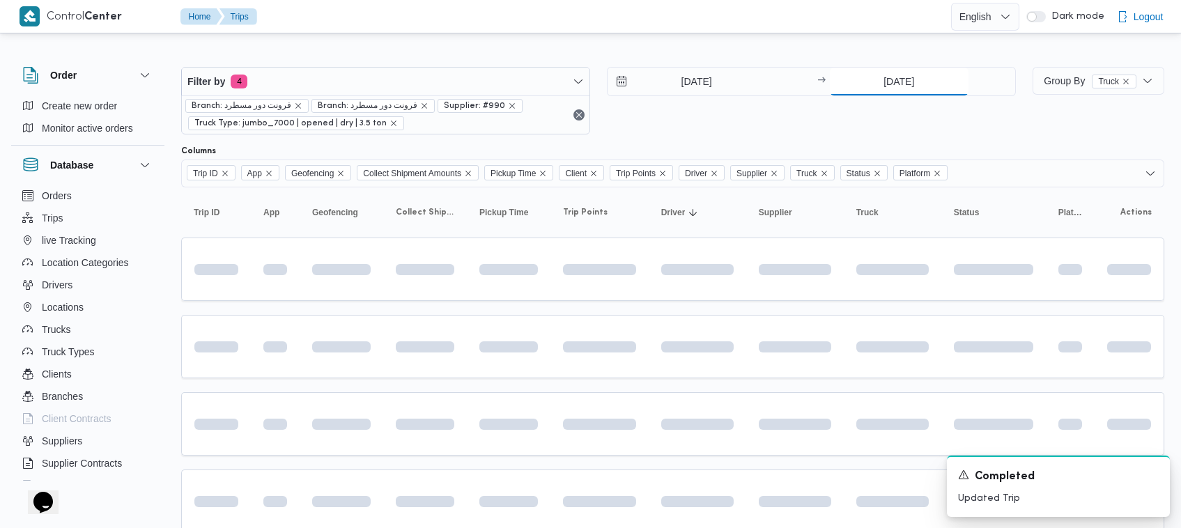
click at [910, 84] on input "[DATE]" at bounding box center [899, 82] width 139 height 28
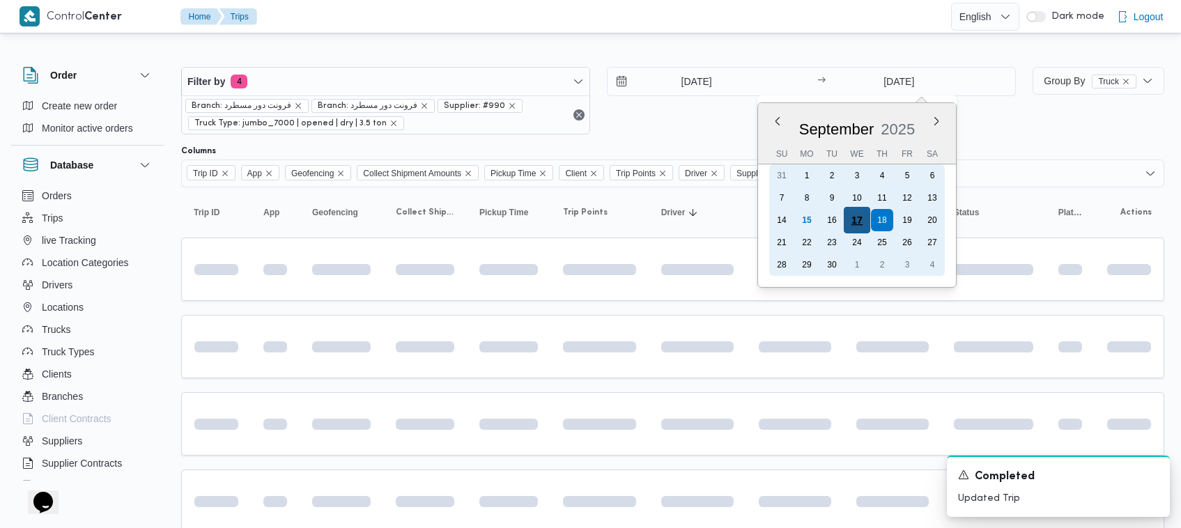
click at [850, 217] on div "17" at bounding box center [856, 220] width 26 height 26
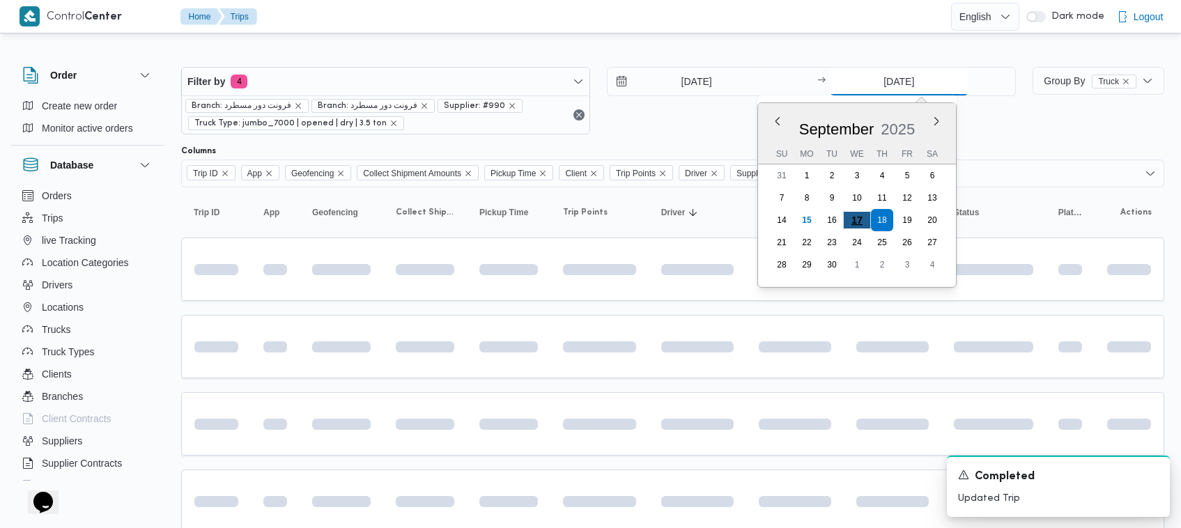
type input "17/9/2025"
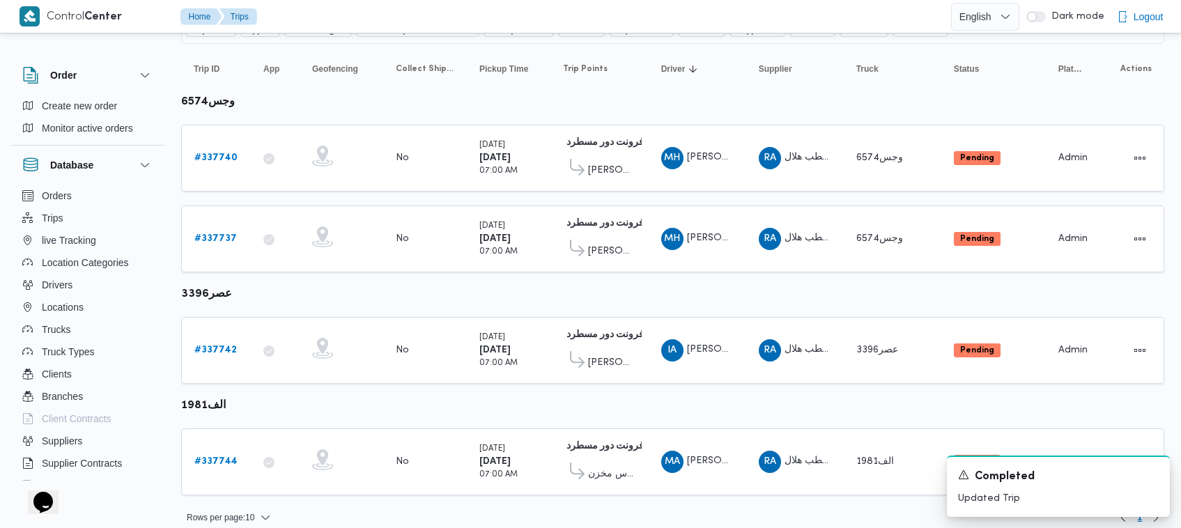
scroll to position [154, 0]
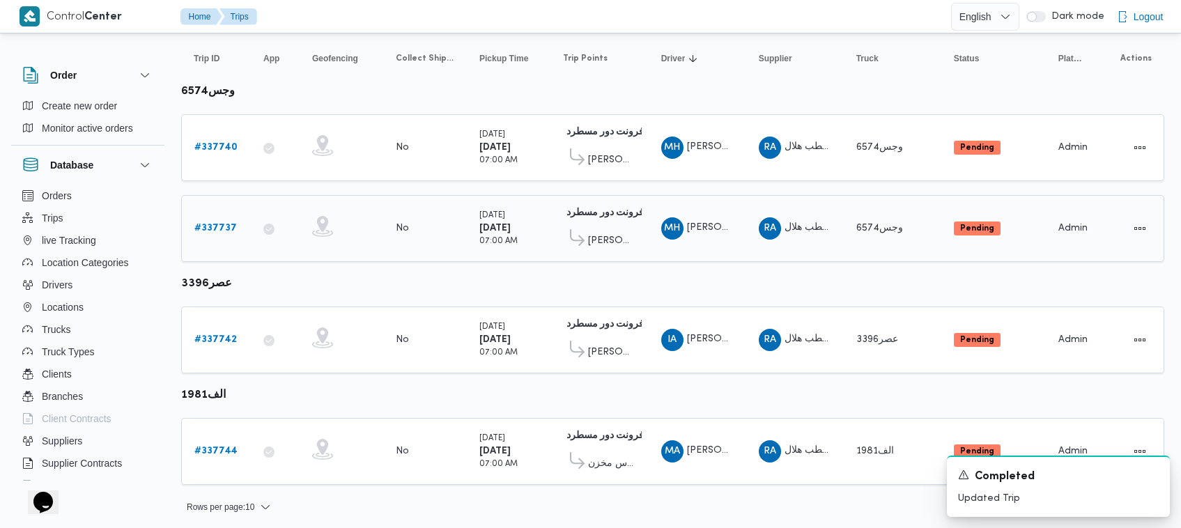
click at [209, 224] on b "# 337737" at bounding box center [215, 228] width 42 height 9
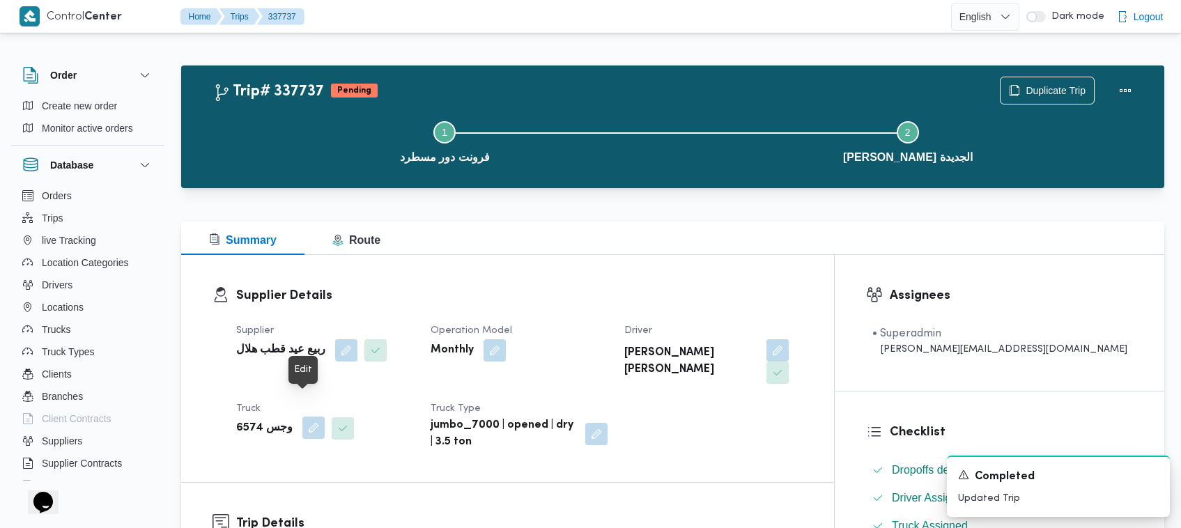
click at [302, 417] on button "button" at bounding box center [313, 428] width 22 height 22
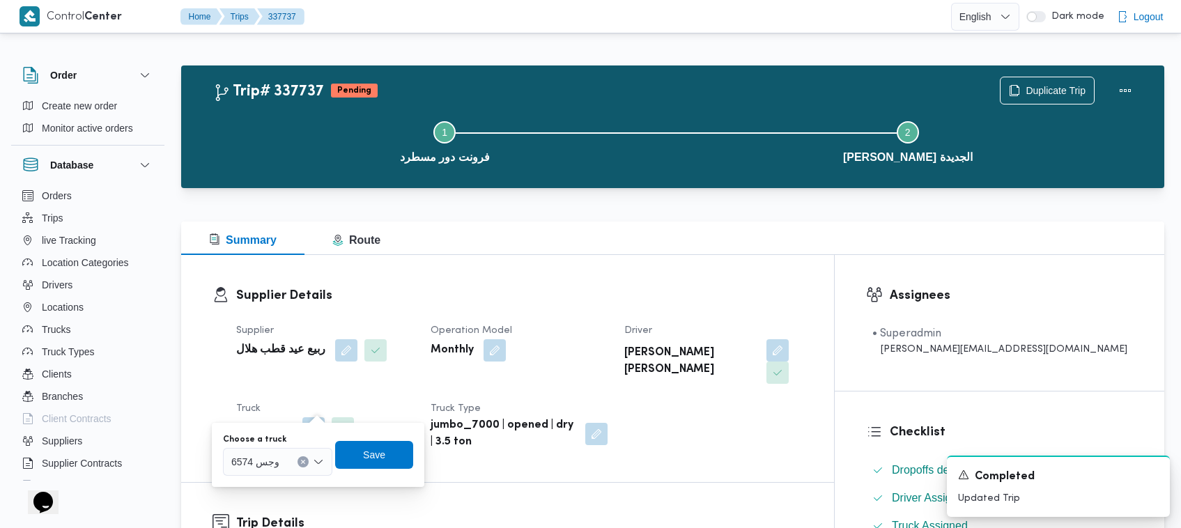
click at [282, 458] on div at bounding box center [285, 462] width 7 height 22
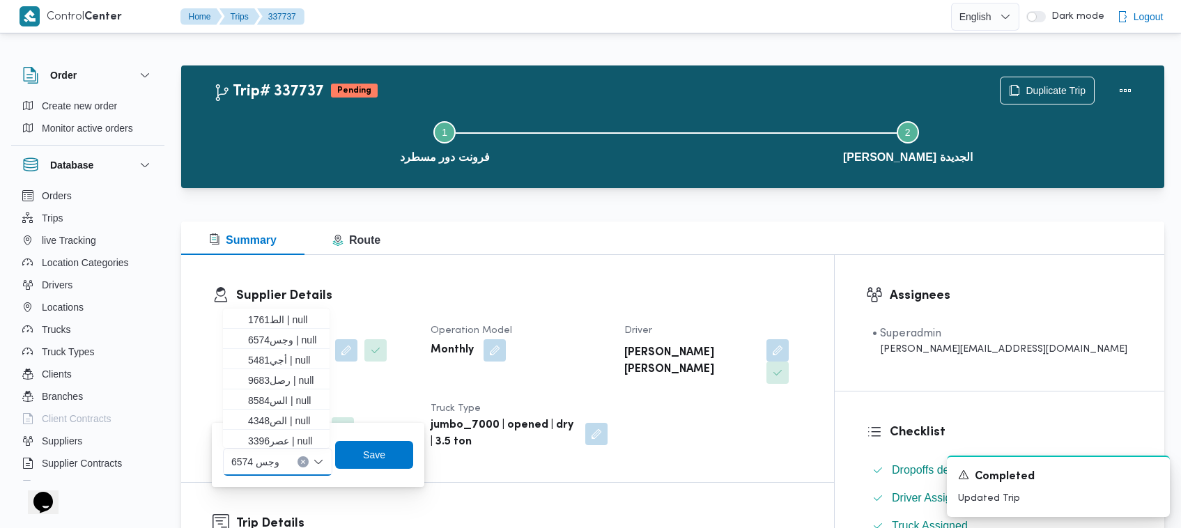
paste input "أجي5481"
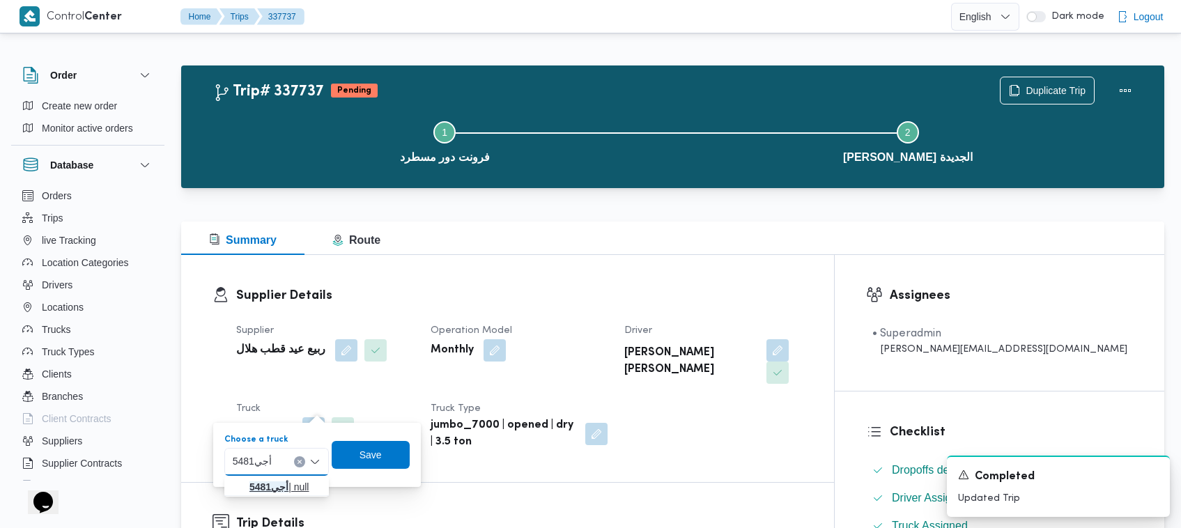
type input "أجي5481"
click at [252, 483] on mark "أجي5481" at bounding box center [268, 486] width 39 height 11
click at [350, 456] on span "Save" at bounding box center [380, 454] width 78 height 28
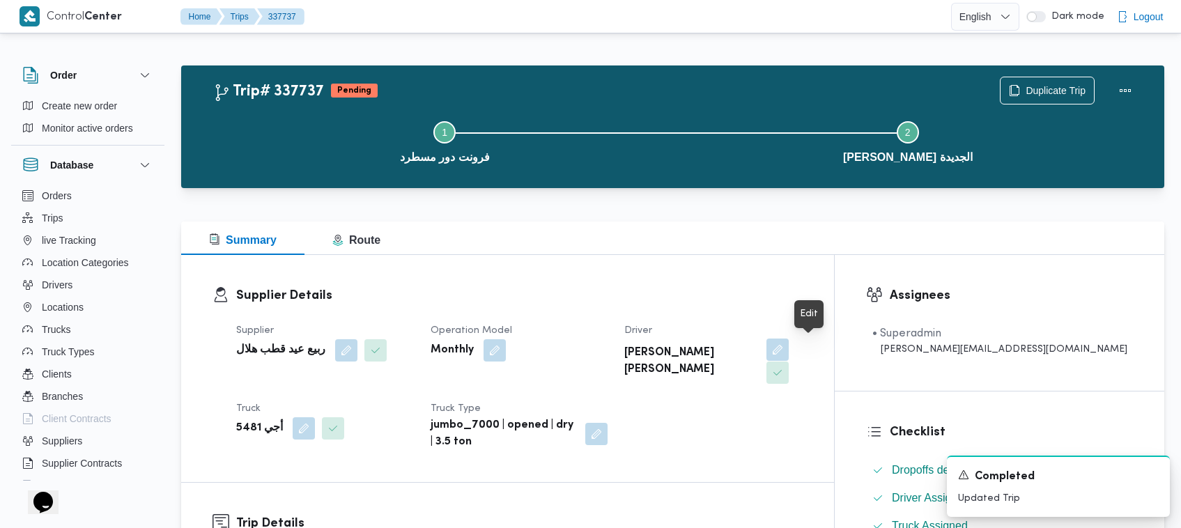
click at [788, 352] on button "button" at bounding box center [777, 349] width 22 height 22
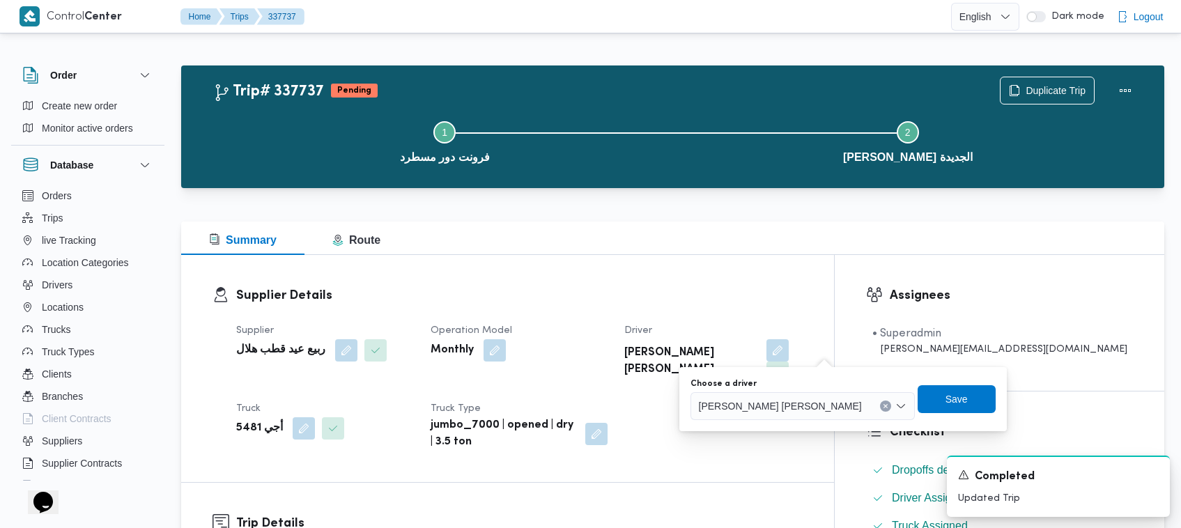
click at [754, 421] on div "You are in a dialog. To close this dialog, hit escape. Choose a driver مصطفي حس…" at bounding box center [842, 399] width 327 height 64
click at [753, 413] on div "مصطفي حسن عبدالرسول احمد" at bounding box center [802, 406] width 224 height 28
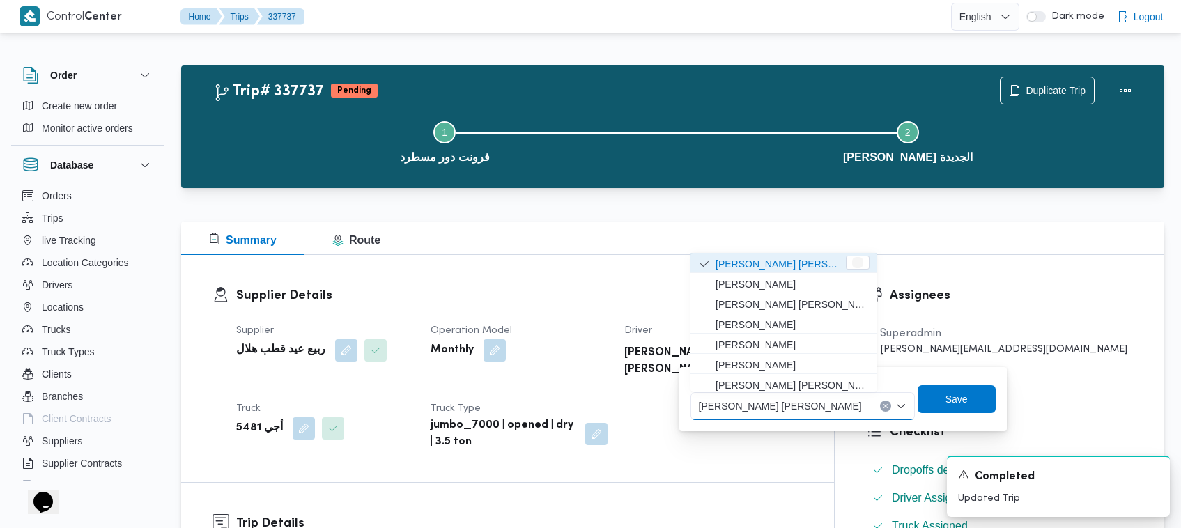
paste input "عمر هاشم جاب الله محمد"
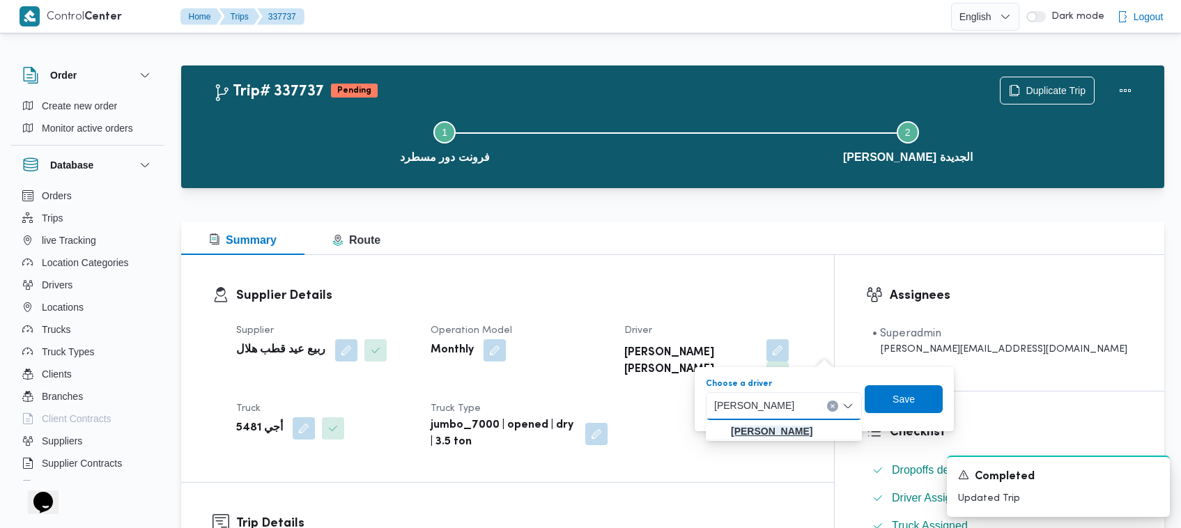
type input "عمر هاشم جاب الله محمد"
click at [754, 427] on mark "عمر هاشم جاب الله محمد" at bounding box center [771, 431] width 81 height 11
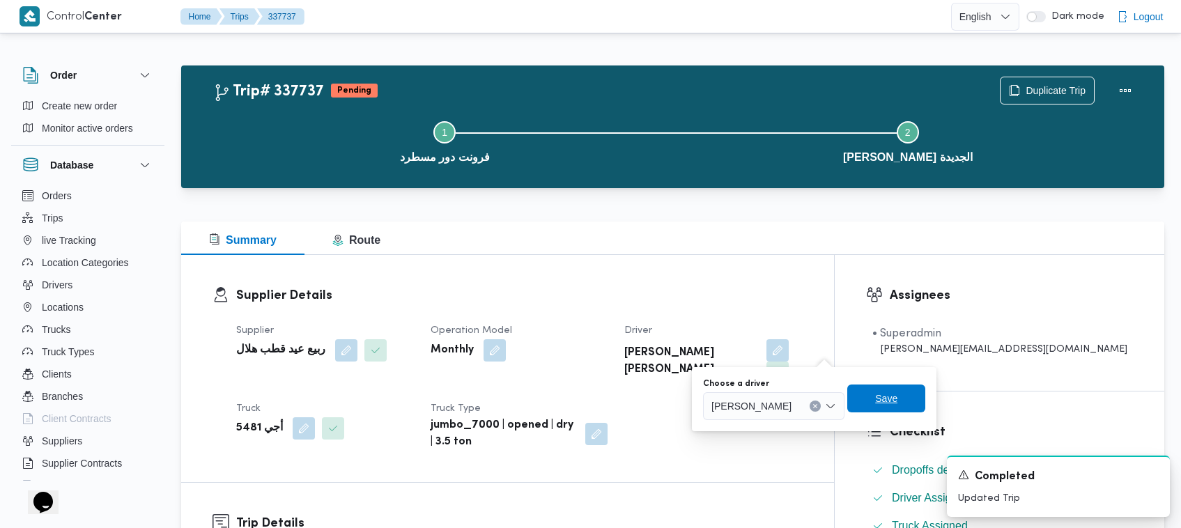
click at [899, 390] on span "Save" at bounding box center [886, 398] width 78 height 28
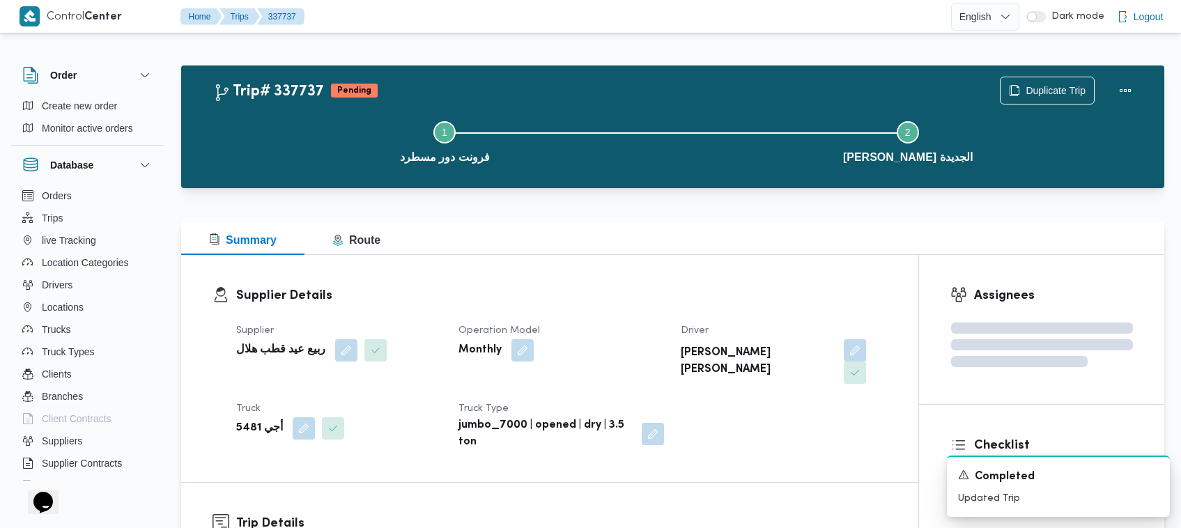
click at [831, 283] on div "Supplier Details Supplier ربيع عيد قطب هلال Operation Model Monthly Driver مصطف…" at bounding box center [549, 368] width 737 height 227
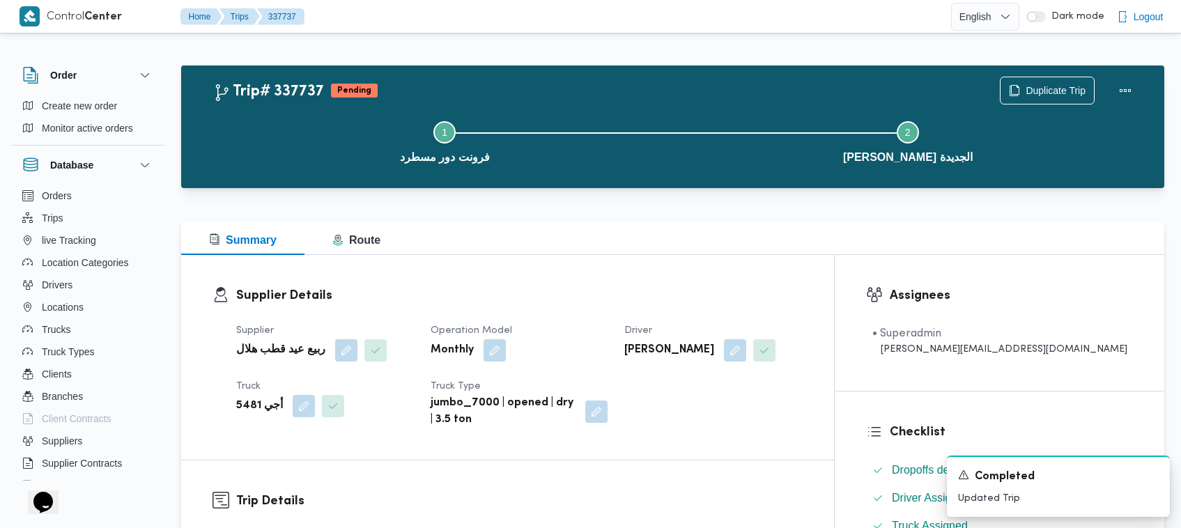
click at [768, 279] on div "Supplier Details Supplier ربيع عيد قطب هلال Operation Model Monthly Driver عمر …" at bounding box center [507, 357] width 653 height 205
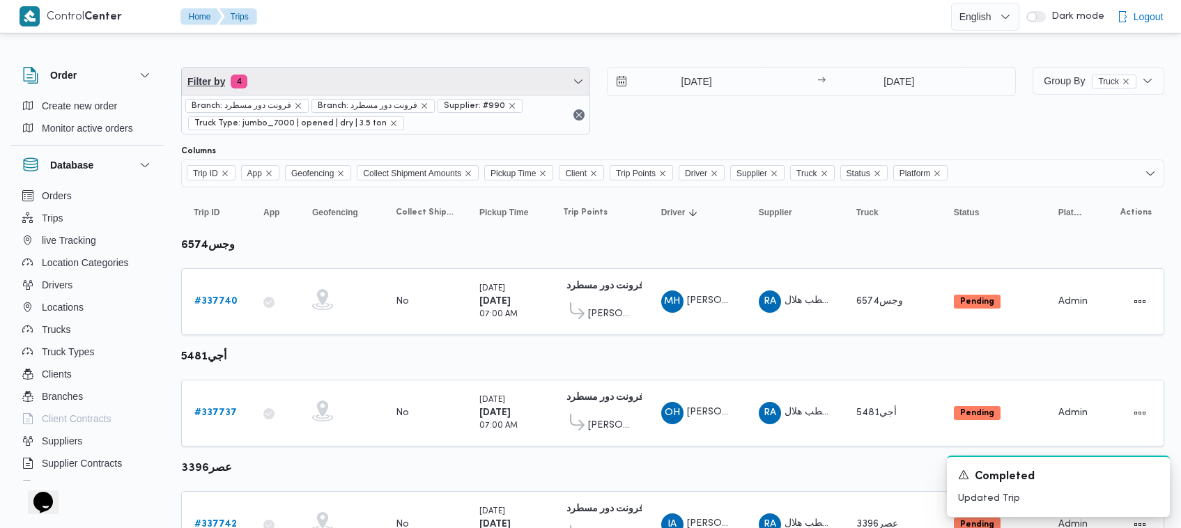
click at [341, 88] on span "Filter by 4" at bounding box center [385, 82] width 407 height 28
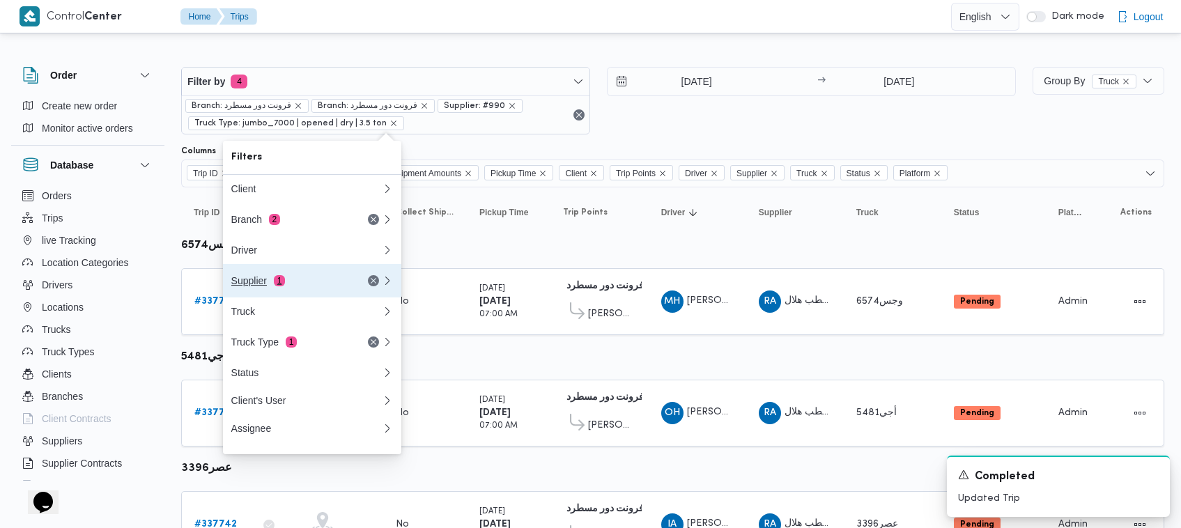
click at [279, 286] on span "1" at bounding box center [279, 280] width 11 height 11
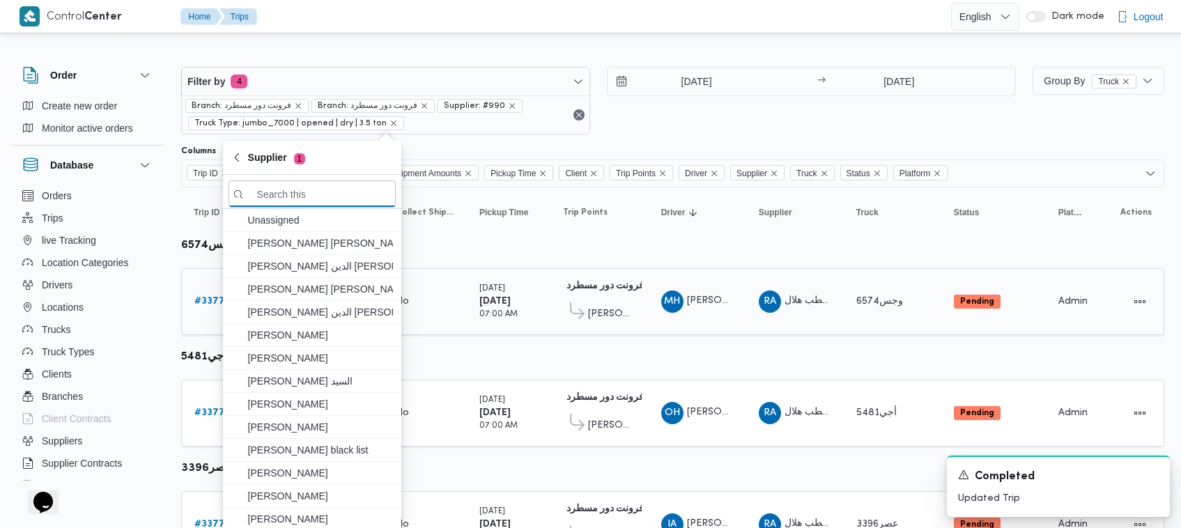
paste input "محمد هاني محمد جوده محمود عمرو جمال الدسوقي مصيلحي مأع1676 محمد هاني محمد جوده …"
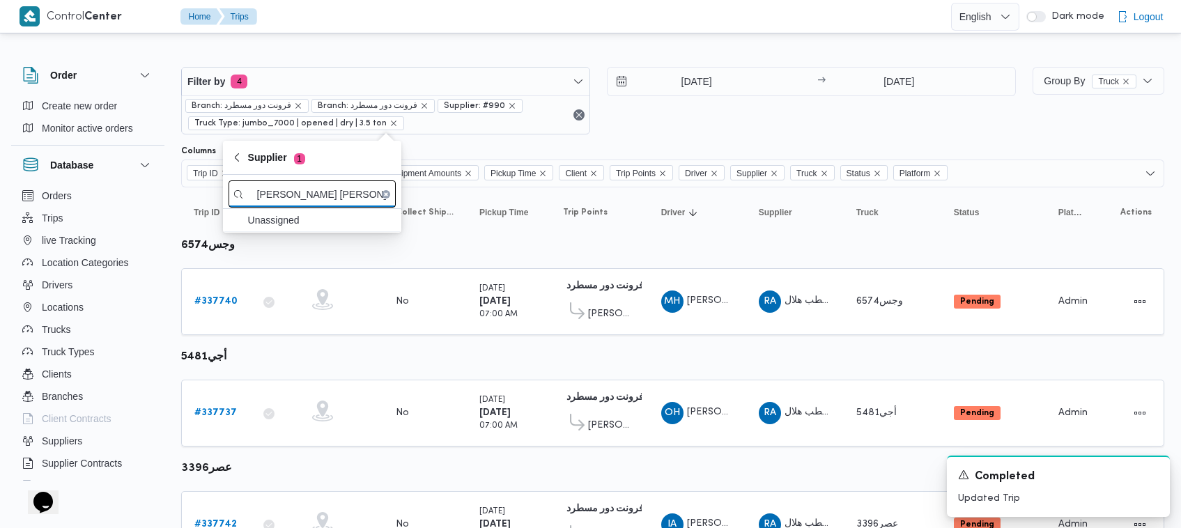
click at [341, 195] on input "محمد هاني محمد جوده محمود عمرو جمال الدسوقي مصيلحي مأع1676 محمد هاني محمد جوده …" at bounding box center [311, 193] width 167 height 27
paste input "search filters"
type input "[PERSON_NAME] [PERSON_NAME]"
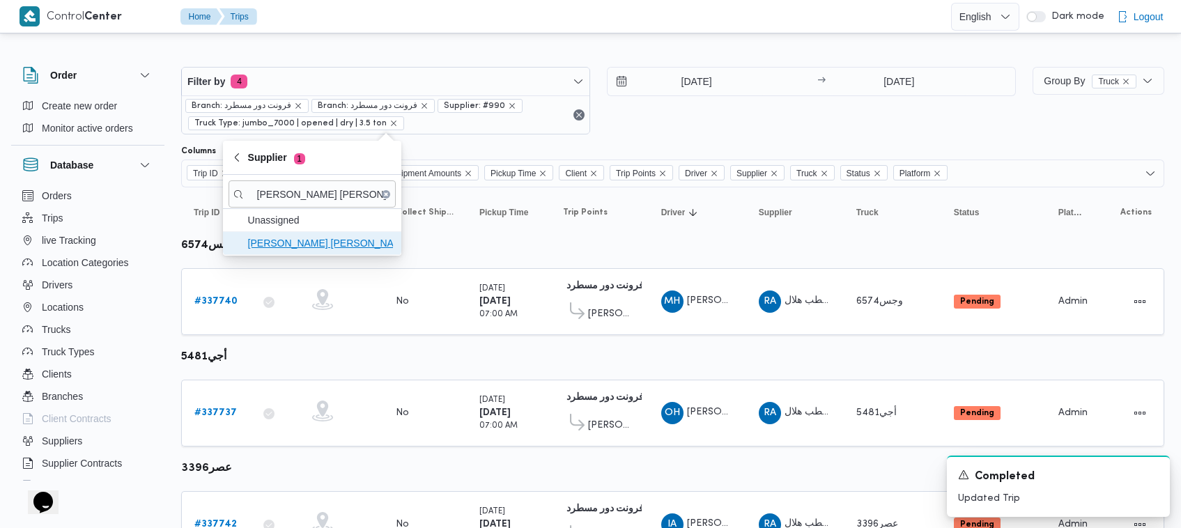
click at [314, 251] on span "[PERSON_NAME] [PERSON_NAME]" at bounding box center [320, 243] width 145 height 17
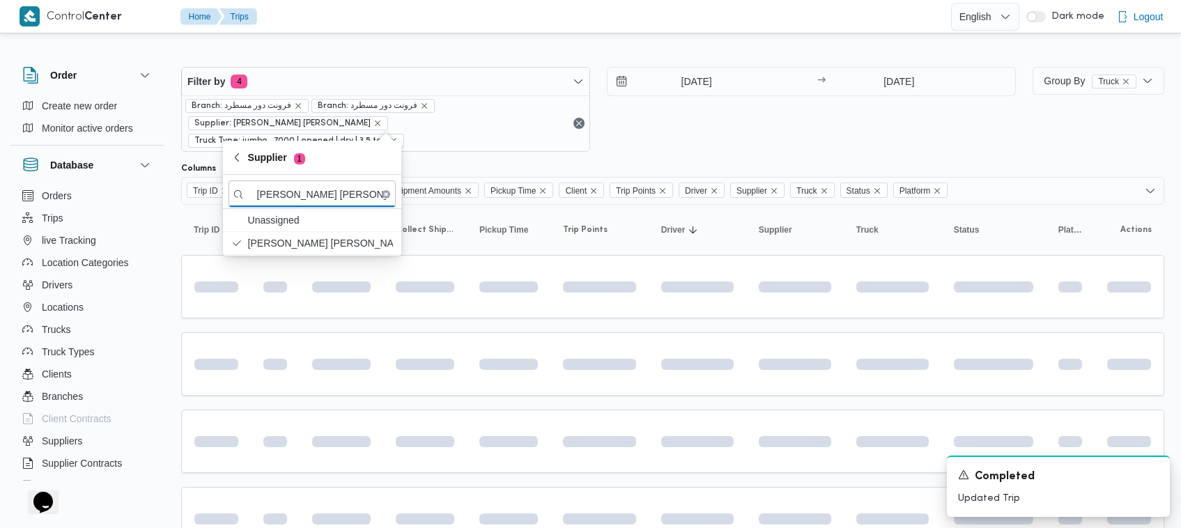
click at [687, 133] on div "17/9/2025 → 17/9/2025" at bounding box center [811, 109] width 409 height 85
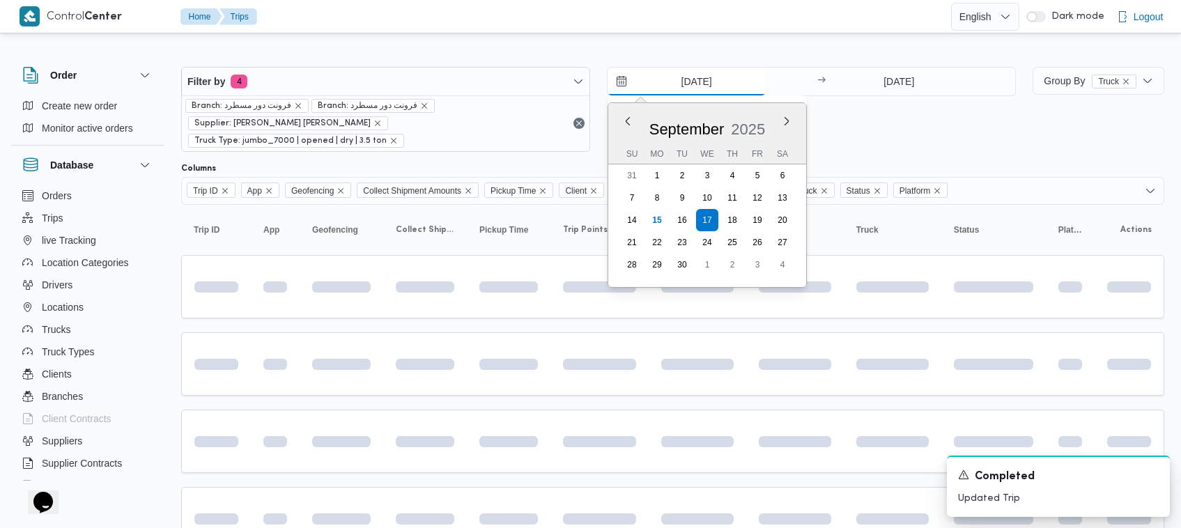
click at [680, 88] on input "17/9/2025" at bounding box center [686, 82] width 158 height 28
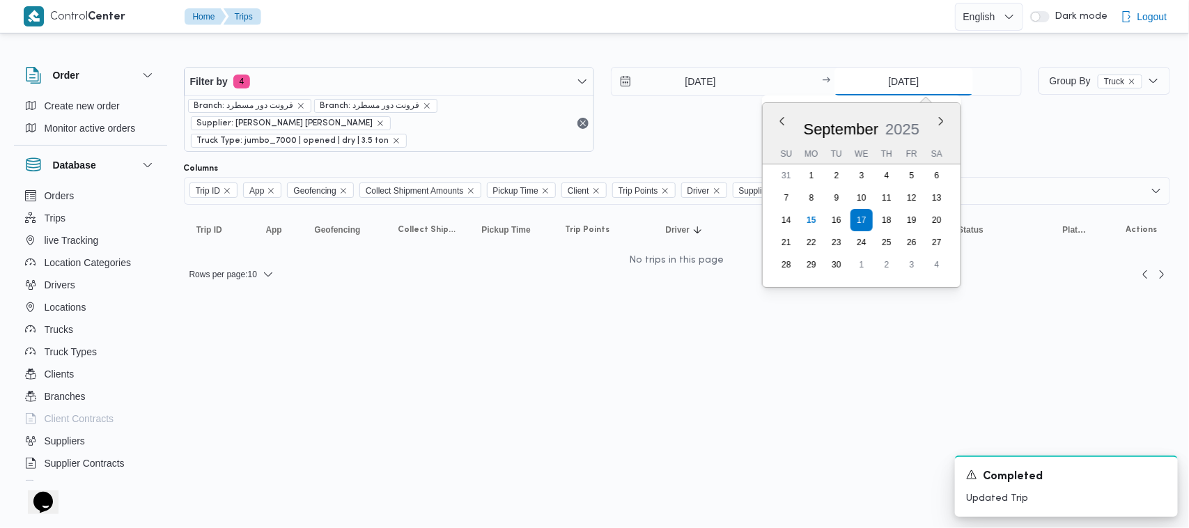
click at [899, 78] on input "17/9/2025" at bounding box center [903, 82] width 139 height 28
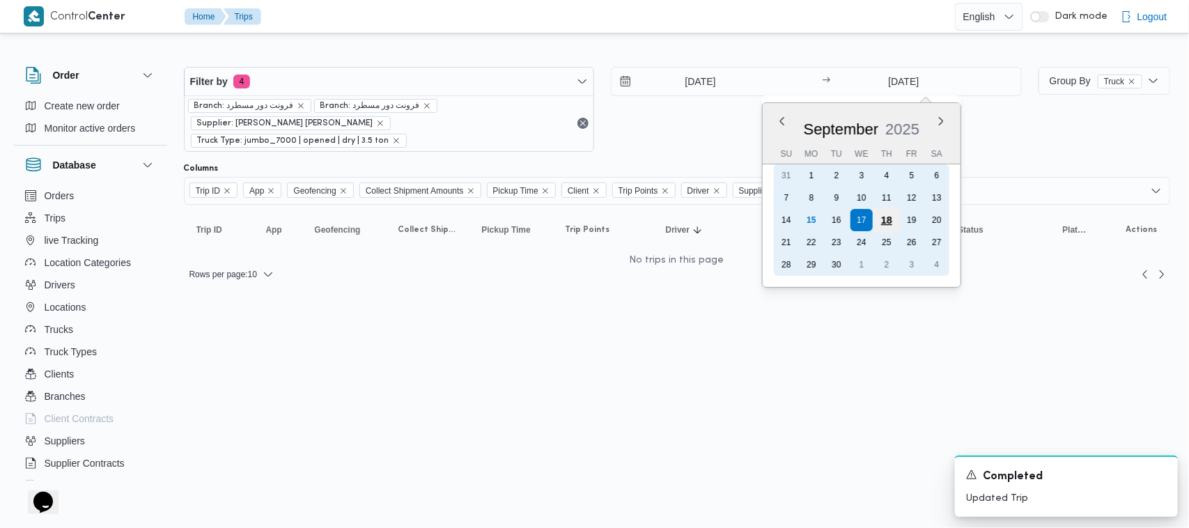
click at [885, 213] on div "18" at bounding box center [886, 220] width 26 height 26
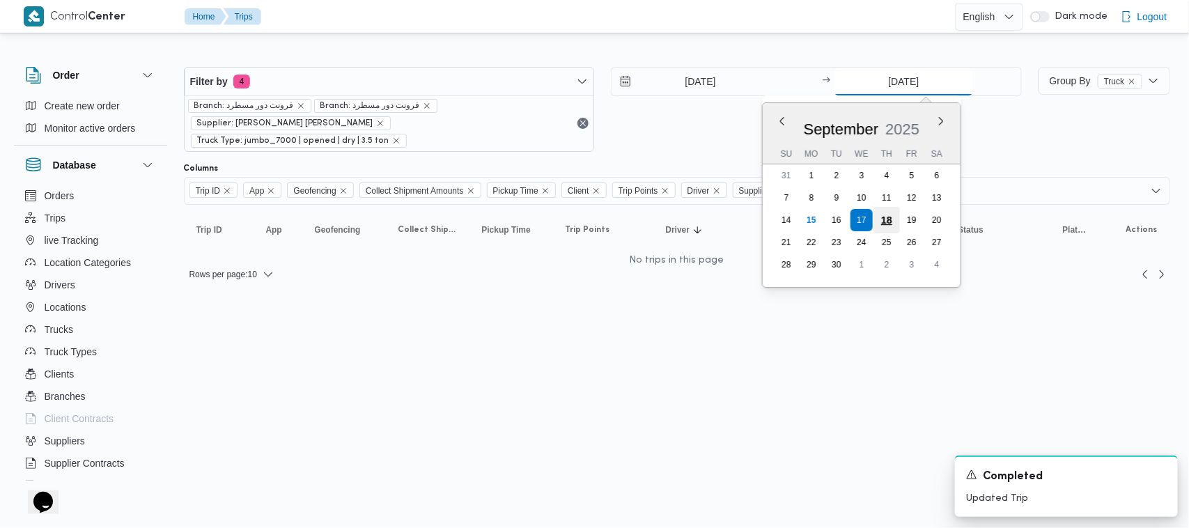
type input "18/9/2025"
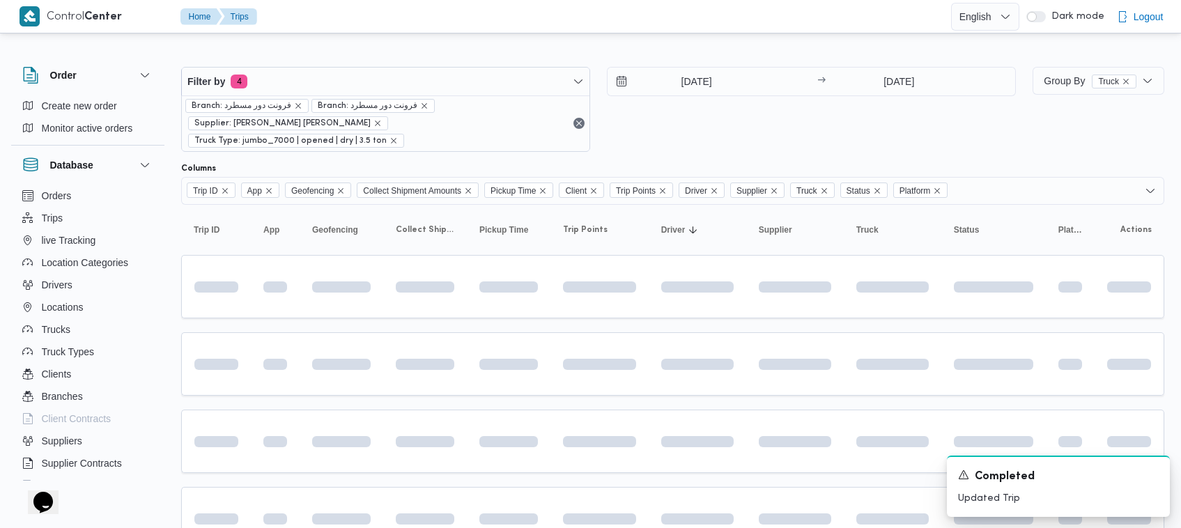
click at [871, 126] on div "17/9/2025 → 18/9/2025" at bounding box center [811, 109] width 409 height 85
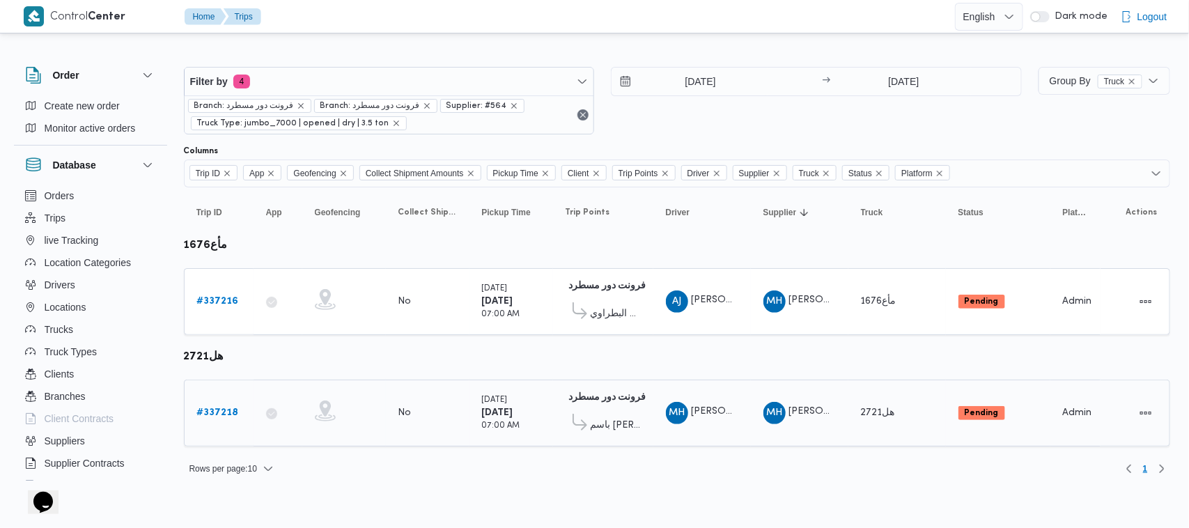
click at [230, 408] on b "# 337218" at bounding box center [218, 412] width 42 height 9
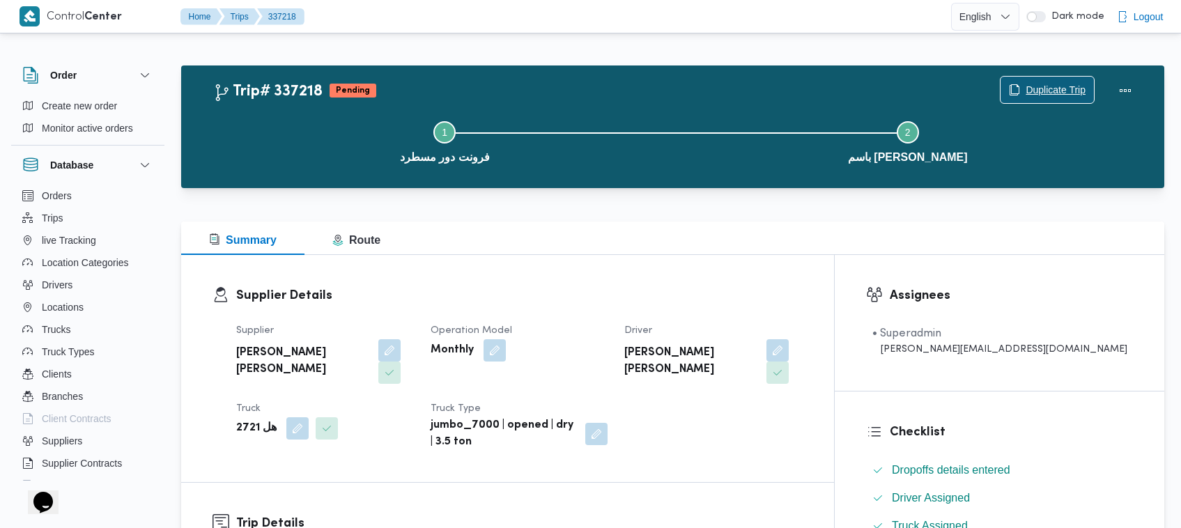
click at [1061, 77] on button "Duplicate Trip" at bounding box center [1046, 90] width 95 height 28
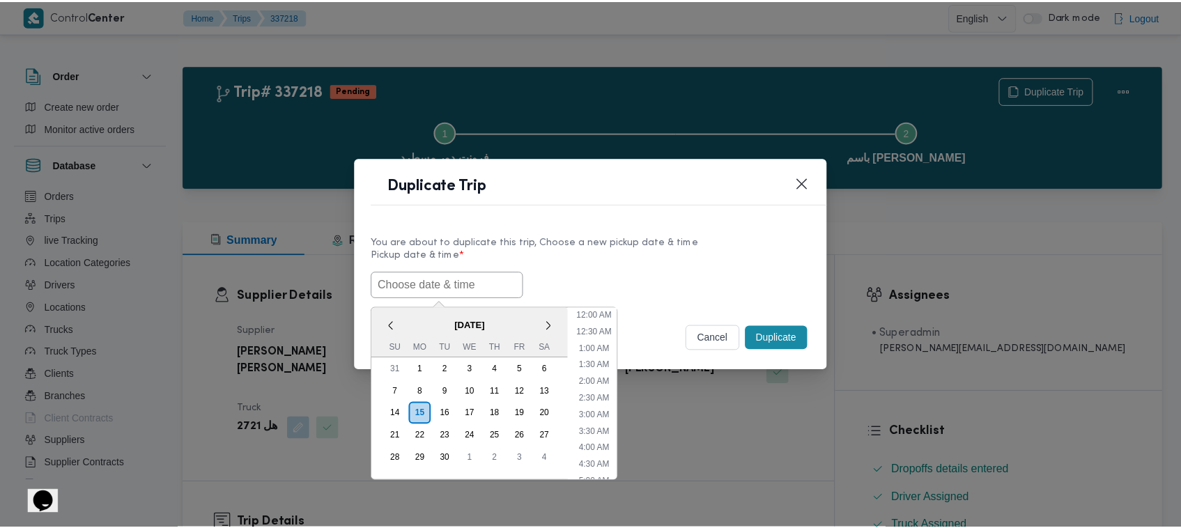
scroll to position [474, 0]
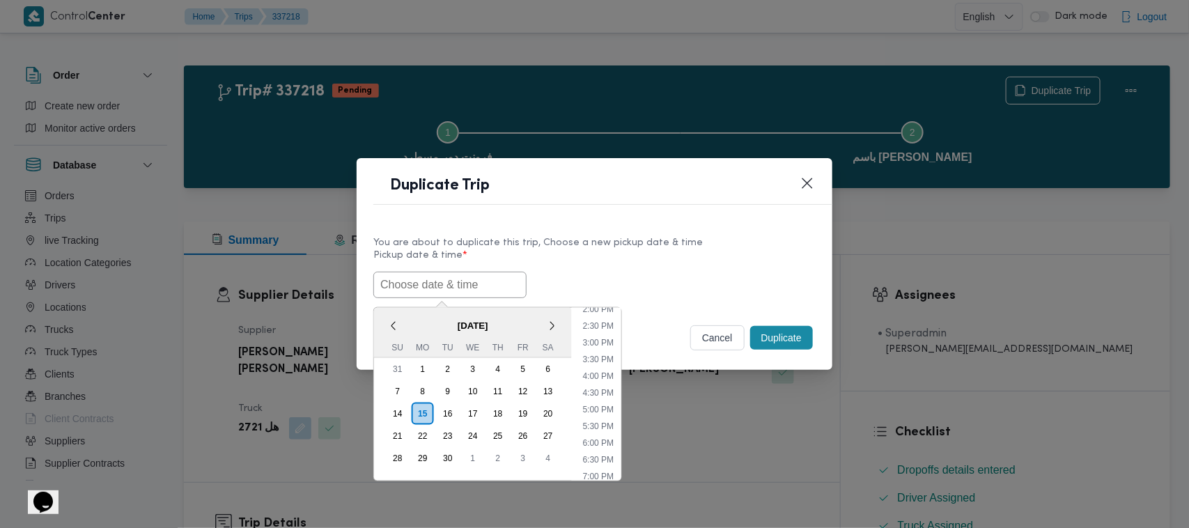
paste input "[DATE] 7:00AM"
type input "[DATE] 7:00AM"
click at [679, 250] on label "Pickup date & time *" at bounding box center [594, 261] width 442 height 22
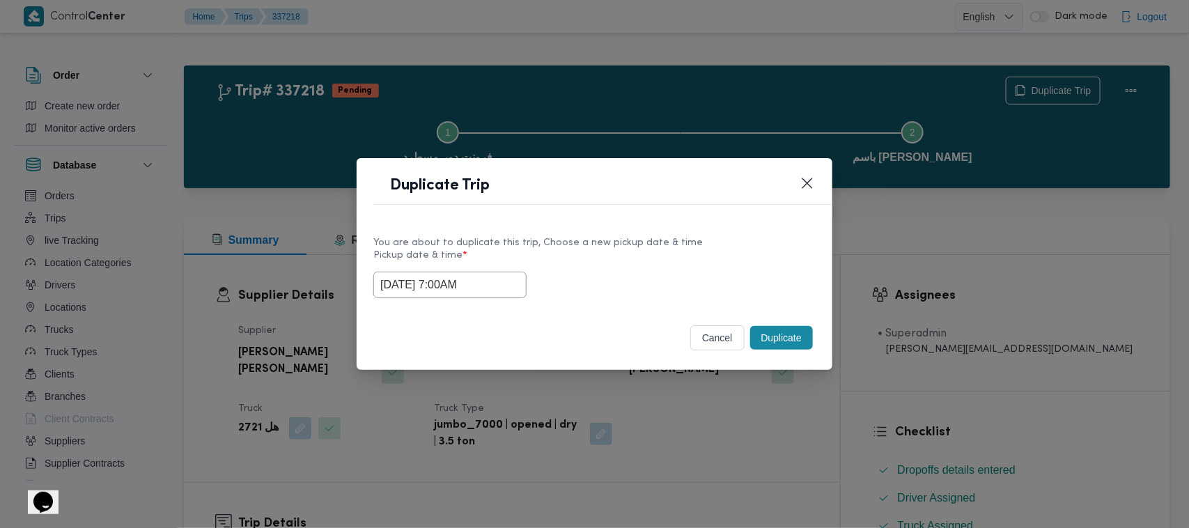
click at [788, 336] on button "Duplicate" at bounding box center [781, 338] width 63 height 24
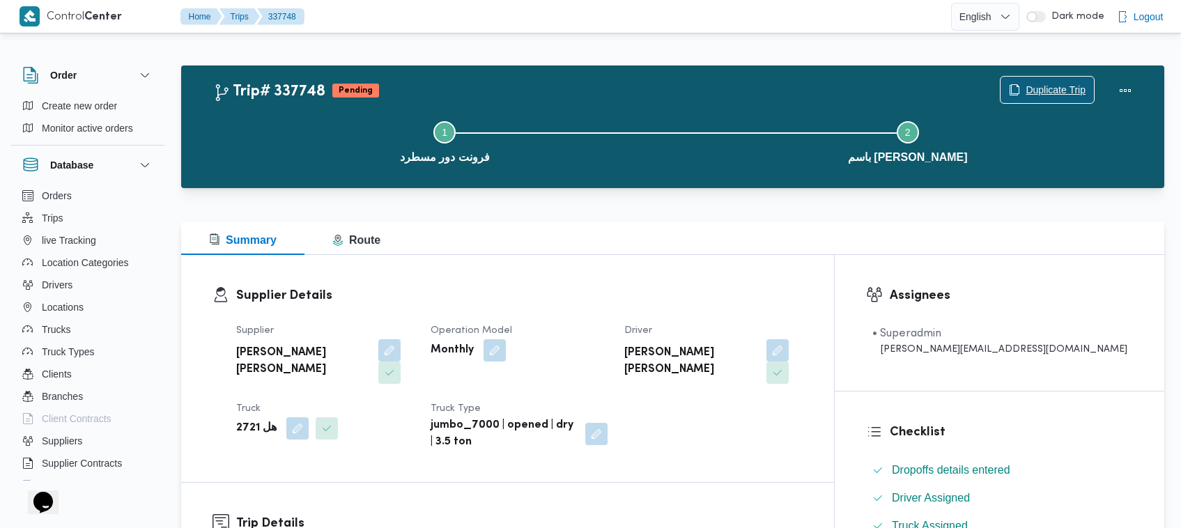
click at [1059, 85] on span "Duplicate Trip" at bounding box center [1055, 89] width 60 height 17
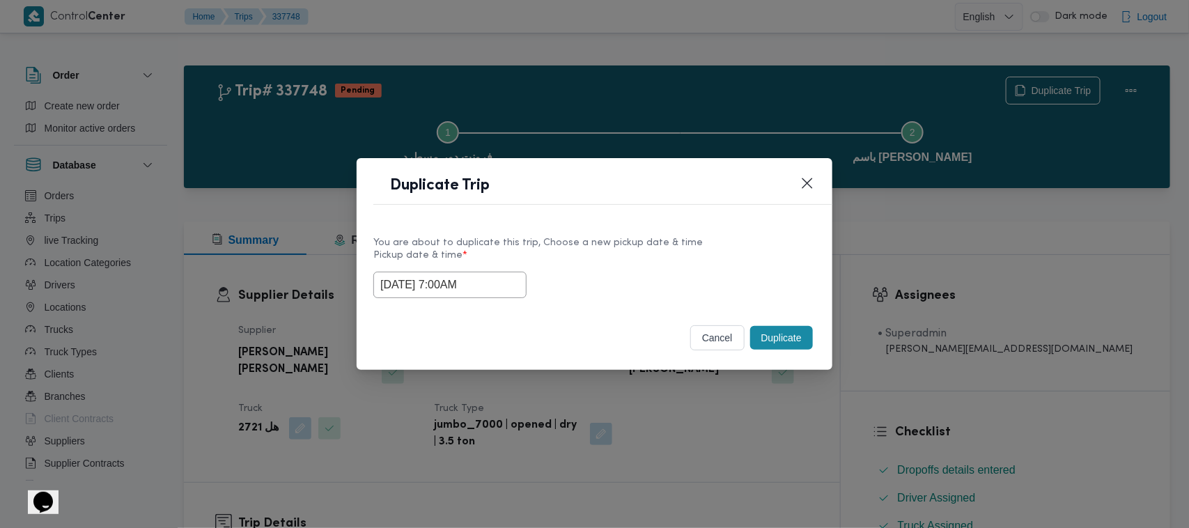
click at [506, 280] on input "[DATE] 7:00AM" at bounding box center [449, 285] width 153 height 26
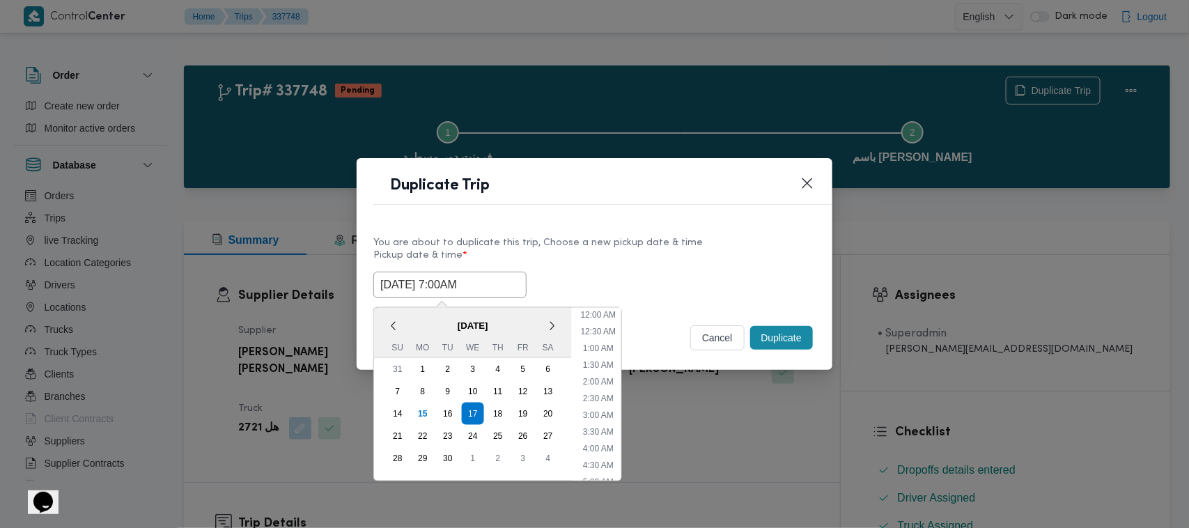
scroll to position [155, 0]
click at [502, 404] on div "18" at bounding box center [498, 413] width 26 height 26
type input "[DATE] 7:00AM"
click at [655, 235] on div "You are about to duplicate this trip, Choose a new pickup date & time" at bounding box center [594, 242] width 442 height 15
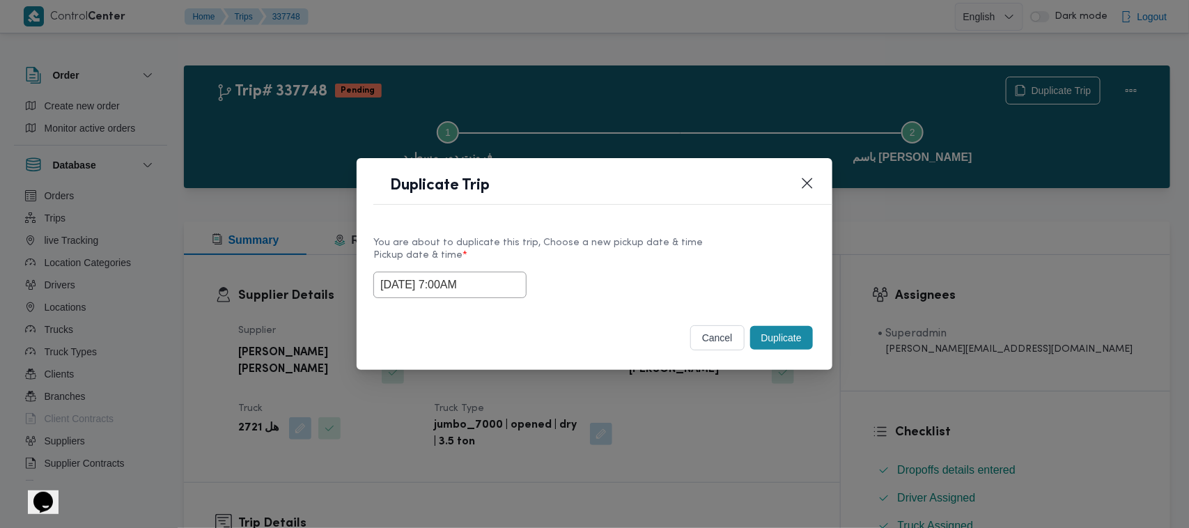
click at [772, 352] on div "Duplicate" at bounding box center [781, 337] width 68 height 29
click at [777, 338] on button "Duplicate" at bounding box center [781, 338] width 63 height 24
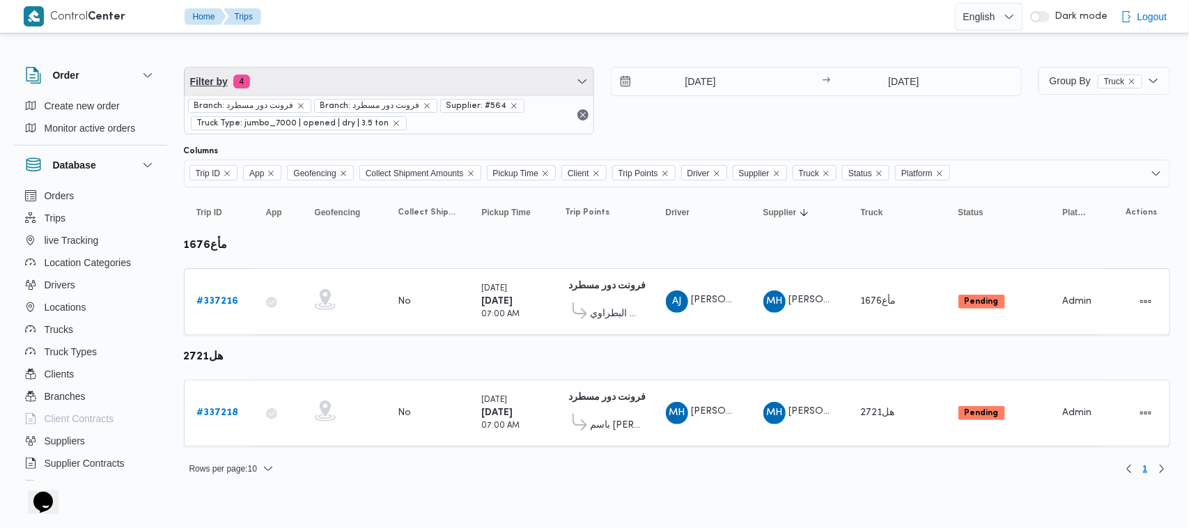
click at [336, 74] on span "Filter by 4" at bounding box center [390, 82] width 410 height 28
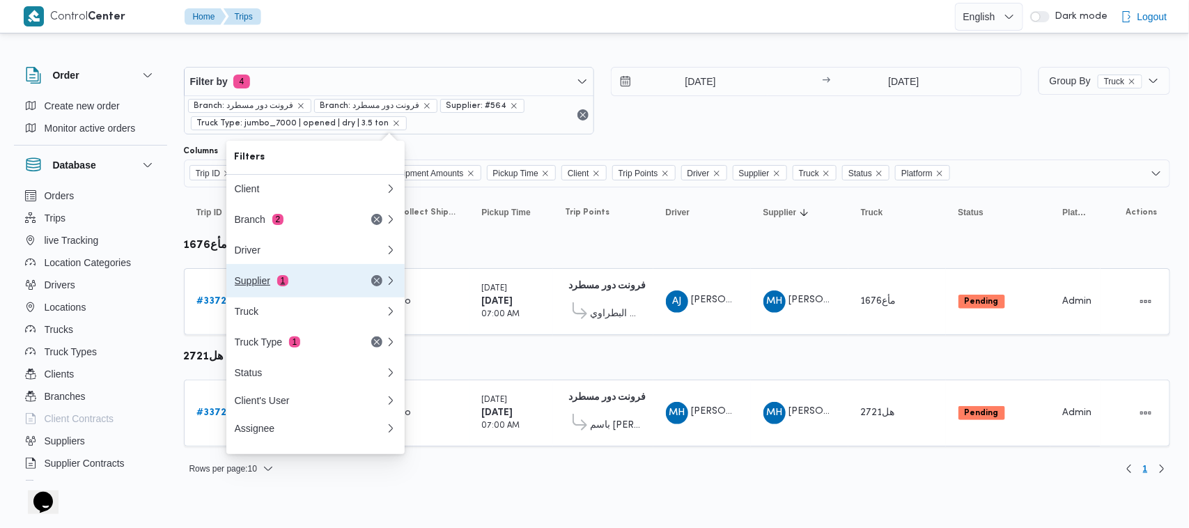
click at [277, 286] on span "1" at bounding box center [282, 280] width 11 height 11
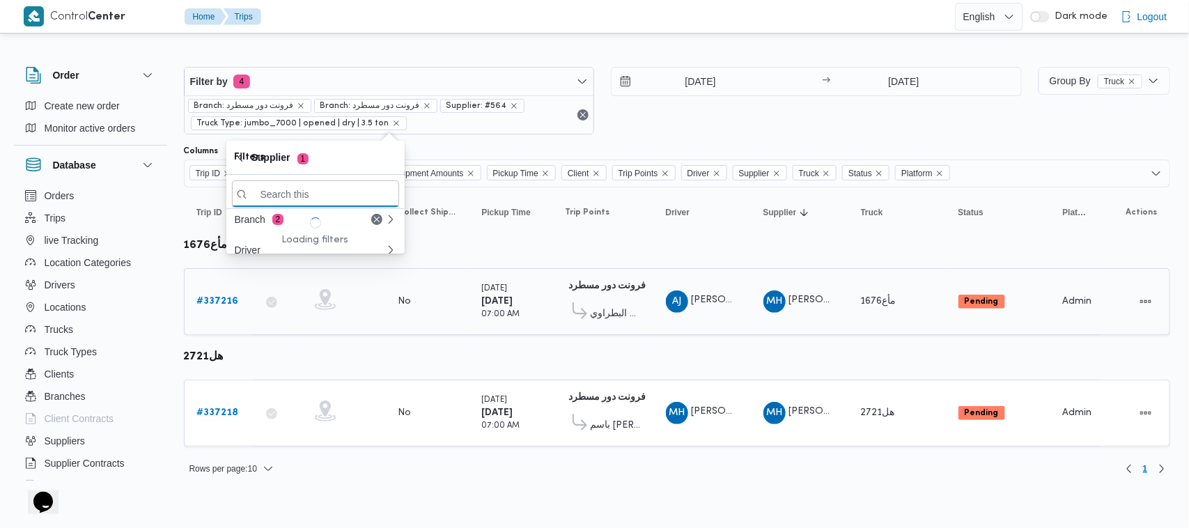
paste input "[PERSON_NAME]"
type input "[PERSON_NAME]"
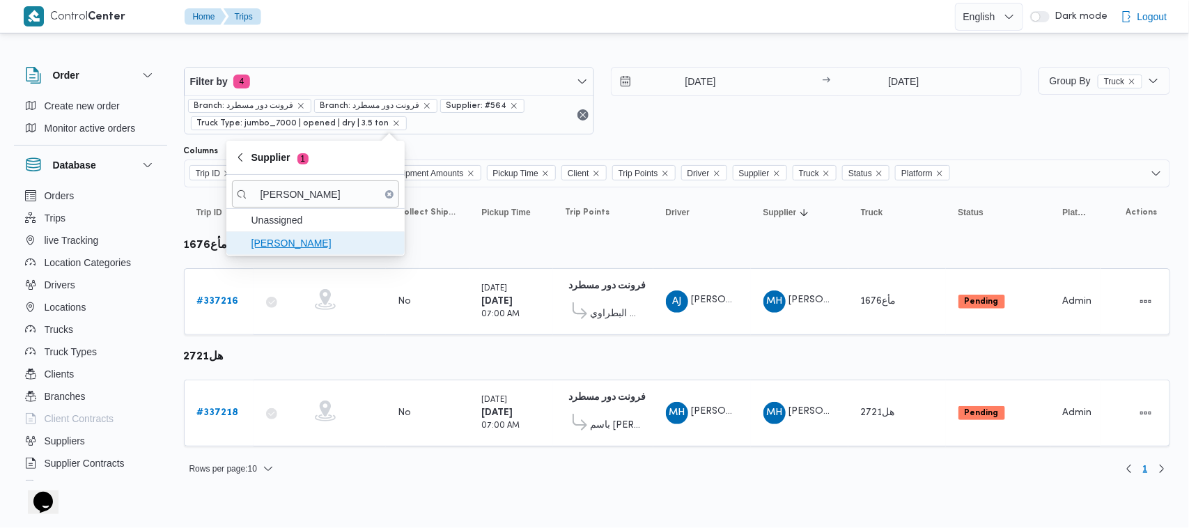
click at [301, 237] on span "[PERSON_NAME]" at bounding box center [323, 243] width 145 height 17
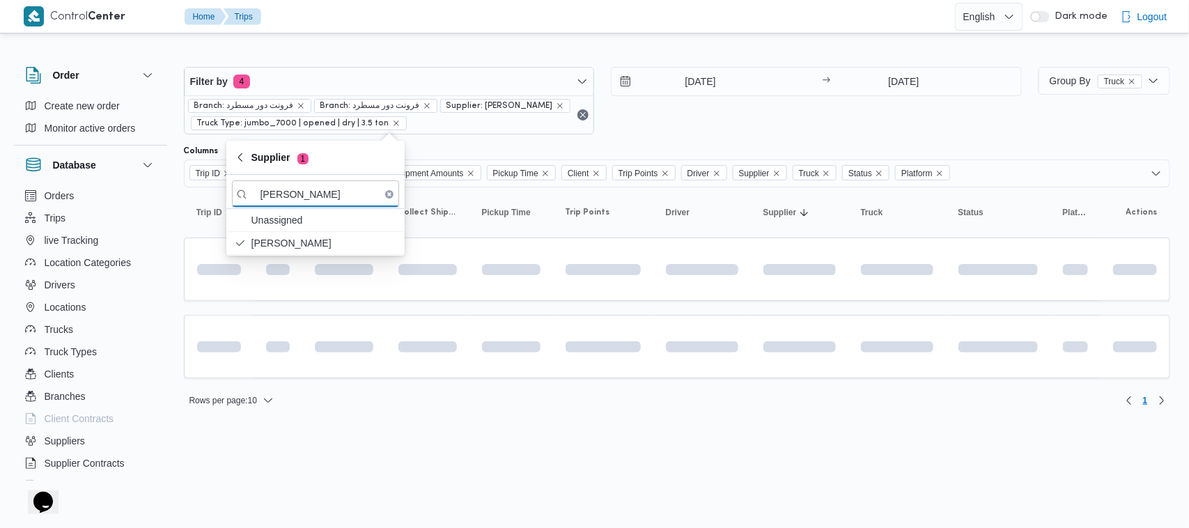
click at [430, 504] on html "Control Center Home Trips English عربي Dark mode Logout Order Create new order …" at bounding box center [594, 264] width 1189 height 528
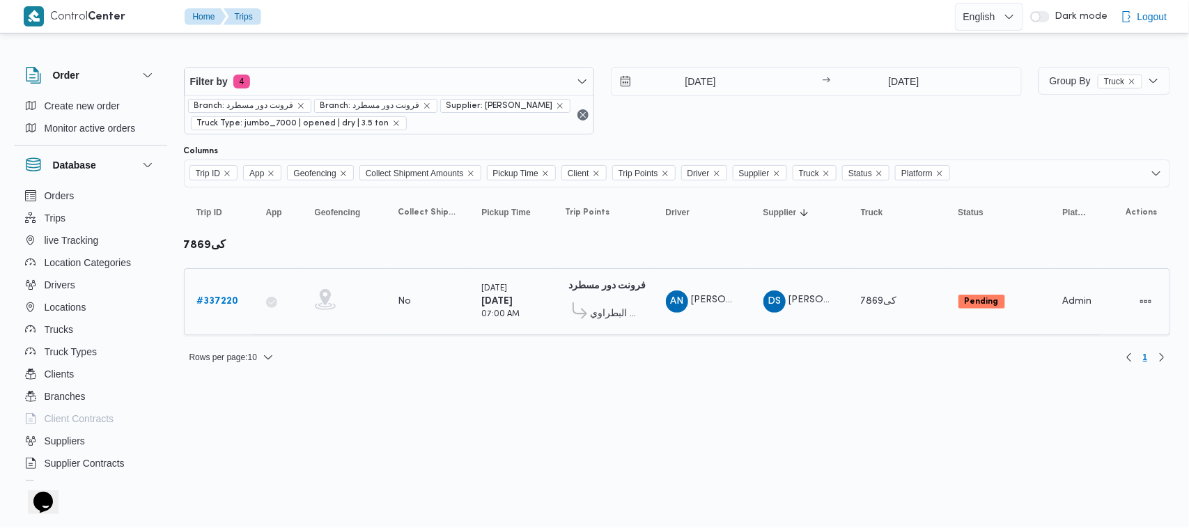
click at [227, 291] on div "# 337220" at bounding box center [219, 302] width 55 height 28
click at [228, 304] on b "# 337220" at bounding box center [218, 301] width 42 height 9
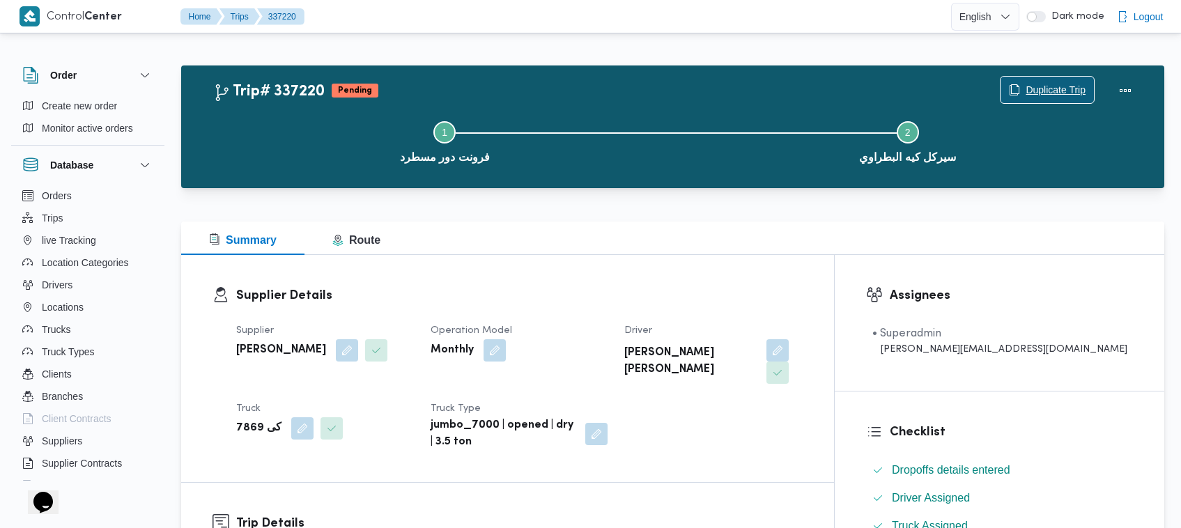
click at [1069, 95] on span "Duplicate Trip" at bounding box center [1055, 89] width 60 height 17
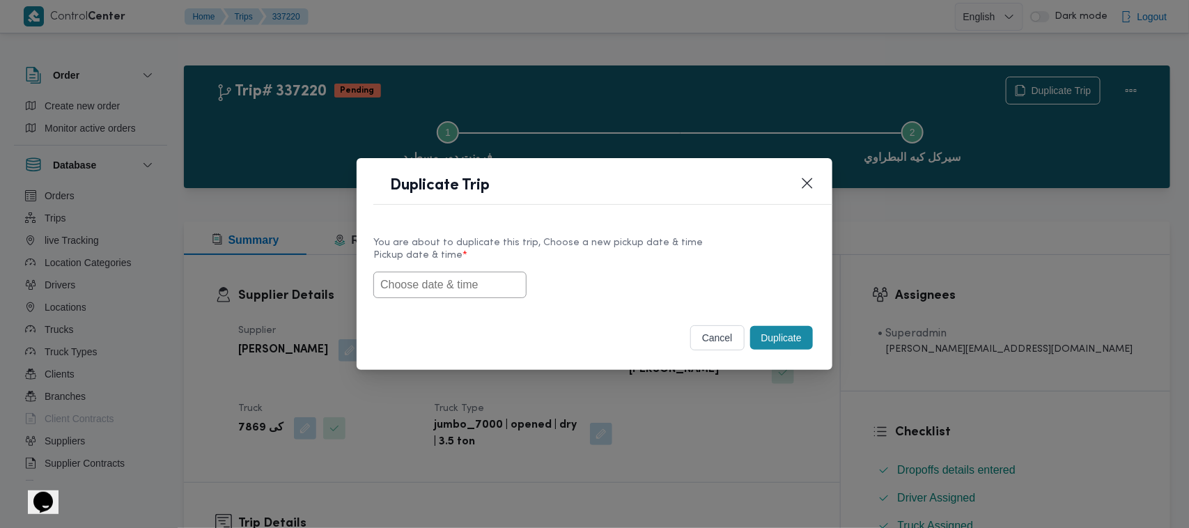
click at [474, 290] on input "text" at bounding box center [449, 285] width 153 height 26
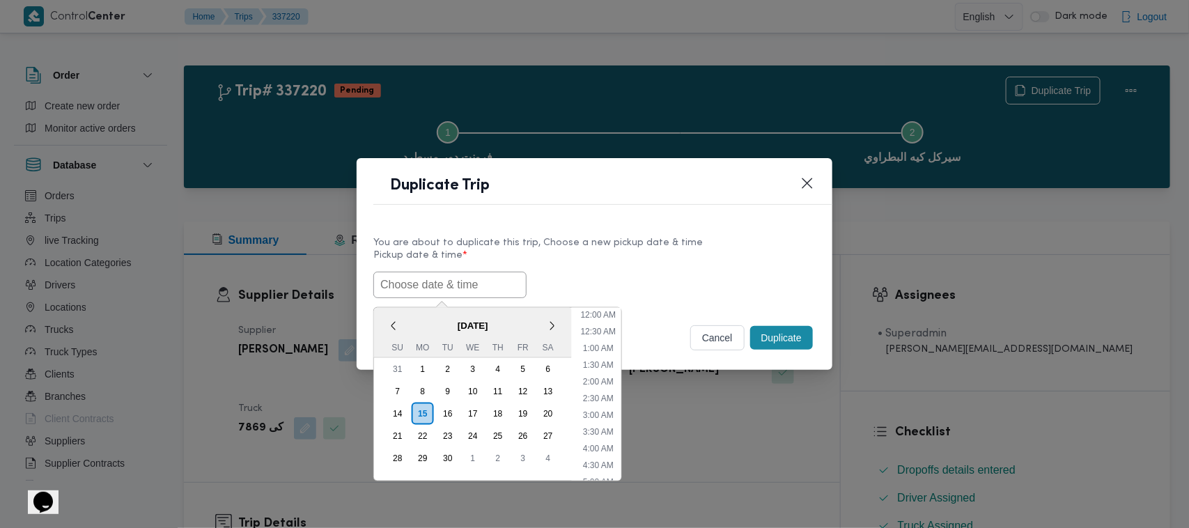
paste input "17/09/2025 7:00AM"
type input "17/09/2025 7:00AM"
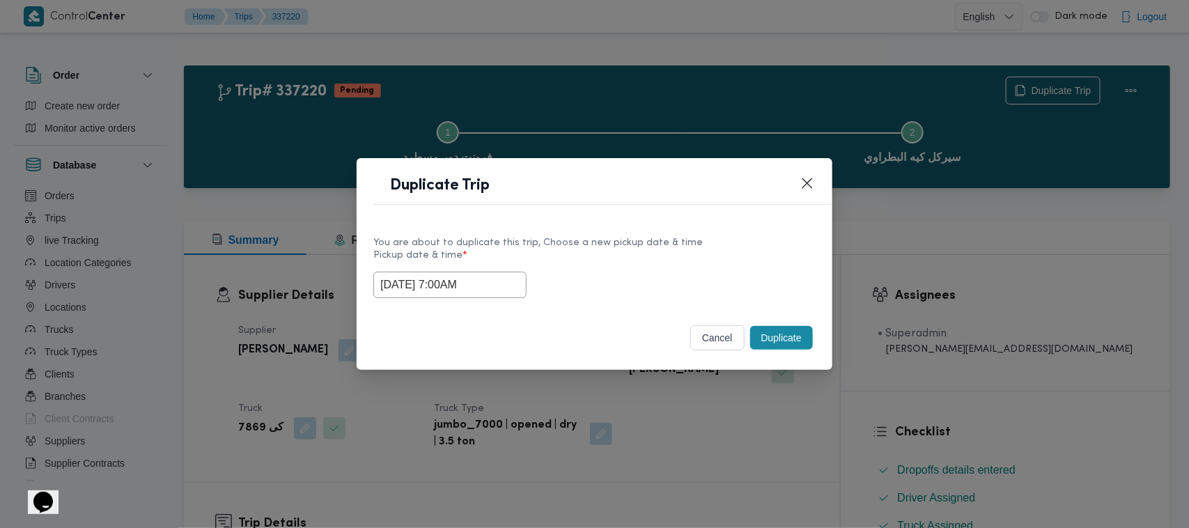
click at [600, 272] on div "17/09/2025 7:00AM" at bounding box center [594, 285] width 442 height 26
click at [809, 338] on button "Duplicate" at bounding box center [781, 338] width 63 height 24
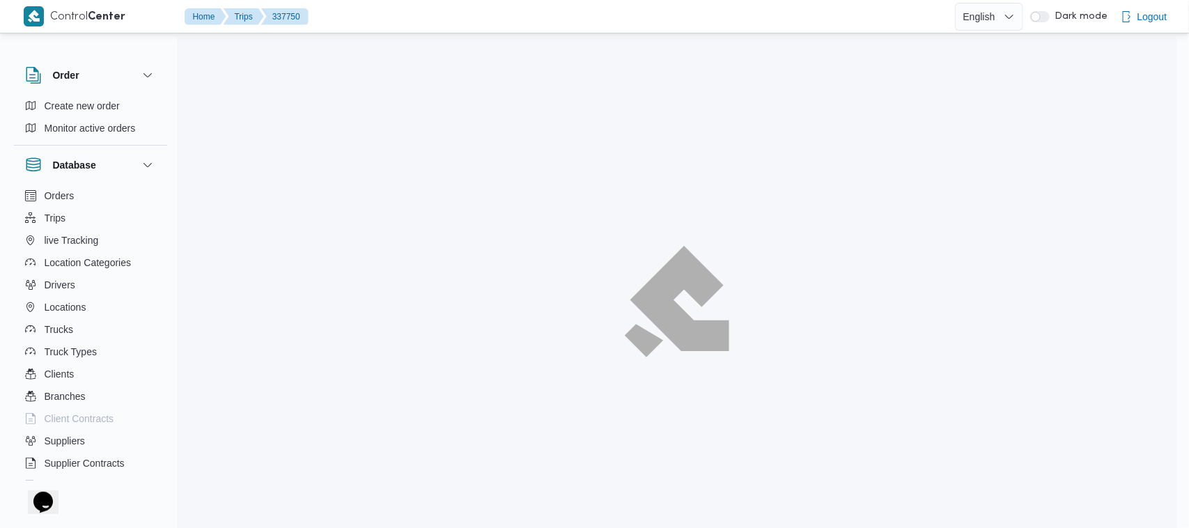
click at [1050, 84] on div at bounding box center [677, 302] width 1000 height 528
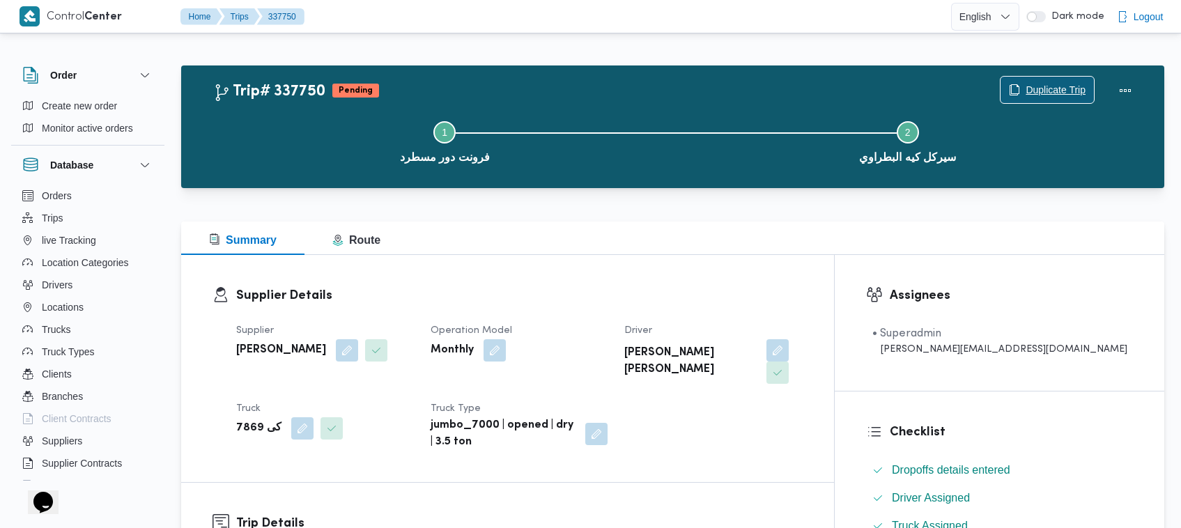
click at [1050, 85] on span "Duplicate Trip" at bounding box center [1055, 89] width 60 height 17
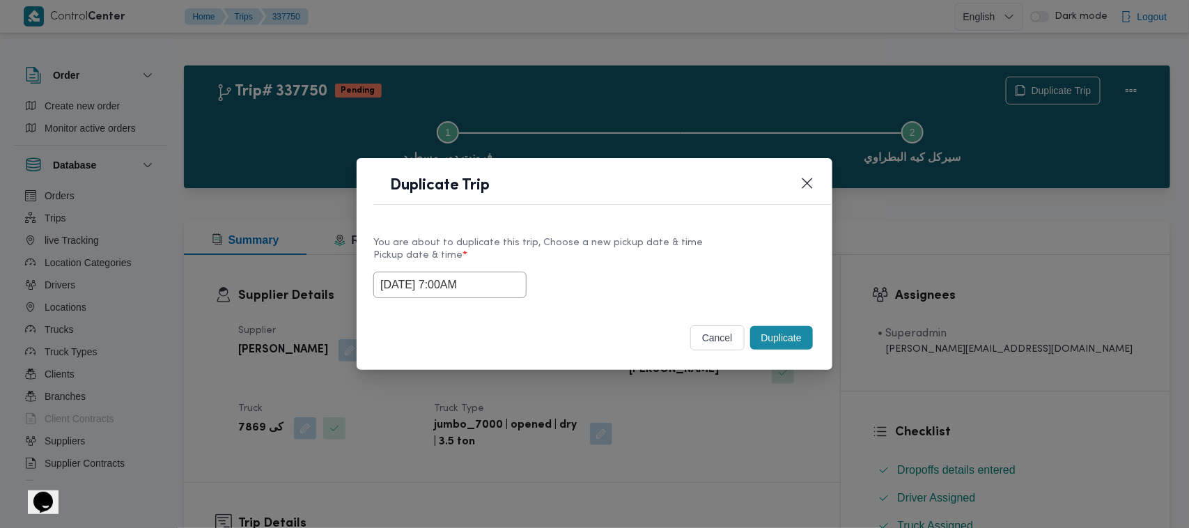
click at [508, 283] on input "17/09/2025 7:00AM" at bounding box center [449, 285] width 153 height 26
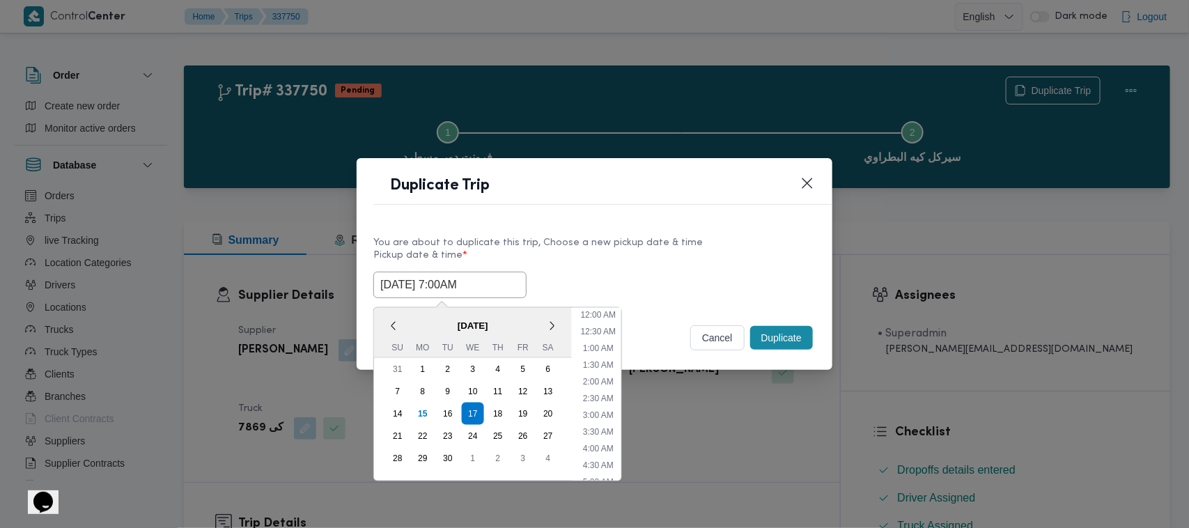
scroll to position [155, 0]
click at [499, 410] on div "18" at bounding box center [498, 413] width 26 height 26
type input "18/09/2025 7:00AM"
click at [615, 258] on label "Pickup date & time *" at bounding box center [594, 261] width 442 height 22
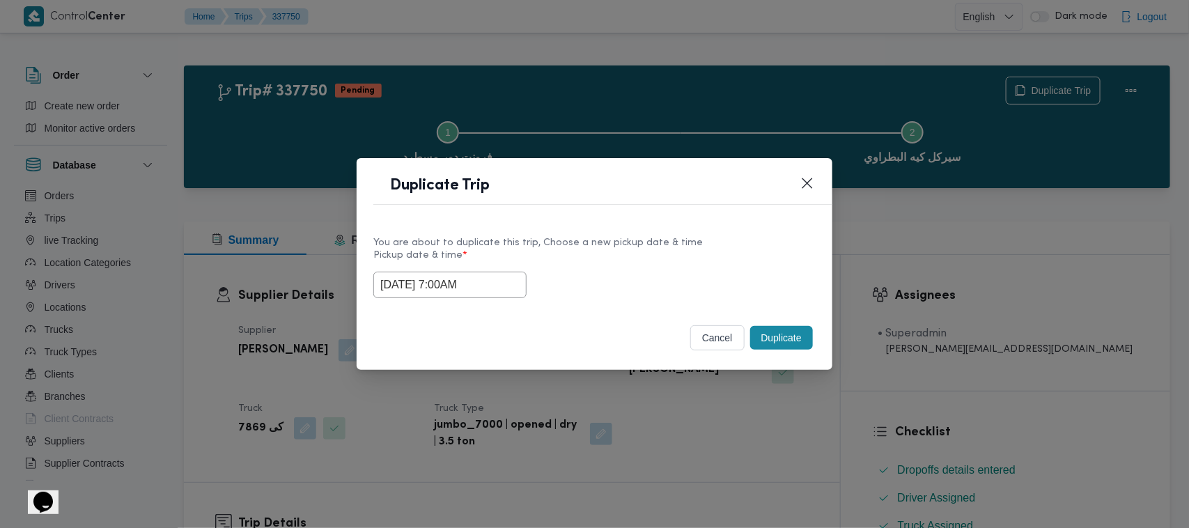
click at [780, 338] on button "Duplicate" at bounding box center [781, 338] width 63 height 24
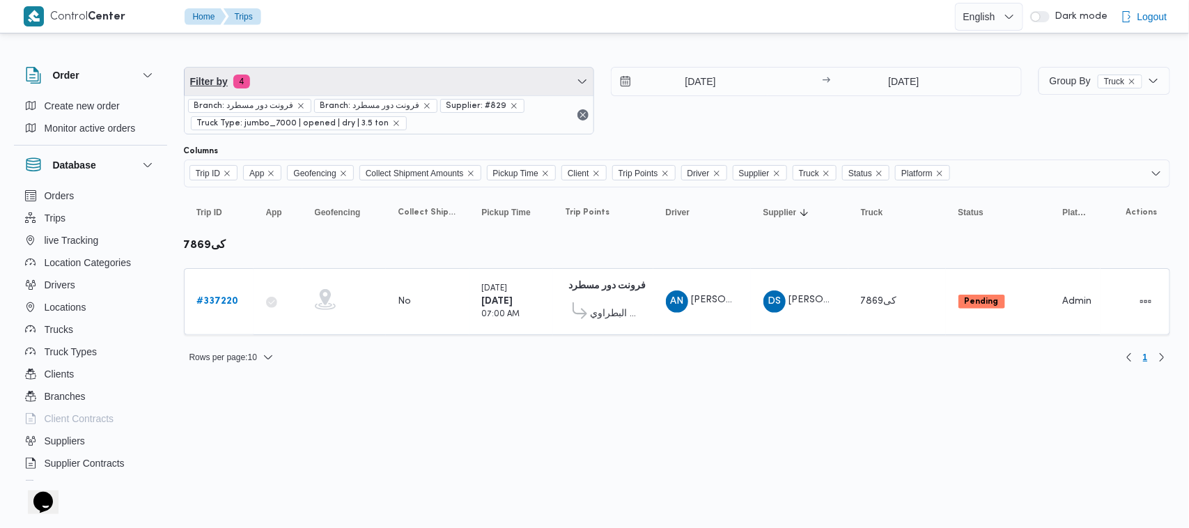
click at [322, 71] on span "Filter by 4" at bounding box center [390, 82] width 410 height 28
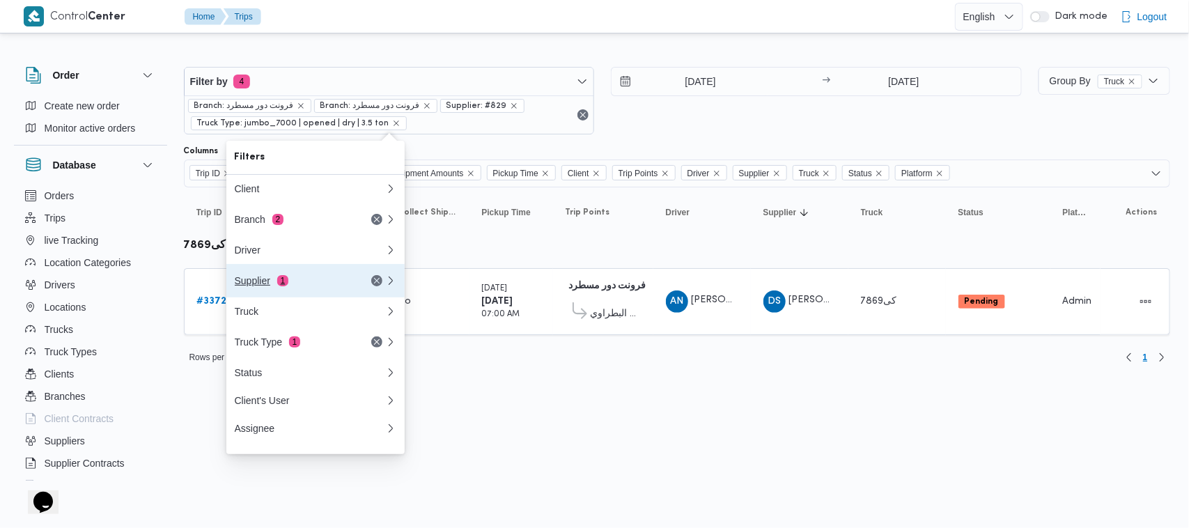
click at [309, 280] on div "Supplier 1" at bounding box center [293, 280] width 117 height 11
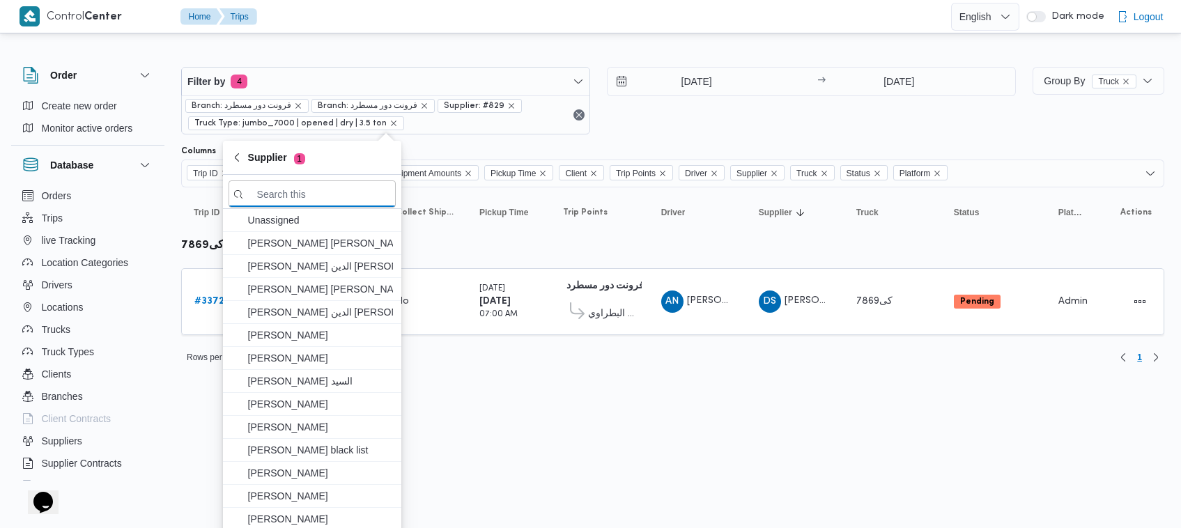
paste input "شعبان عاشور محمد بله"
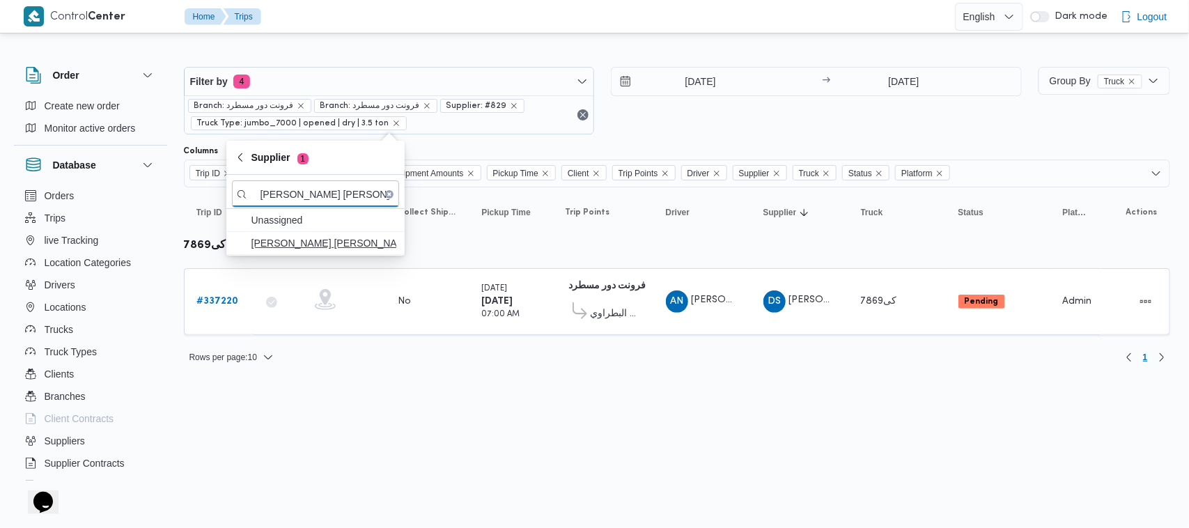
type input "شعبان عاشور محمد بله"
click at [304, 247] on span "شعبان عاشور محمد بله" at bounding box center [323, 243] width 145 height 17
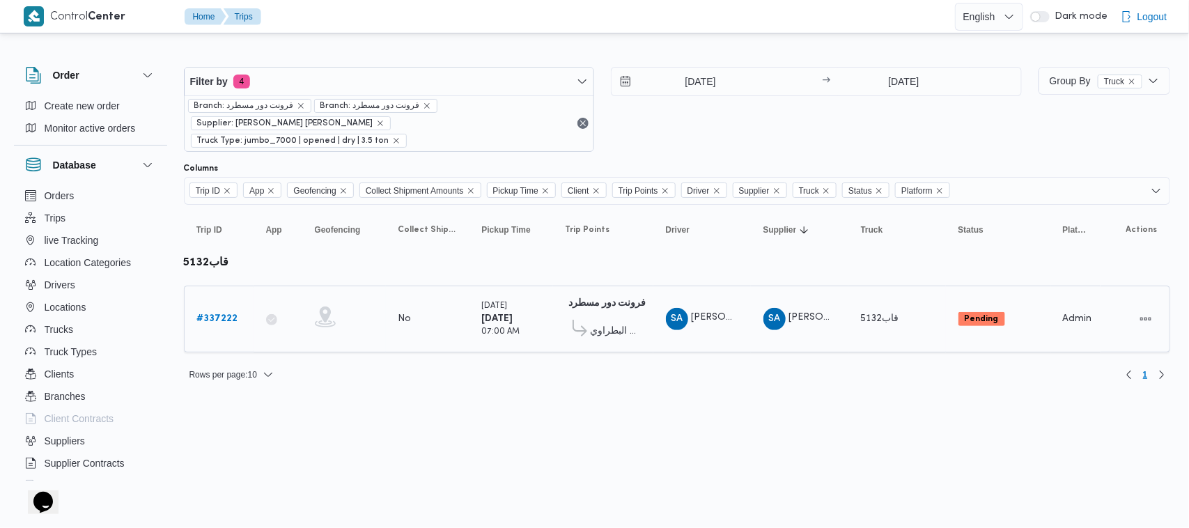
click at [227, 314] on b "# 337222" at bounding box center [217, 318] width 41 height 9
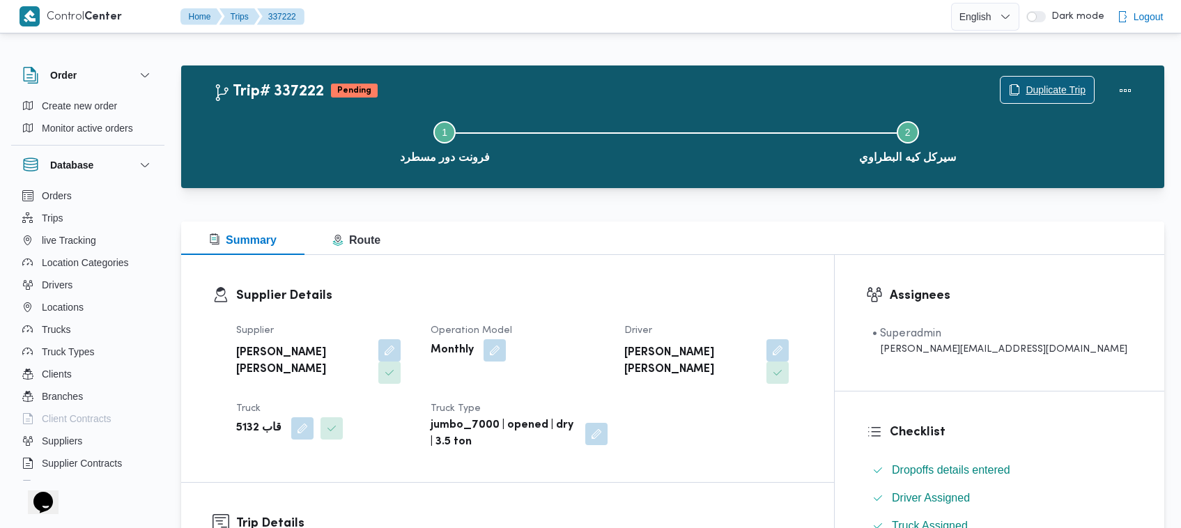
click at [1061, 88] on span "Duplicate Trip" at bounding box center [1055, 89] width 60 height 17
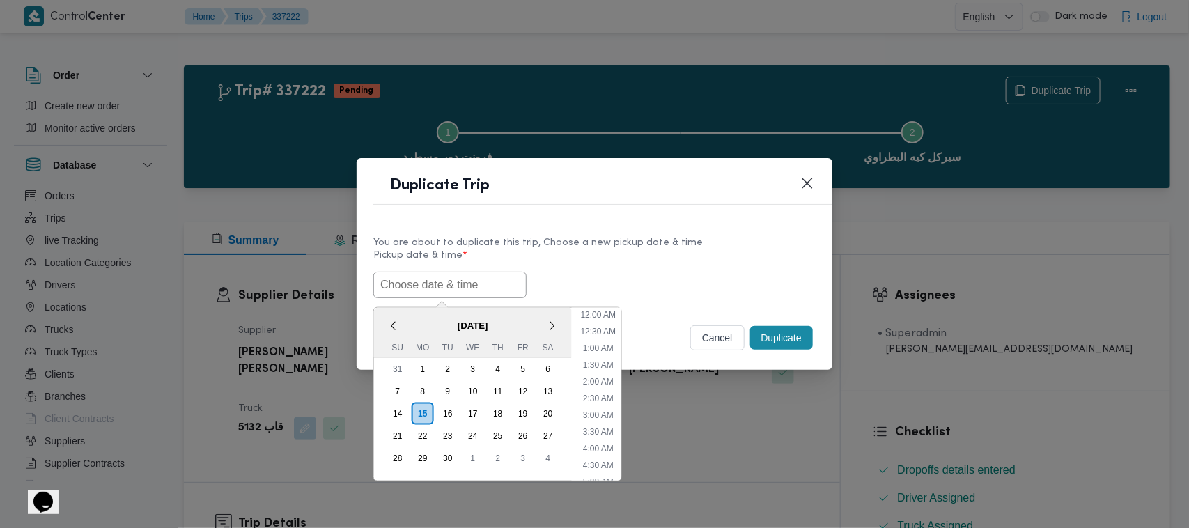
click at [469, 287] on input "text" at bounding box center [449, 285] width 153 height 26
paste input "17/09/2025 7:00AM"
type input "17/09/2025 7:00AM"
click at [643, 283] on div "17/09/2025 7:00AM < September 2025 > Su Mo Tu We Th Fr Sa 31 1 2 3 4 5 6 7 8 9 …" at bounding box center [594, 285] width 442 height 26
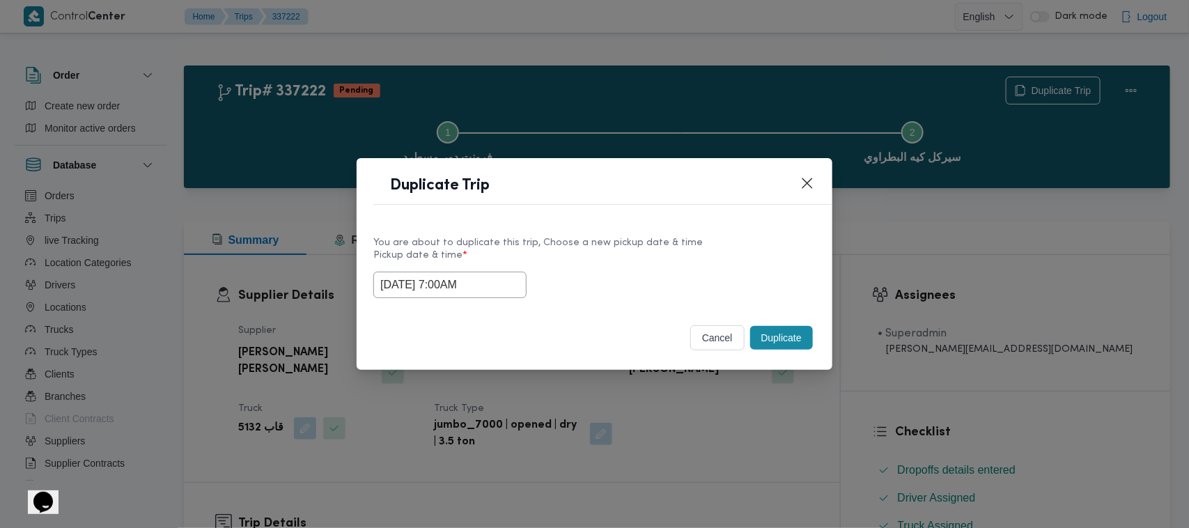
click at [781, 334] on button "Duplicate" at bounding box center [781, 338] width 63 height 24
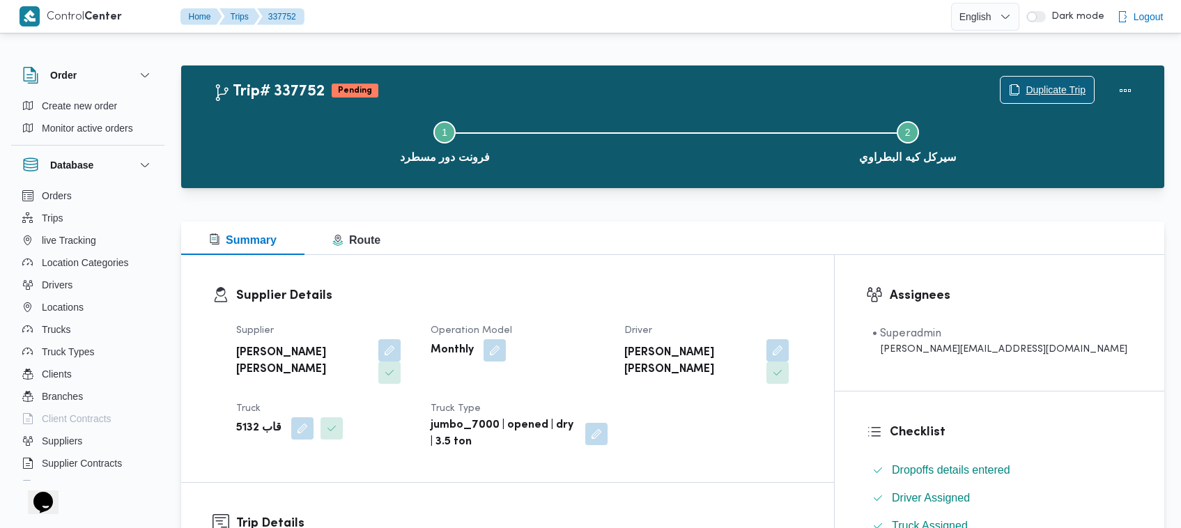
click at [1034, 84] on span "Duplicate Trip" at bounding box center [1055, 89] width 60 height 17
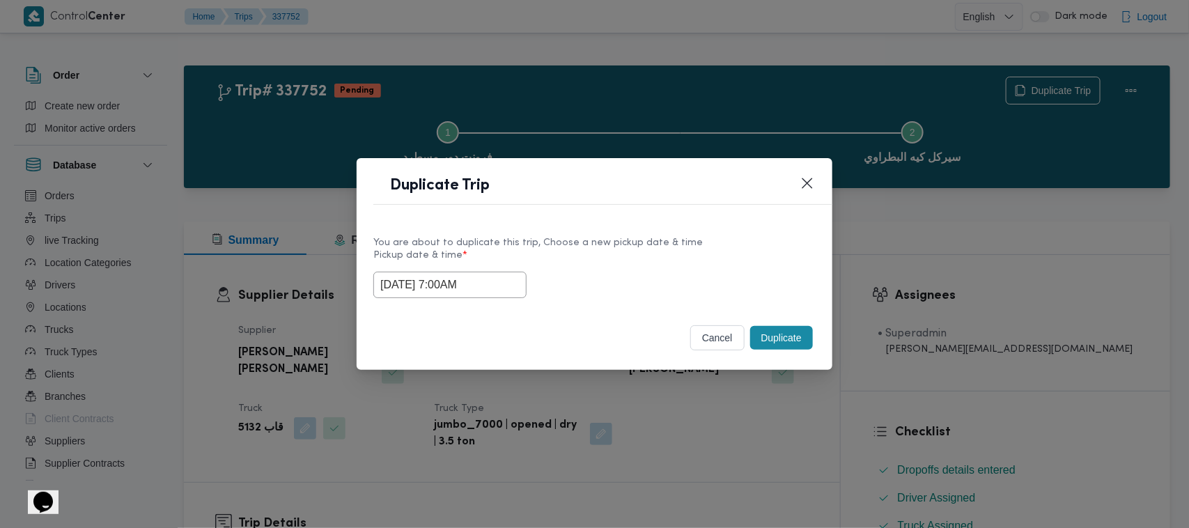
click at [489, 294] on input "17/09/2025 7:00AM" at bounding box center [449, 285] width 153 height 26
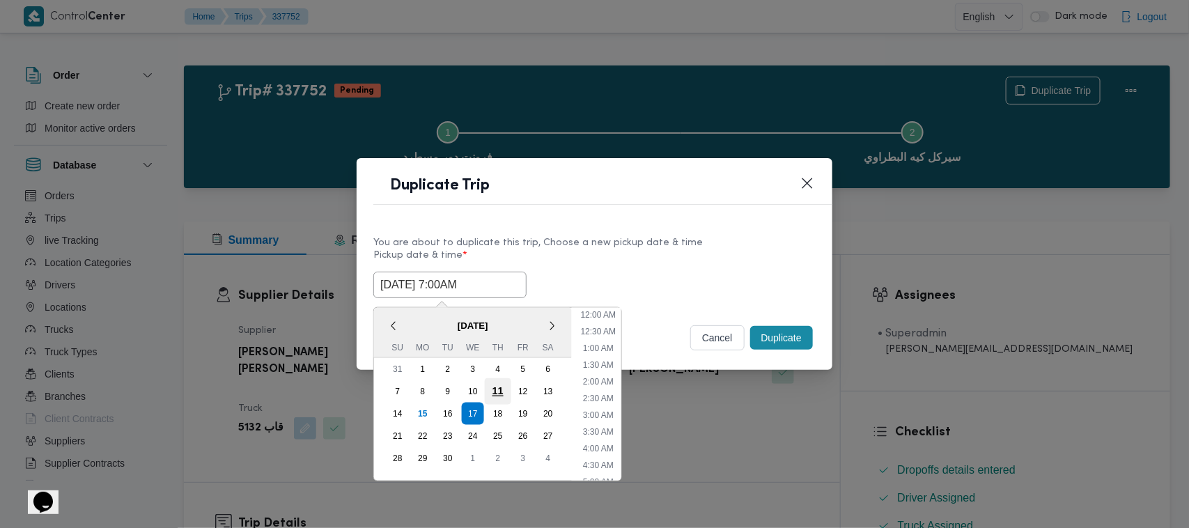
scroll to position [155, 0]
click at [503, 411] on div "18" at bounding box center [498, 413] width 26 height 26
type input "18/09/2025 7:00AM"
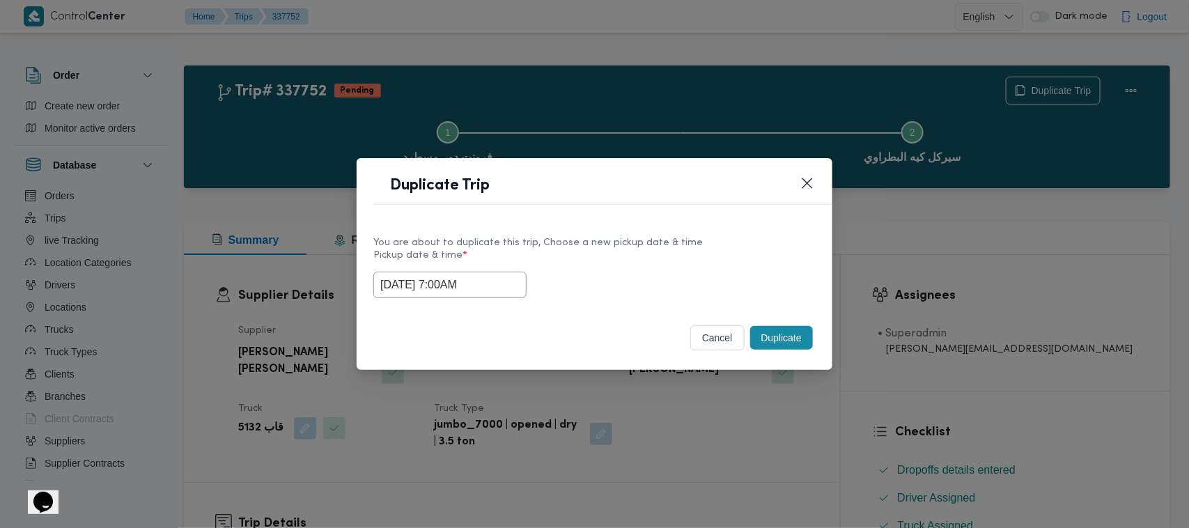
click at [618, 231] on div "You are about to duplicate this trip, Choose a new pickup date & time Pickup da…" at bounding box center [595, 265] width 476 height 89
click at [784, 340] on button "Duplicate" at bounding box center [781, 338] width 63 height 24
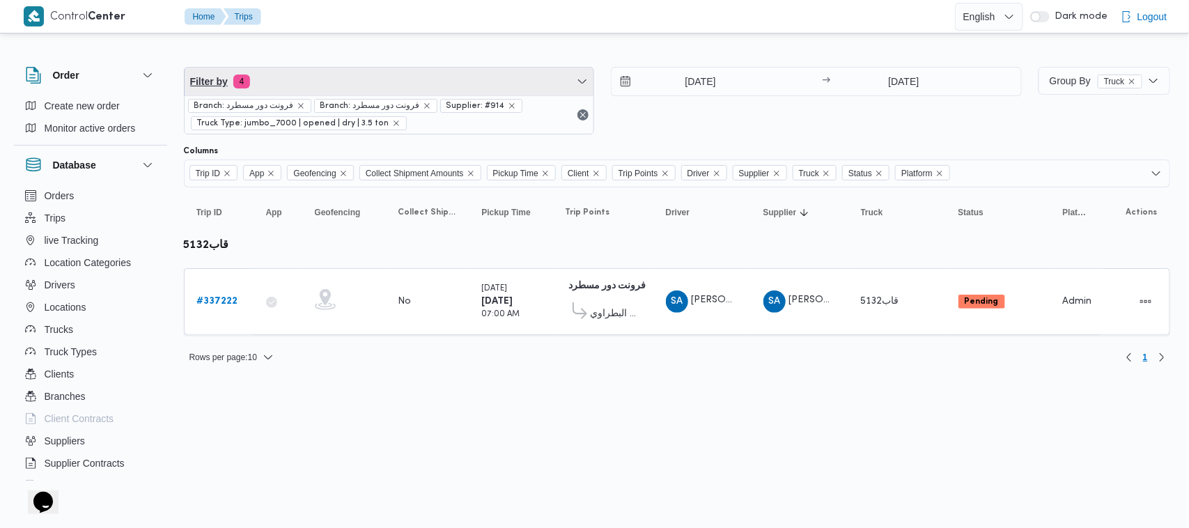
click at [425, 88] on span "Filter by 4" at bounding box center [390, 82] width 410 height 28
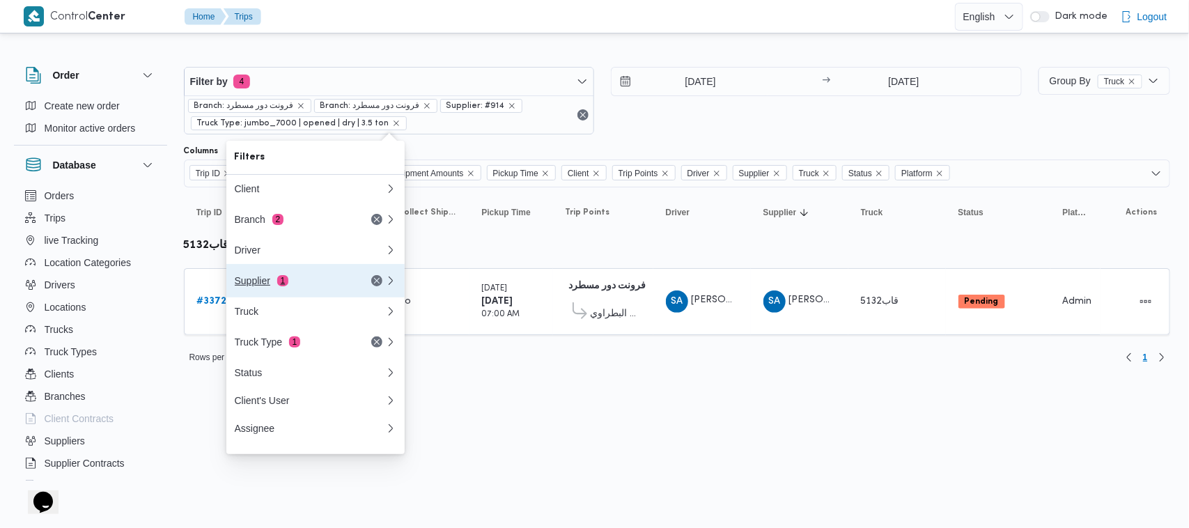
click at [289, 297] on button "Supplier 1" at bounding box center [315, 280] width 178 height 33
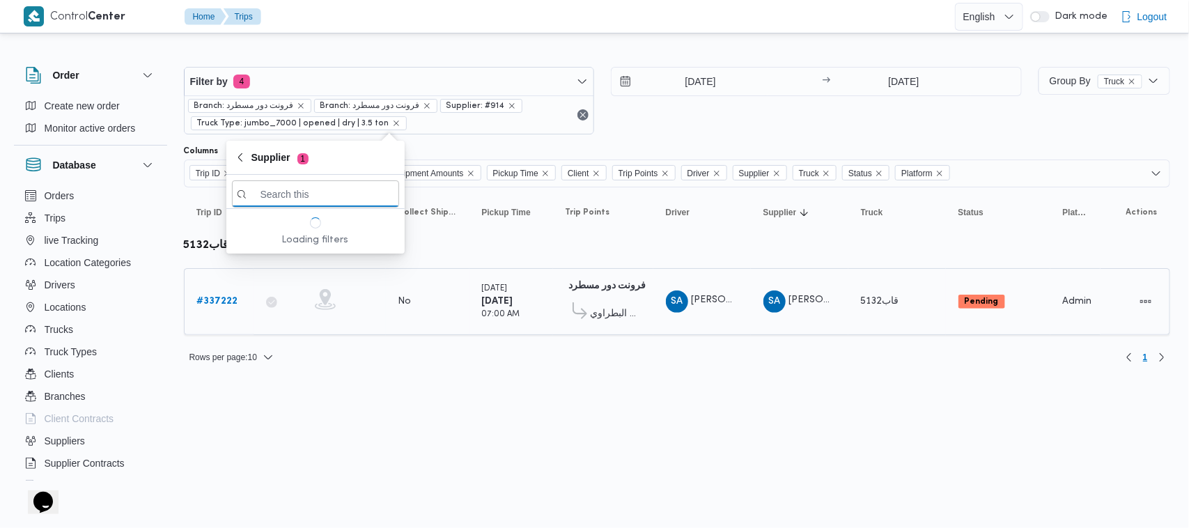
paste input "محمد شبل عبدالقادر شبل"
type input "محمد شبل عبدالقادر شبل"
click at [287, 237] on span "محمد شبل عبدالقادر شبل" at bounding box center [323, 243] width 145 height 17
click at [208, 304] on b "# 337224" at bounding box center [218, 301] width 42 height 9
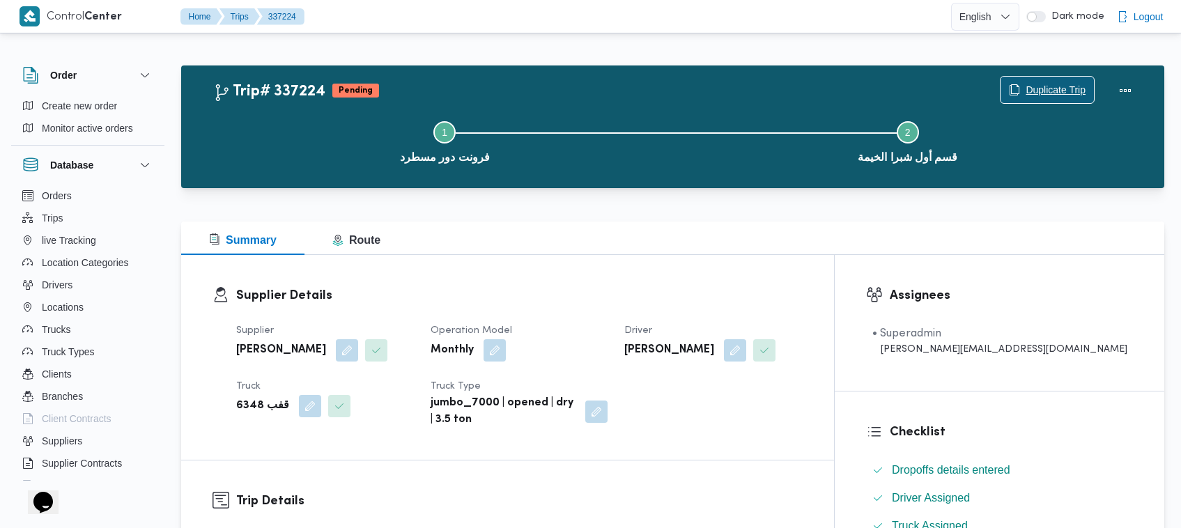
click at [1025, 100] on span "Duplicate Trip" at bounding box center [1046, 90] width 93 height 26
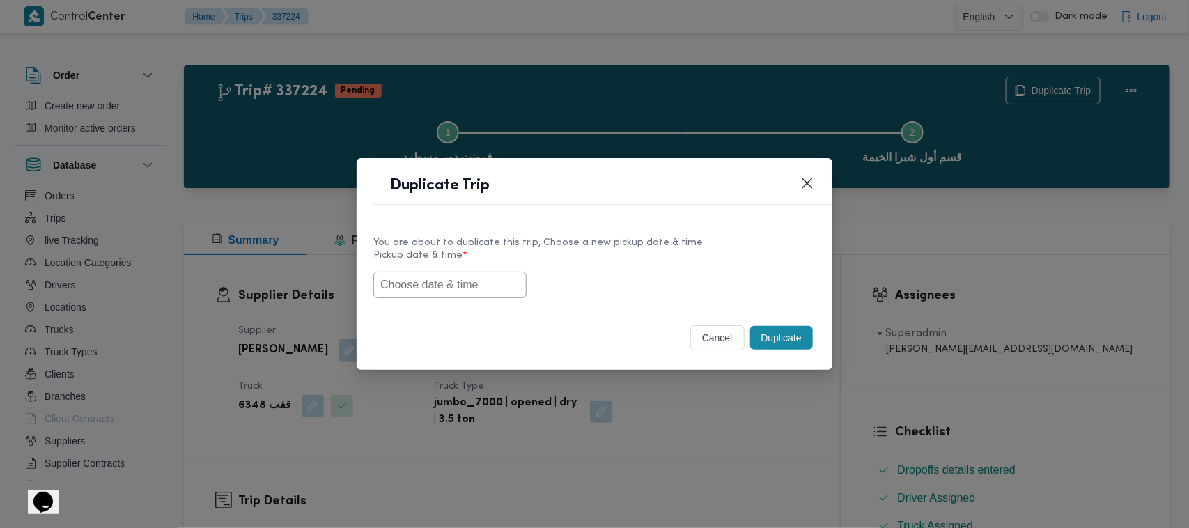
click at [483, 299] on div "You are about to duplicate this trip, Choose a new pickup date & time Pickup da…" at bounding box center [595, 265] width 476 height 89
click at [468, 272] on input "text" at bounding box center [449, 285] width 153 height 26
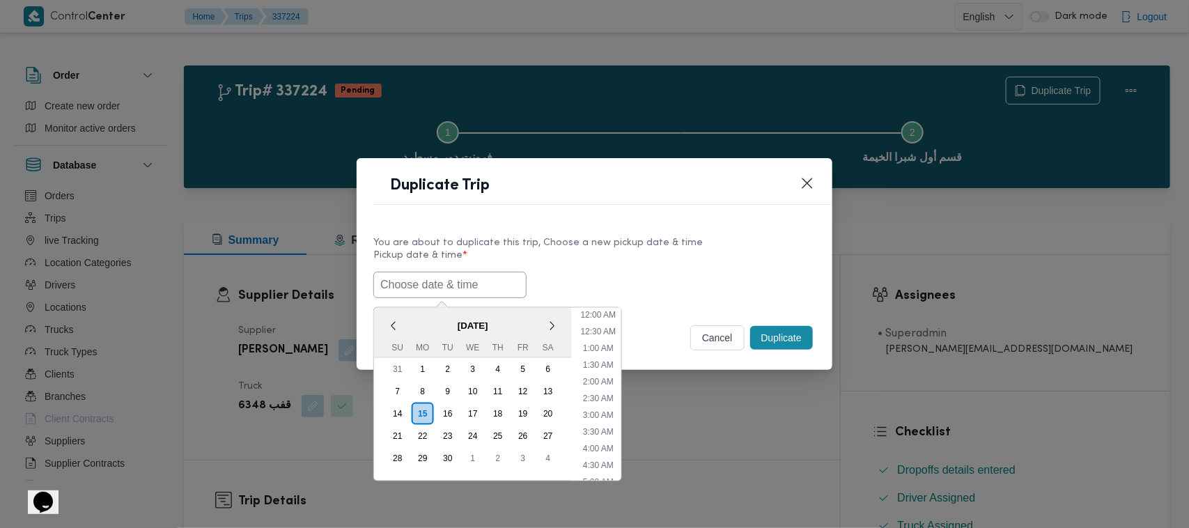
paste input "17/09/2025 7:00AM"
type input "17/09/2025 7:00AM"
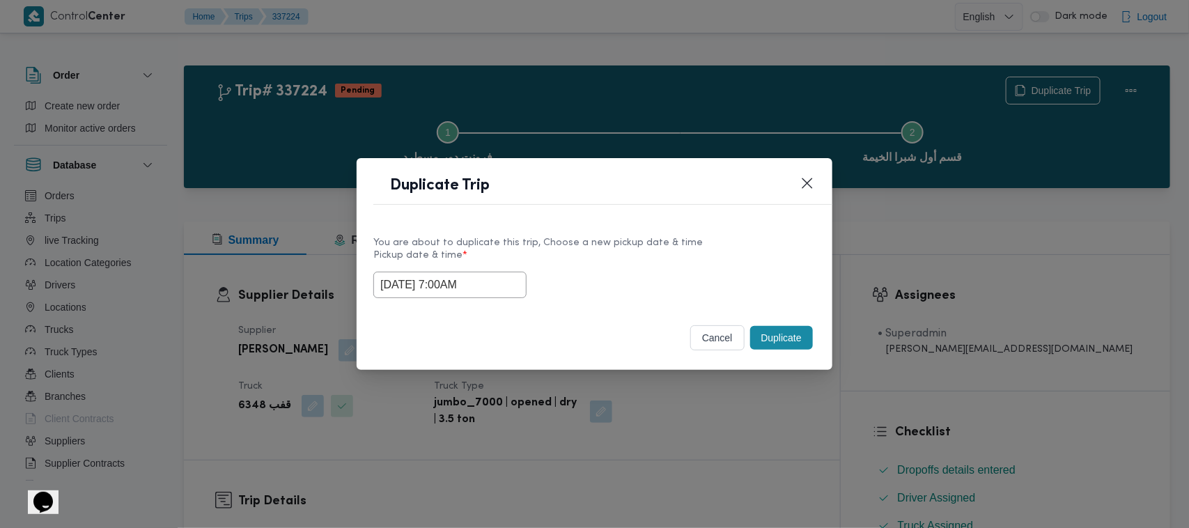
click at [653, 238] on div "You are about to duplicate this trip, Choose a new pickup date & time" at bounding box center [594, 242] width 442 height 15
click at [785, 340] on button "Duplicate" at bounding box center [781, 338] width 63 height 24
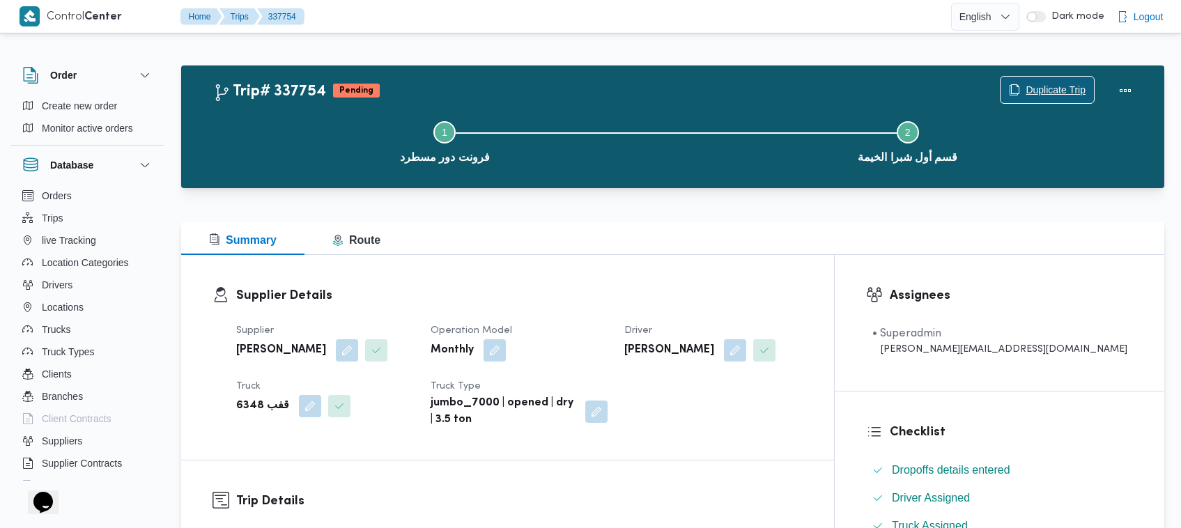
click at [1045, 92] on span "Duplicate Trip" at bounding box center [1055, 89] width 60 height 17
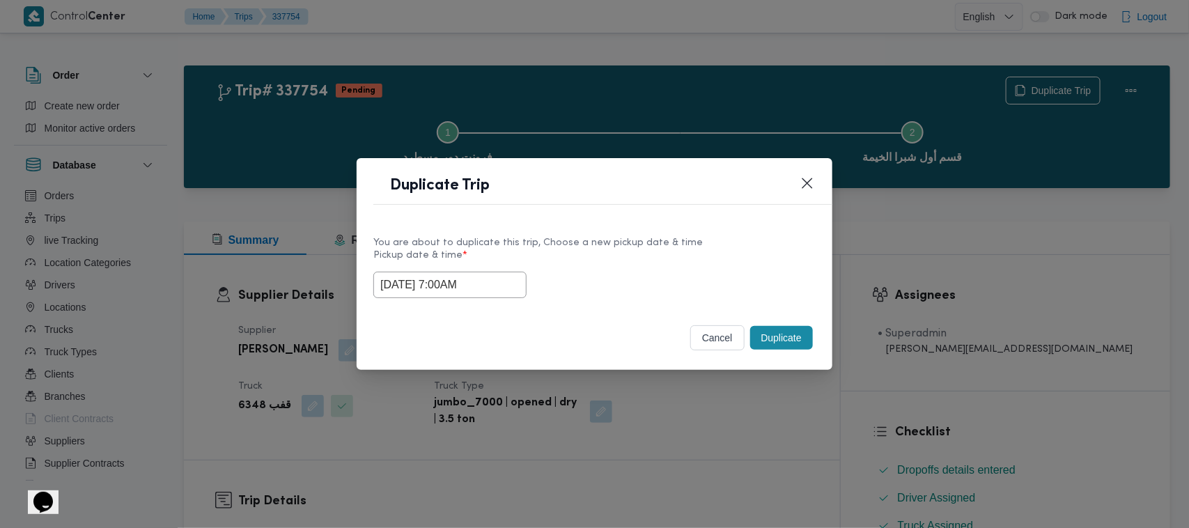
click at [497, 284] on input "17/09/2025 7:00AM" at bounding box center [449, 285] width 153 height 26
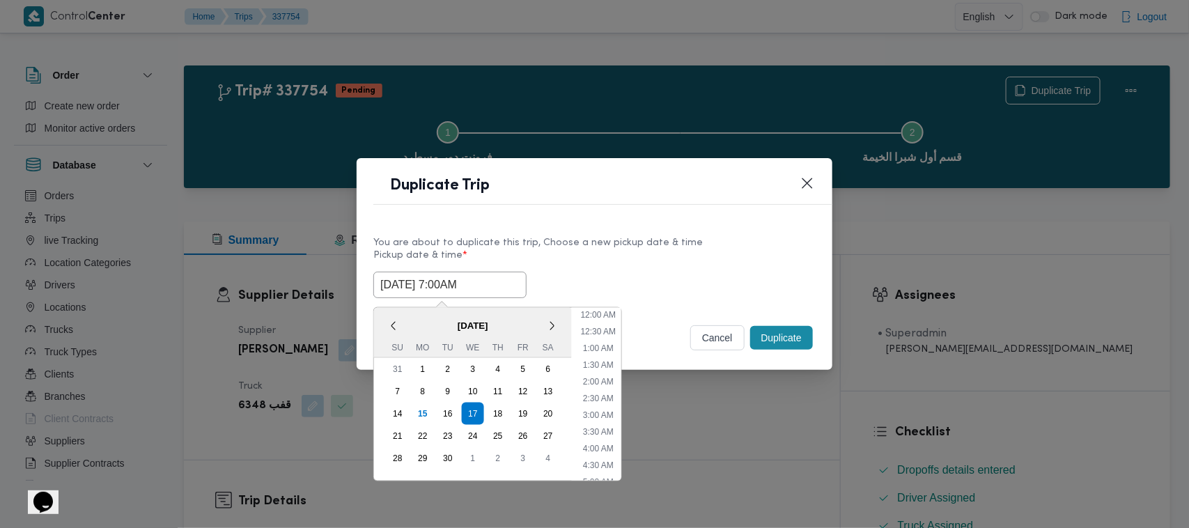
scroll to position [155, 0]
click at [507, 403] on div "18" at bounding box center [498, 413] width 26 height 26
type input "18/09/2025 7:00AM"
click at [649, 256] on label "Pickup date & time *" at bounding box center [594, 261] width 442 height 22
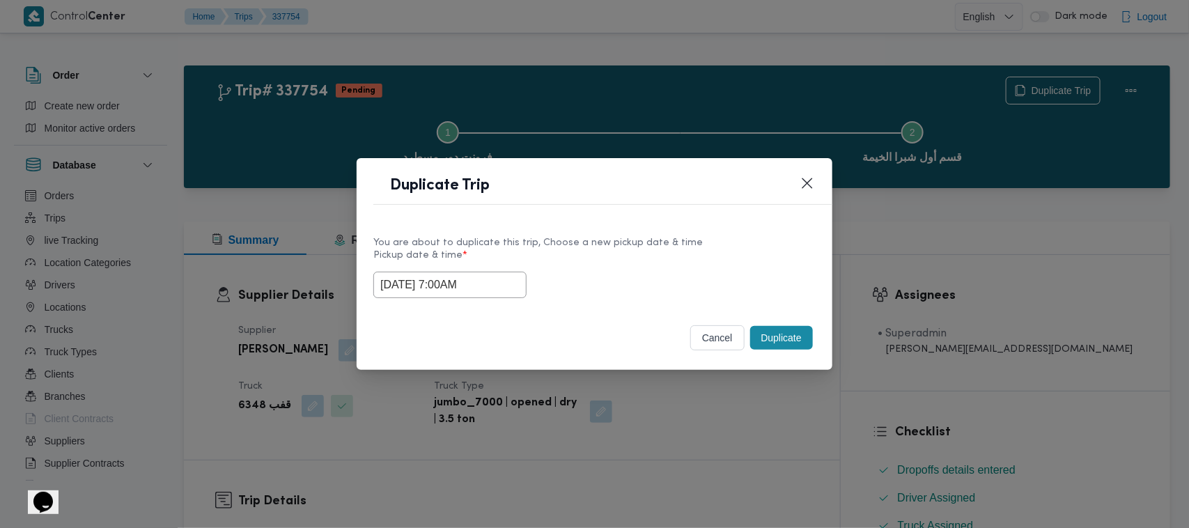
click at [777, 338] on button "Duplicate" at bounding box center [781, 338] width 63 height 24
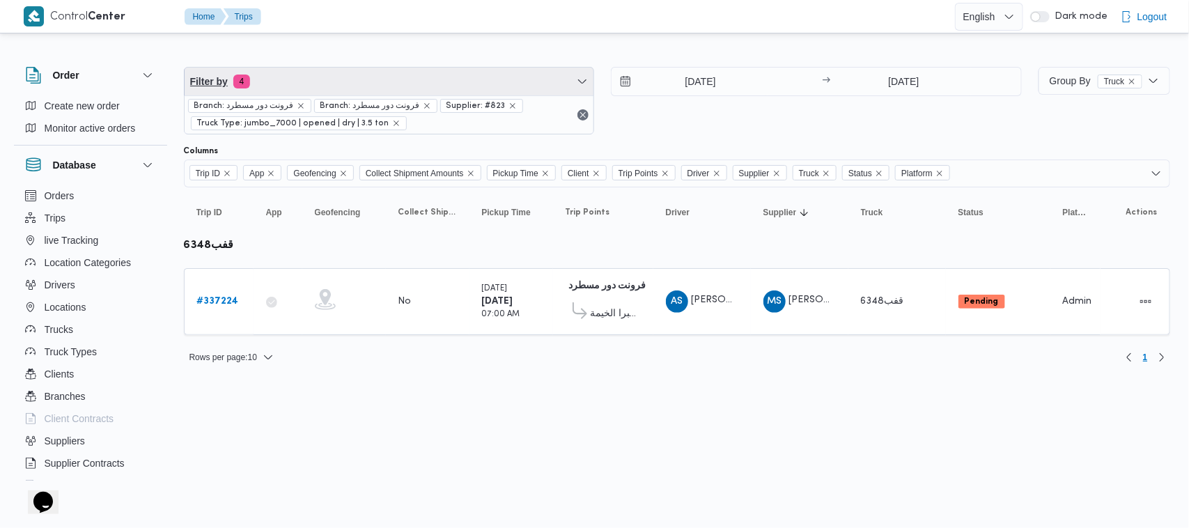
click at [378, 85] on span "Filter by 4" at bounding box center [390, 82] width 410 height 28
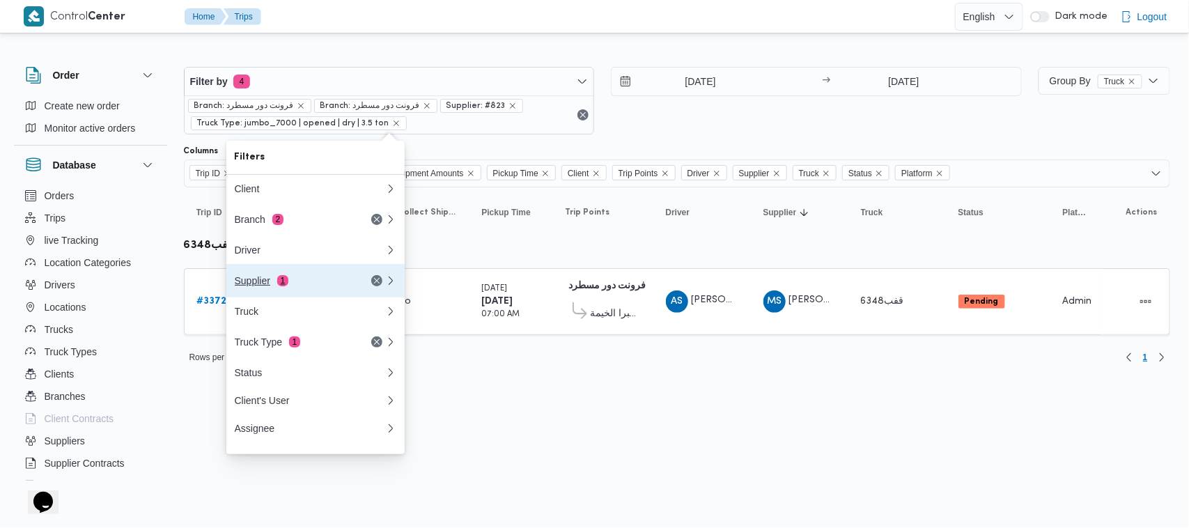
click at [291, 286] on div "Supplier 1" at bounding box center [293, 280] width 117 height 11
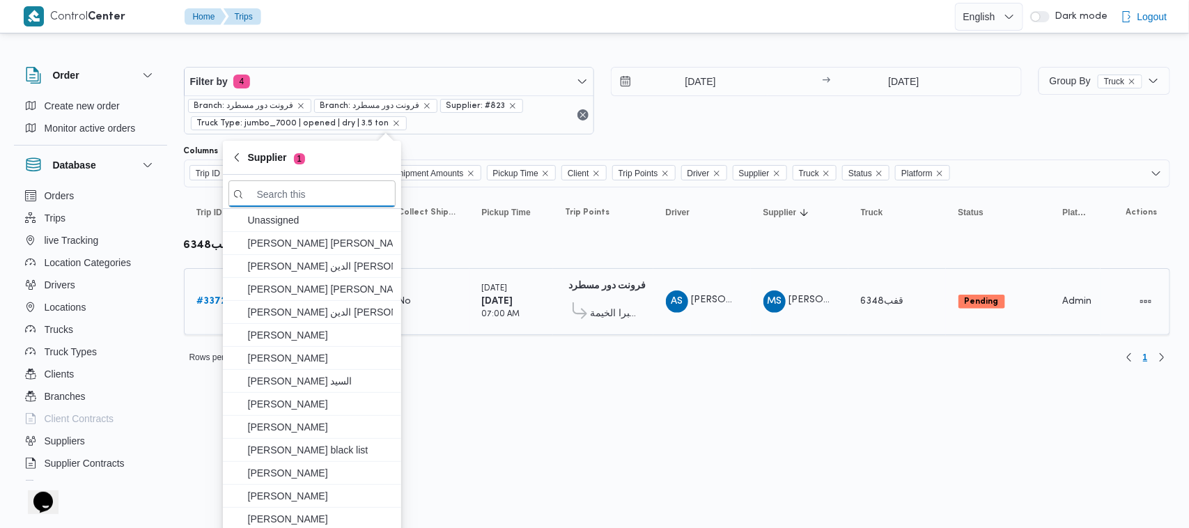
paste input "احمد عزت سيد دويش سليمان"
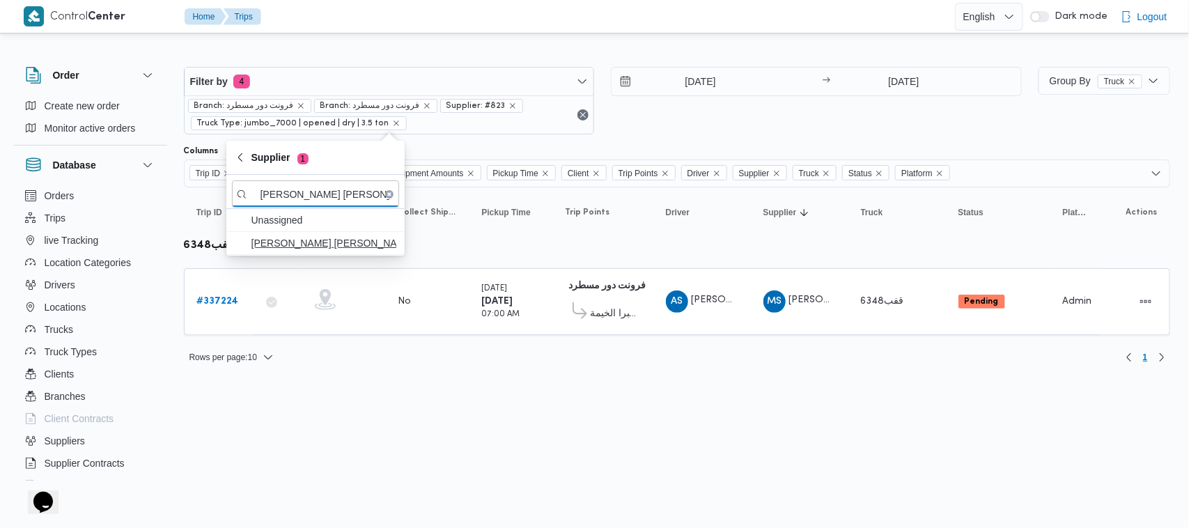
type input "احمد عزت سيد دويش سليمان"
click at [325, 252] on span "احمد عزت سيد دويش سليمان" at bounding box center [315, 243] width 167 height 22
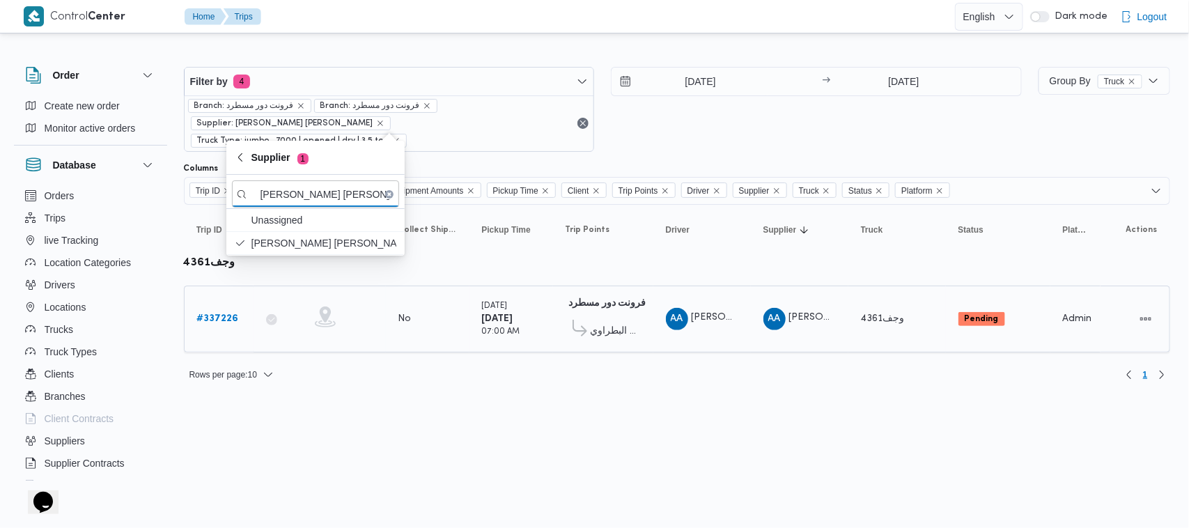
click at [217, 314] on b "# 337226" at bounding box center [218, 318] width 42 height 9
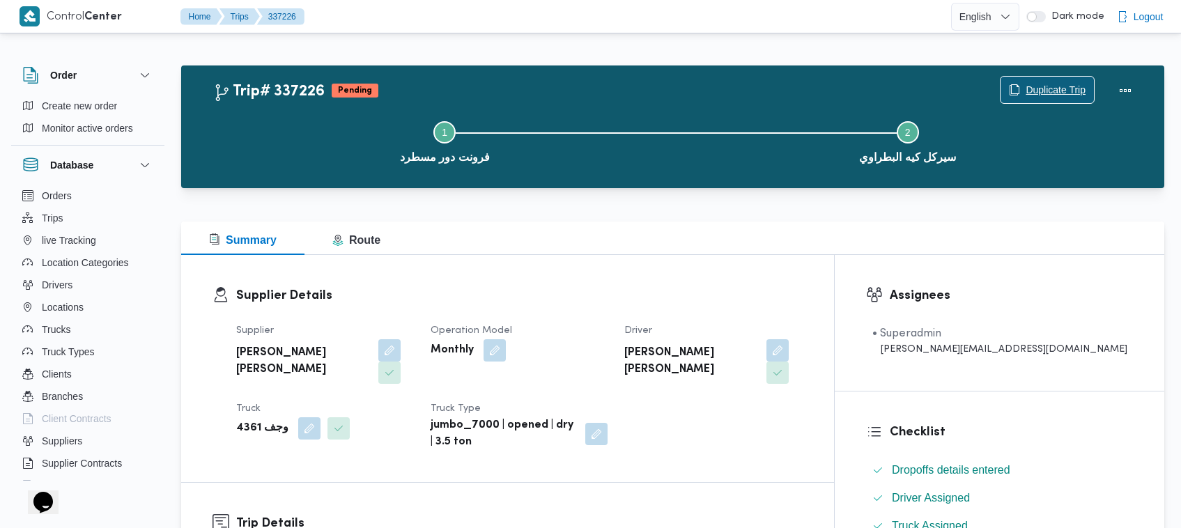
click at [1052, 86] on span "Duplicate Trip" at bounding box center [1055, 89] width 60 height 17
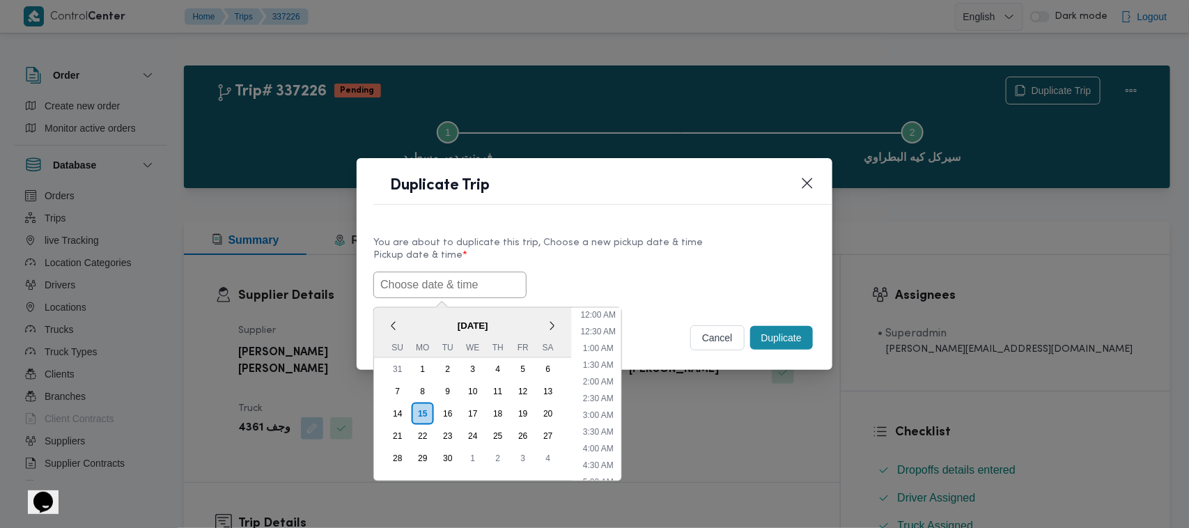
drag, startPoint x: 448, startPoint y: 288, endPoint x: 456, endPoint y: 293, distance: 10.0
click at [448, 290] on input "text" at bounding box center [449, 285] width 153 height 26
paste input "17/09/2025 7:00AM"
type input "17/09/2025 7:00AM"
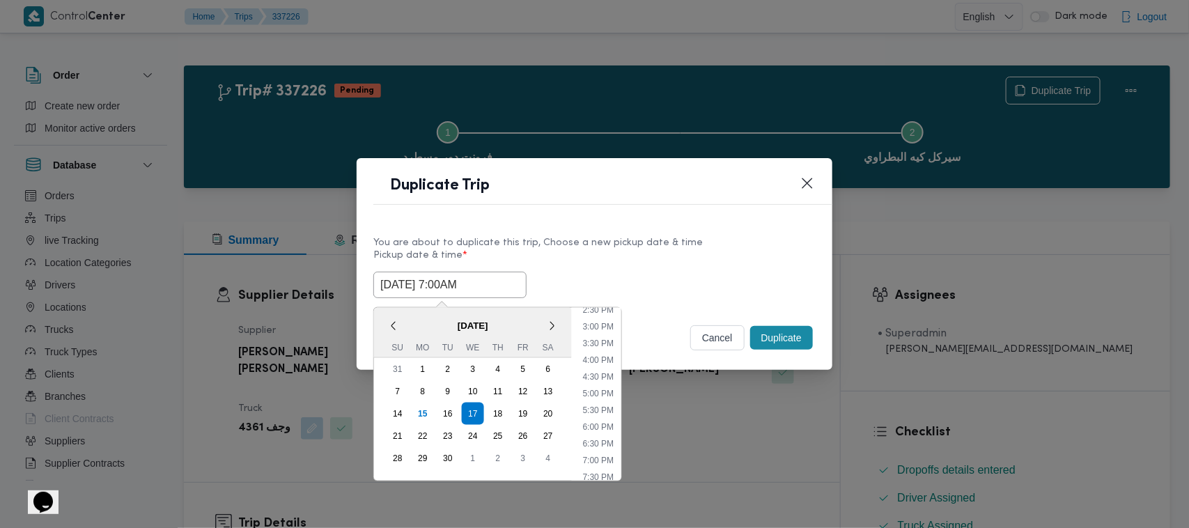
drag, startPoint x: 680, startPoint y: 267, endPoint x: 706, endPoint y: 283, distance: 30.7
click at [680, 267] on label "Pickup date & time *" at bounding box center [594, 261] width 442 height 22
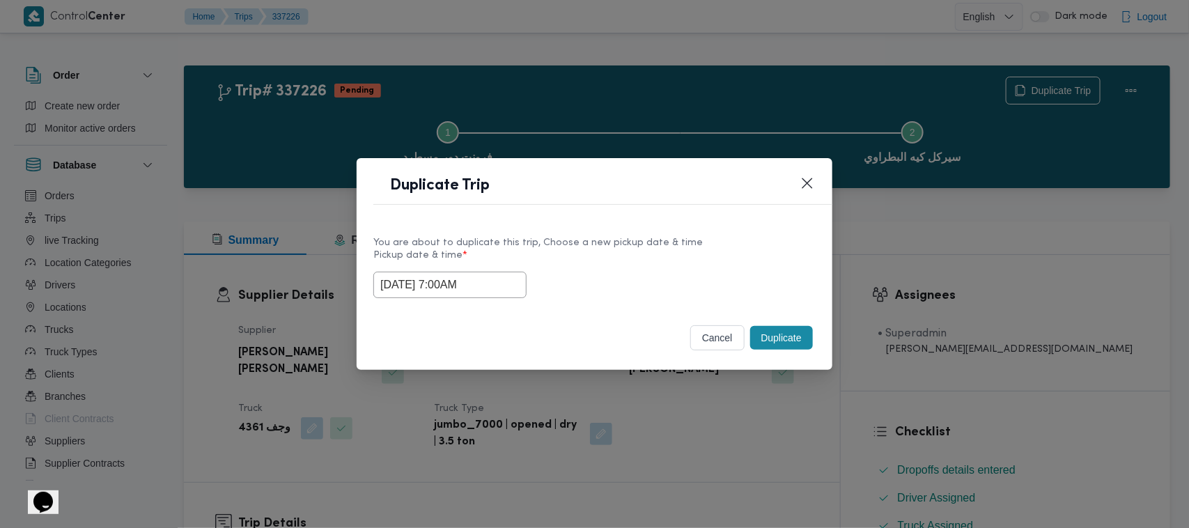
click at [770, 332] on button "Duplicate" at bounding box center [781, 338] width 63 height 24
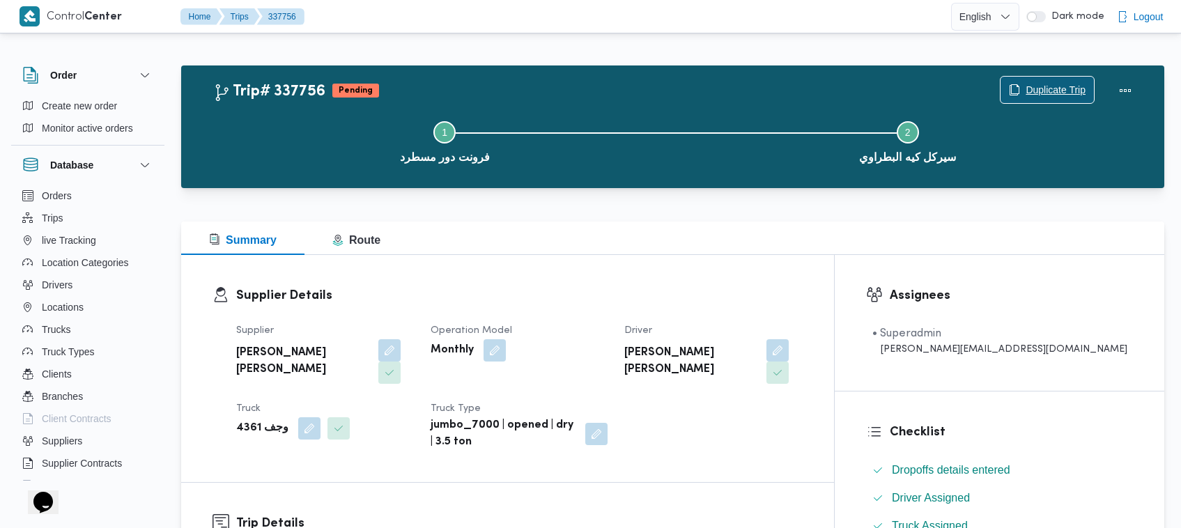
click at [1025, 87] on span "Duplicate Trip" at bounding box center [1055, 89] width 60 height 17
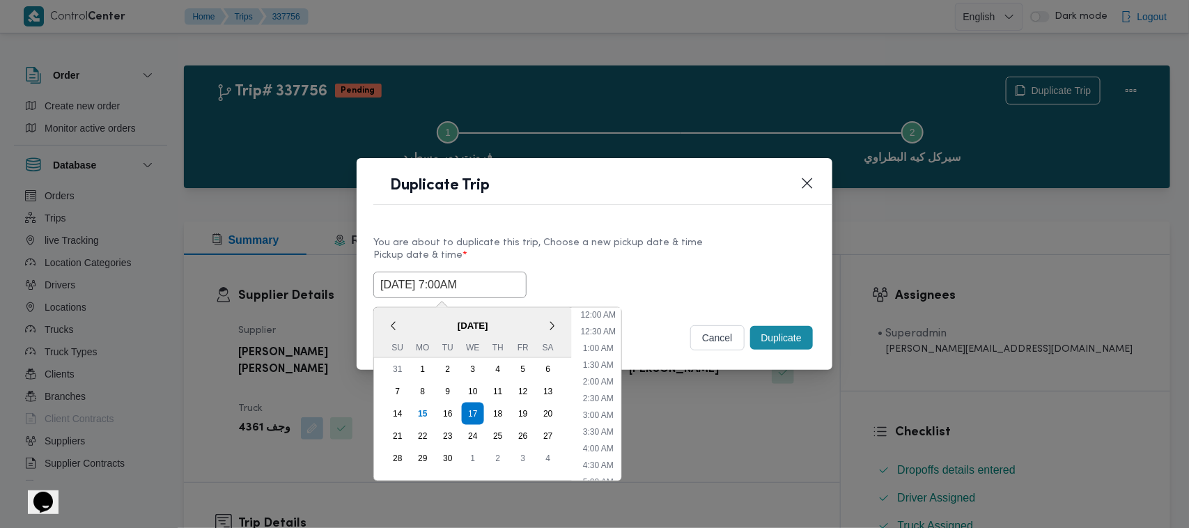
drag, startPoint x: 504, startPoint y: 286, endPoint x: 506, endPoint y: 295, distance: 9.5
click at [504, 286] on input "17/09/2025 7:00AM" at bounding box center [449, 285] width 153 height 26
click at [499, 414] on div "18" at bounding box center [498, 413] width 26 height 26
type input "18/09/2025 7:00AM"
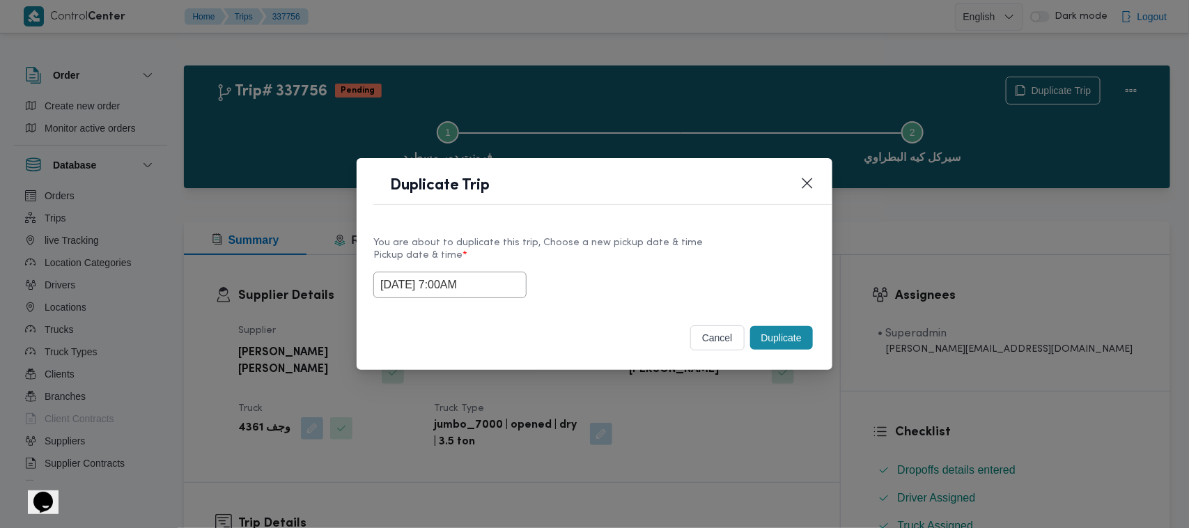
drag, startPoint x: 644, startPoint y: 260, endPoint x: 747, endPoint y: 317, distance: 117.2
click at [646, 260] on label "Pickup date & time *" at bounding box center [594, 261] width 442 height 22
click at [768, 338] on button "Duplicate" at bounding box center [781, 338] width 63 height 24
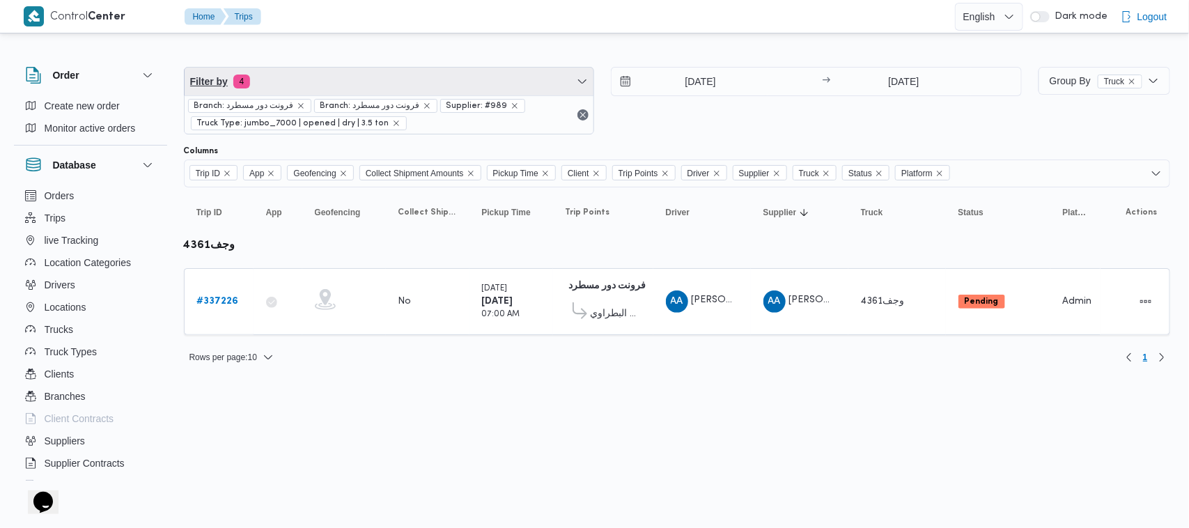
click at [411, 74] on span "Filter by 4" at bounding box center [390, 82] width 410 height 28
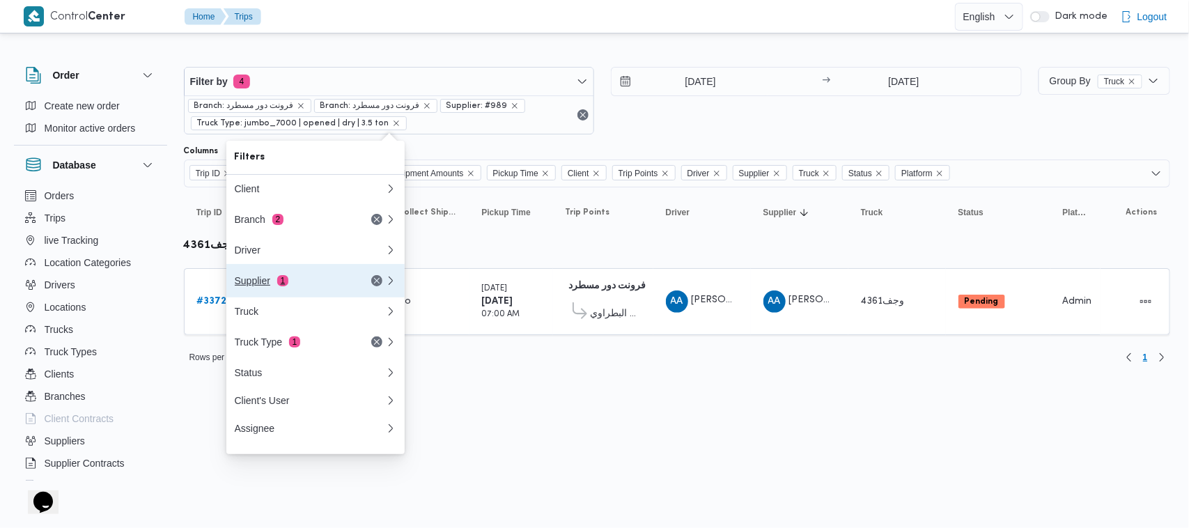
click at [315, 282] on div "Supplier 1" at bounding box center [293, 280] width 117 height 11
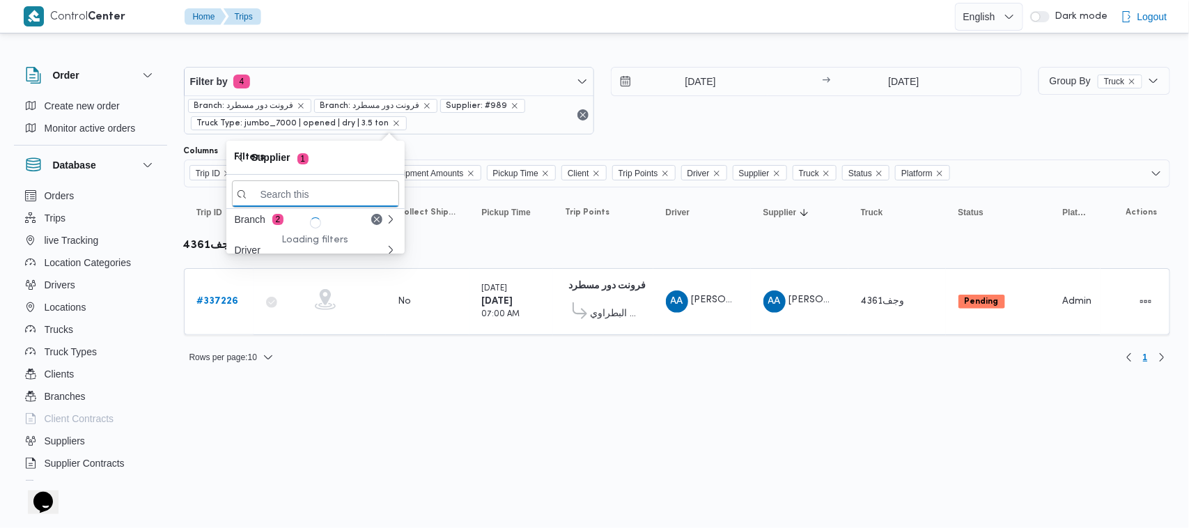
paste input "[PERSON_NAME]"
type input "[PERSON_NAME]"
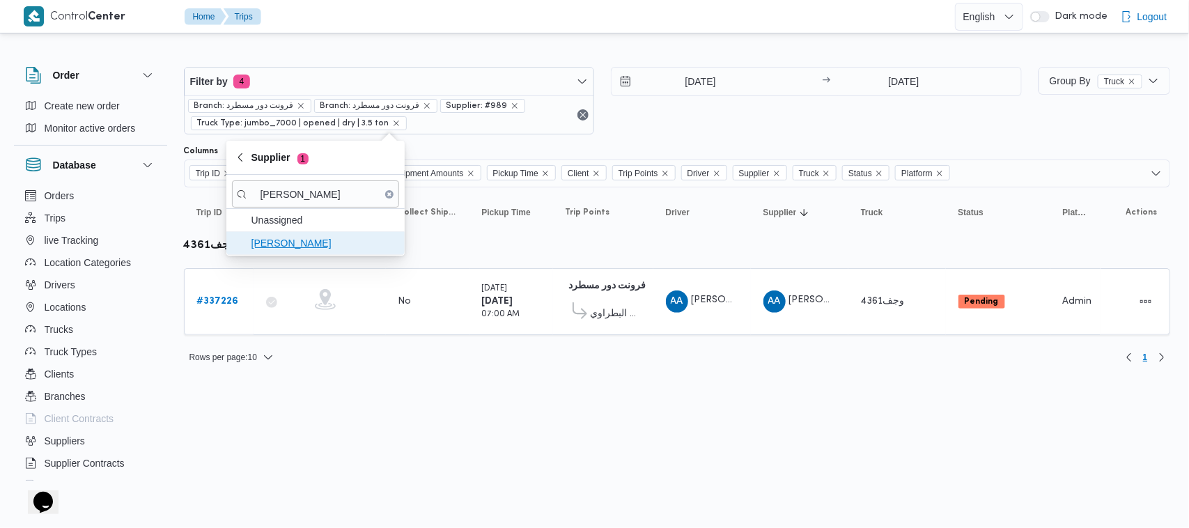
click at [300, 238] on span "[PERSON_NAME]" at bounding box center [323, 243] width 145 height 17
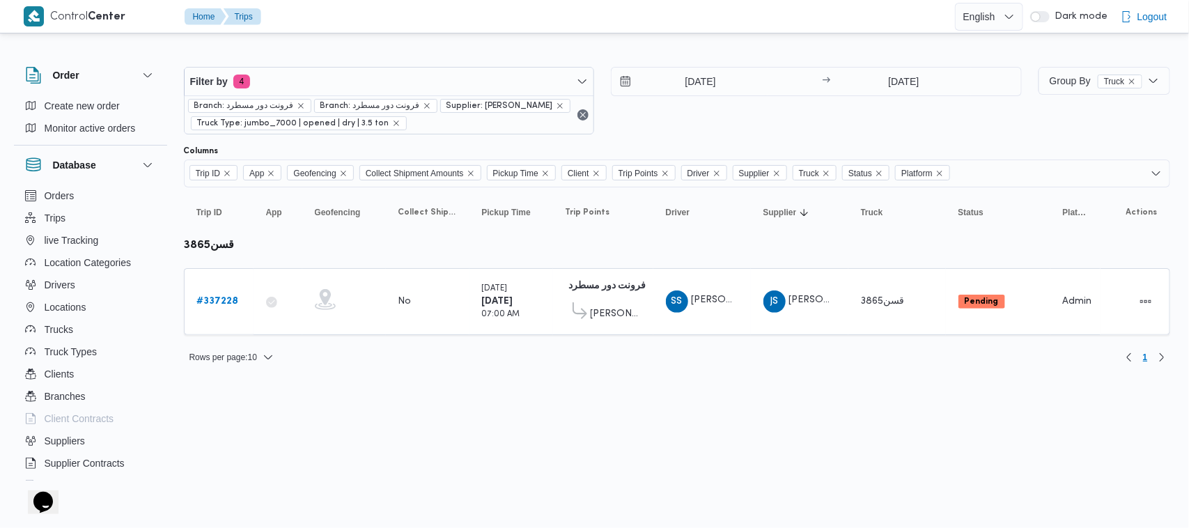
click at [681, 120] on div "16/9/2025 → 16/9/2025" at bounding box center [816, 101] width 411 height 68
click at [225, 306] on b "# 337228" at bounding box center [218, 301] width 42 height 9
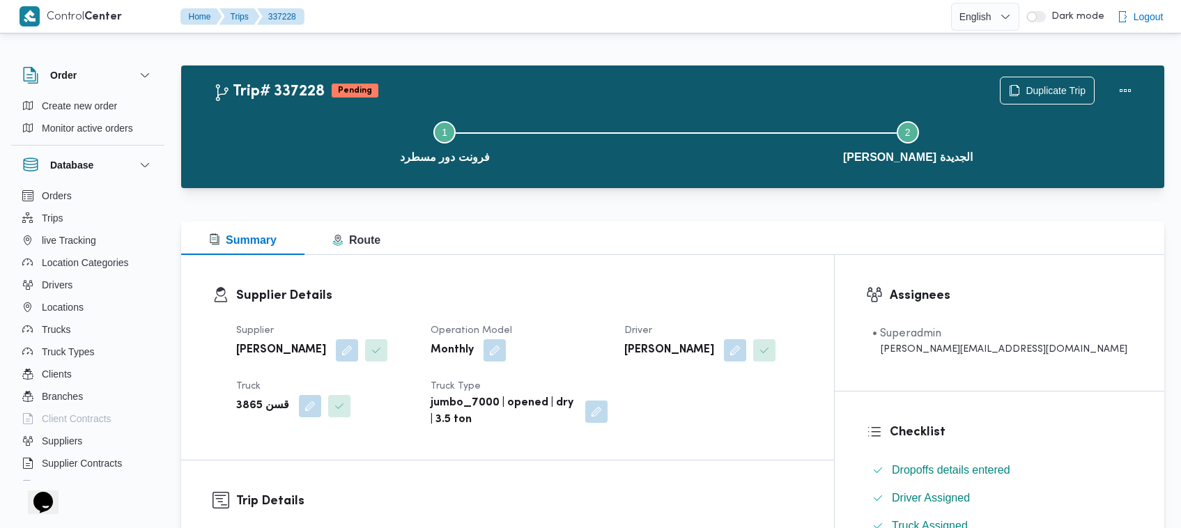
click at [1033, 98] on div "Step 1 is incomplete 1 فرونت دور مسطرد Step 2 is incomplete 2 ثانى القاهرة الجد…" at bounding box center [676, 140] width 942 height 89
click at [1033, 86] on span "Duplicate Trip" at bounding box center [1055, 89] width 60 height 17
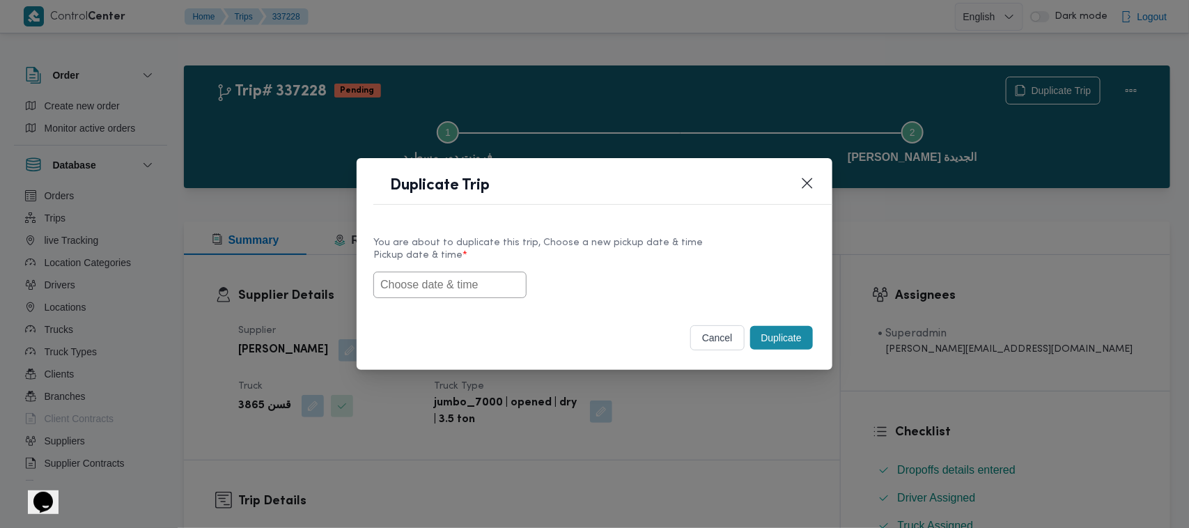
click at [423, 284] on input "text" at bounding box center [449, 285] width 153 height 26
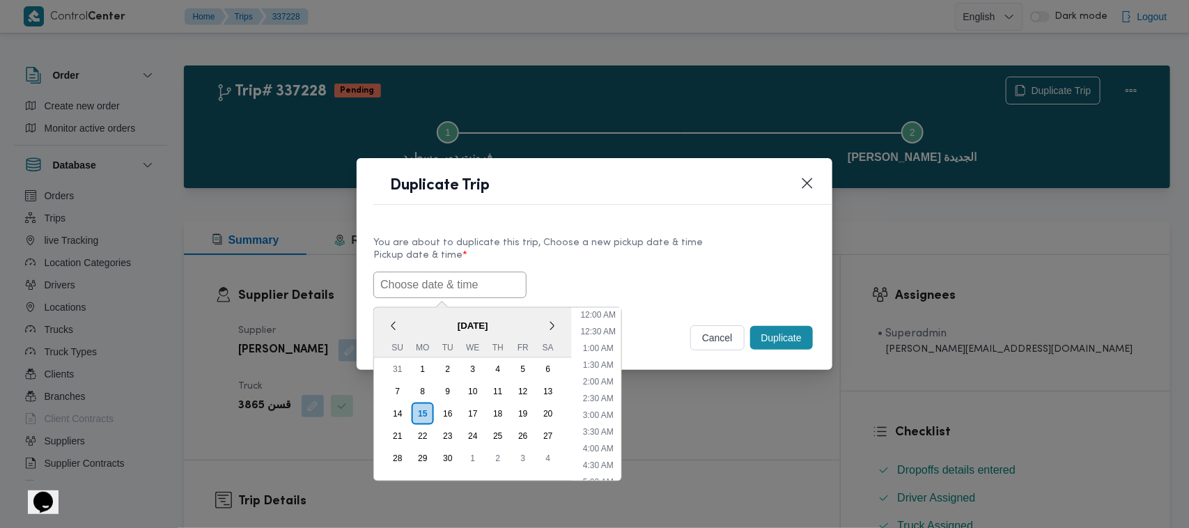
paste input "17/09/2025 7:00AM"
type input "17/09/2025 7:00AM"
click at [625, 273] on div "17/09/2025 7:00AM < September 2025 > Su Mo Tu We Th Fr Sa 31 1 2 3 4 5 6 7 8 9 …" at bounding box center [594, 285] width 442 height 26
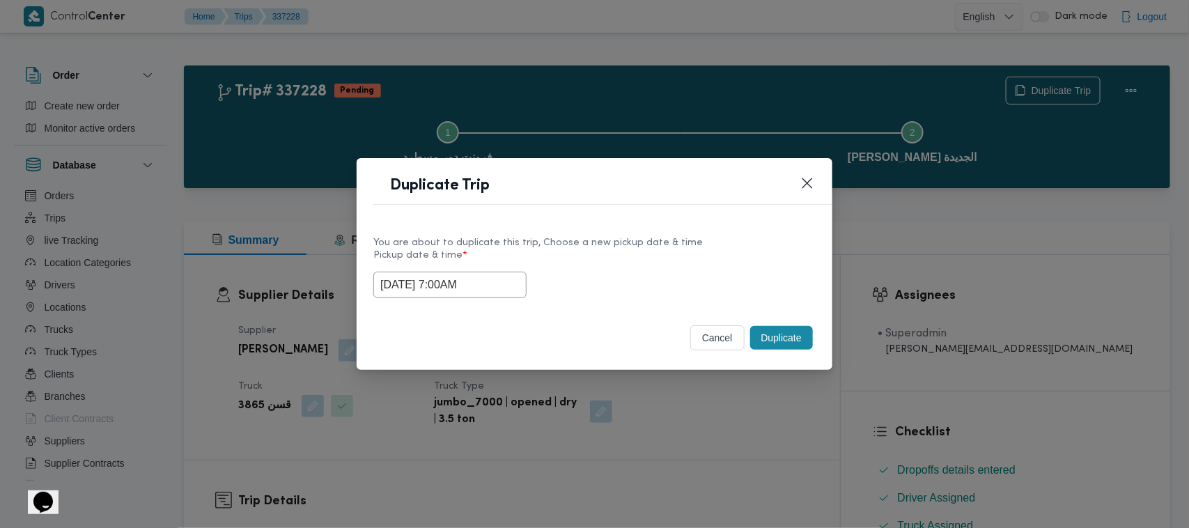
click at [777, 336] on button "Duplicate" at bounding box center [781, 338] width 63 height 24
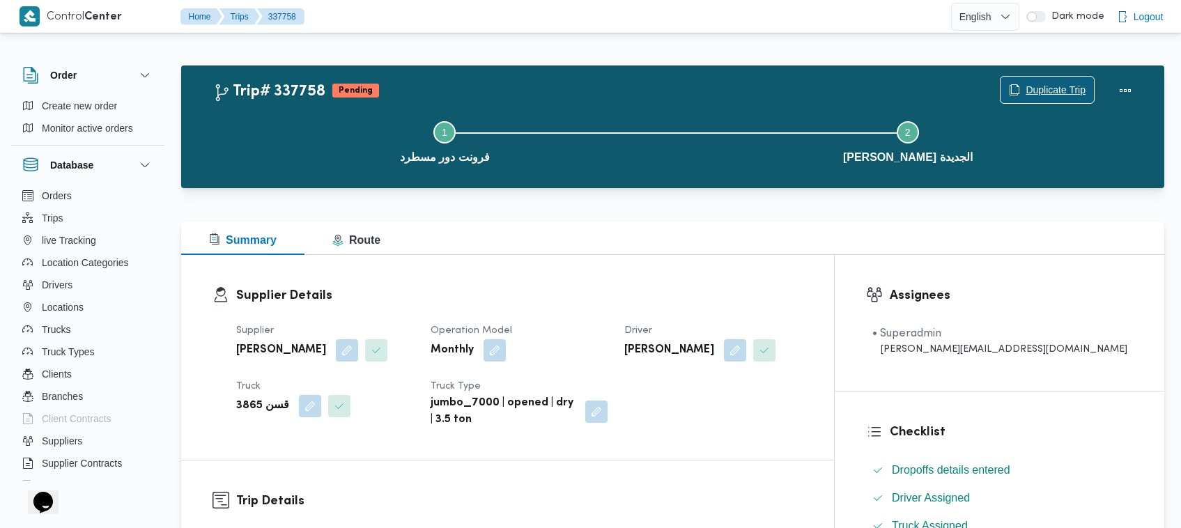
click at [1034, 84] on span "Duplicate Trip" at bounding box center [1055, 89] width 60 height 17
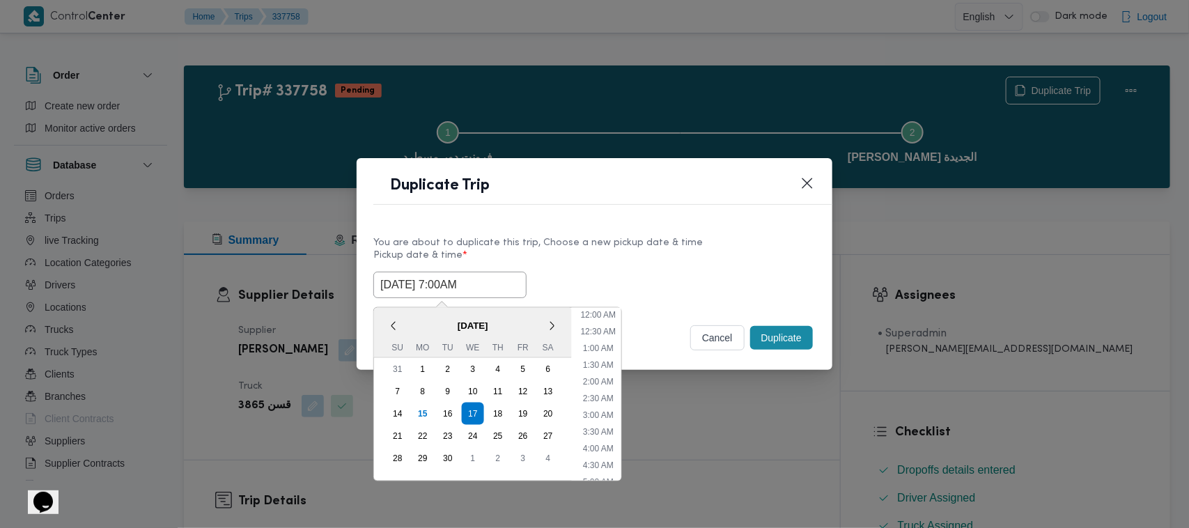
click at [441, 286] on input "17/09/2025 7:00AM" at bounding box center [449, 285] width 153 height 26
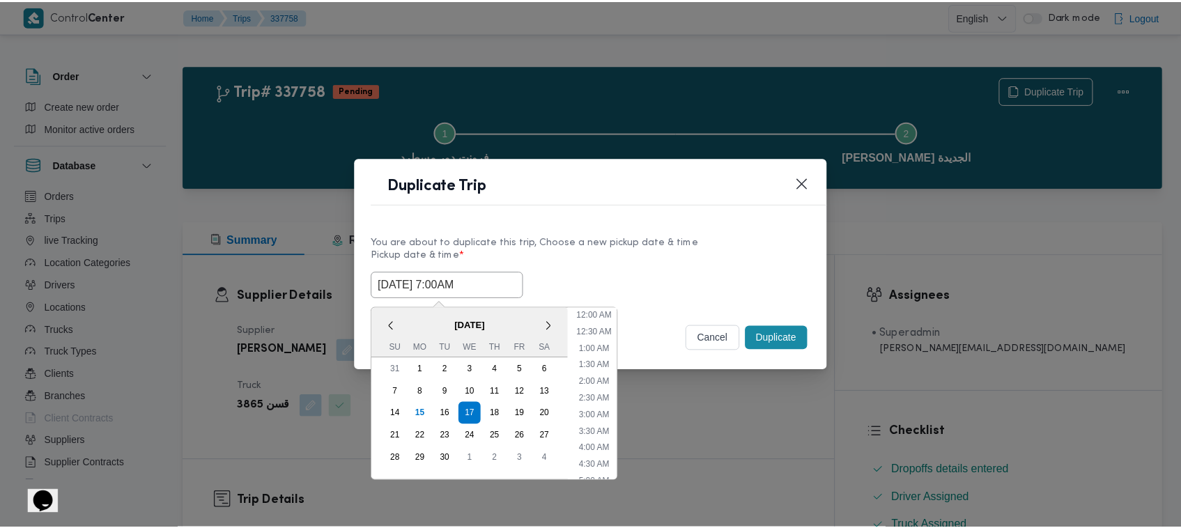
scroll to position [155, 0]
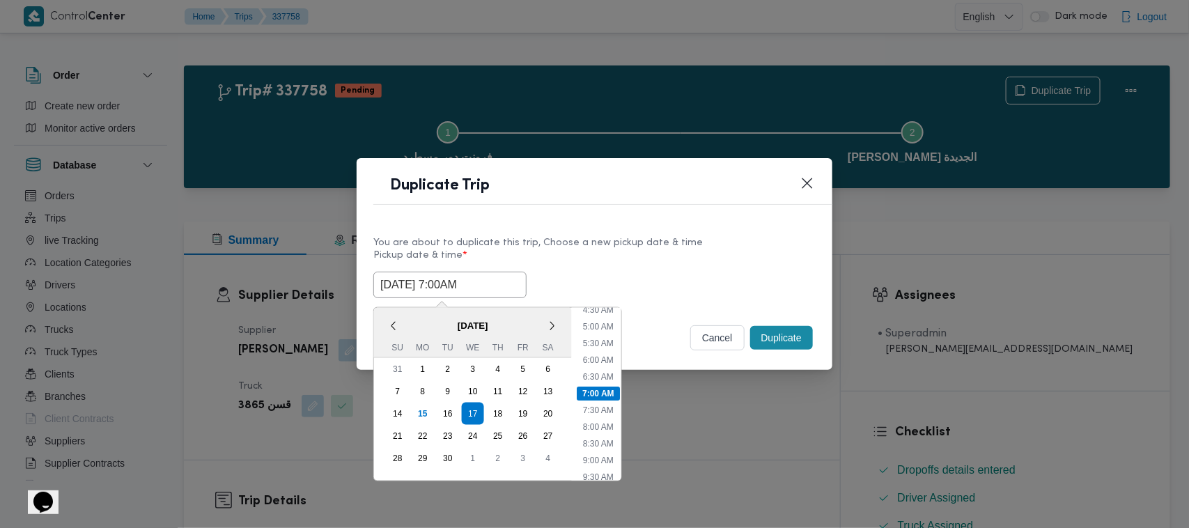
click at [631, 272] on div "17/09/2025 7:00AM < September 2025 > Su Mo Tu We Th Fr Sa 31 1 2 3 4 5 6 7 8 9 …" at bounding box center [594, 285] width 442 height 26
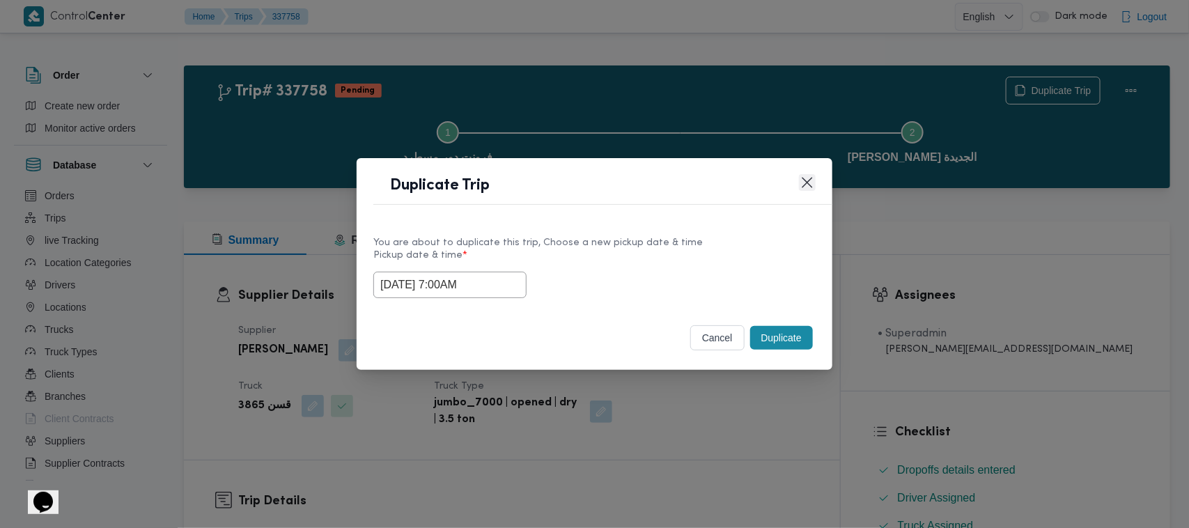
click at [803, 179] on button "Closes this modal window" at bounding box center [807, 182] width 17 height 17
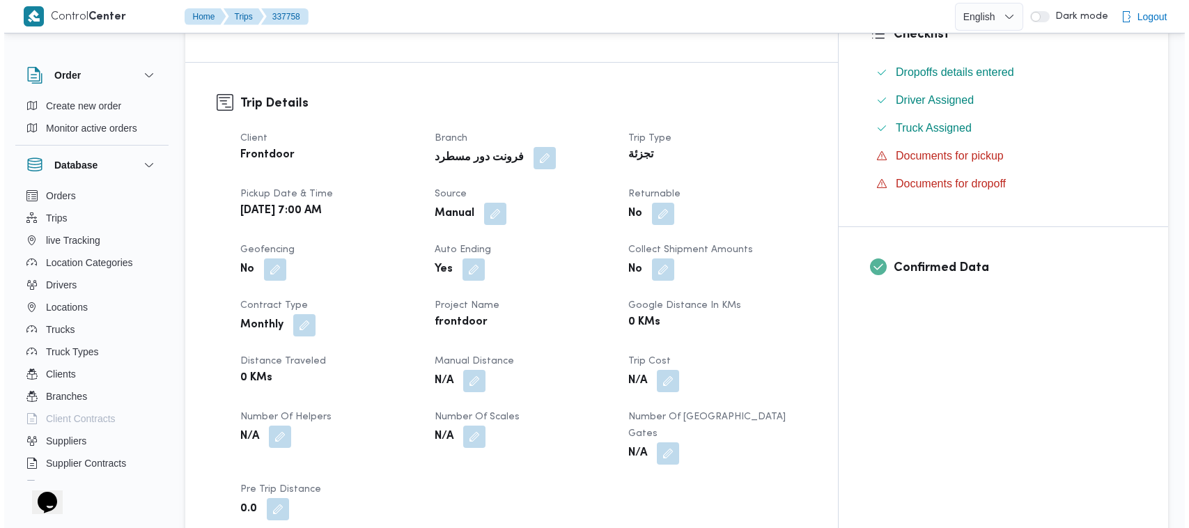
scroll to position [0, 0]
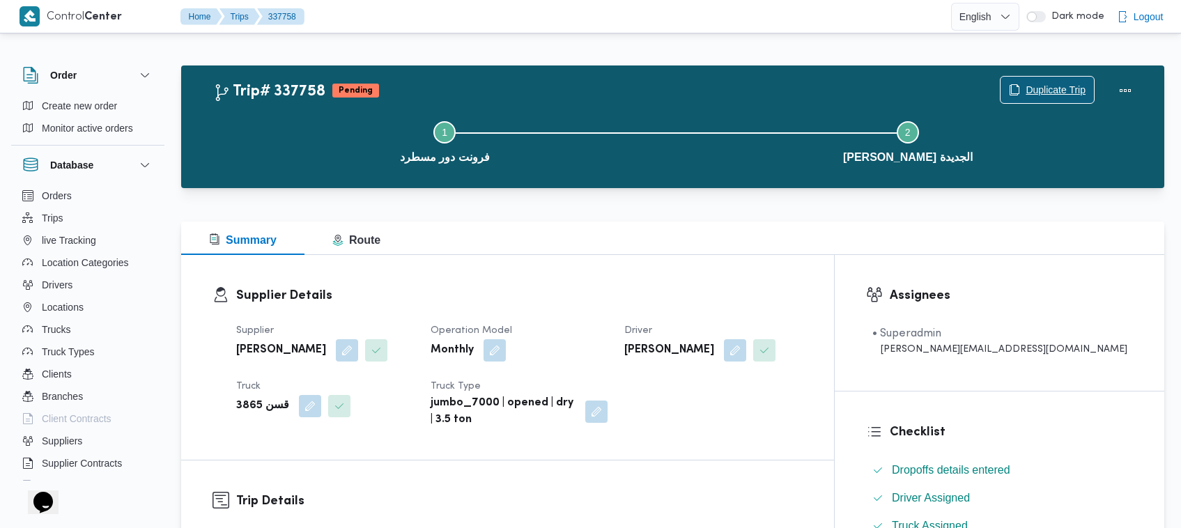
click at [1009, 84] on icon "button" at bounding box center [1014, 89] width 11 height 11
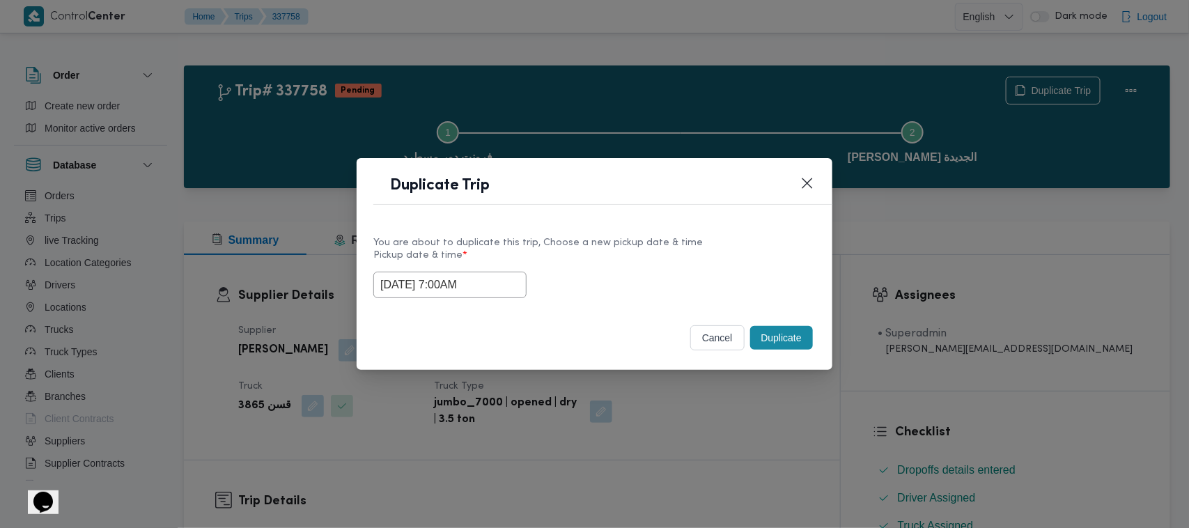
drag, startPoint x: 508, startPoint y: 280, endPoint x: 512, endPoint y: 294, distance: 14.4
click at [508, 280] on input "17/09/2025 7:00AM" at bounding box center [449, 285] width 153 height 26
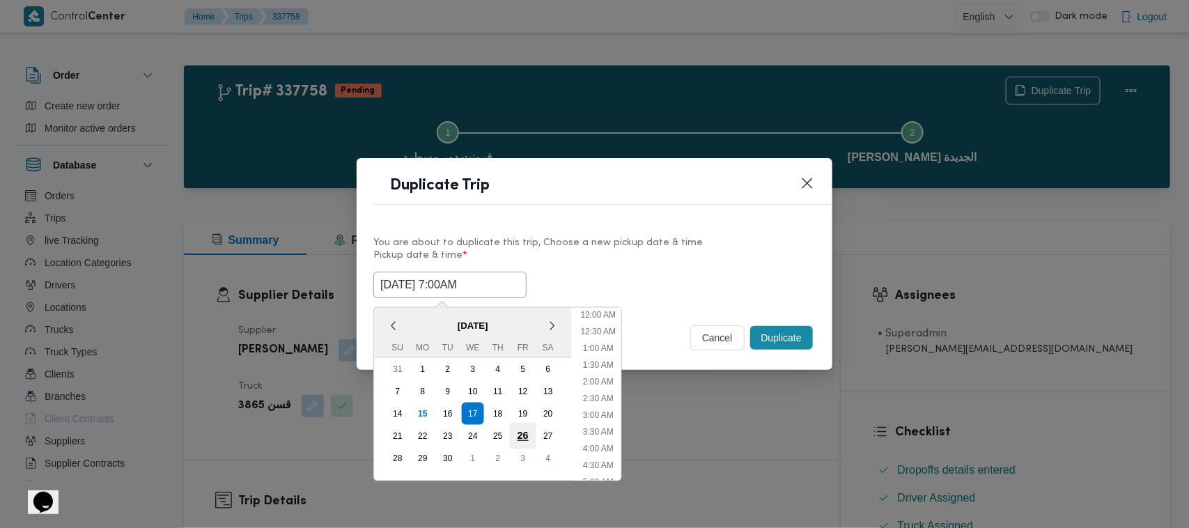
scroll to position [155, 0]
drag, startPoint x: 497, startPoint y: 411, endPoint x: 520, endPoint y: 343, distance: 71.4
click at [497, 411] on div "18" at bounding box center [498, 414] width 22 height 22
type input "18/09/2025 7:00AM"
click at [616, 237] on div "You are about to duplicate this trip, Choose a new pickup date & time" at bounding box center [594, 242] width 442 height 15
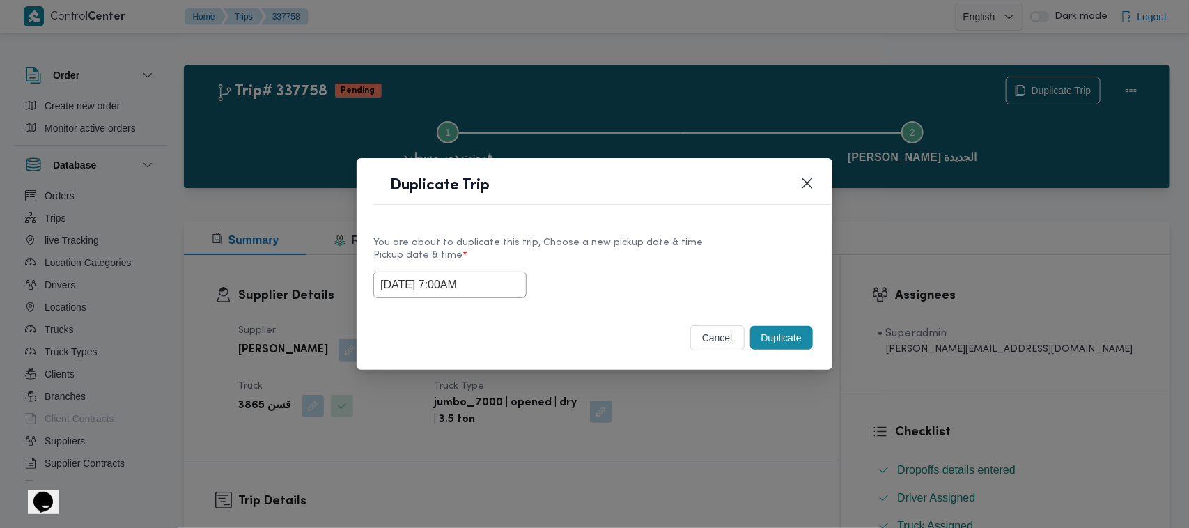
click at [778, 339] on button "Duplicate" at bounding box center [781, 338] width 63 height 24
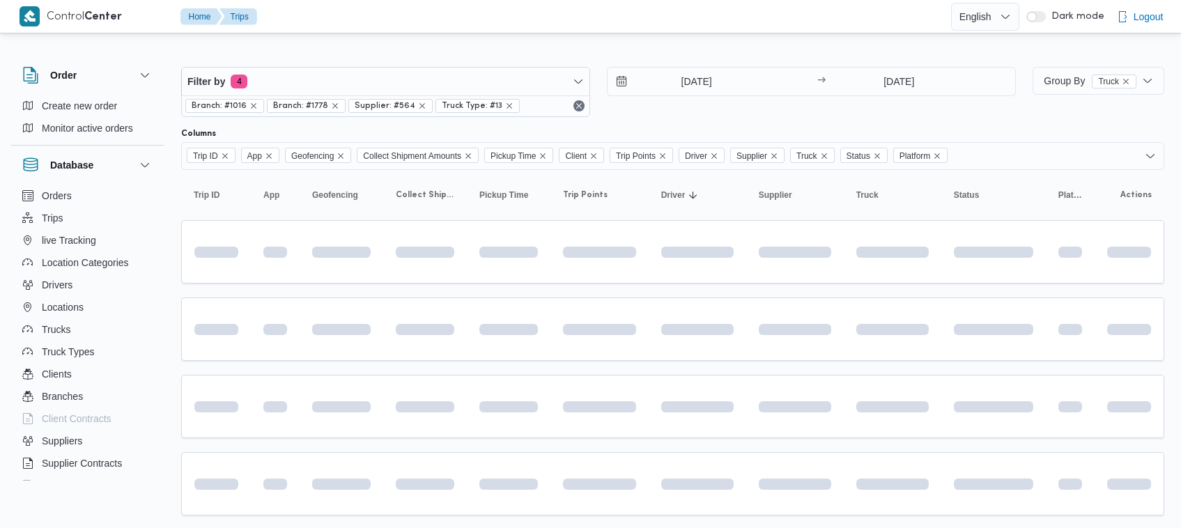
click at [672, 128] on div "Columns" at bounding box center [672, 133] width 983 height 11
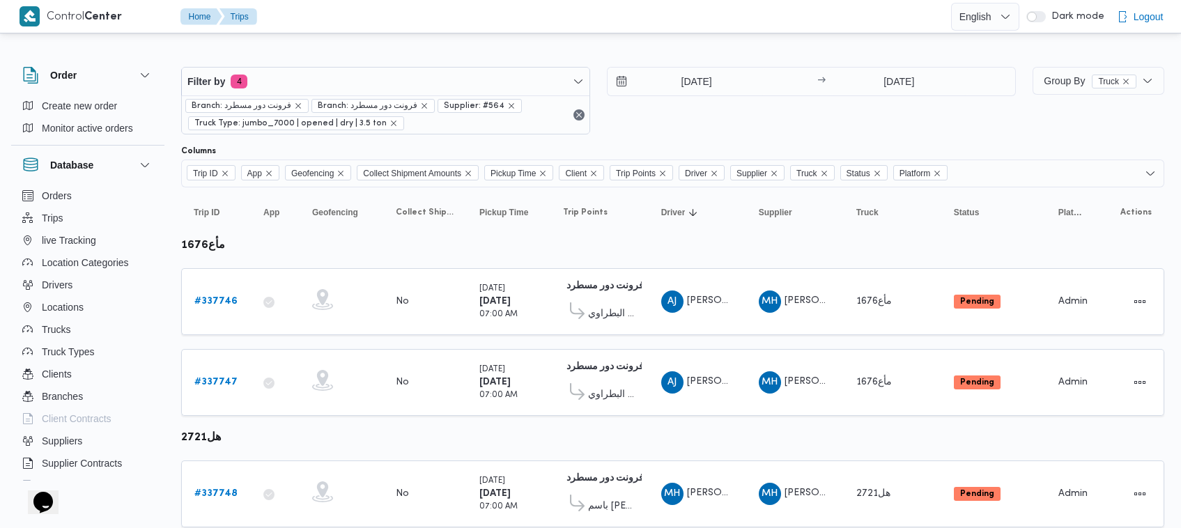
click at [328, 95] on div "Branch: فرونت دور مسطرد Branch: فرونت دور مسطرد Supplier: #564 Truck Type: jumb…" at bounding box center [385, 114] width 407 height 38
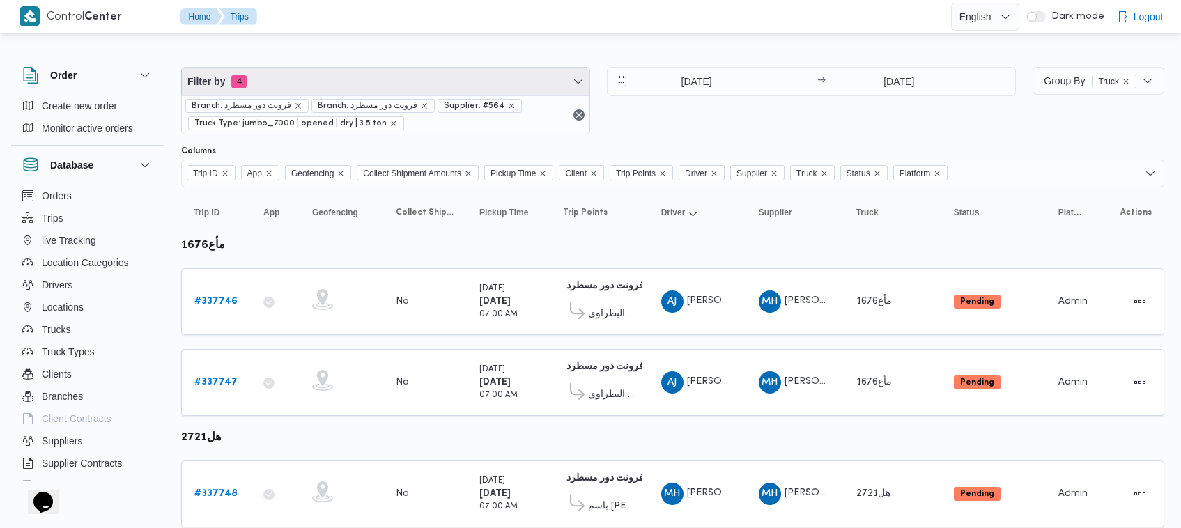
click at [329, 79] on span "Filter by 4" at bounding box center [385, 82] width 407 height 28
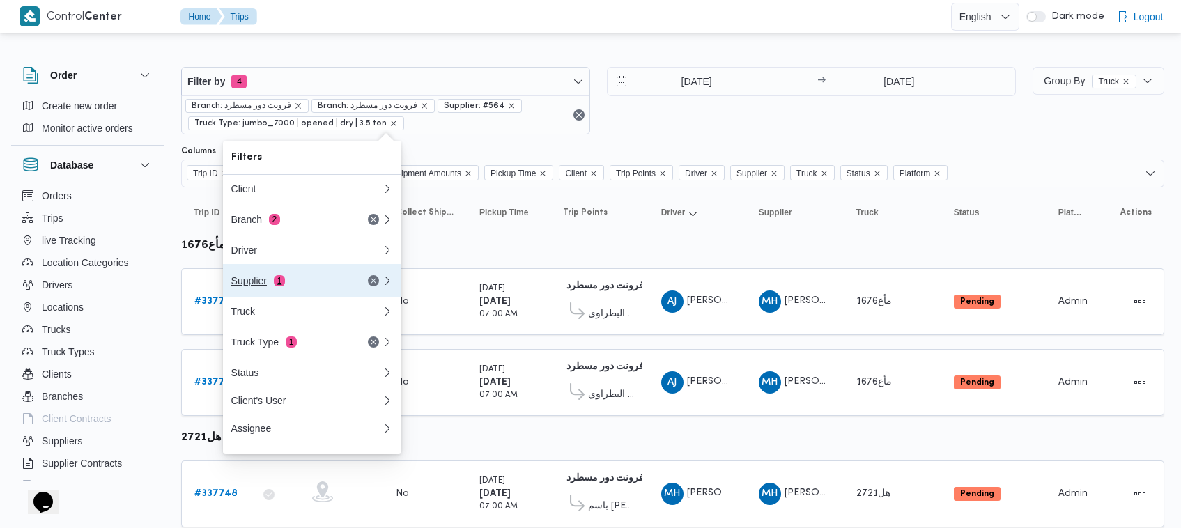
click at [262, 279] on div "Supplier 1" at bounding box center [289, 280] width 117 height 11
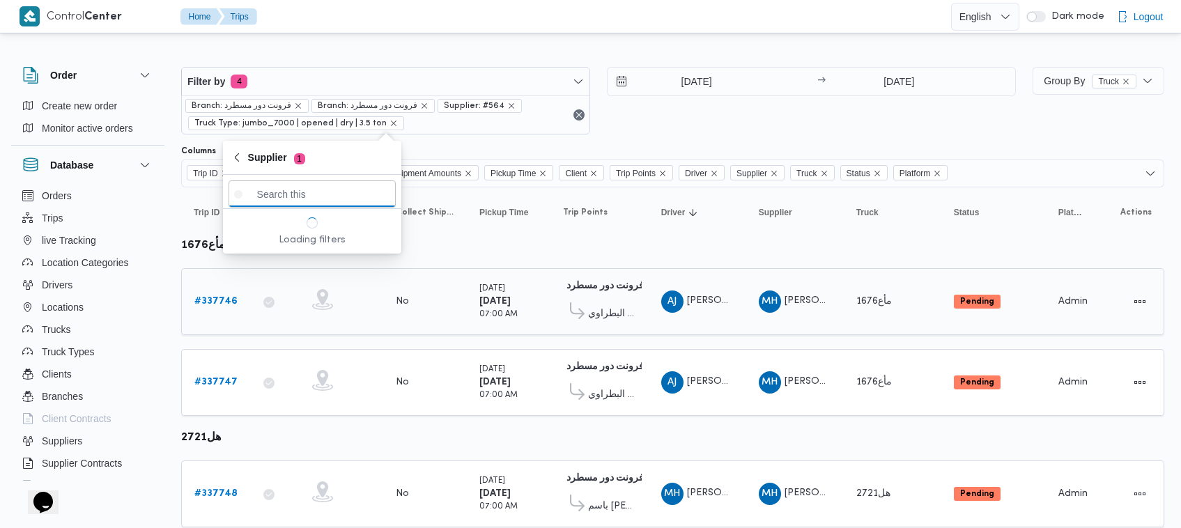
paste input "ضياء شمس الدين فتحي"
type input "ضياء شمس الدين فتحي"
click at [295, 242] on span "ضياء شمس الدين فتحي" at bounding box center [320, 243] width 145 height 17
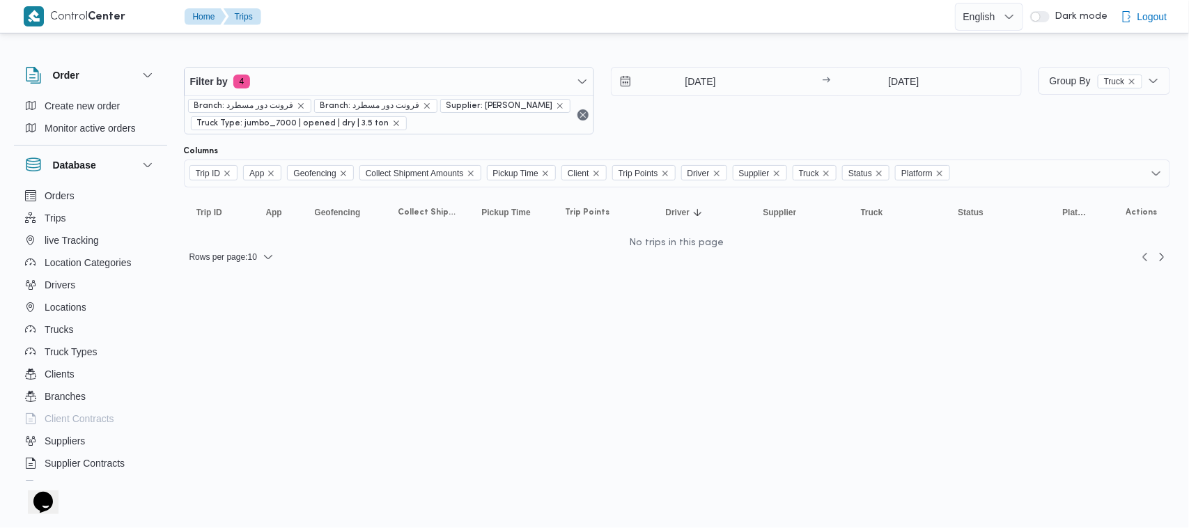
click at [752, 115] on div "17/9/2025 → 18/9/2025" at bounding box center [816, 101] width 411 height 68
click at [677, 84] on input "[DATE]" at bounding box center [691, 82] width 158 height 28
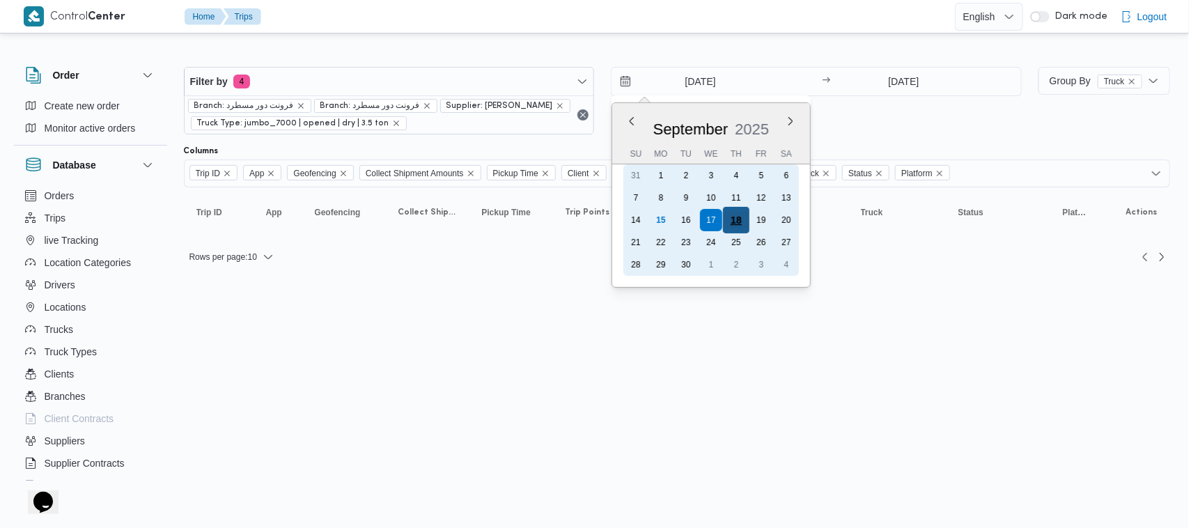
click at [732, 227] on div "18" at bounding box center [736, 220] width 26 height 26
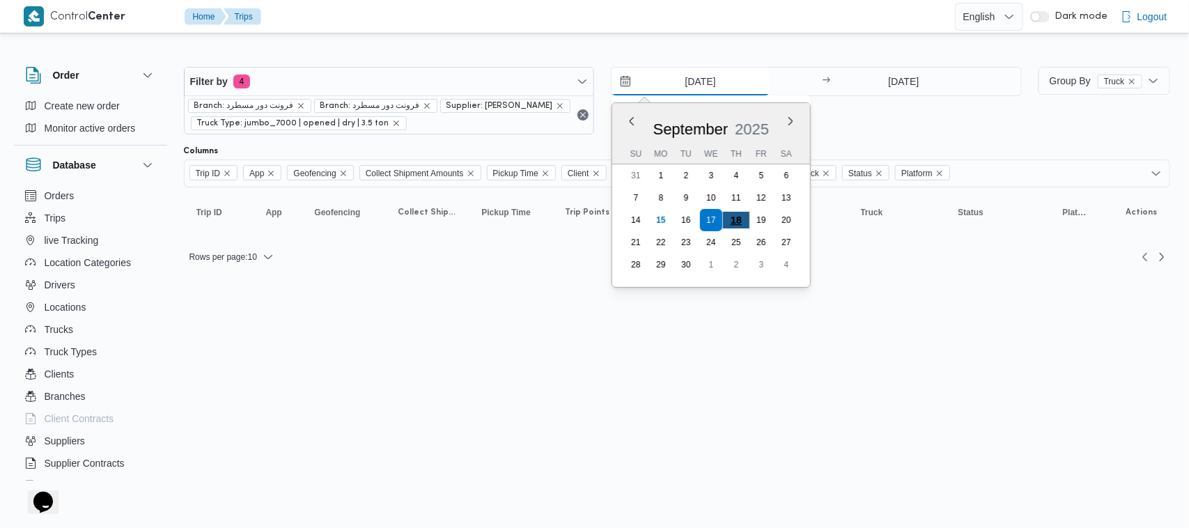
type input "[DATE]"
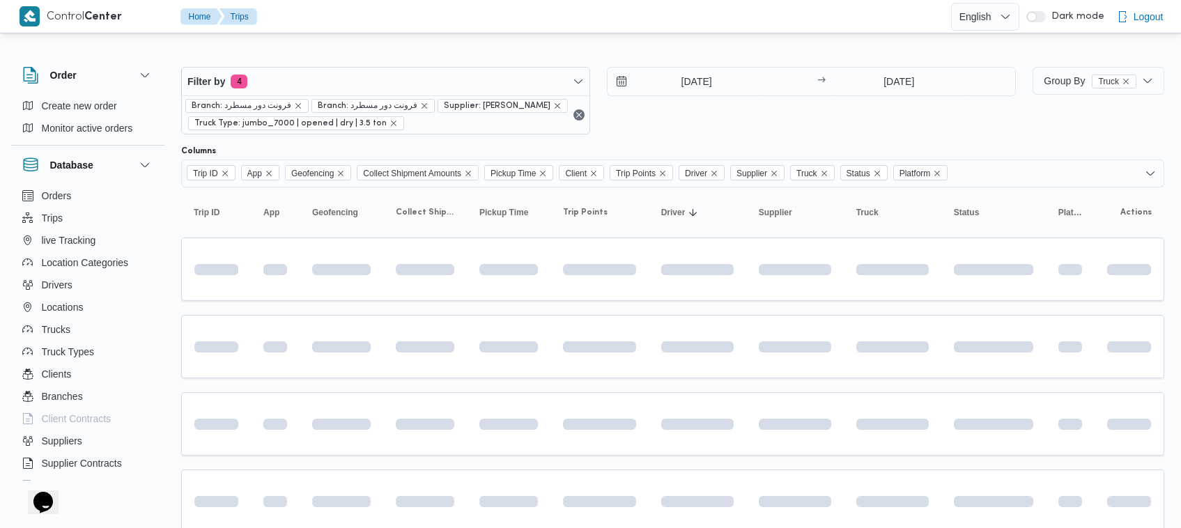
click at [746, 137] on div "Filter by 4 Branch: فرونت دور مسطرد Branch: فرونت دور مسطرد Supplier: ضياء شمس …" at bounding box center [598, 101] width 851 height 84
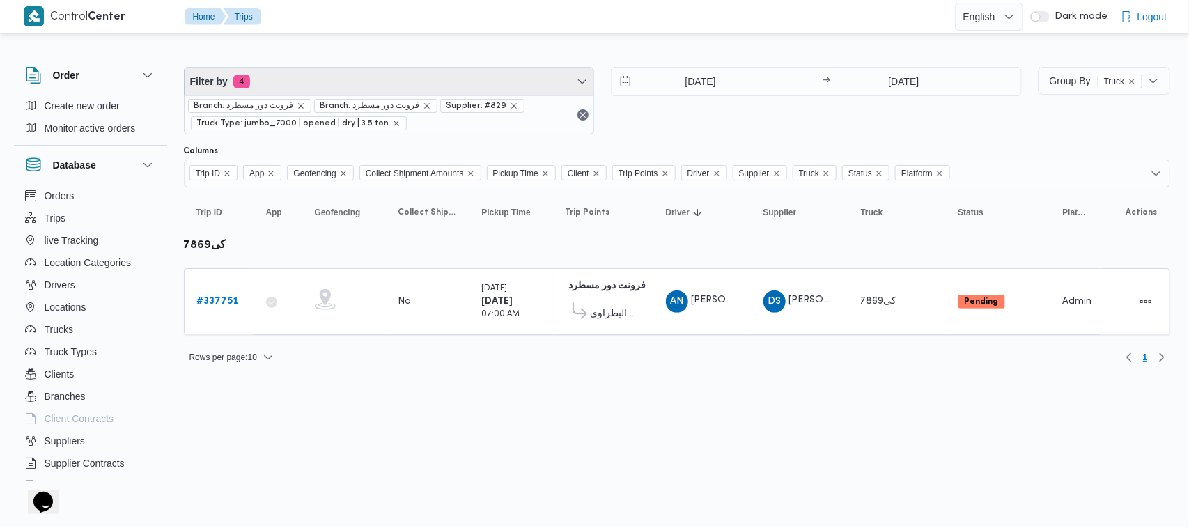
click at [409, 88] on span "Filter by 4" at bounding box center [390, 82] width 410 height 28
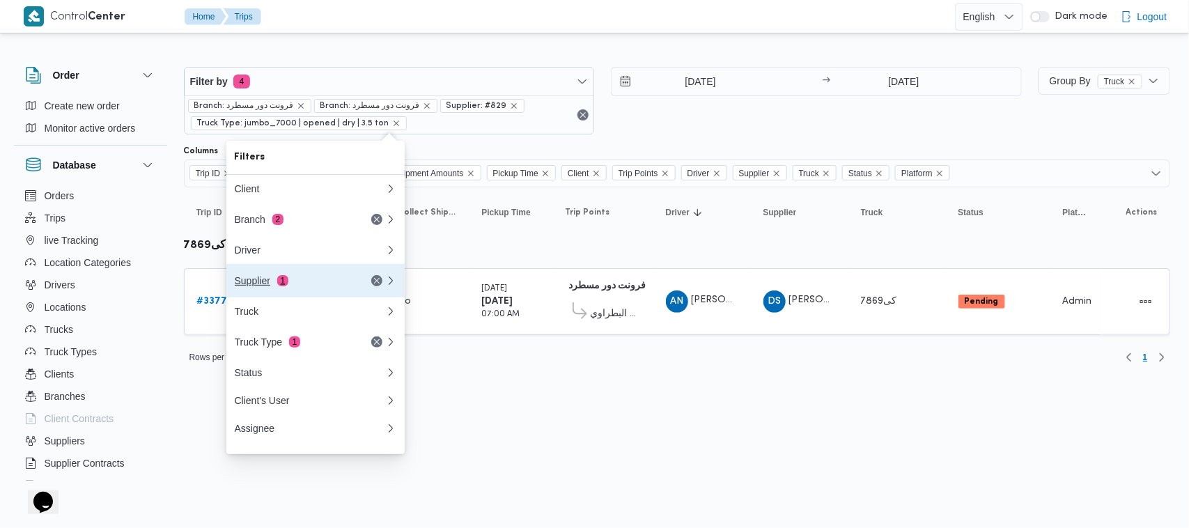
click at [318, 293] on div "Supplier 1" at bounding box center [309, 280] width 167 height 33
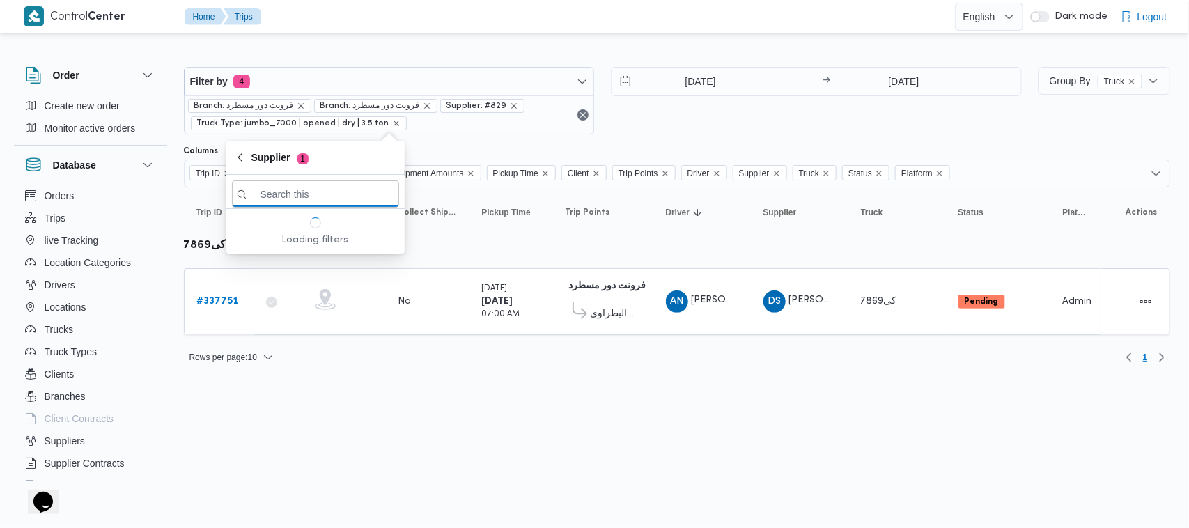
paste input "شعبان عاشور محمد بله"
type input "شعبان عاشور محمد بله"
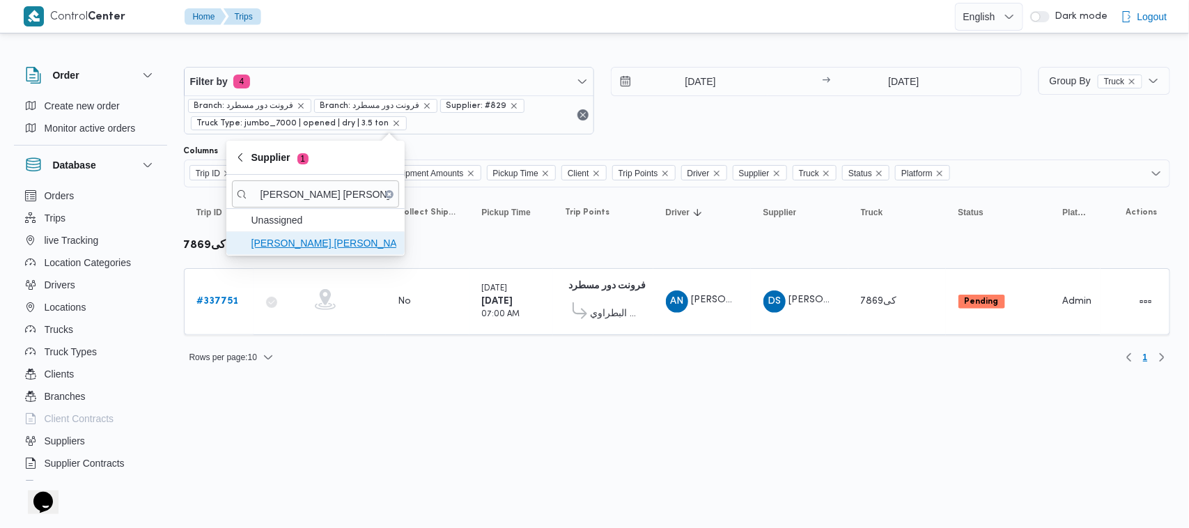
click at [303, 245] on span "شعبان عاشور محمد بله" at bounding box center [323, 243] width 145 height 17
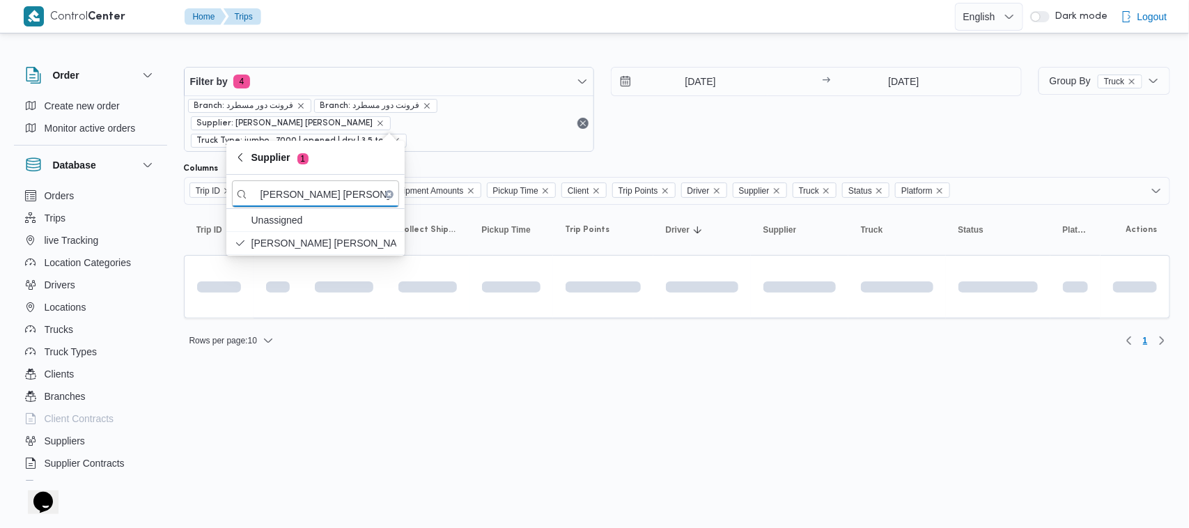
click at [418, 419] on html "Control Center Home Trips English عربي Dark mode Logout Order Create new order …" at bounding box center [594, 264] width 1189 height 528
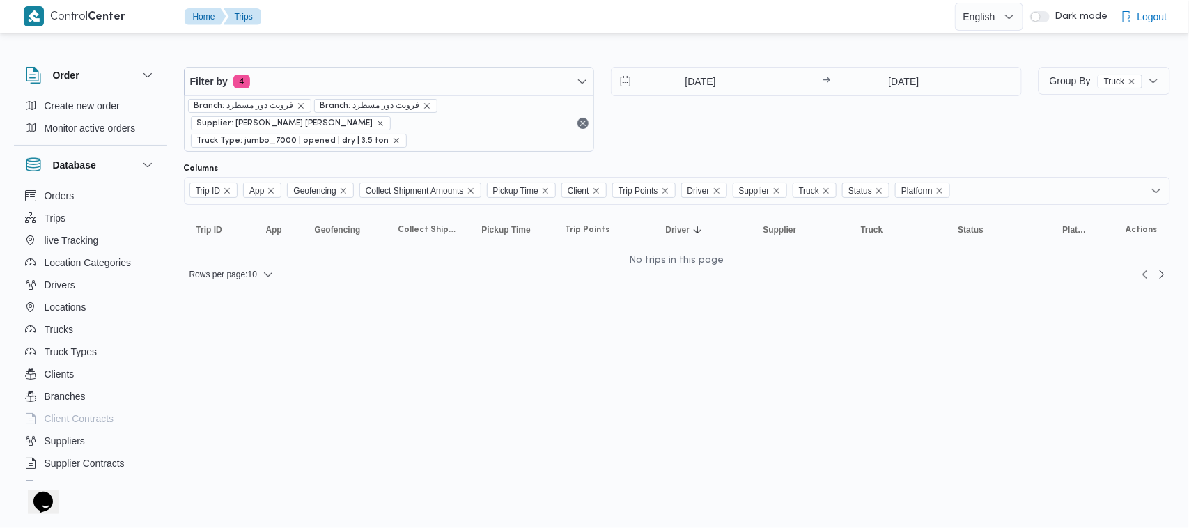
click at [722, 338] on html "Control Center Home Trips English عربي Dark mode Logout Order Create new order …" at bounding box center [594, 264] width 1189 height 528
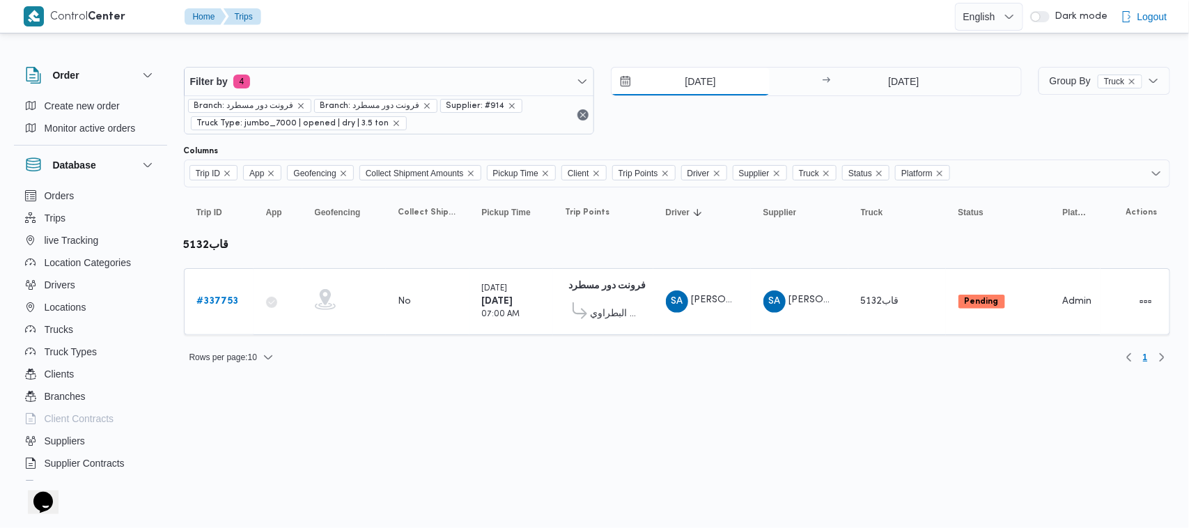
click at [697, 79] on input "[DATE]" at bounding box center [691, 82] width 158 height 28
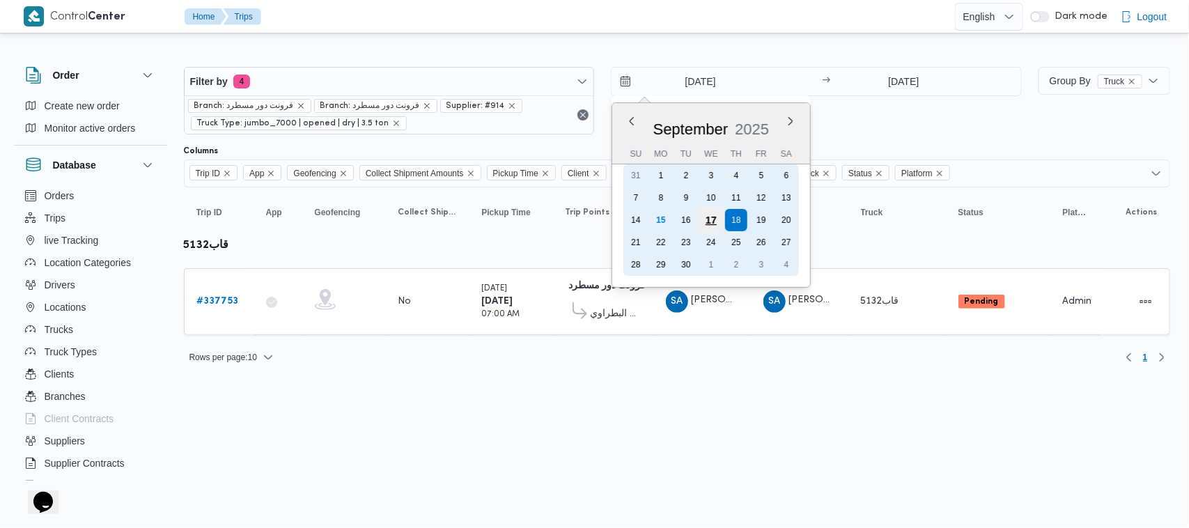
click at [707, 219] on div "17" at bounding box center [711, 220] width 26 height 26
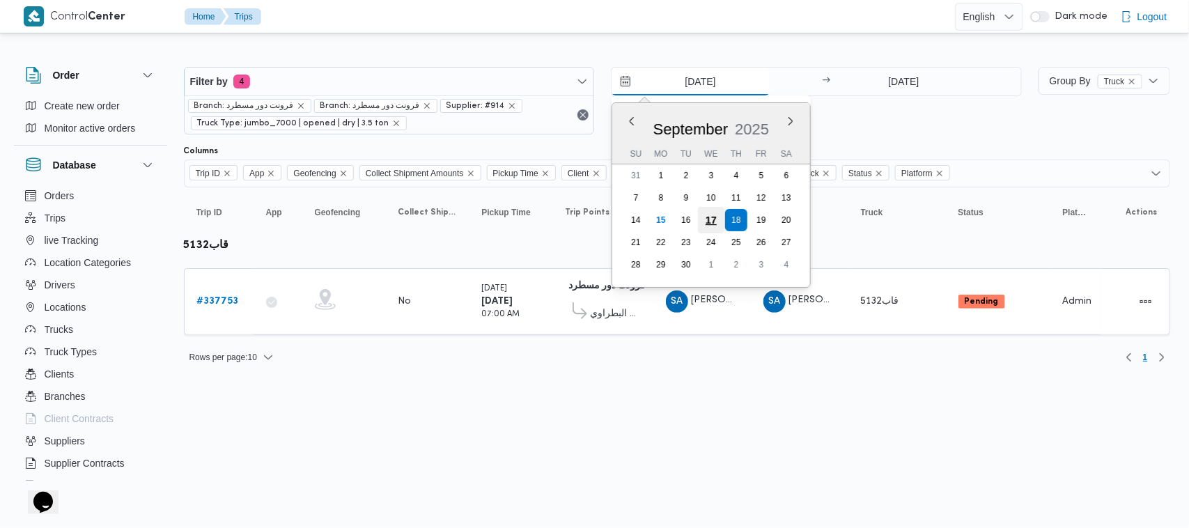
type input "[DATE]"
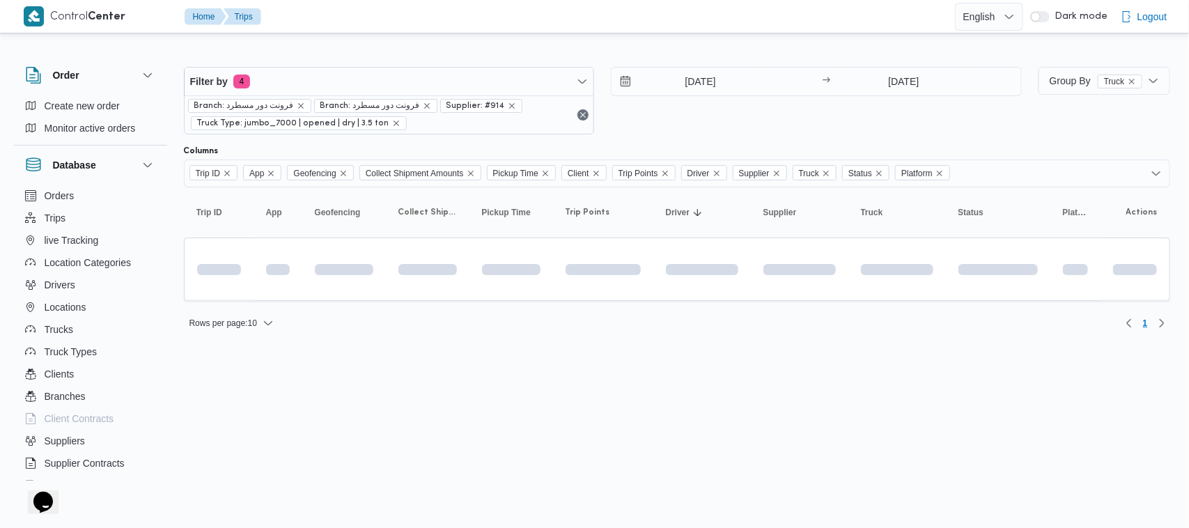
click at [733, 368] on html "Control Center Home Trips English عربي Dark mode Logout Order Create new order …" at bounding box center [594, 264] width 1189 height 528
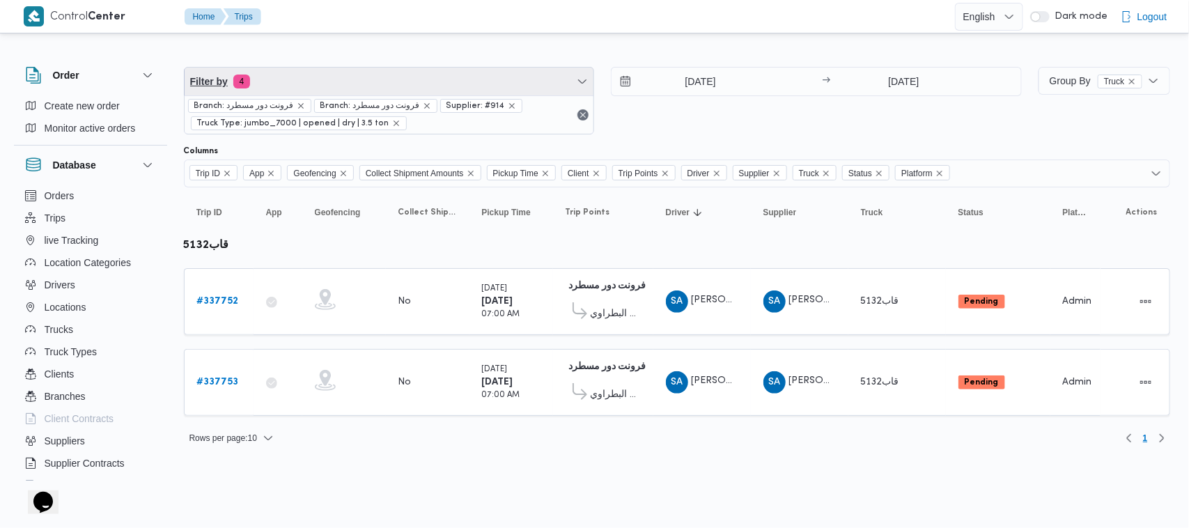
click at [492, 78] on span "Filter by 4" at bounding box center [390, 82] width 410 height 28
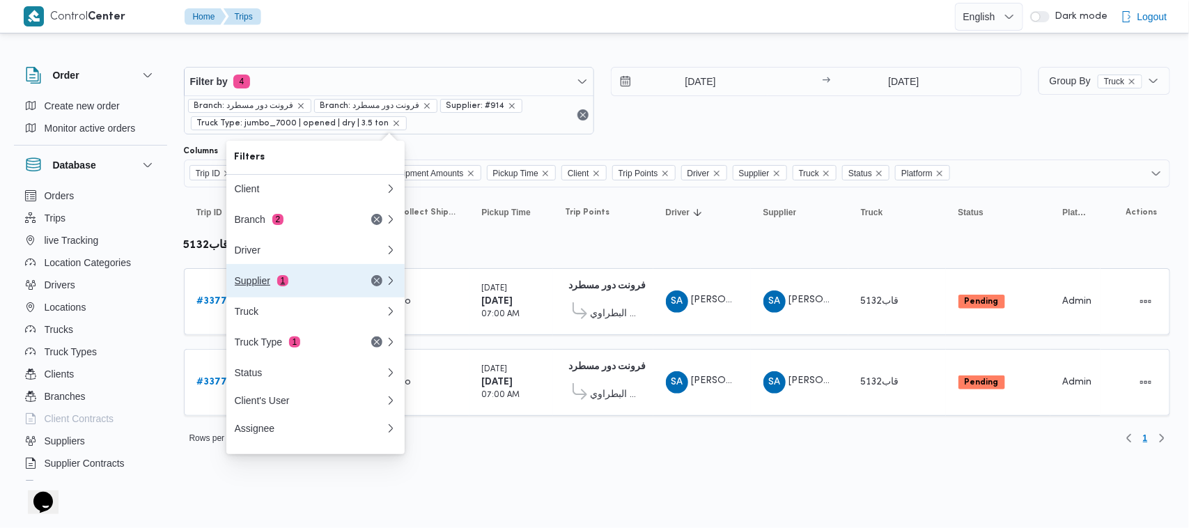
click at [338, 277] on div "Supplier 1" at bounding box center [293, 280] width 117 height 11
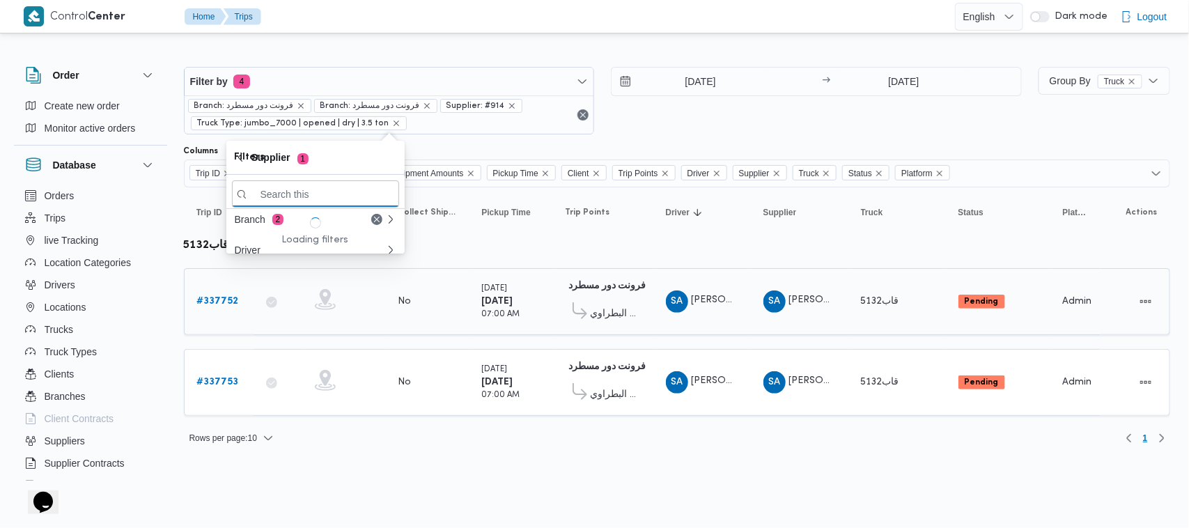
paste input "[PERSON_NAME]"
type input "[PERSON_NAME]"
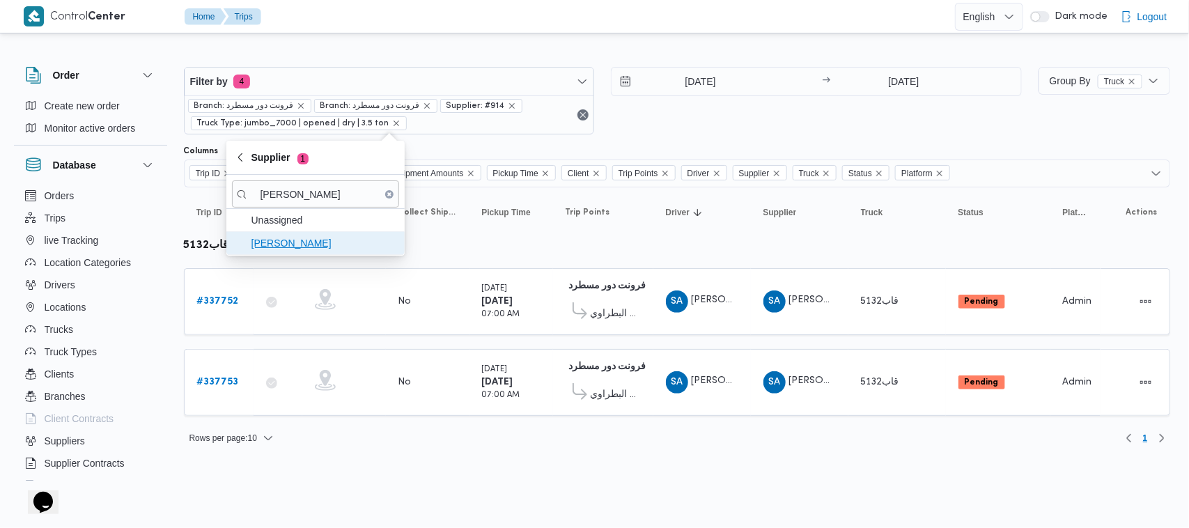
click at [283, 248] on span "[PERSON_NAME]" at bounding box center [323, 243] width 145 height 17
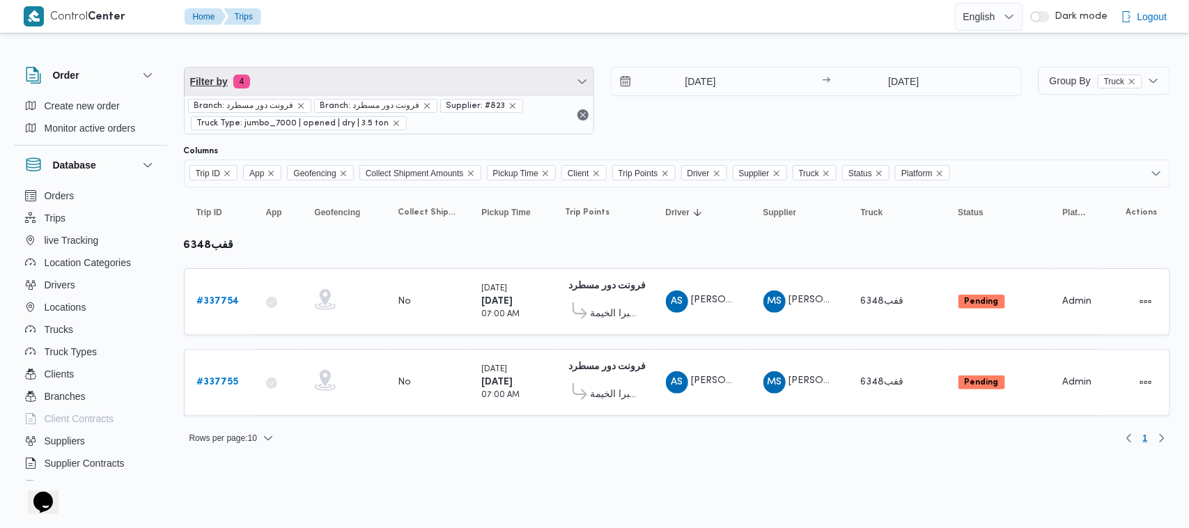
click at [413, 82] on span "Filter by 4" at bounding box center [390, 82] width 410 height 28
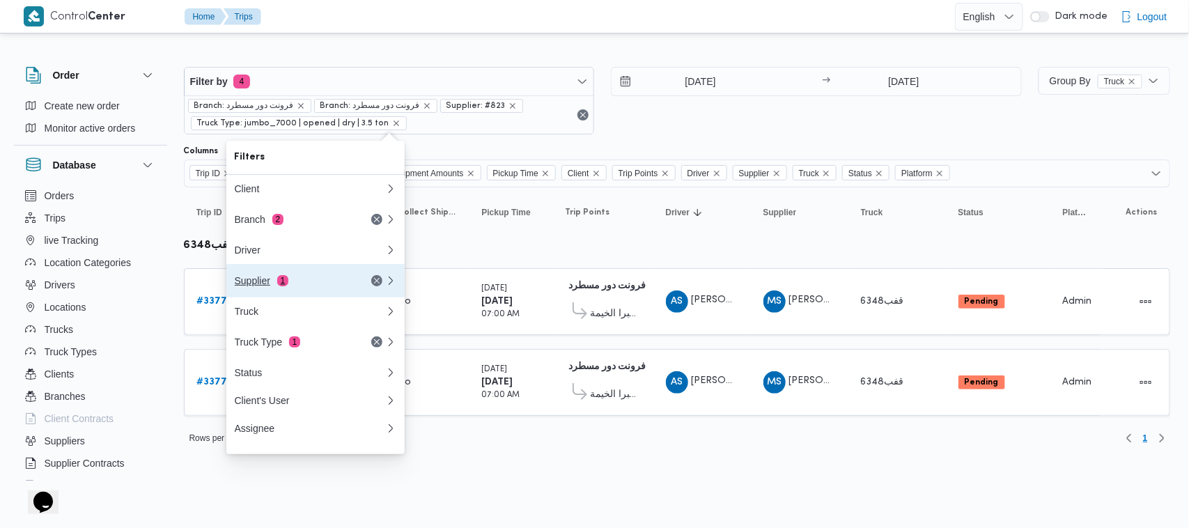
click at [325, 281] on div "Supplier 1" at bounding box center [293, 280] width 117 height 11
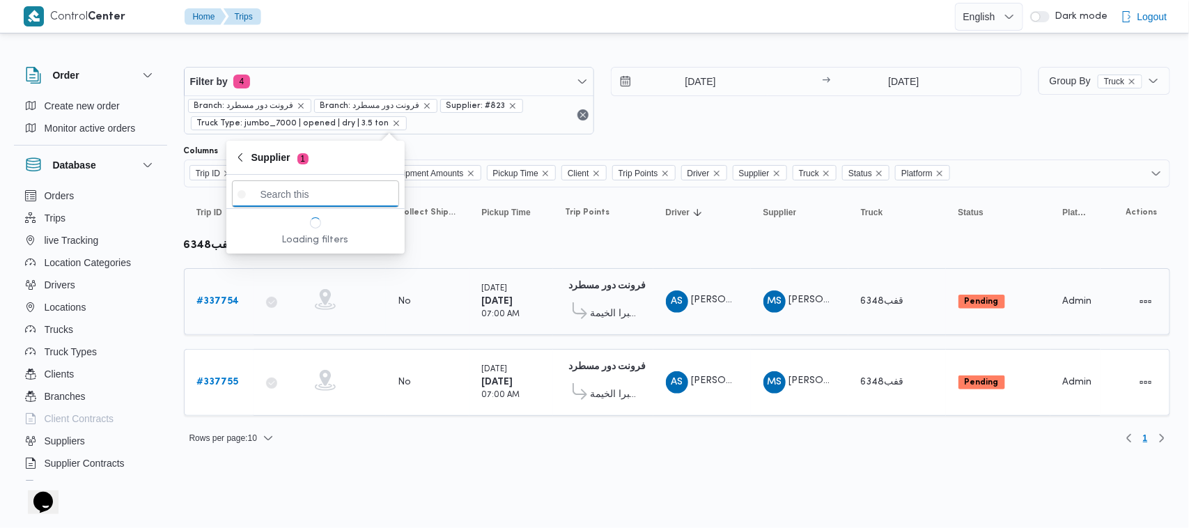
paste input "[PERSON_NAME] [PERSON_NAME]"
type input "[PERSON_NAME] [PERSON_NAME]"
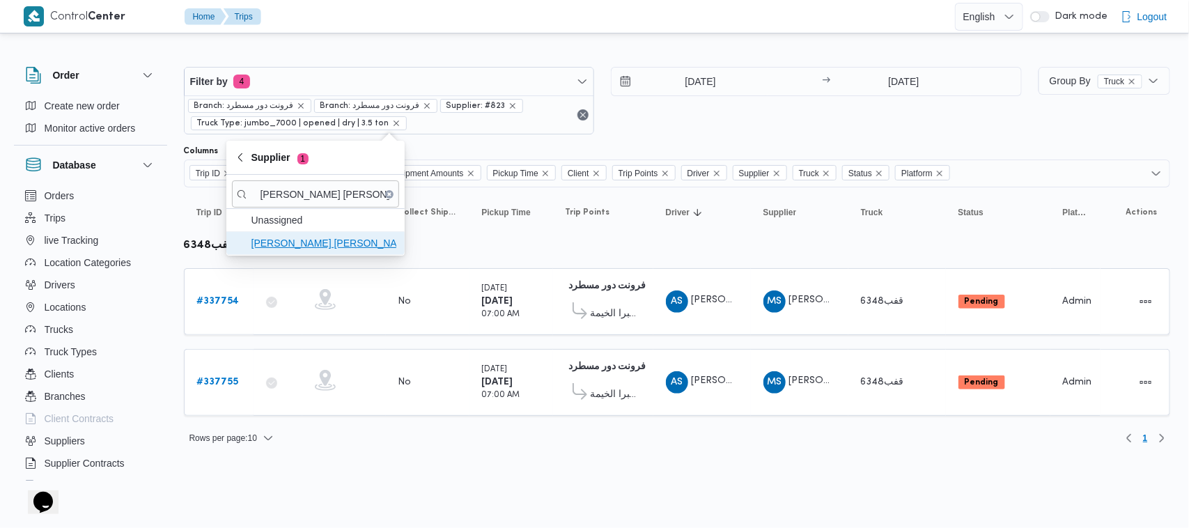
click at [279, 238] on span "[PERSON_NAME] [PERSON_NAME]" at bounding box center [323, 243] width 145 height 17
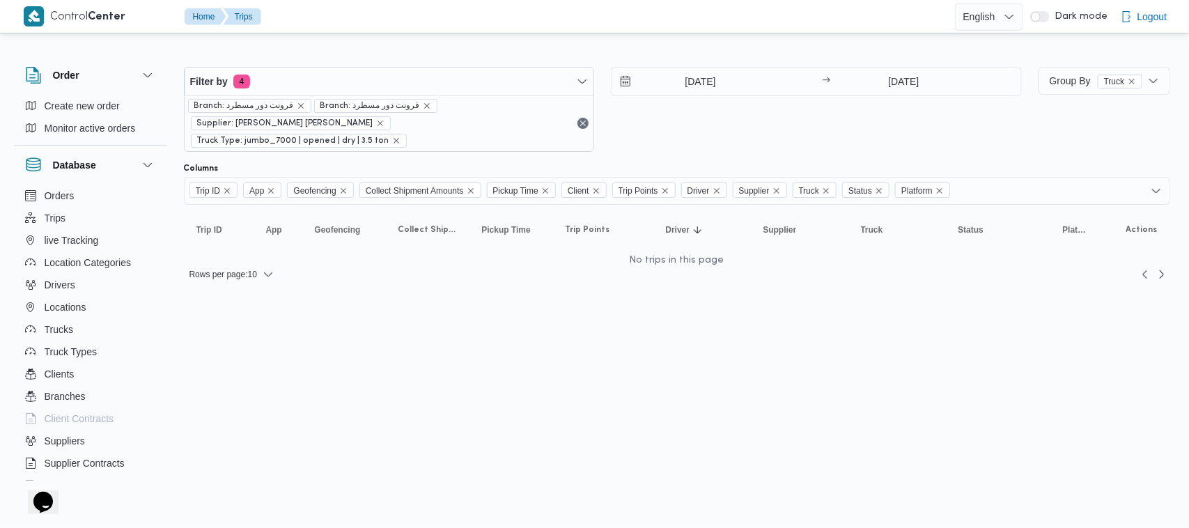
click at [724, 38] on div "Filter by 4 Branch: فرونت دور مسطرد Branch: فرونت دور مسطرد Supplier: [PERSON_N…" at bounding box center [586, 168] width 1184 height 264
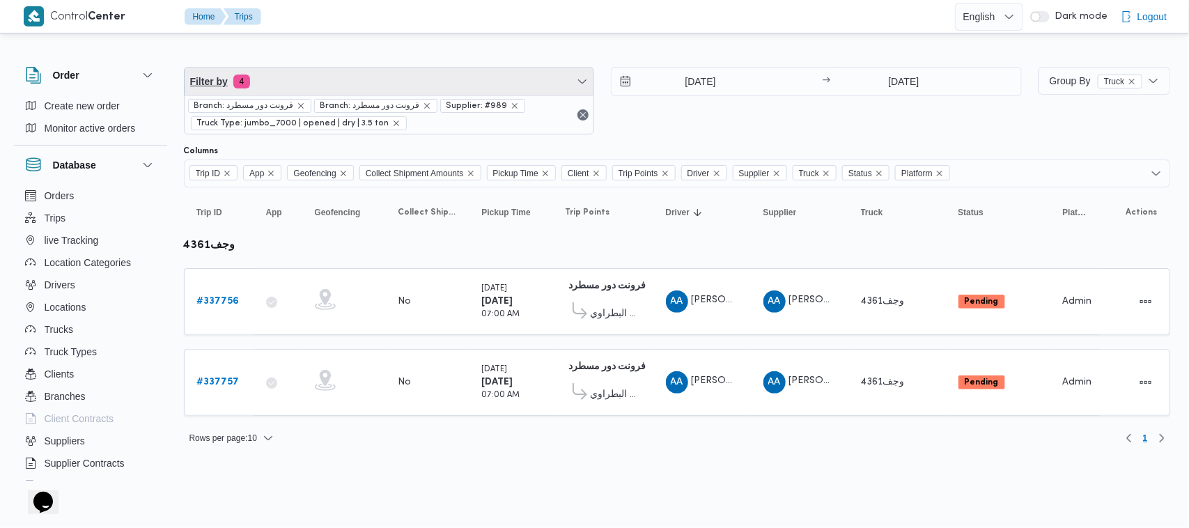
click at [346, 78] on span "Filter by 4" at bounding box center [390, 82] width 410 height 28
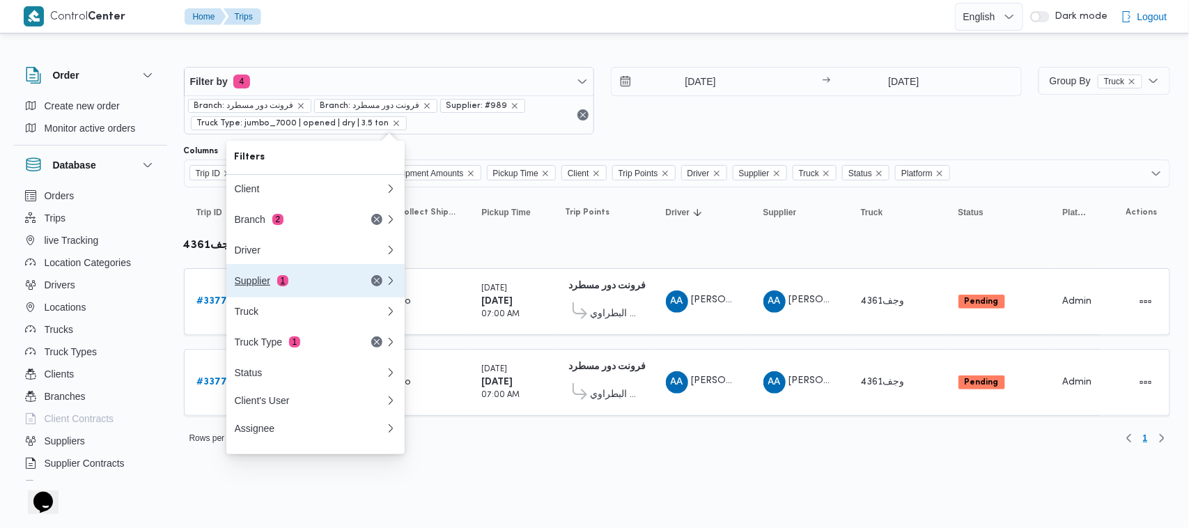
click at [316, 279] on div "Supplier 1" at bounding box center [293, 280] width 117 height 11
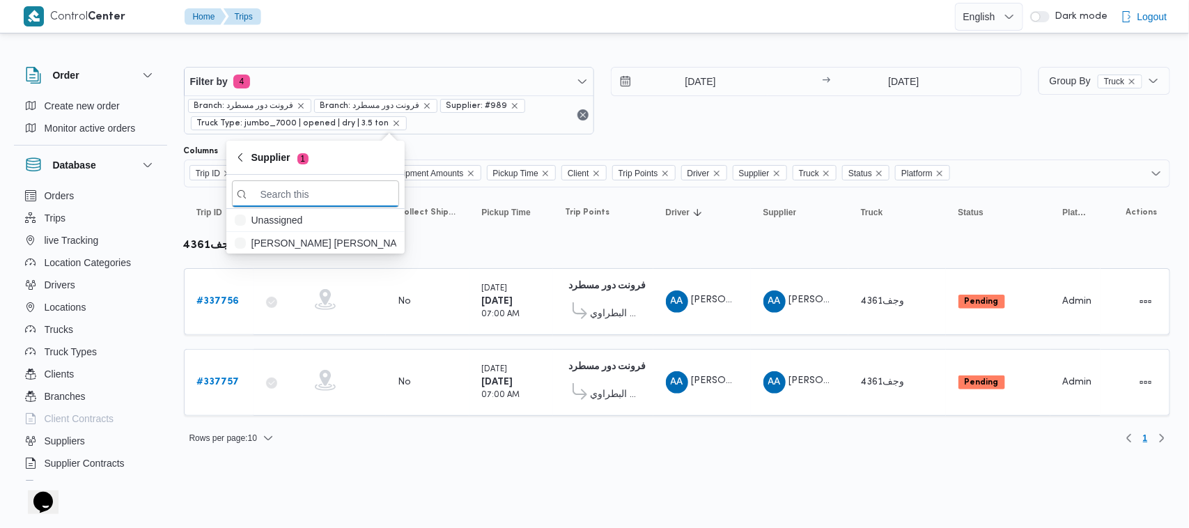
paste input "[PERSON_NAME]"
type input "[PERSON_NAME]"
click at [287, 245] on span "[PERSON_NAME]" at bounding box center [323, 243] width 145 height 17
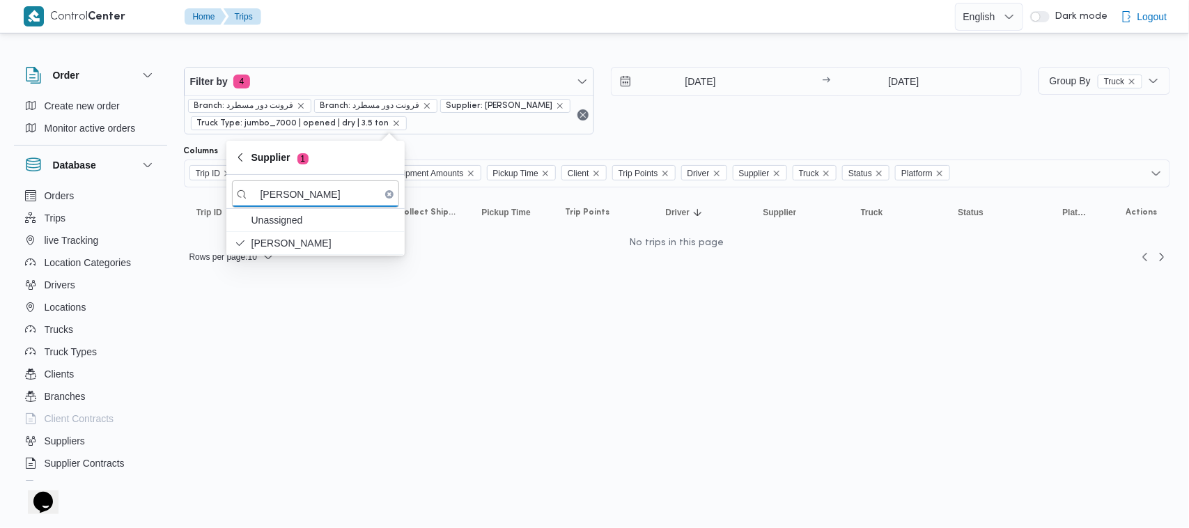
click at [639, 126] on div "[DATE] → [DATE]" at bounding box center [816, 101] width 411 height 68
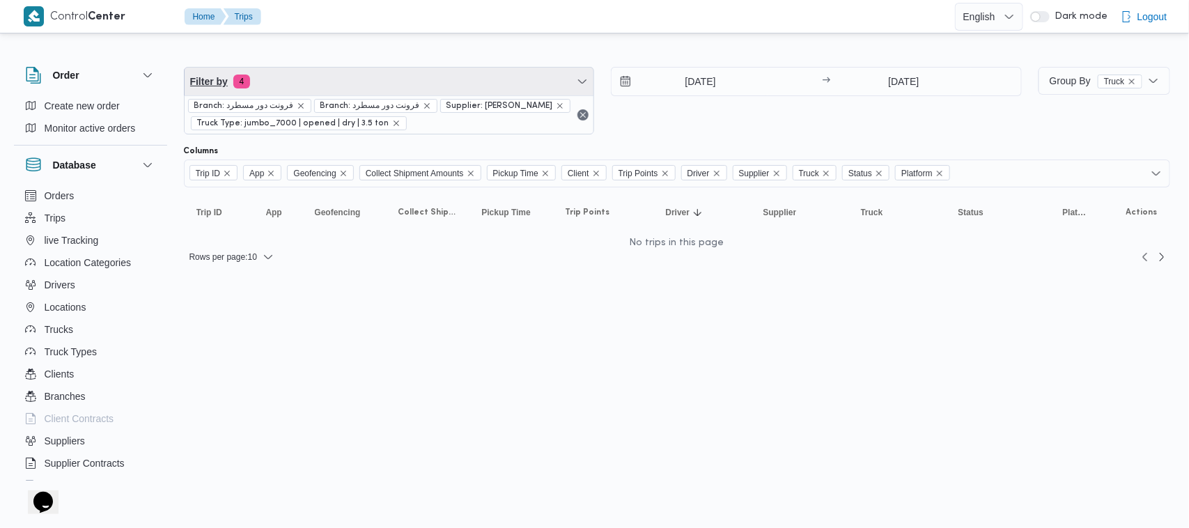
click at [411, 72] on span "Filter by 4" at bounding box center [390, 82] width 410 height 28
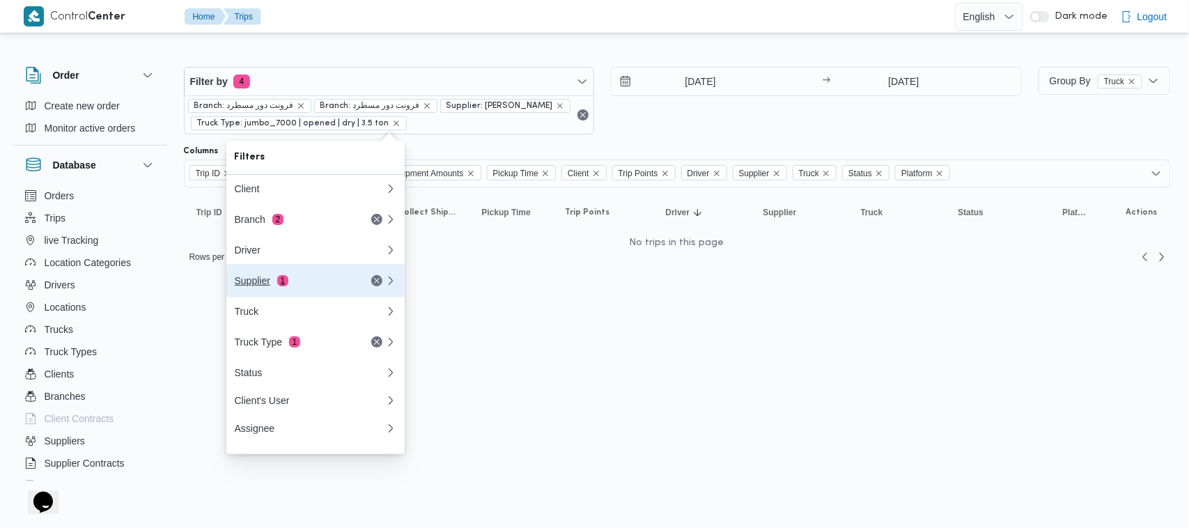
click at [327, 270] on button "Supplier 1" at bounding box center [315, 280] width 178 height 33
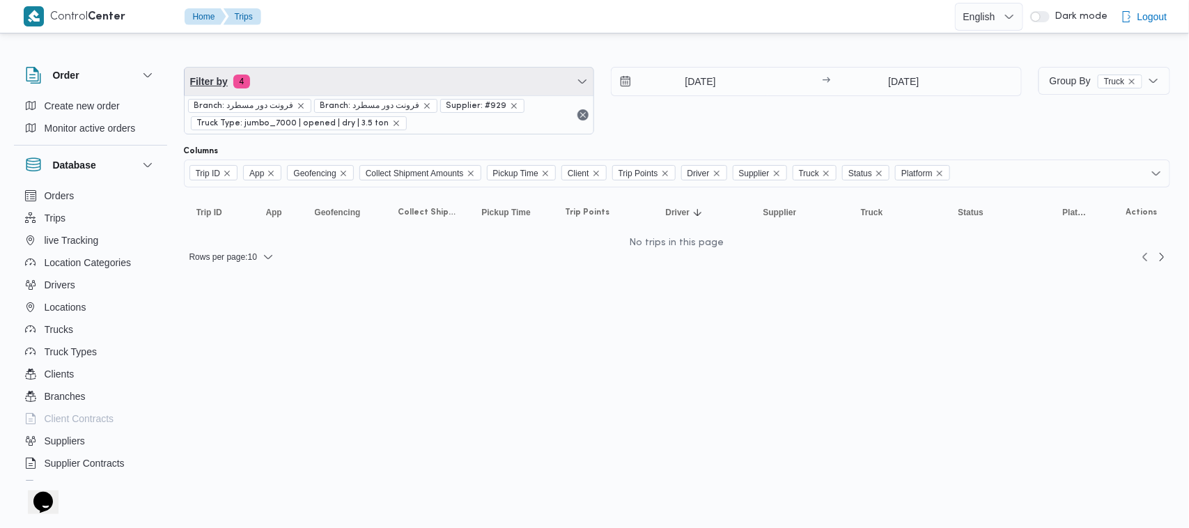
click at [343, 80] on span "Filter by 4" at bounding box center [390, 82] width 410 height 28
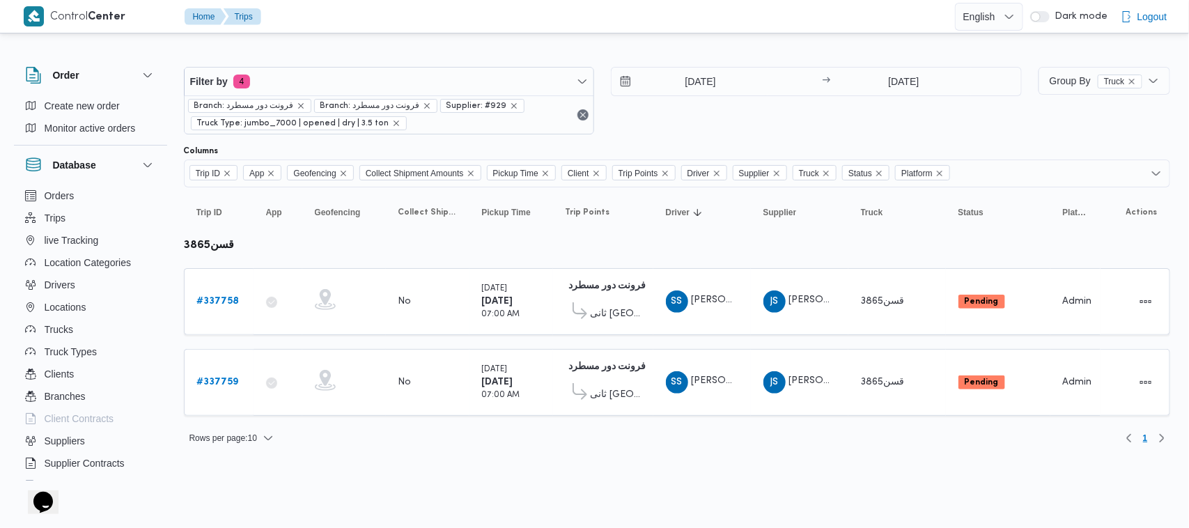
click at [465, 465] on html "Control Center Home Trips English عربي Dark mode Logout Order Create new order …" at bounding box center [594, 264] width 1189 height 528
